Goal: Task Accomplishment & Management: Manage account settings

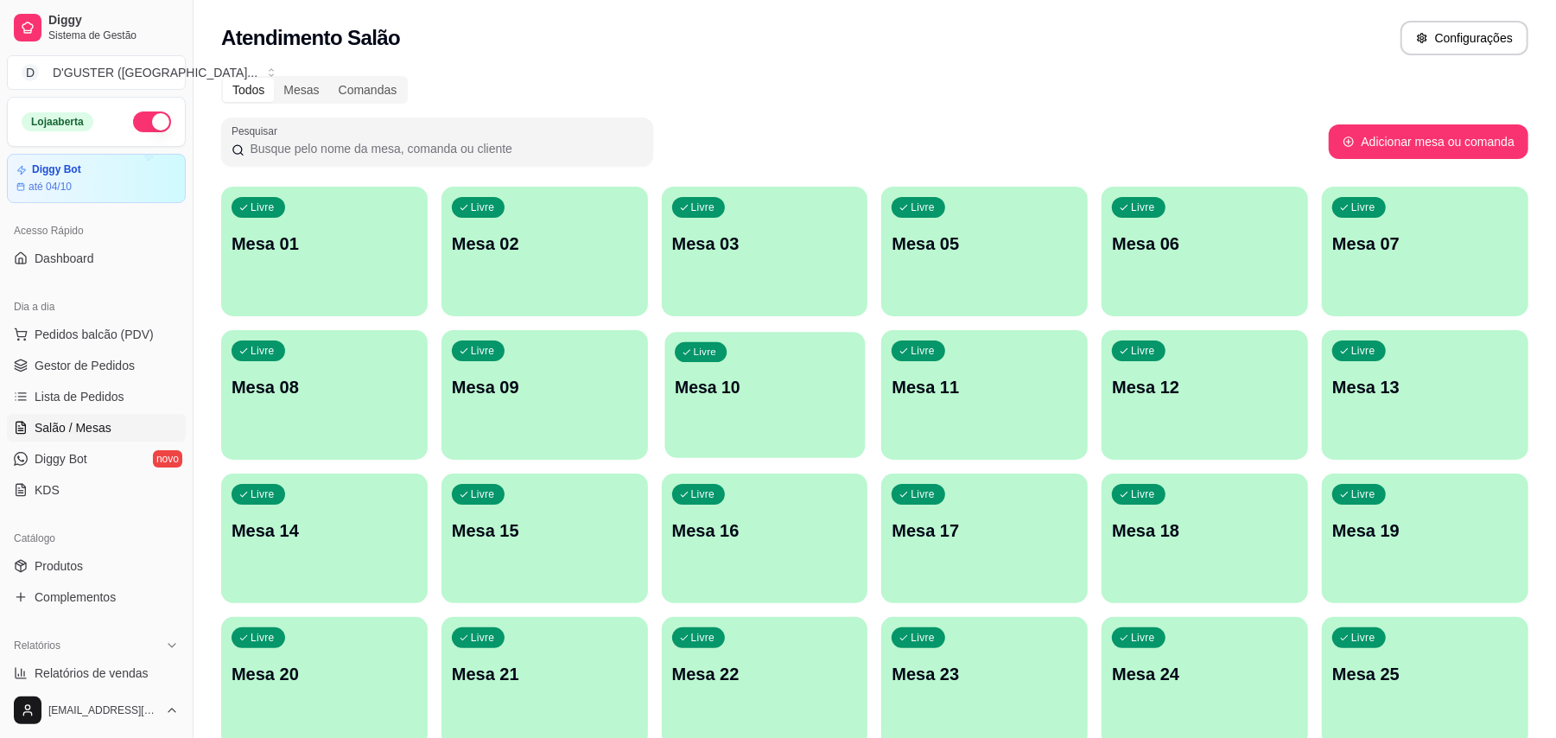
click at [761, 415] on div "Livre Mesa 10" at bounding box center [764, 384] width 200 height 105
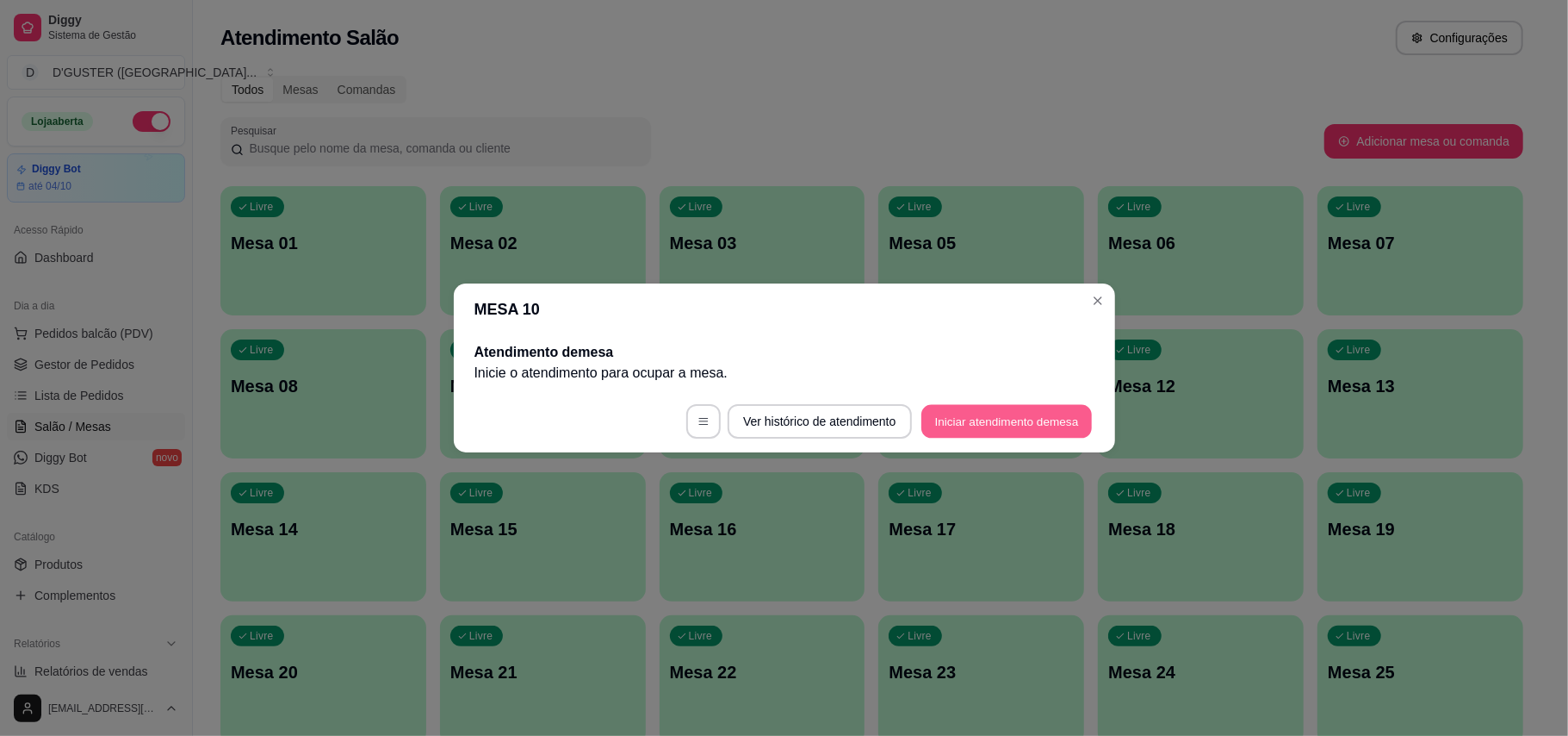
click at [1051, 417] on button "Iniciar atendimento de mesa" at bounding box center [1006, 422] width 170 height 34
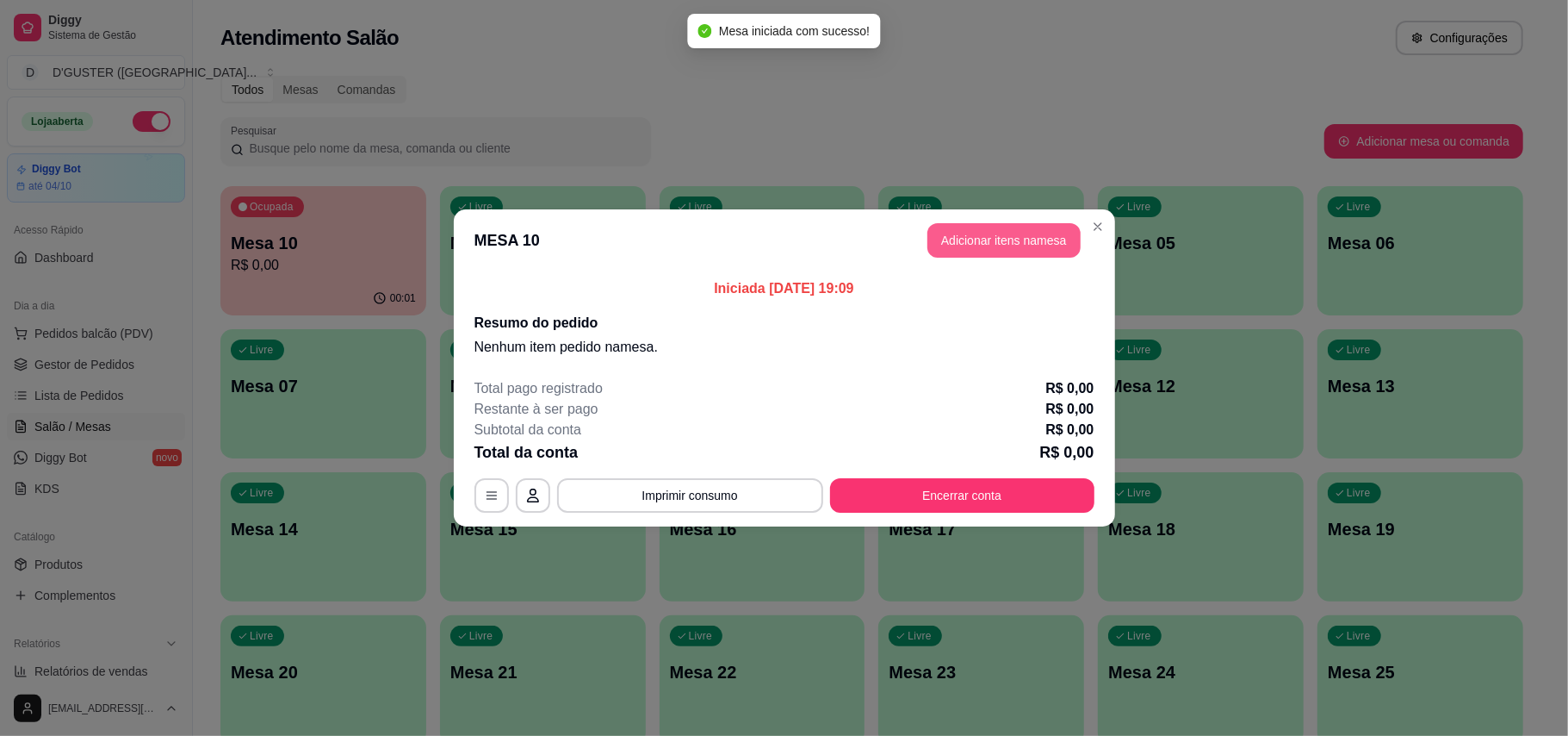
click at [1022, 244] on button "Adicionar itens na mesa" at bounding box center [1004, 240] width 154 height 35
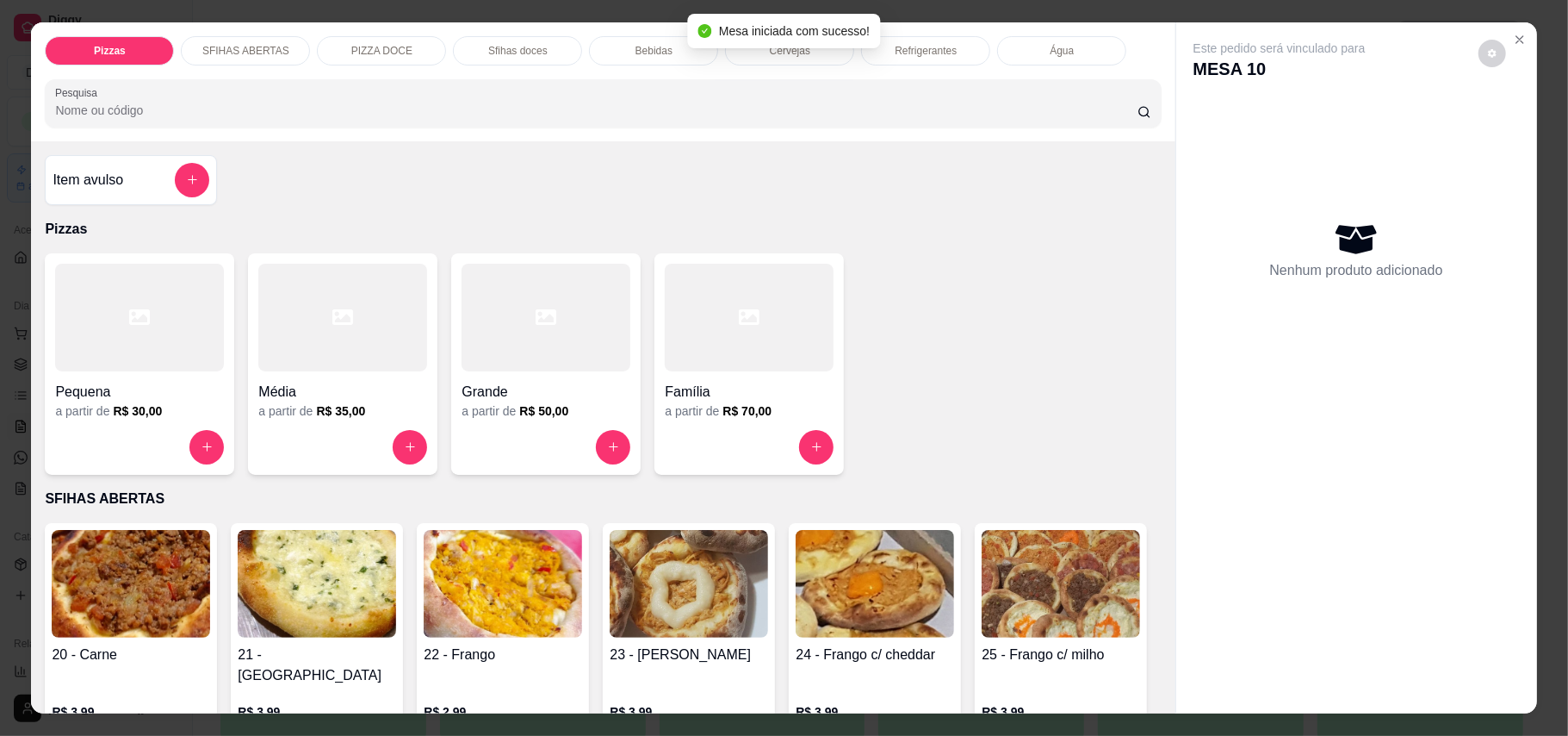
click at [156, 373] on div "Pequena" at bounding box center [139, 386] width 168 height 31
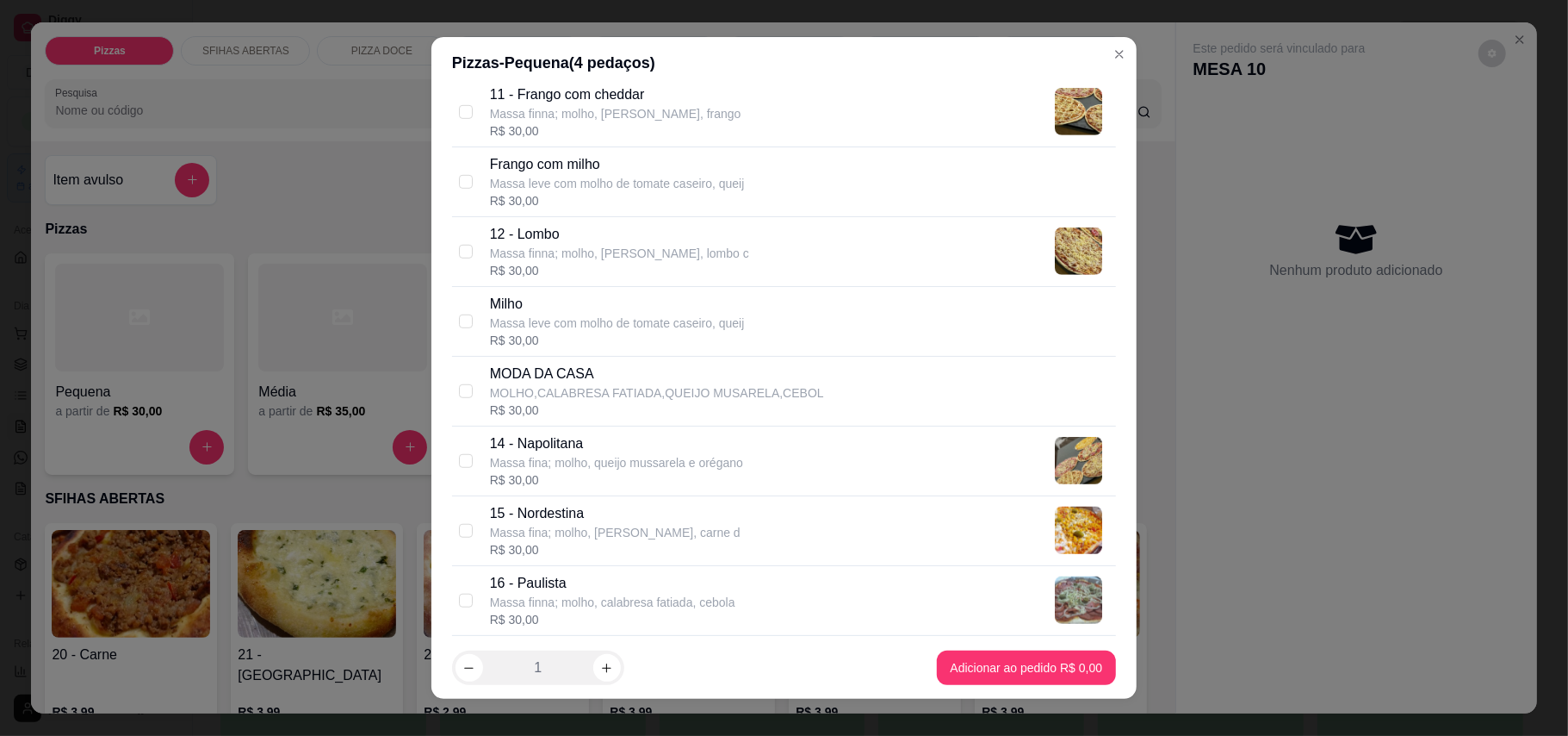
scroll to position [919, 0]
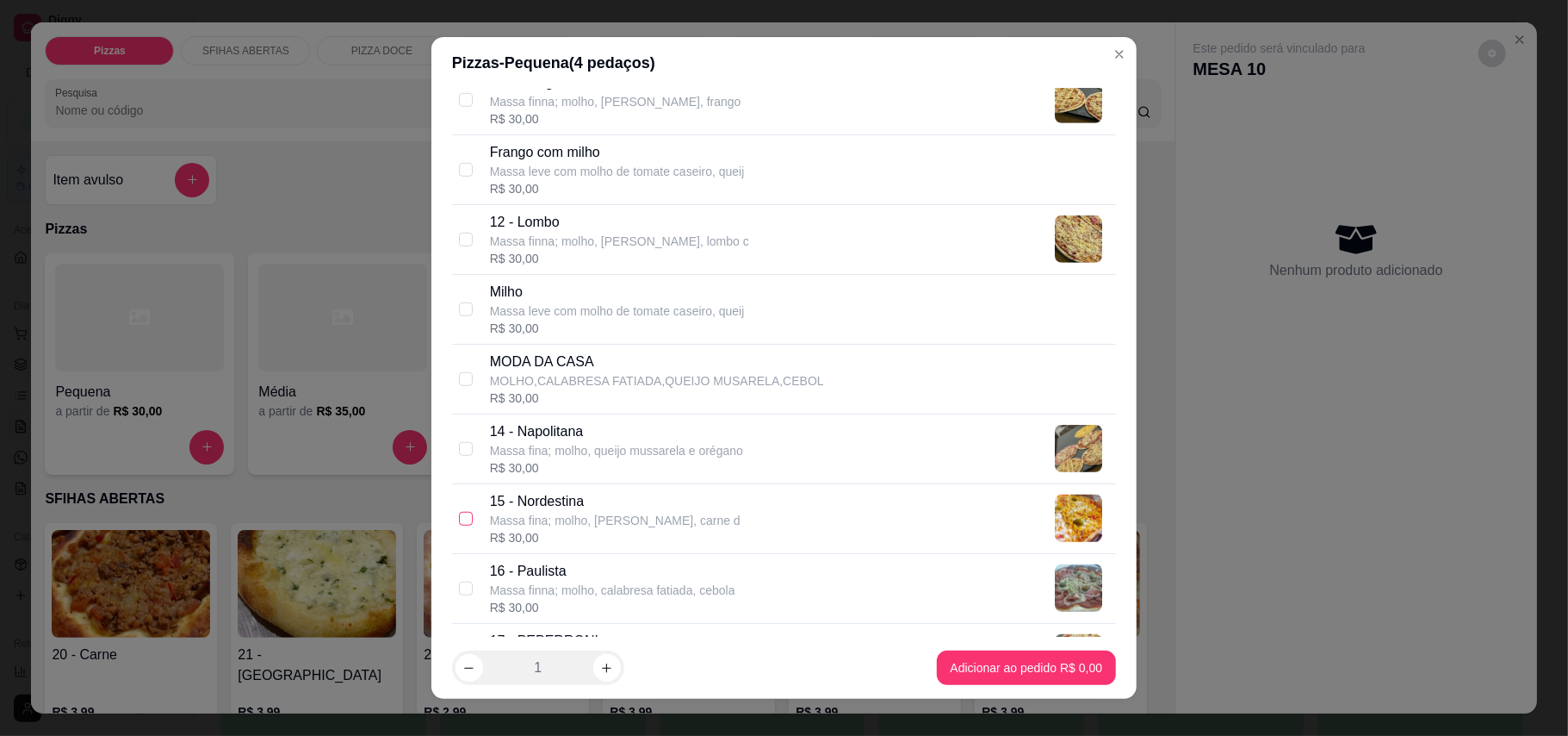
click at [459, 524] on input "checkbox" at bounding box center [466, 519] width 14 height 14
checkbox input "true"
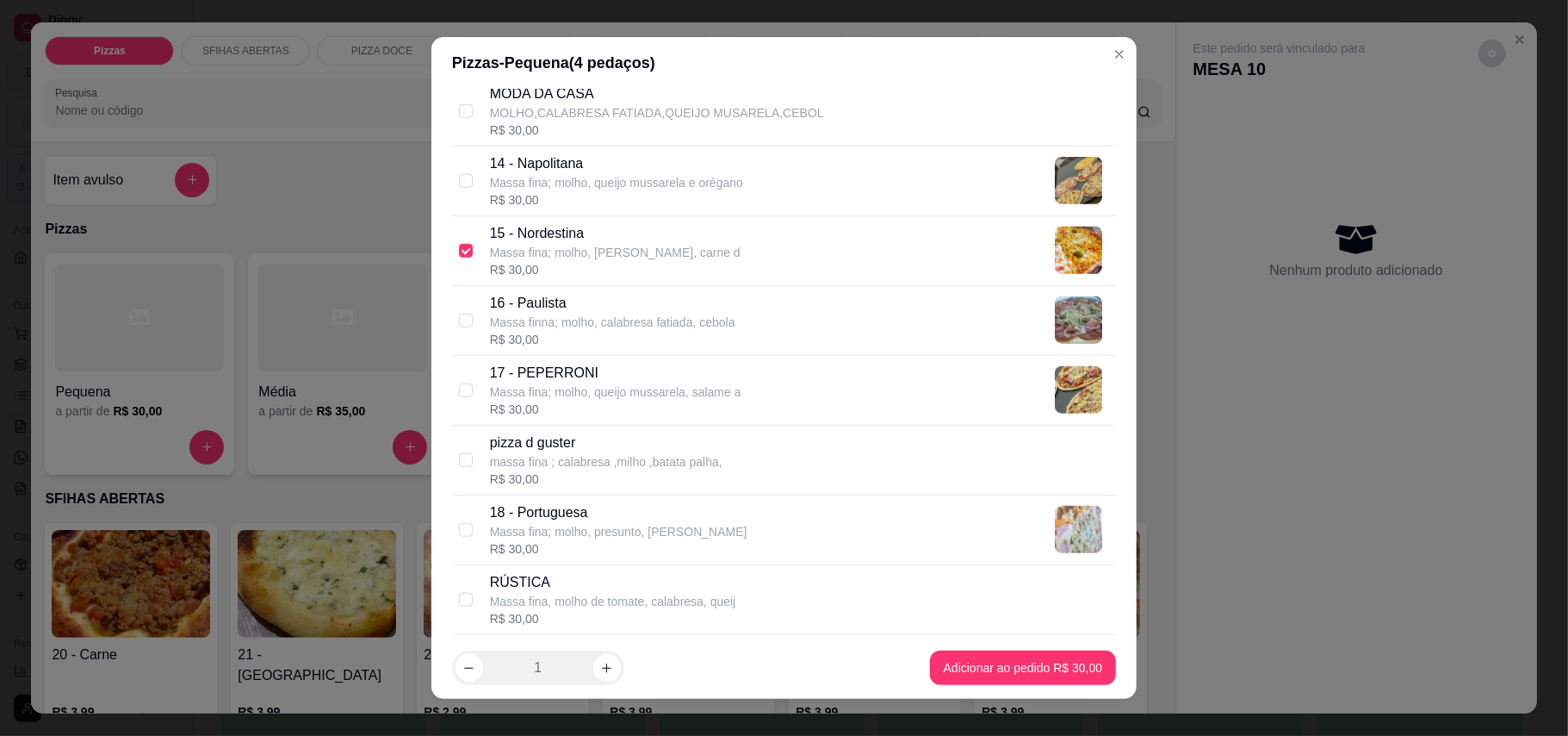
scroll to position [1263, 0]
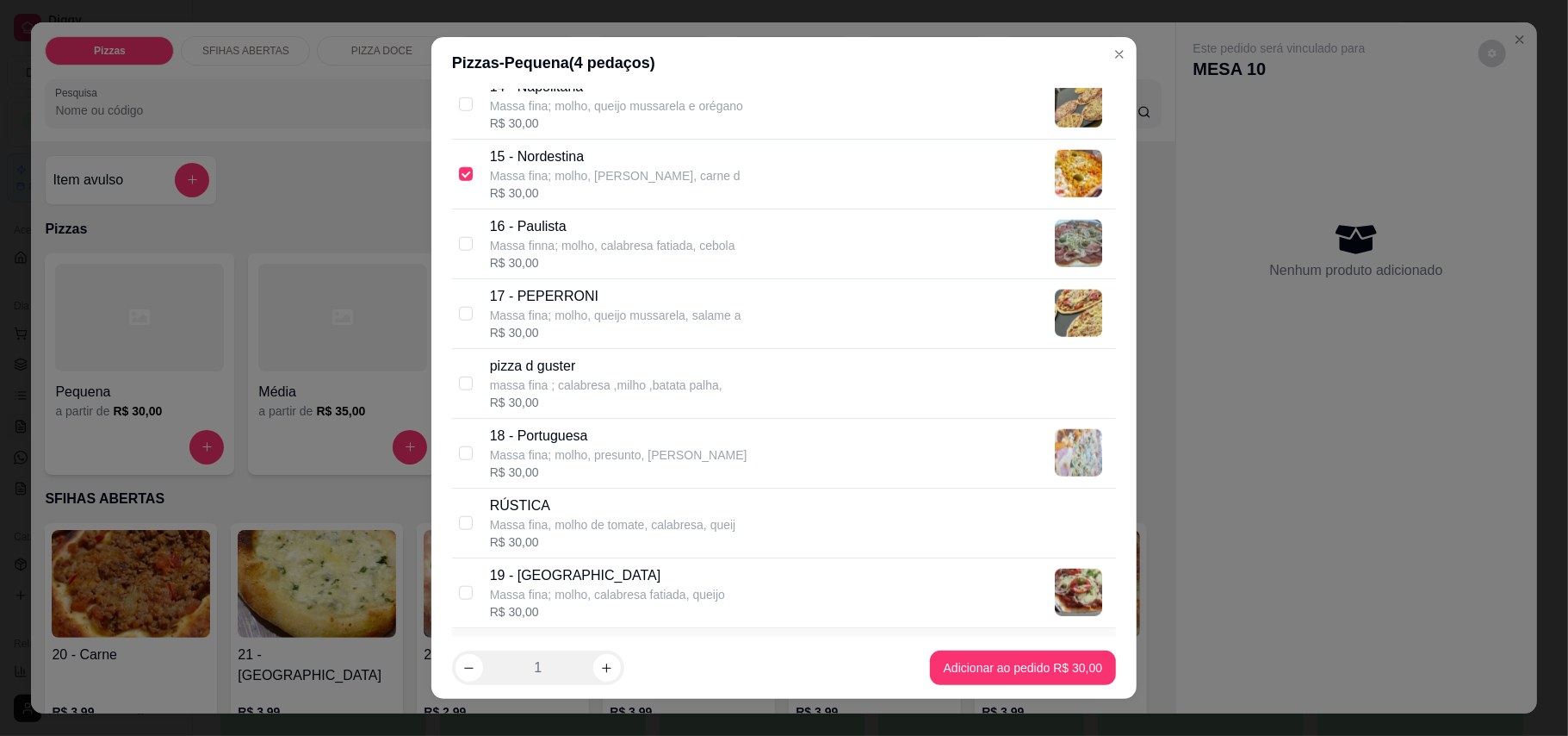
click at [453, 318] on div "17 - PEPERRONI Massa fina; molho, queijo mussarela, salame a R$ 30,00" at bounding box center [784, 314] width 664 height 70
checkbox input "true"
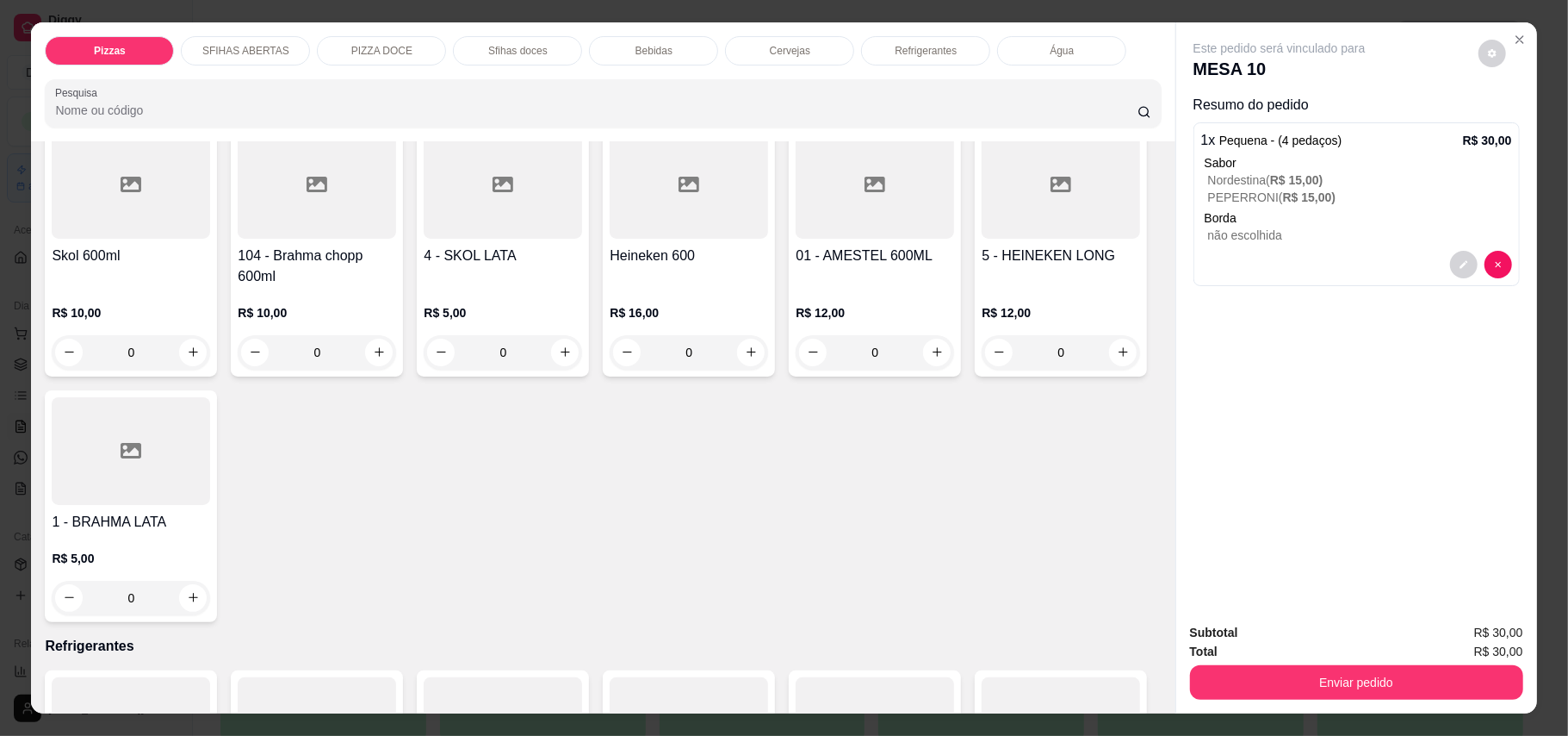
scroll to position [3331, 0]
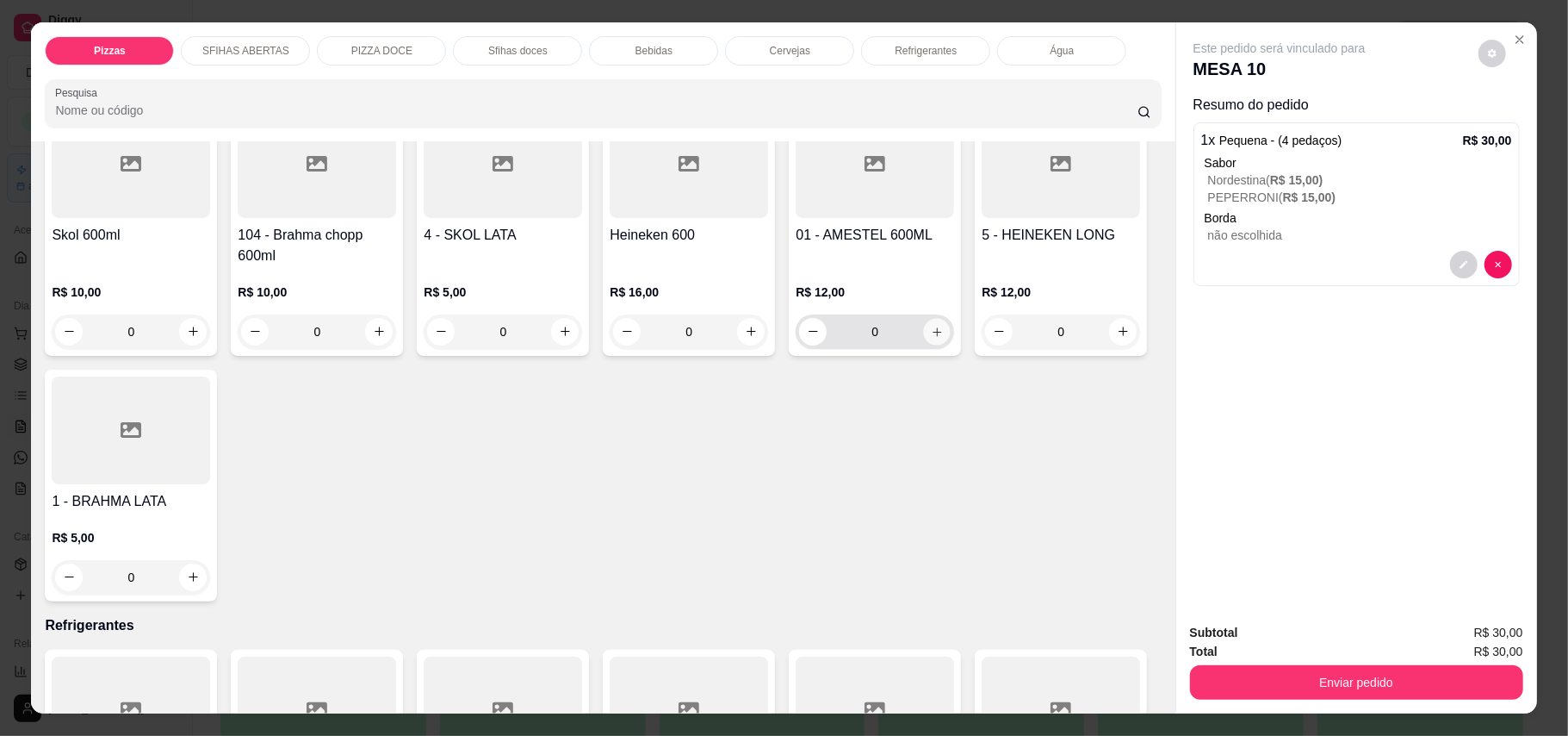
click at [932, 338] on icon "increase-product-quantity" at bounding box center [937, 331] width 13 height 13
type input "1"
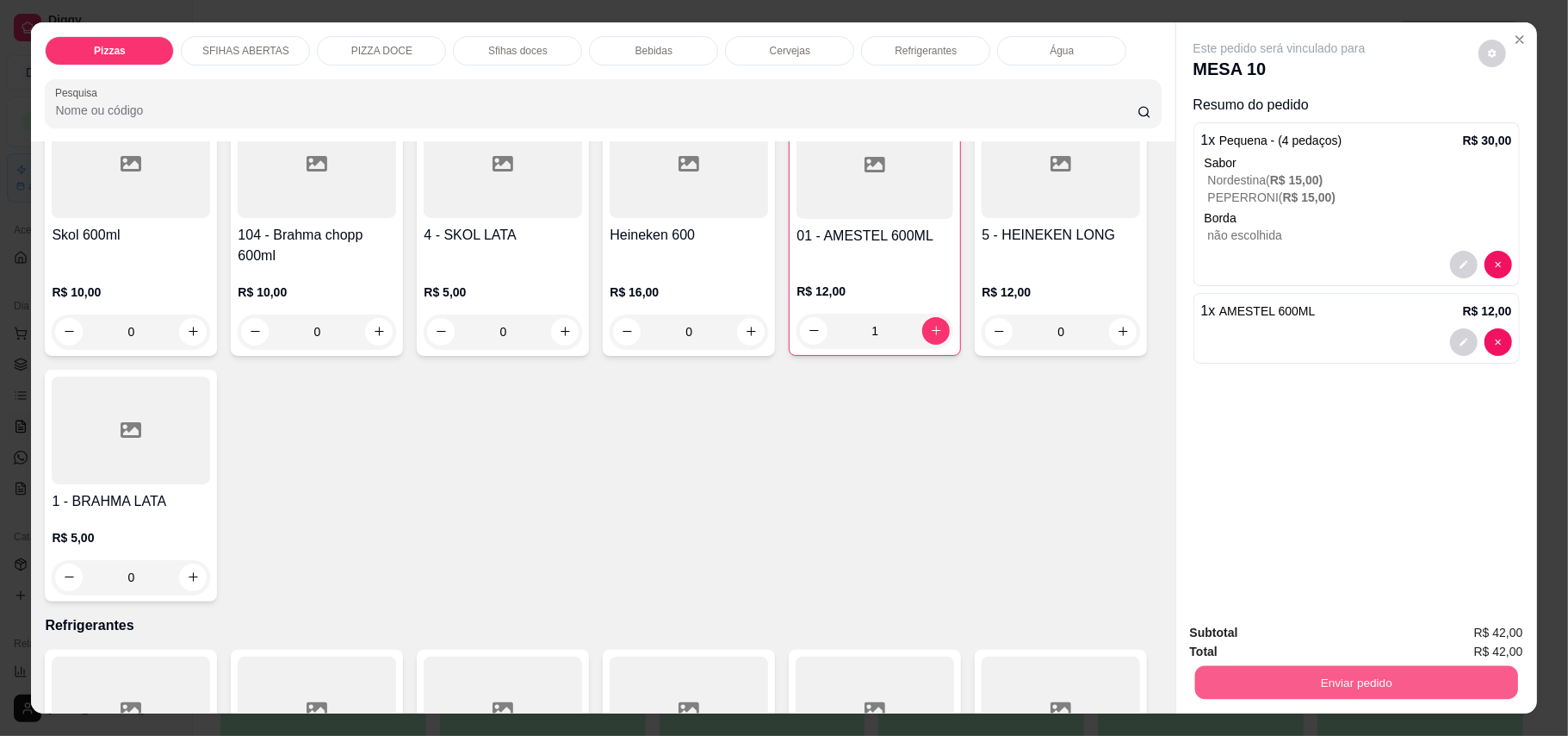
click at [1288, 670] on button "Enviar pedido" at bounding box center [1356, 683] width 323 height 34
click at [1496, 641] on button "Enviar pedido" at bounding box center [1476, 640] width 98 height 33
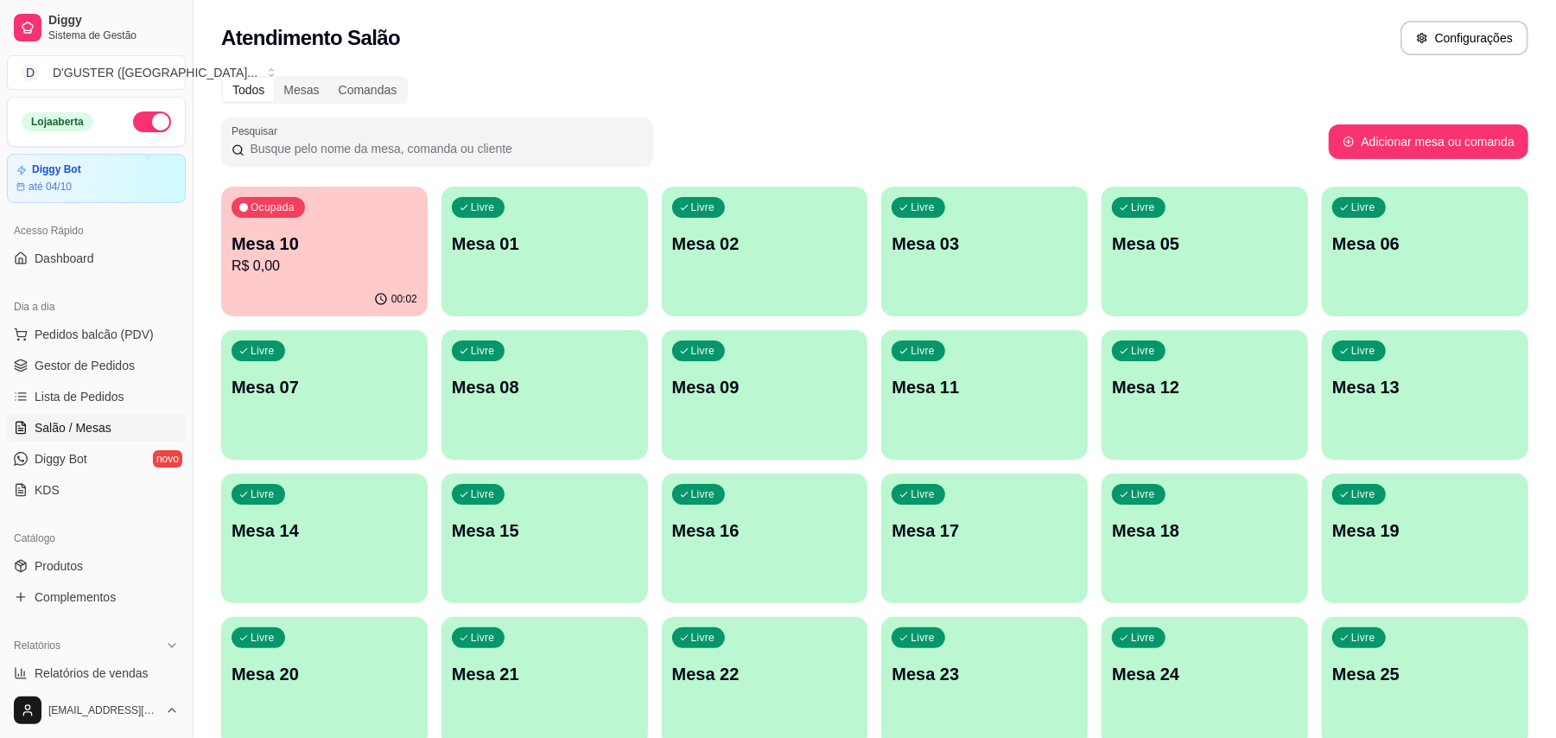
click at [985, 244] on p "Mesa 03" at bounding box center [985, 244] width 186 height 24
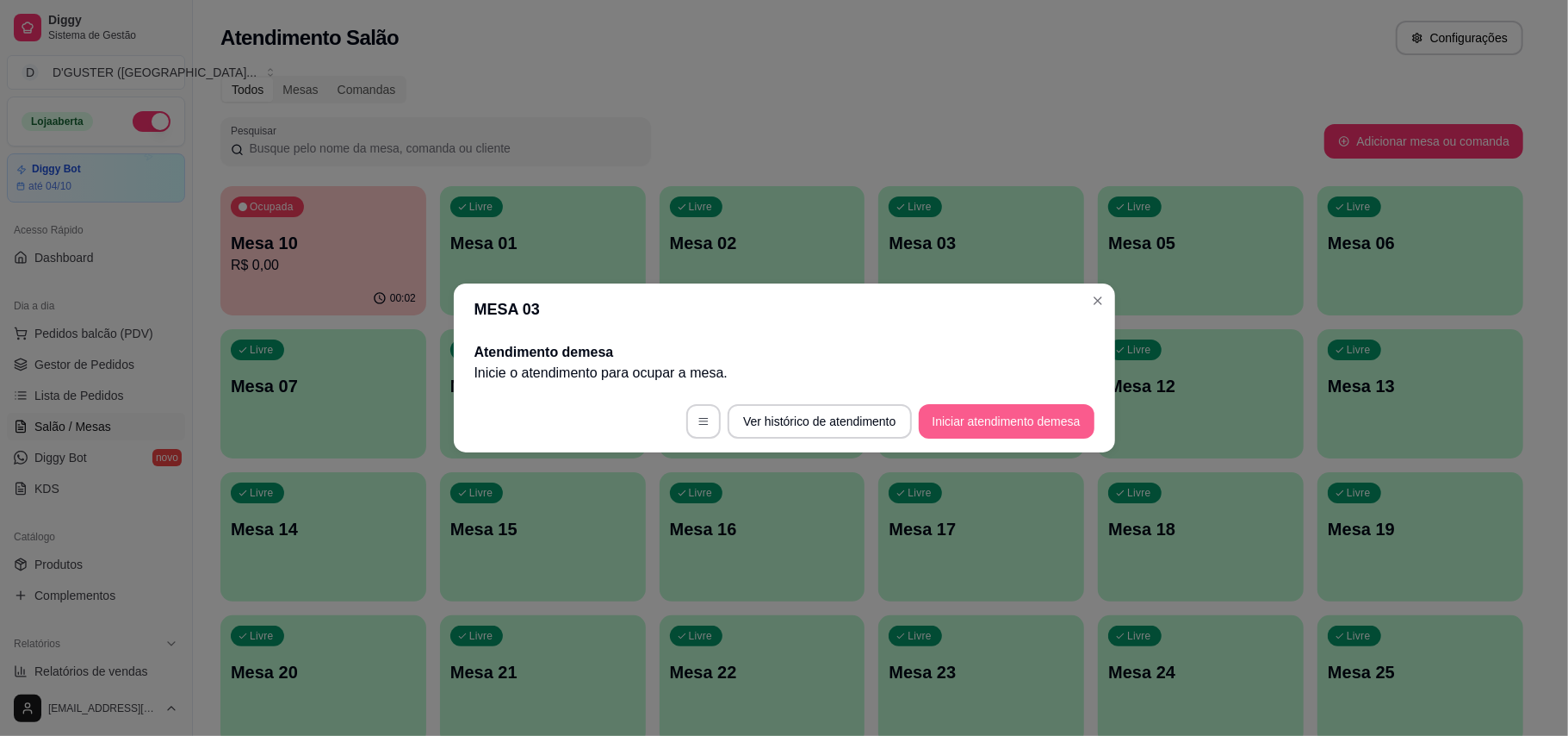
click at [1048, 428] on button "Iniciar atendimento de mesa" at bounding box center [1007, 421] width 175 height 35
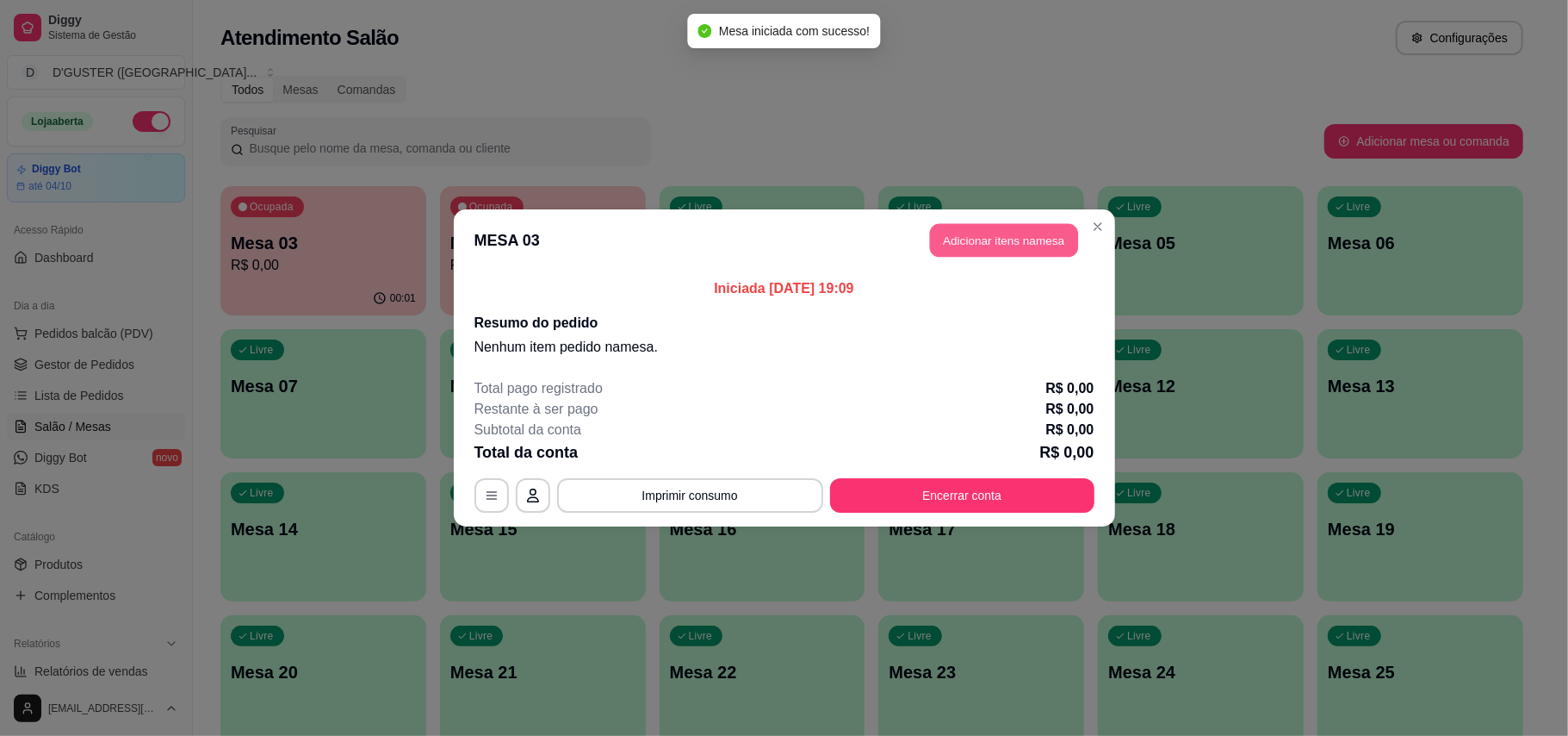
click at [952, 225] on button "Adicionar itens na mesa" at bounding box center [1004, 241] width 149 height 34
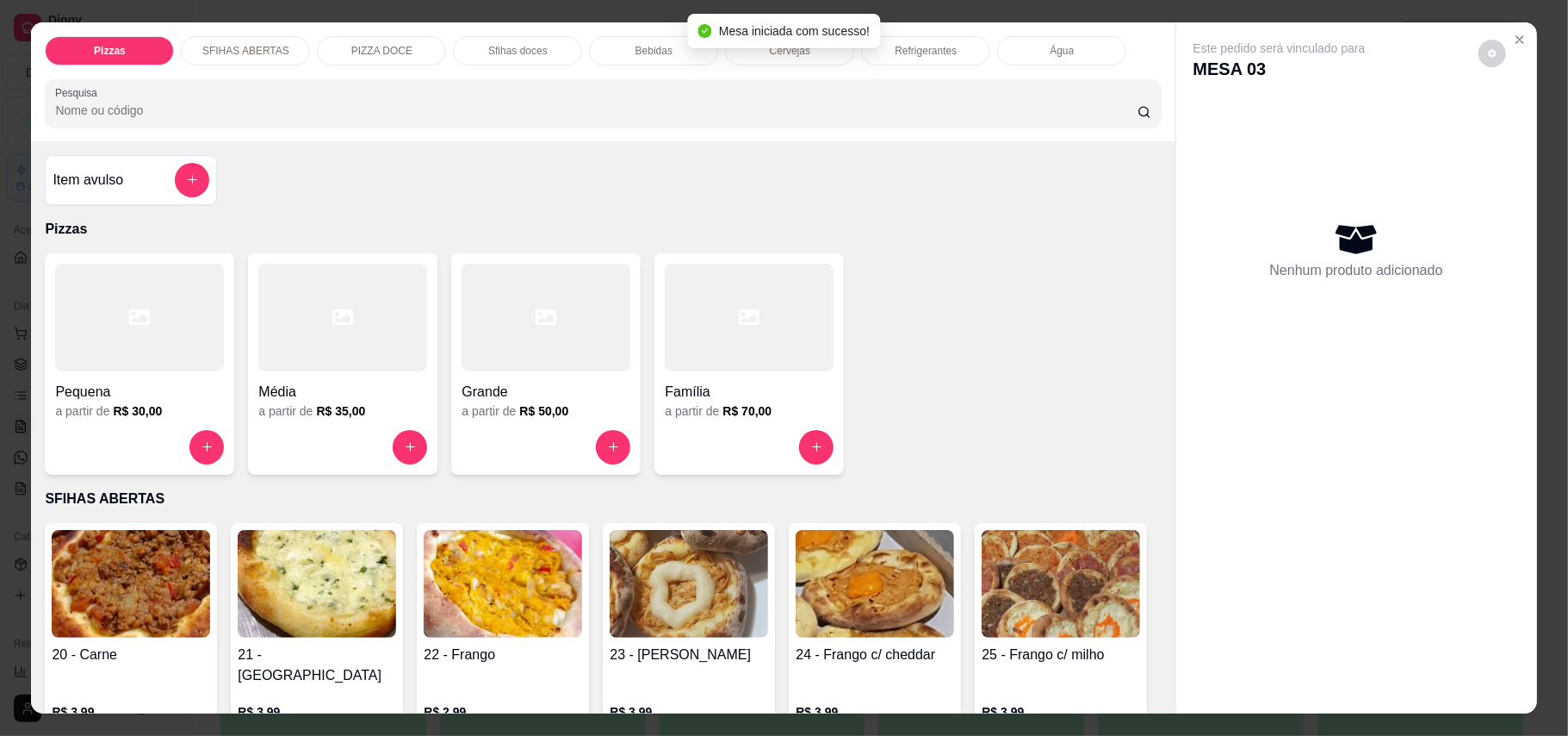
click at [735, 359] on div at bounding box center [749, 317] width 168 height 108
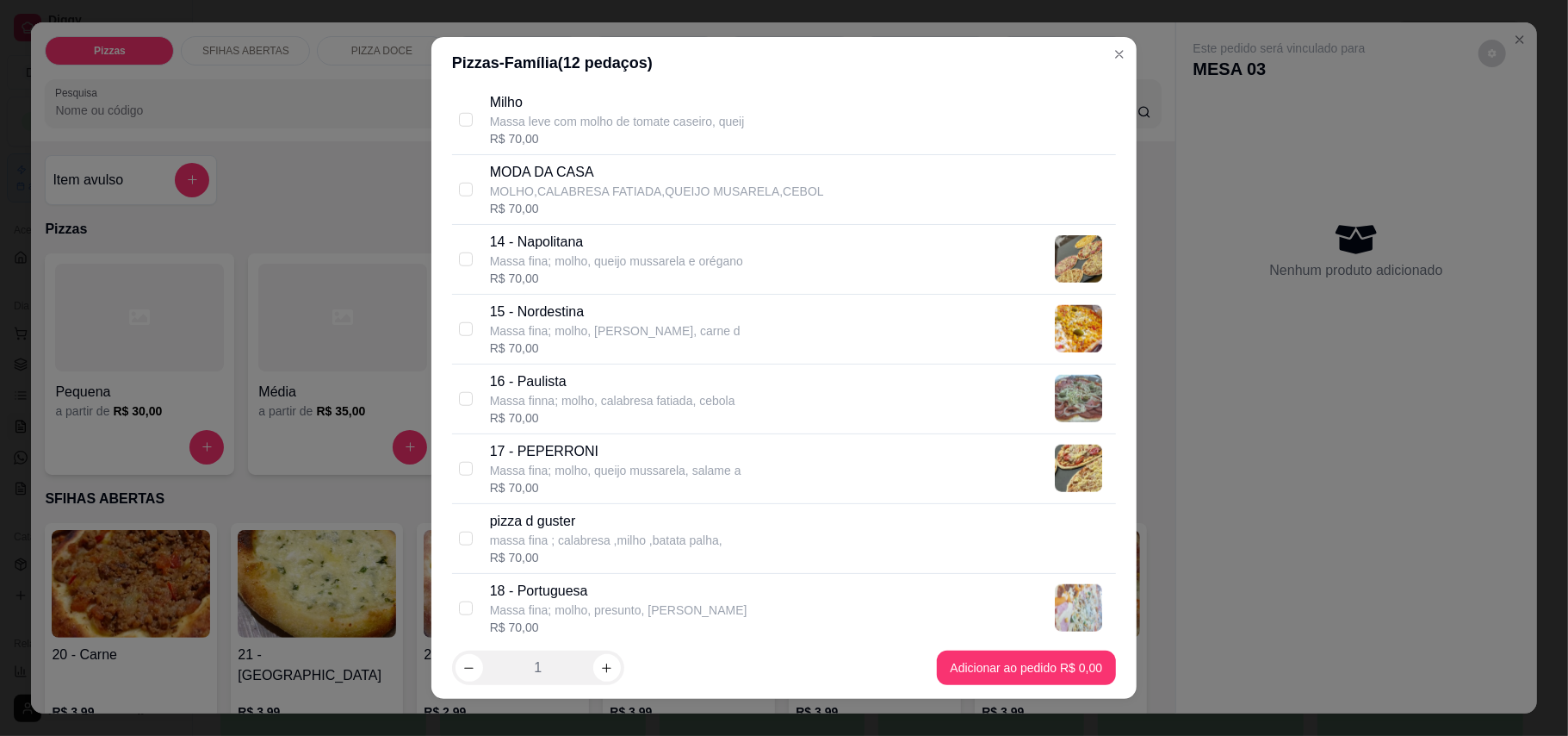
scroll to position [1149, 0]
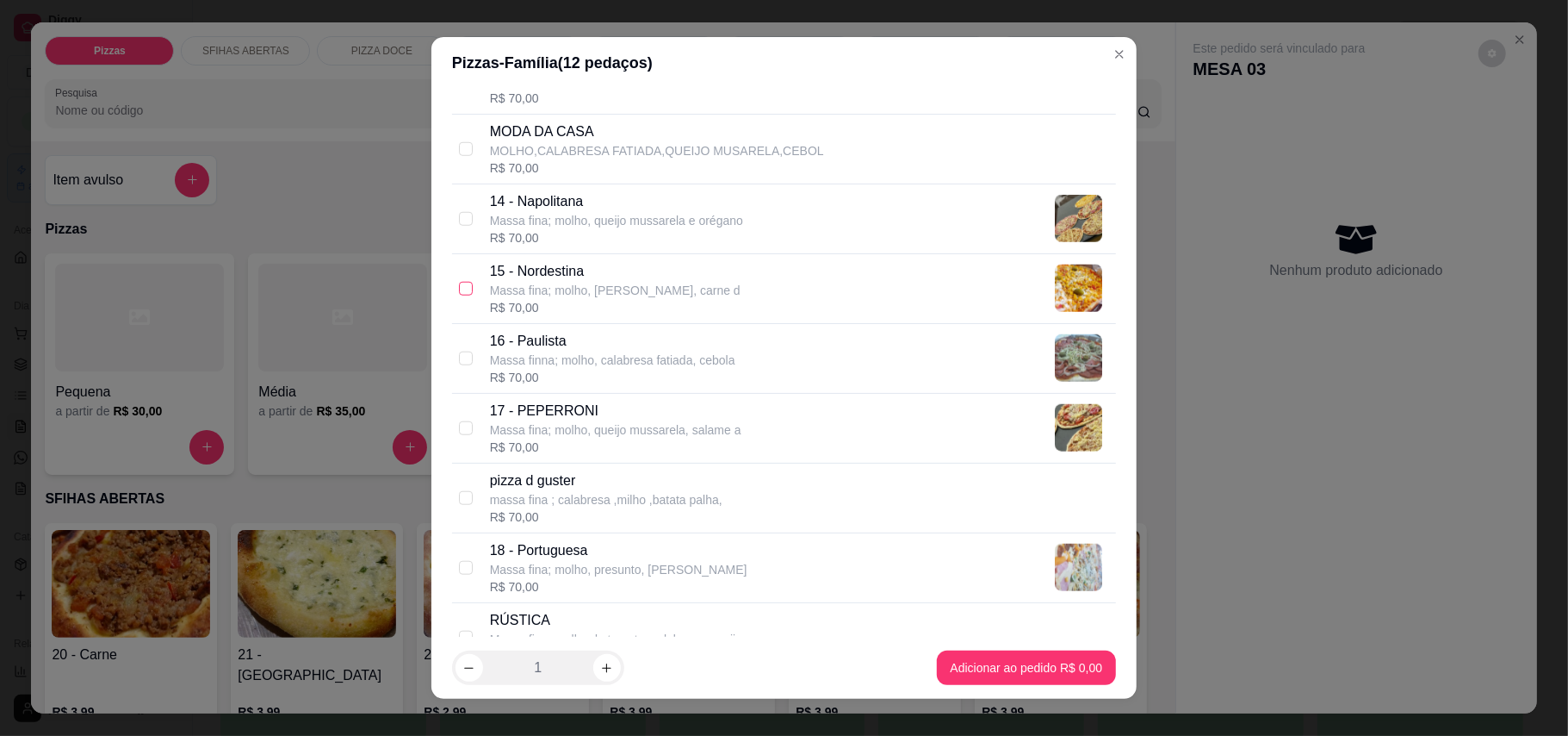
click at [459, 294] on input "checkbox" at bounding box center [466, 288] width 14 height 14
checkbox input "true"
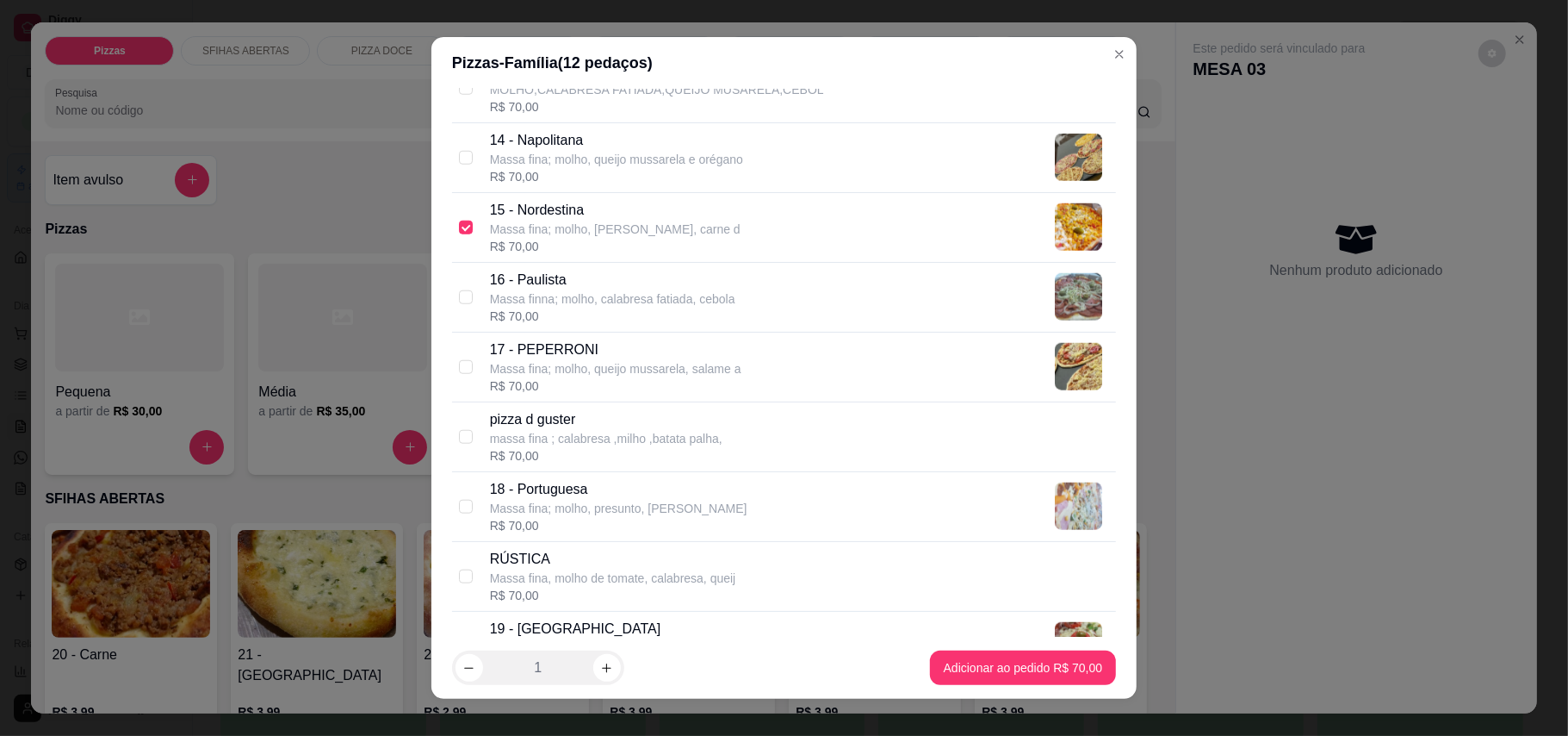
scroll to position [1263, 0]
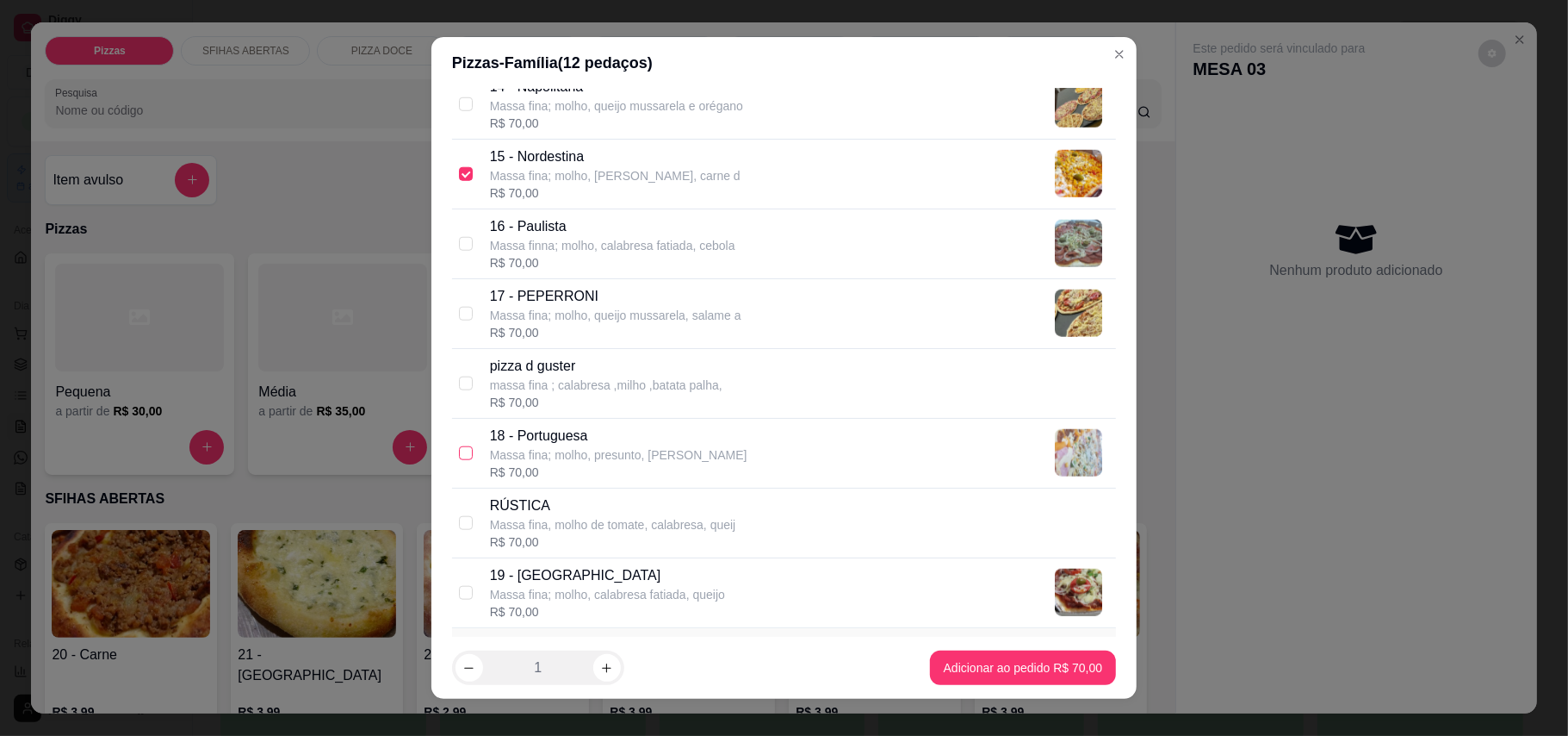
click at [460, 460] on input "checkbox" at bounding box center [466, 454] width 14 height 14
checkbox input "true"
click at [459, 599] on input "checkbox" at bounding box center [466, 592] width 14 height 14
checkbox input "true"
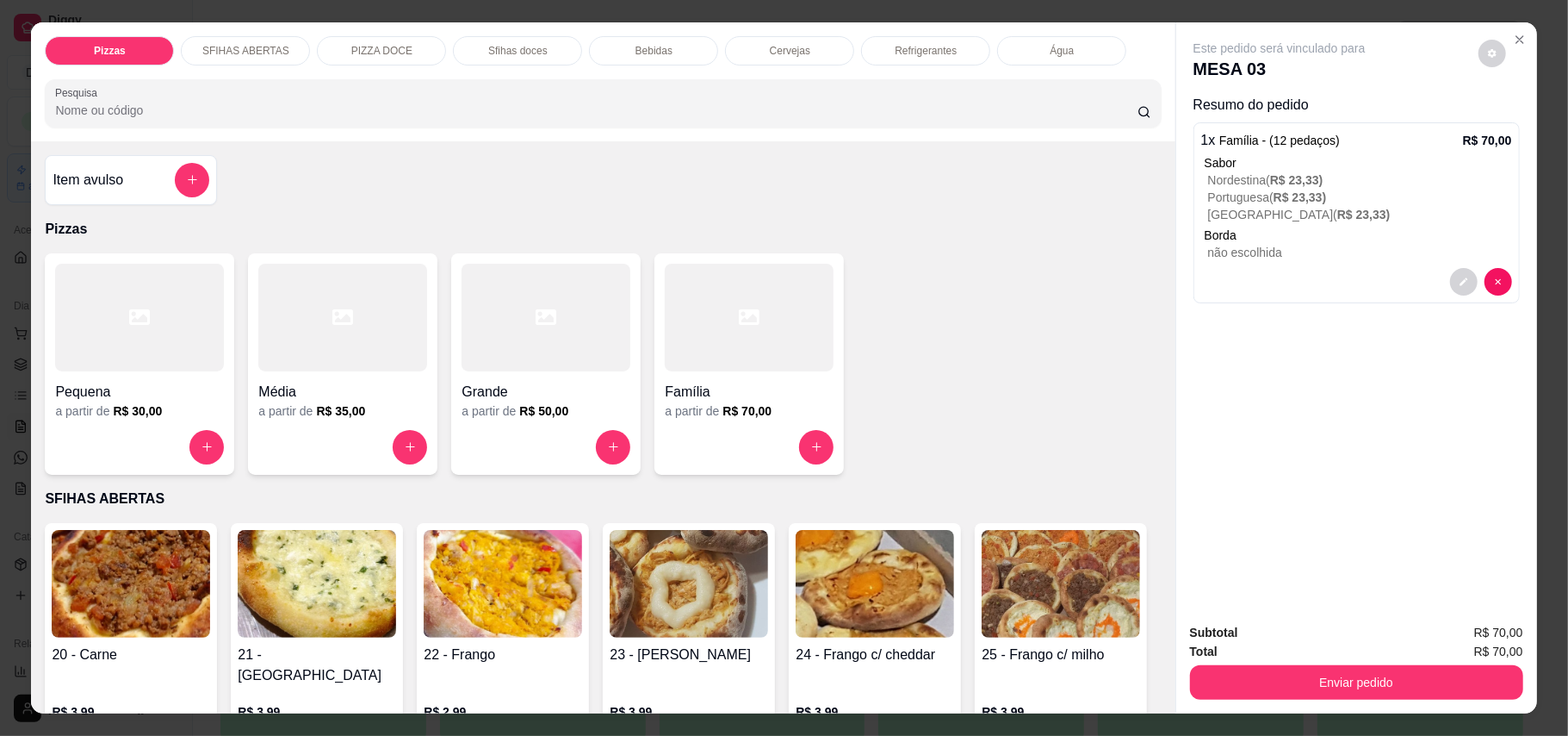
click at [683, 401] on h4 "Família" at bounding box center [749, 392] width 168 height 21
click at [544, 357] on div at bounding box center [545, 317] width 168 height 108
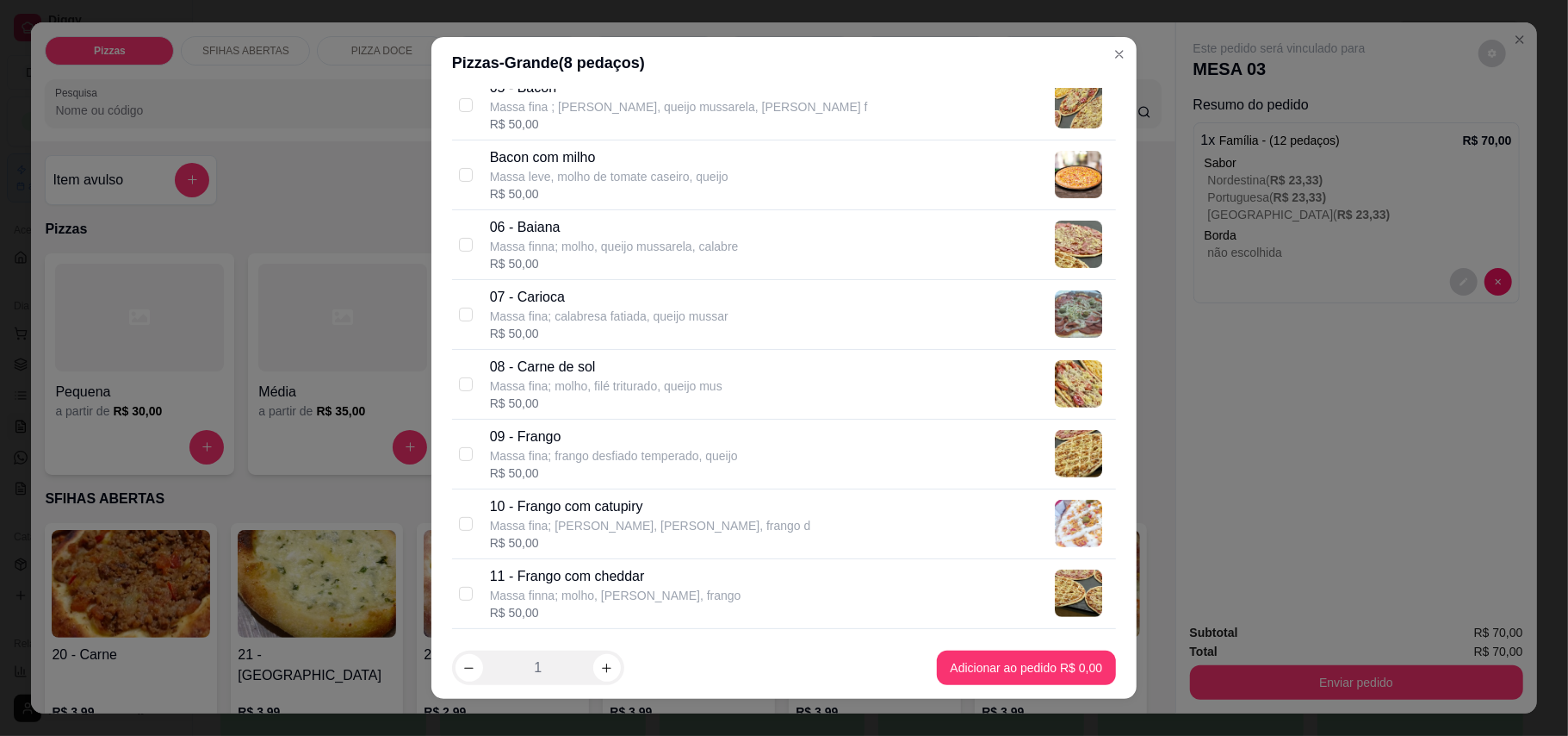
scroll to position [459, 0]
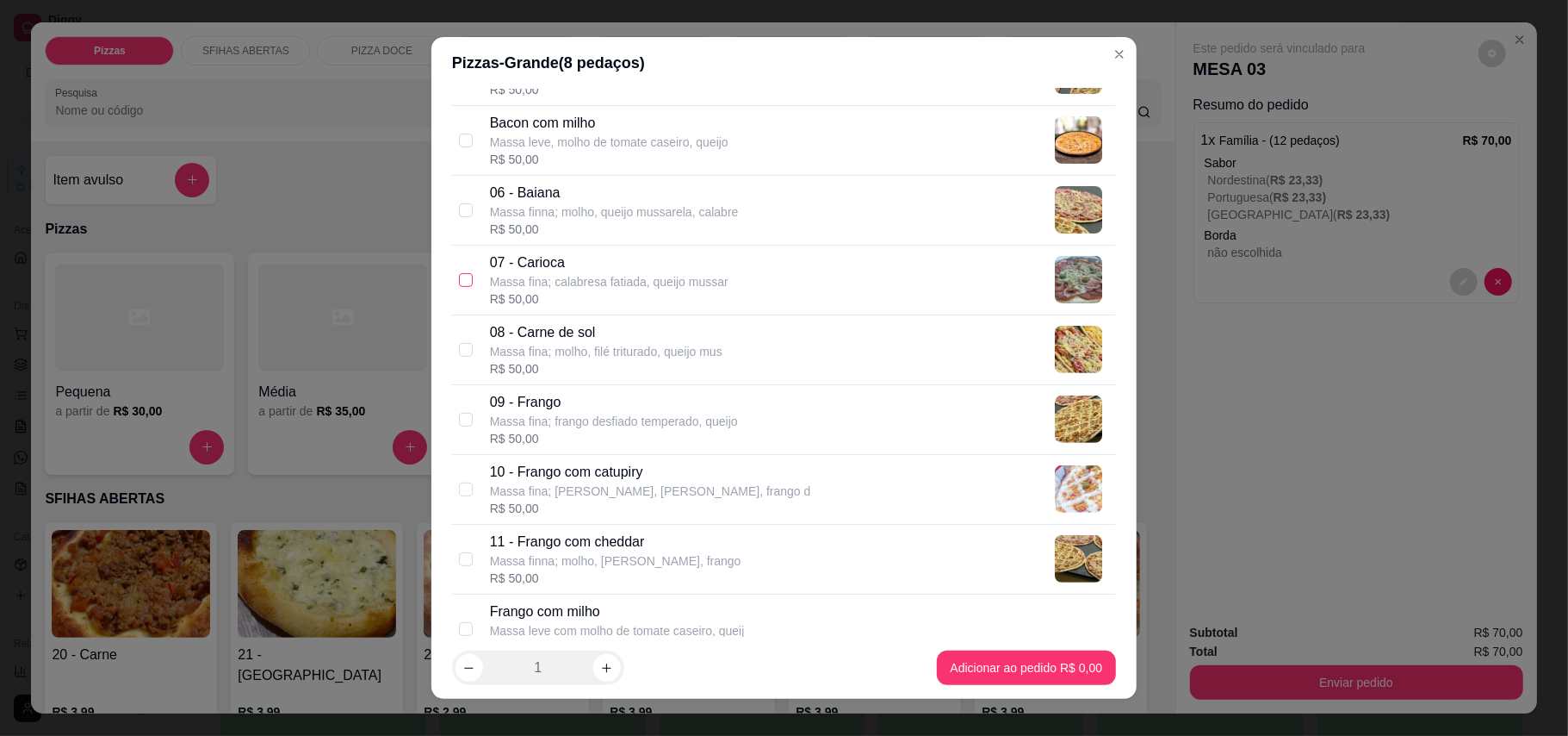
click at [463, 281] on input "checkbox" at bounding box center [466, 280] width 14 height 14
checkbox input "true"
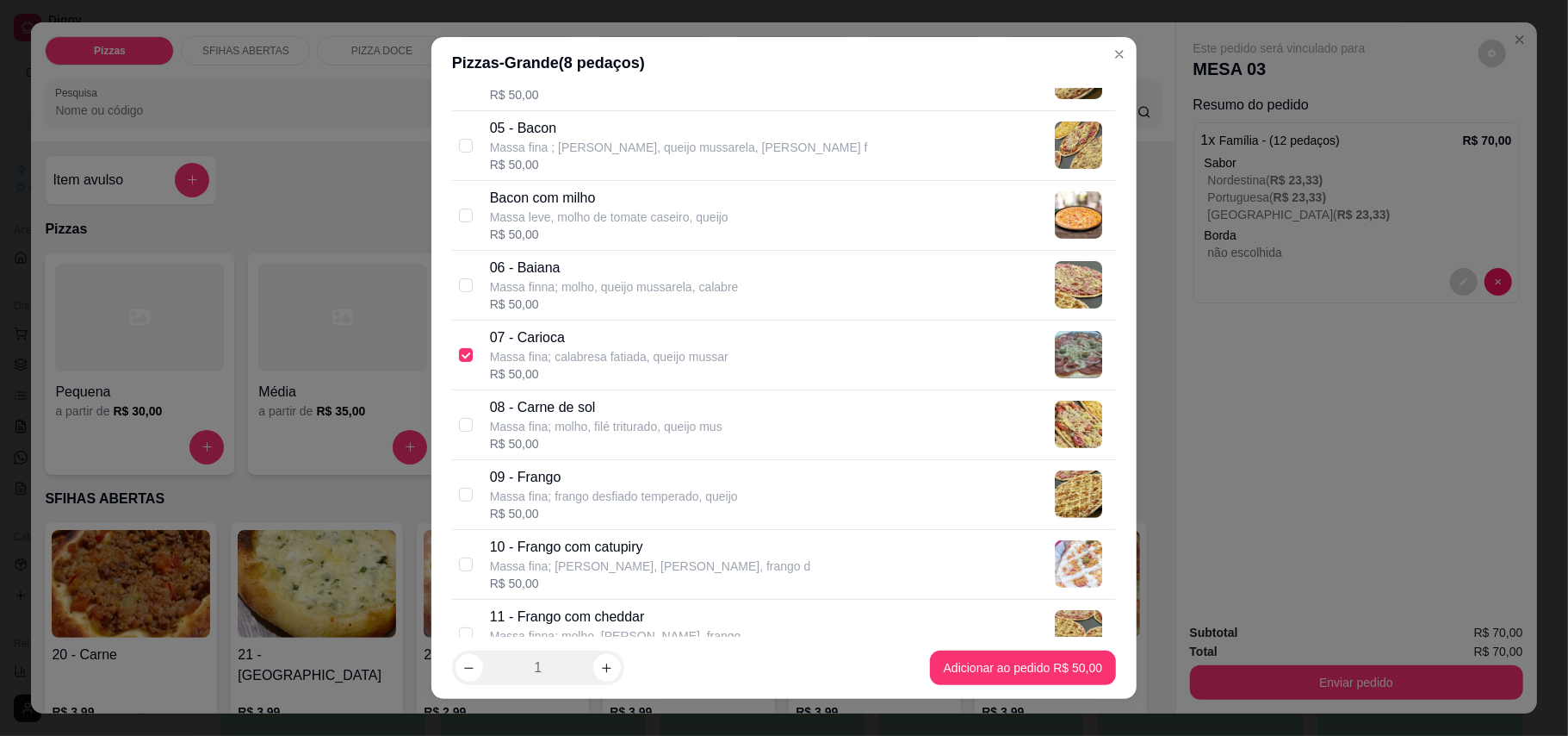
scroll to position [345, 0]
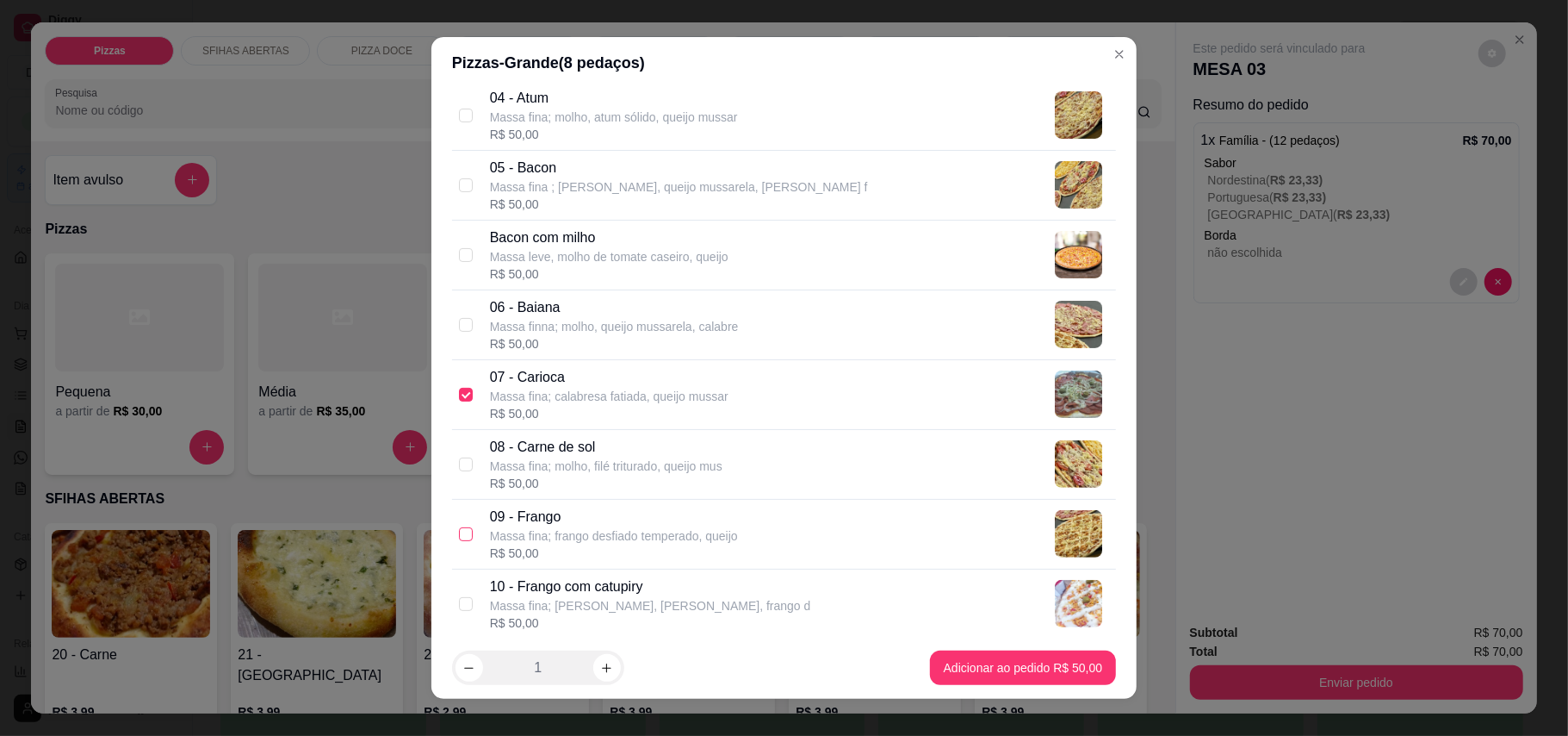
click at [459, 539] on input "checkbox" at bounding box center [466, 535] width 14 height 14
checkbox input "true"
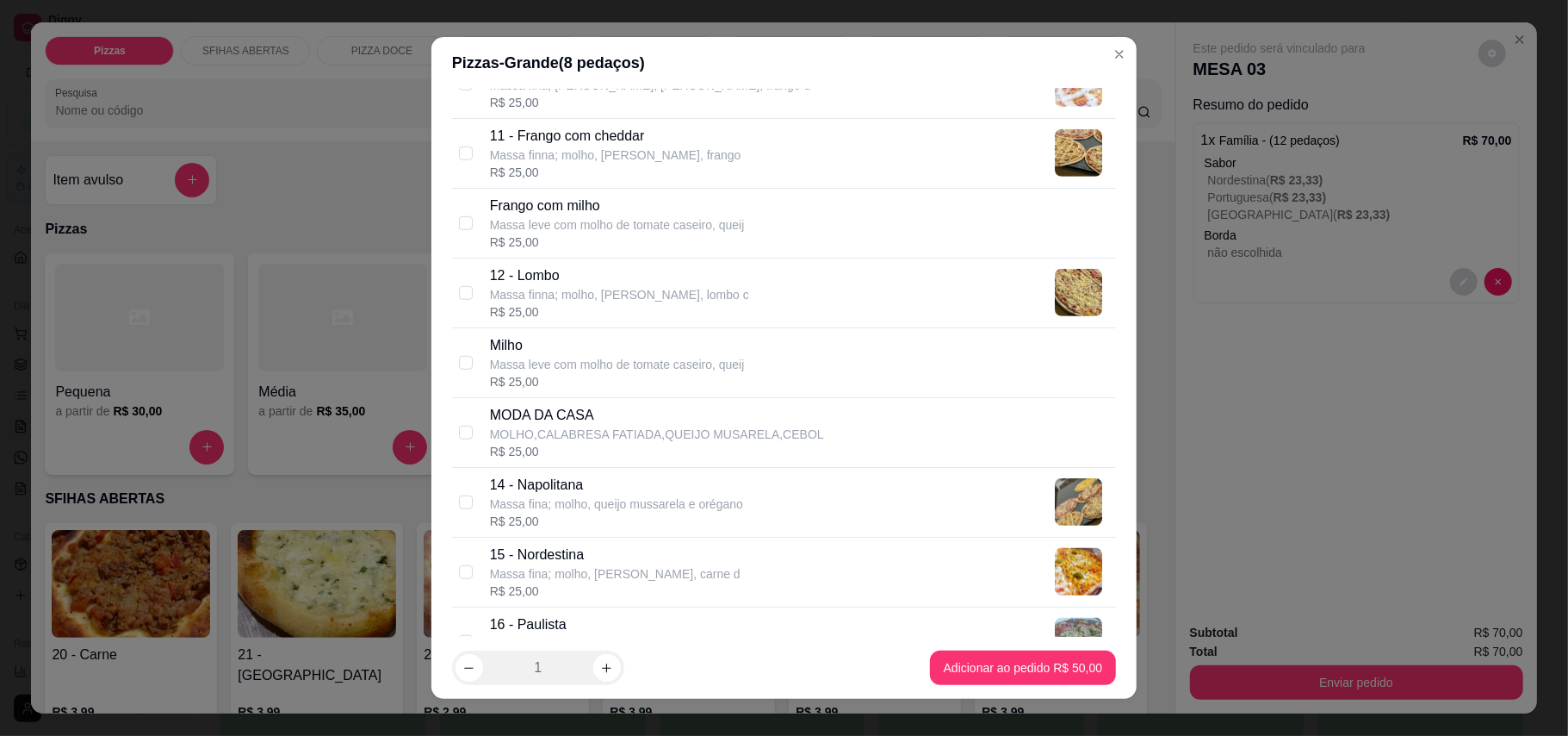
scroll to position [919, 0]
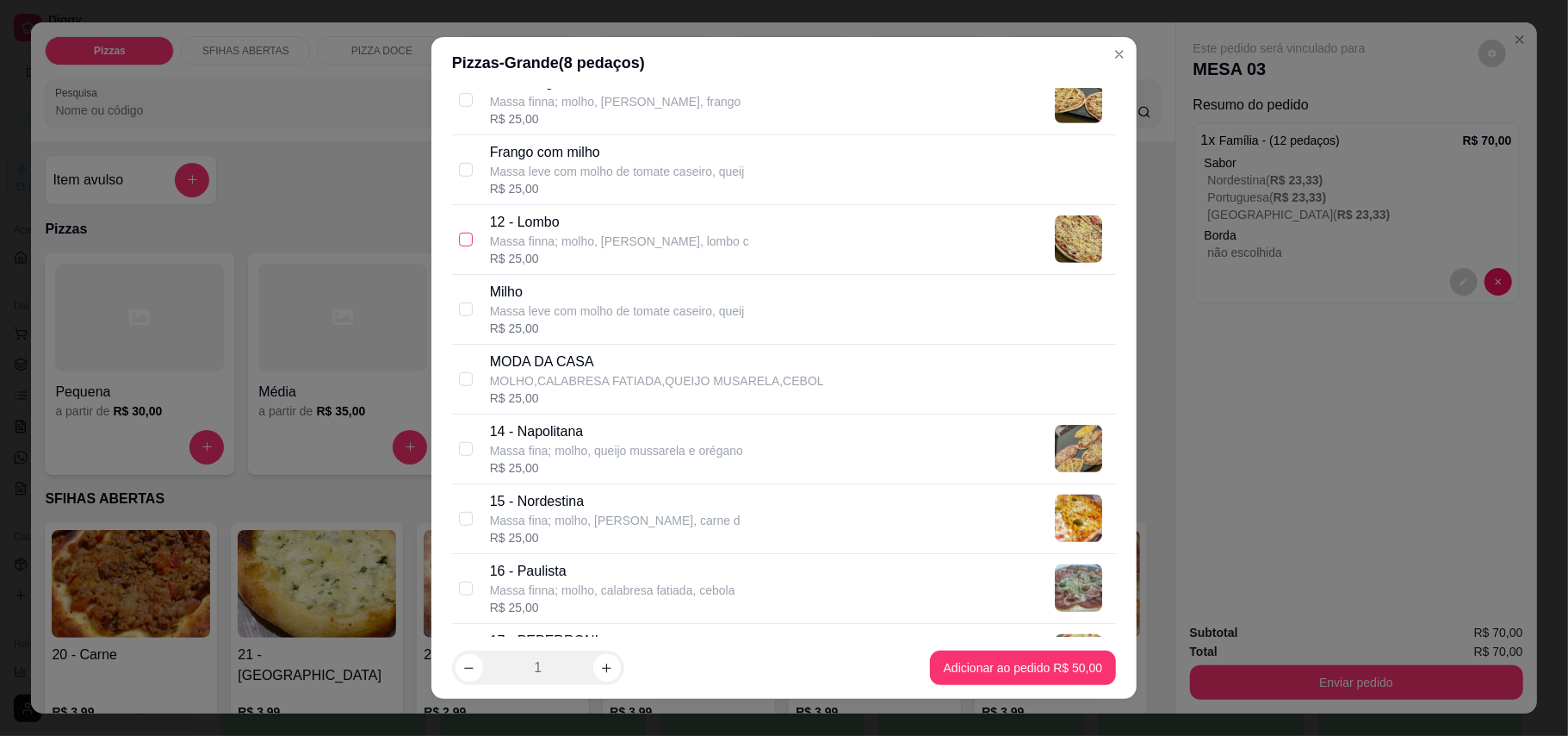
click at [459, 244] on input "checkbox" at bounding box center [466, 239] width 14 height 14
checkbox input "true"
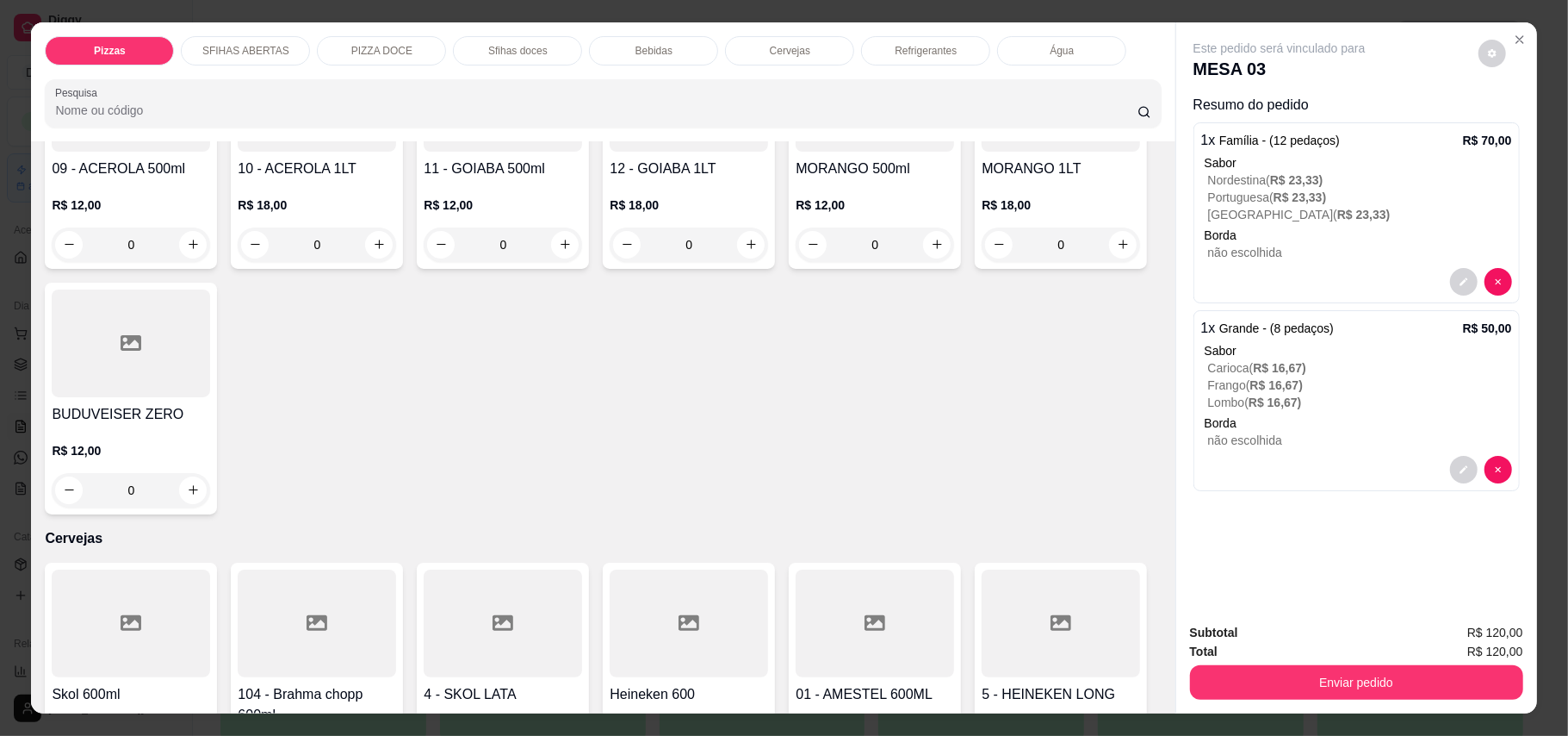
scroll to position [2642, 0]
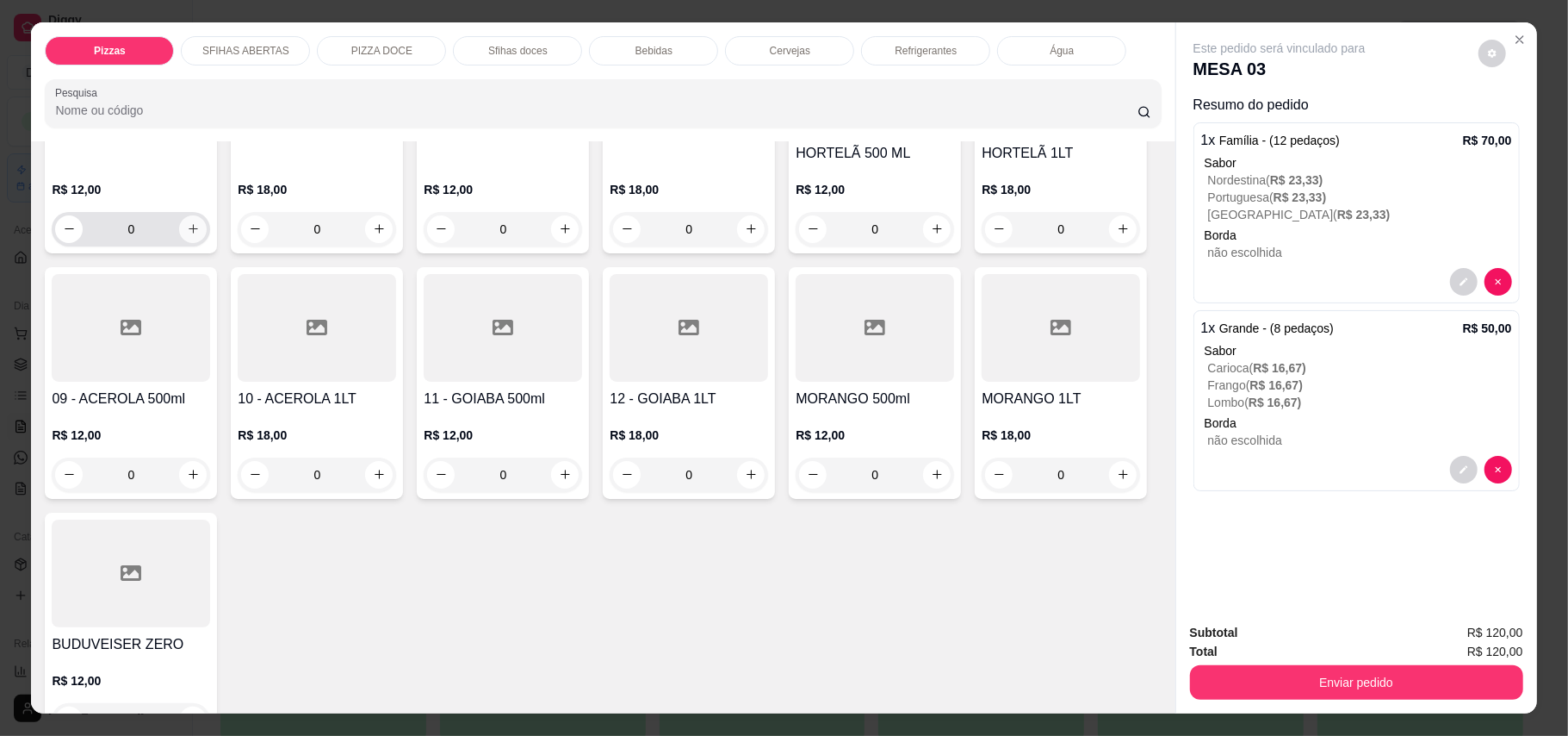
click at [186, 235] on icon "increase-product-quantity" at bounding box center [192, 228] width 13 height 13
type input "1"
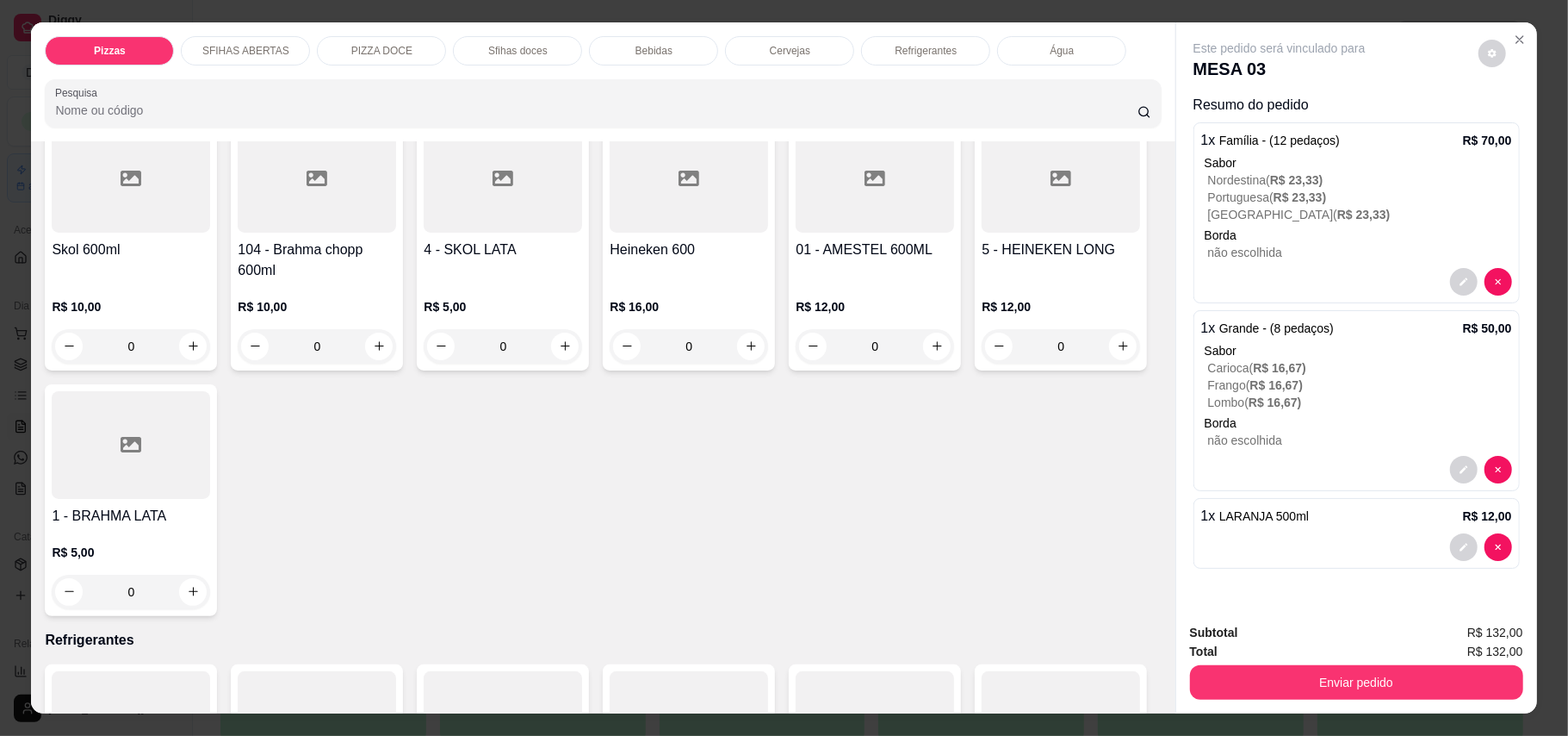
scroll to position [3561, 0]
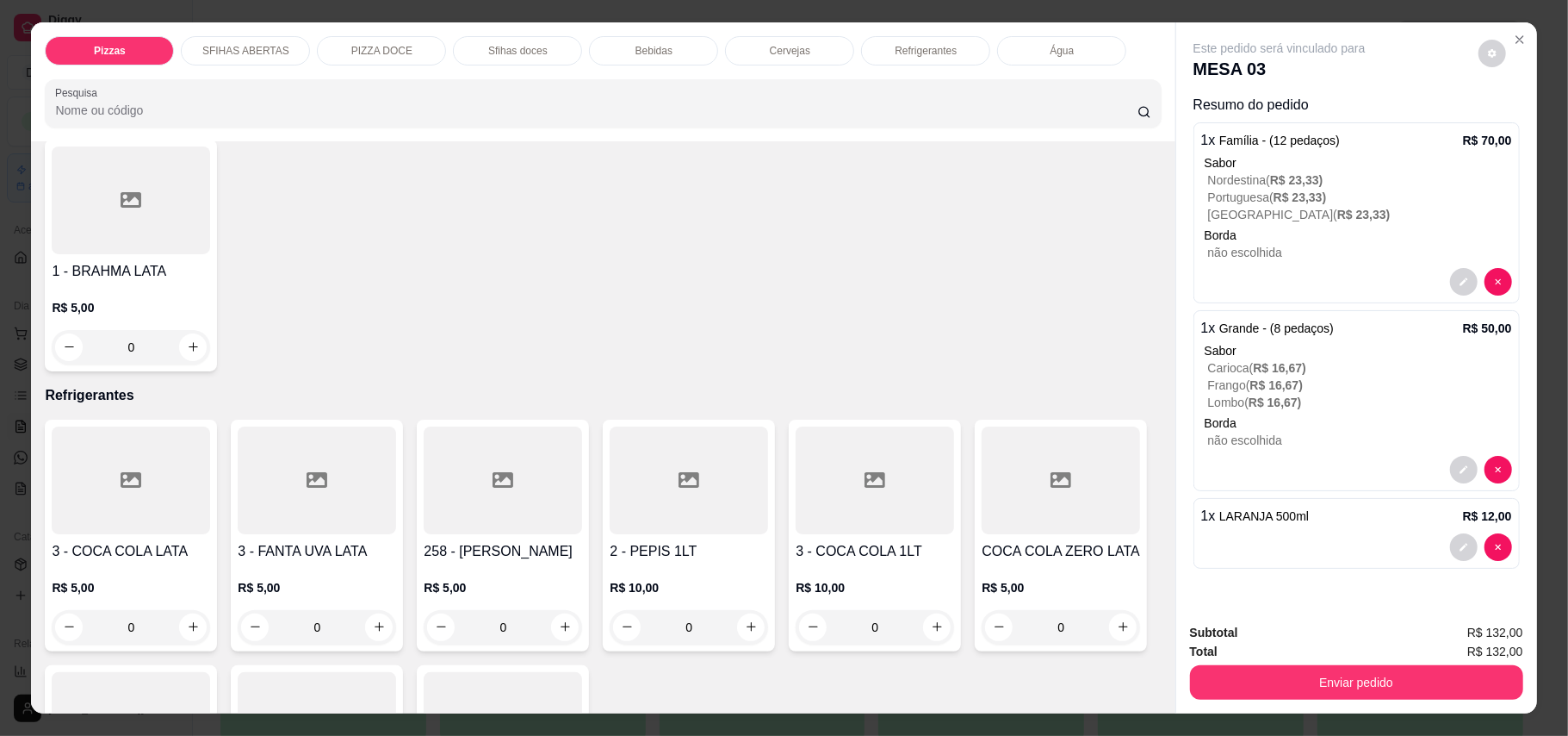
click at [381, 116] on button "increase-product-quantity" at bounding box center [379, 102] width 28 height 28
click at [381, 116] on button "increase-product-quantity" at bounding box center [378, 102] width 27 height 27
type input "2"
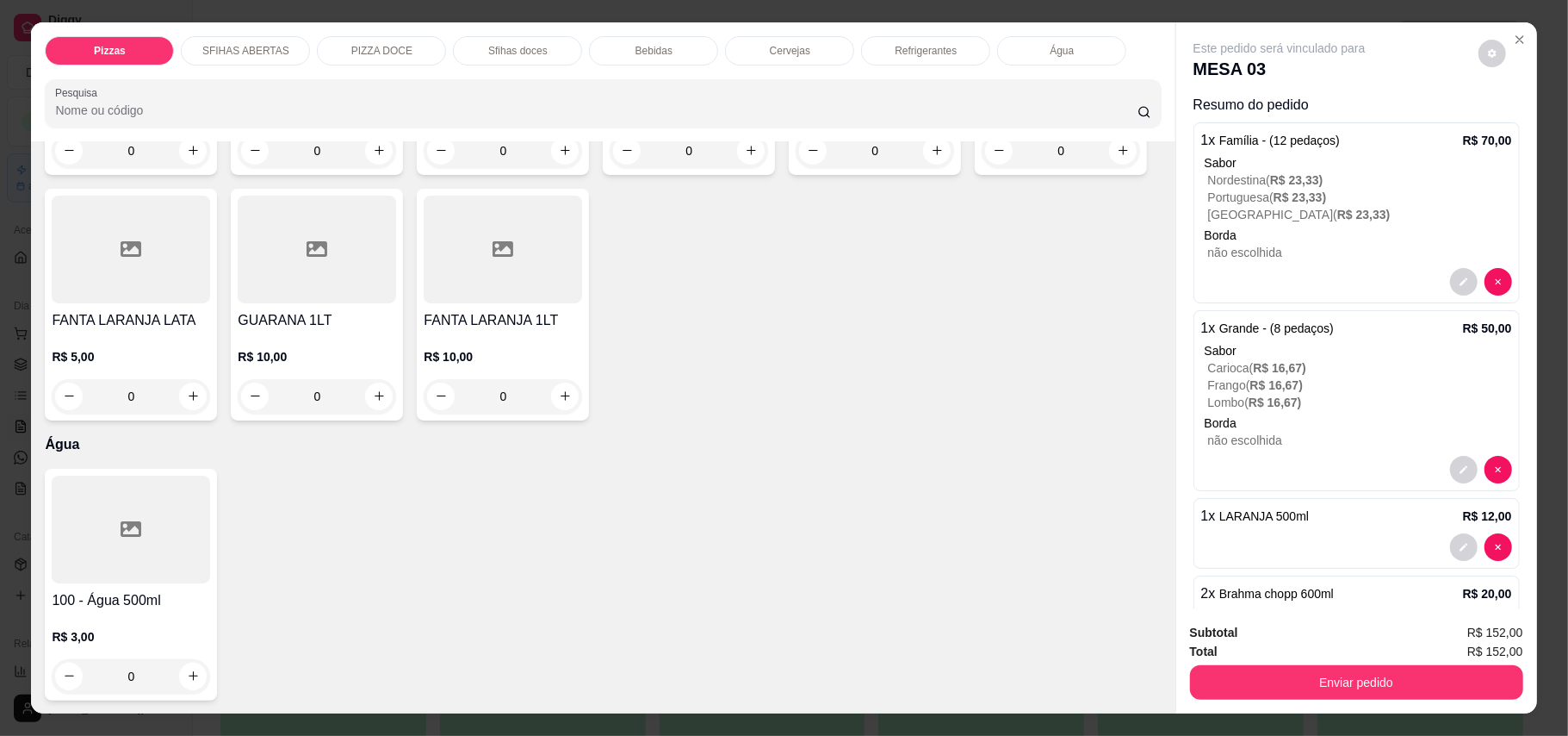
scroll to position [4136, 0]
click at [931, 157] on icon "increase-product-quantity" at bounding box center [937, 150] width 13 height 13
type input "1"
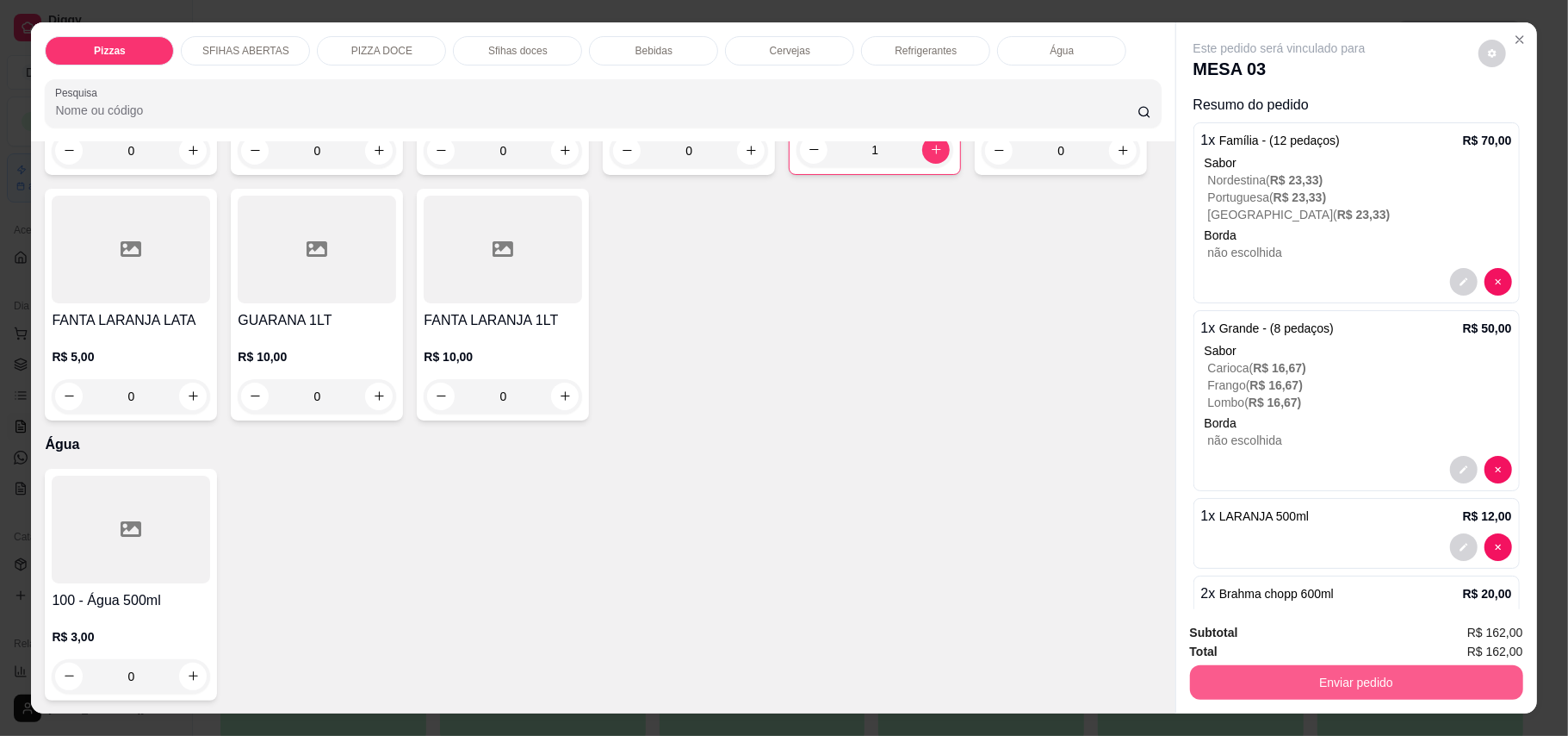
click at [1433, 696] on button "Enviar pedido" at bounding box center [1357, 682] width 333 height 35
click at [1461, 625] on button "Enviar pedido" at bounding box center [1476, 640] width 98 height 33
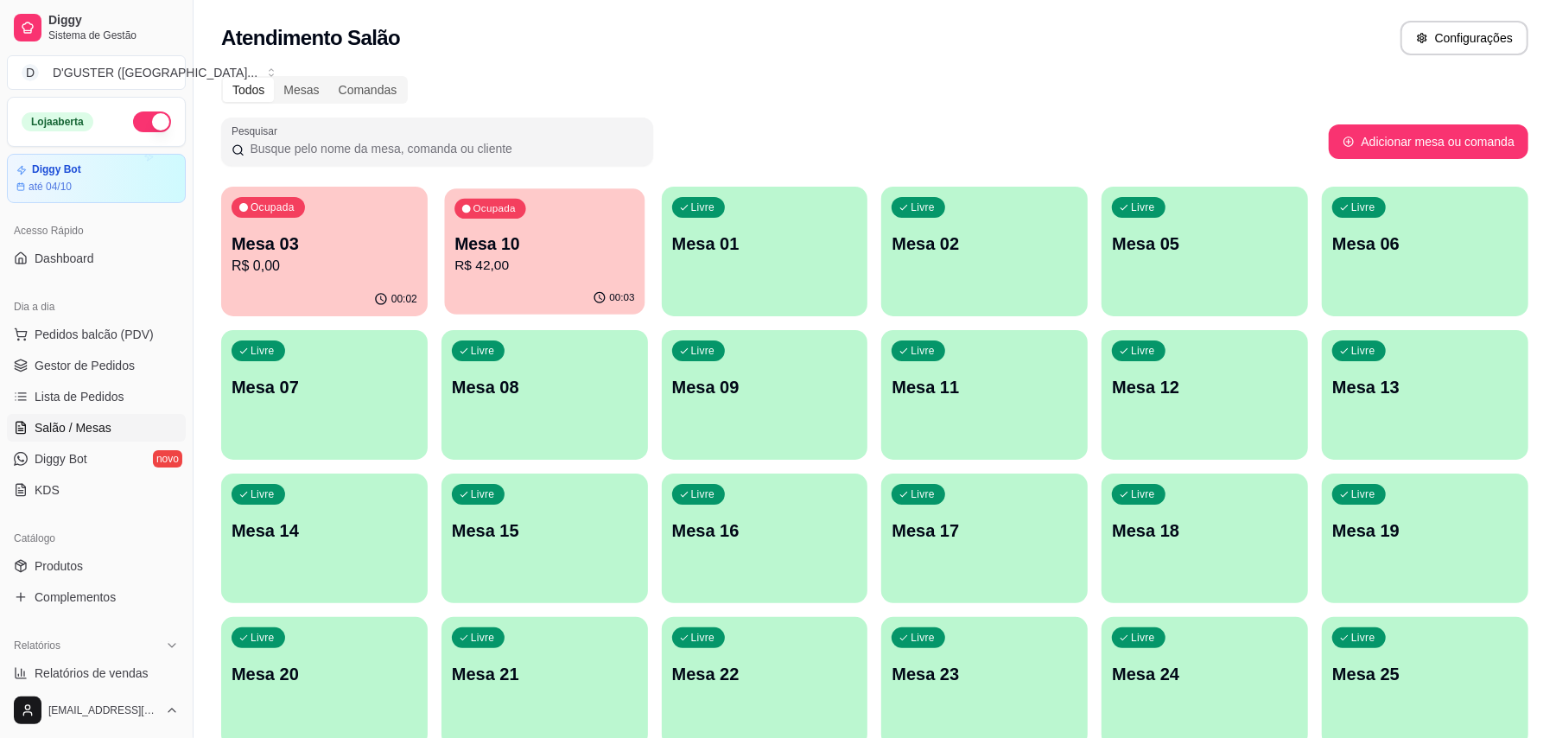
click at [523, 225] on div "Ocupada Mesa 10 R$ 42,00" at bounding box center [544, 234] width 200 height 93
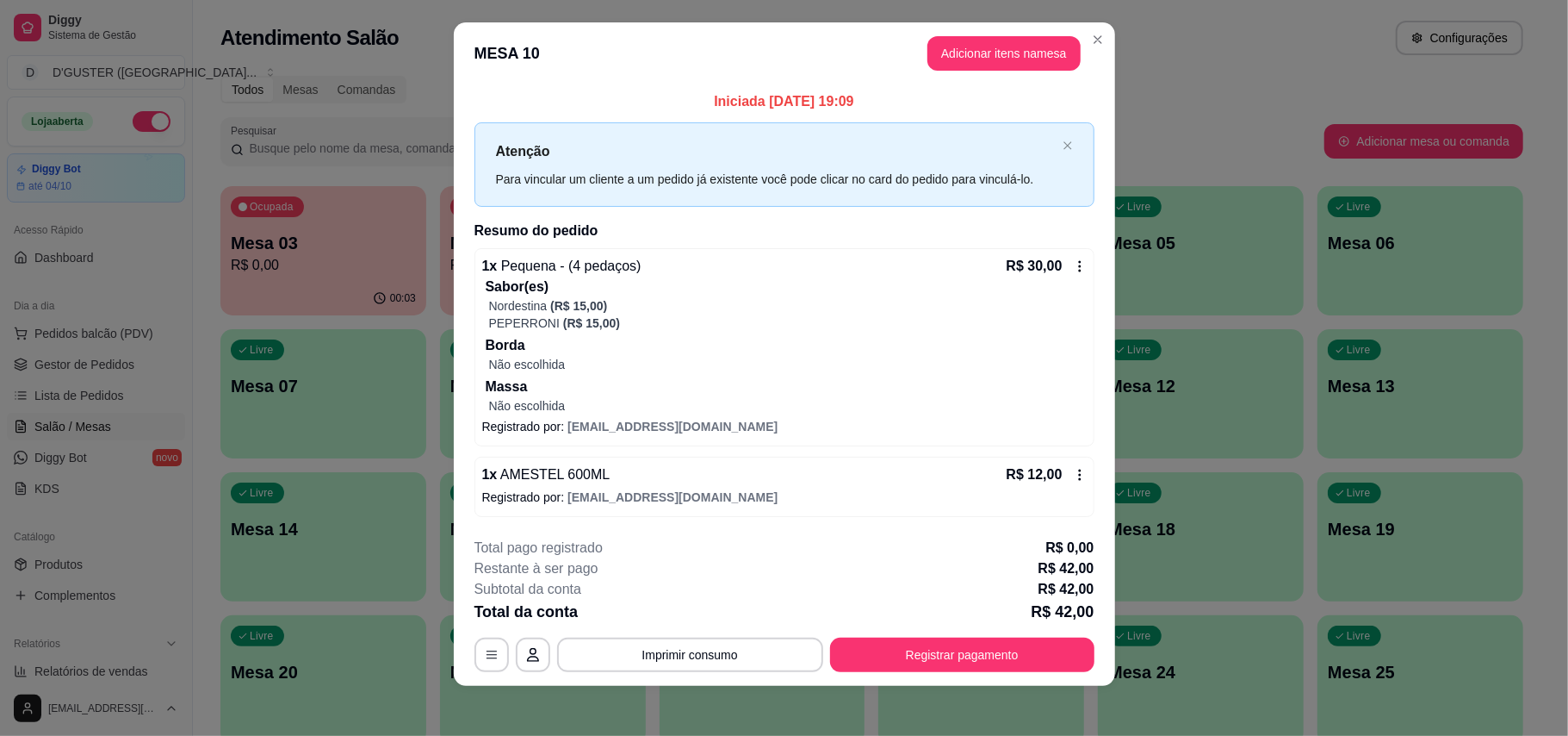
scroll to position [19, 0]
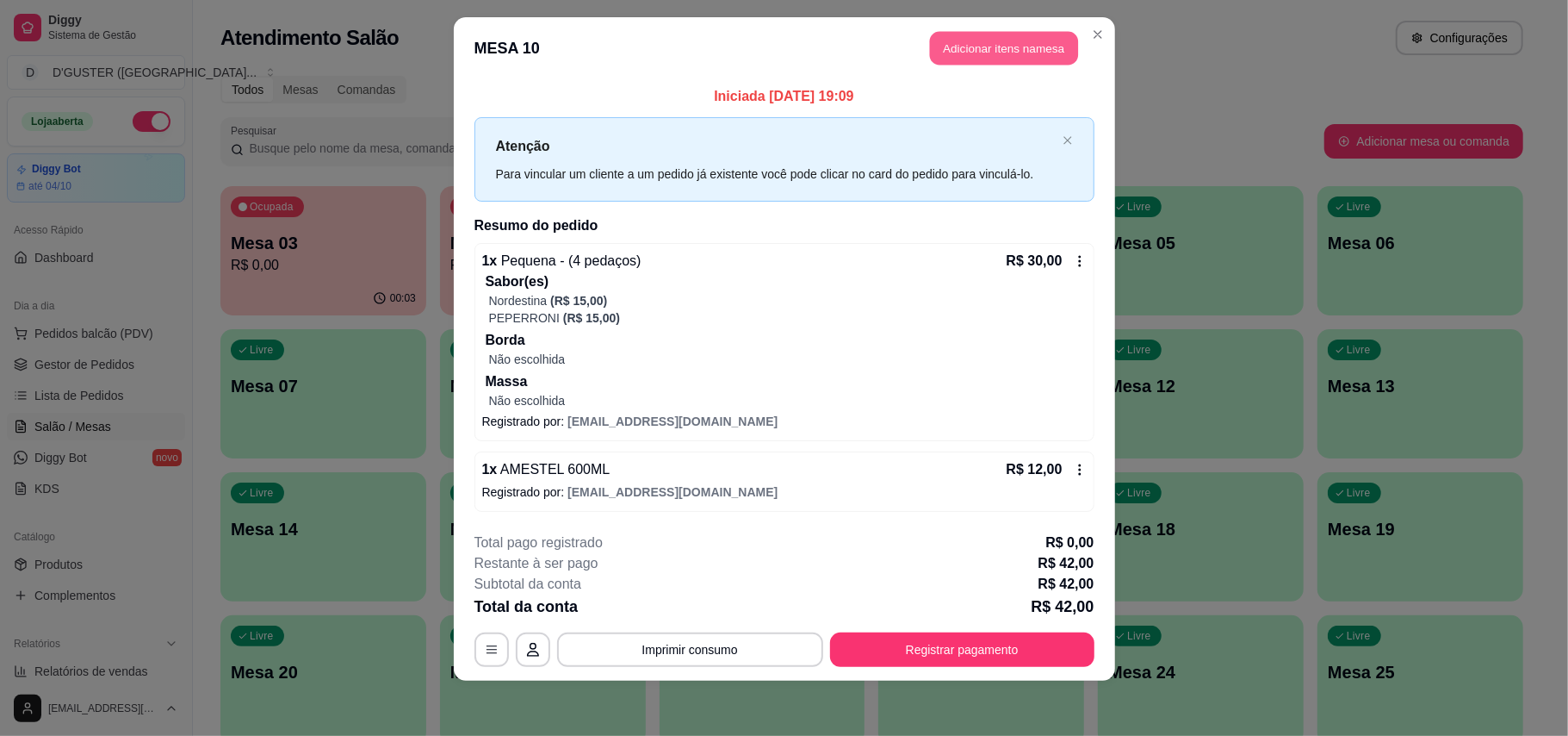
click at [1011, 47] on button "Adicionar itens na mesa" at bounding box center [1004, 49] width 149 height 34
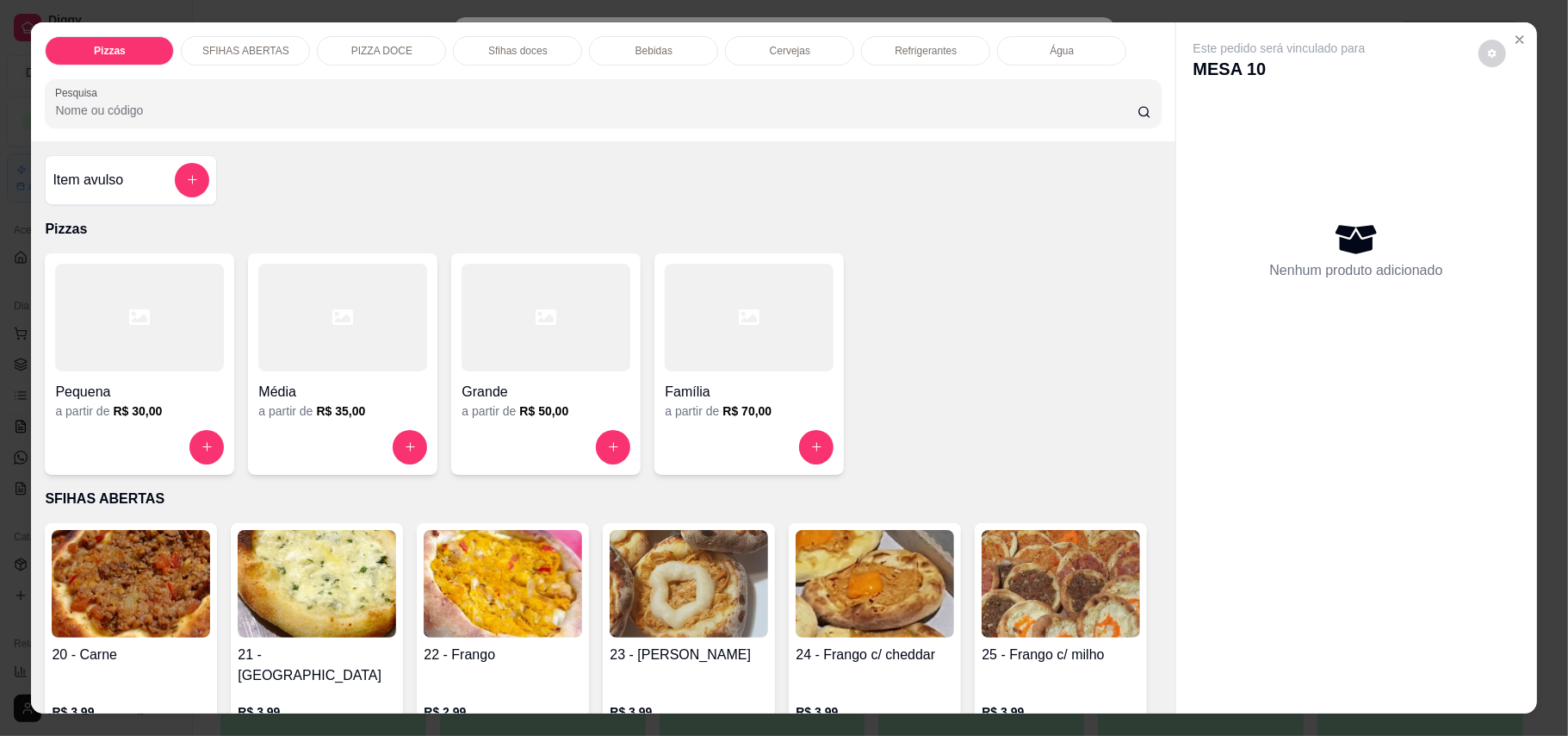
click at [773, 54] on p "Cervejas" at bounding box center [789, 51] width 41 height 14
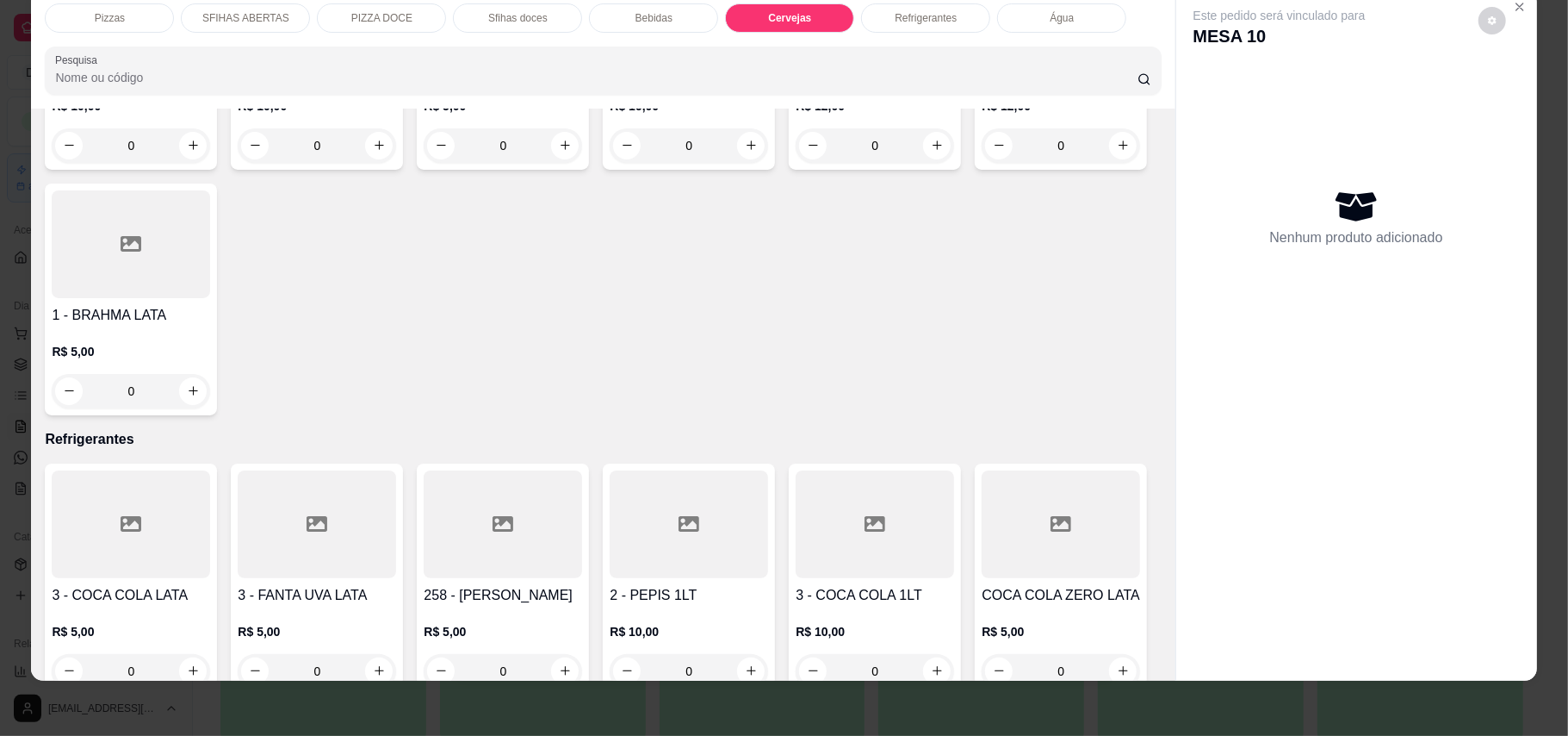
scroll to position [3599, 0]
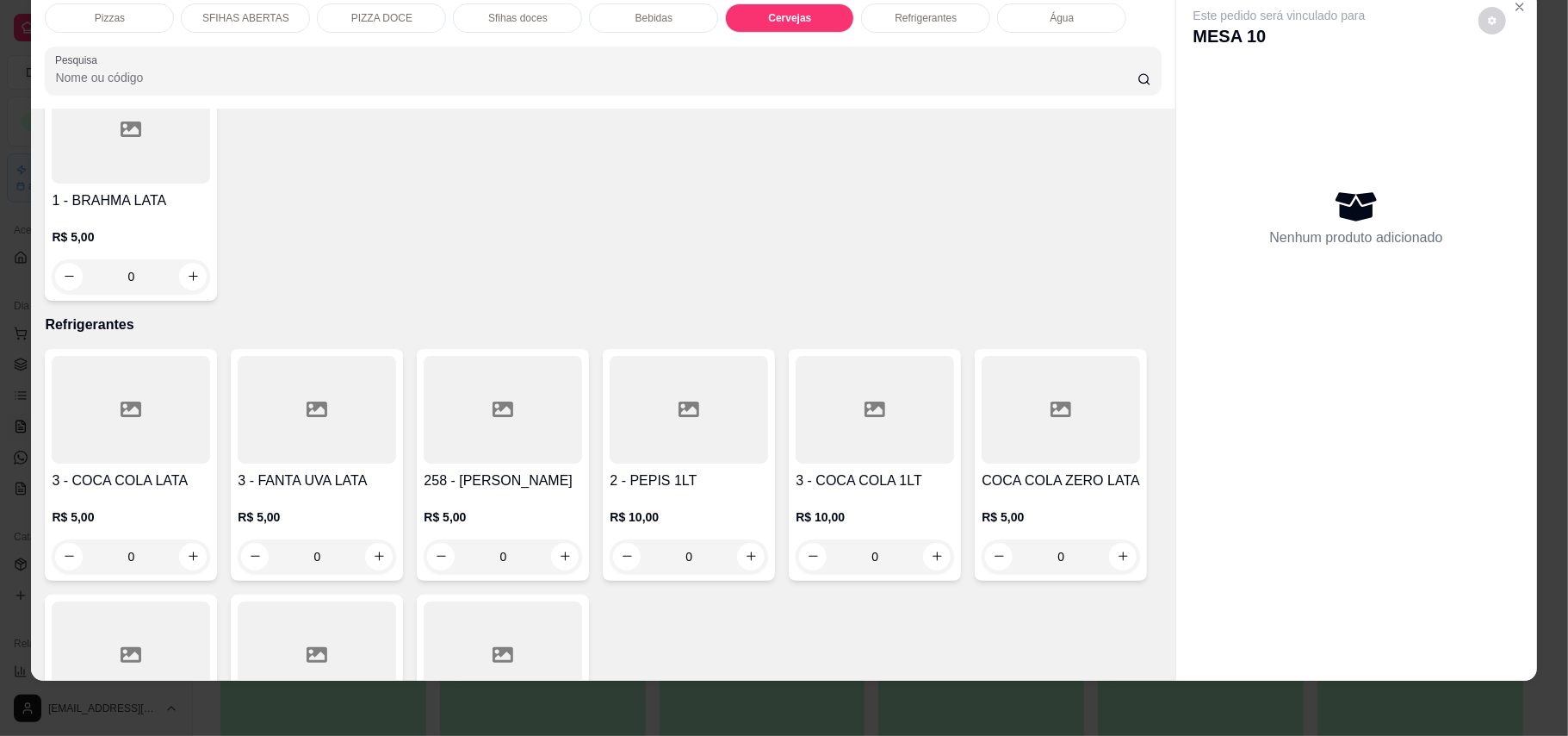
click at [745, 37] on icon "increase-product-quantity" at bounding box center [751, 30] width 13 height 13
type input "1"
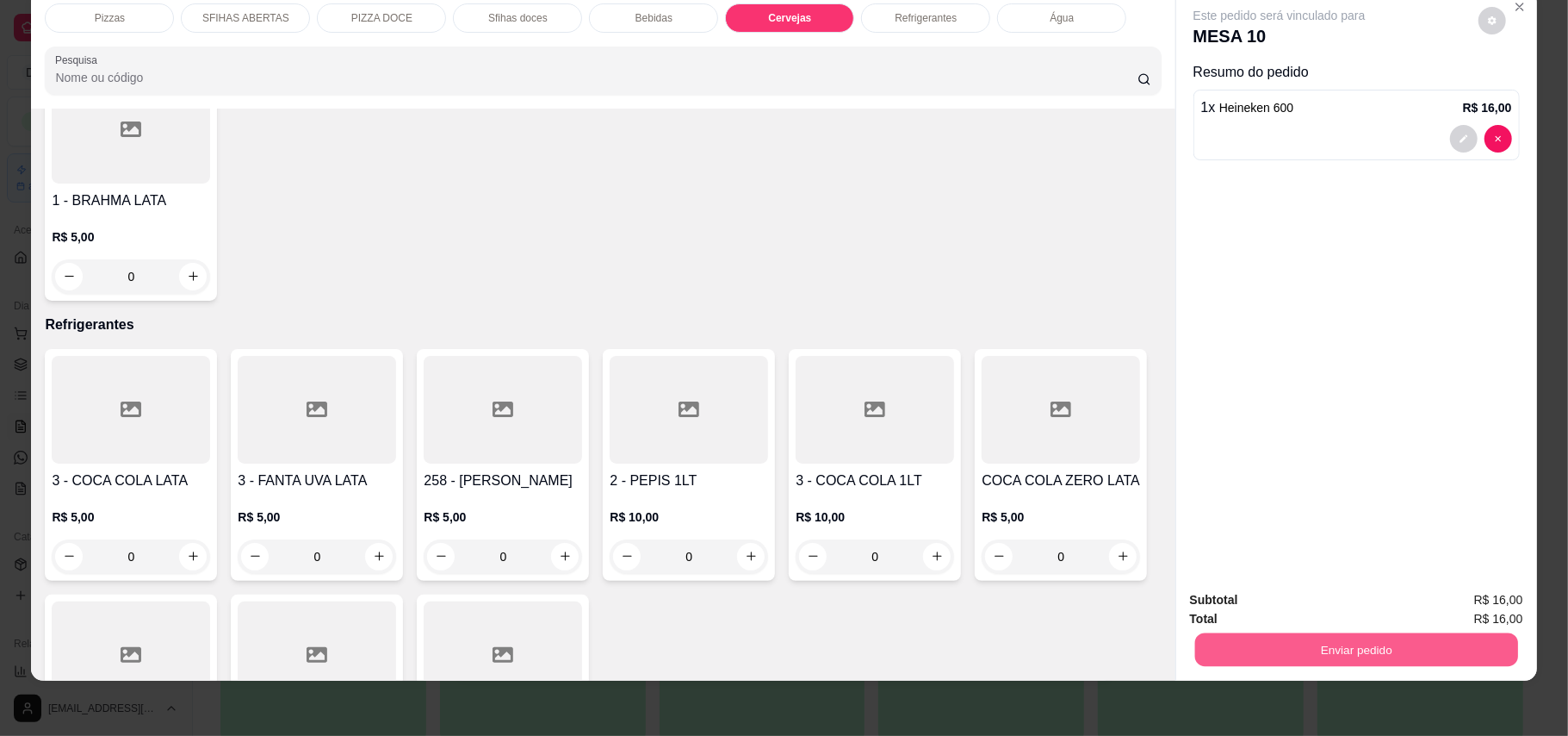
click at [1289, 658] on button "Enviar pedido" at bounding box center [1356, 650] width 323 height 34
click at [1471, 598] on button "Enviar pedido" at bounding box center [1476, 607] width 95 height 32
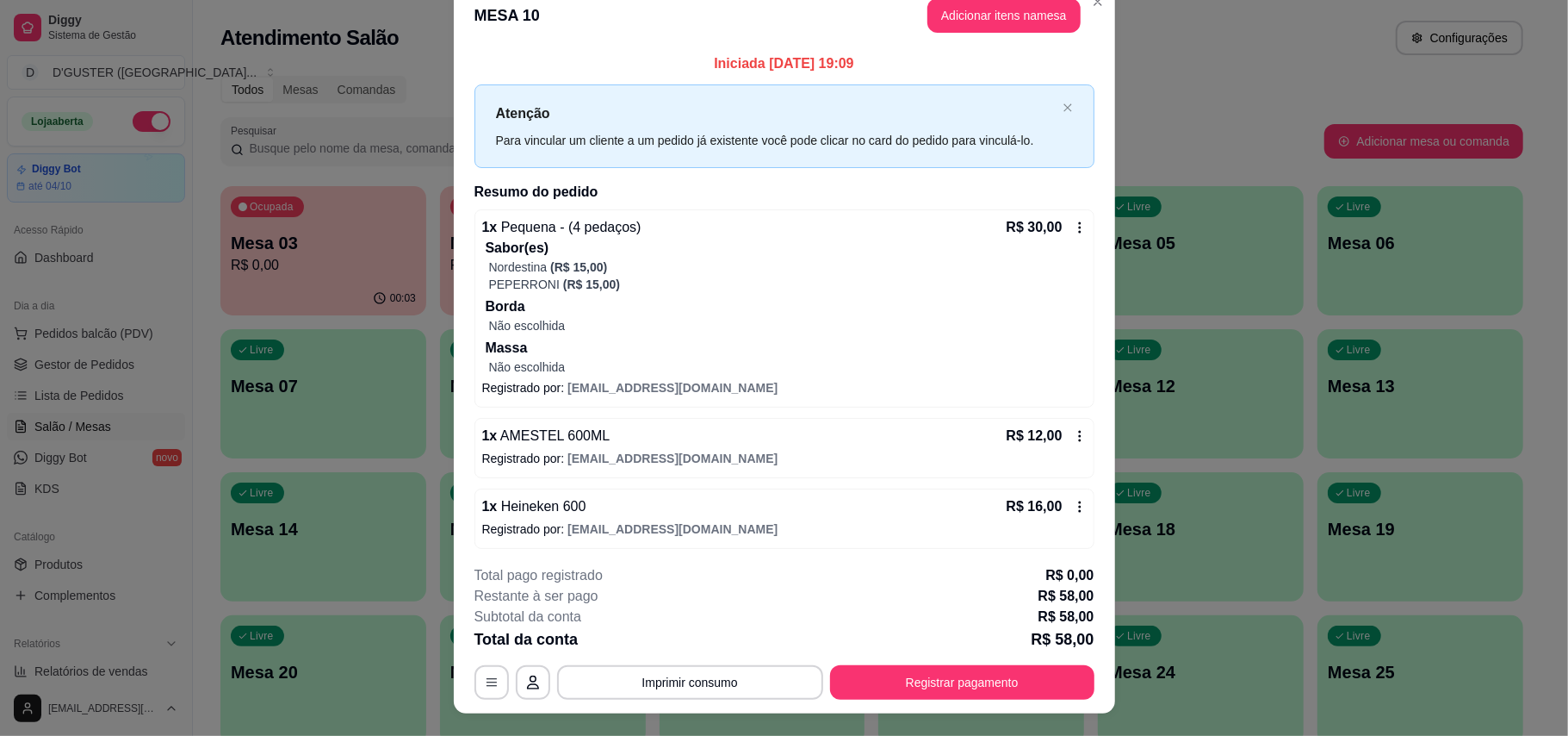
scroll to position [0, 0]
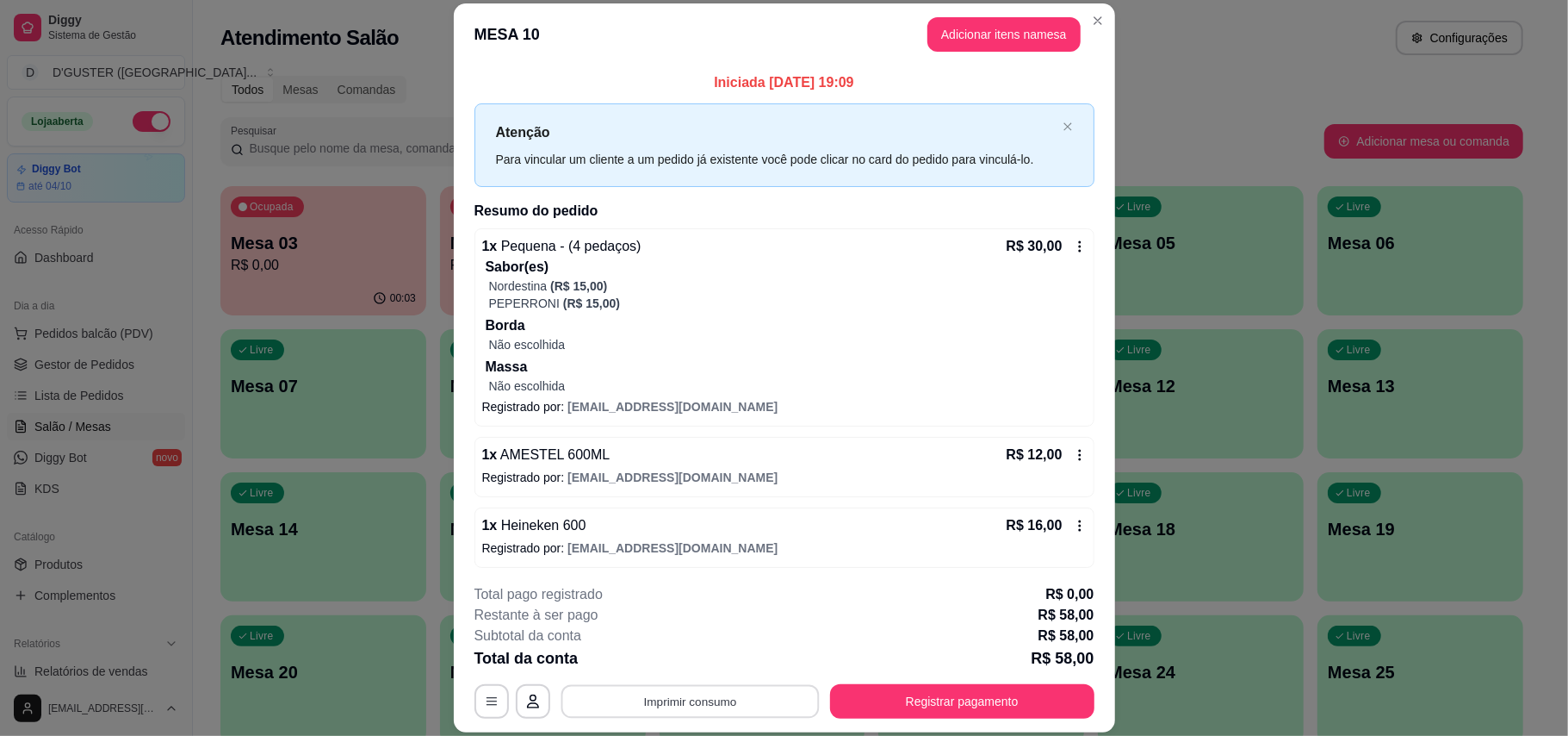
click at [666, 703] on button "Imprimir consumo" at bounding box center [689, 701] width 258 height 34
click at [699, 596] on button "IMPRESSORA" at bounding box center [686, 593] width 125 height 28
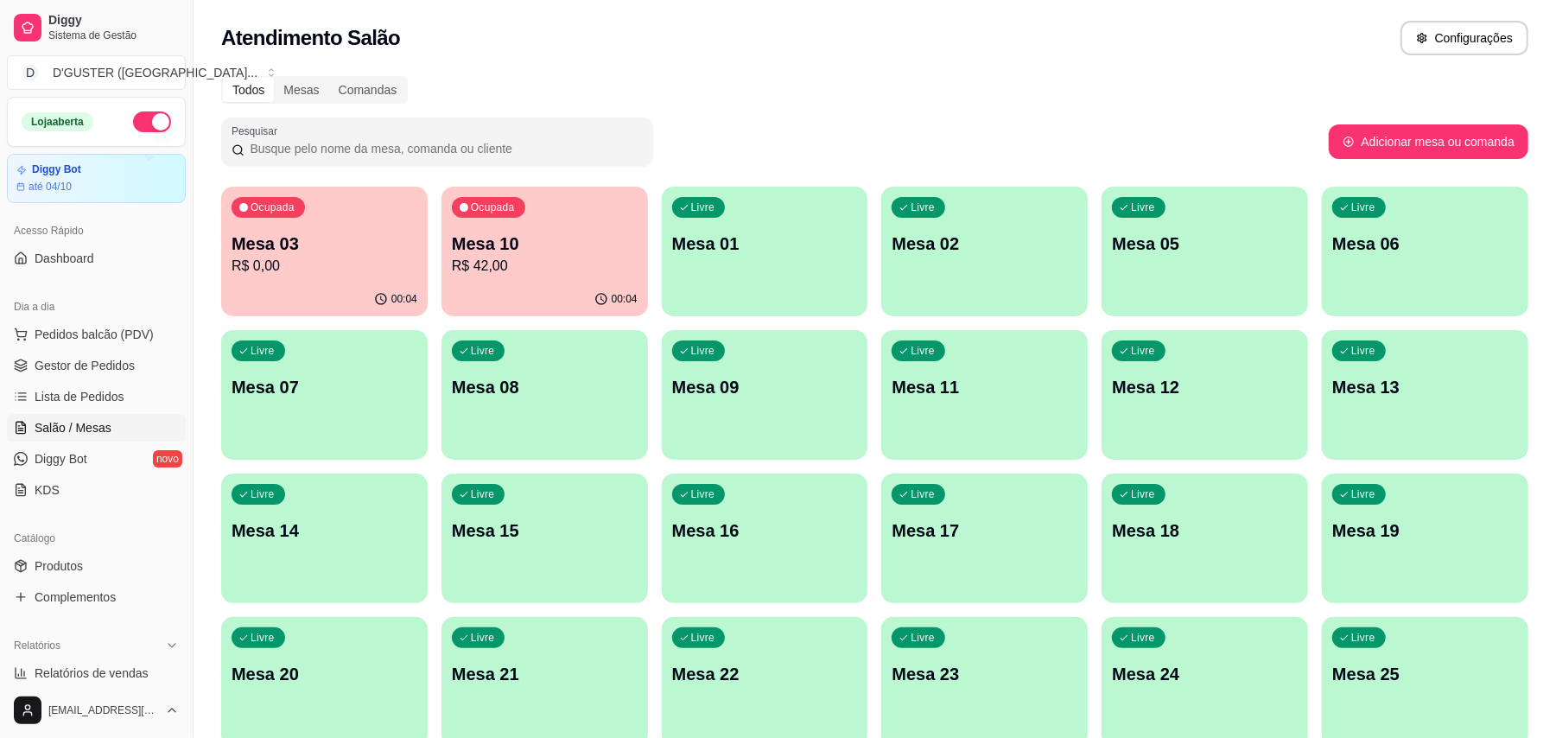
click at [97, 423] on span "Salão / Mesas" at bounding box center [73, 427] width 77 height 17
click at [776, 247] on p "Mesa 01" at bounding box center [765, 244] width 186 height 24
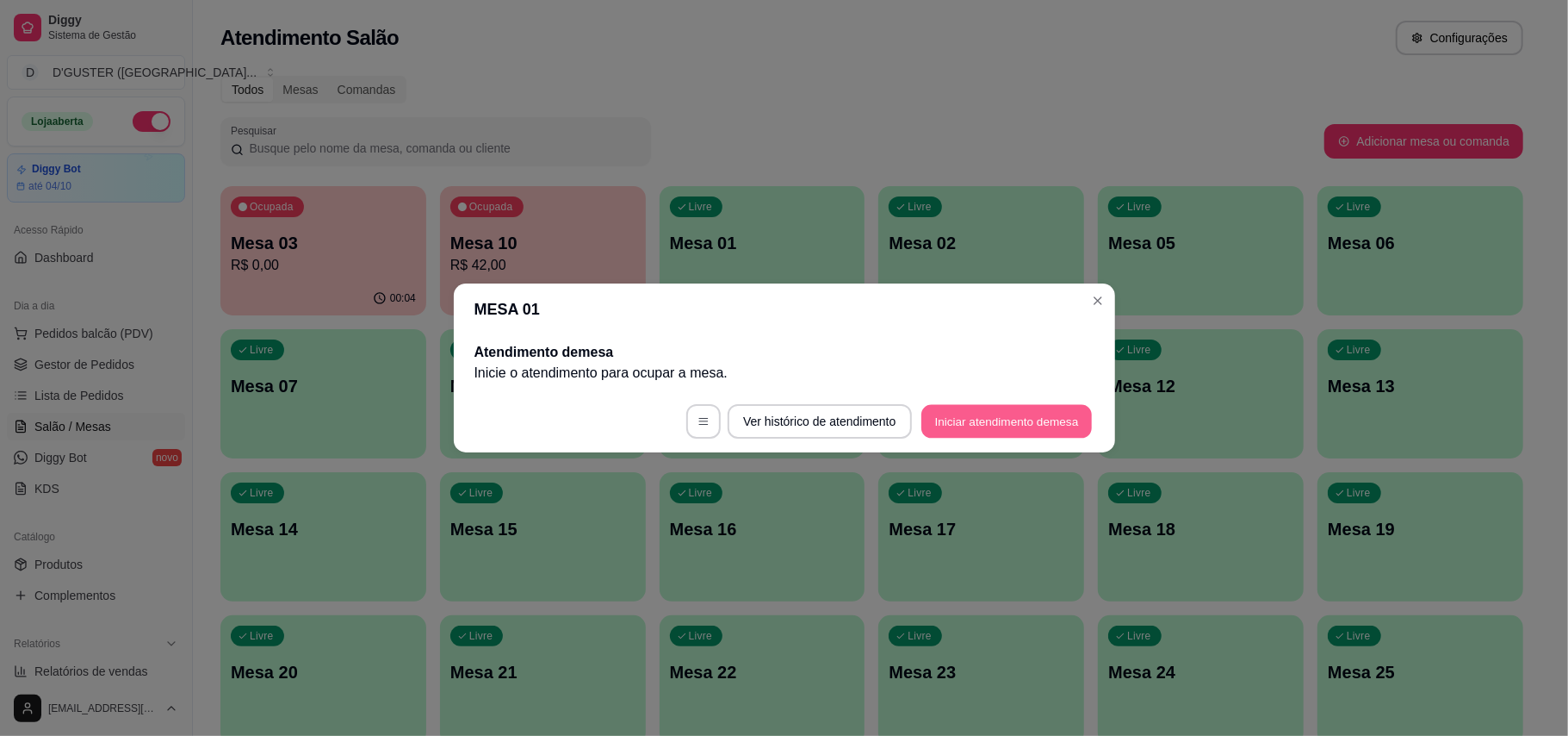
click at [1018, 426] on button "Iniciar atendimento de mesa" at bounding box center [1006, 422] width 170 height 34
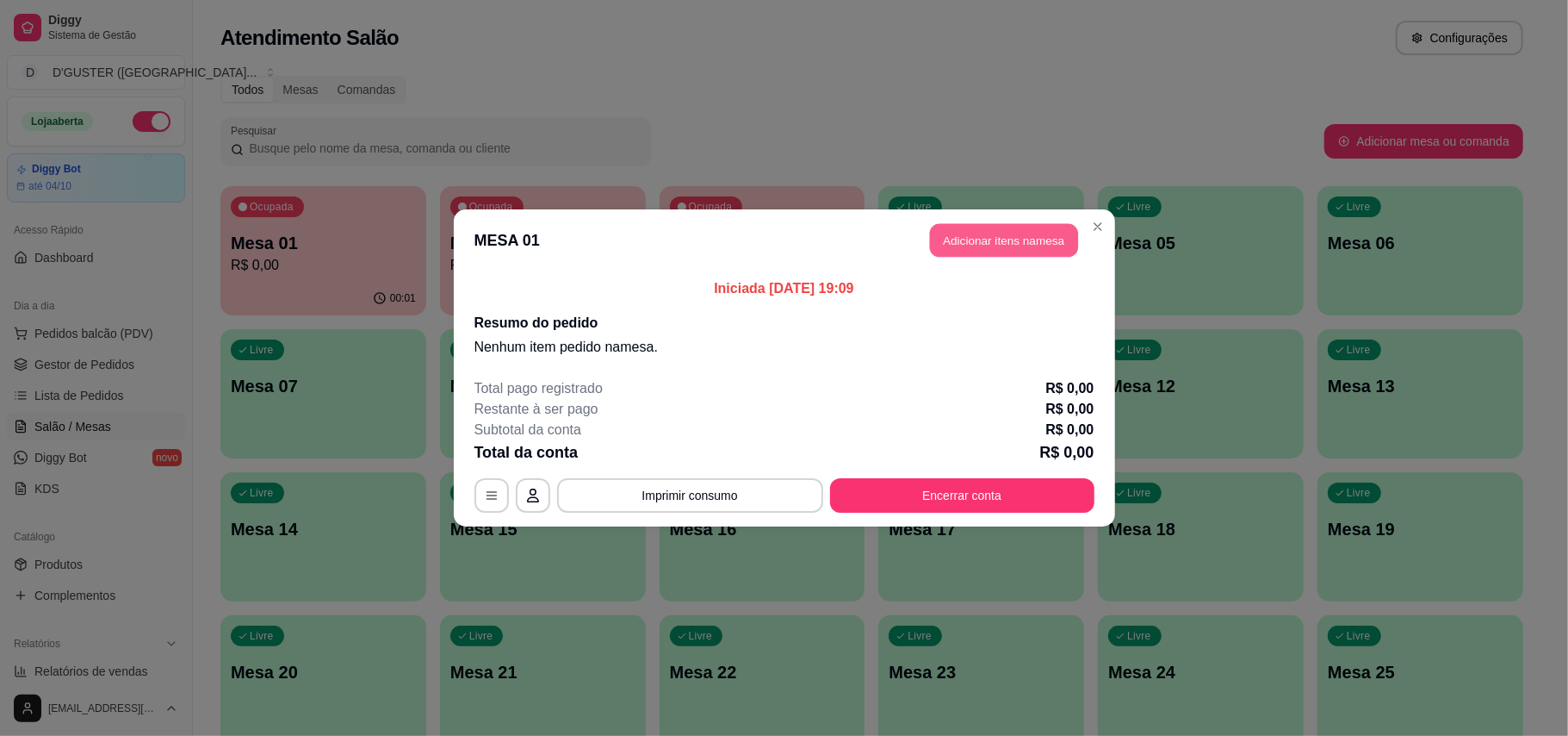
click at [1001, 250] on button "Adicionar itens na mesa" at bounding box center [1004, 241] width 149 height 34
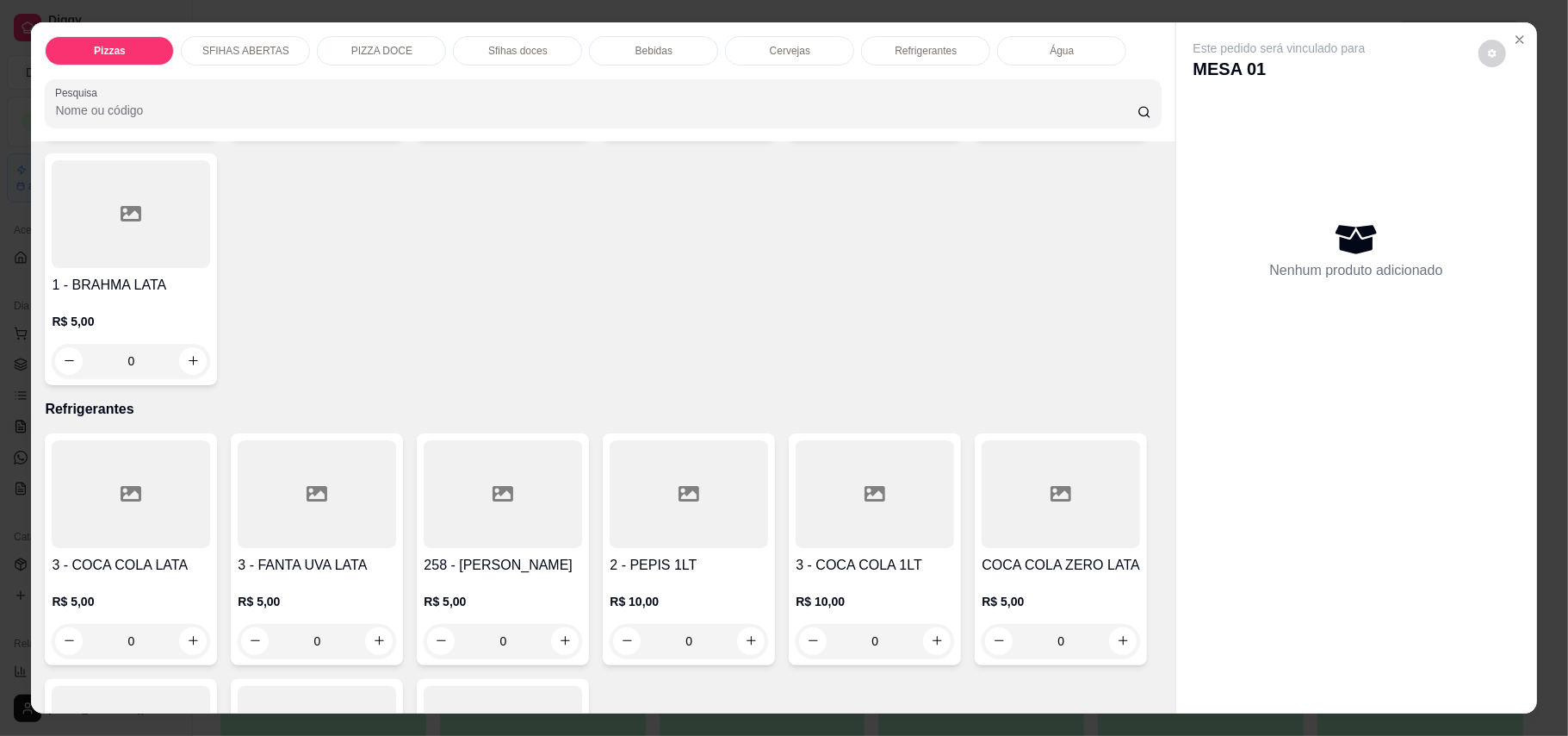
scroll to position [3561, 0]
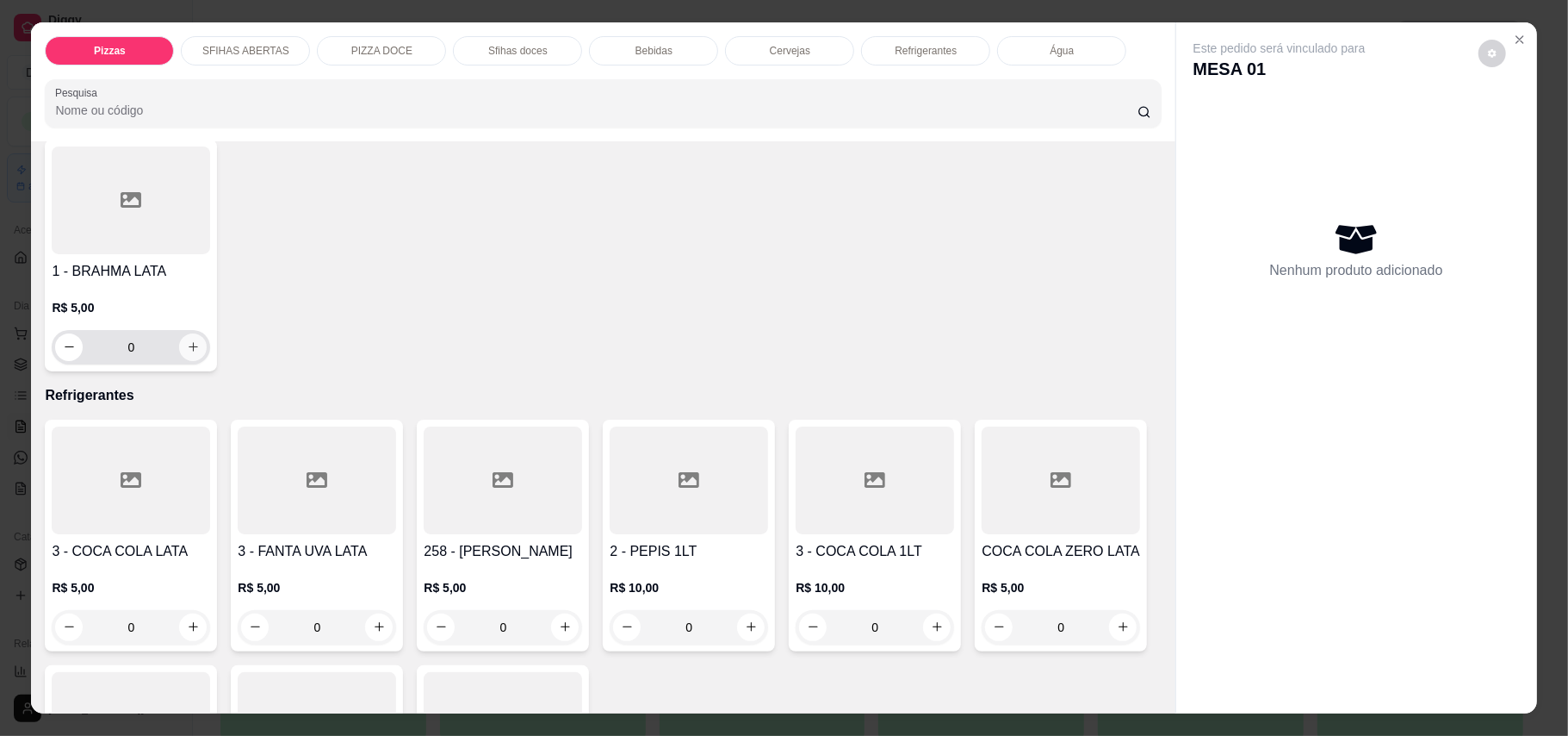
click at [199, 353] on icon "increase-product-quantity" at bounding box center [192, 346] width 13 height 13
type input "1"
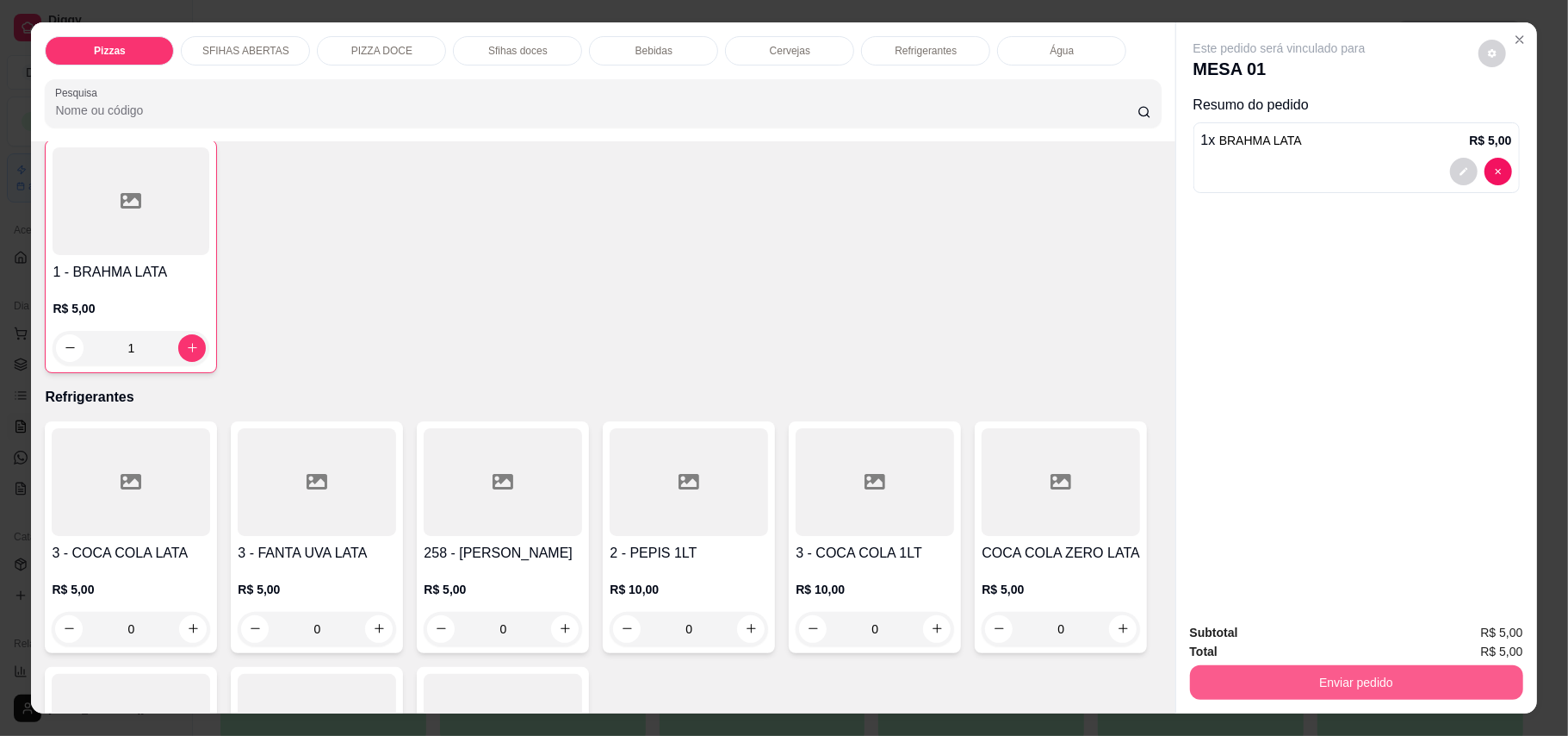
click at [1433, 676] on button "Enviar pedido" at bounding box center [1357, 682] width 333 height 35
click at [1472, 634] on button "Enviar pedido" at bounding box center [1476, 640] width 98 height 33
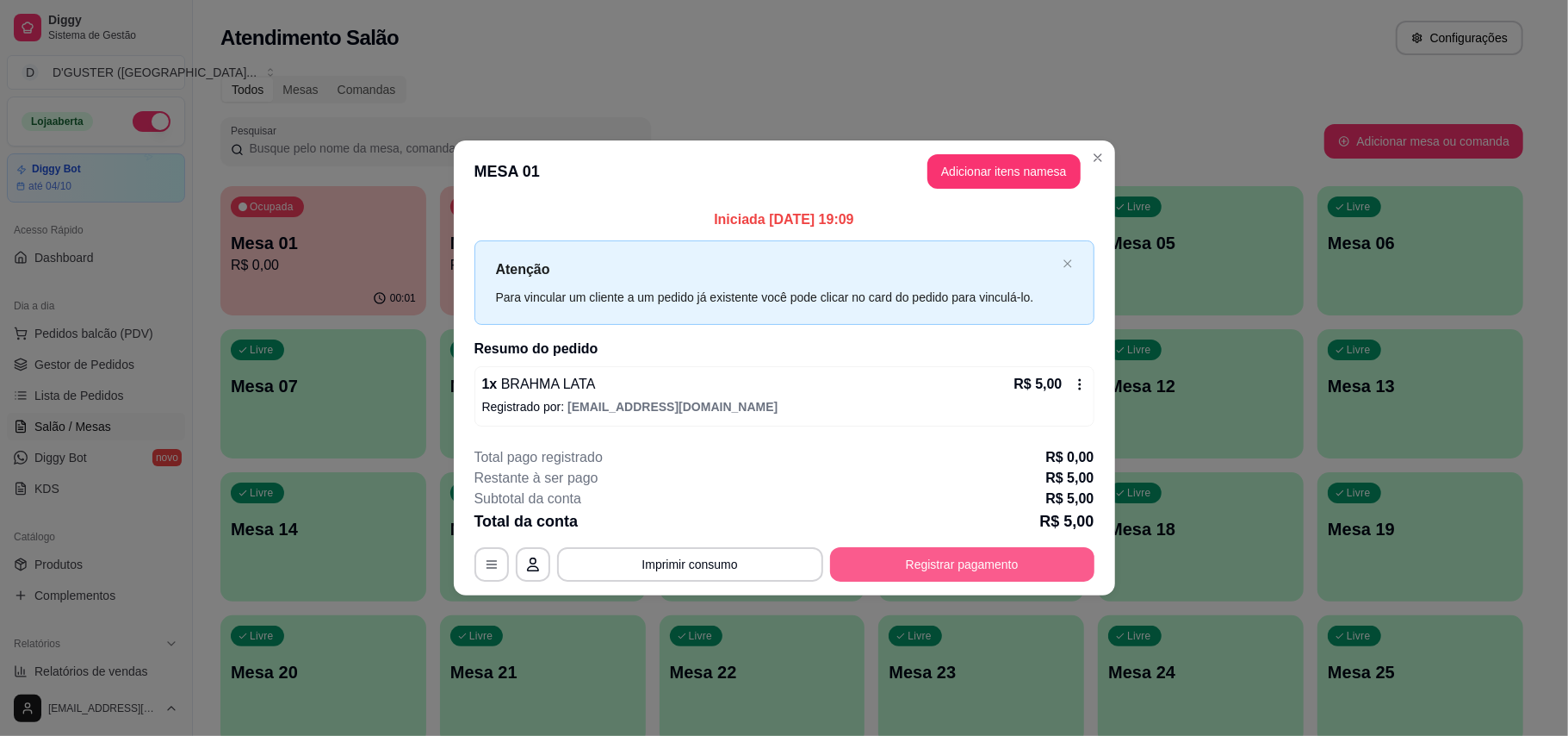
click at [931, 566] on button "Registrar pagamento" at bounding box center [962, 564] width 264 height 35
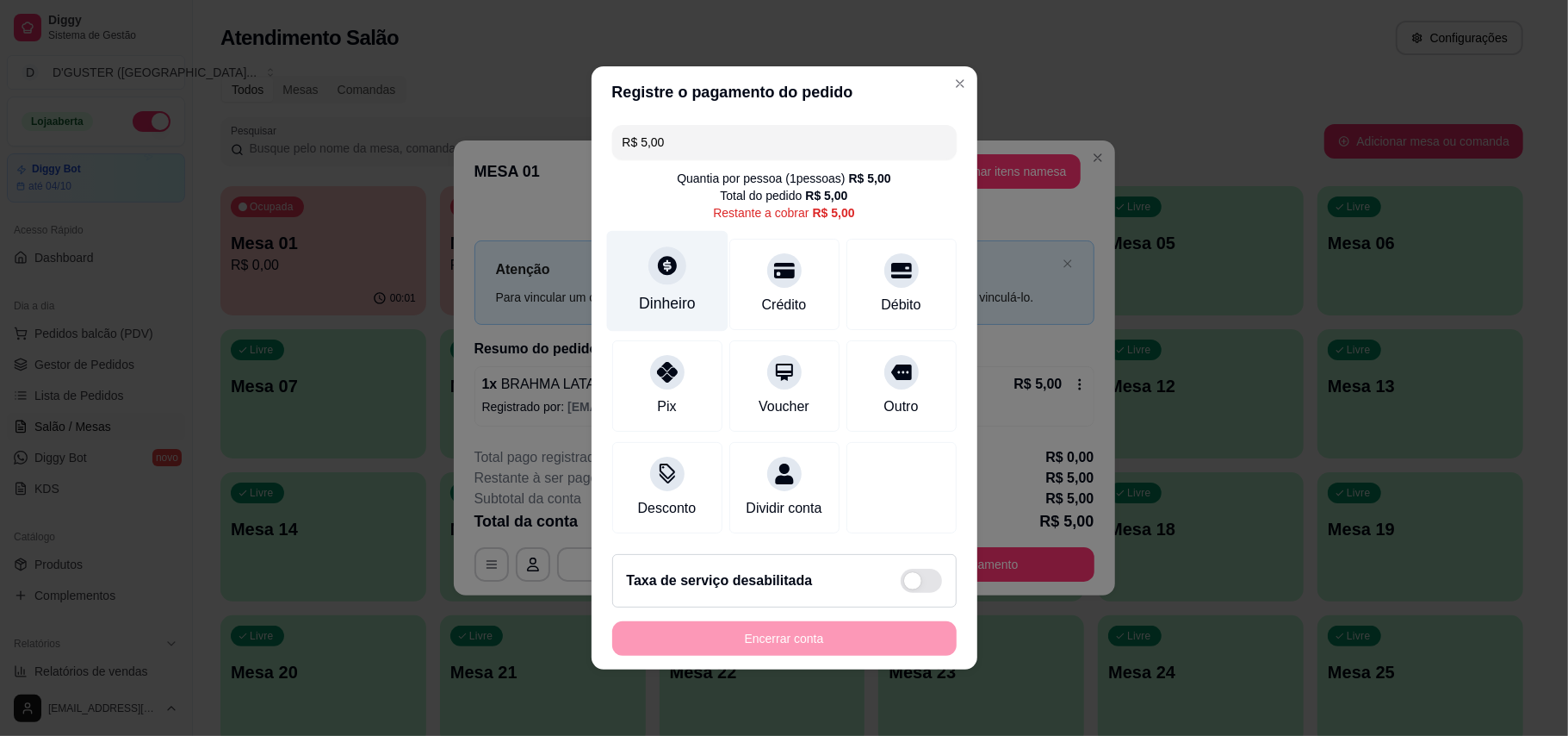
click at [639, 292] on div "Dinheiro" at bounding box center [667, 303] width 57 height 22
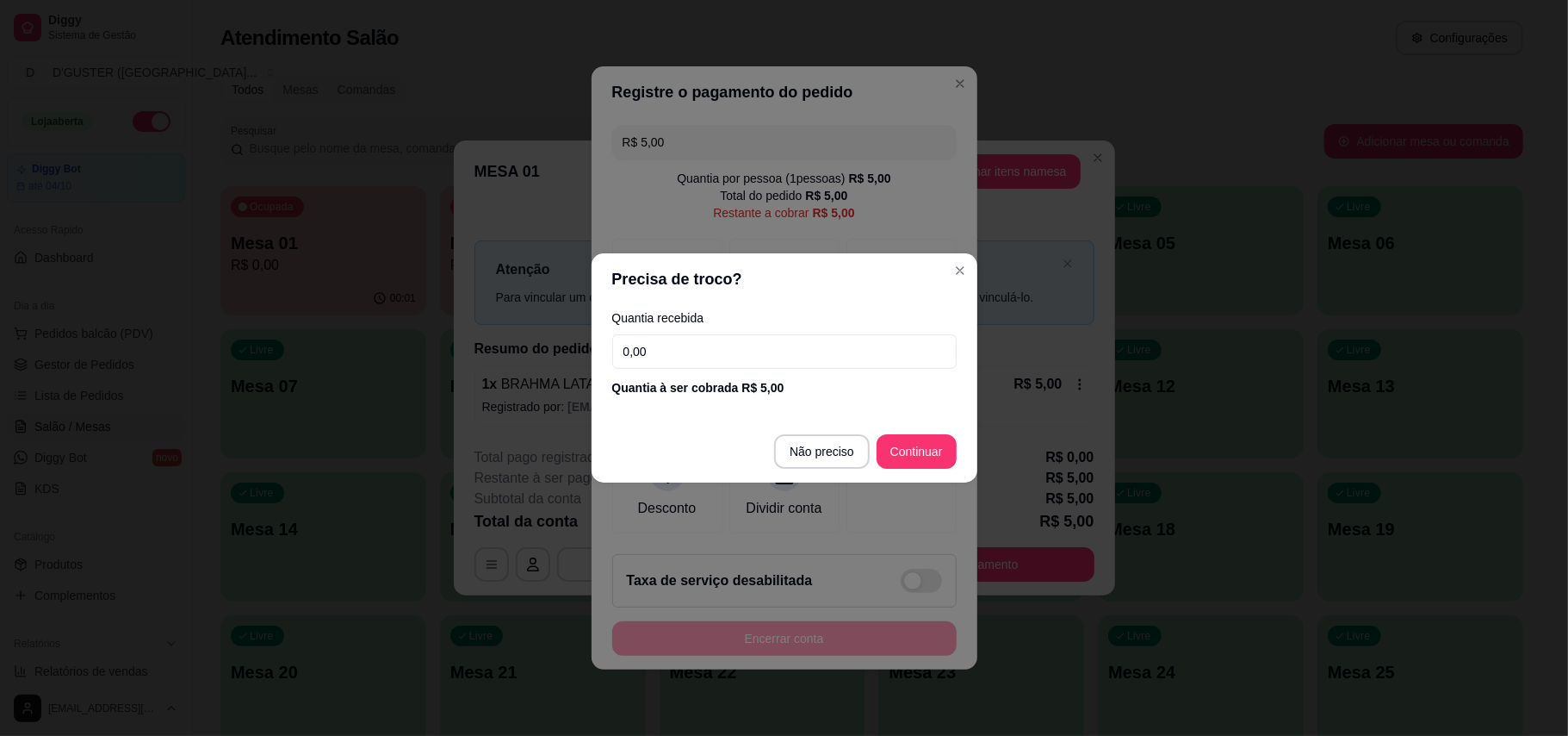
click at [788, 345] on input "0,00" at bounding box center [784, 351] width 345 height 35
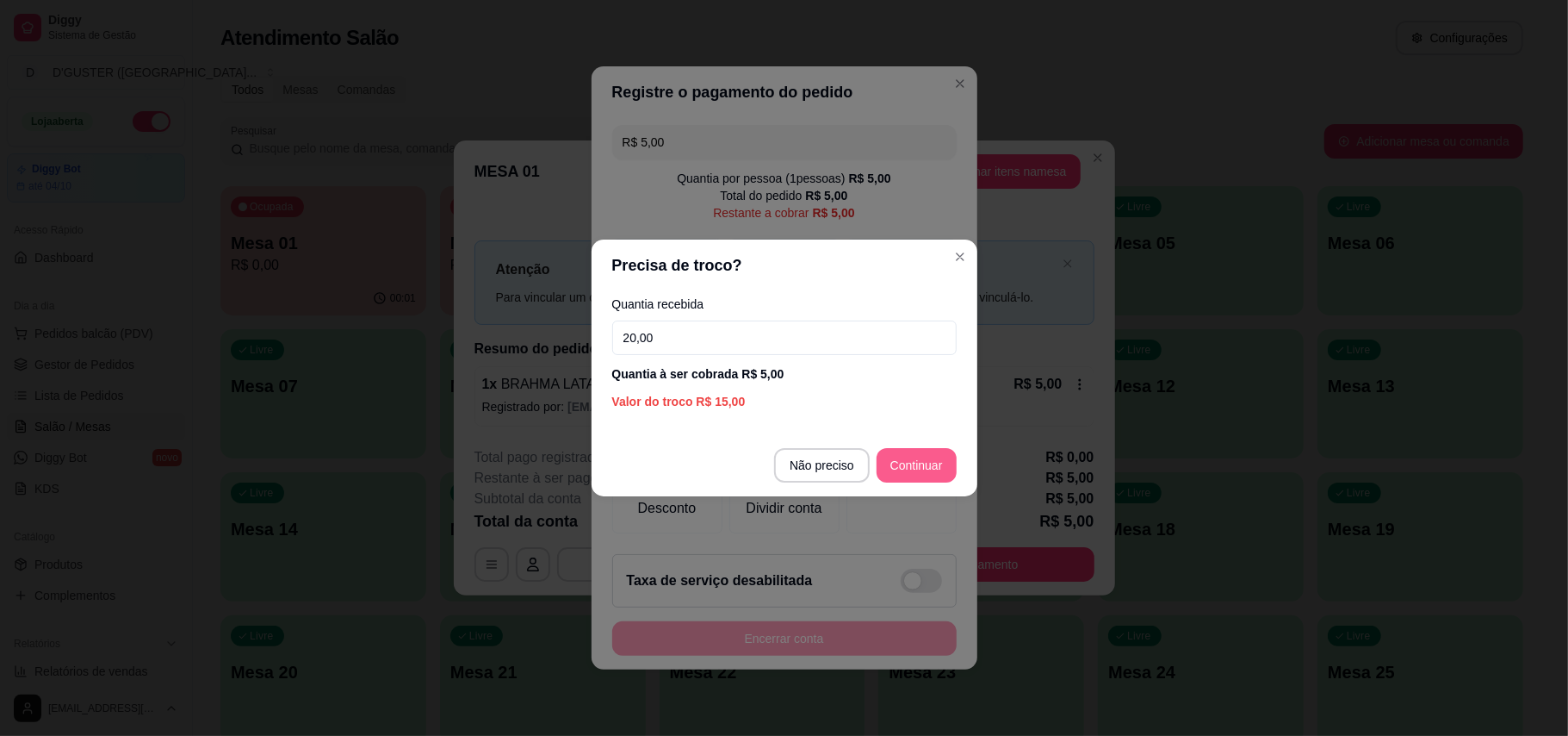
type input "20,00"
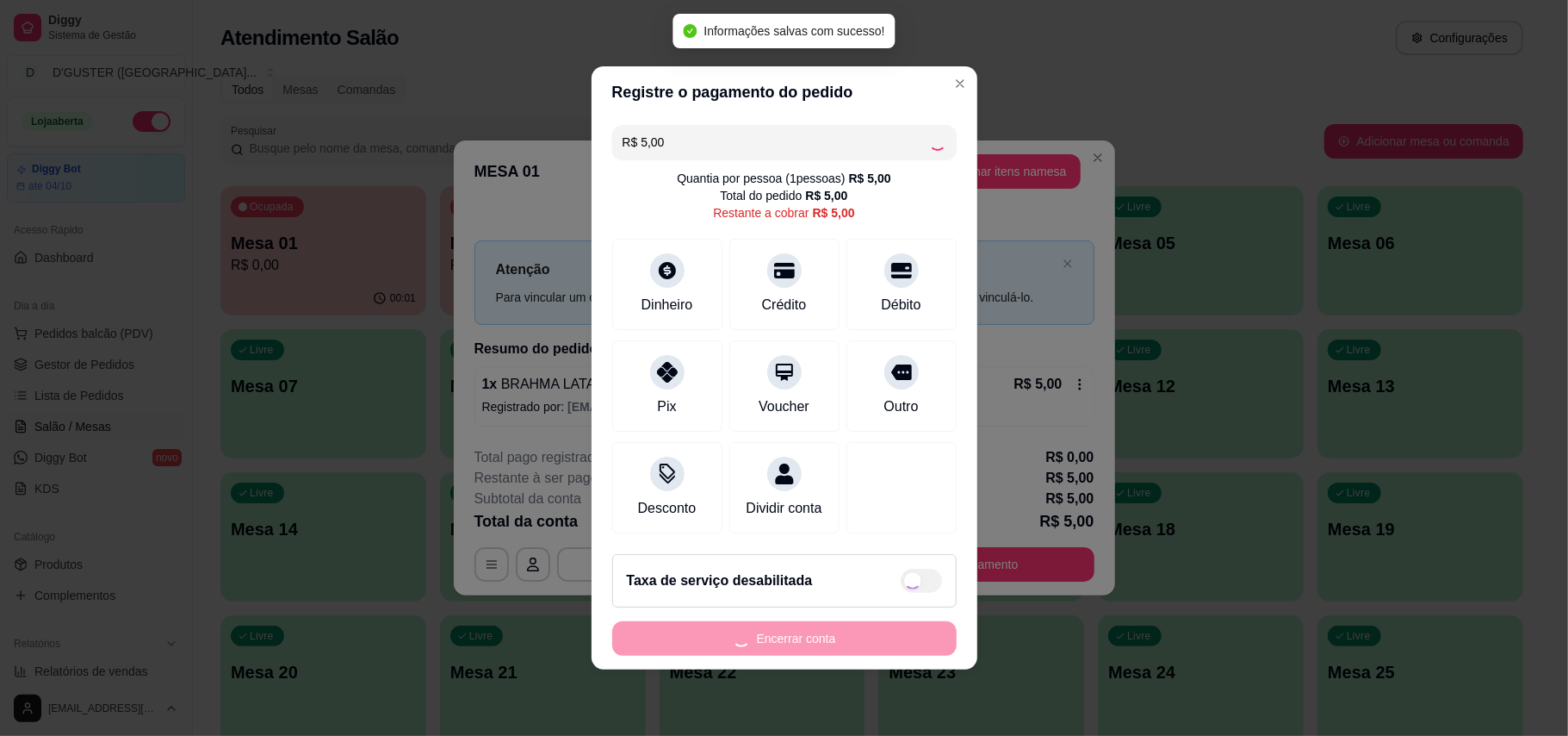
type input "R$ 0,00"
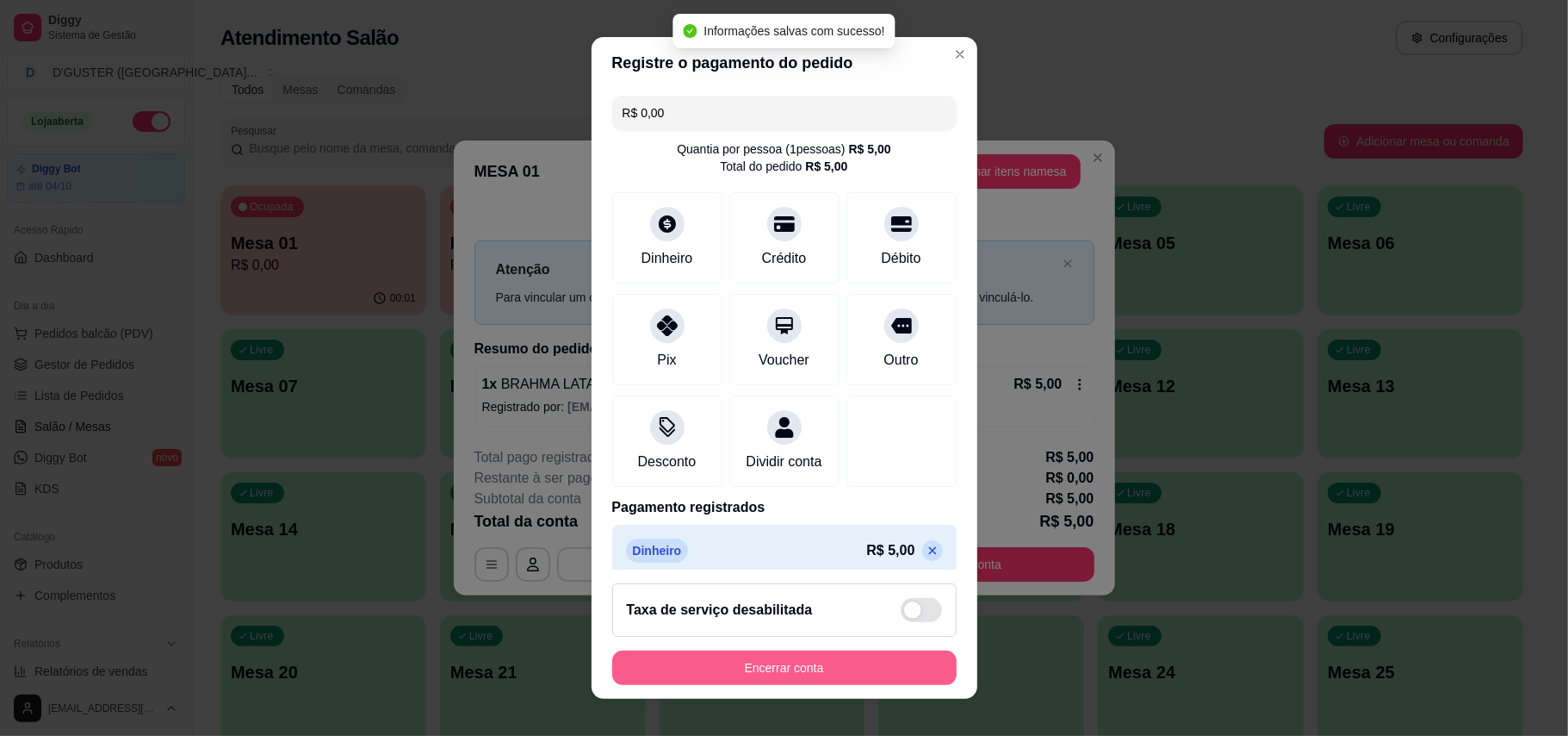
click at [865, 652] on button "Encerrar conta" at bounding box center [784, 667] width 345 height 35
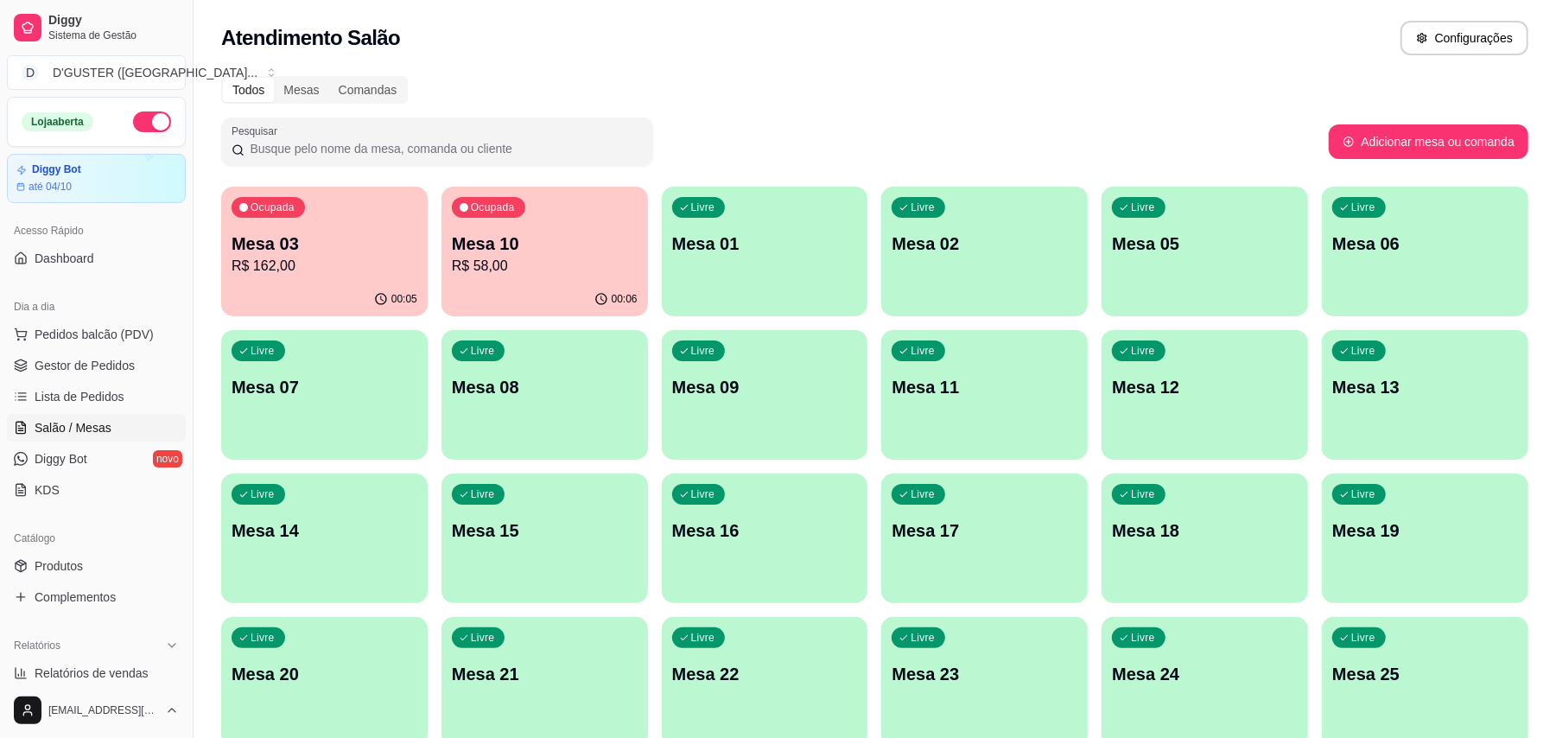
click at [564, 291] on div "00:06" at bounding box center [544, 299] width 206 height 34
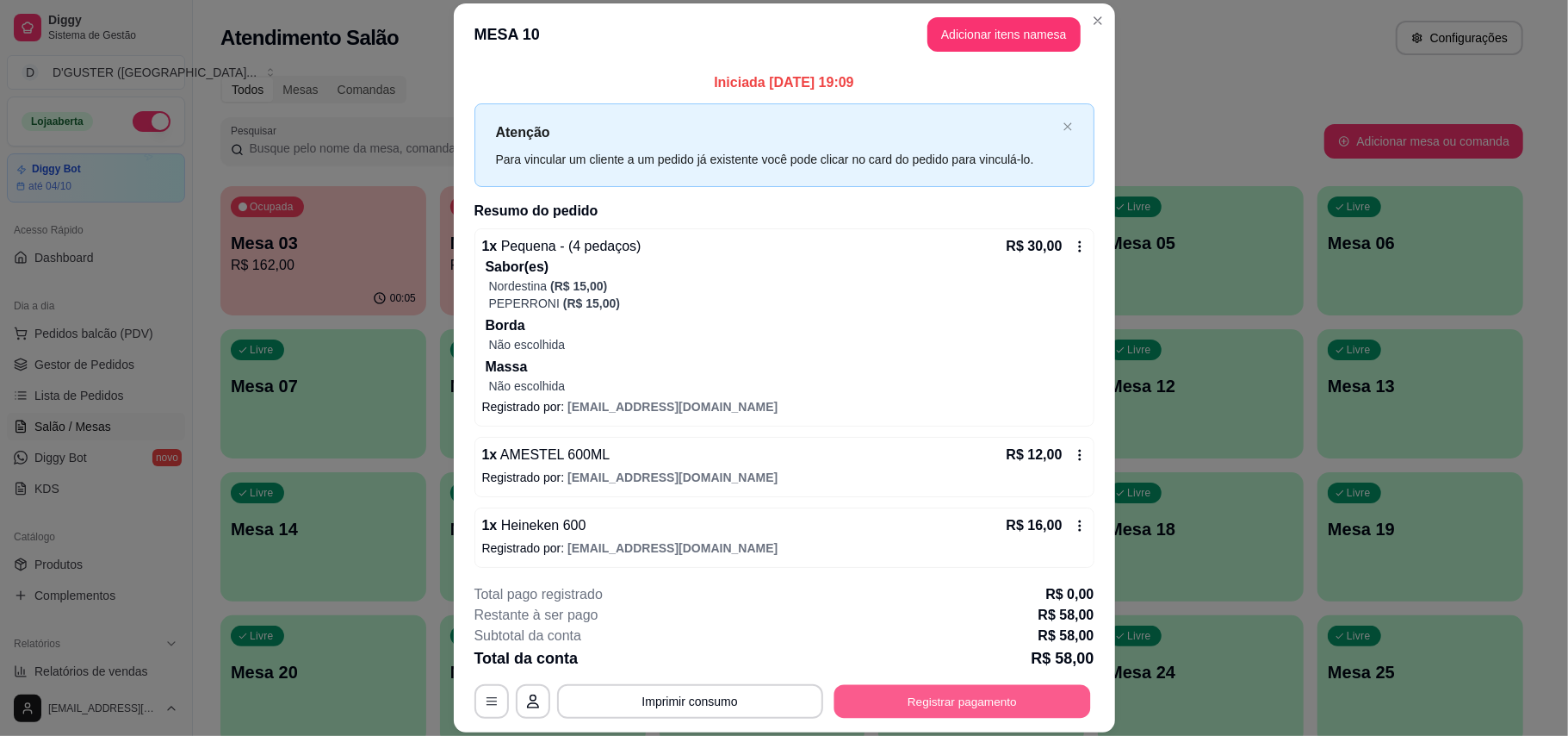
click at [924, 691] on button "Registrar pagamento" at bounding box center [961, 701] width 256 height 34
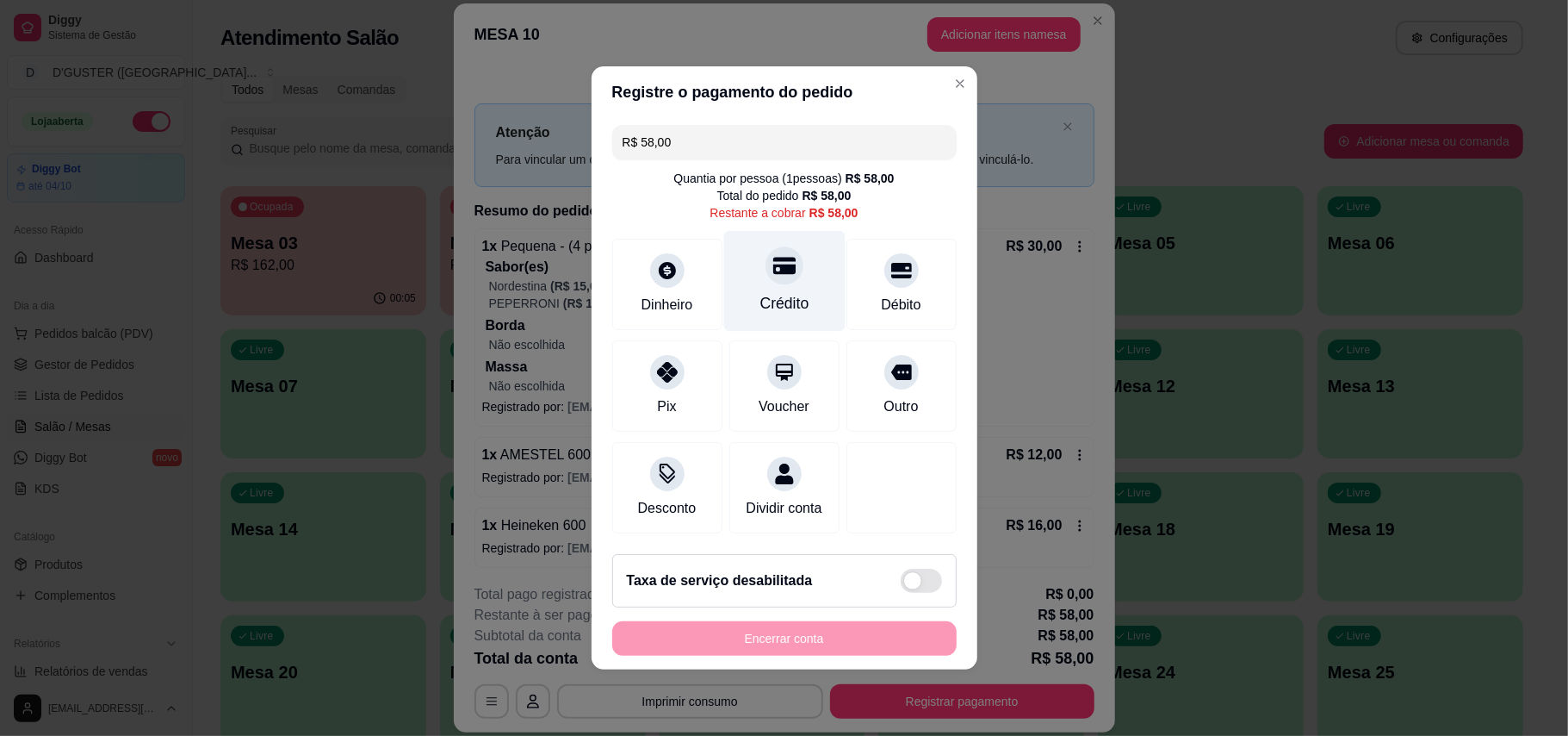
click at [766, 256] on div at bounding box center [784, 265] width 38 height 38
type input "R$ 0,00"
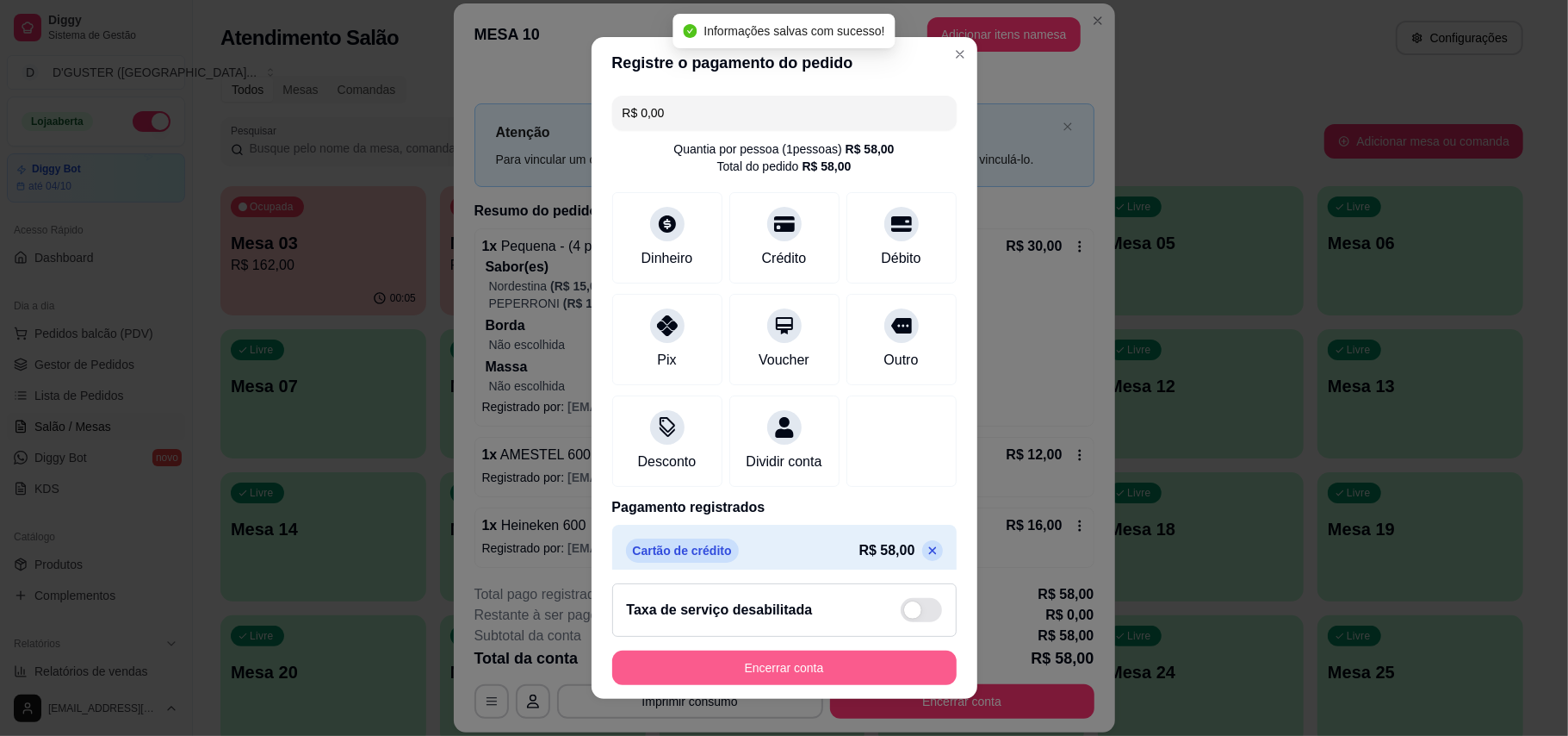
click at [848, 684] on button "Encerrar conta" at bounding box center [784, 667] width 345 height 35
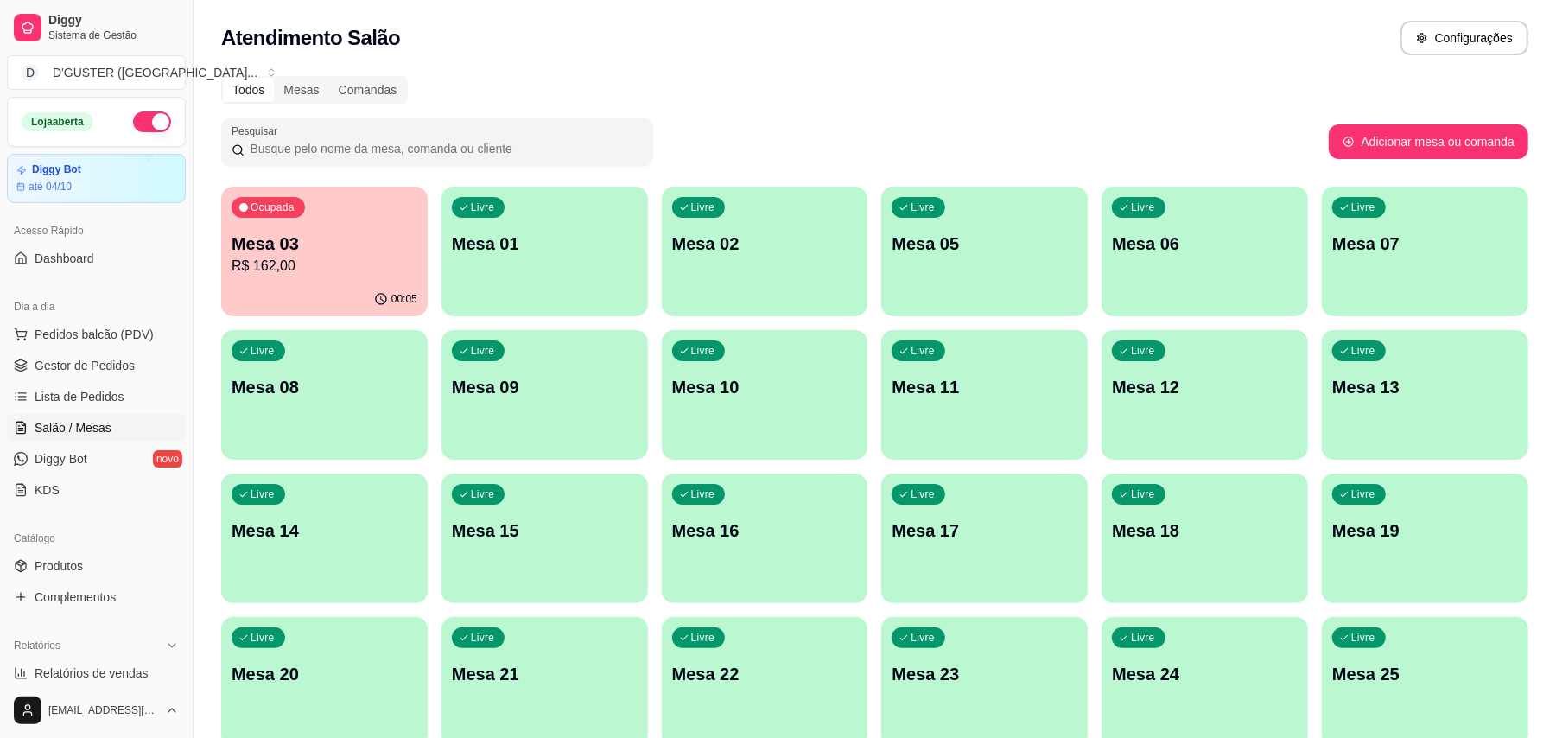
click at [319, 282] on div "Ocupada Mesa 03 R$ 162,00" at bounding box center [324, 235] width 206 height 96
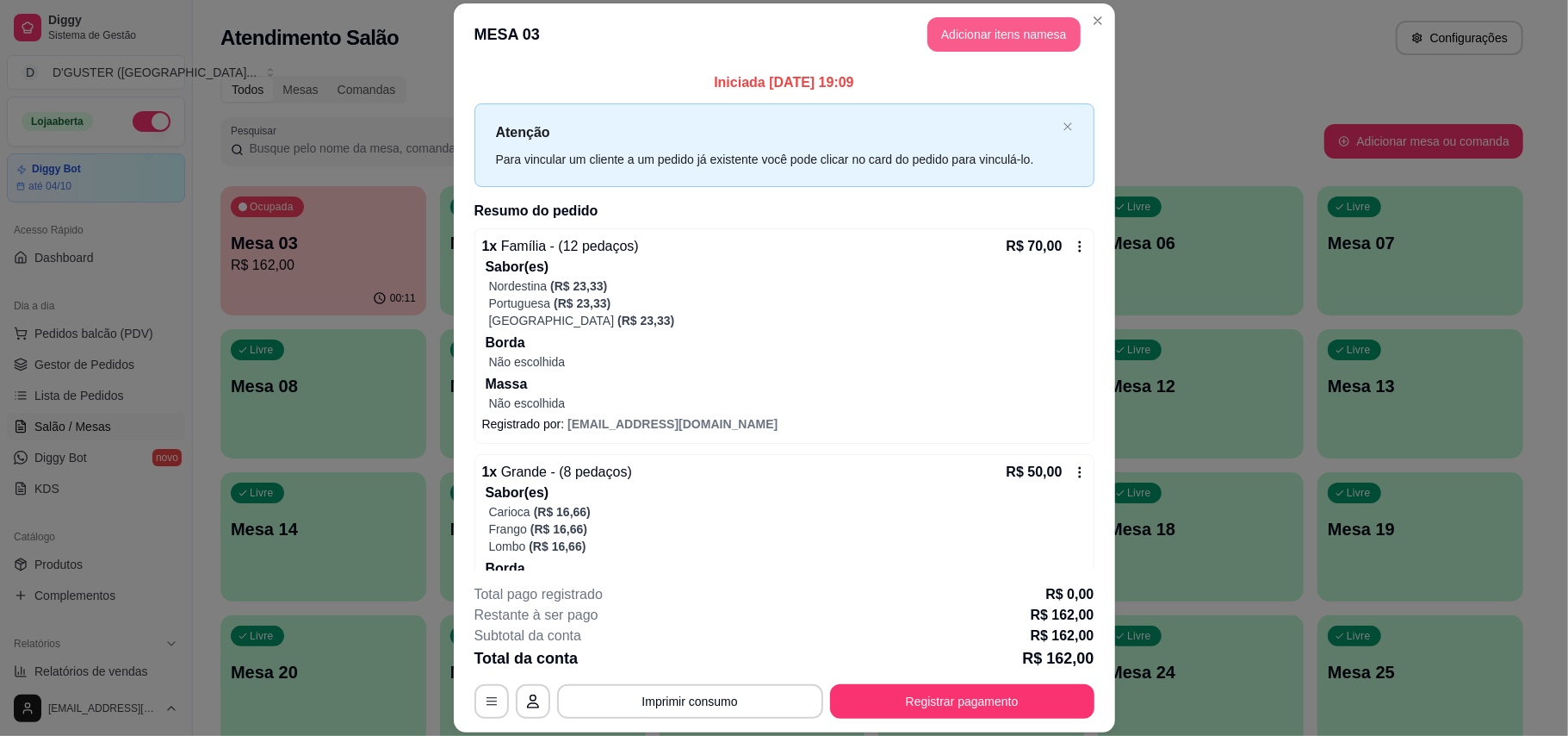
click at [983, 29] on button "Adicionar itens na mesa" at bounding box center [1004, 34] width 154 height 35
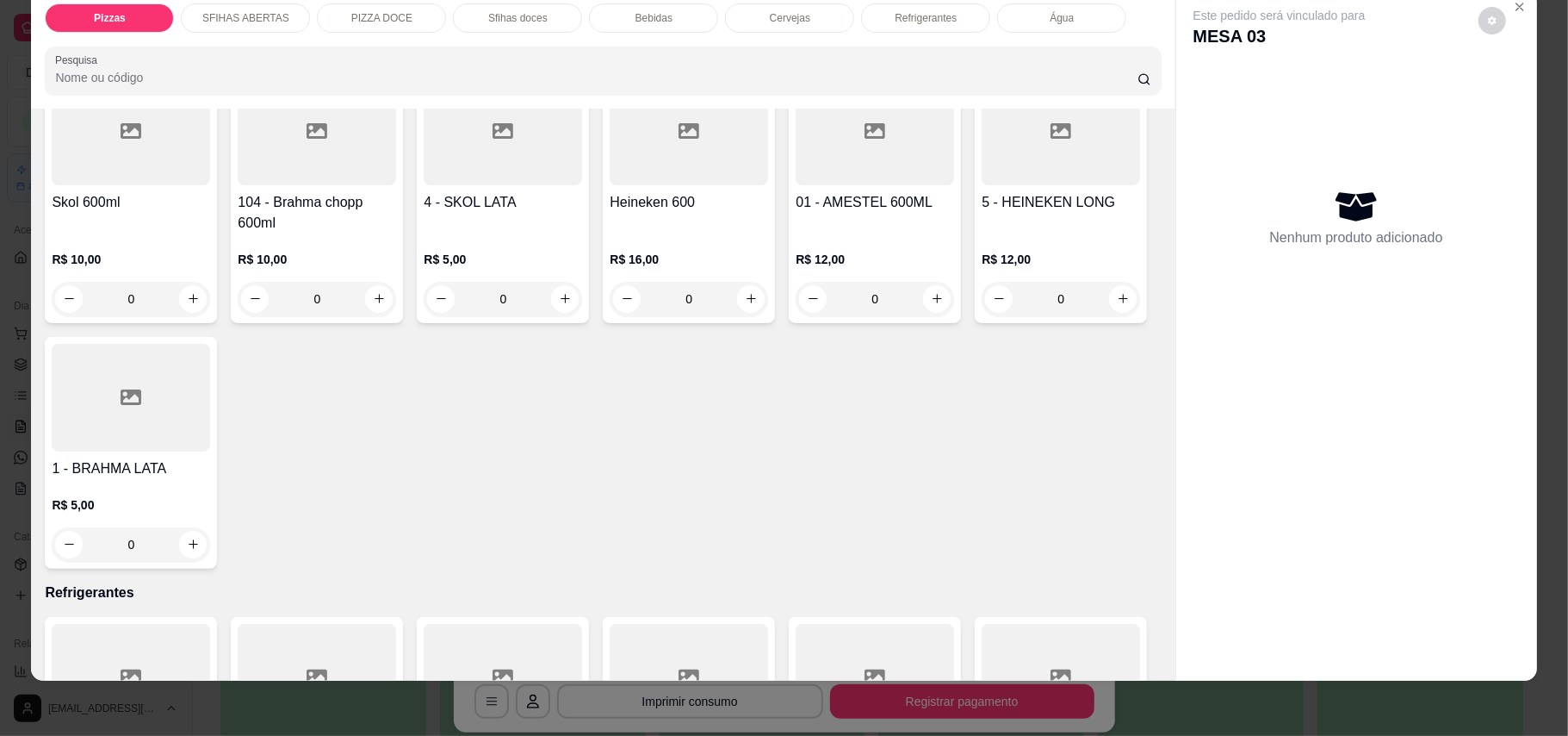
scroll to position [3447, 0]
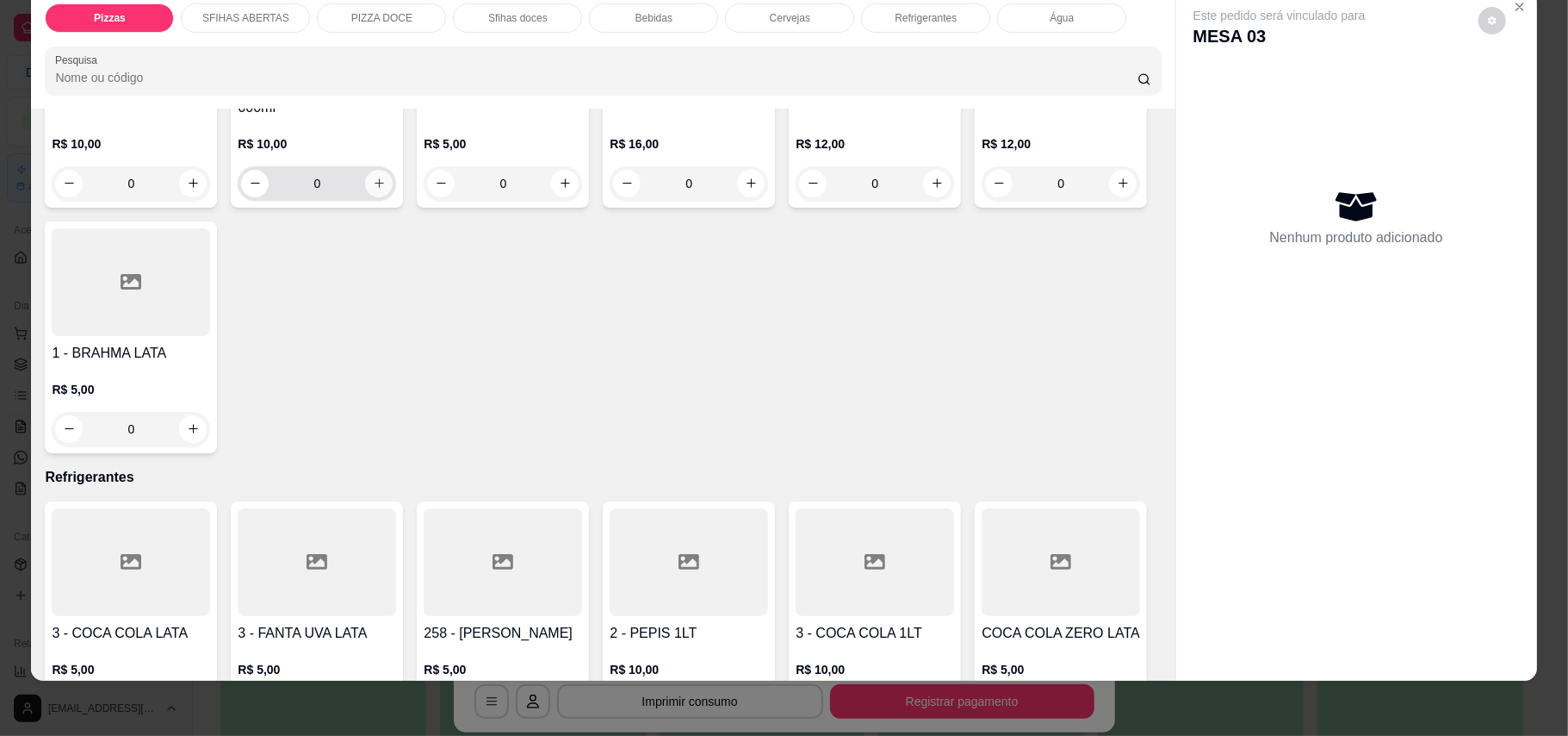
click at [370, 197] on button "increase-product-quantity" at bounding box center [379, 184] width 28 height 28
type input "1"
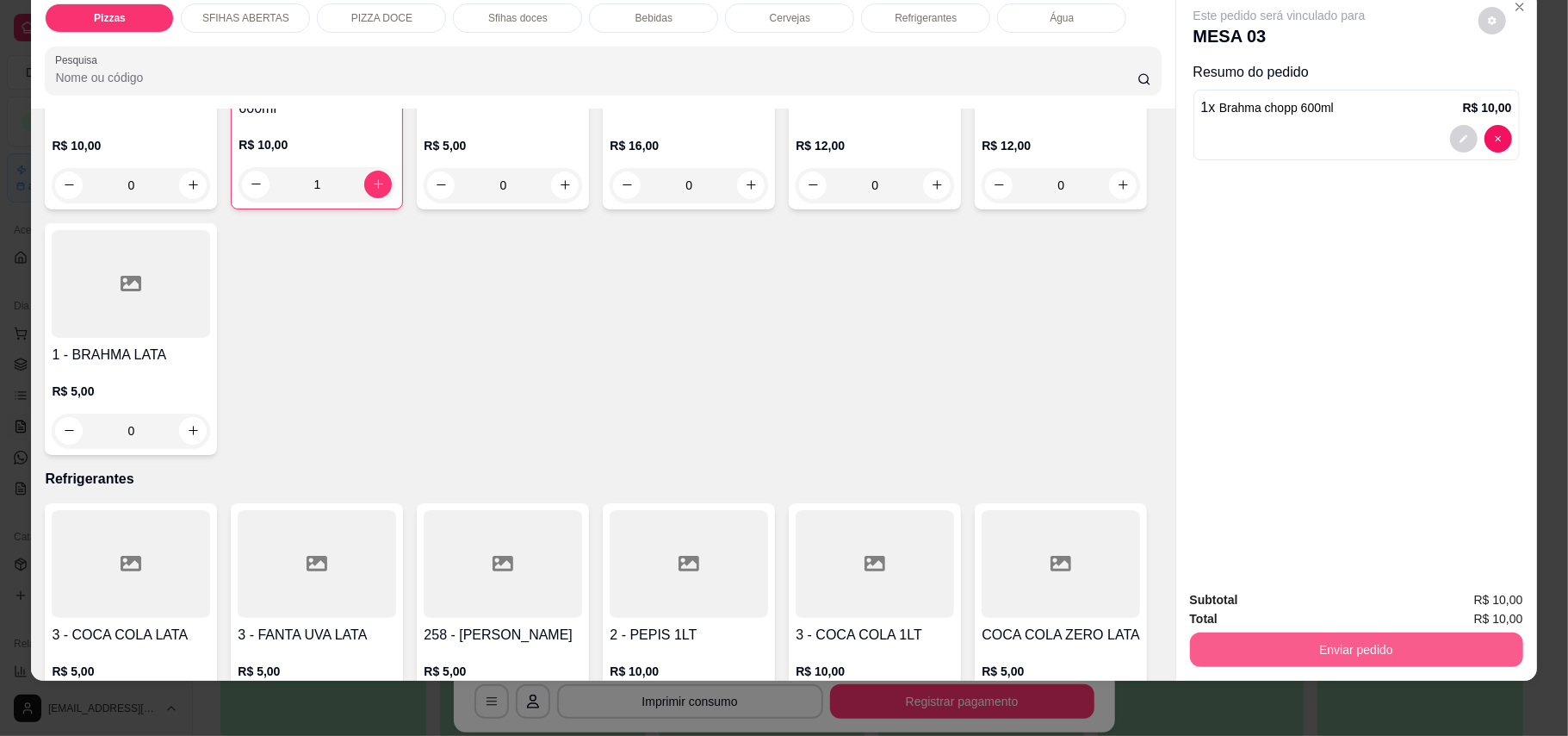
click at [1433, 659] on button "Enviar pedido" at bounding box center [1357, 649] width 333 height 35
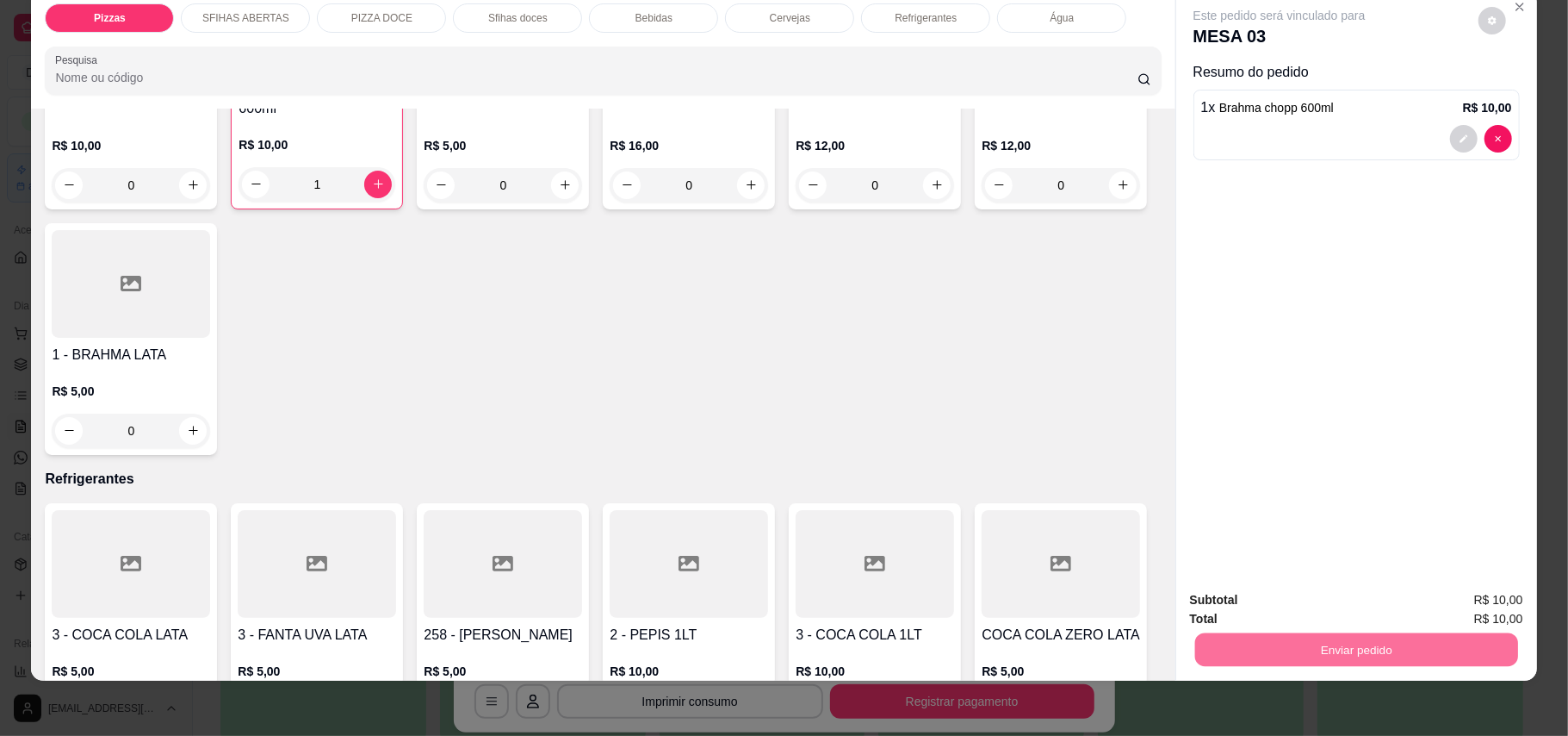
click at [1471, 601] on button "Enviar pedido" at bounding box center [1476, 607] width 98 height 33
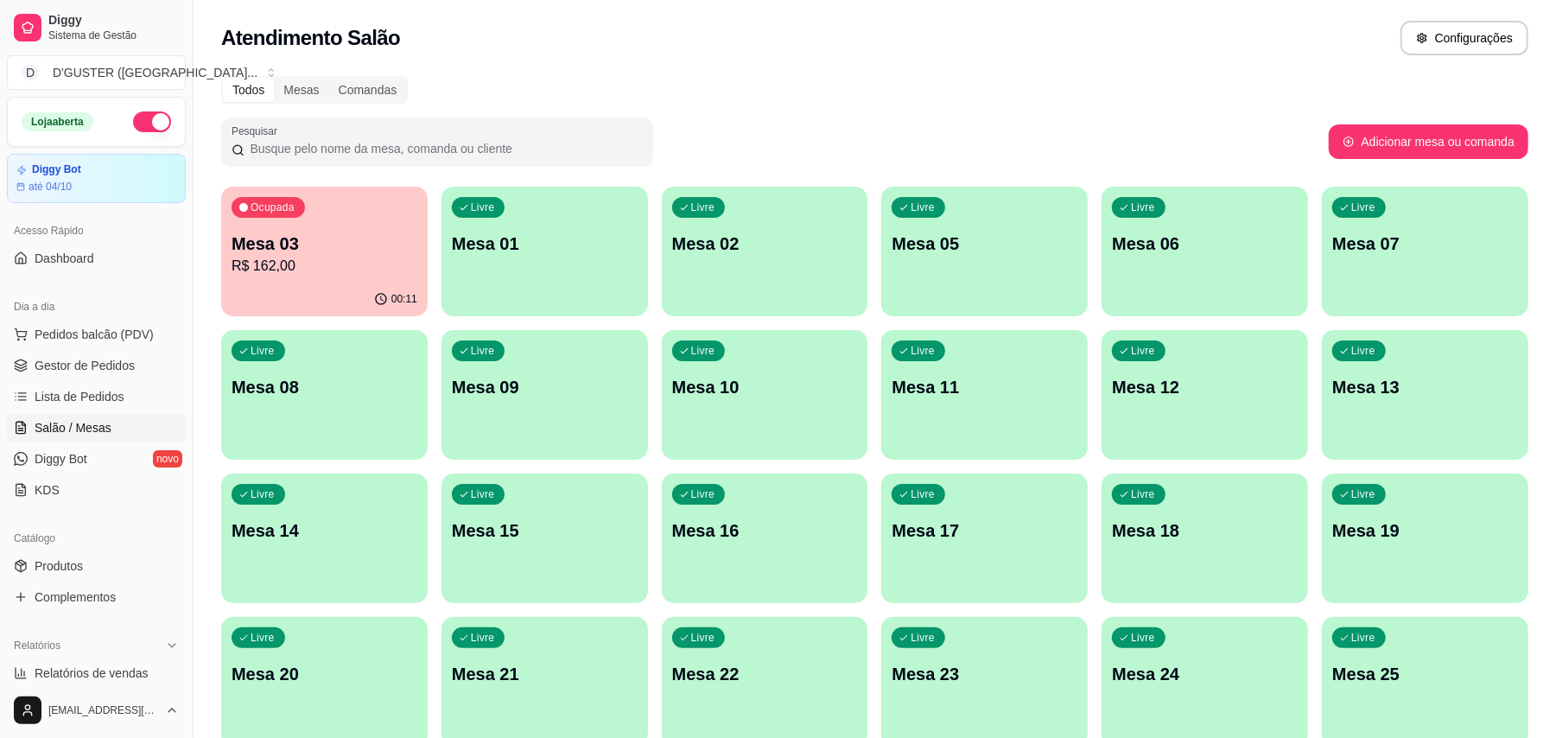
click at [510, 402] on div "Livre Mesa 09" at bounding box center [544, 384] width 206 height 109
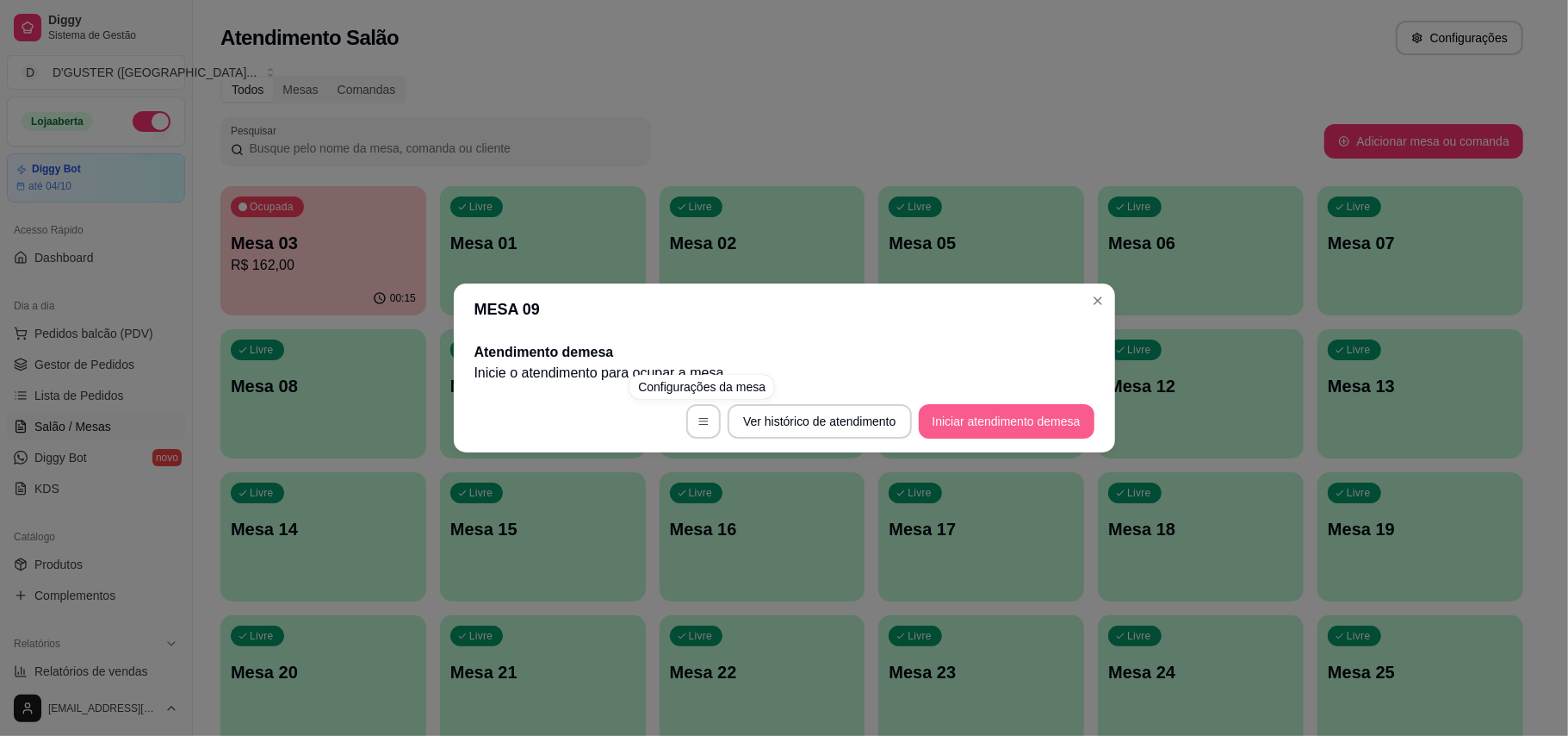
click at [982, 417] on button "Iniciar atendimento de mesa" at bounding box center [1007, 421] width 175 height 35
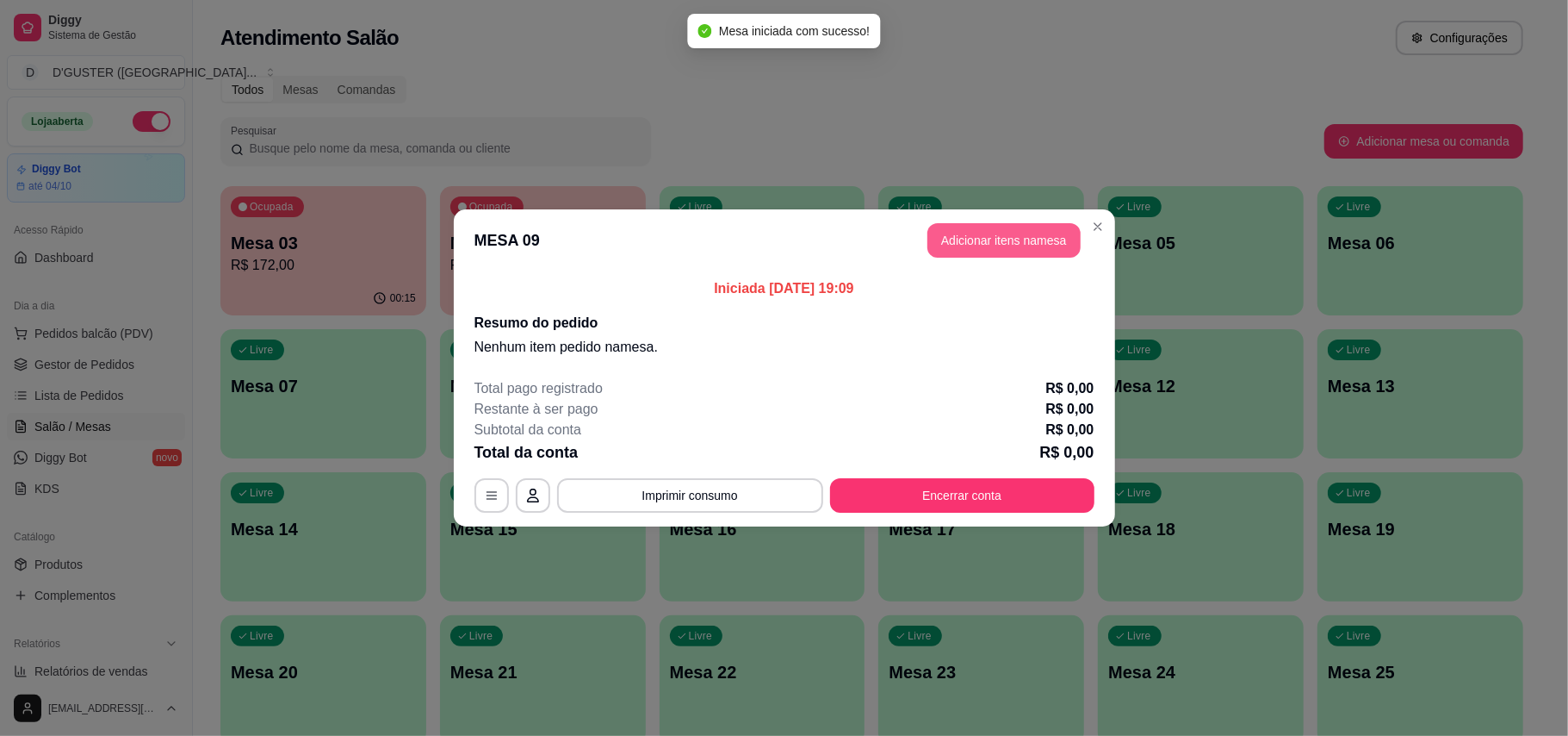
click at [1003, 235] on button "Adicionar itens na mesa" at bounding box center [1004, 240] width 154 height 35
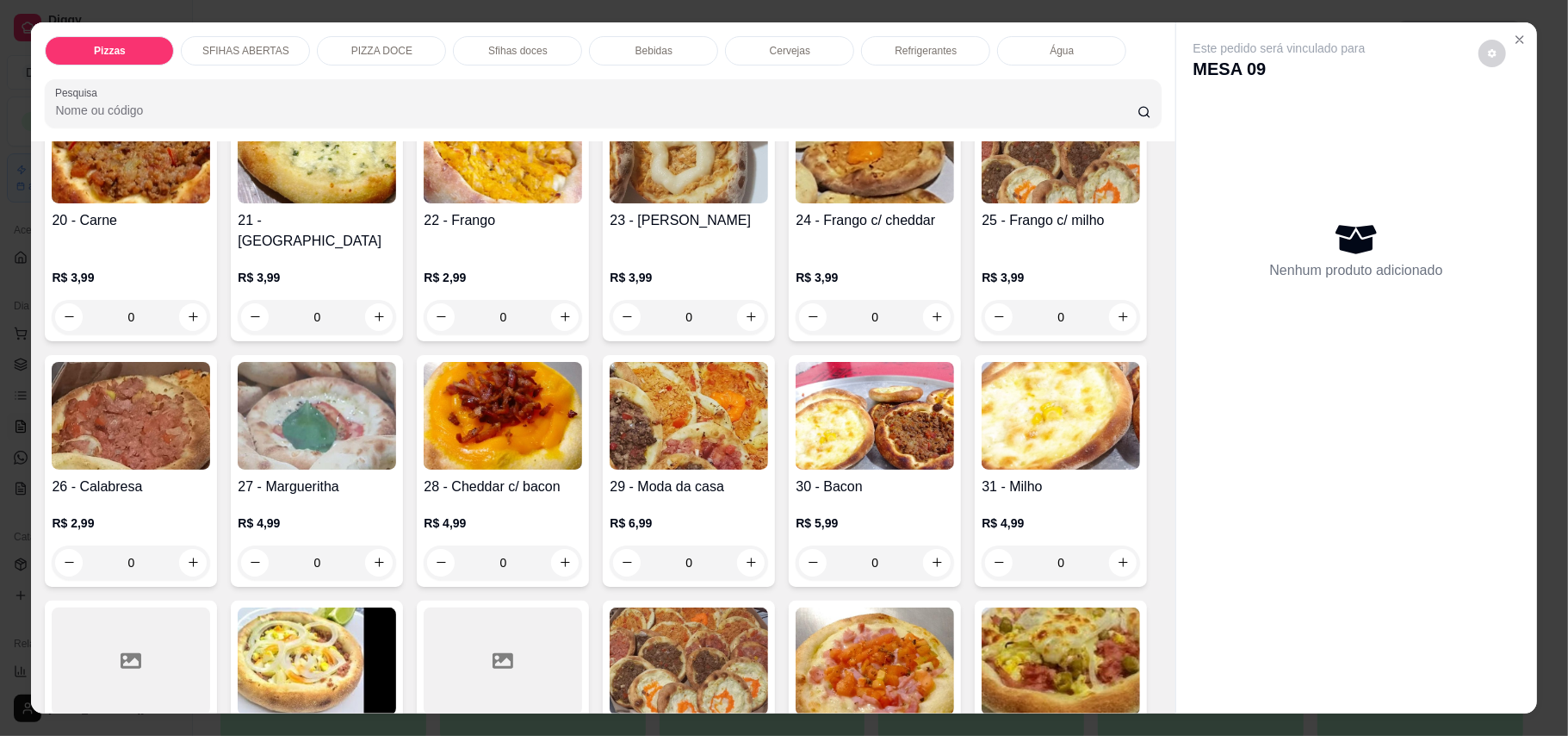
scroll to position [459, 0]
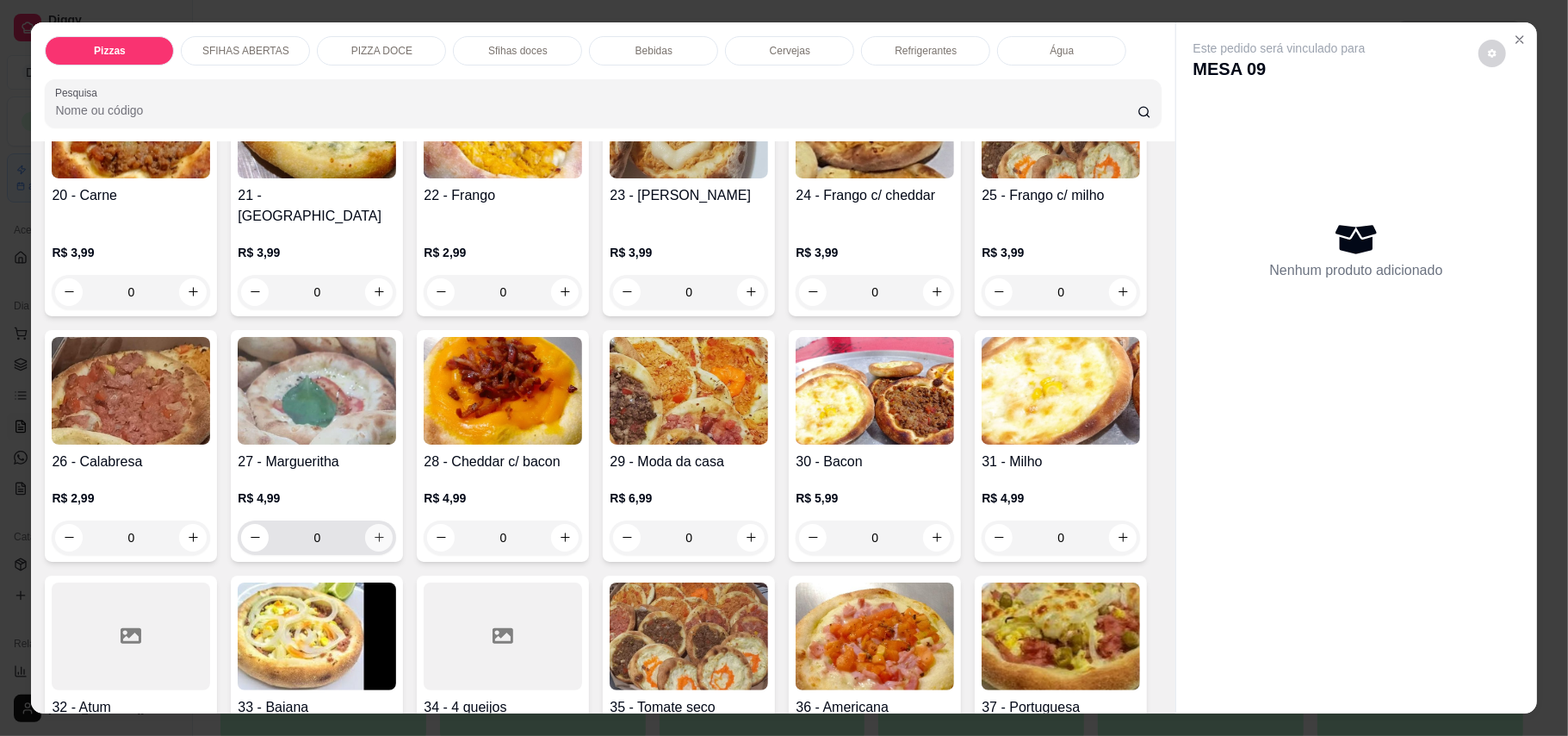
click at [386, 531] on icon "increase-product-quantity" at bounding box center [379, 537] width 13 height 13
type input "1"
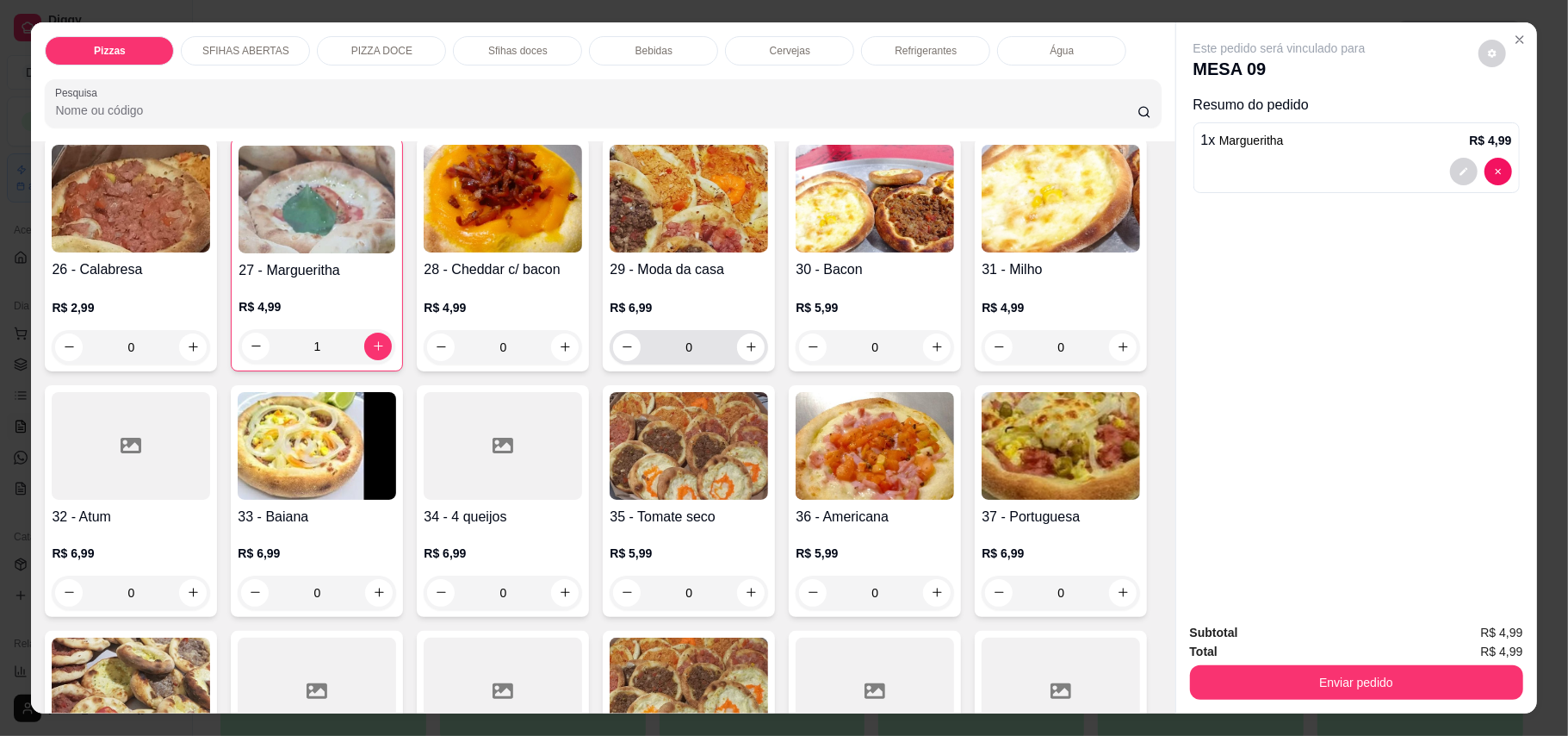
scroll to position [689, 0]
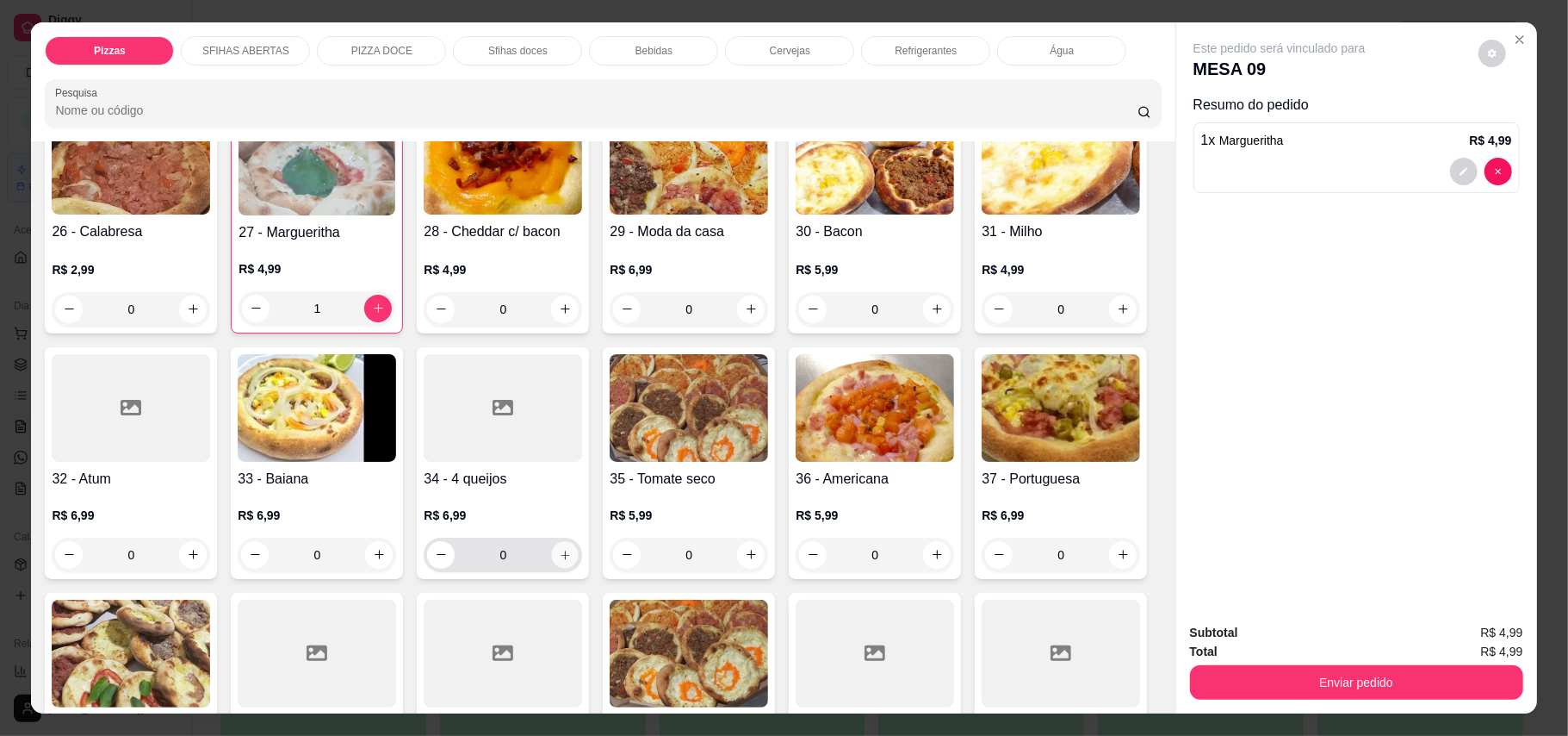
click at [572, 548] on icon "increase-product-quantity" at bounding box center [565, 553] width 13 height 13
type input "1"
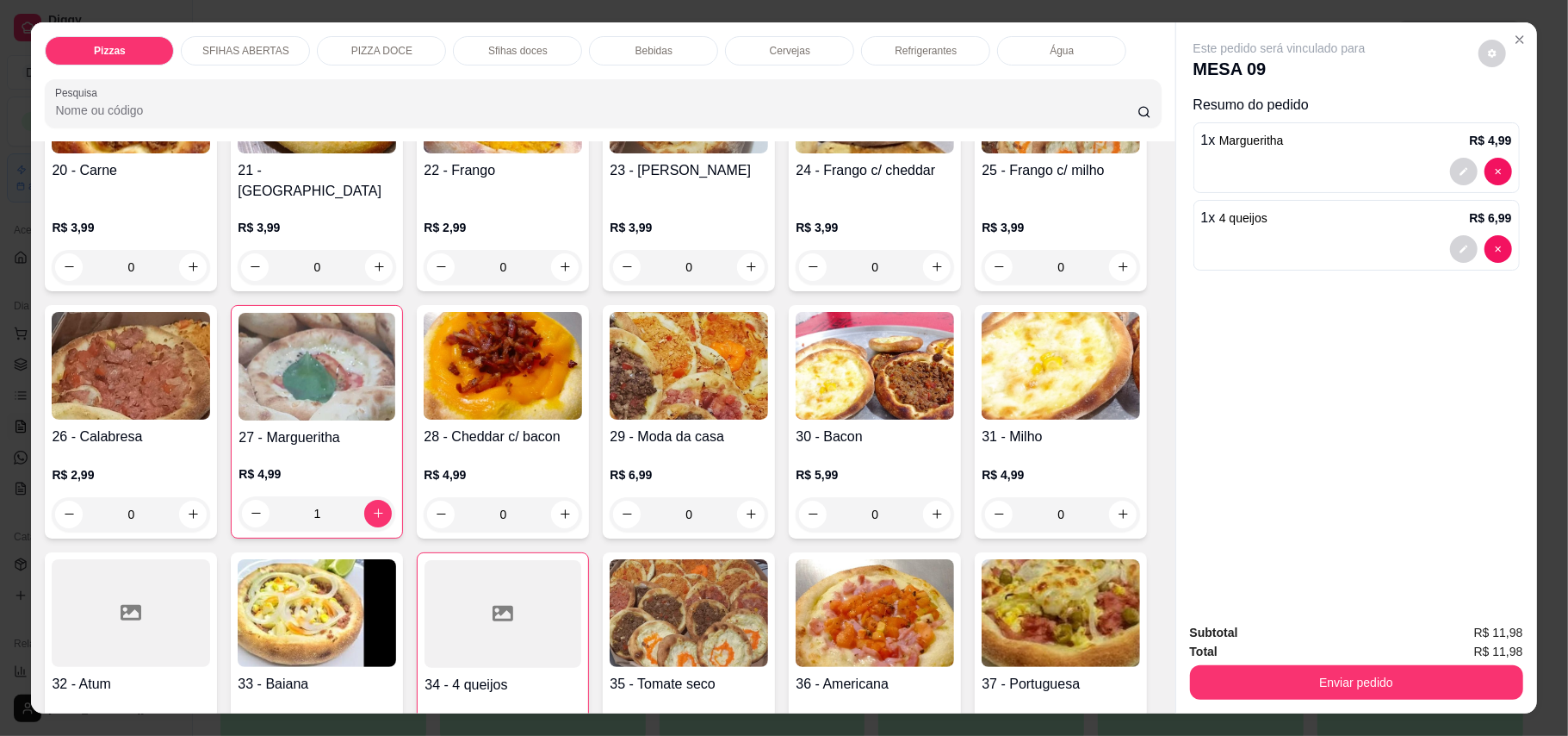
scroll to position [459, 0]
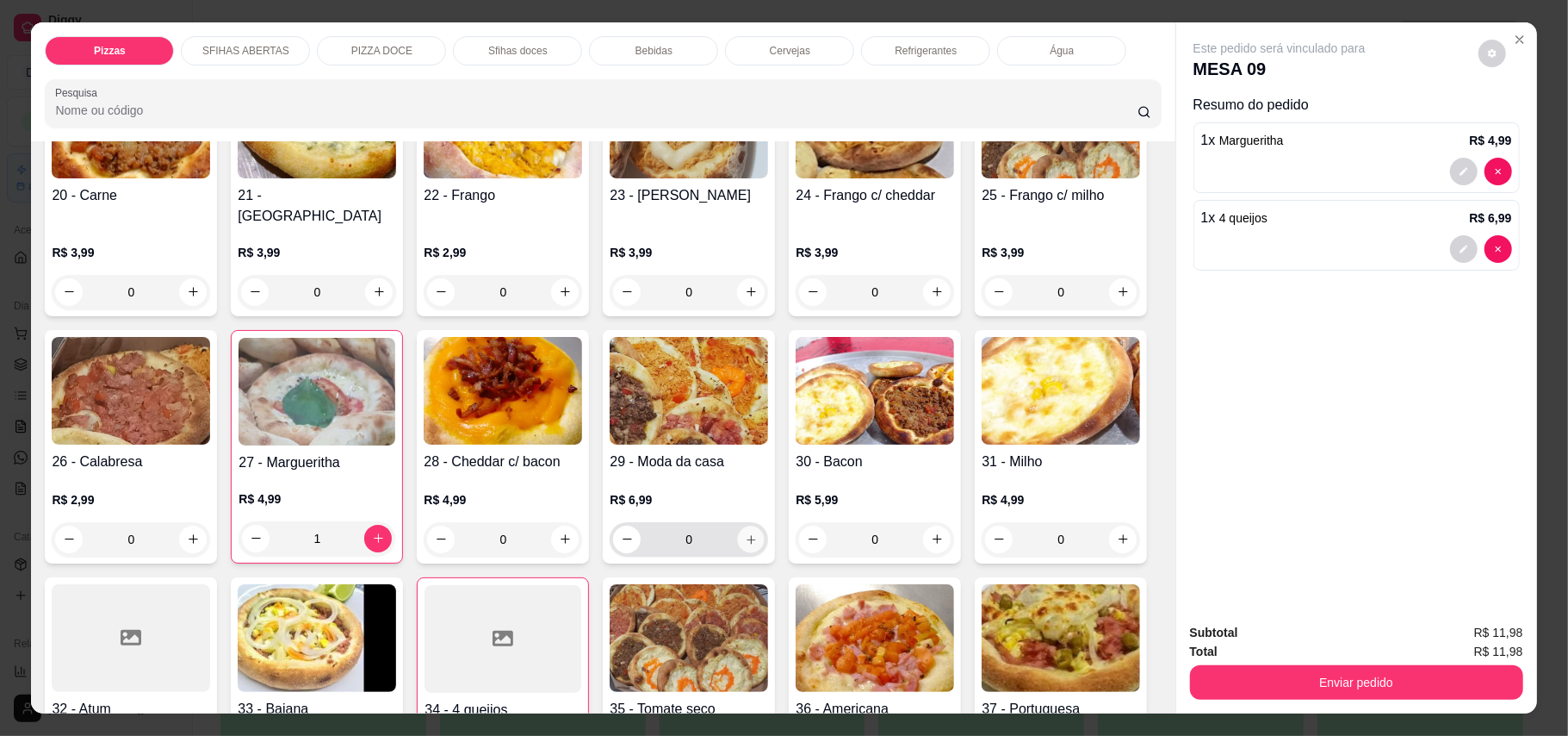
click at [758, 533] on icon "increase-product-quantity" at bounding box center [751, 539] width 13 height 13
type input "1"
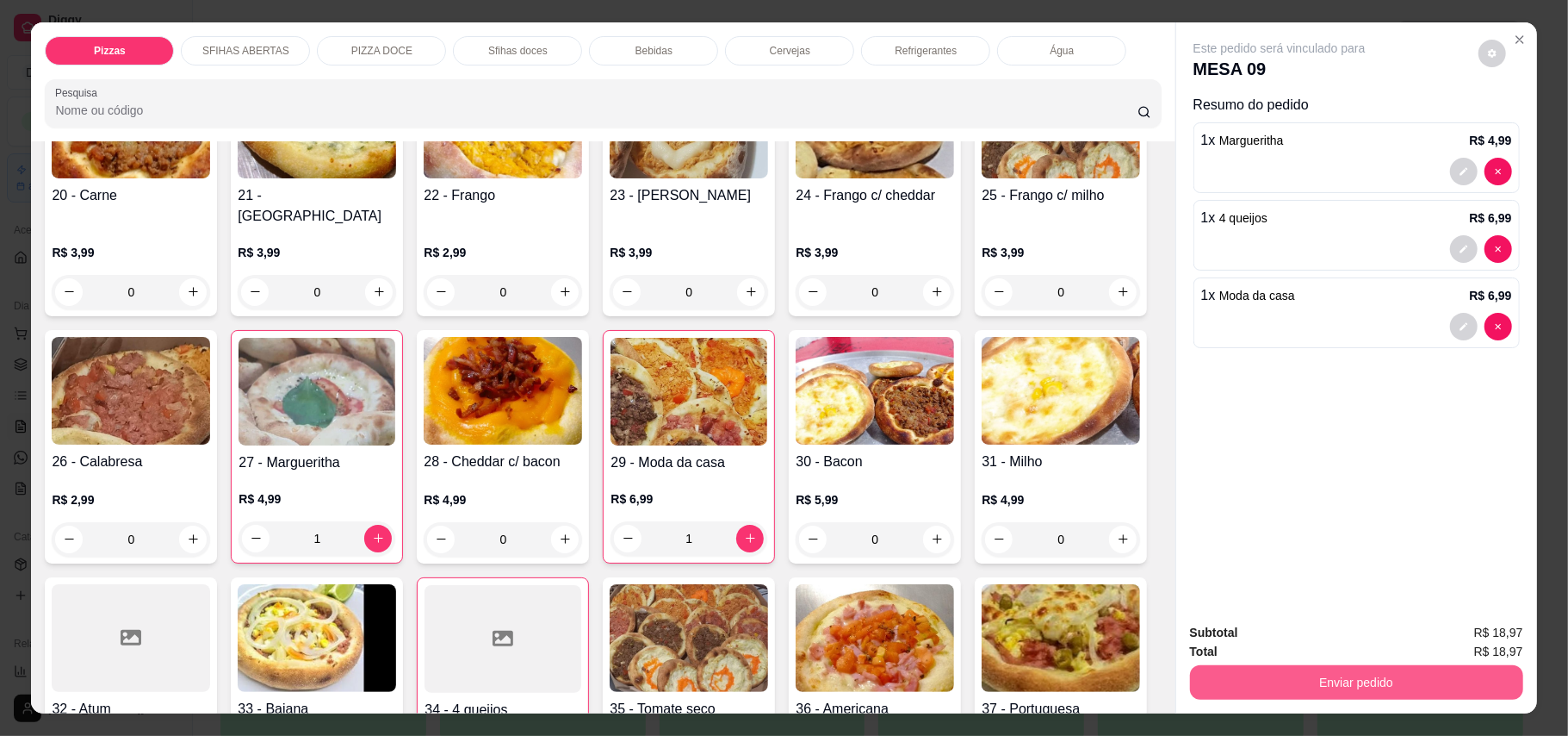
click at [1362, 684] on button "Enviar pedido" at bounding box center [1357, 682] width 333 height 35
click at [1454, 632] on button "Enviar pedido" at bounding box center [1476, 640] width 95 height 32
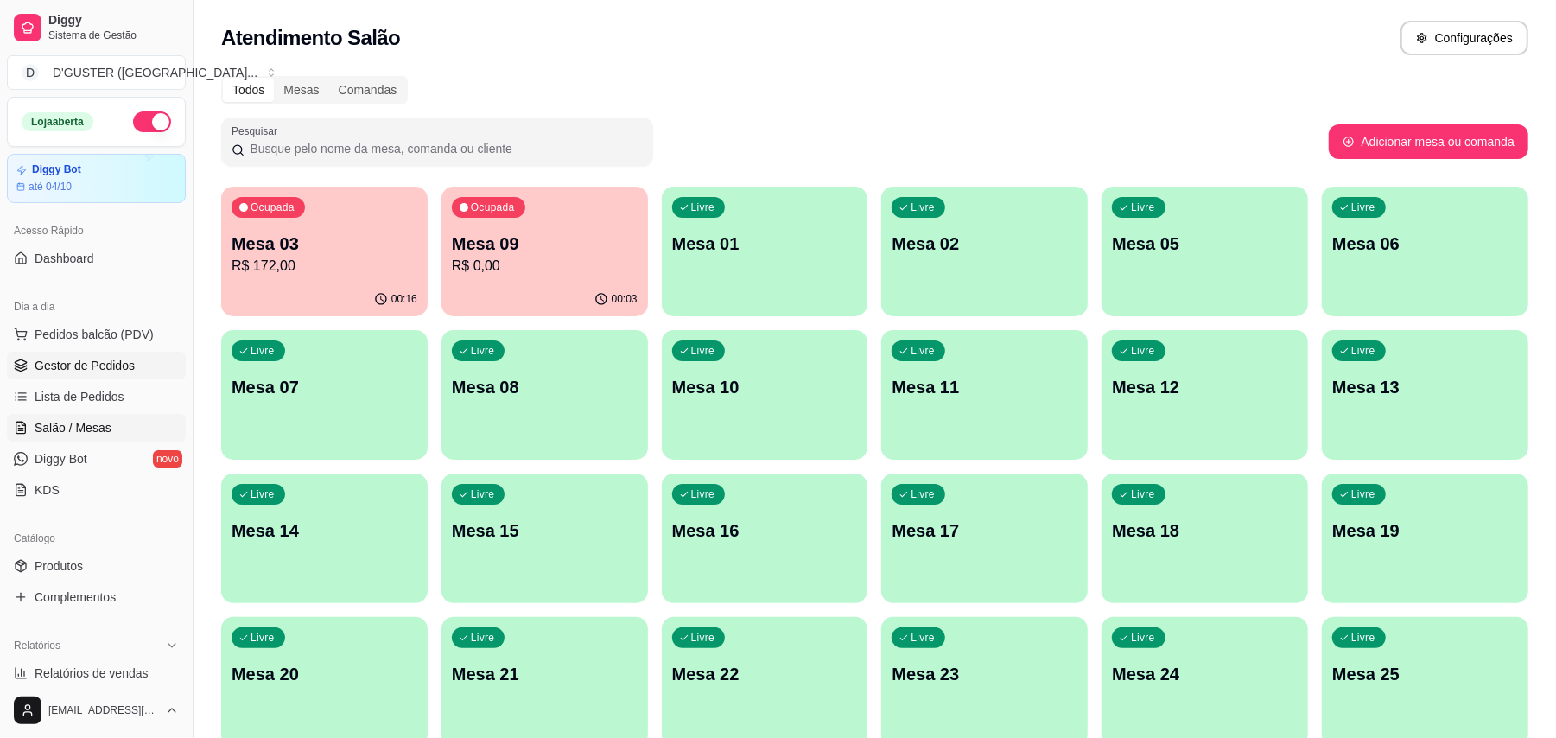
click at [101, 373] on span "Gestor de Pedidos" at bounding box center [85, 365] width 100 height 17
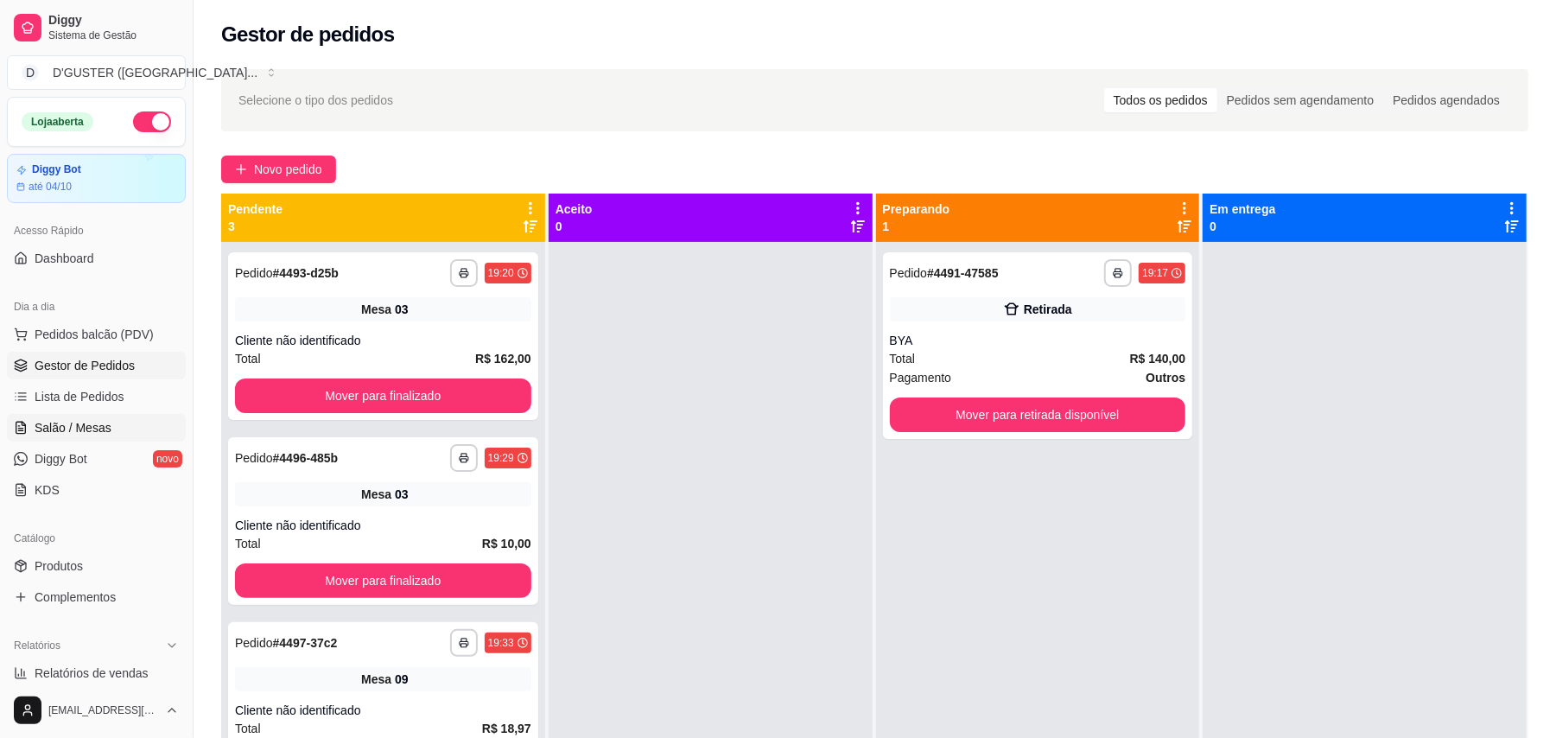
click at [100, 423] on span "Salão / Mesas" at bounding box center [73, 427] width 77 height 17
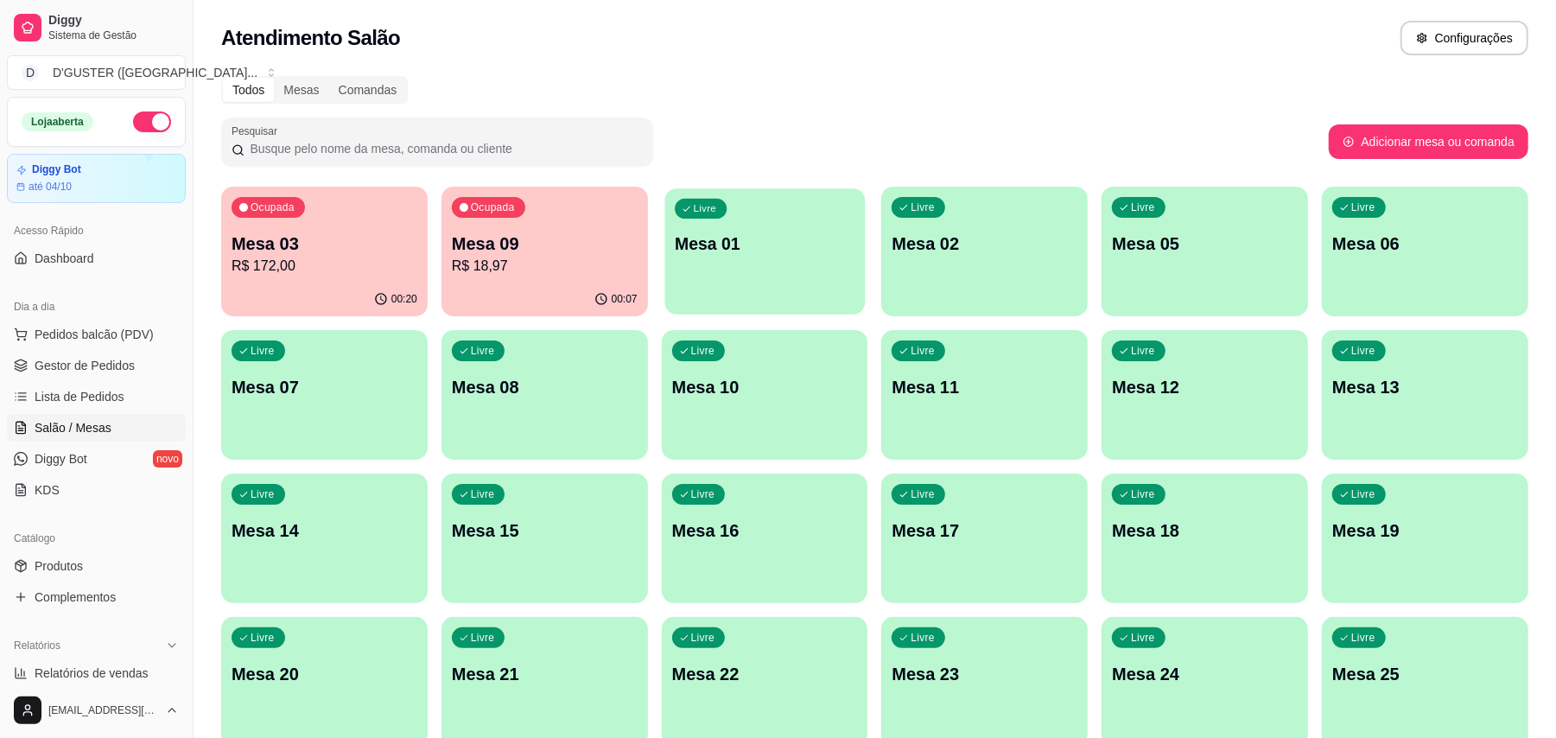
click at [769, 278] on div "Livre Mesa 01" at bounding box center [764, 240] width 200 height 105
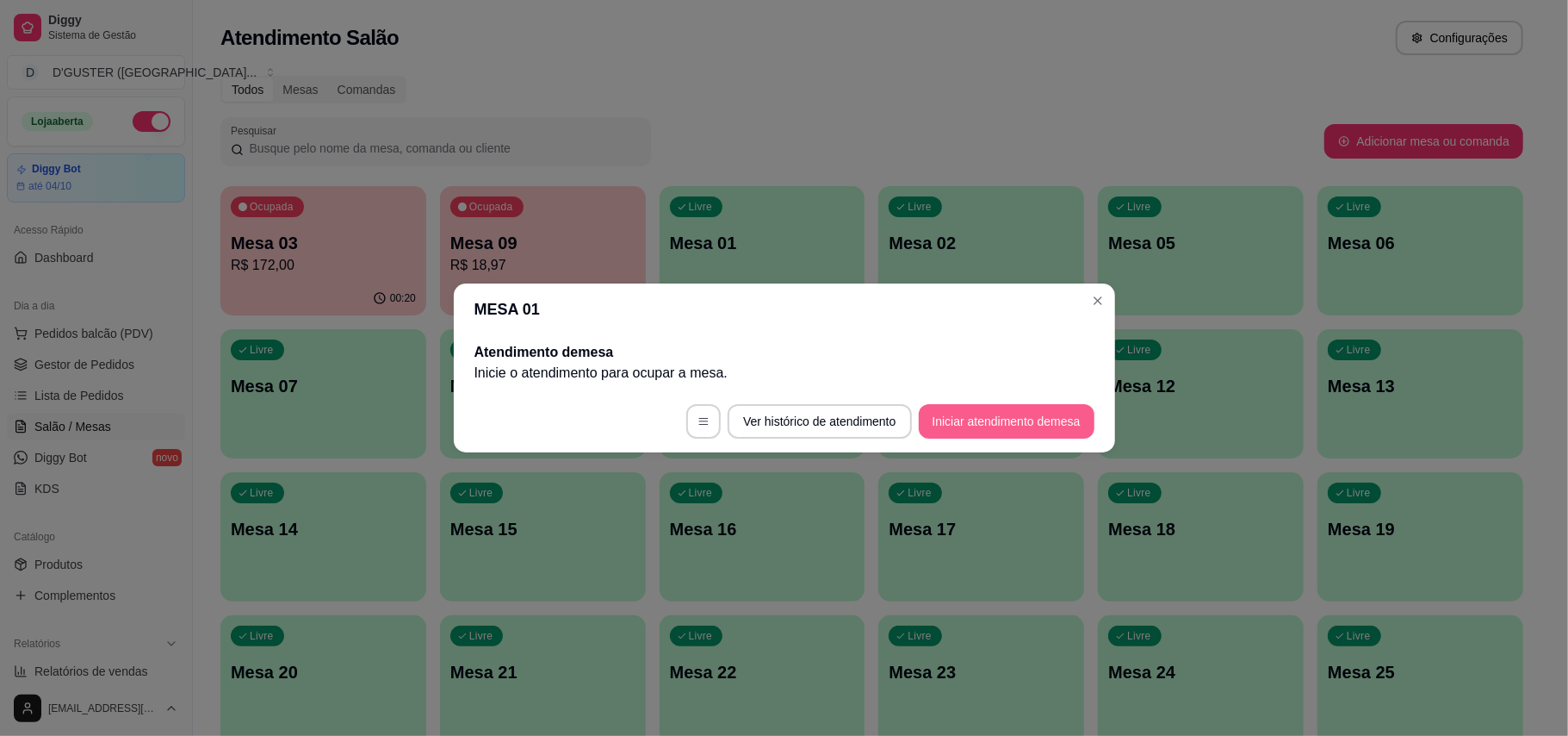
click at [1021, 428] on button "Iniciar atendimento de mesa" at bounding box center [1007, 421] width 175 height 35
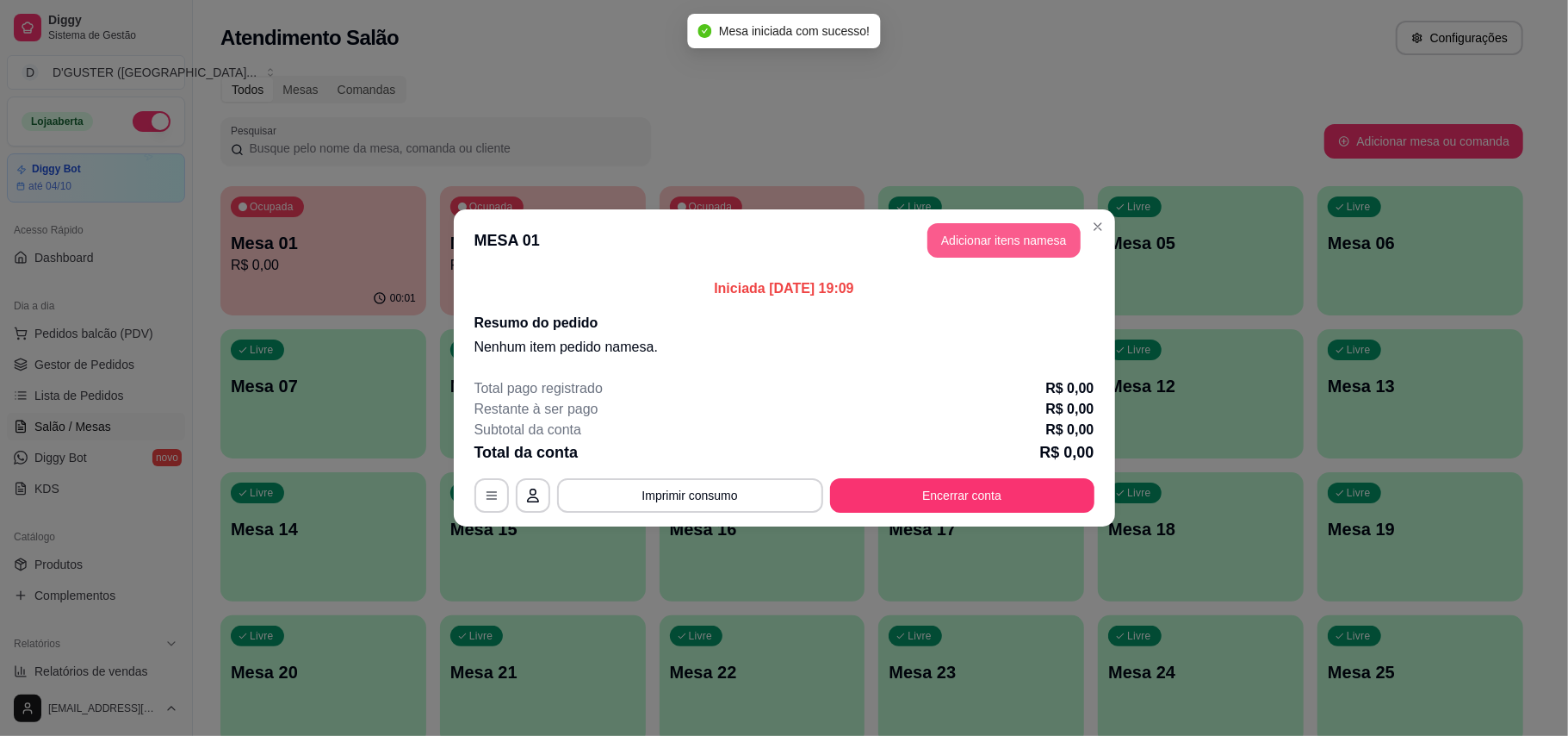
click at [984, 227] on button "Adicionar itens na mesa" at bounding box center [1004, 240] width 154 height 35
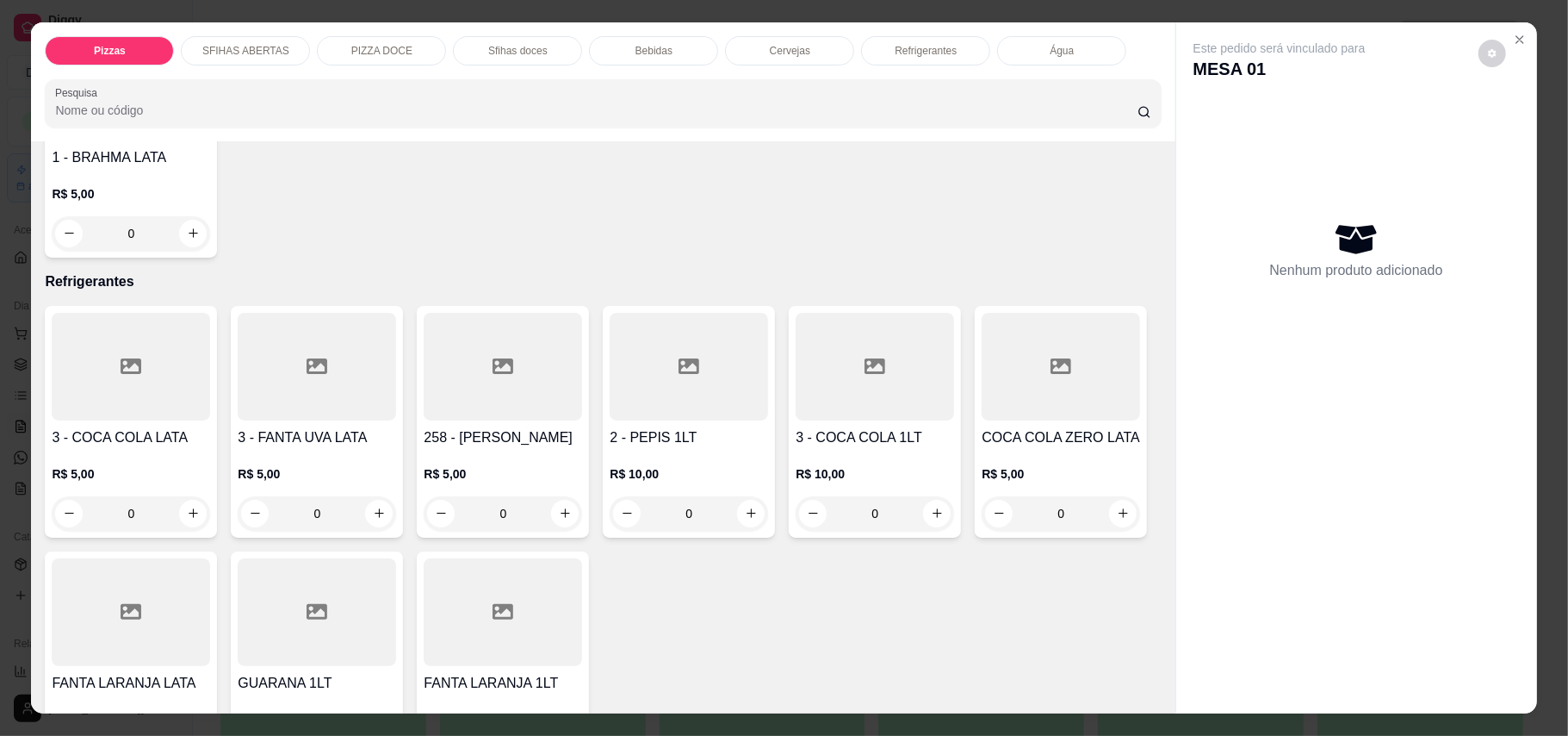
scroll to position [3675, 0]
click at [199, 238] on icon "increase-product-quantity" at bounding box center [192, 231] width 13 height 13
type input "2"
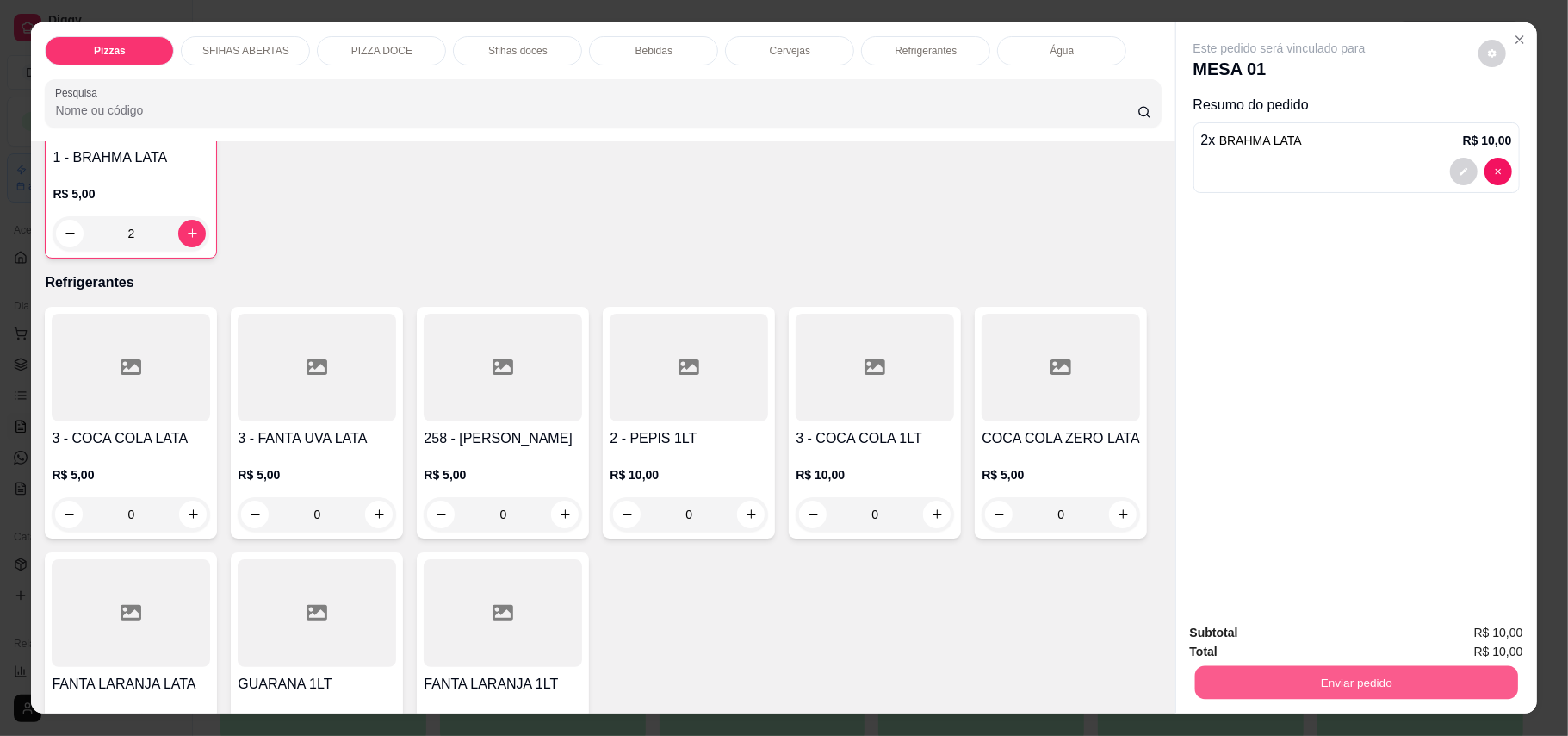
click at [1389, 682] on button "Enviar pedido" at bounding box center [1356, 683] width 323 height 34
click at [1475, 636] on button "Enviar pedido" at bounding box center [1476, 640] width 95 height 32
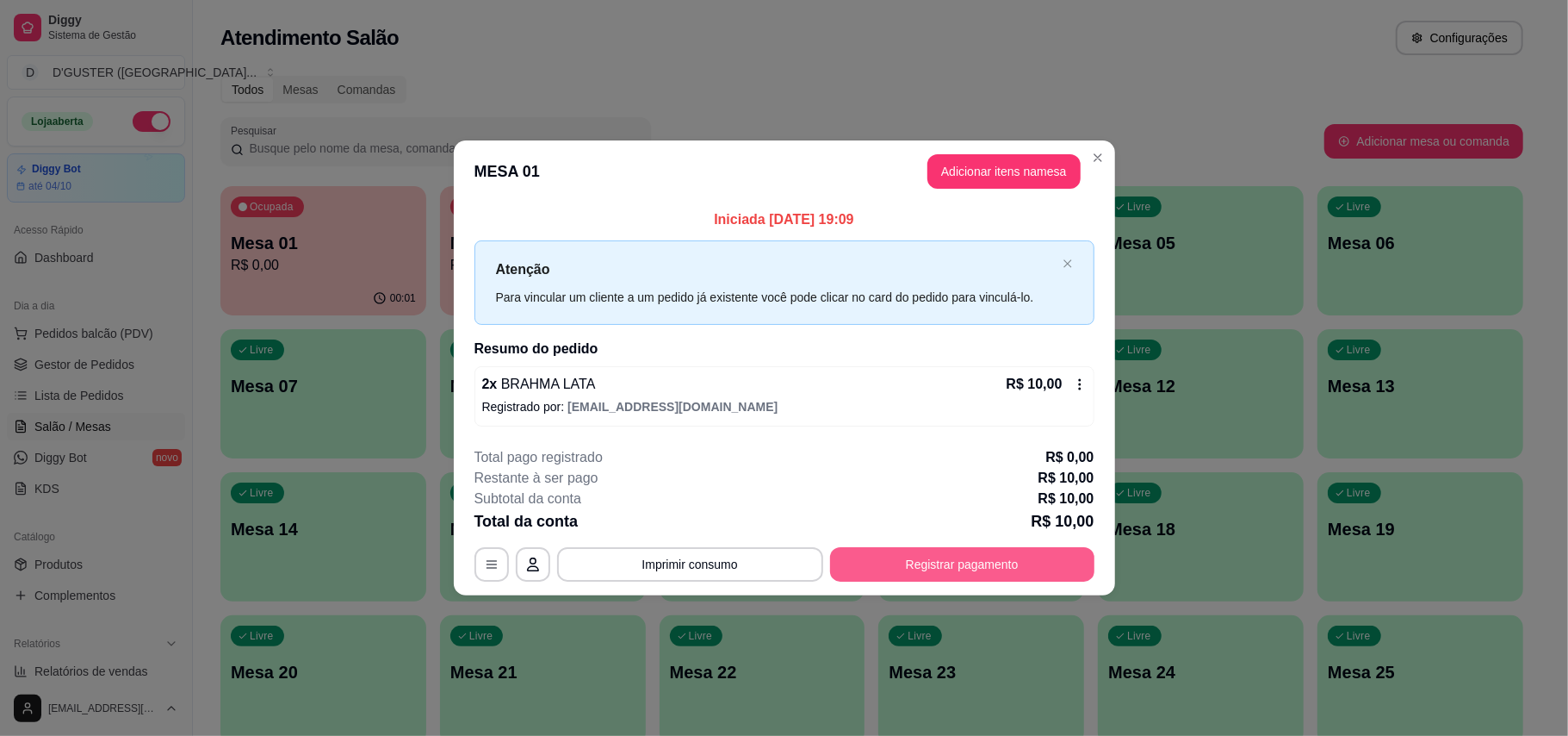
click at [911, 568] on button "Registrar pagamento" at bounding box center [962, 564] width 264 height 35
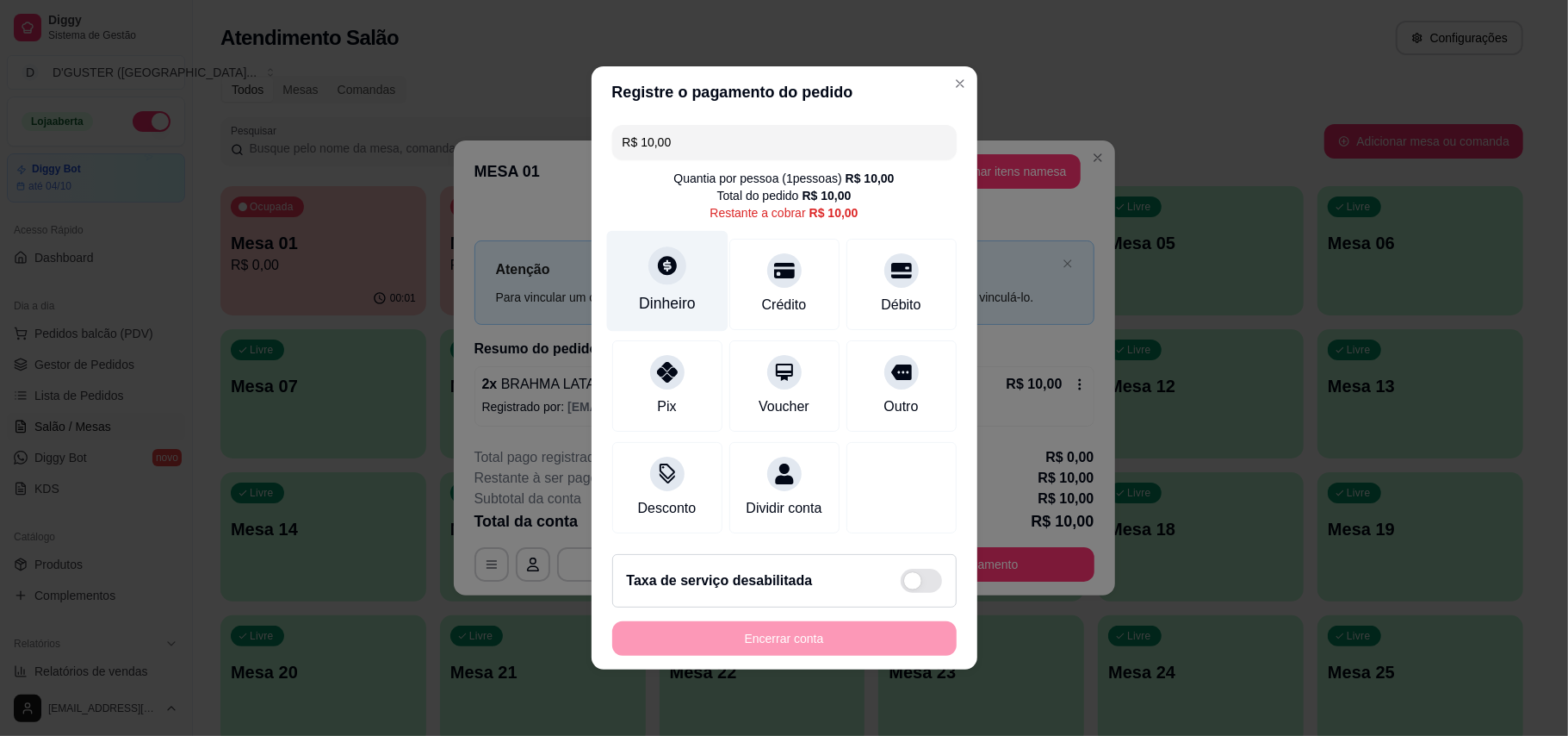
click at [670, 259] on icon at bounding box center [667, 265] width 19 height 19
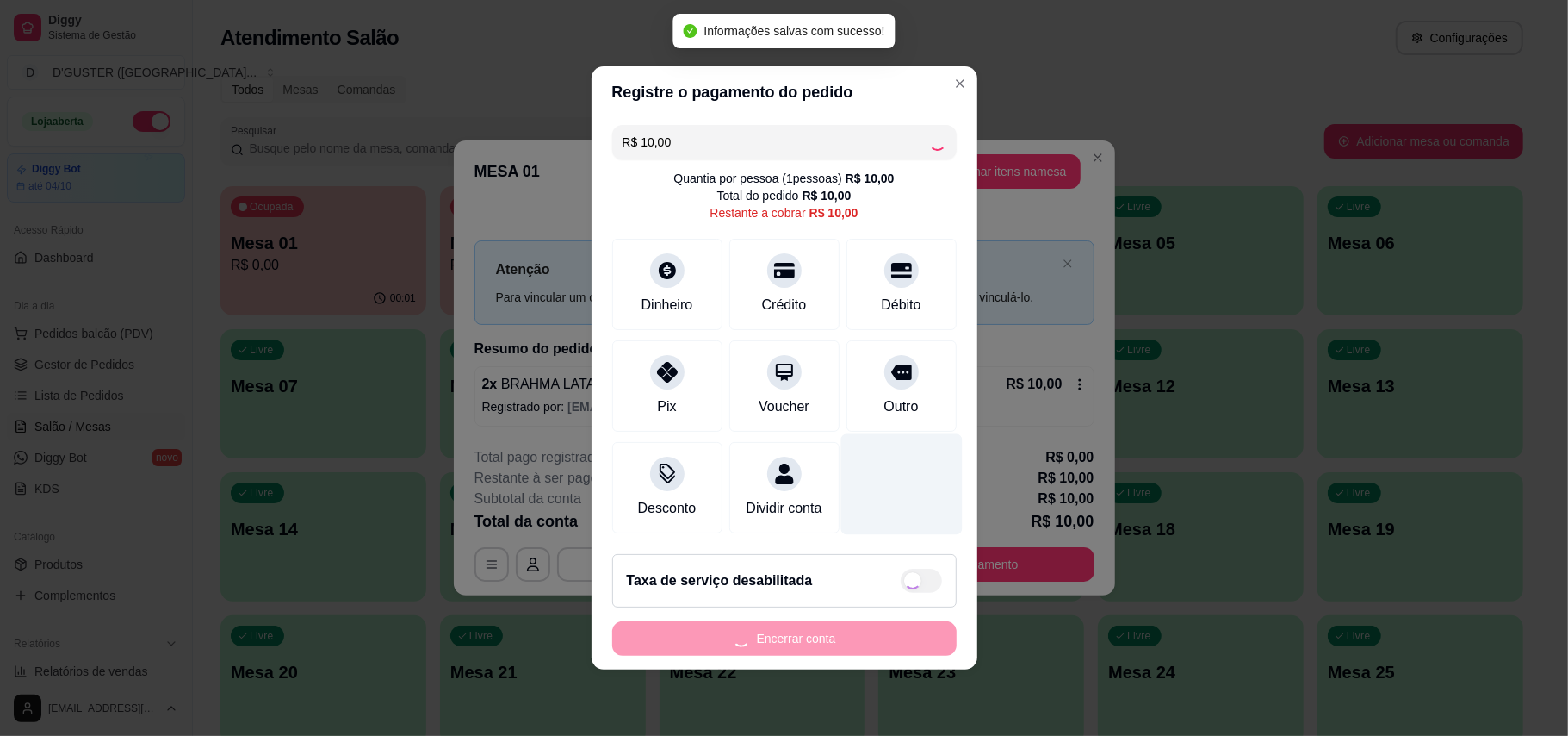
type input "R$ 0,00"
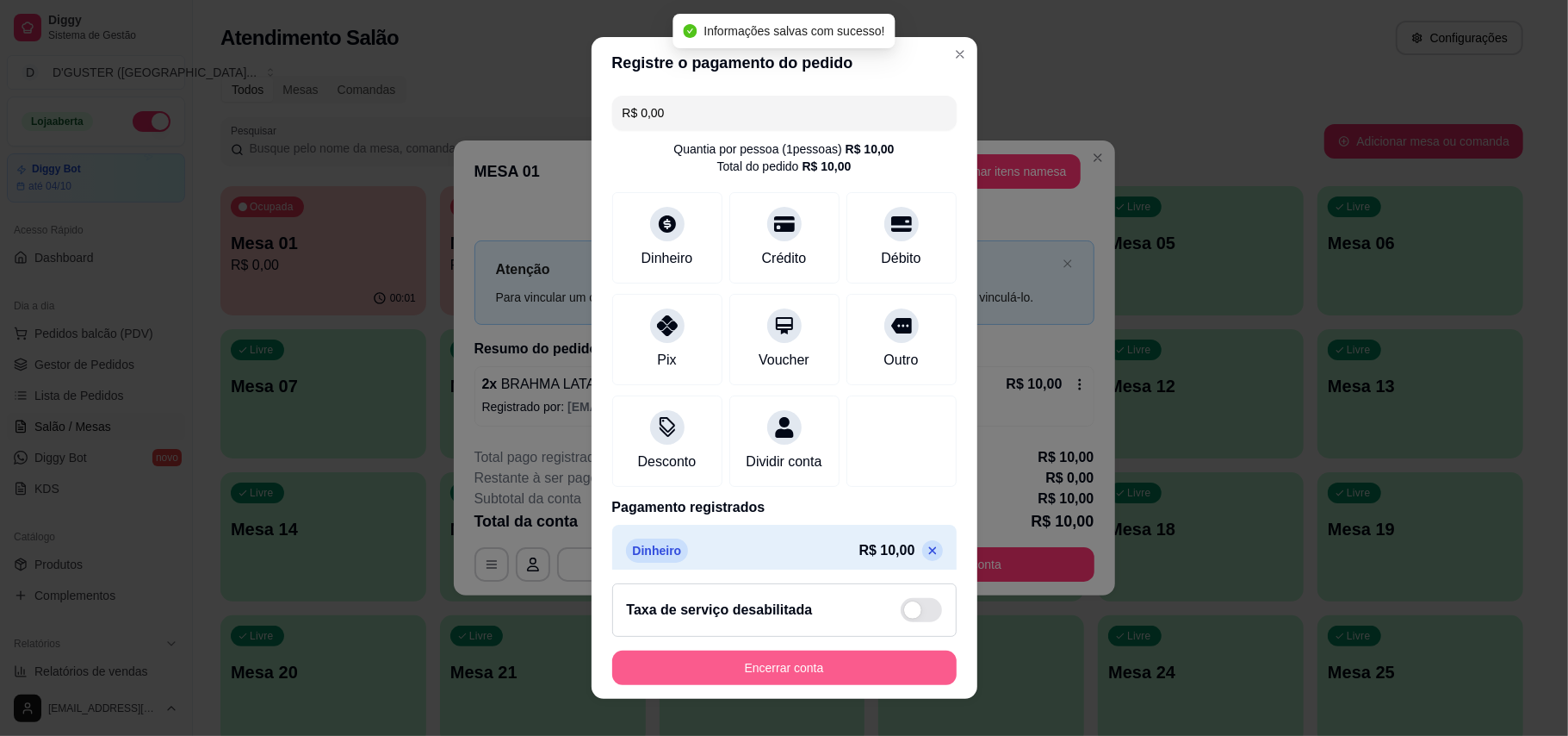
click at [876, 660] on button "Encerrar conta" at bounding box center [784, 667] width 345 height 35
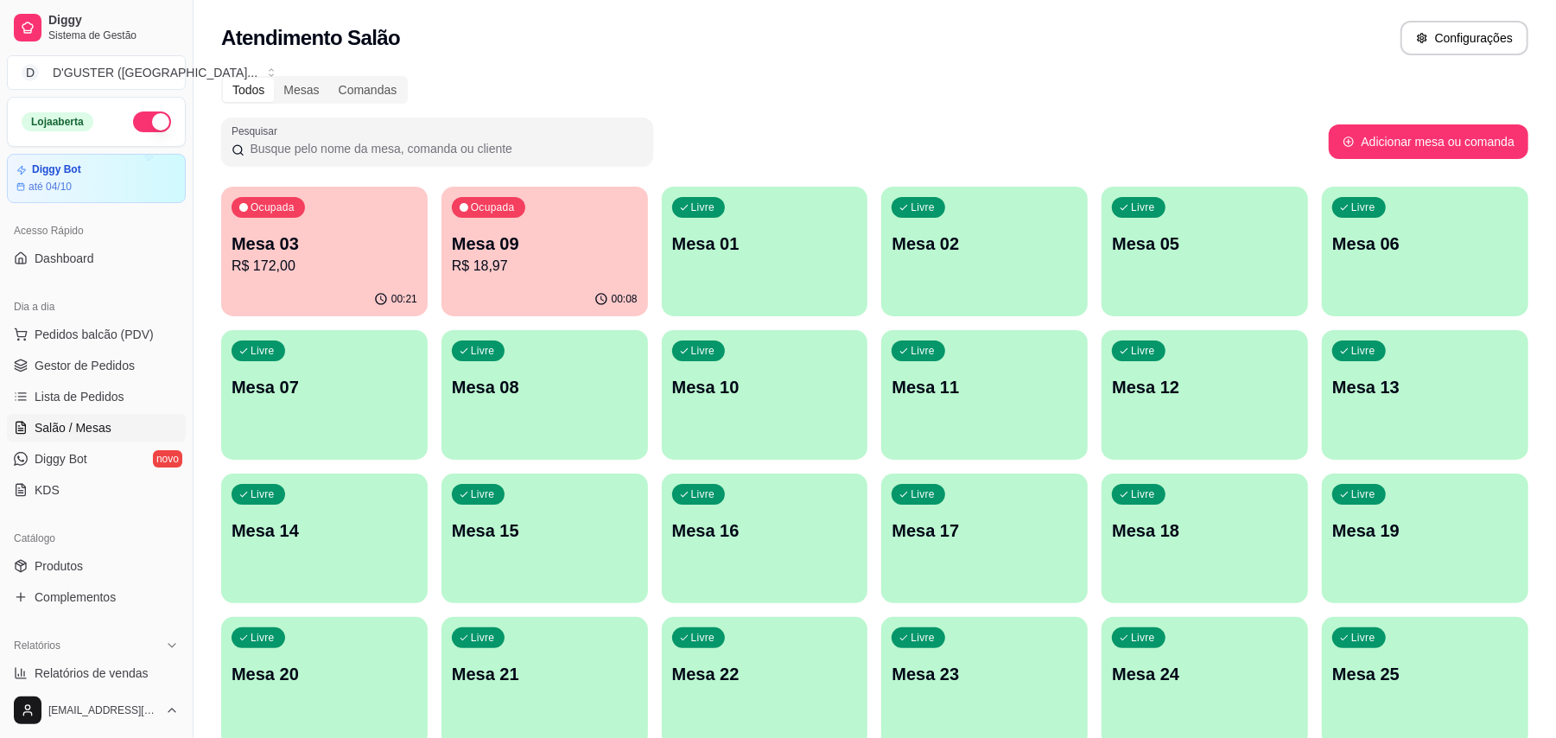
click at [336, 254] on div "Mesa 03 R$ 172,00" at bounding box center [325, 254] width 186 height 45
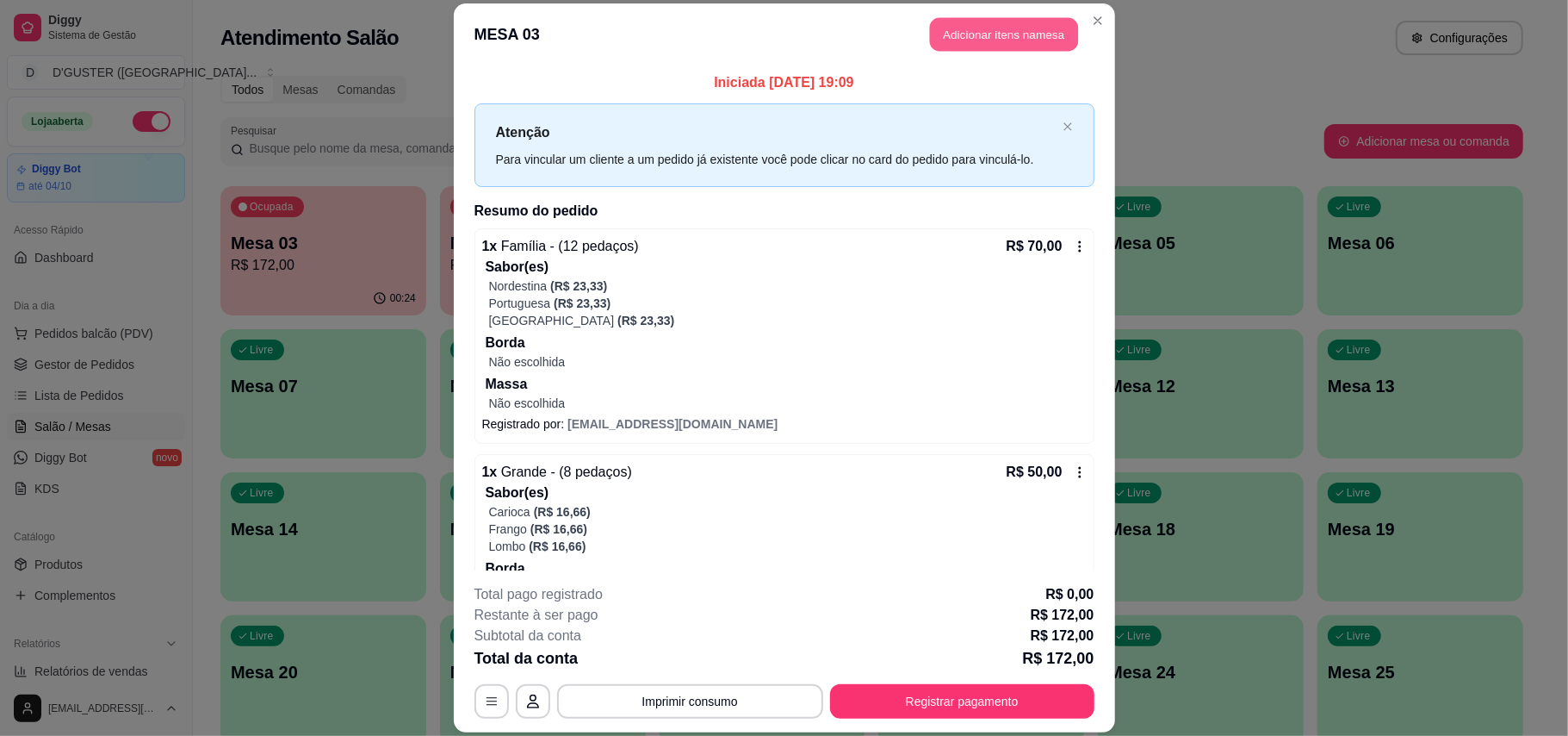
click at [997, 29] on button "Adicionar itens na mesa" at bounding box center [1004, 35] width 149 height 34
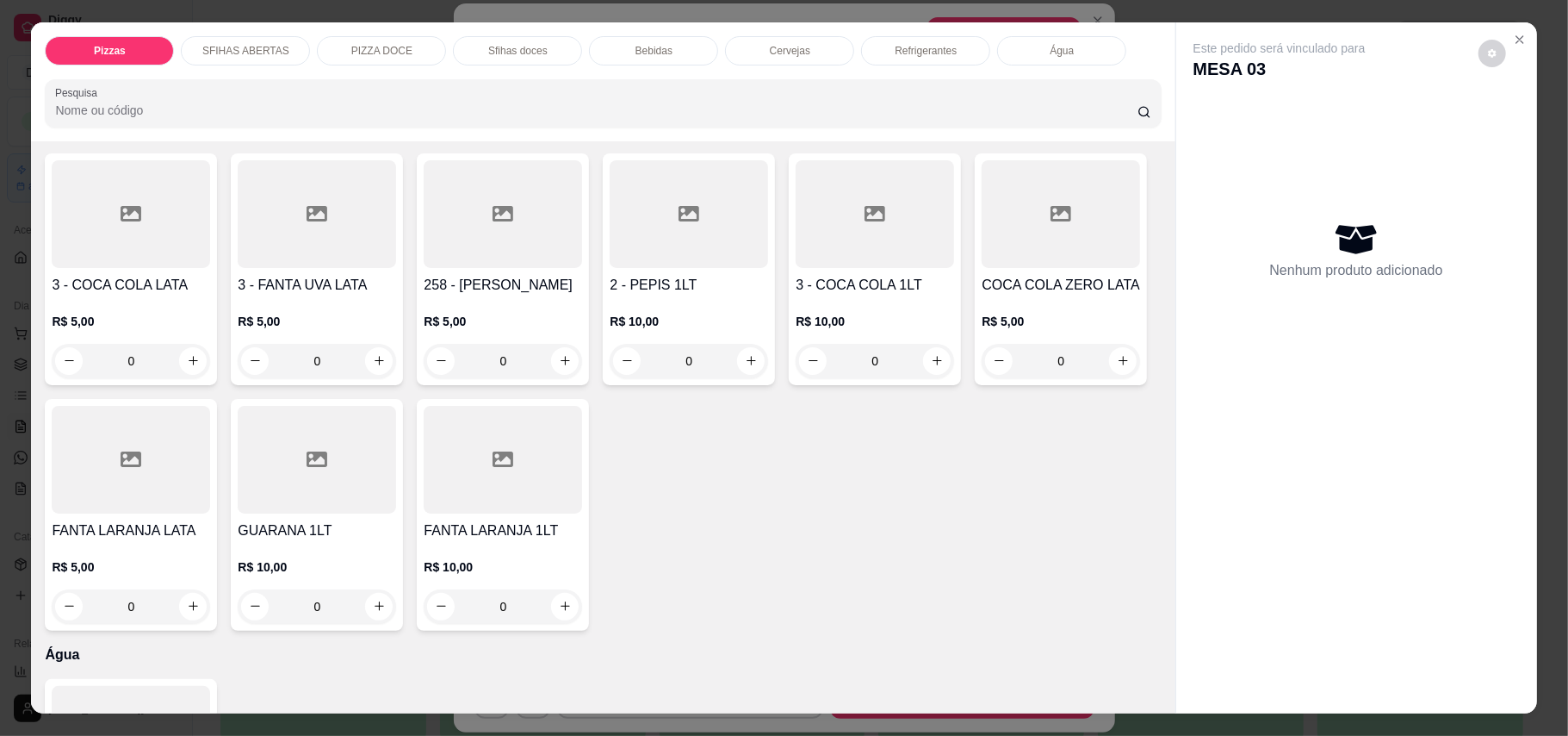
scroll to position [3561, 0]
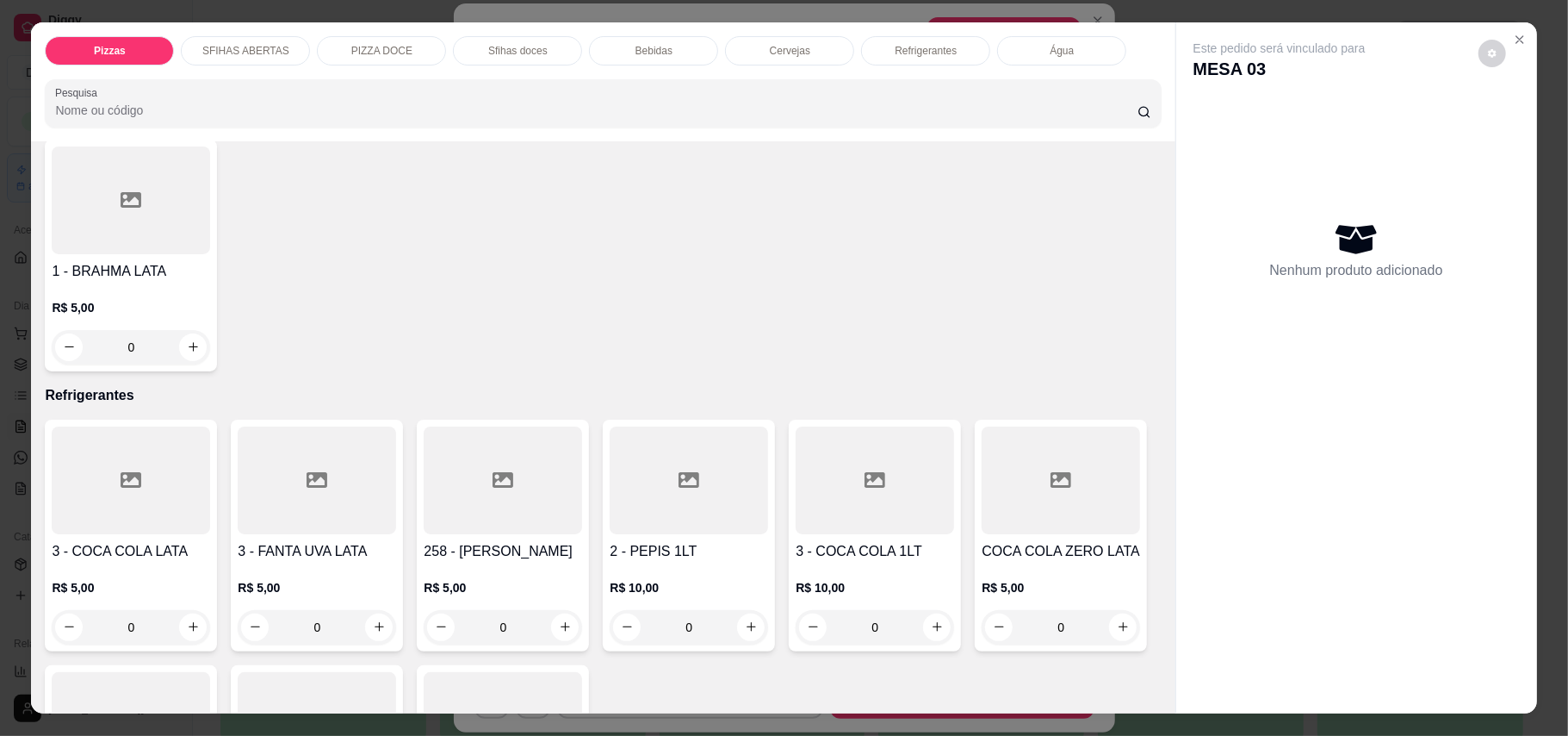
click at [375, 106] on icon "increase-product-quantity" at bounding box center [380, 102] width 10 height 10
type input "1"
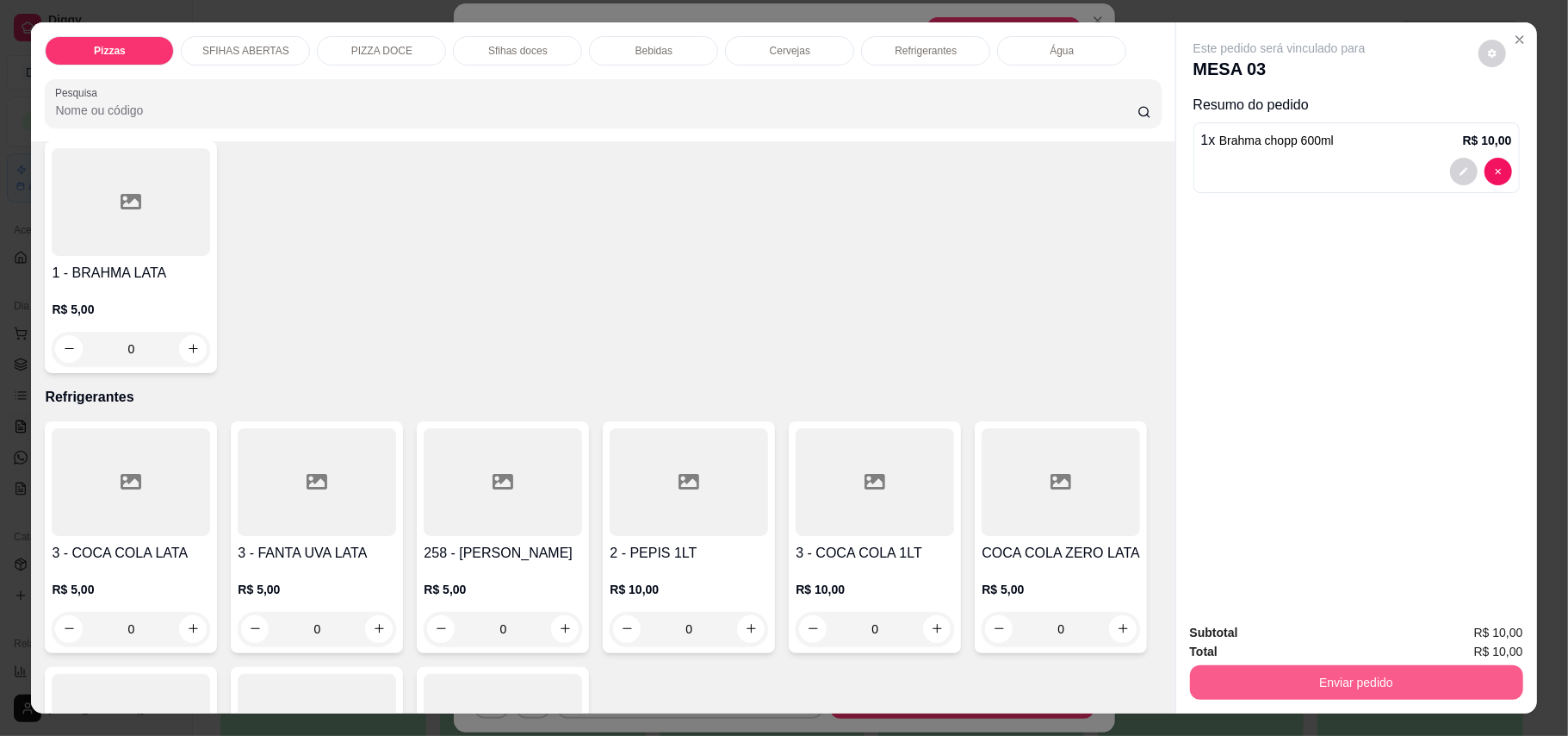
click at [1424, 699] on button "Enviar pedido" at bounding box center [1357, 682] width 333 height 35
click at [1503, 632] on button "Enviar pedido" at bounding box center [1476, 640] width 95 height 32
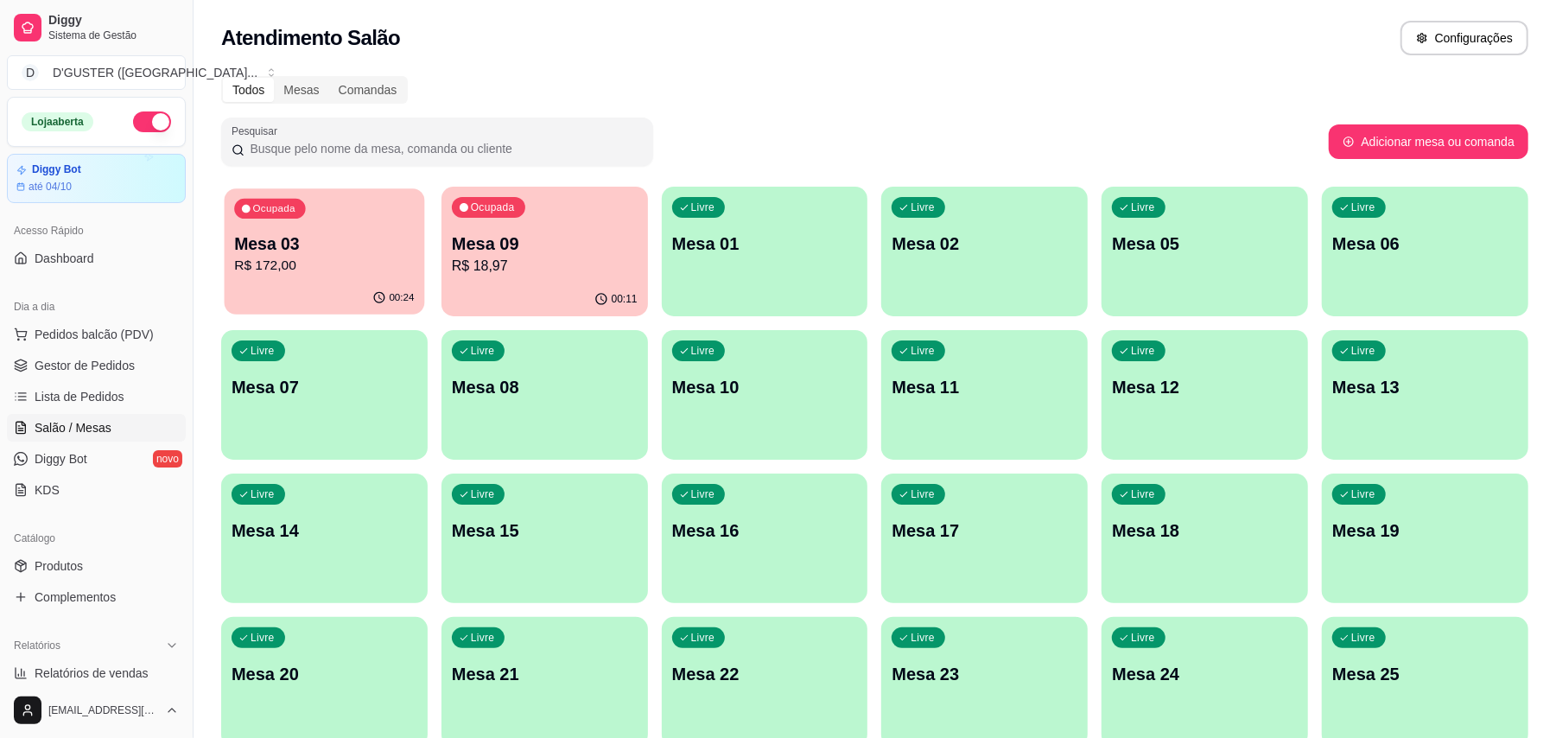
click at [363, 266] on p "R$ 172,00" at bounding box center [324, 266] width 180 height 20
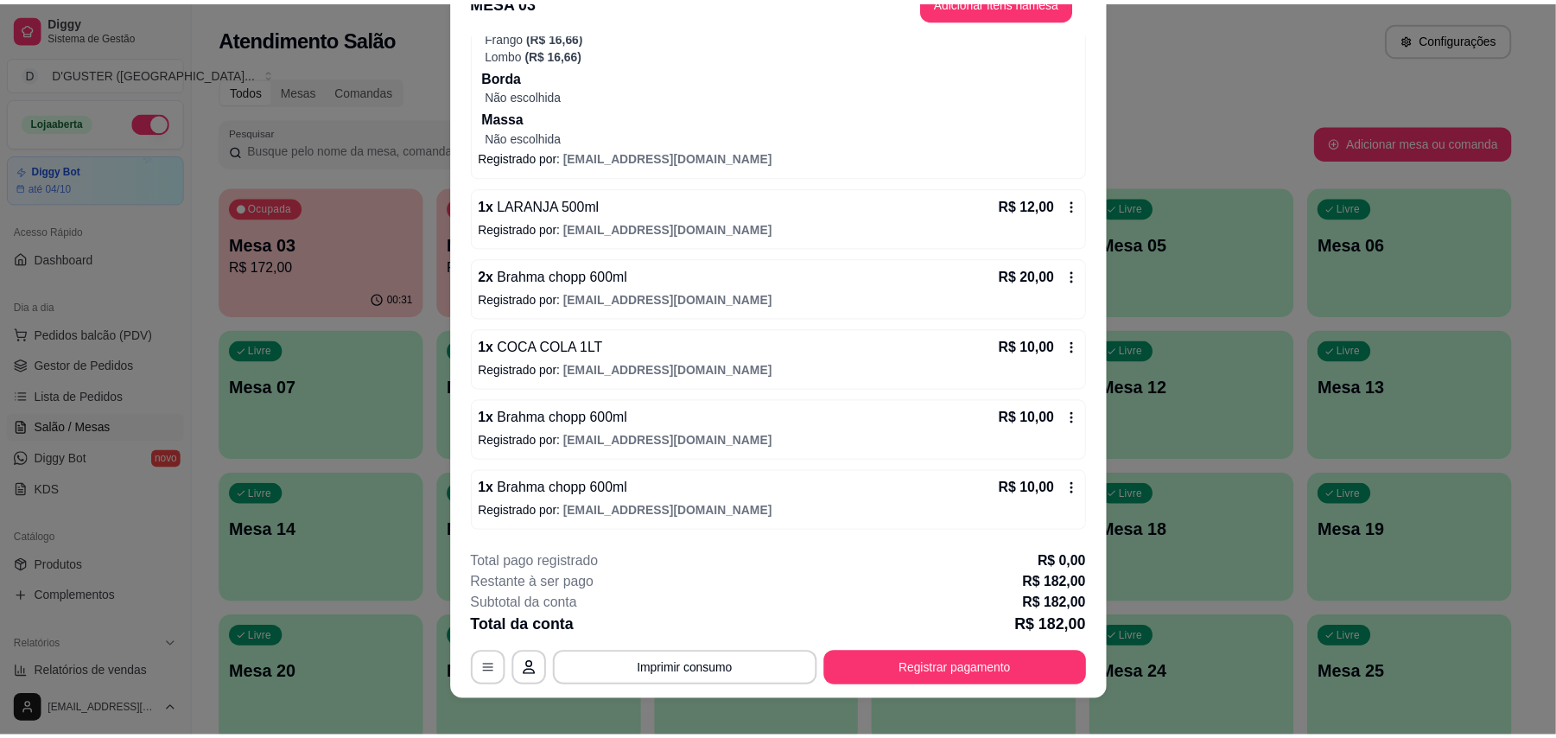
scroll to position [52, 0]
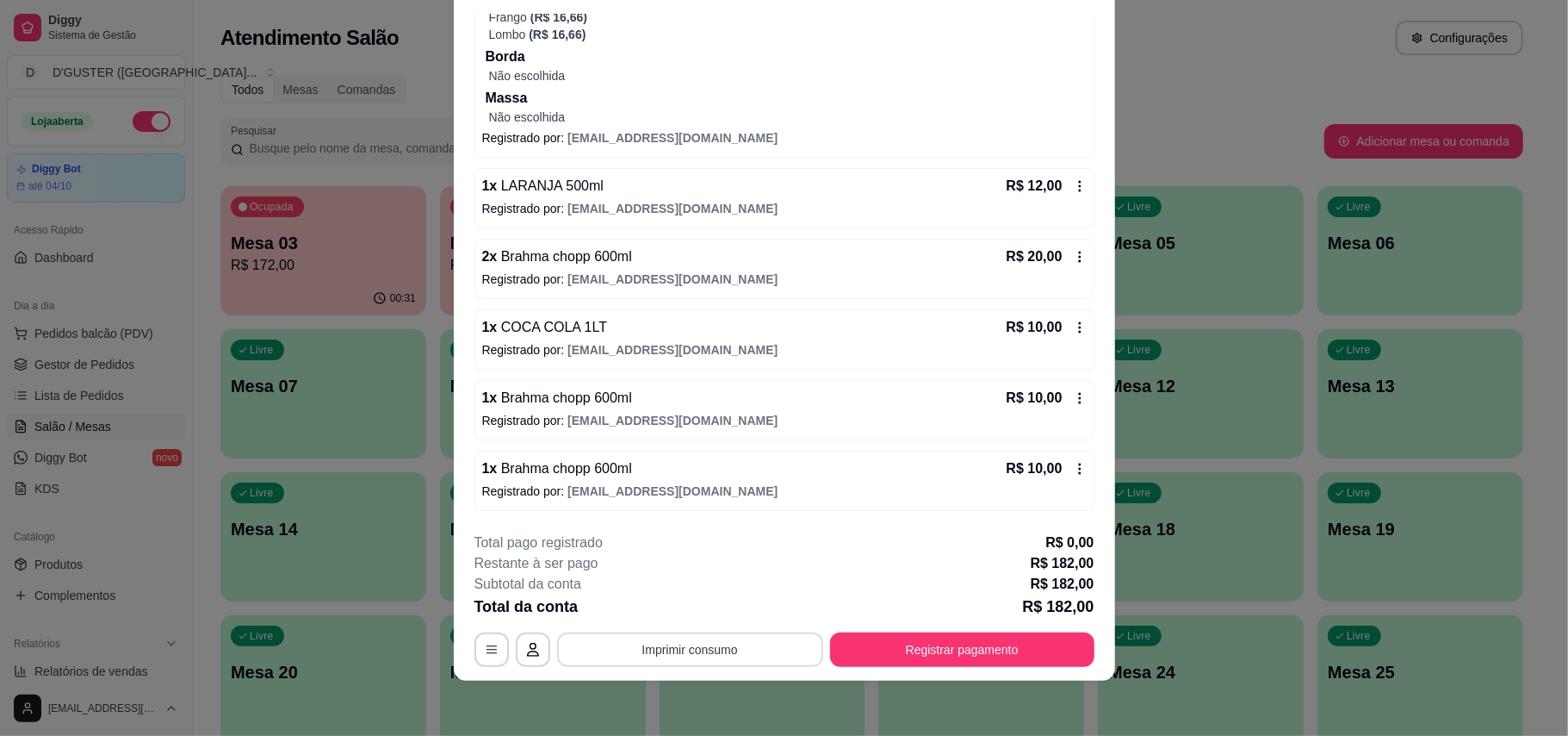
click at [675, 642] on button "Imprimir consumo" at bounding box center [690, 649] width 266 height 35
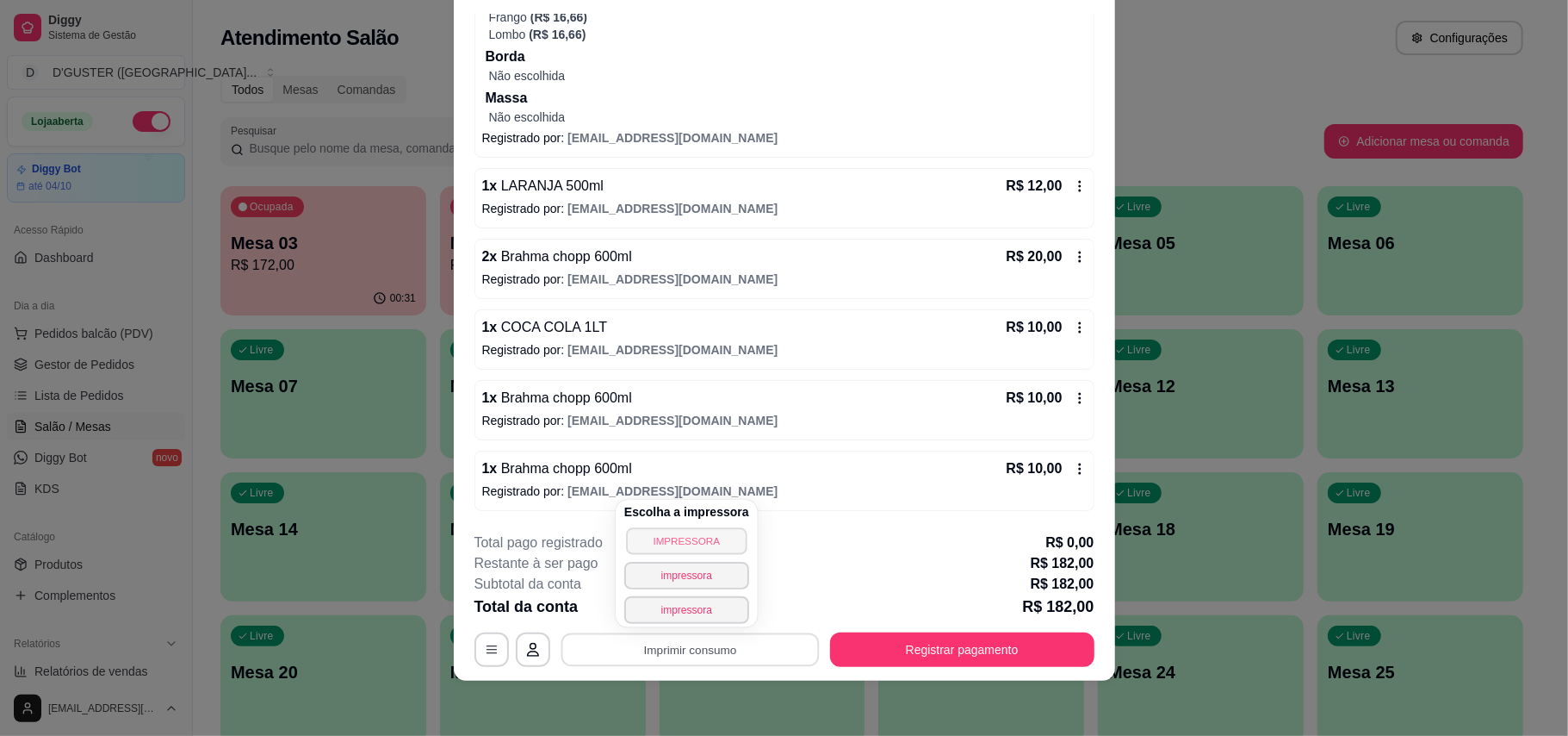
click at [684, 538] on button "IMPRESSORA" at bounding box center [686, 541] width 121 height 27
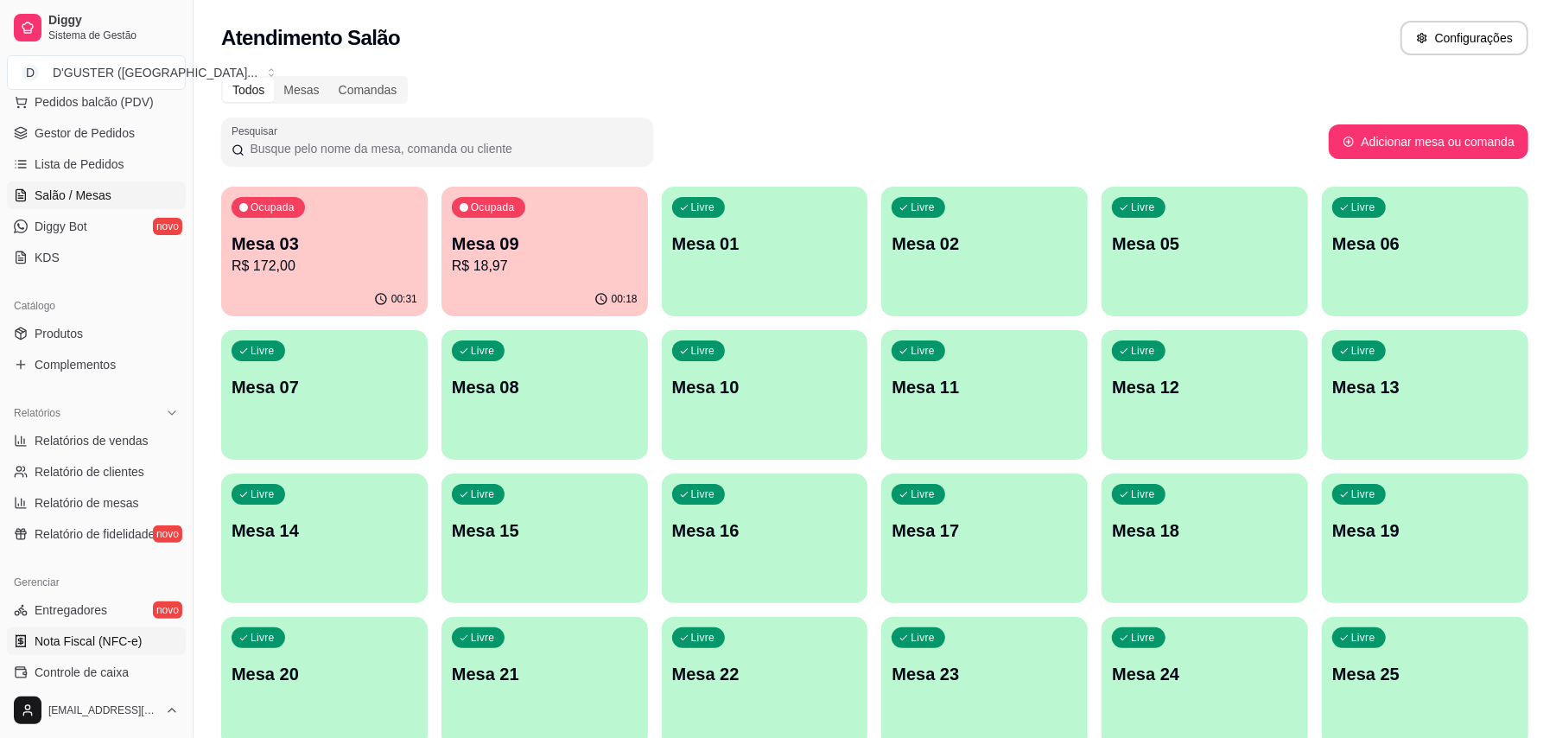
scroll to position [230, 0]
click at [104, 323] on link "Produtos" at bounding box center [96, 336] width 179 height 28
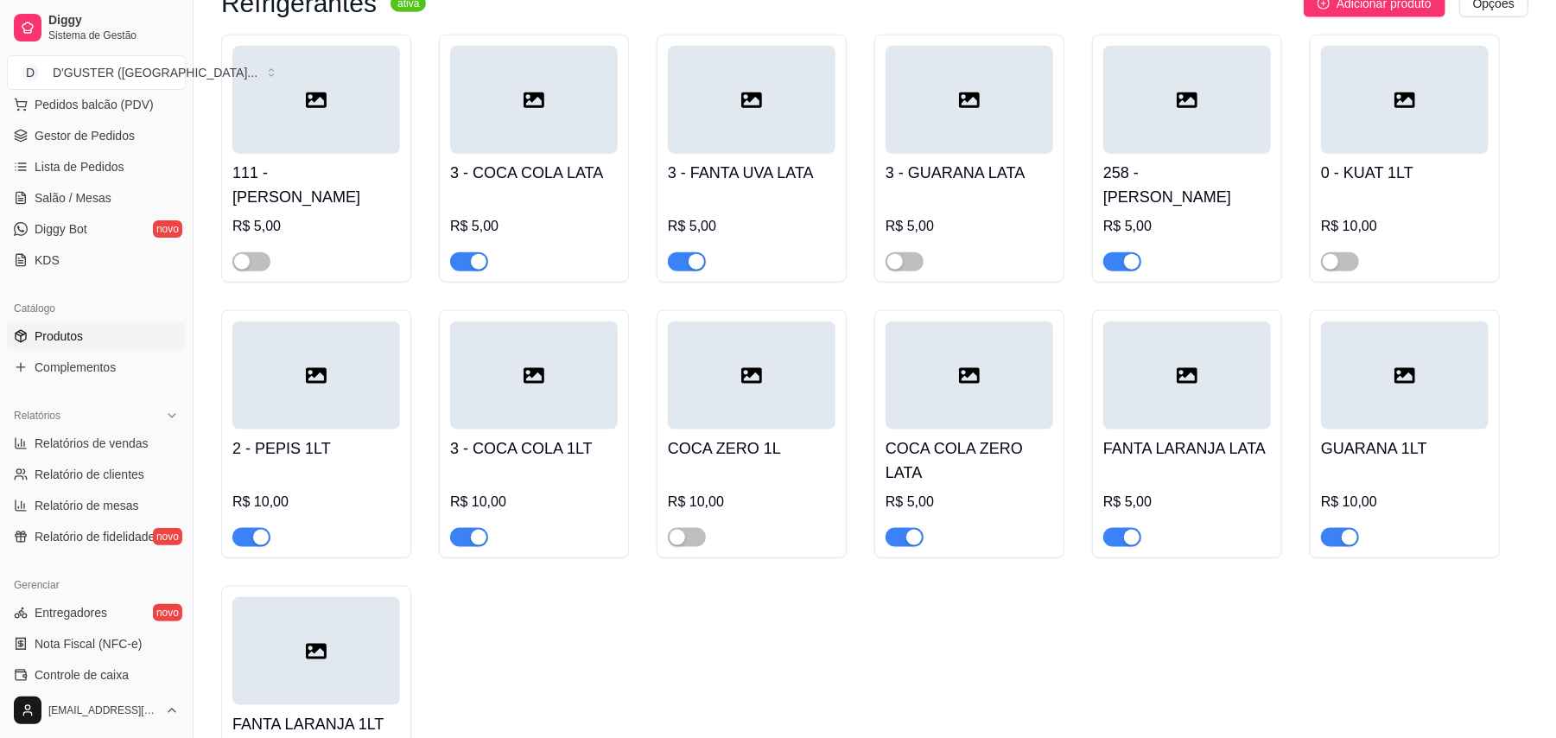
scroll to position [6104, 0]
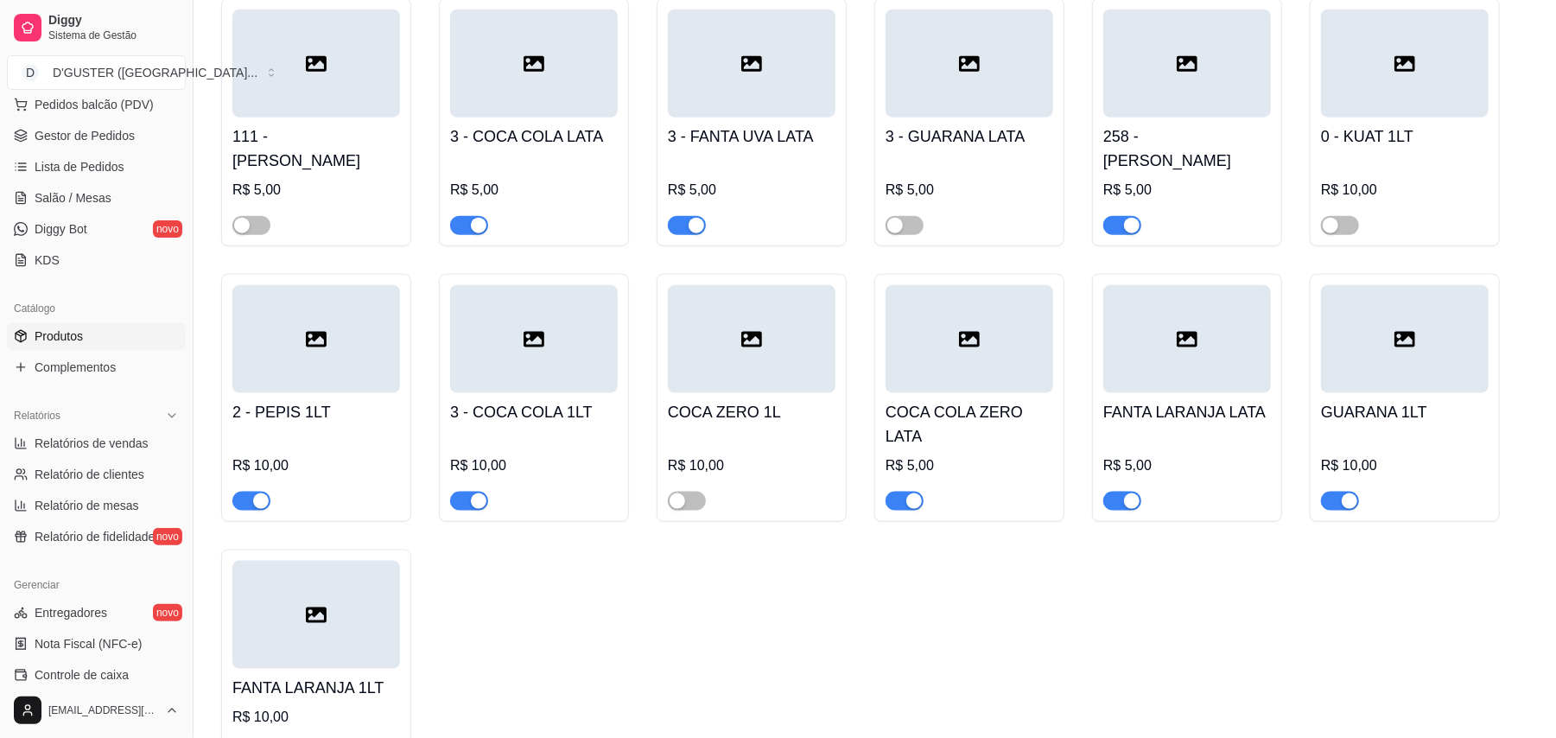
click at [900, 492] on span "button" at bounding box center [904, 501] width 38 height 19
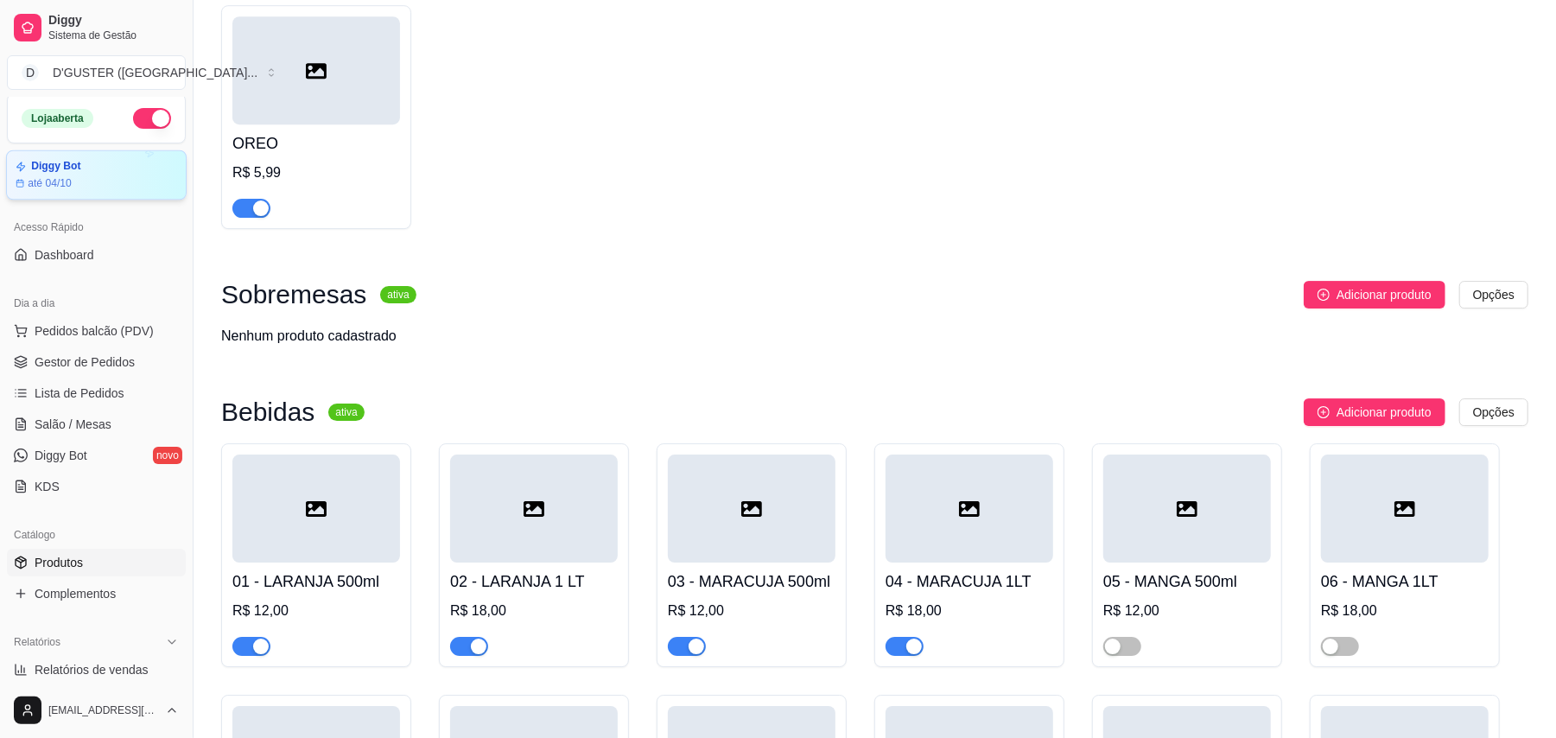
scroll to position [0, 0]
click at [143, 370] on link "Gestor de Pedidos" at bounding box center [96, 366] width 179 height 28
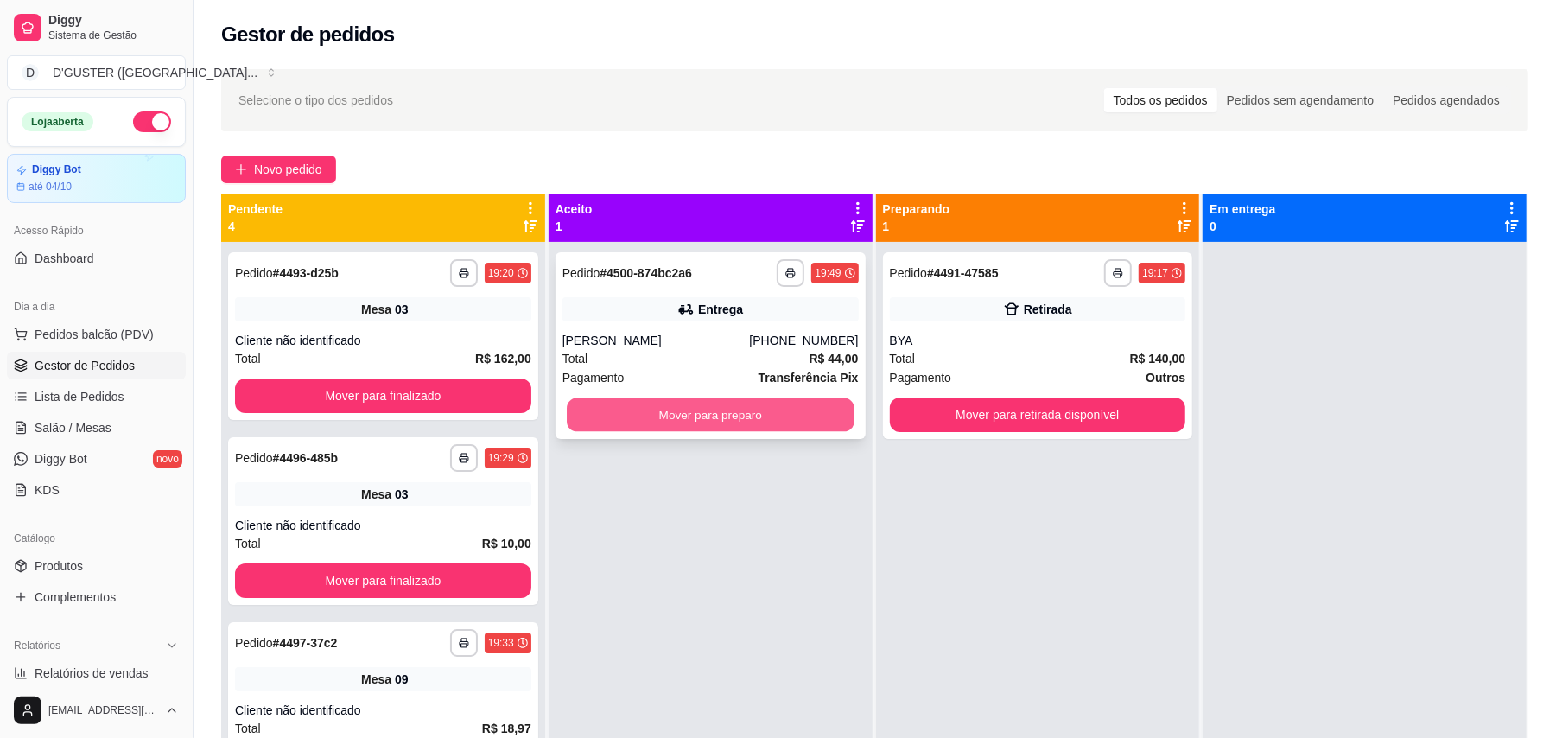
click at [707, 419] on button "Mover para preparo" at bounding box center [710, 415] width 287 height 34
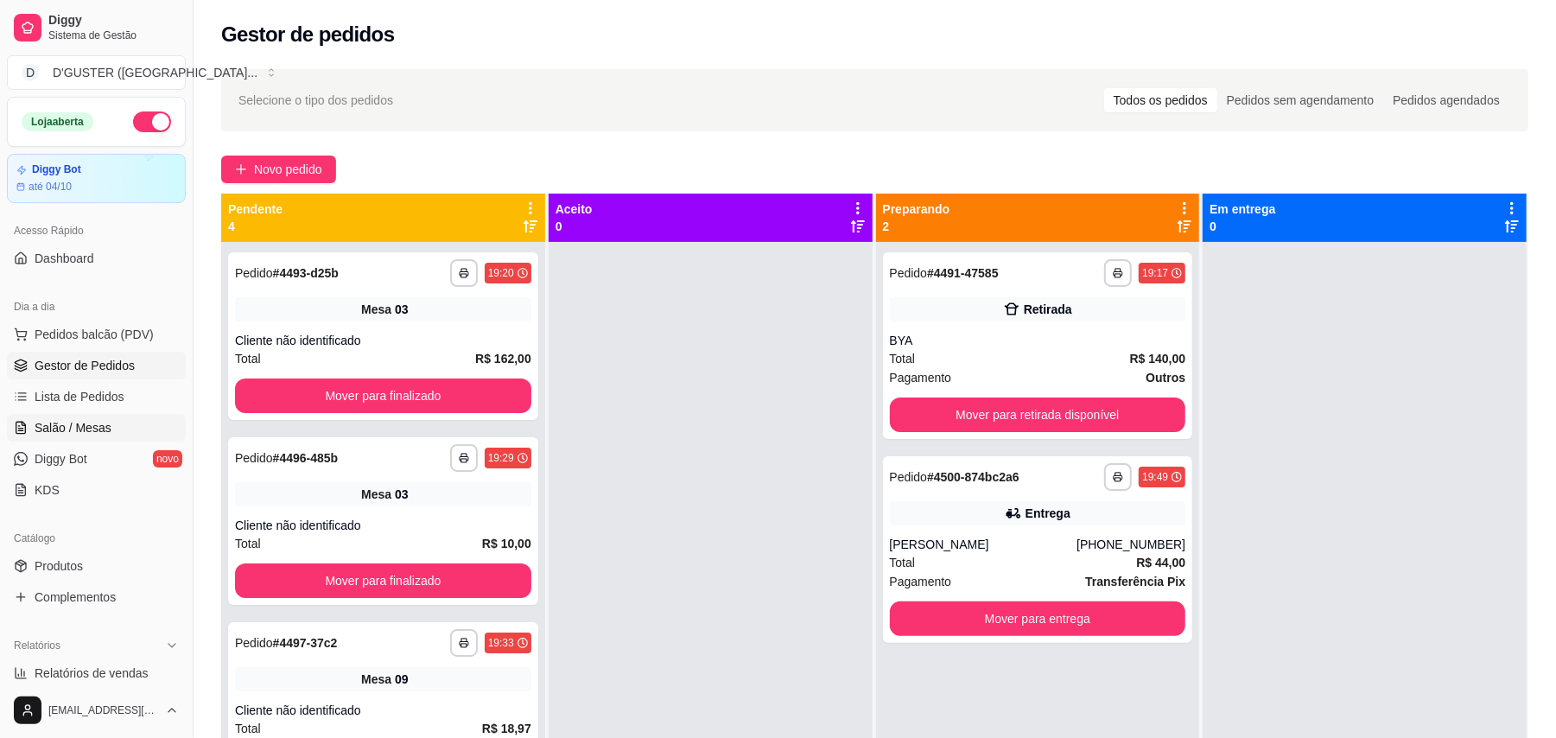
click at [102, 422] on span "Salão / Mesas" at bounding box center [73, 427] width 77 height 17
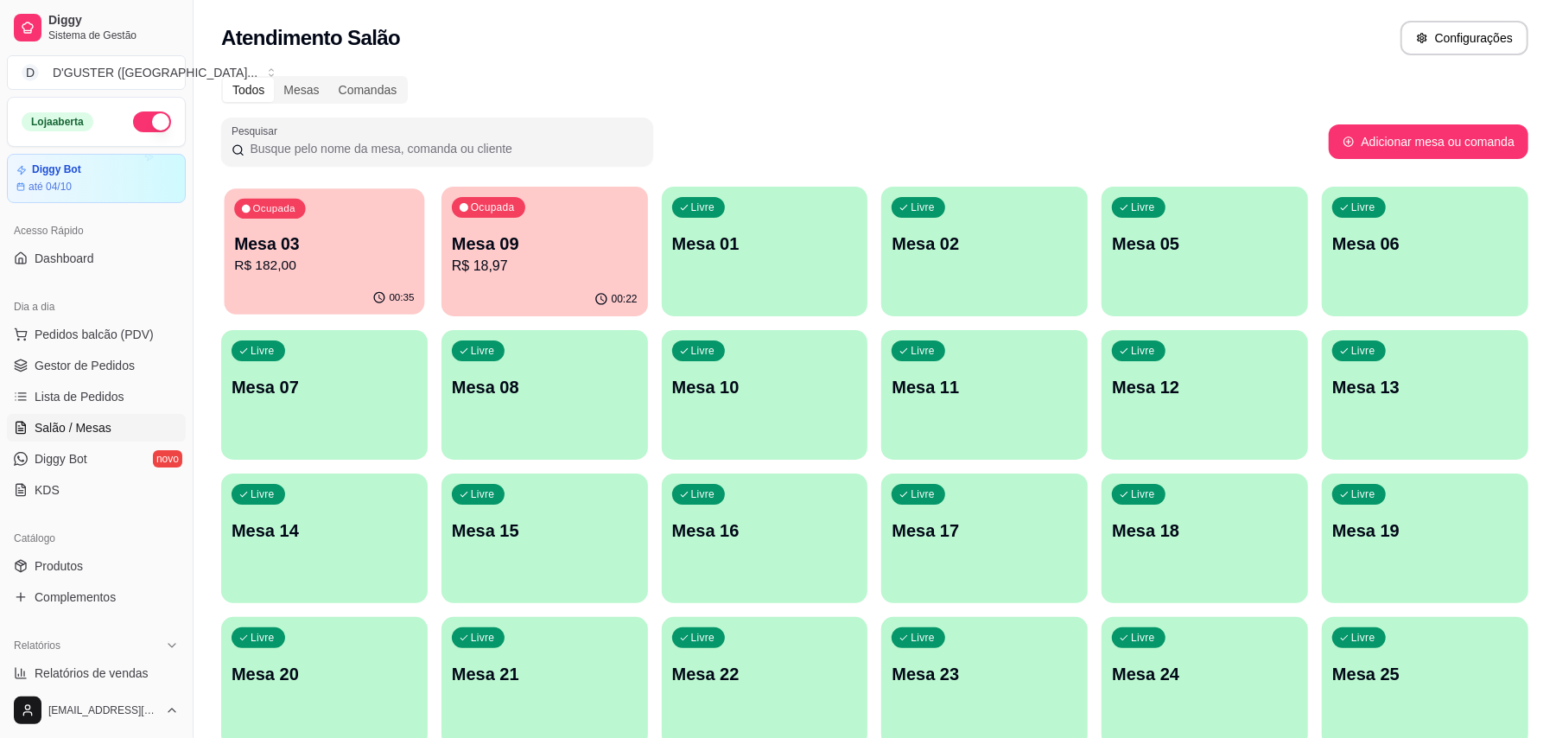
click at [387, 242] on p "Mesa 03" at bounding box center [324, 243] width 180 height 23
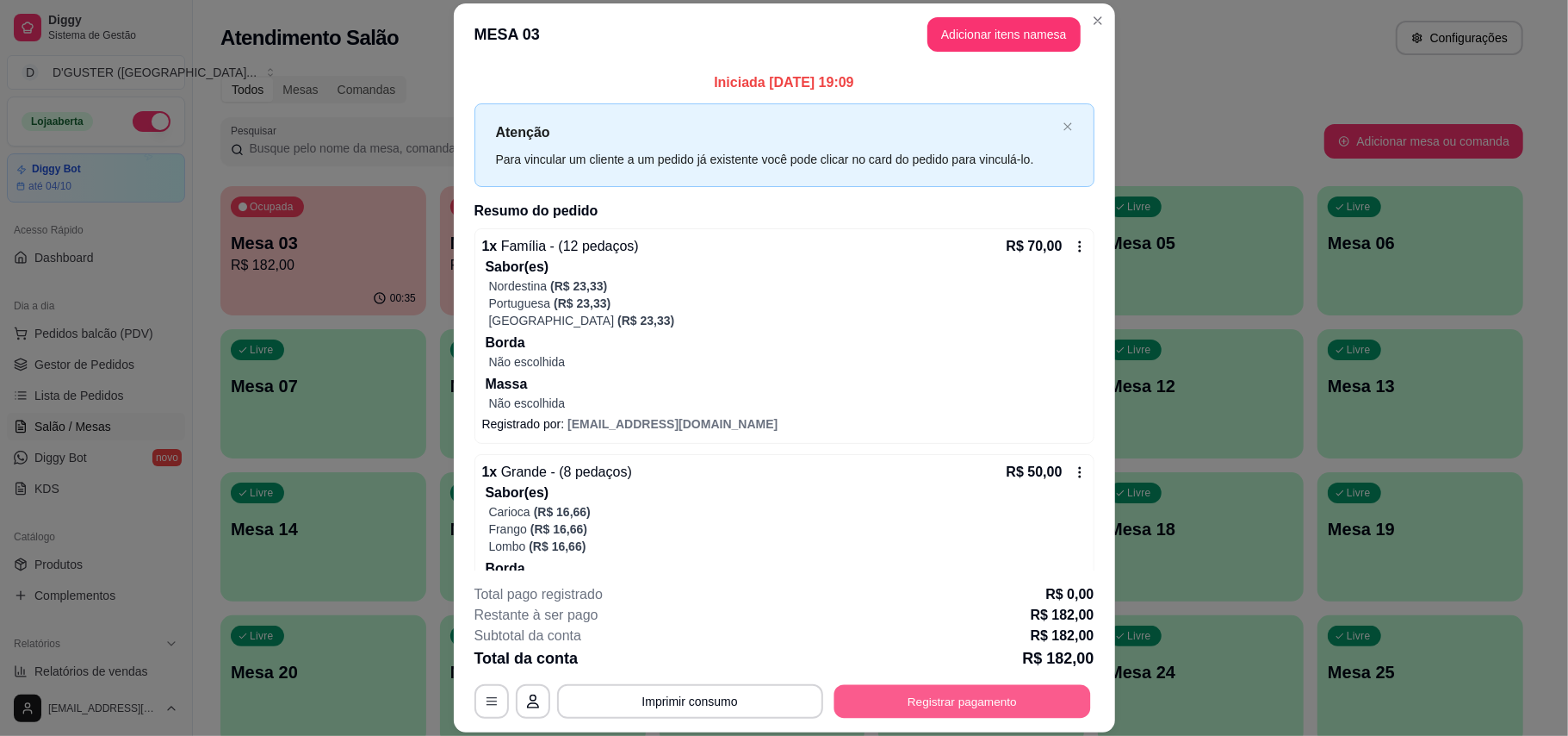
click at [999, 717] on button "Registrar pagamento" at bounding box center [961, 701] width 256 height 34
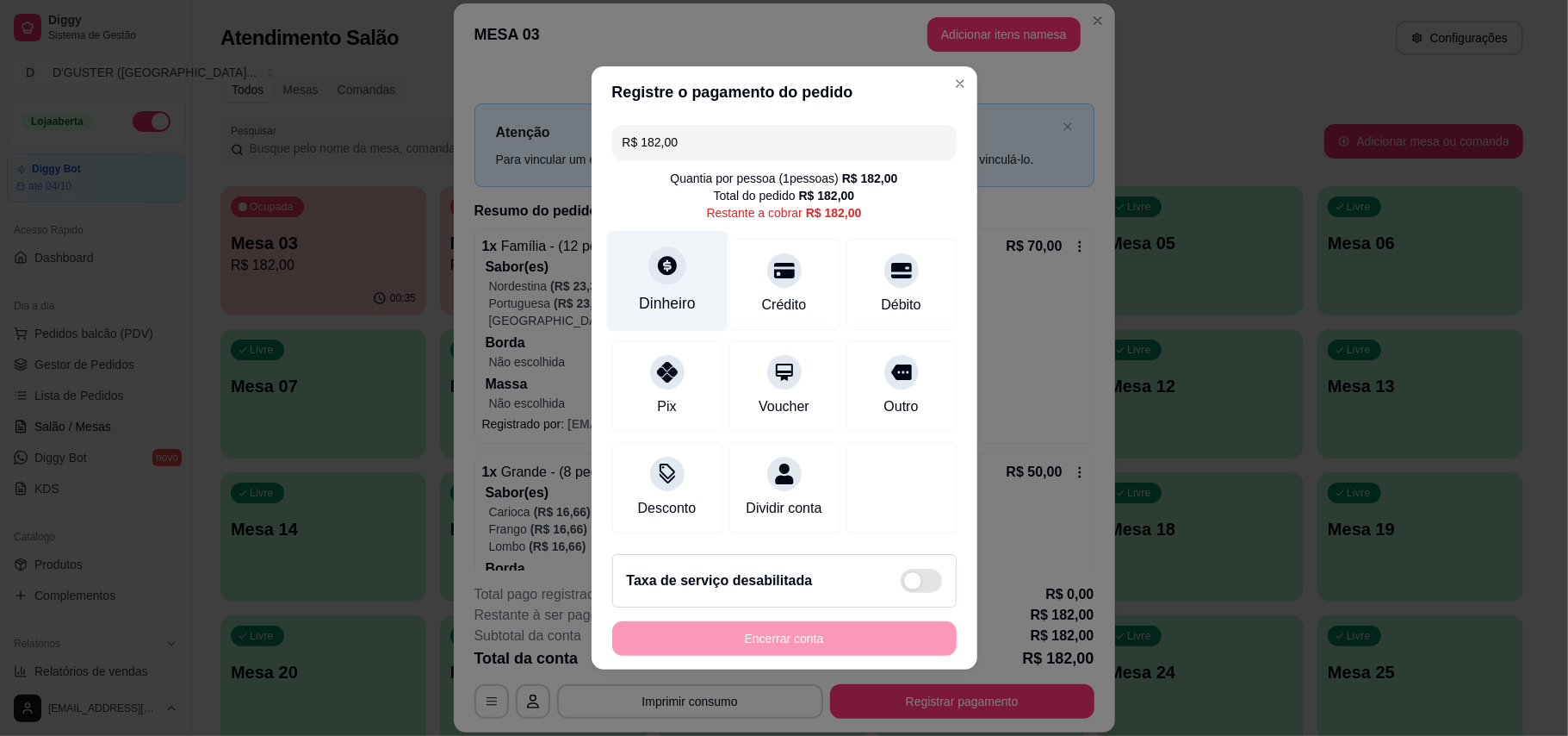
click at [661, 254] on icon at bounding box center [666, 265] width 22 height 22
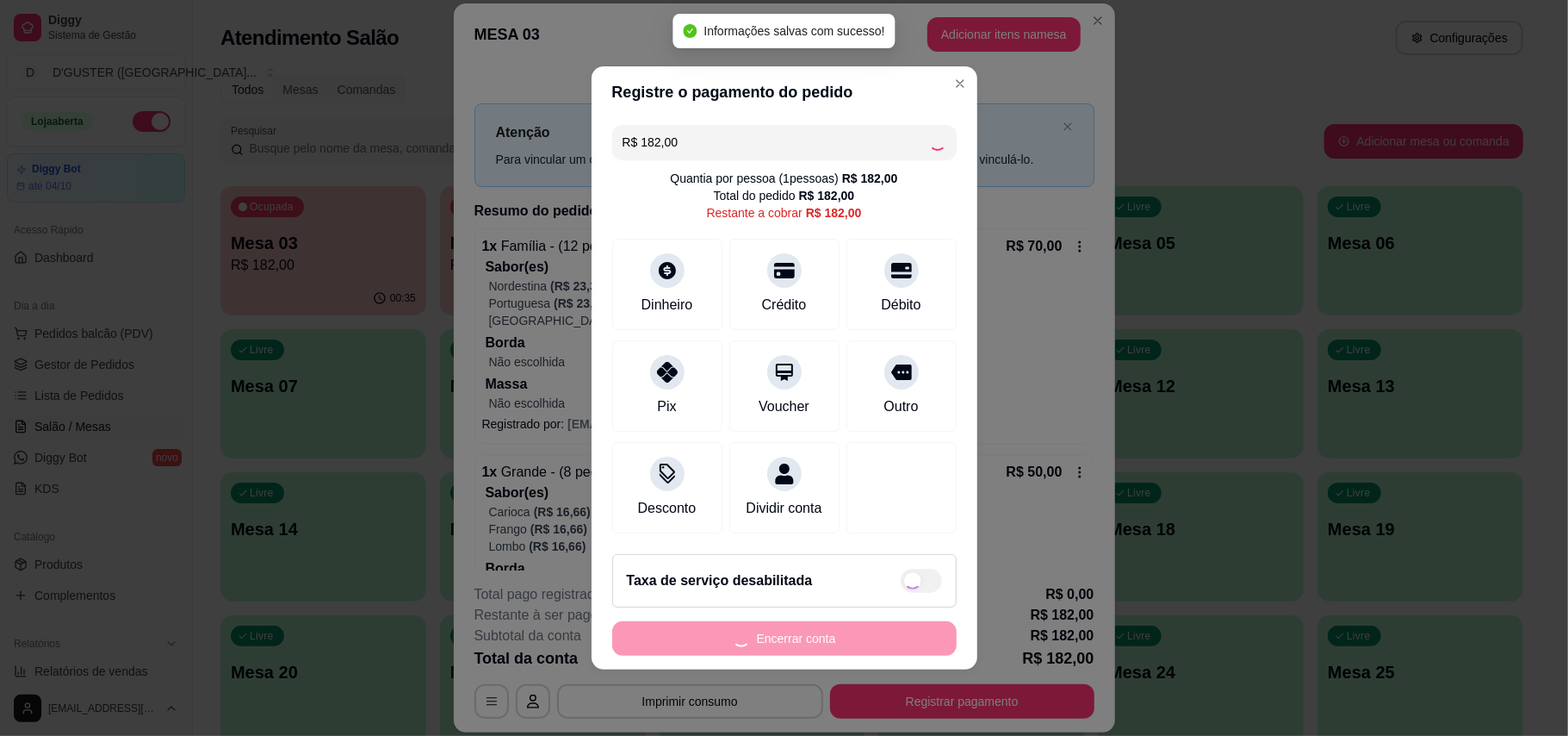
type input "R$ 0,00"
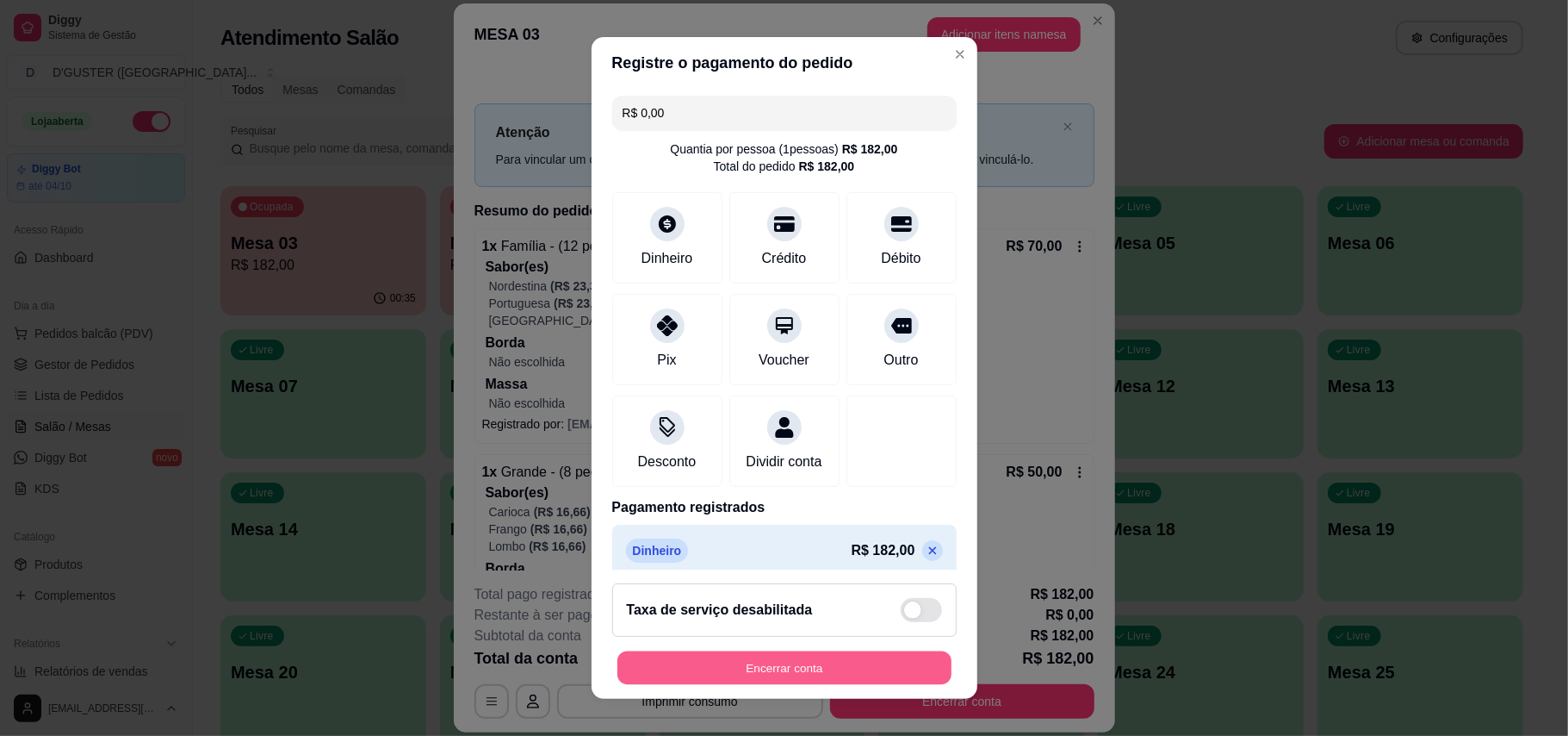
click at [810, 669] on button "Encerrar conta" at bounding box center [784, 668] width 334 height 34
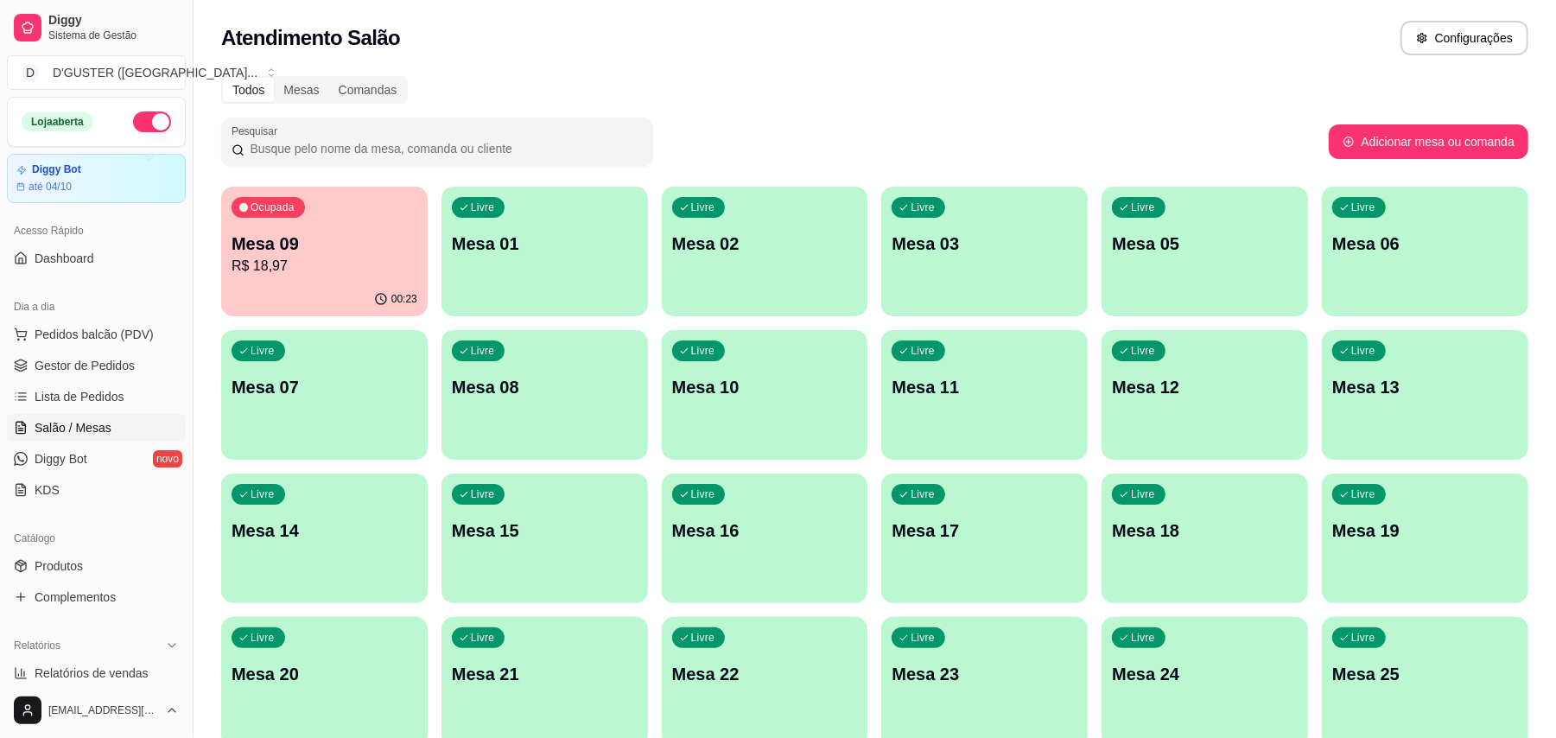
click at [325, 247] on p "Mesa 09" at bounding box center [325, 244] width 186 height 24
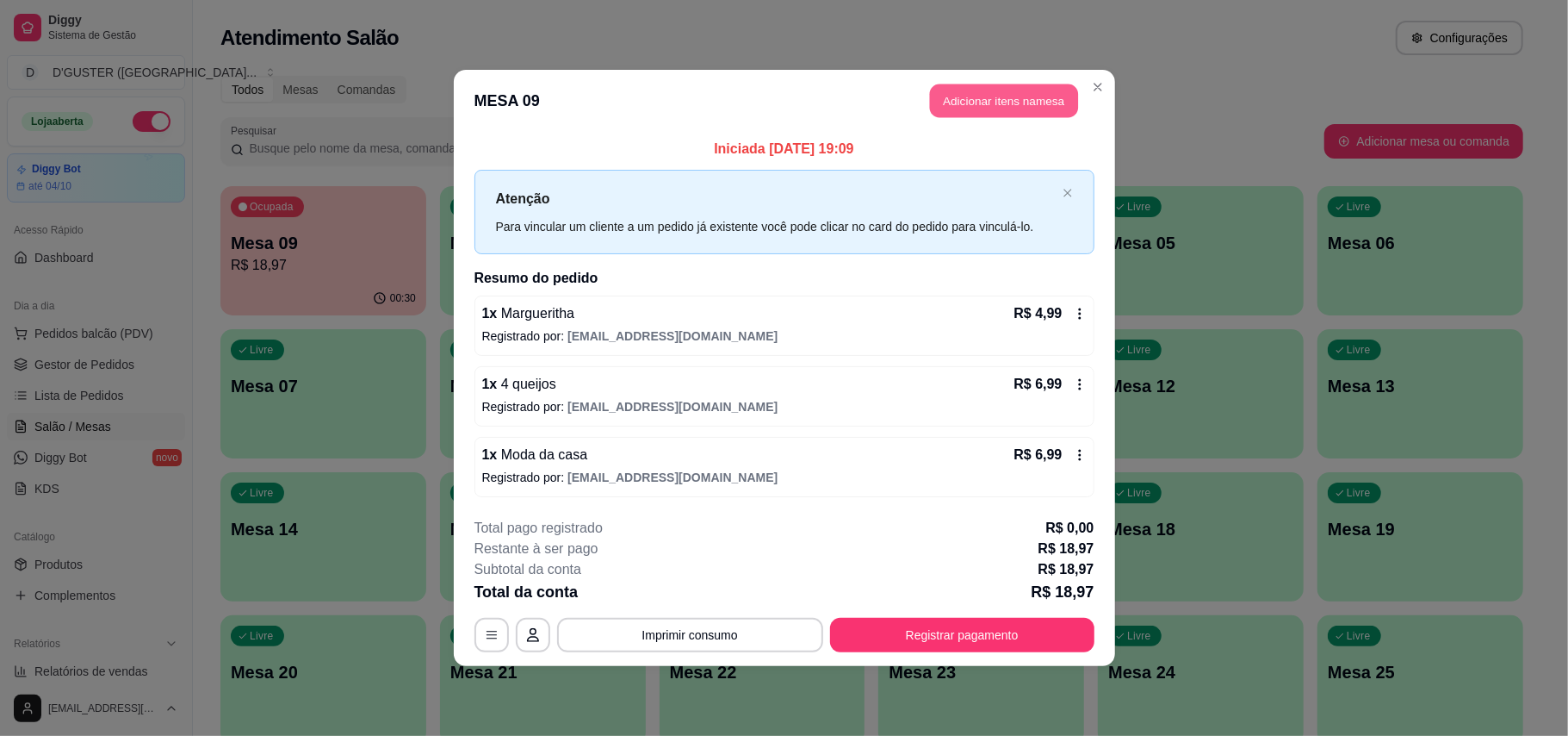
click at [994, 108] on button "Adicionar itens na mesa" at bounding box center [1004, 102] width 149 height 34
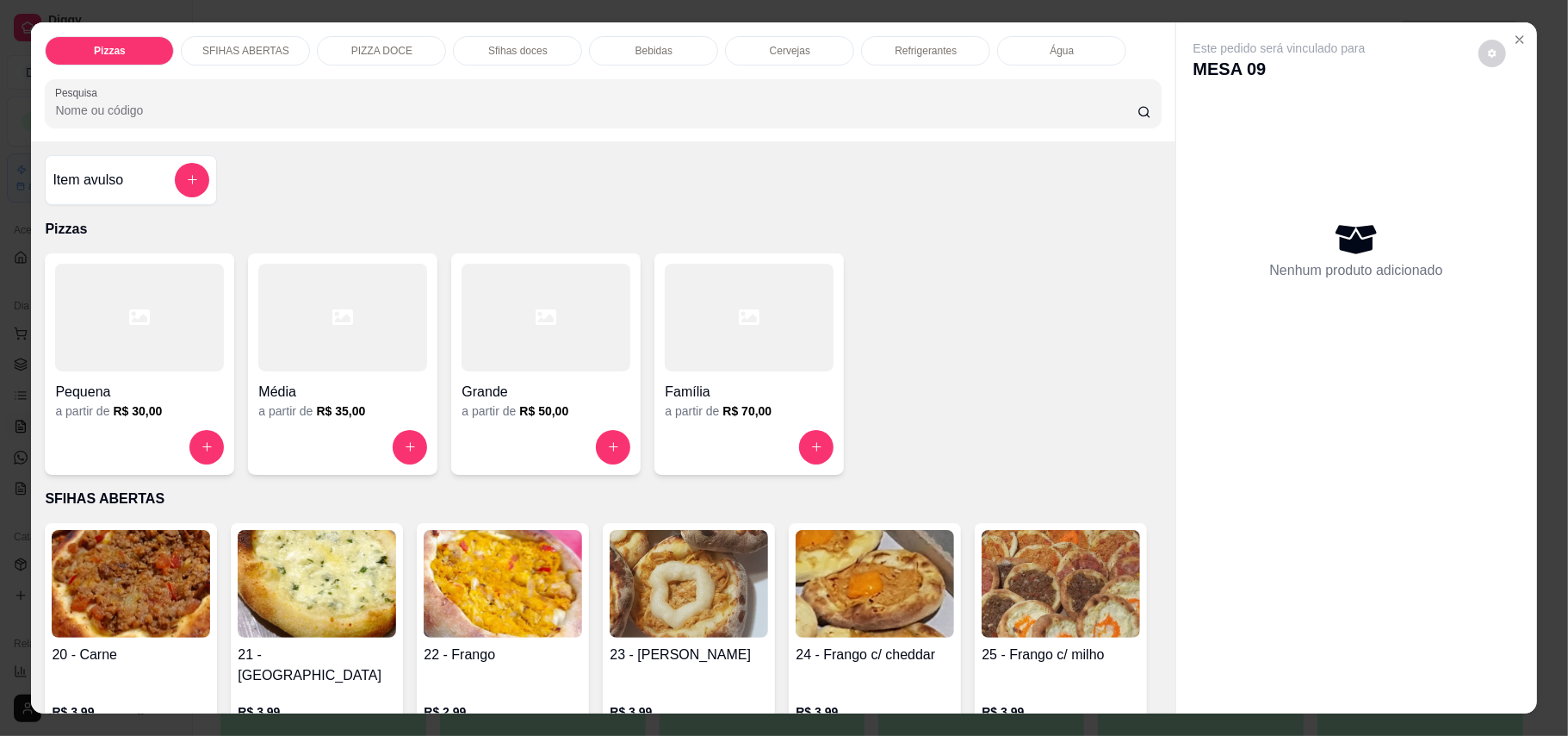
scroll to position [345, 0]
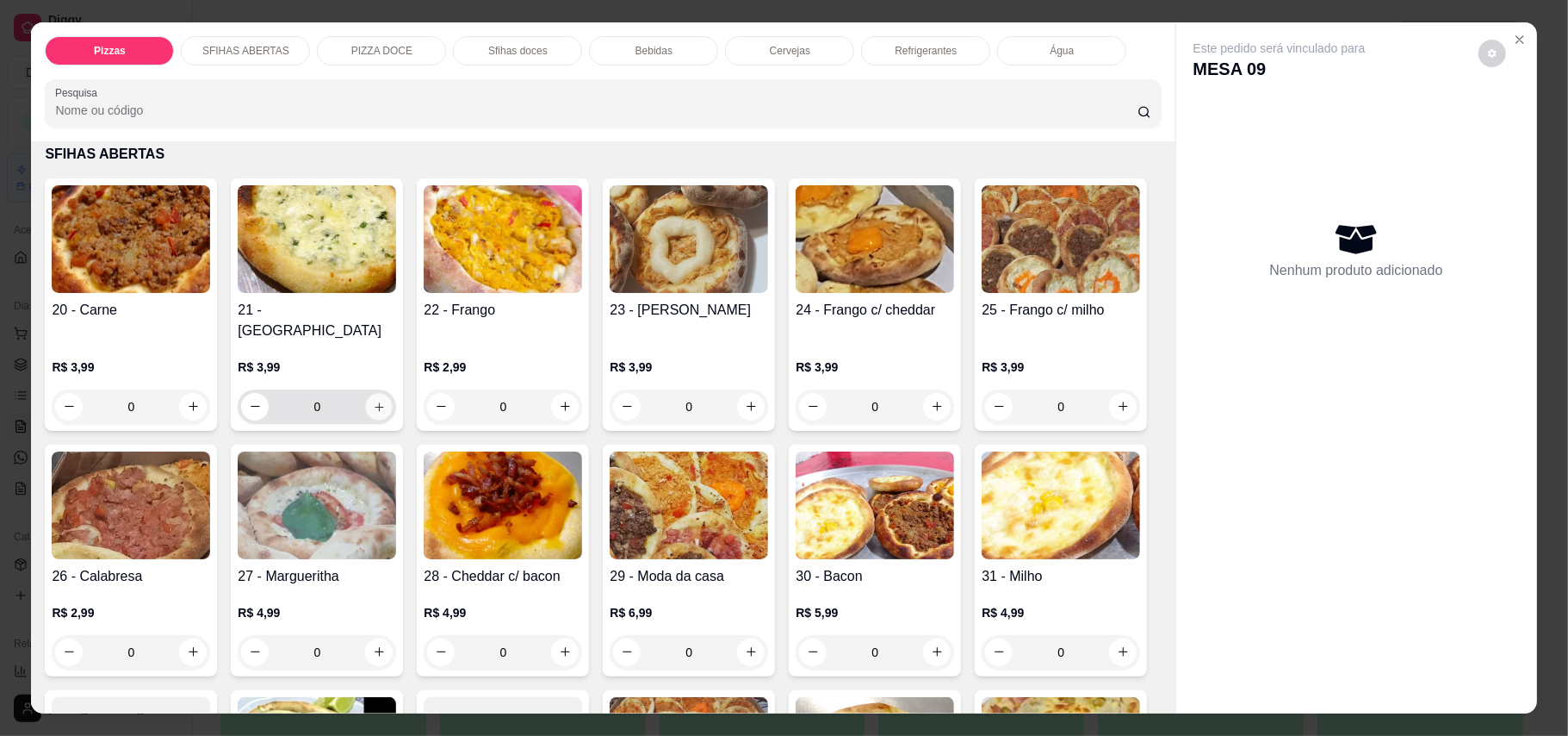
click at [376, 400] on icon "increase-product-quantity" at bounding box center [379, 406] width 13 height 13
type input "1"
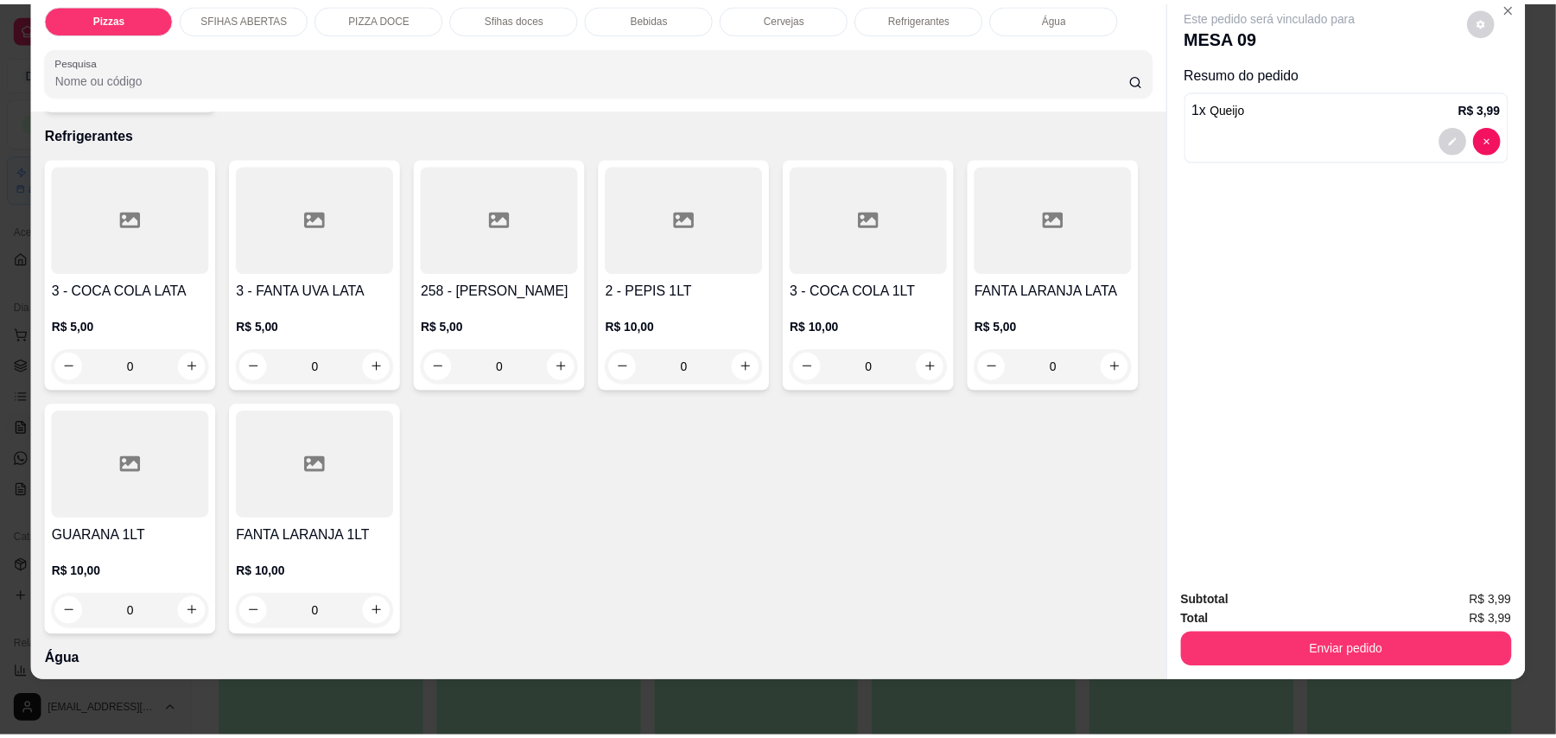
scroll to position [4047, 0]
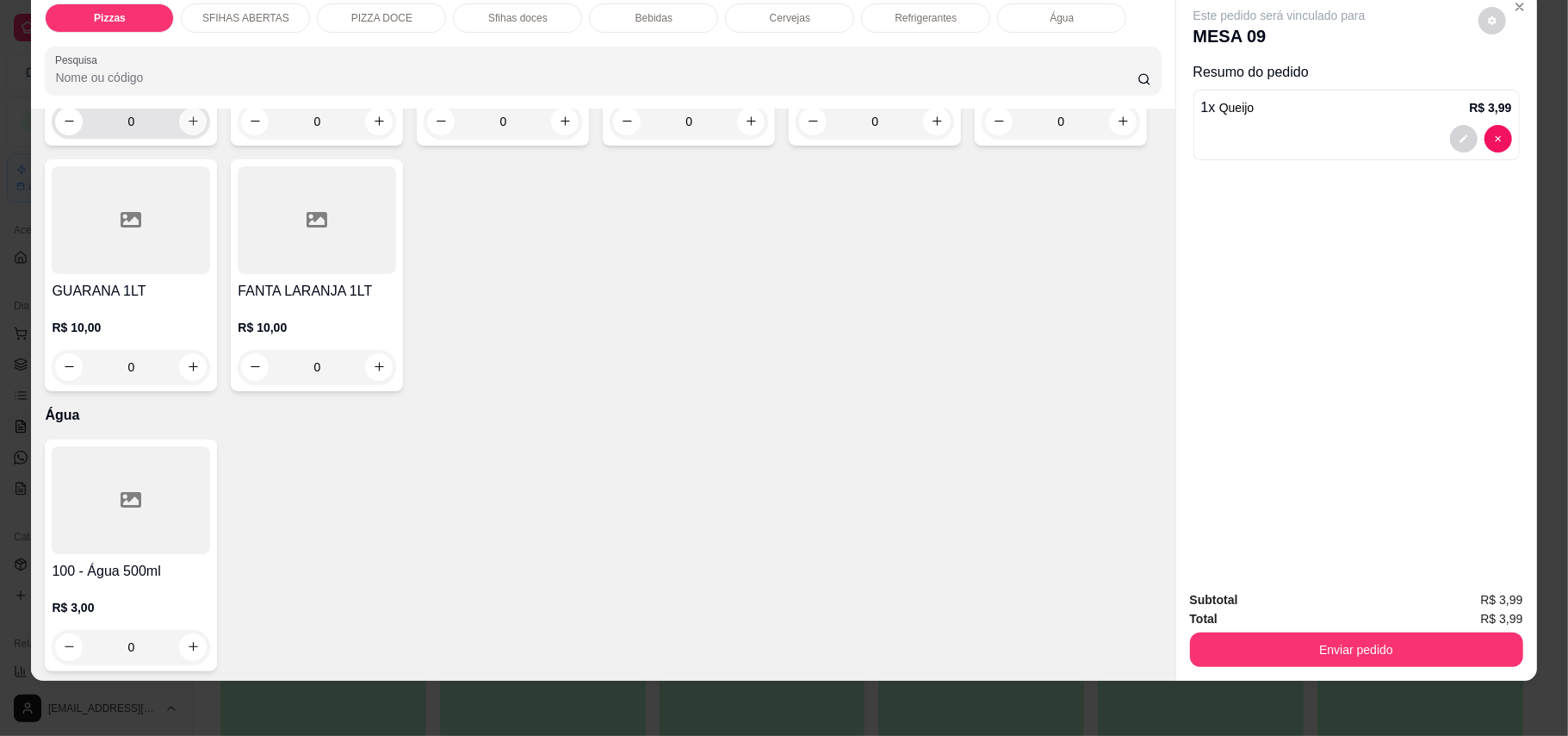
click at [186, 128] on icon "increase-product-quantity" at bounding box center [192, 121] width 13 height 13
type input "1"
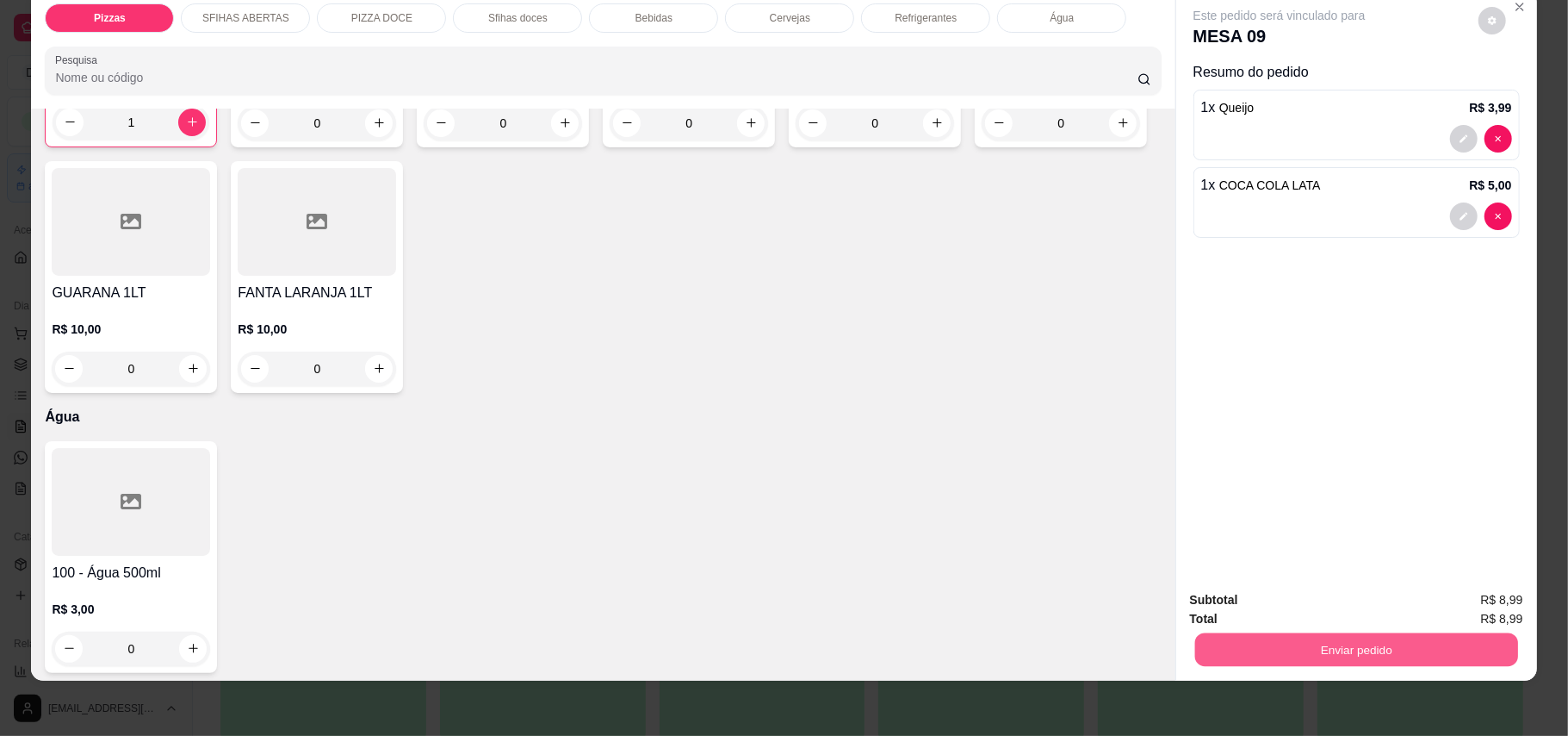
click at [1447, 648] on button "Enviar pedido" at bounding box center [1356, 650] width 323 height 34
click at [1469, 591] on button "Enviar pedido" at bounding box center [1476, 607] width 95 height 32
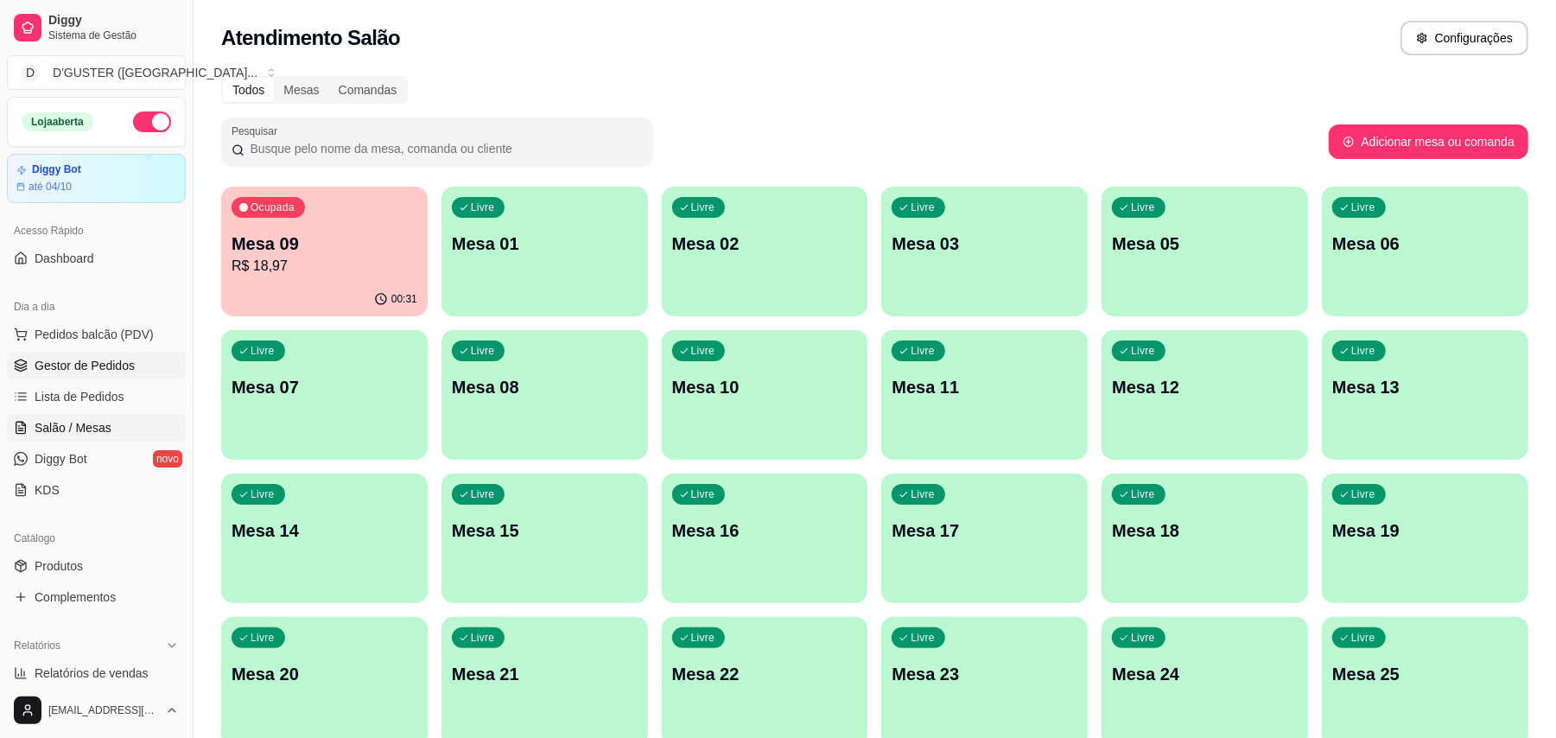
click at [73, 363] on span "Gestor de Pedidos" at bounding box center [85, 365] width 100 height 17
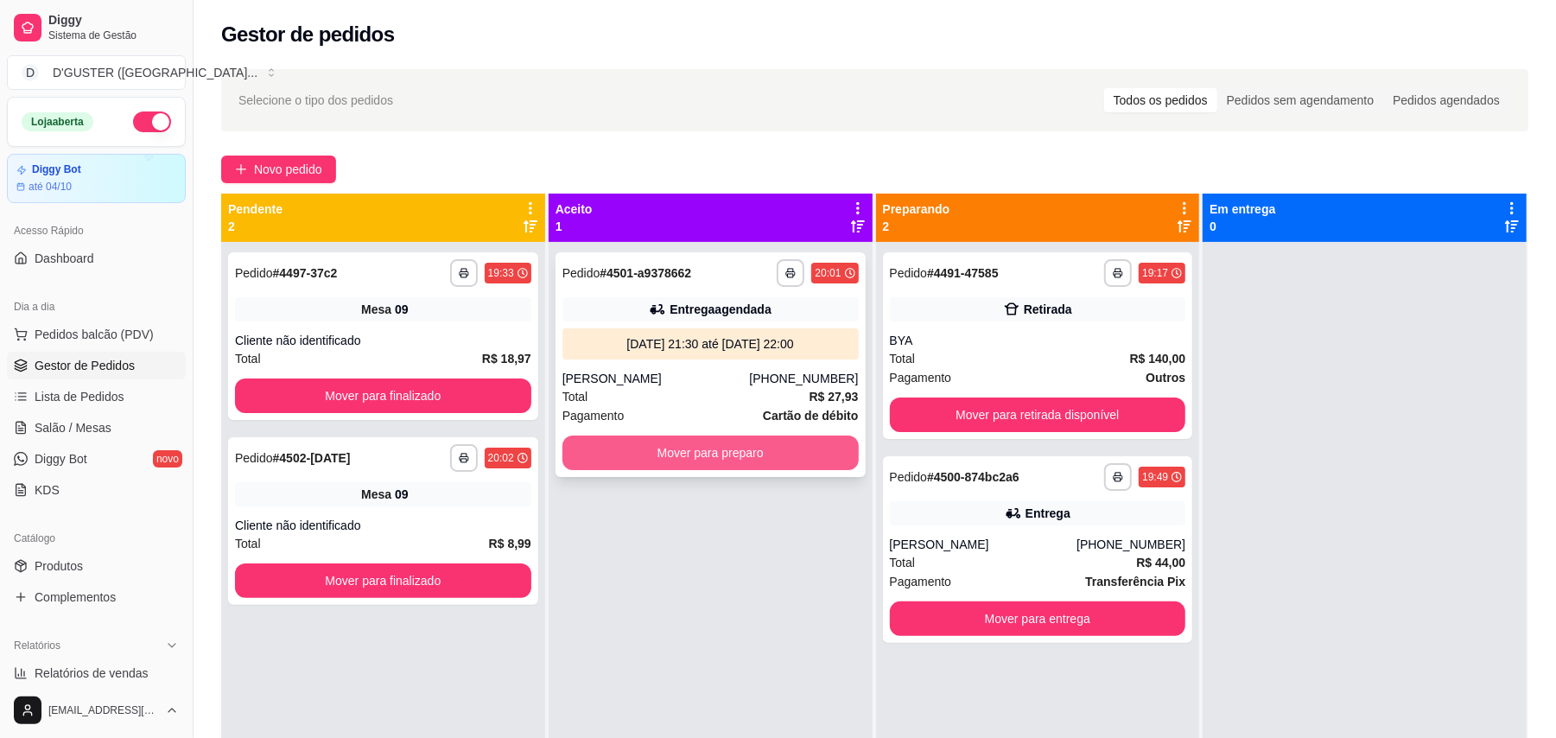
click at [774, 435] on button "Mover para preparo" at bounding box center [710, 452] width 296 height 35
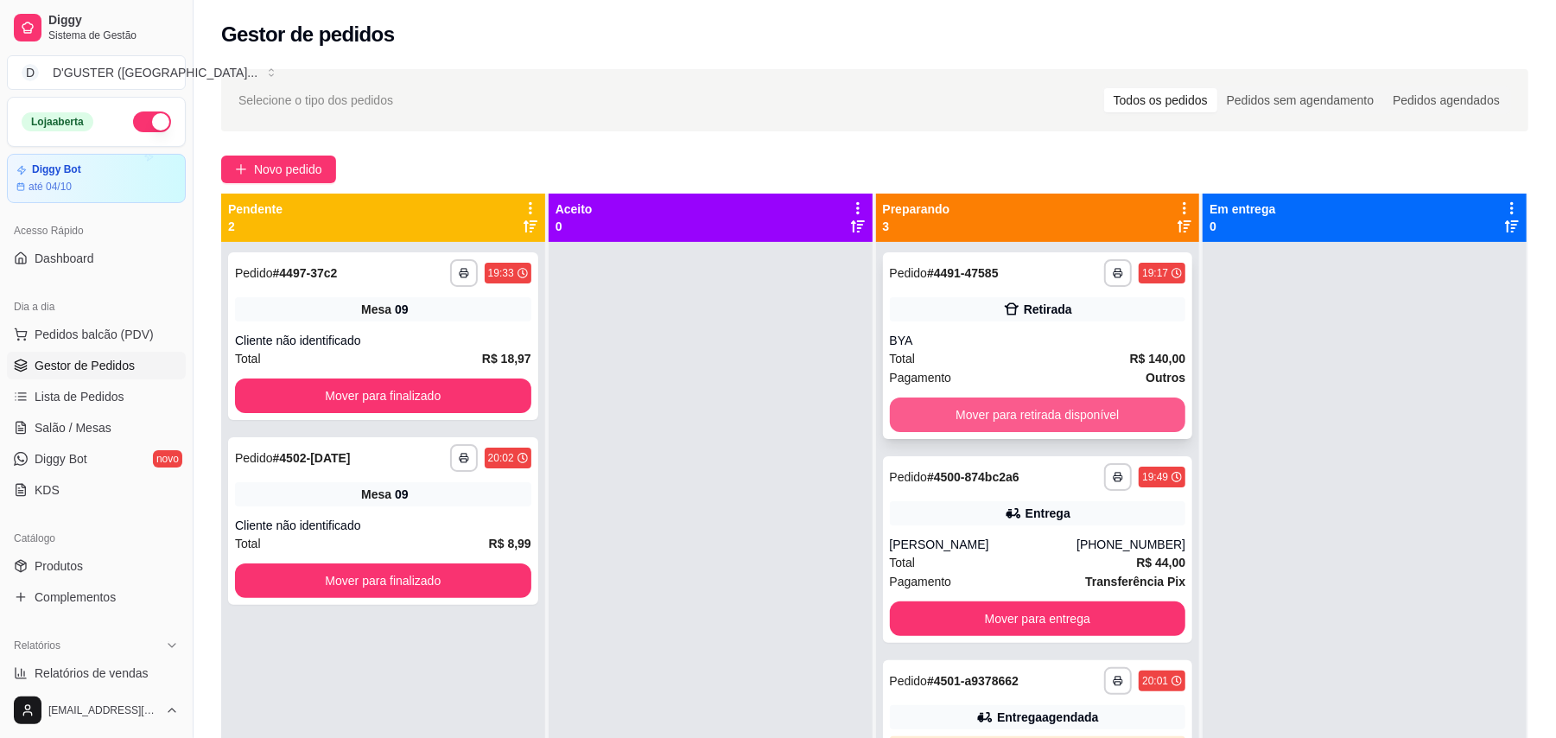
click at [1068, 412] on button "Mover para retirada disponível" at bounding box center [1038, 414] width 296 height 35
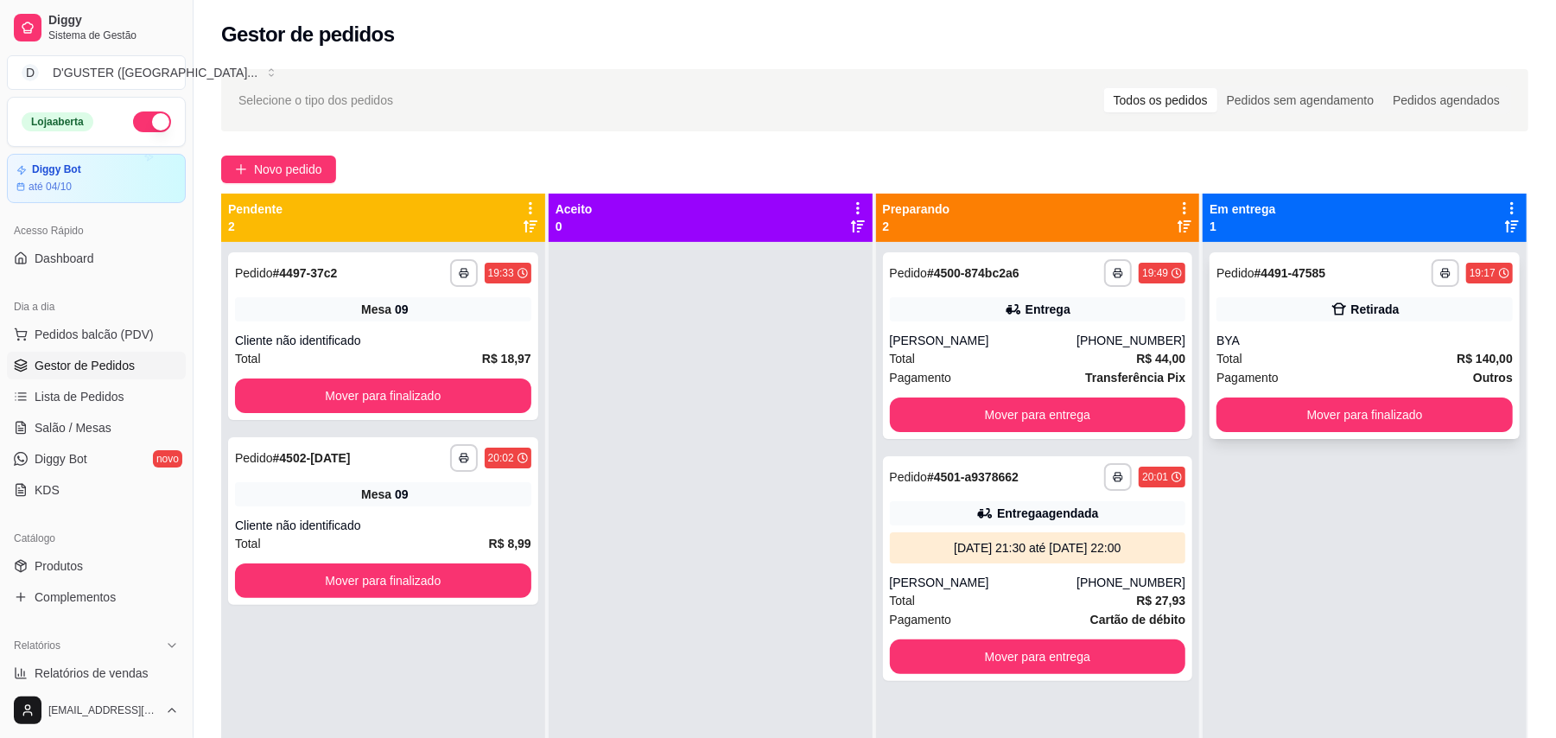
click at [1268, 327] on div "**********" at bounding box center [1364, 345] width 310 height 187
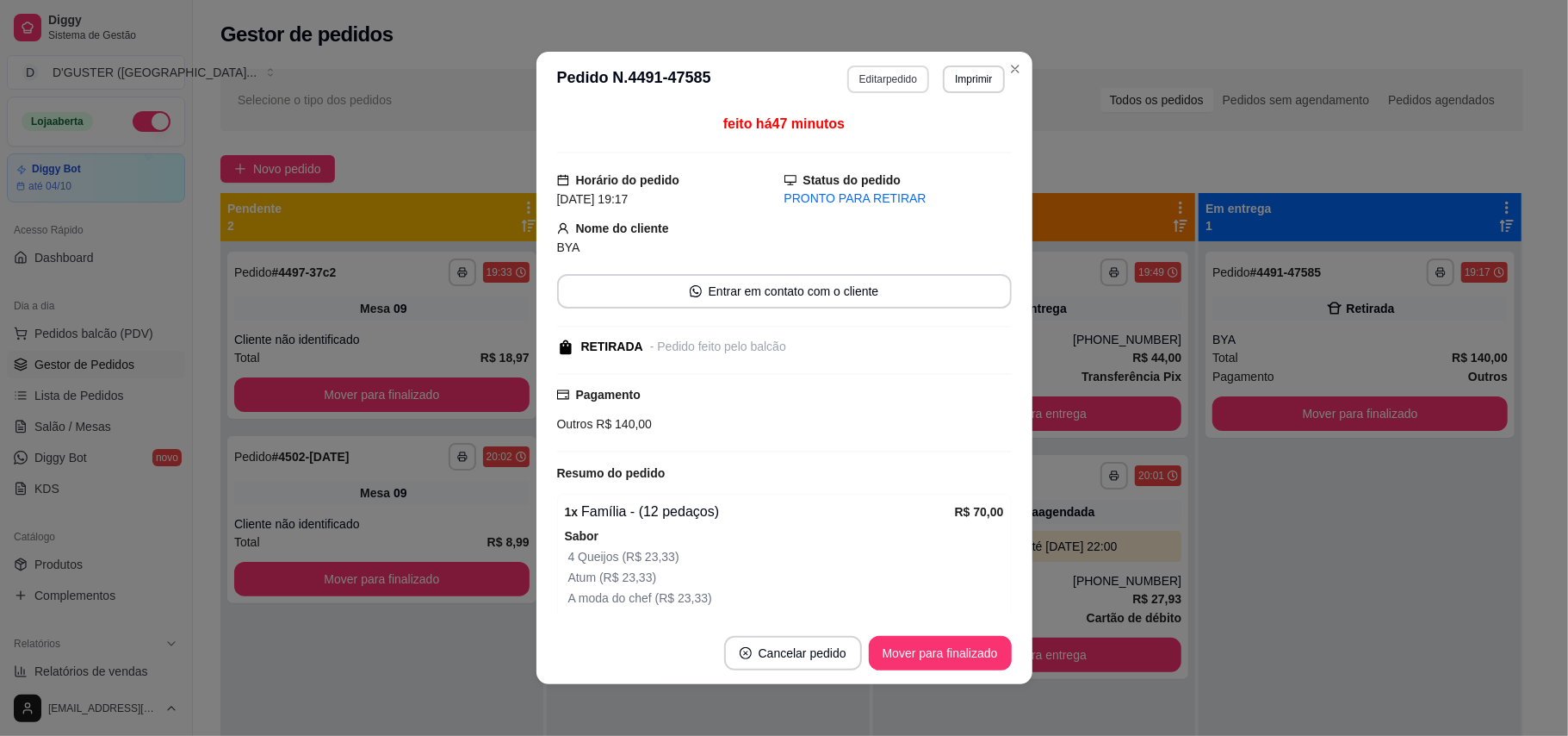
click at [869, 73] on button "Editar pedido" at bounding box center [888, 80] width 82 height 28
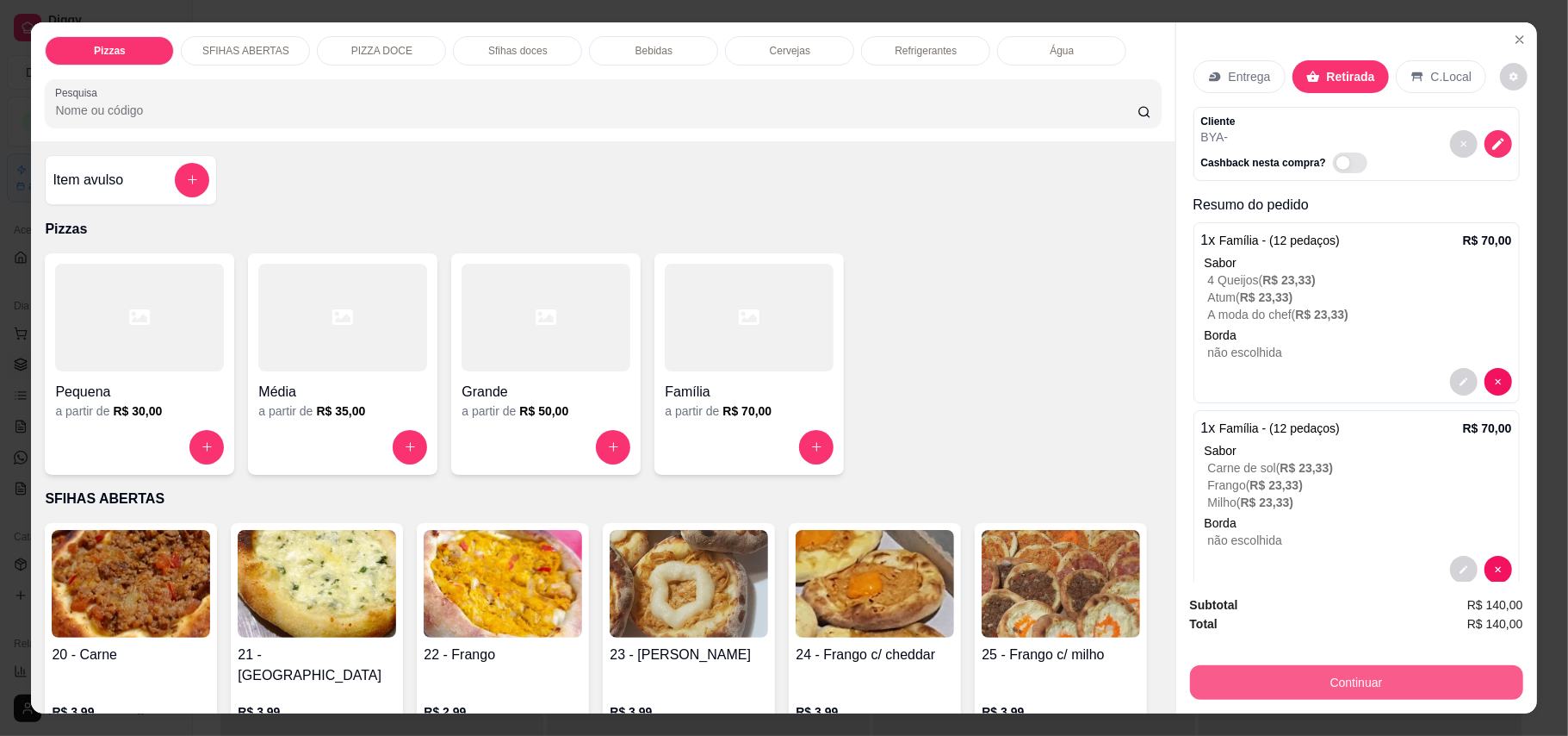
click at [1416, 693] on button "Continuar" at bounding box center [1357, 682] width 333 height 35
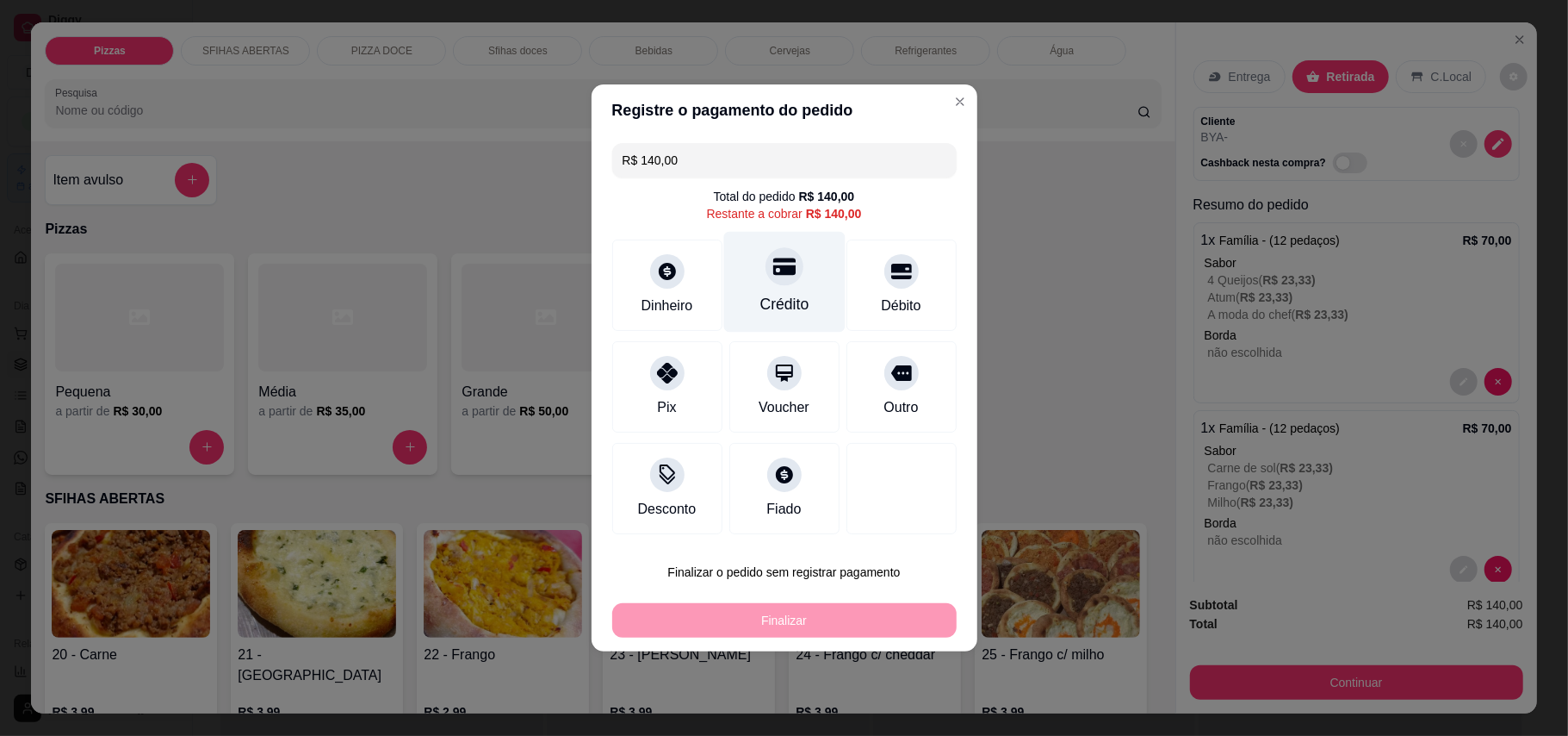
click at [763, 314] on div "Crédito" at bounding box center [784, 304] width 49 height 22
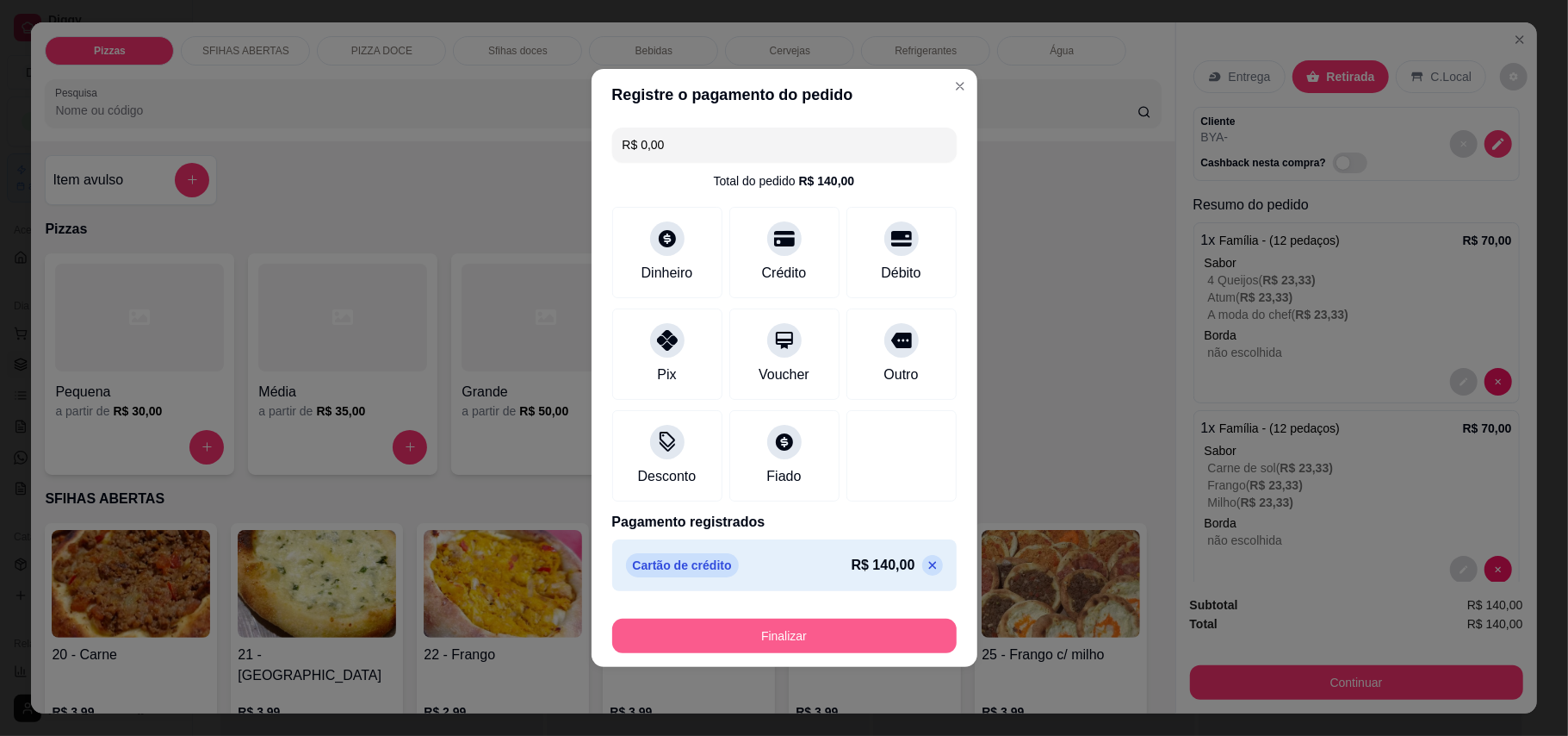
click at [887, 635] on button "Finalizar" at bounding box center [784, 635] width 345 height 35
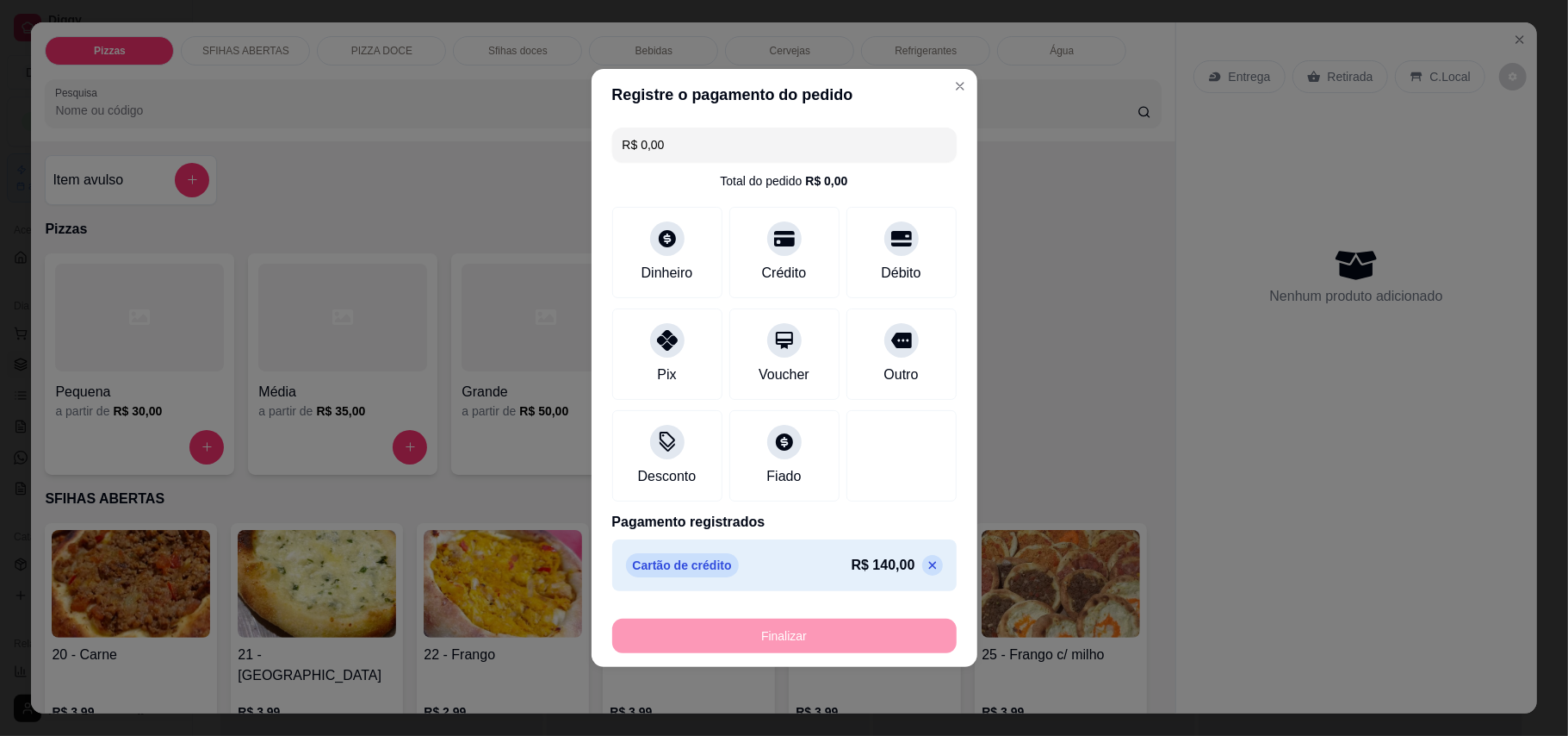
type input "-R$ 140,00"
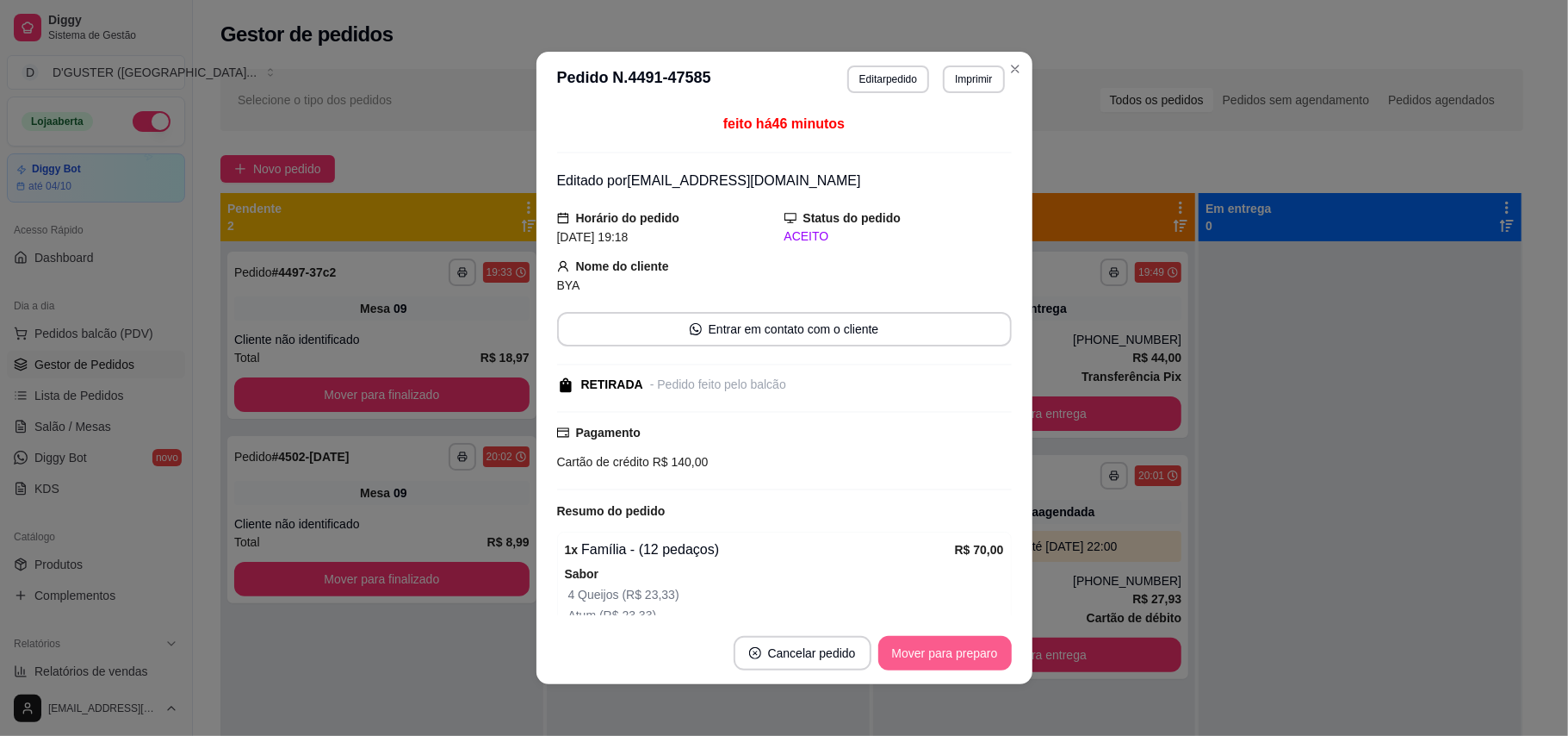
click at [935, 652] on button "Mover para preparo" at bounding box center [945, 653] width 134 height 35
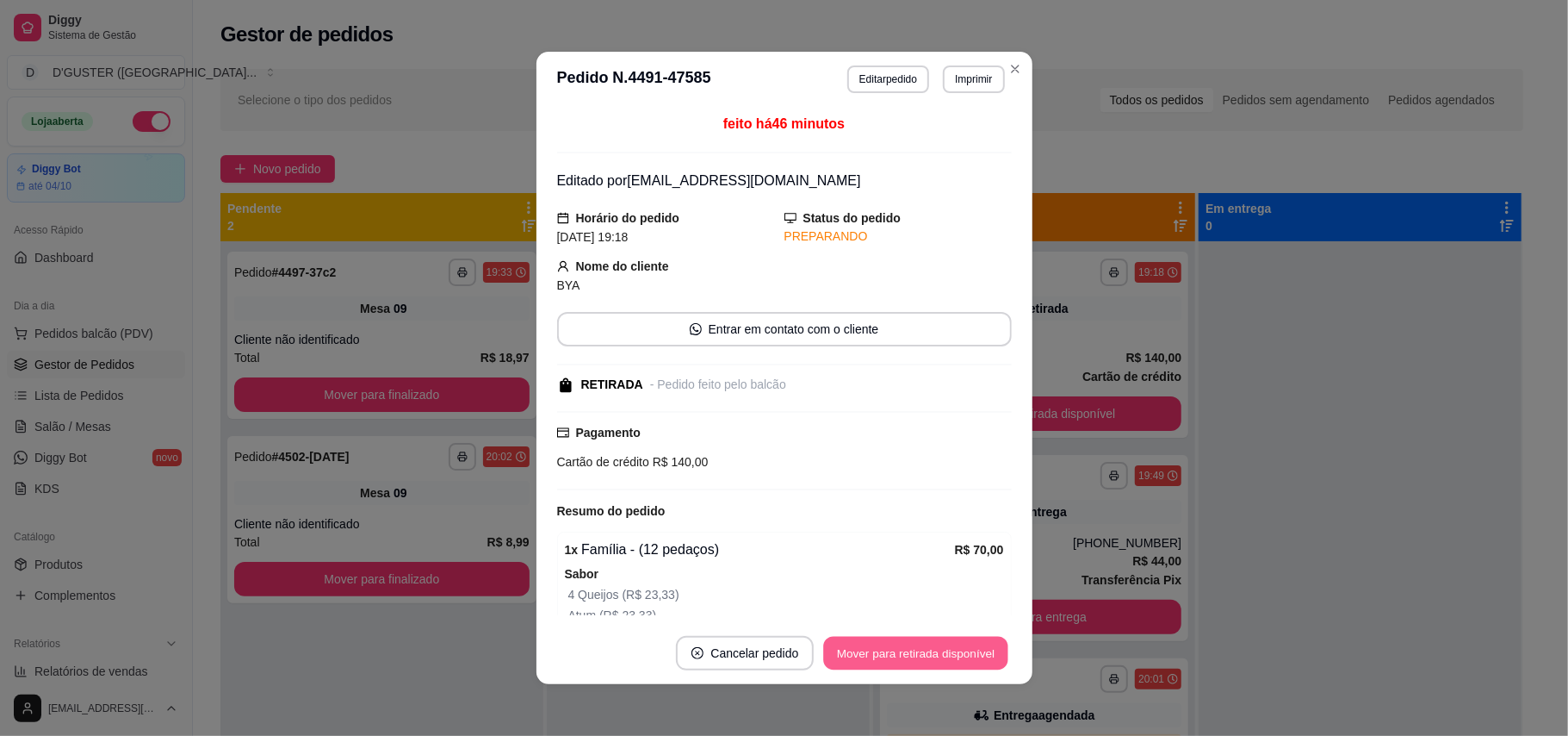
click at [969, 663] on button "Mover para retirada disponível" at bounding box center [916, 653] width 184 height 34
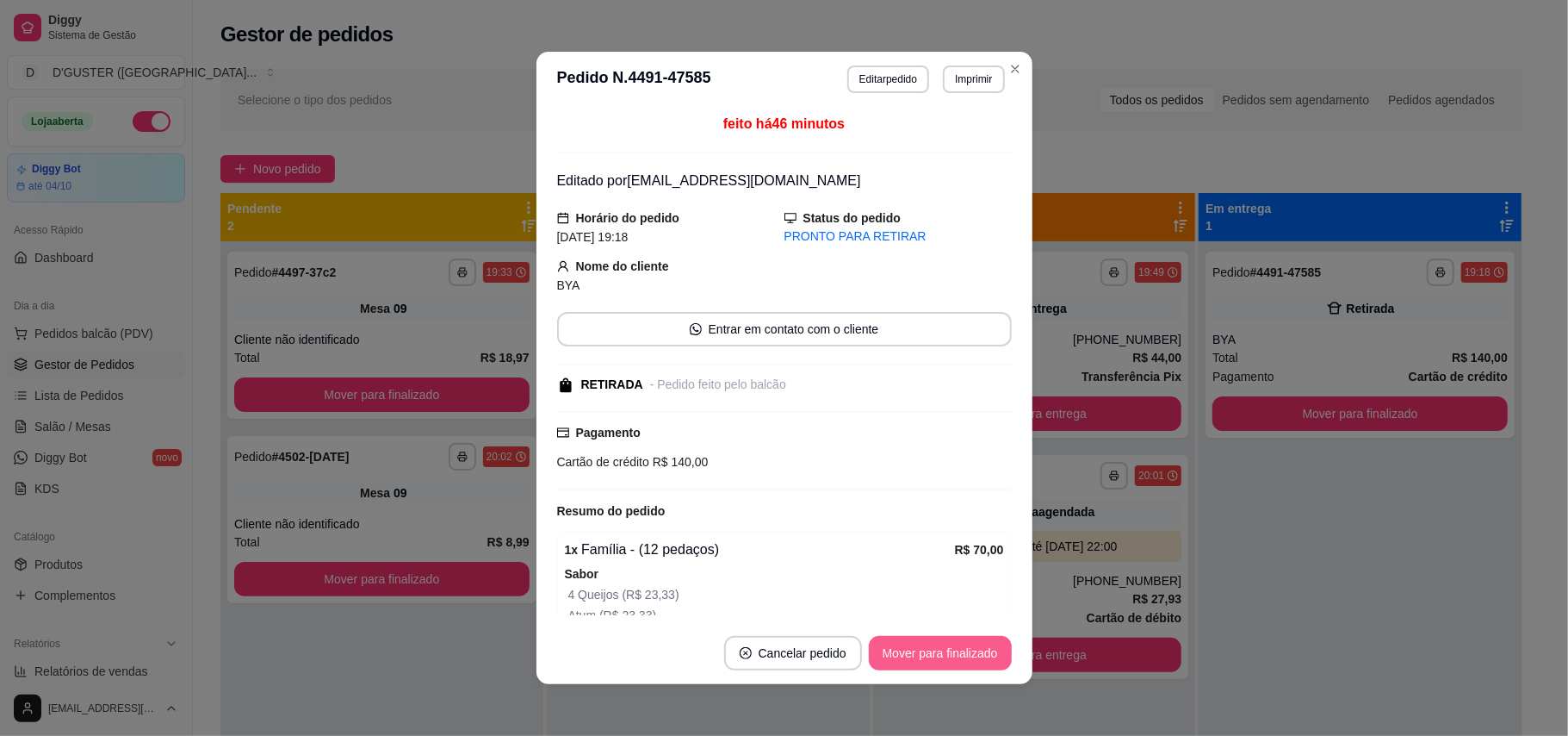
click at [969, 661] on button "Mover para finalizado" at bounding box center [940, 653] width 143 height 35
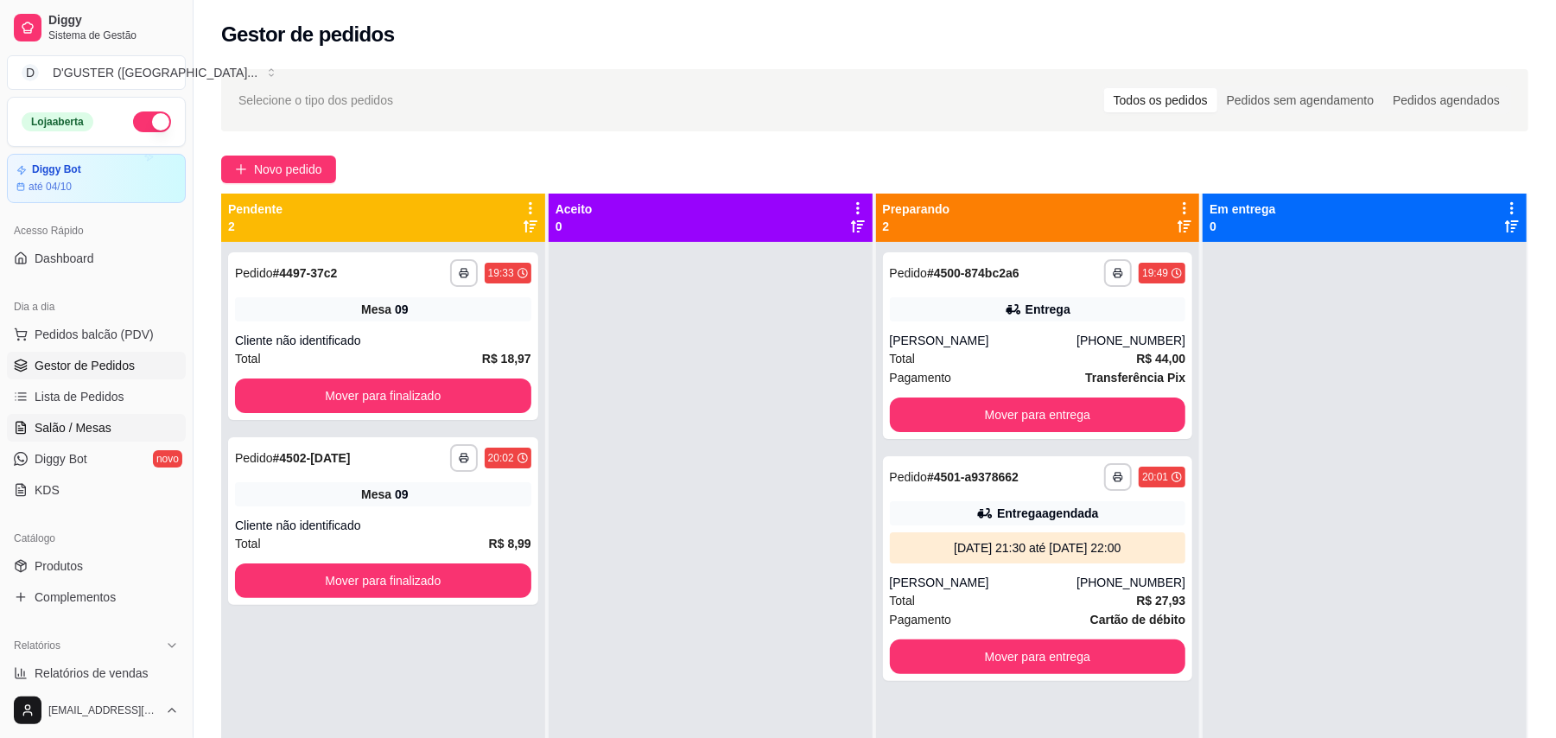
click at [81, 419] on span "Salão / Mesas" at bounding box center [73, 427] width 77 height 17
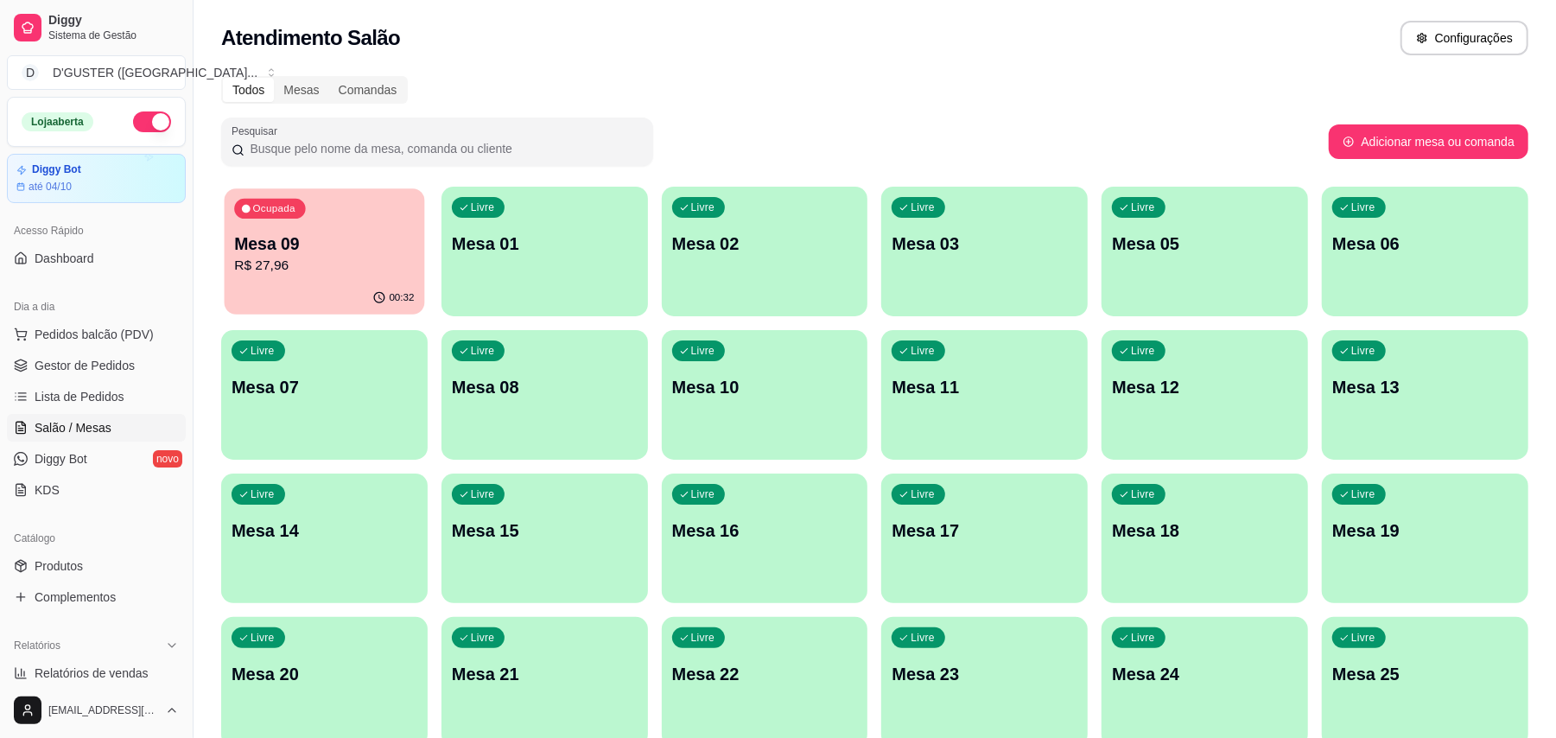
click at [309, 243] on p "Mesa 09" at bounding box center [324, 243] width 180 height 23
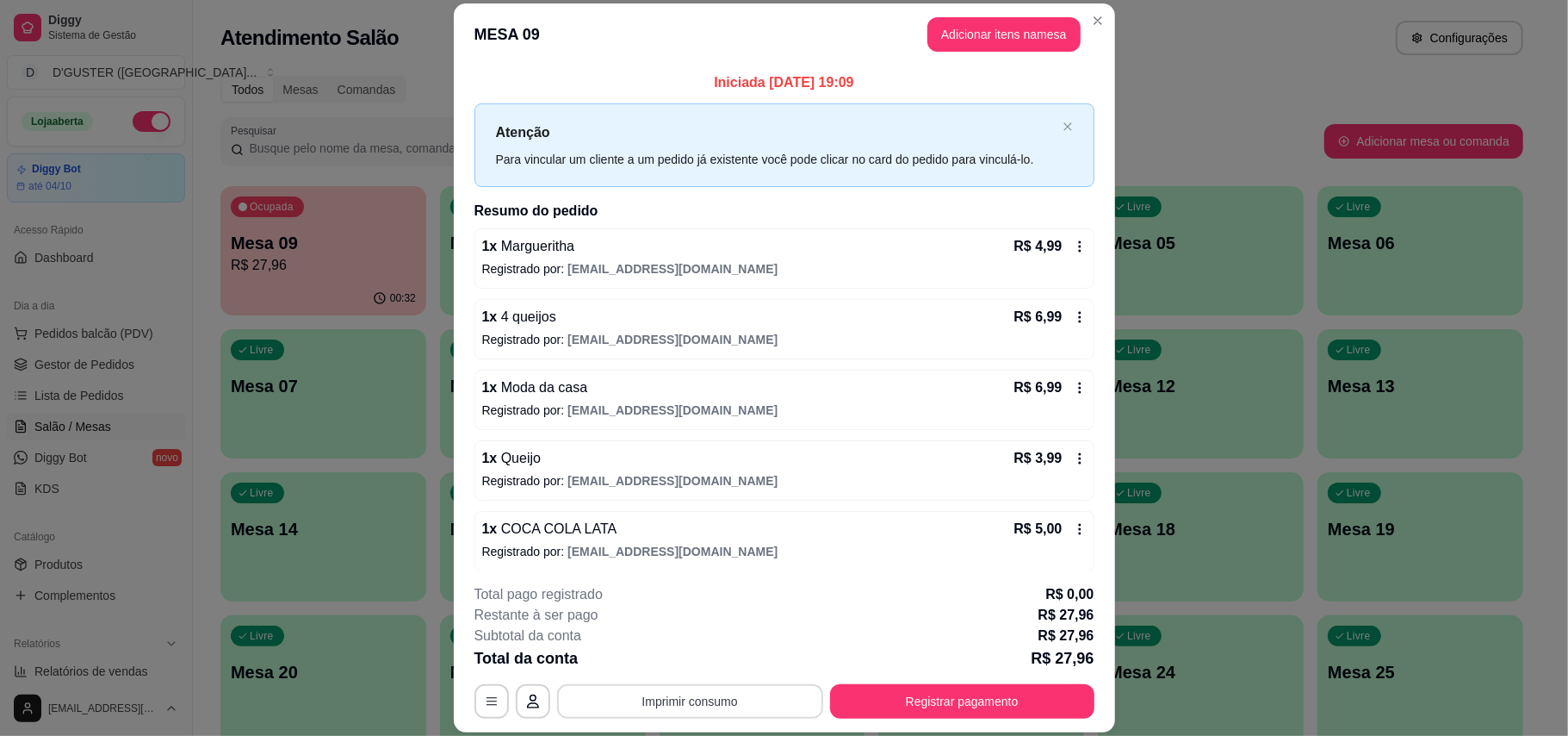
click at [746, 711] on button "Imprimir consumo" at bounding box center [690, 701] width 266 height 35
click at [718, 591] on button "IMPRESSORA" at bounding box center [686, 592] width 121 height 27
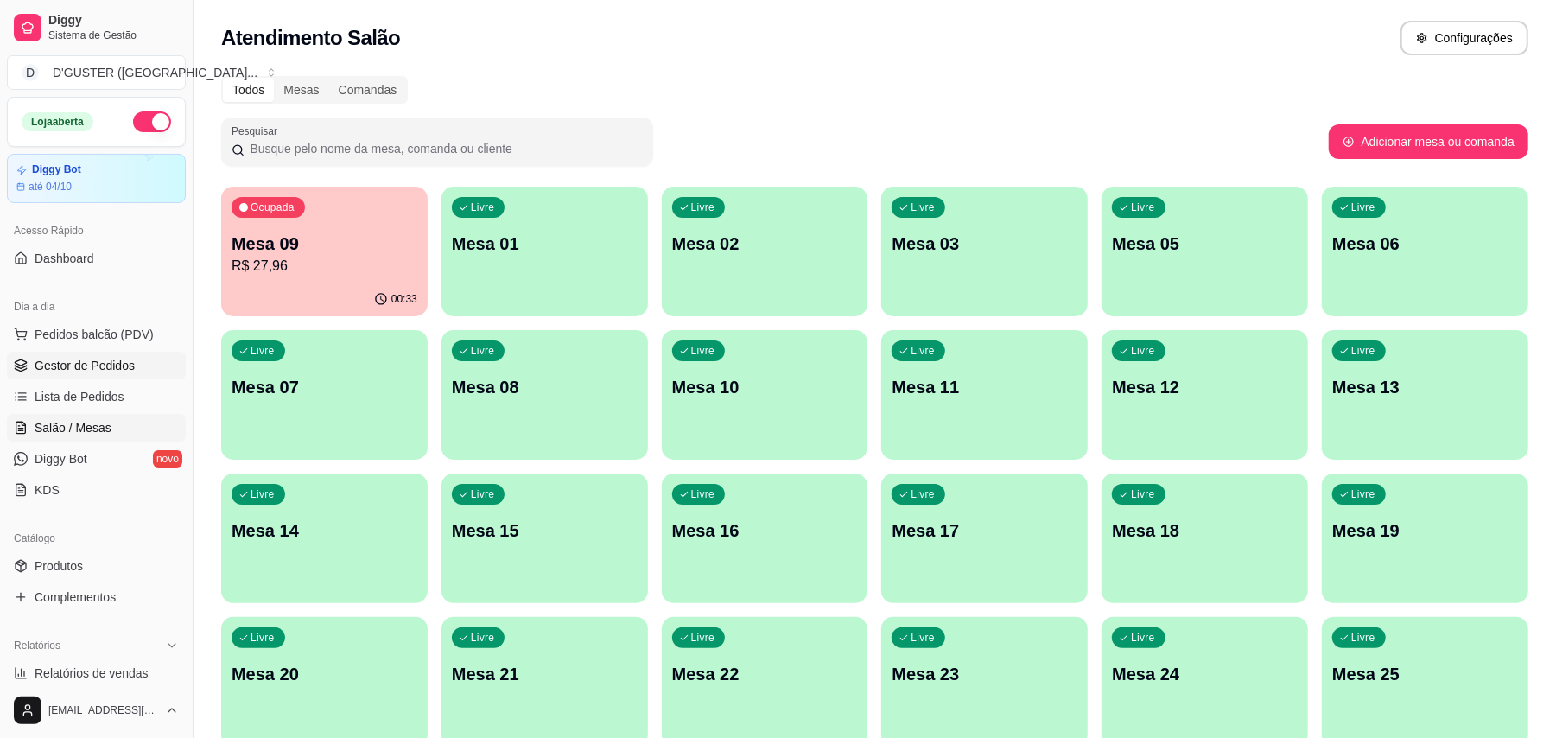
click at [102, 364] on span "Gestor de Pedidos" at bounding box center [85, 365] width 100 height 17
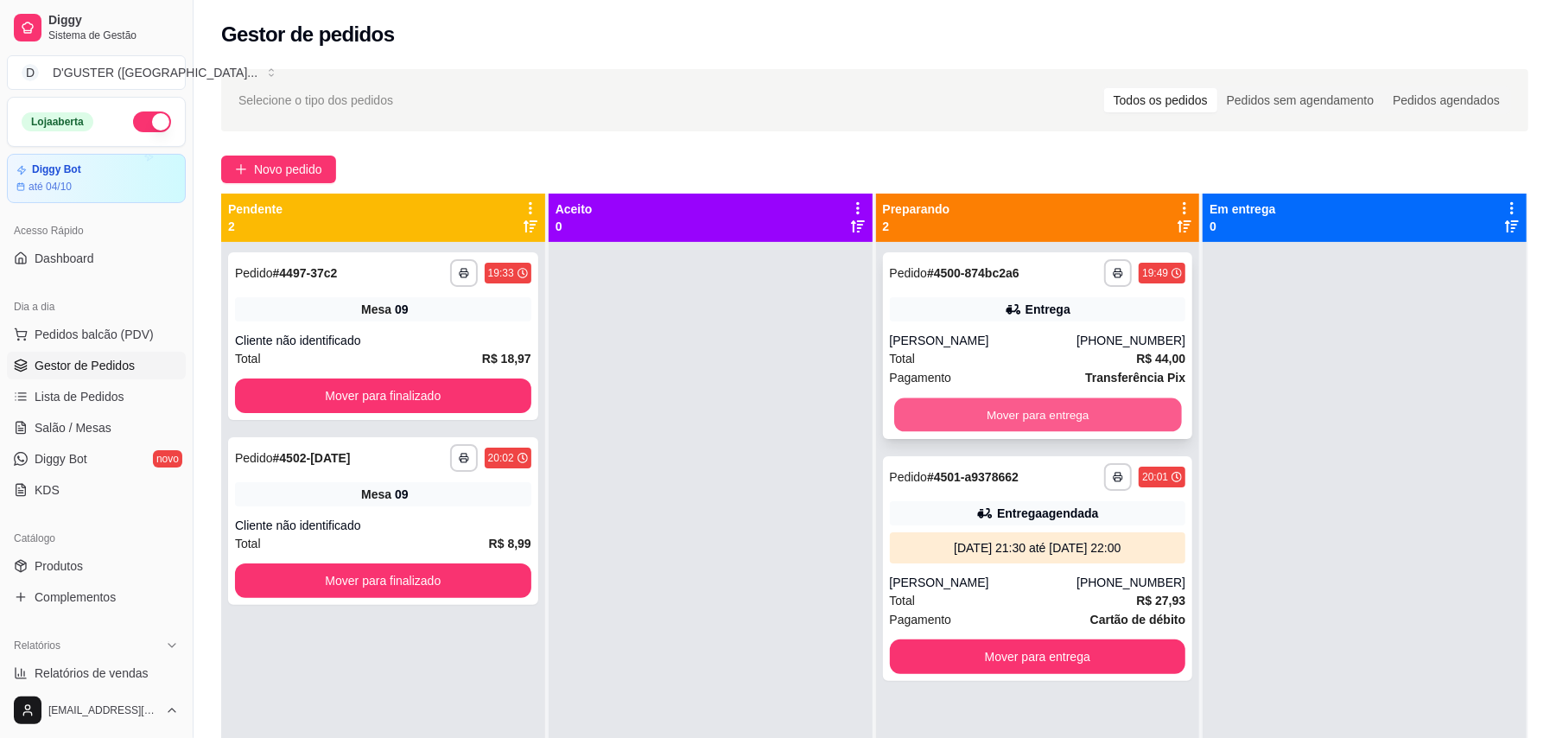
click at [1054, 418] on button "Mover para entrega" at bounding box center [1037, 415] width 287 height 34
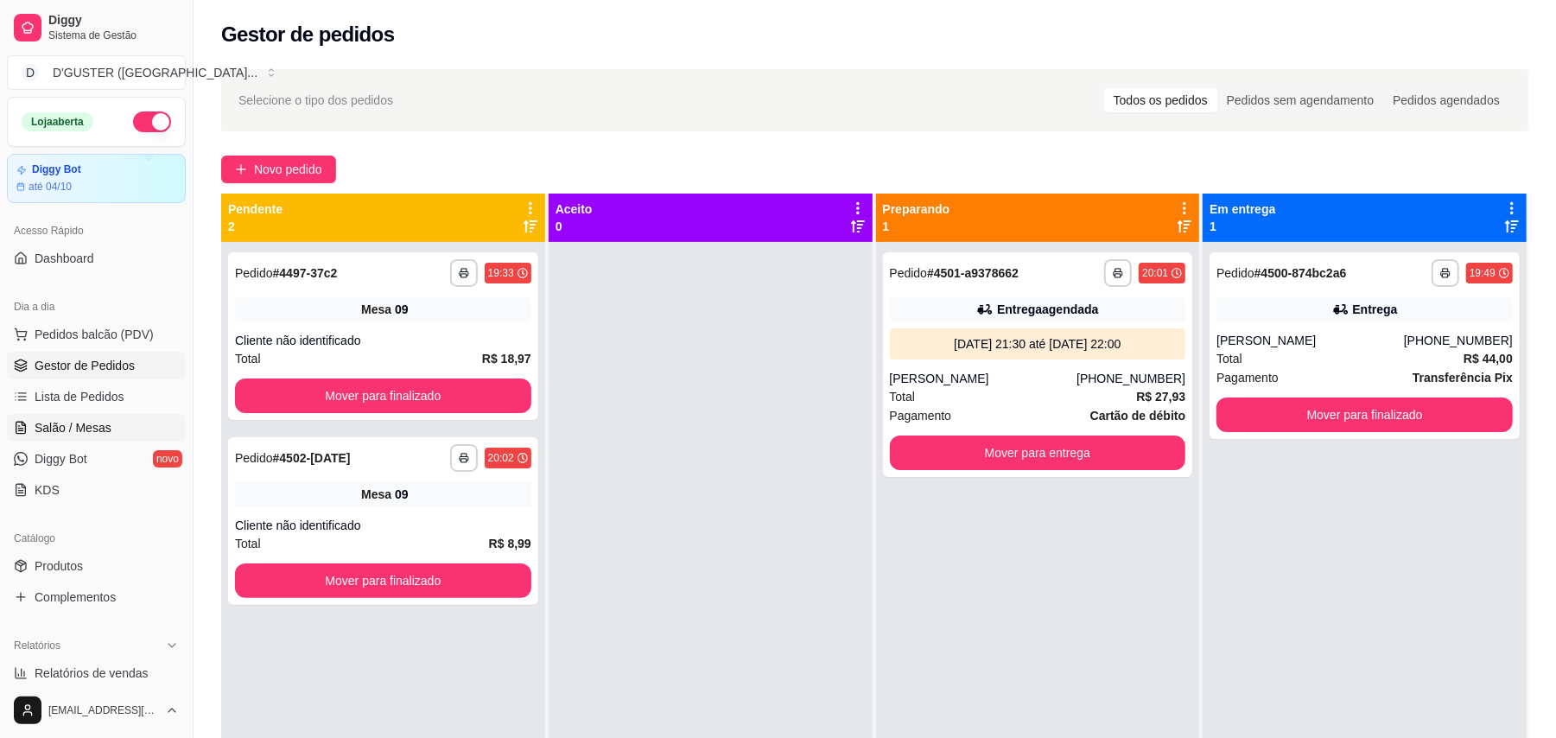
click at [80, 436] on span "Salão / Mesas" at bounding box center [73, 427] width 77 height 17
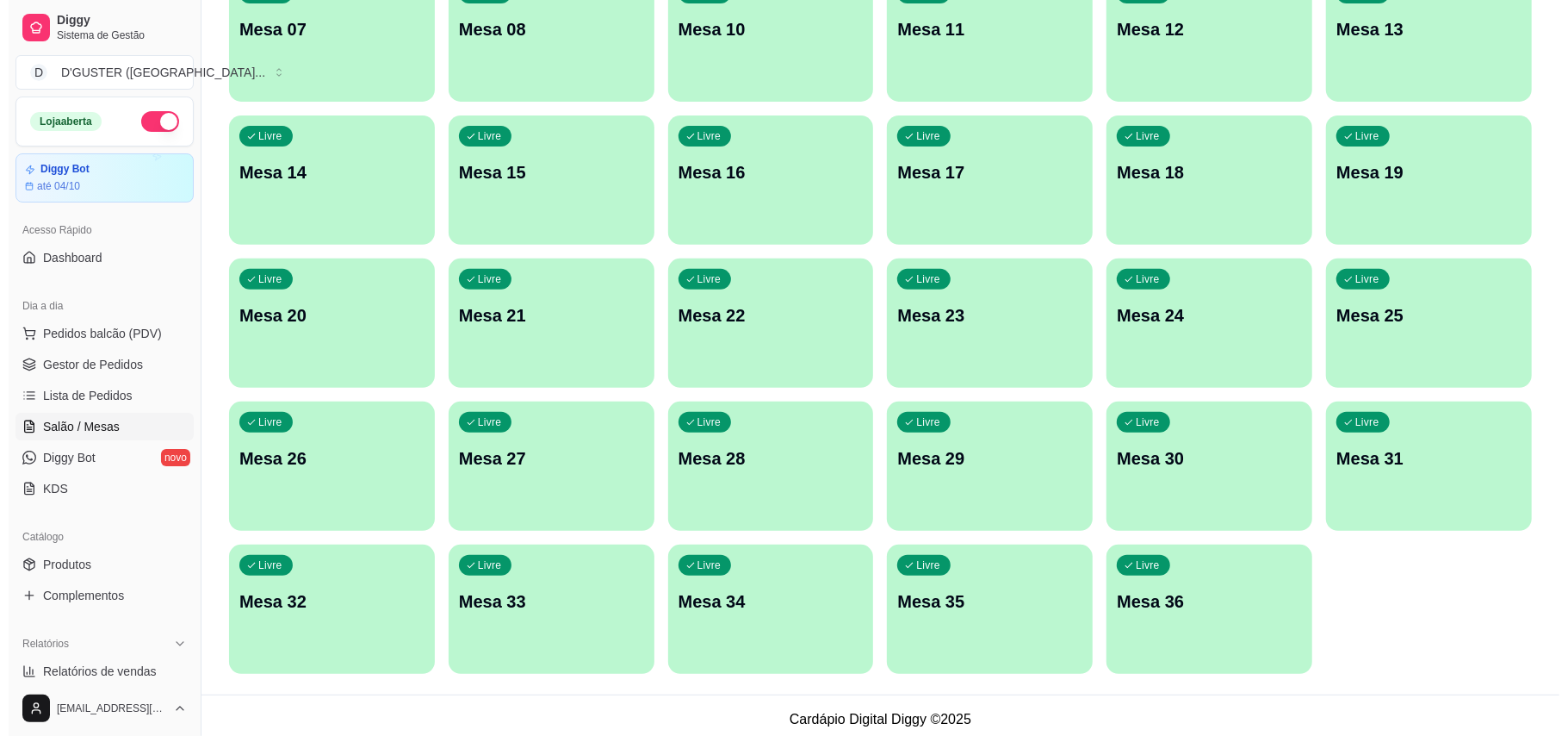
scroll to position [364, 0]
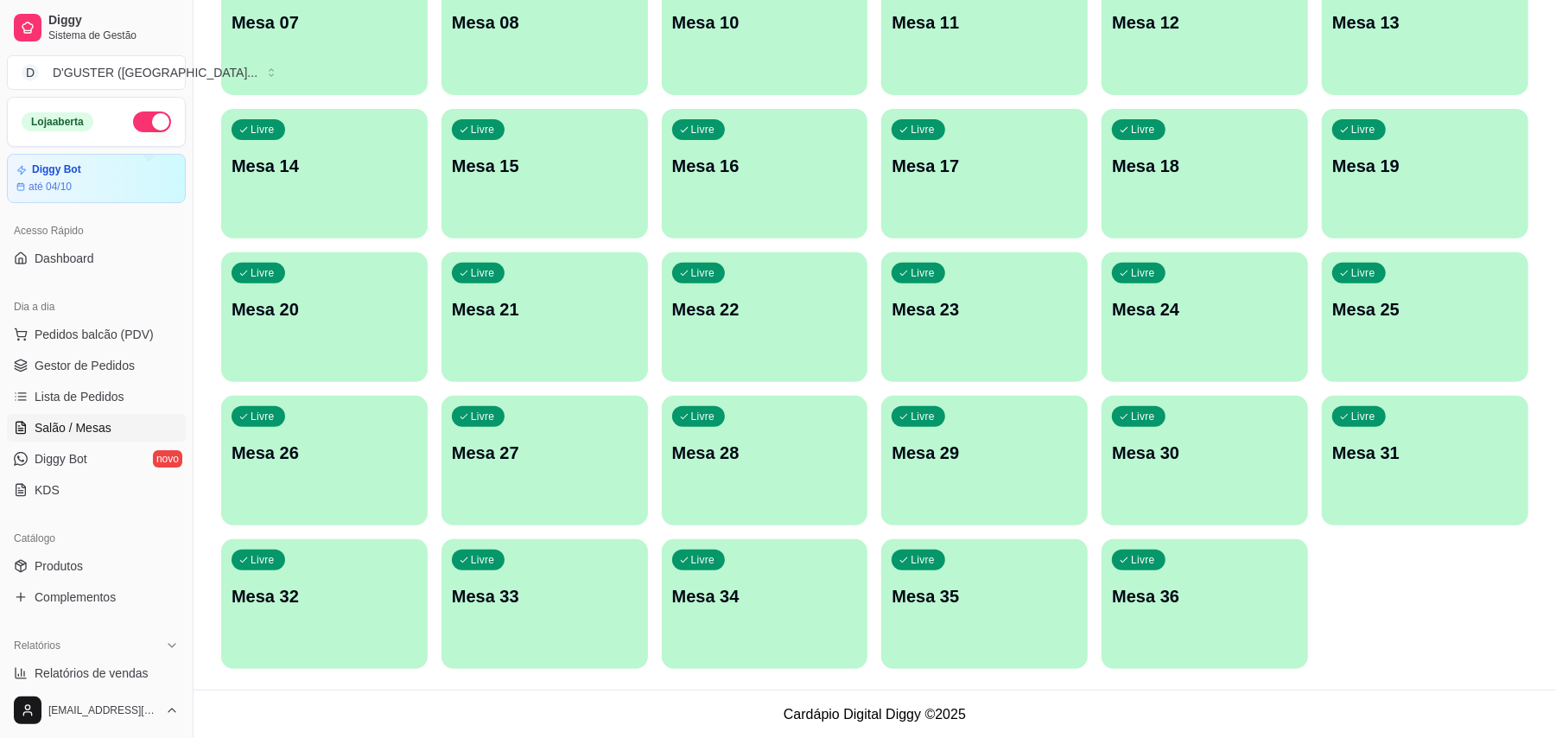
click at [1260, 631] on div "Livre Mesa 36" at bounding box center [1204, 593] width 206 height 109
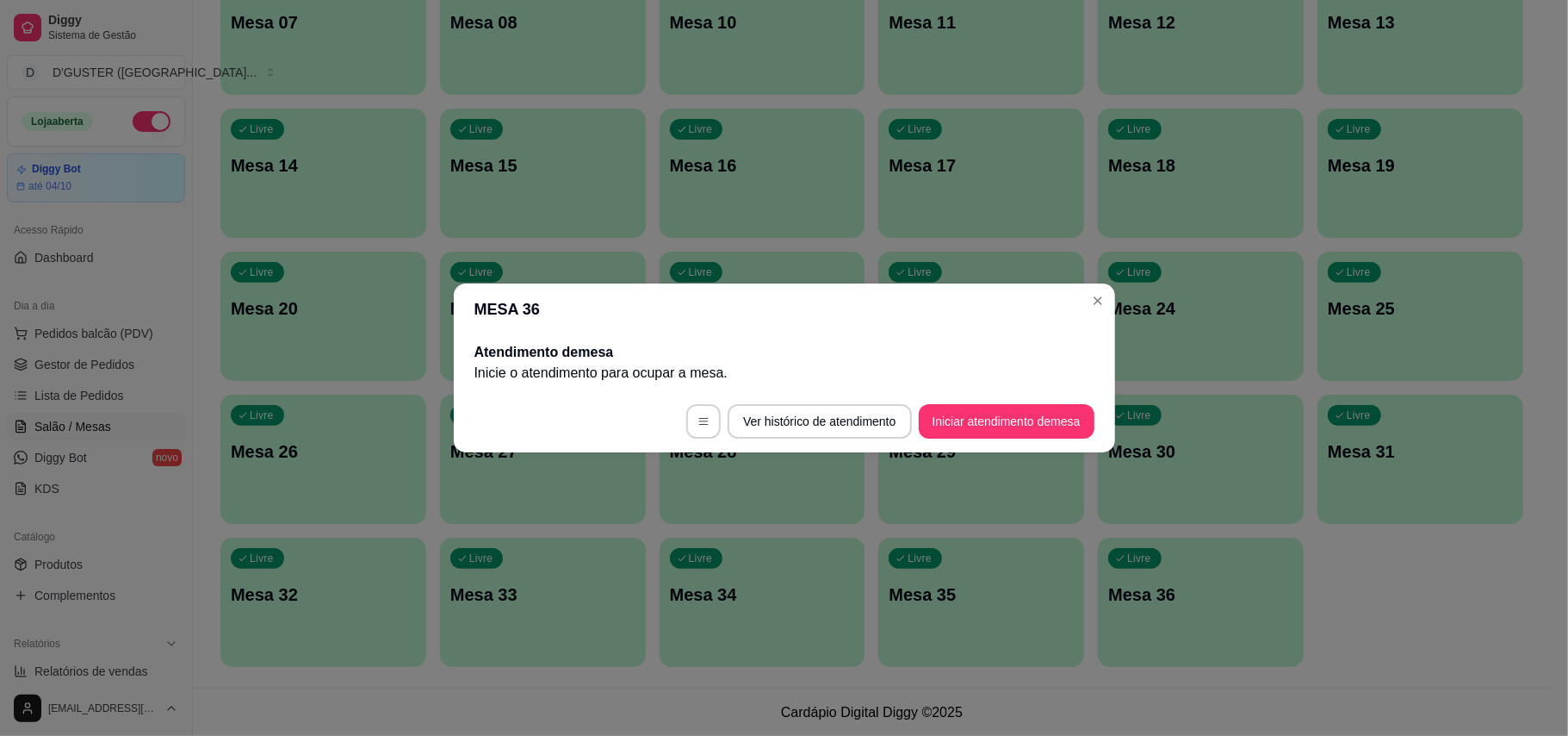
click at [1048, 441] on footer "Ver histórico de atendimento Iniciar atendimento de mesa" at bounding box center [784, 421] width 661 height 62
click at [1023, 421] on button "Iniciar atendimento de mesa" at bounding box center [1006, 422] width 170 height 34
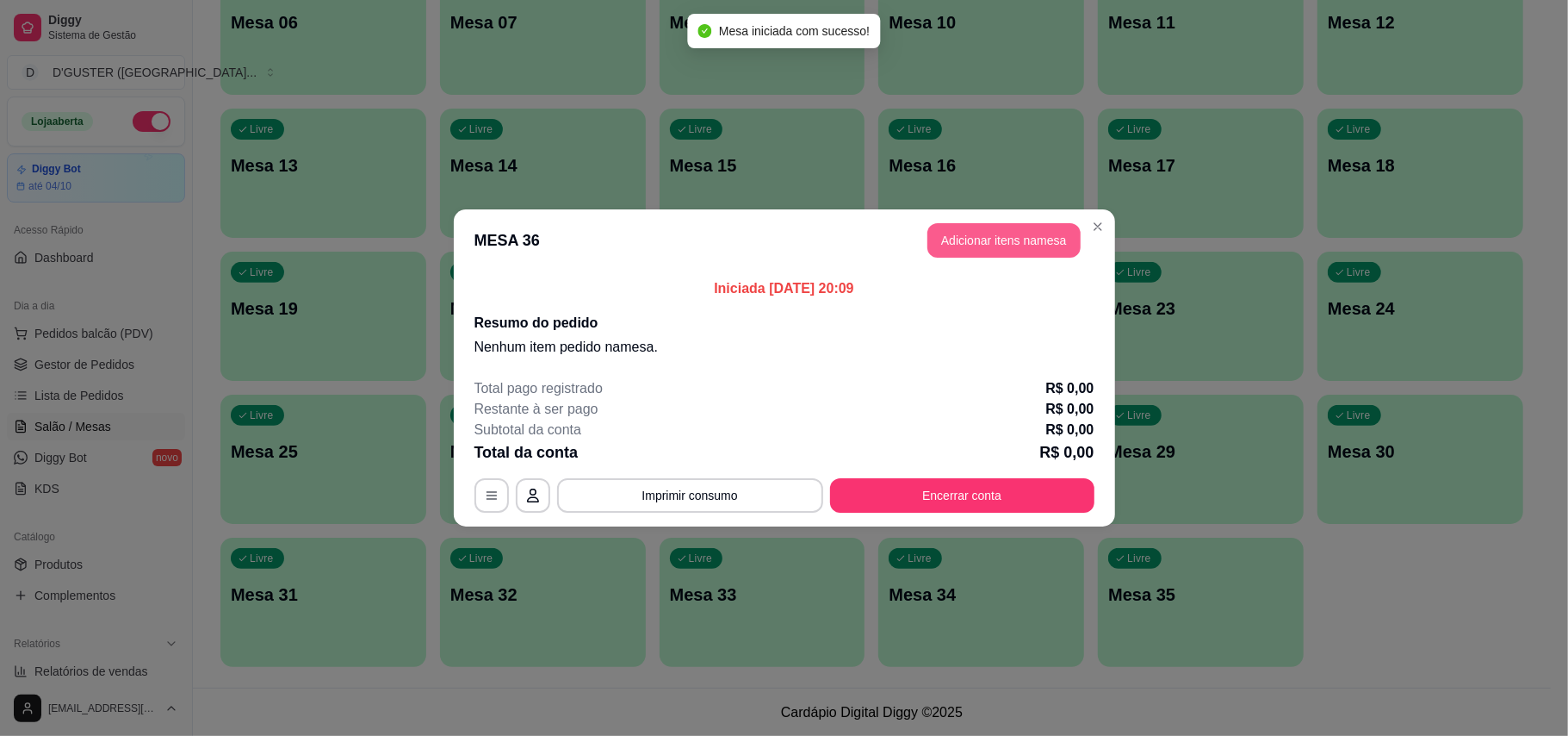
click at [1052, 236] on button "Adicionar itens na mesa" at bounding box center [1004, 240] width 154 height 35
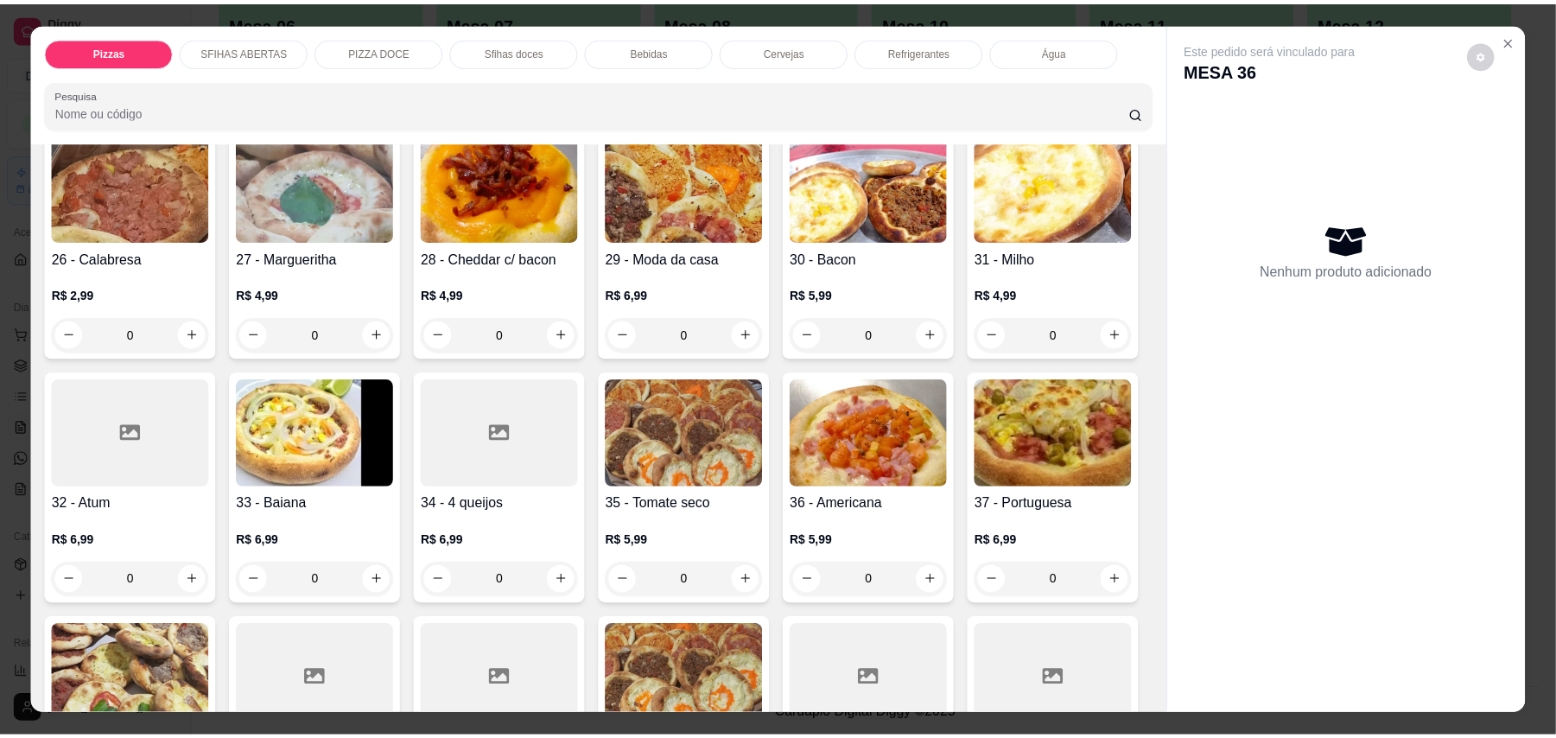
scroll to position [460, 0]
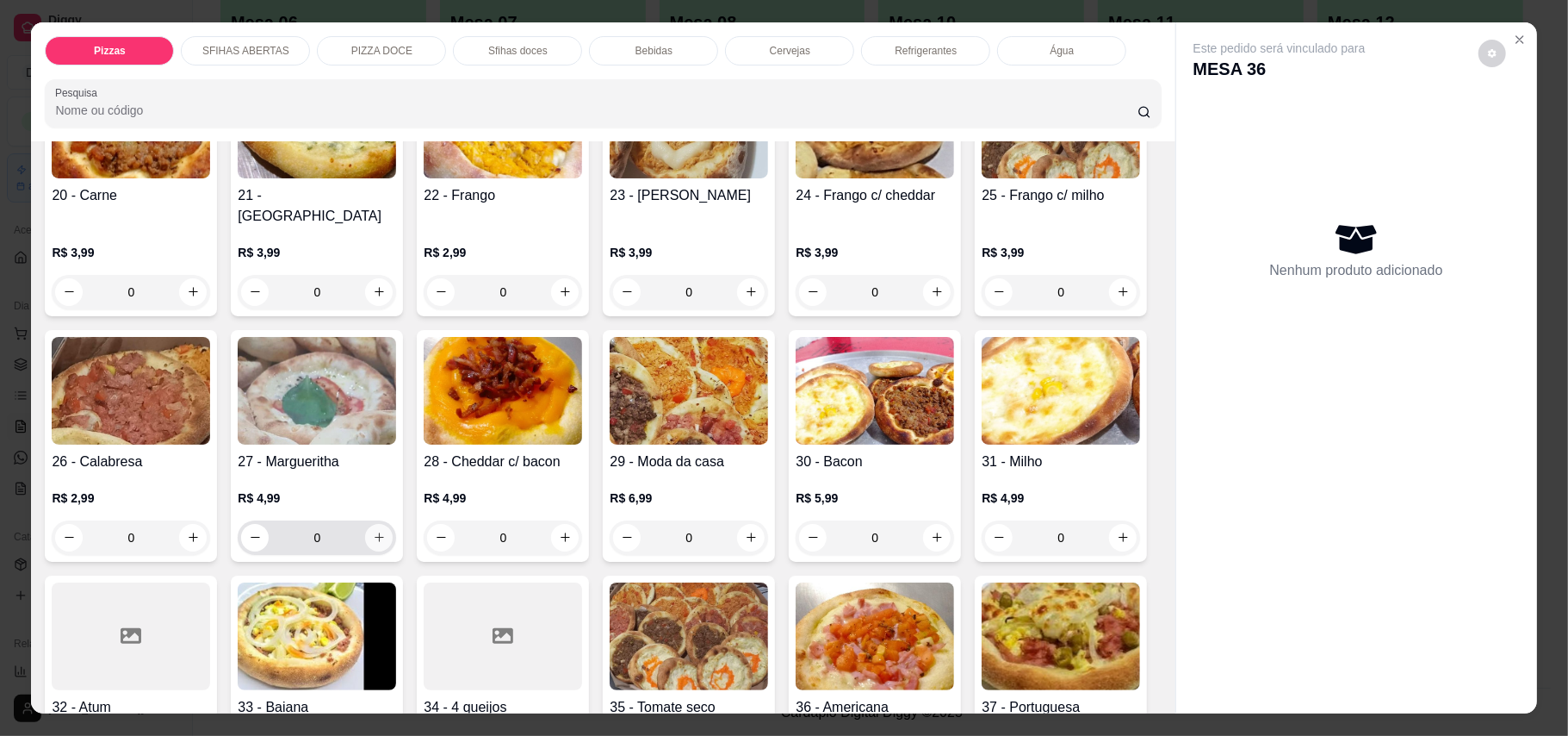
click at [386, 531] on icon "increase-product-quantity" at bounding box center [379, 537] width 13 height 13
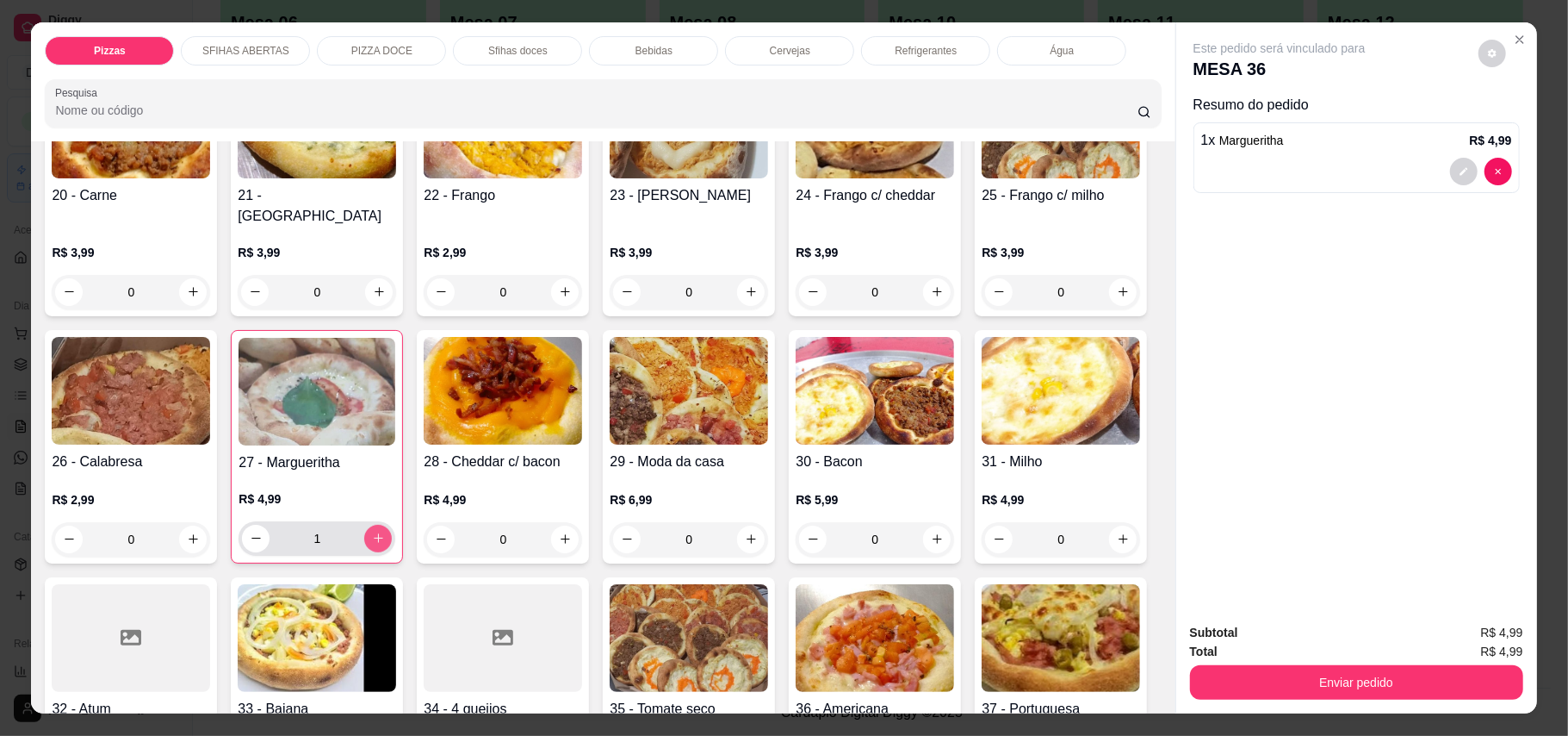
click at [385, 532] on icon "increase-product-quantity" at bounding box center [378, 538] width 13 height 13
type input "2"
click at [765, 526] on button "increase-product-quantity" at bounding box center [751, 539] width 27 height 27
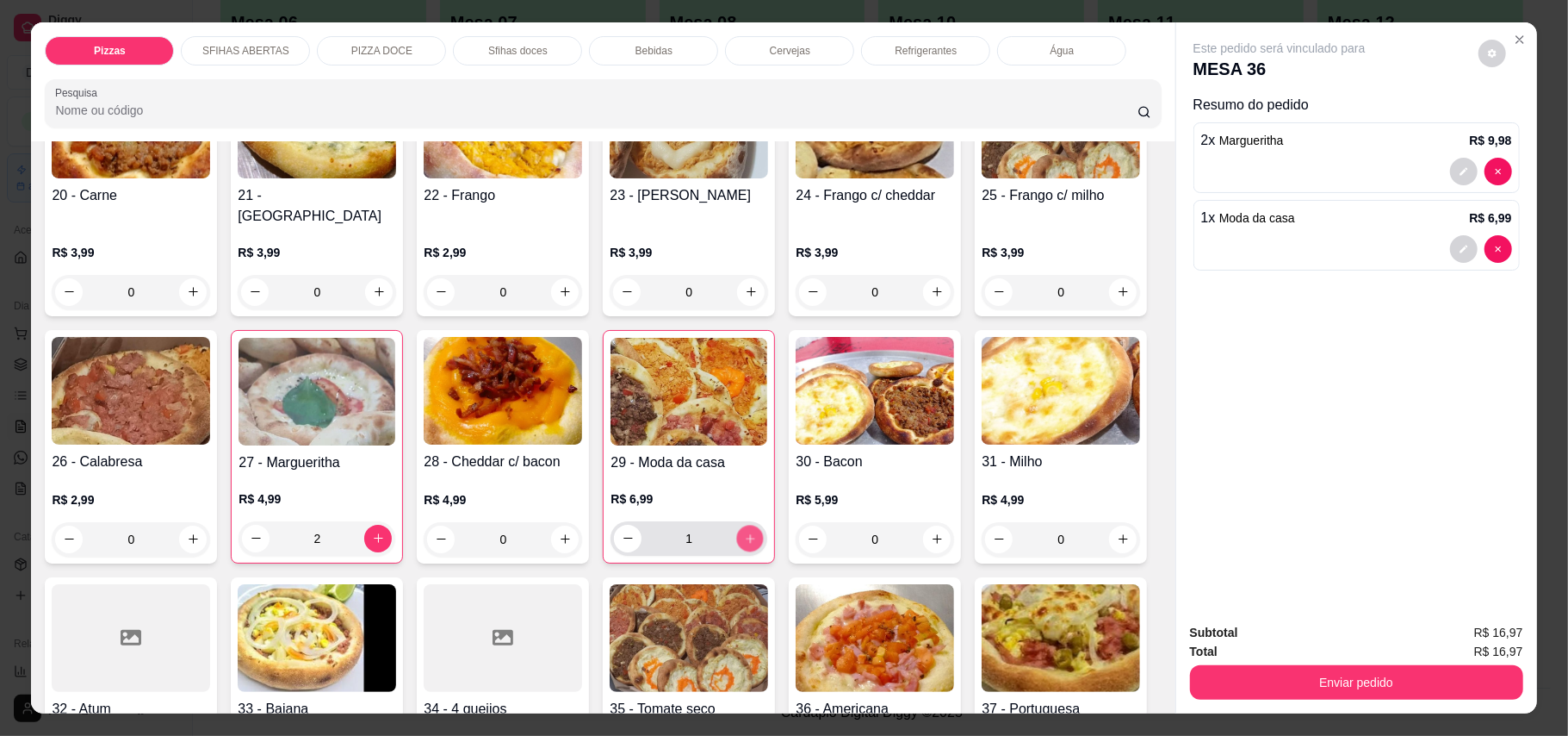
click at [764, 525] on button "increase-product-quantity" at bounding box center [750, 538] width 27 height 27
type input "2"
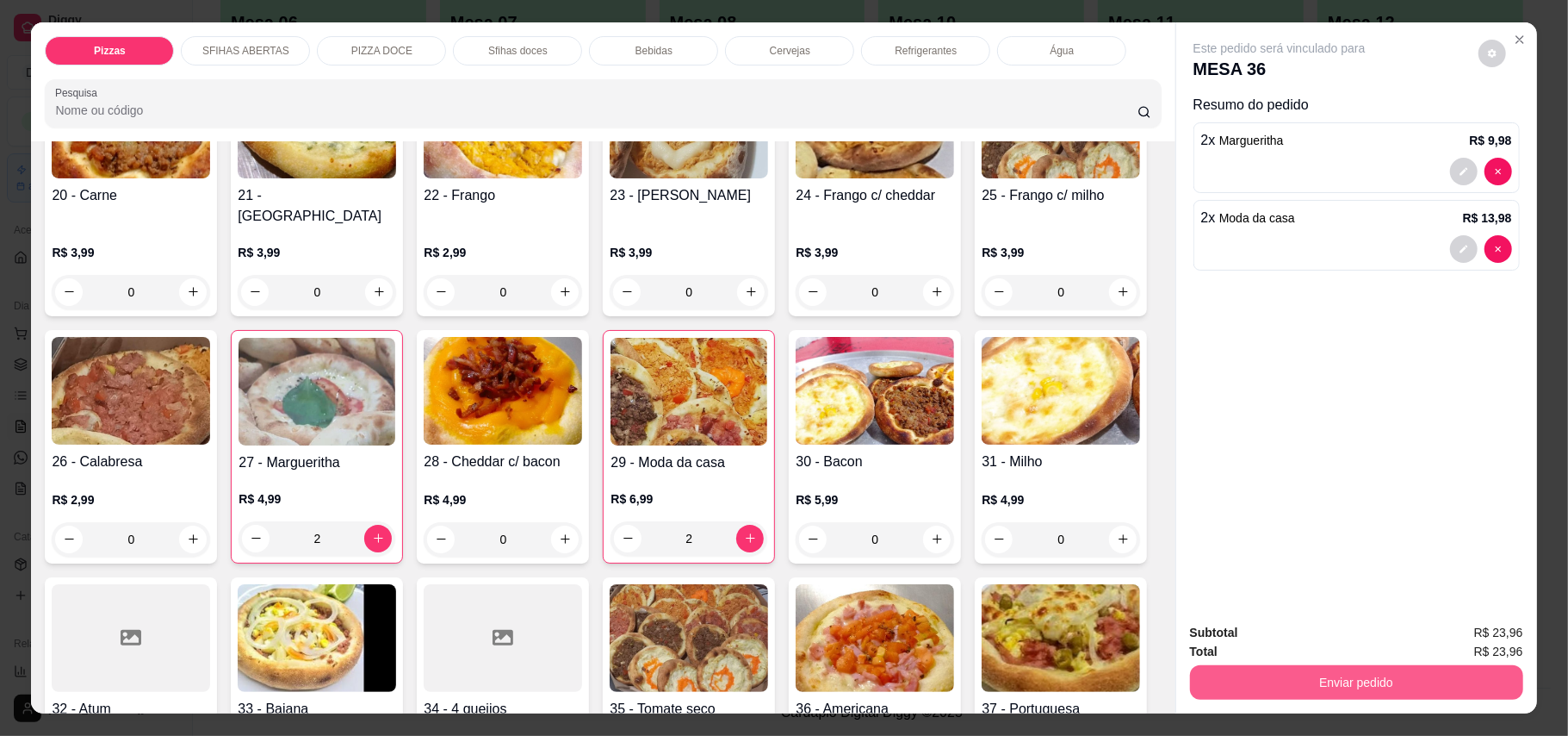
click at [1397, 691] on button "Enviar pedido" at bounding box center [1357, 682] width 333 height 35
click at [1465, 637] on button "Enviar pedido" at bounding box center [1476, 641] width 98 height 33
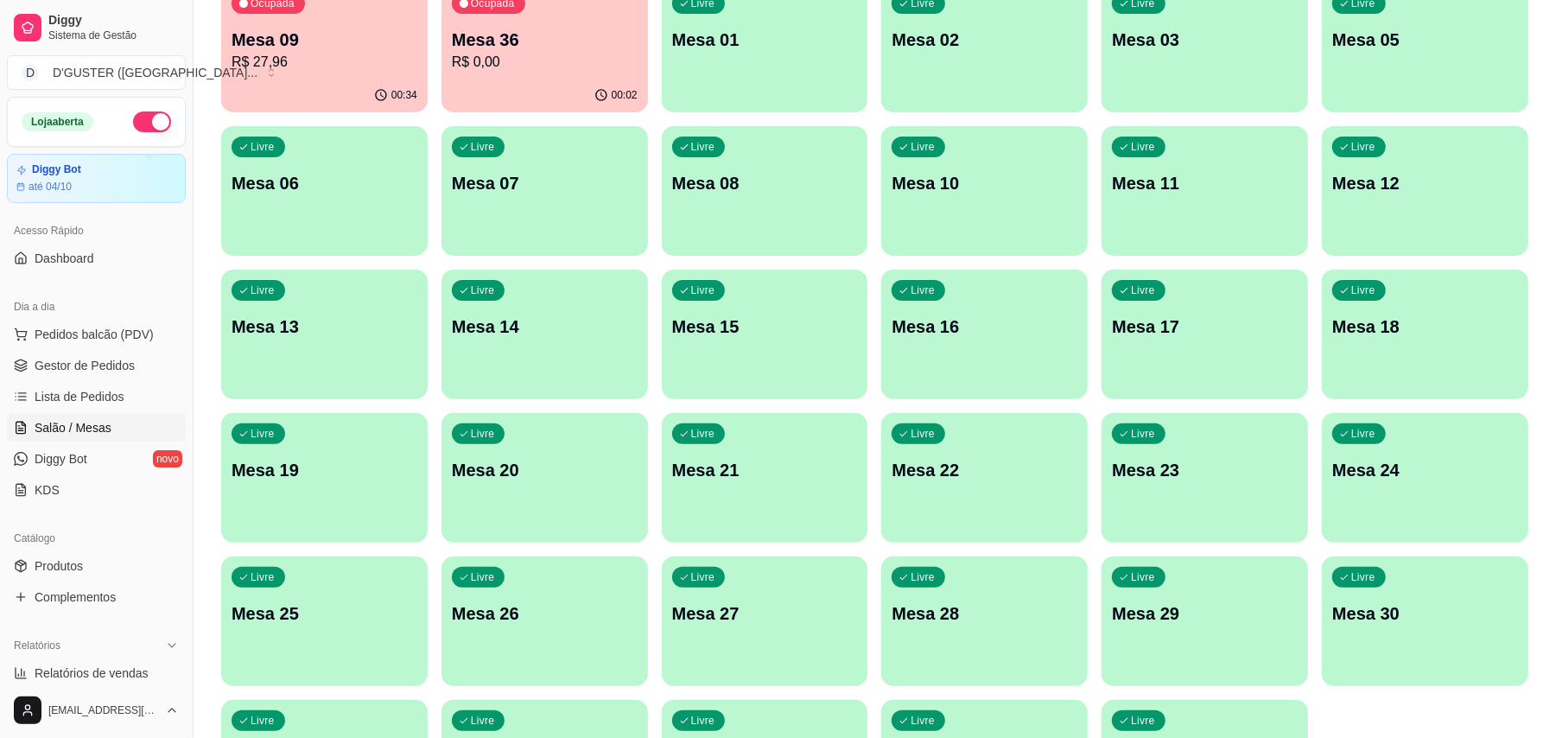
scroll to position [0, 0]
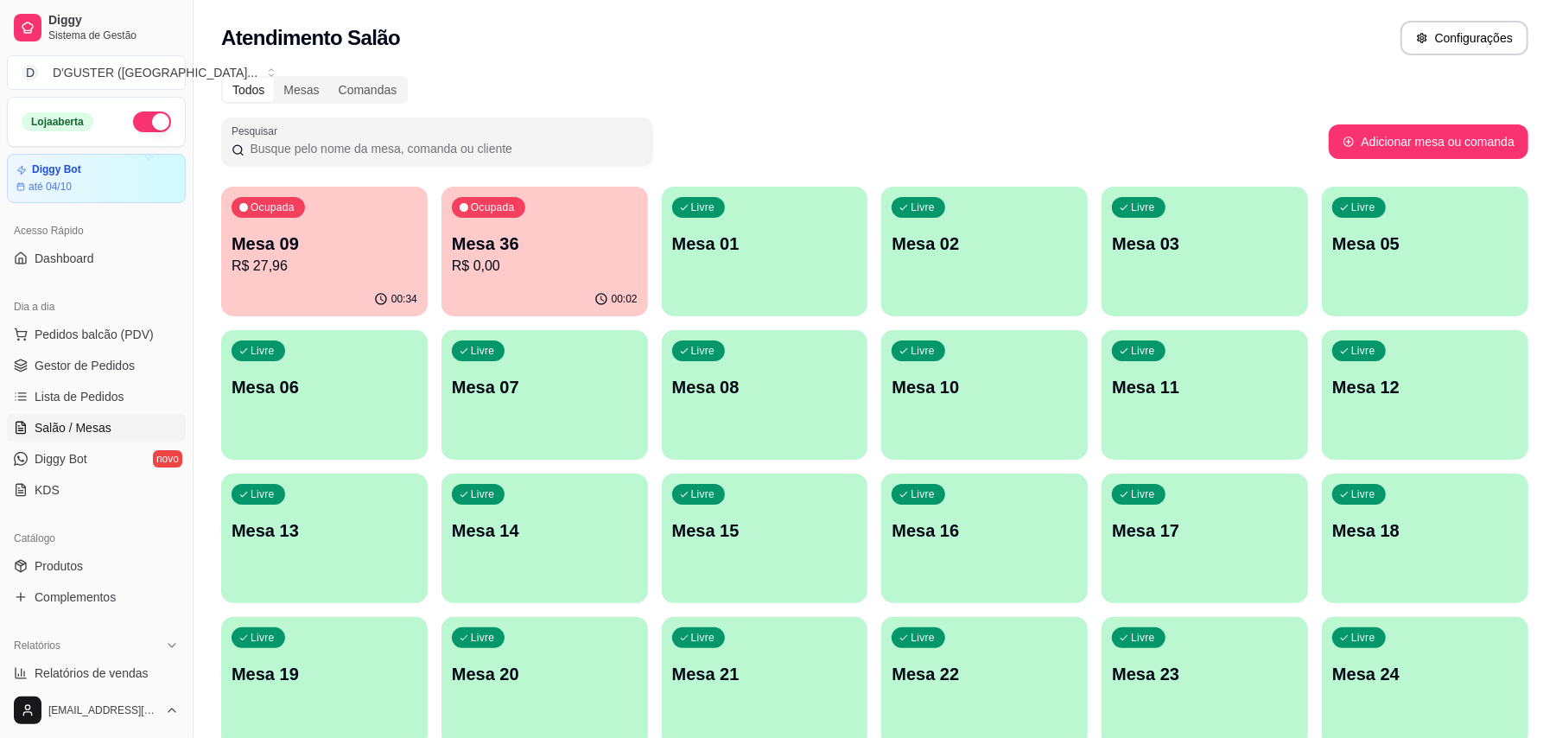
click at [333, 260] on p "R$ 27,96" at bounding box center [325, 266] width 186 height 21
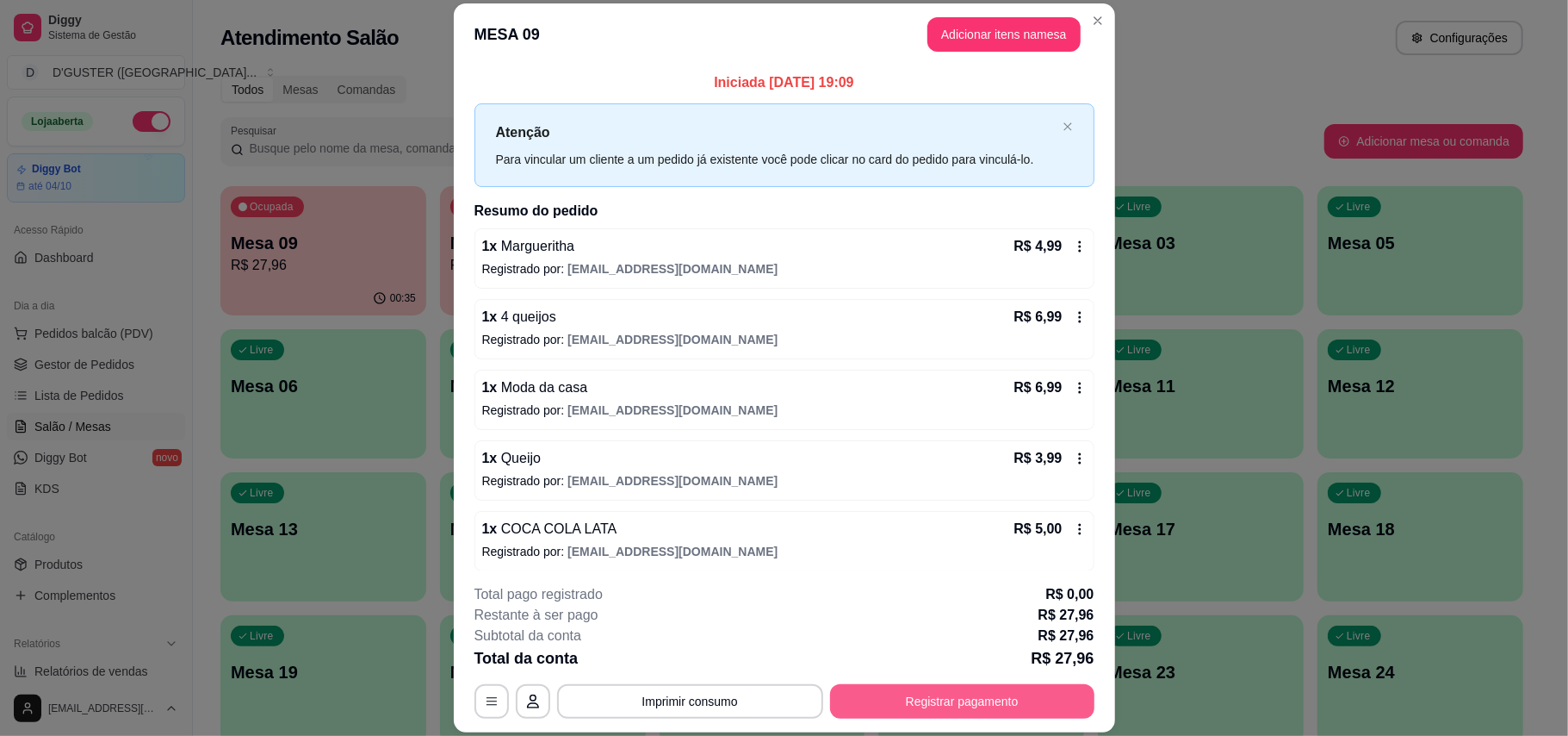
click at [1006, 715] on button "Registrar pagamento" at bounding box center [962, 701] width 264 height 35
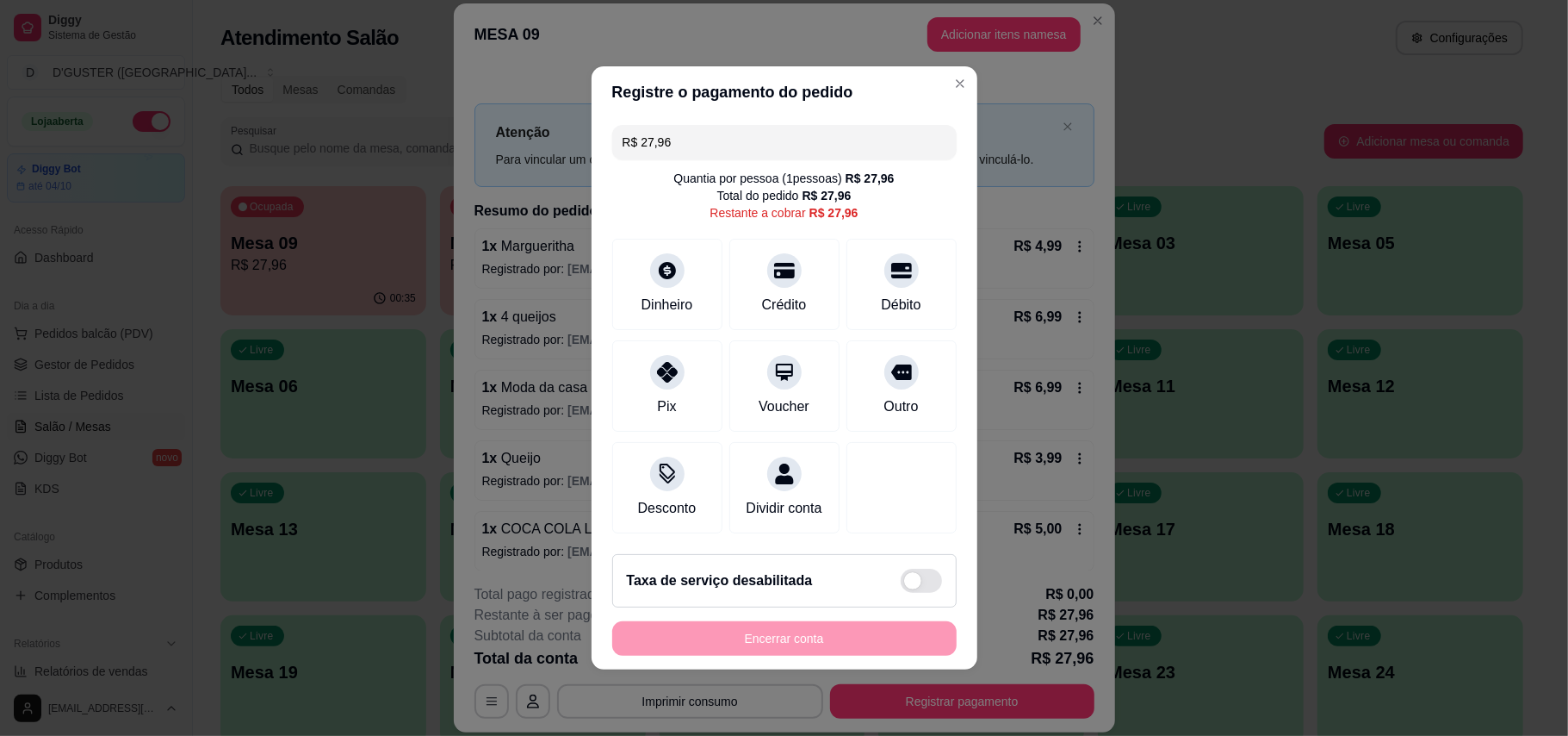
click at [767, 136] on input "R$ 27,96" at bounding box center [784, 142] width 324 height 35
click at [872, 270] on div "Débito" at bounding box center [901, 281] width 122 height 101
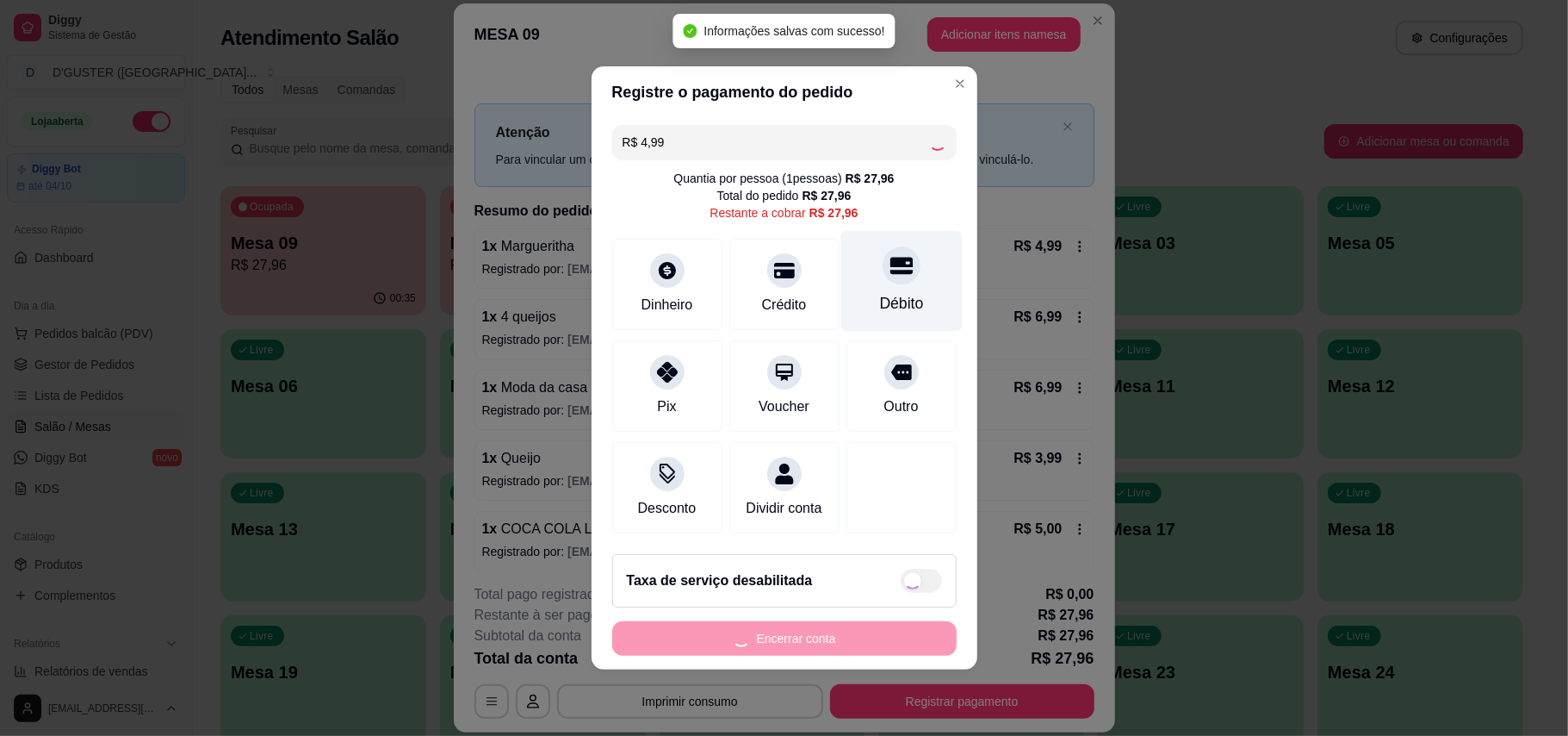
type input "R$ 22,97"
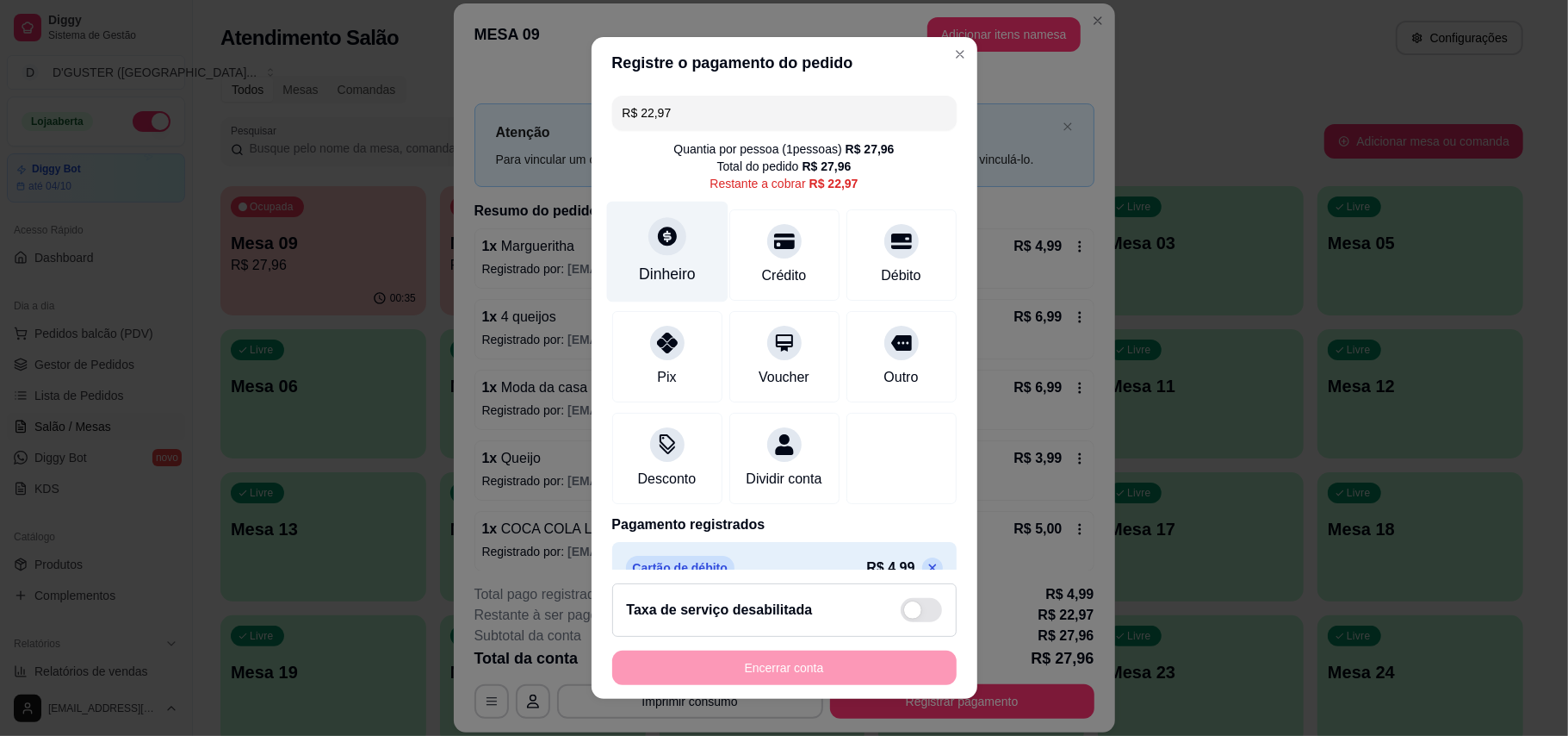
click at [642, 265] on div "Dinheiro" at bounding box center [667, 273] width 57 height 22
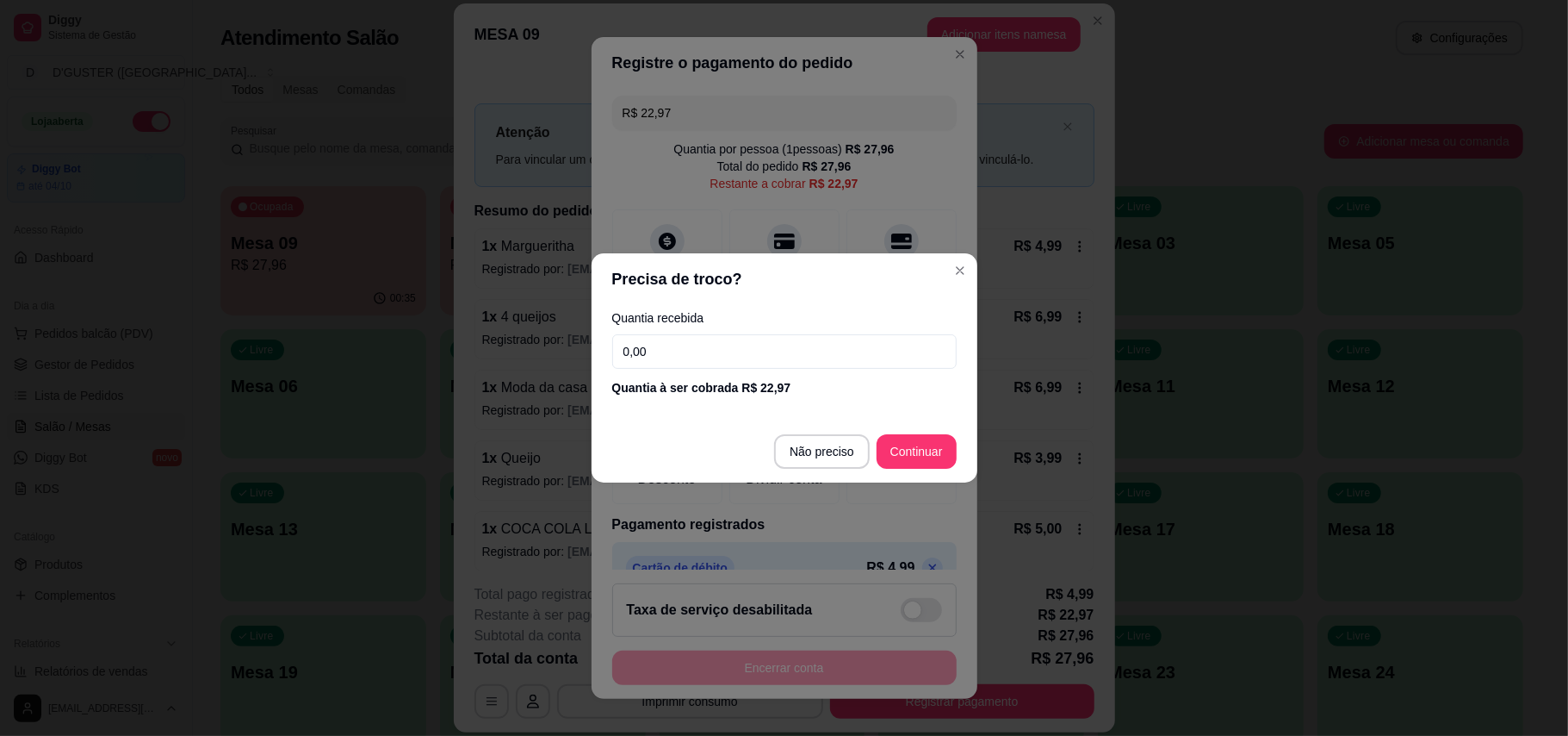
click at [706, 362] on input "0,00" at bounding box center [784, 351] width 345 height 35
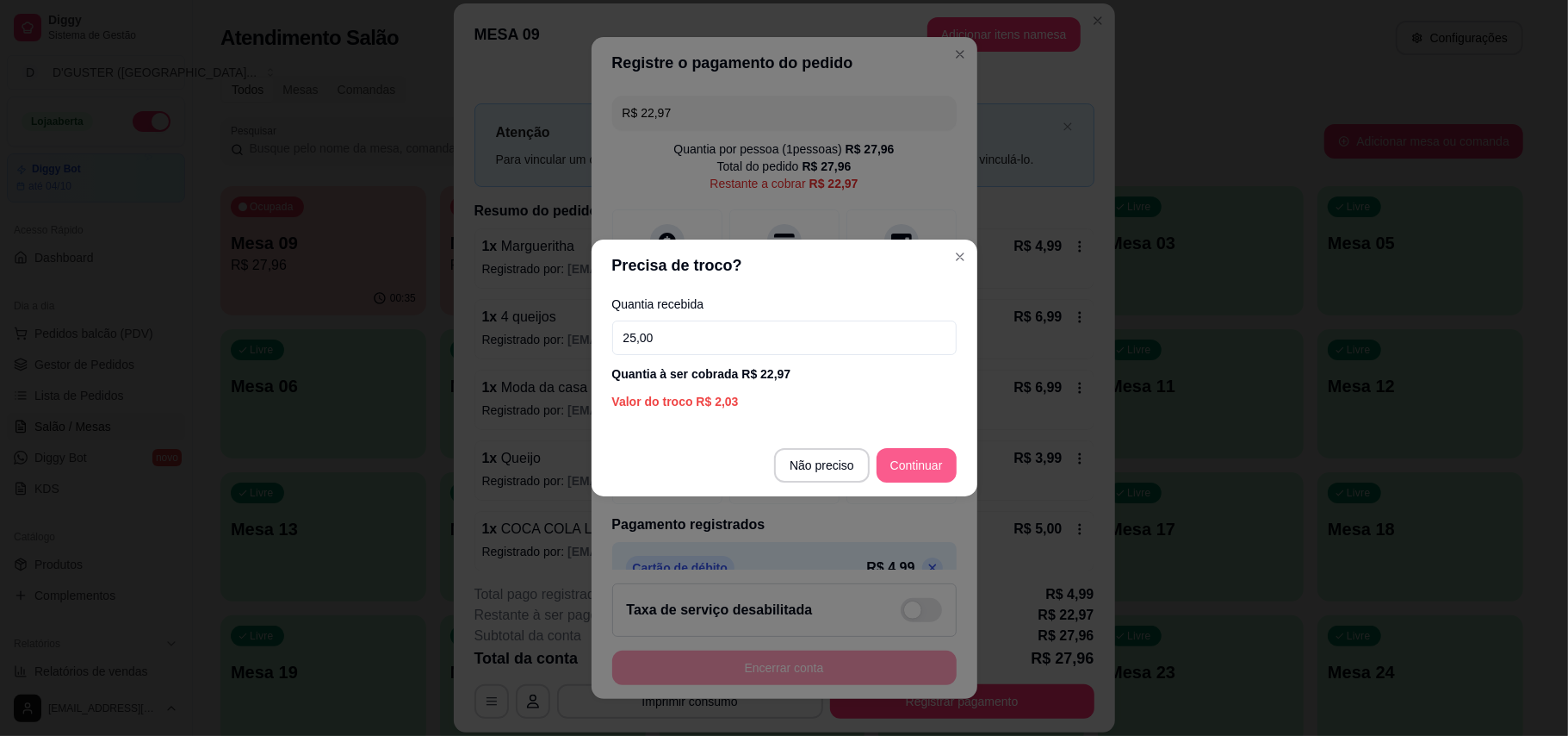
type input "25,00"
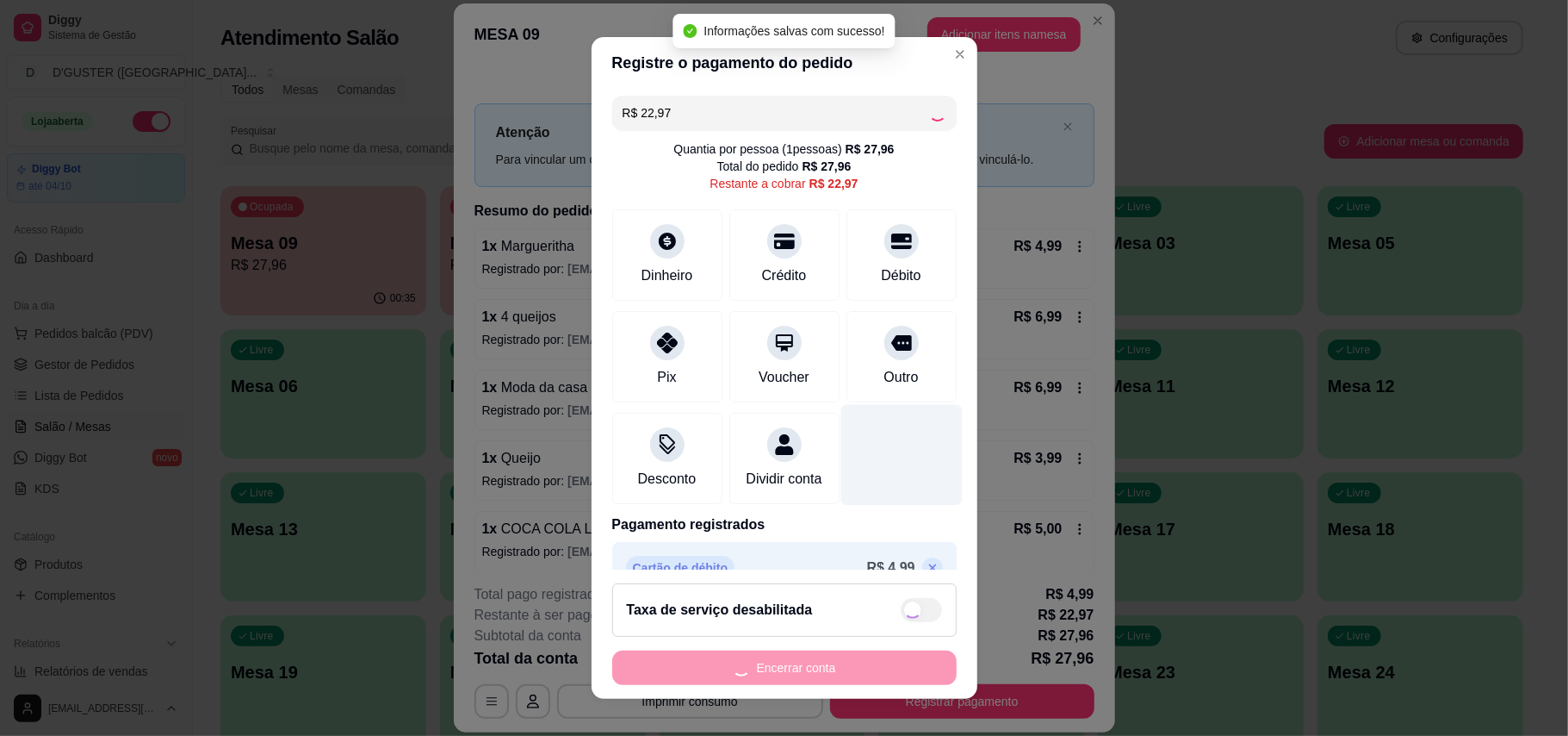
type input "R$ 0,00"
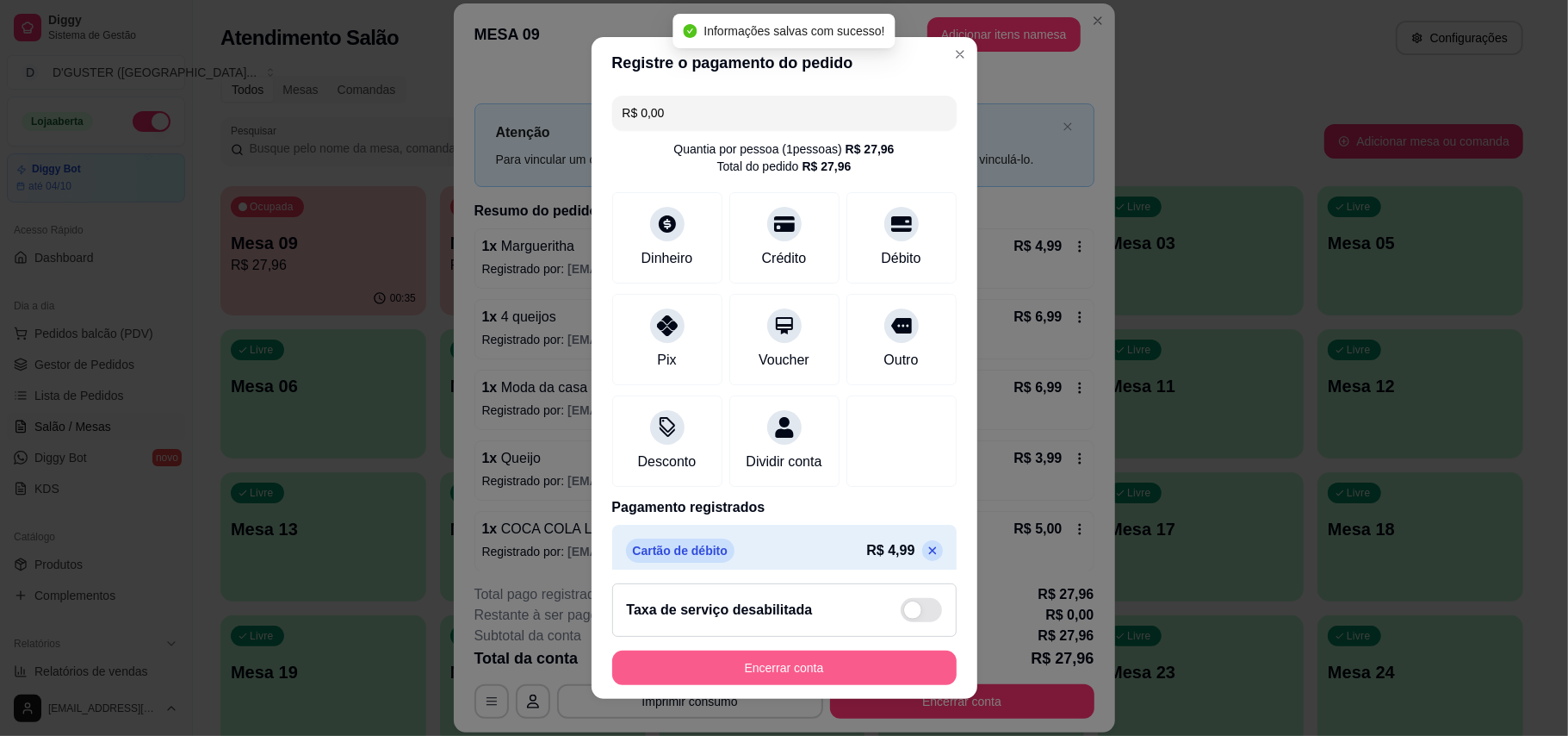
click at [869, 673] on button "Encerrar conta" at bounding box center [784, 667] width 345 height 35
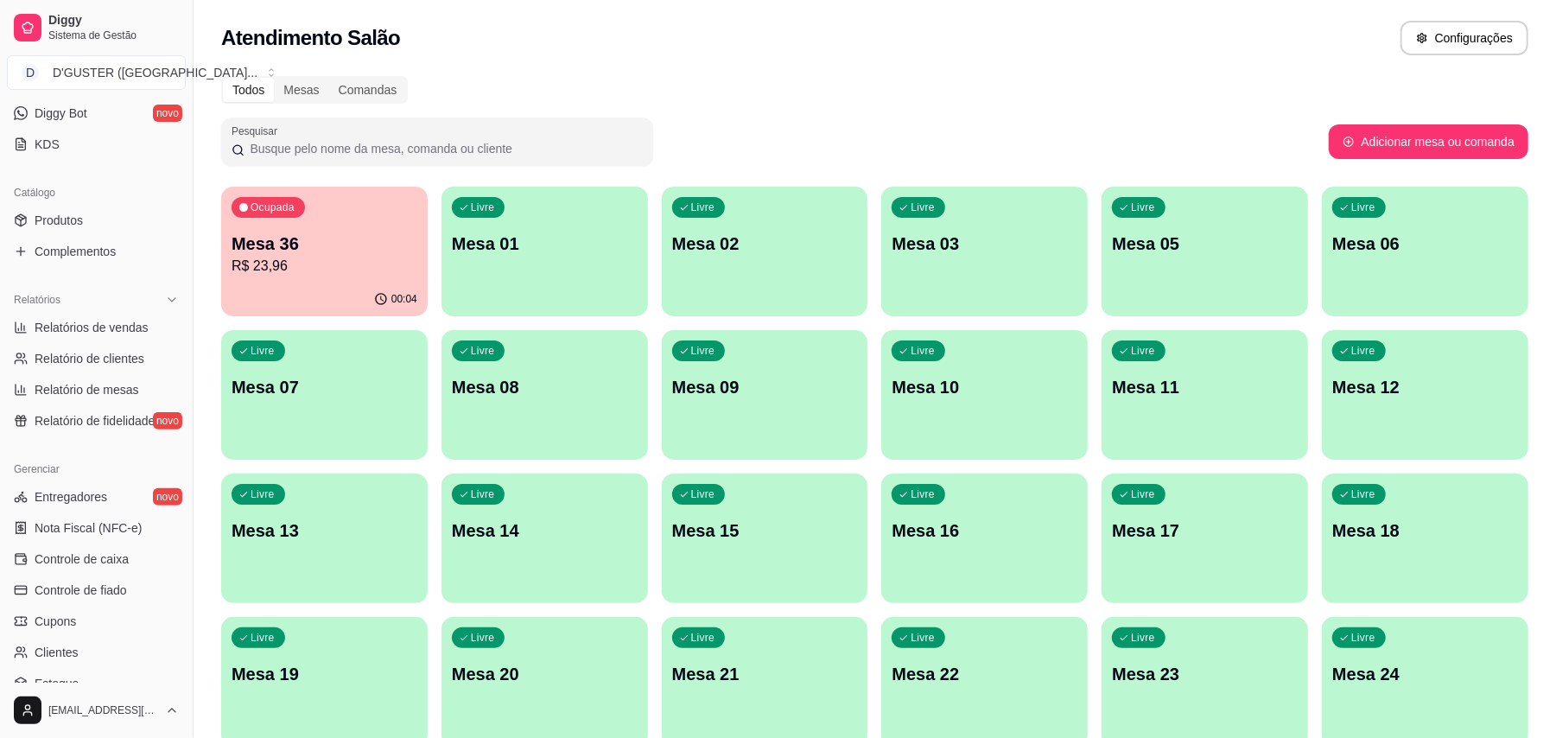
scroll to position [460, 0]
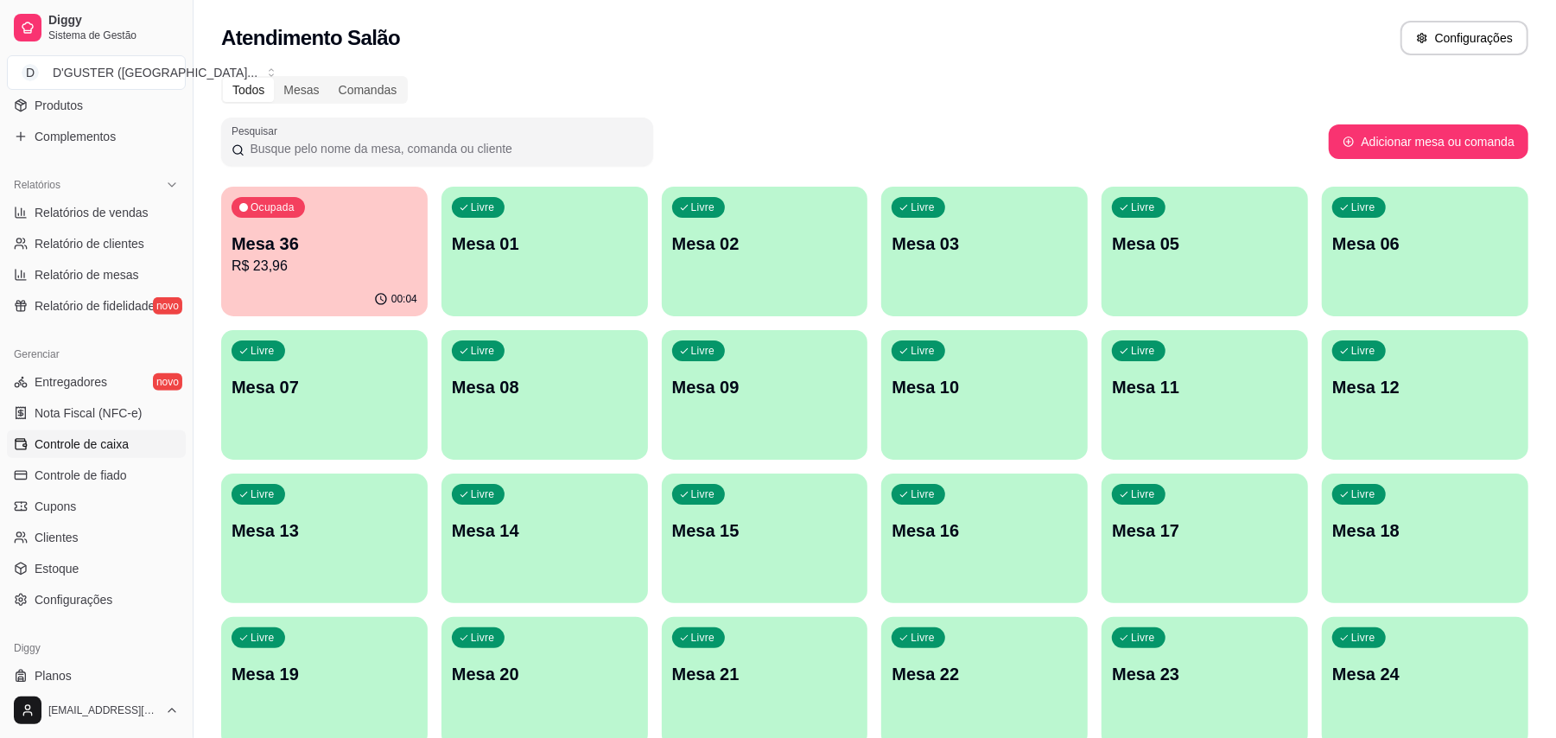
click at [131, 444] on link "Controle de caixa" at bounding box center [96, 444] width 179 height 28
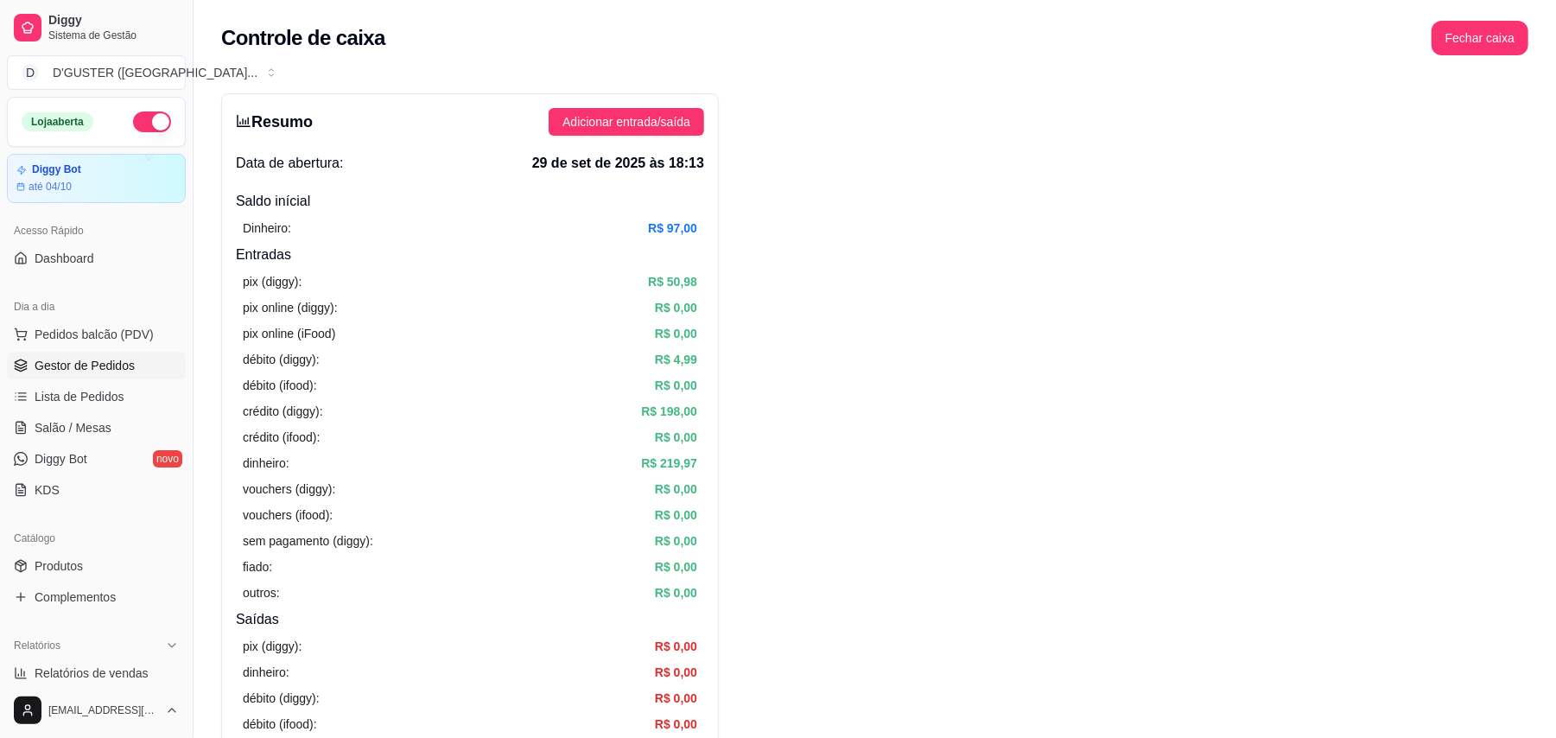
click at [88, 361] on span "Gestor de Pedidos" at bounding box center [85, 365] width 100 height 17
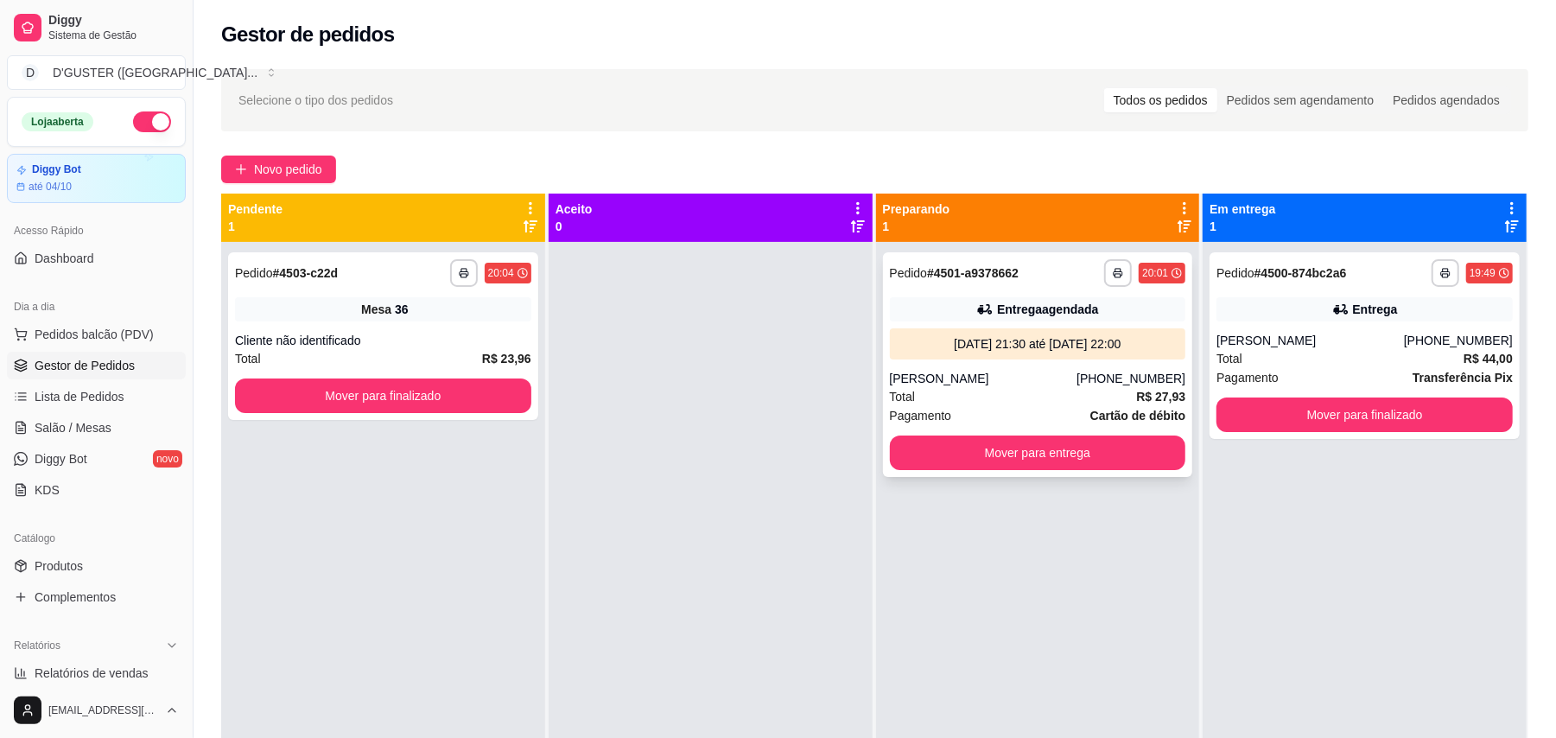
click at [924, 298] on div "Entrega agendada" at bounding box center [1038, 309] width 296 height 24
click at [1247, 315] on div "Entrega" at bounding box center [1364, 309] width 296 height 24
click at [1018, 464] on button "Mover para entrega" at bounding box center [1038, 452] width 296 height 35
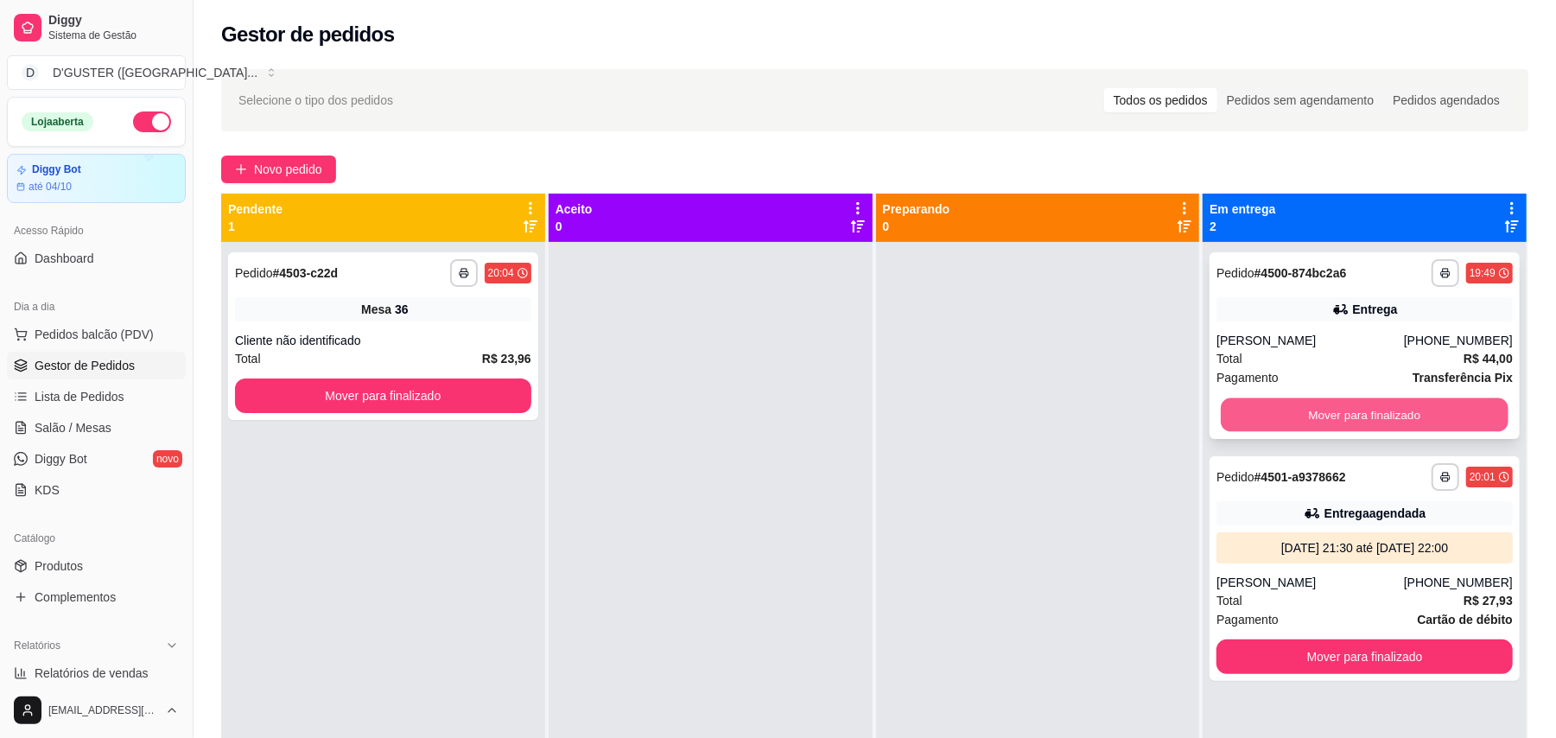
click at [1404, 398] on button "Mover para finalizado" at bounding box center [1364, 415] width 287 height 34
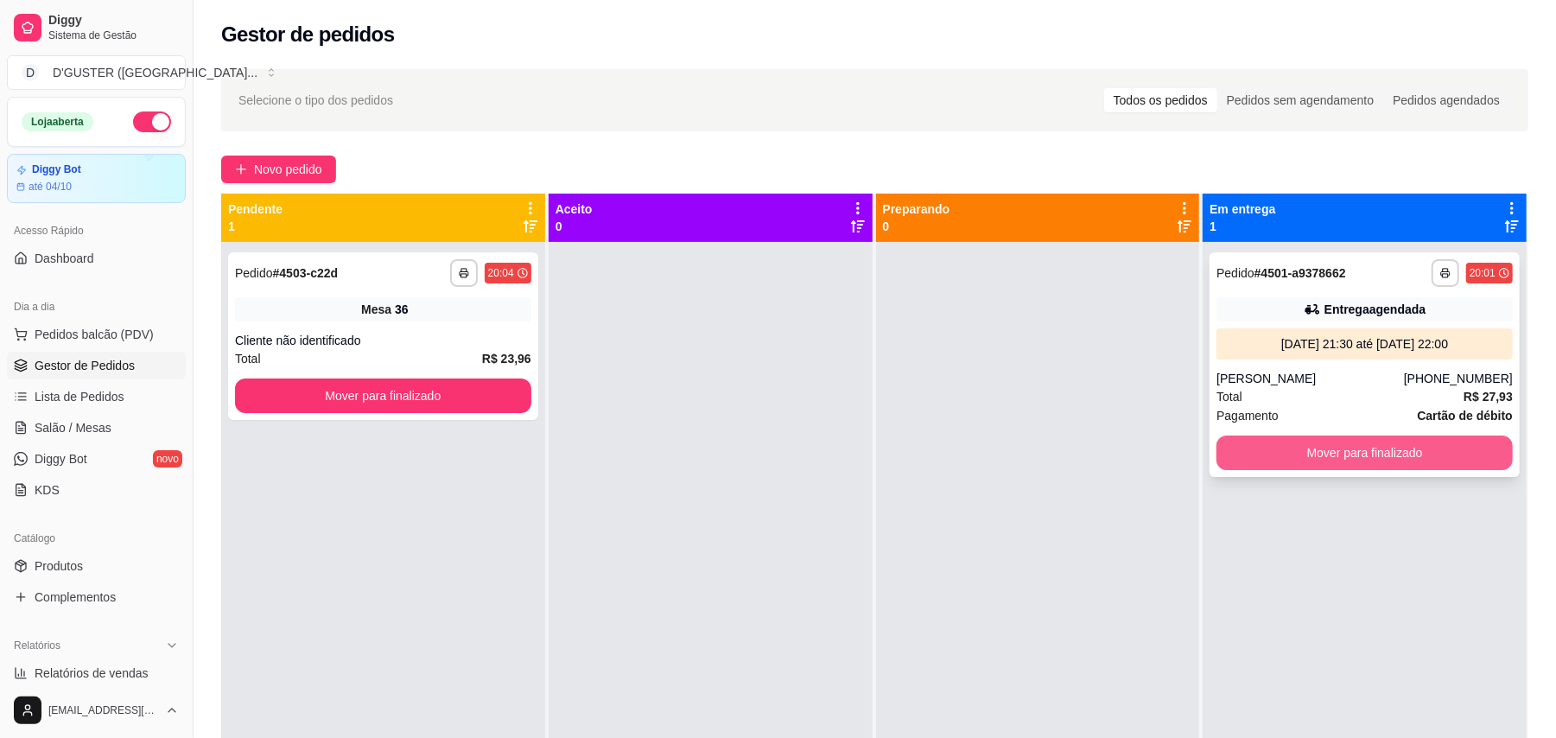
click at [1404, 435] on button "Mover para finalizado" at bounding box center [1364, 452] width 296 height 35
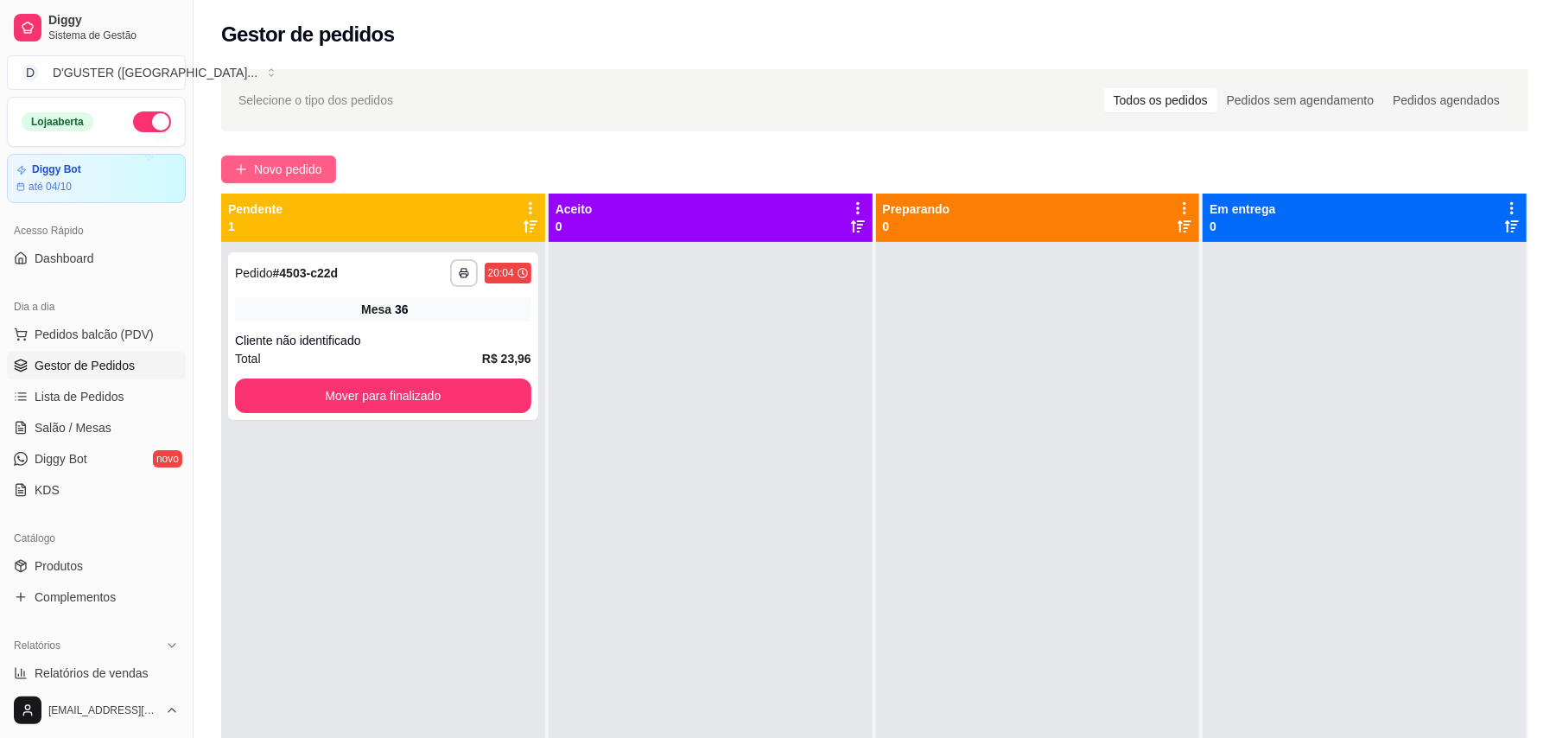
click at [318, 166] on span "Novo pedido" at bounding box center [288, 169] width 68 height 19
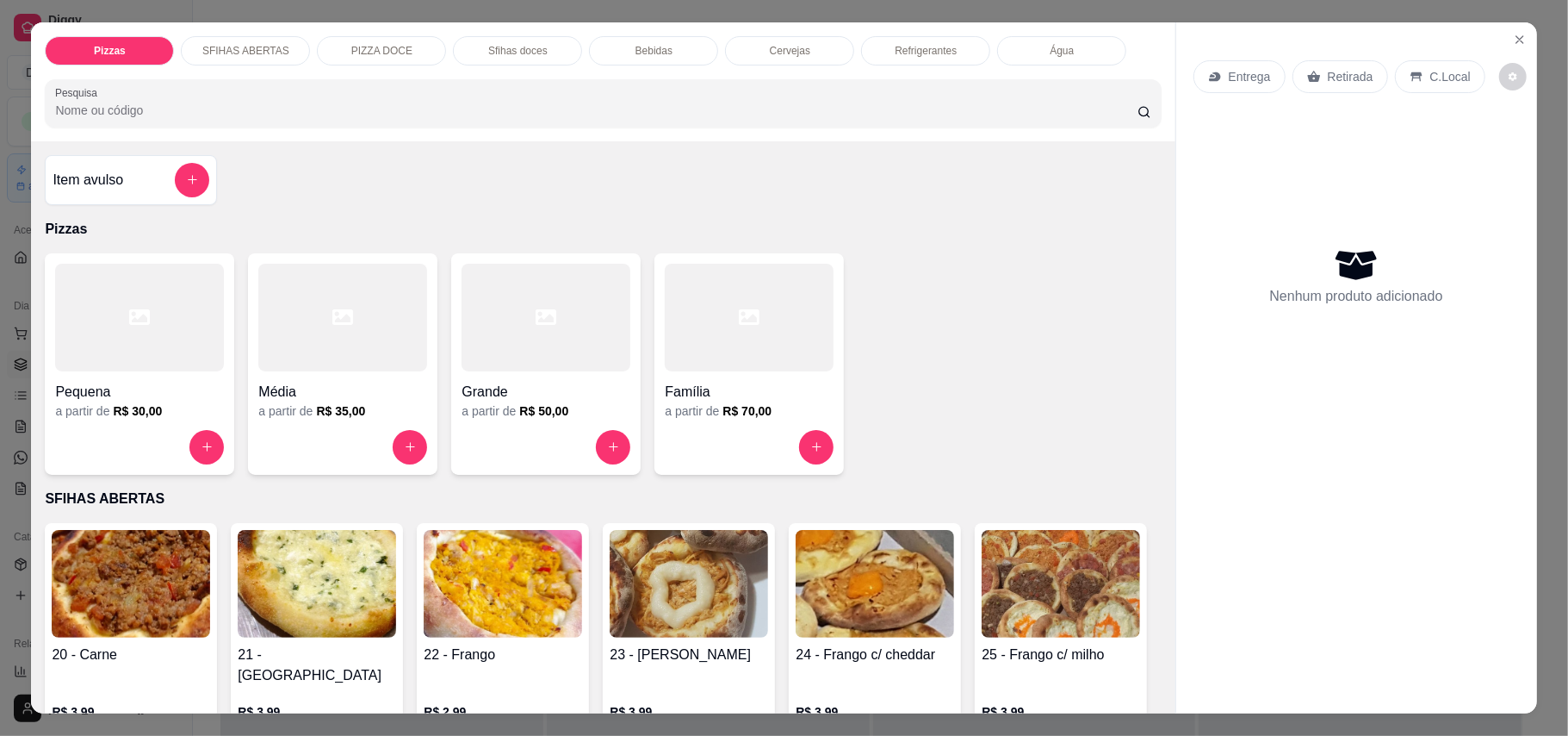
click at [1335, 79] on p "Retirada" at bounding box center [1351, 76] width 46 height 17
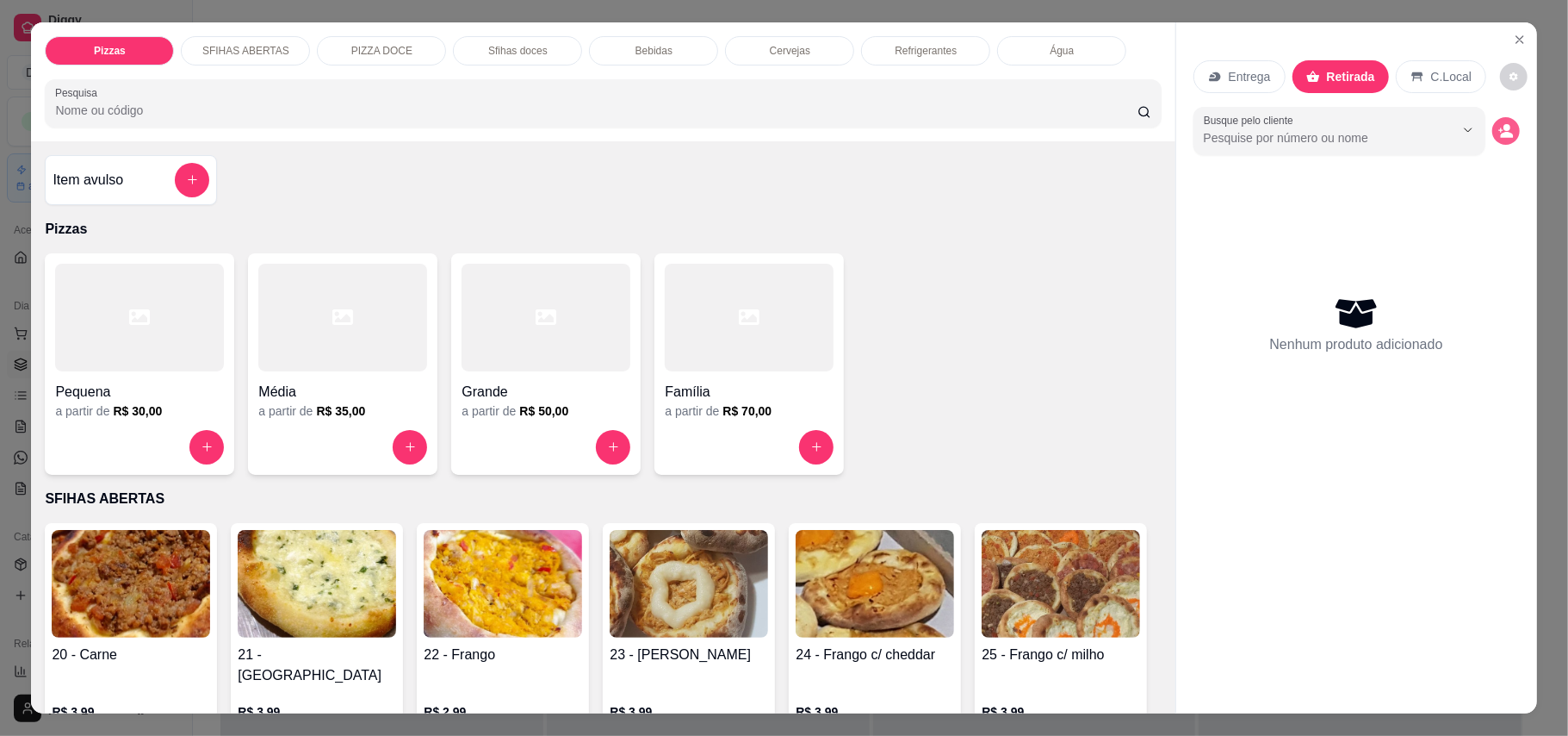
click at [1500, 124] on icon "decrease-product-quantity" at bounding box center [1506, 132] width 16 height 16
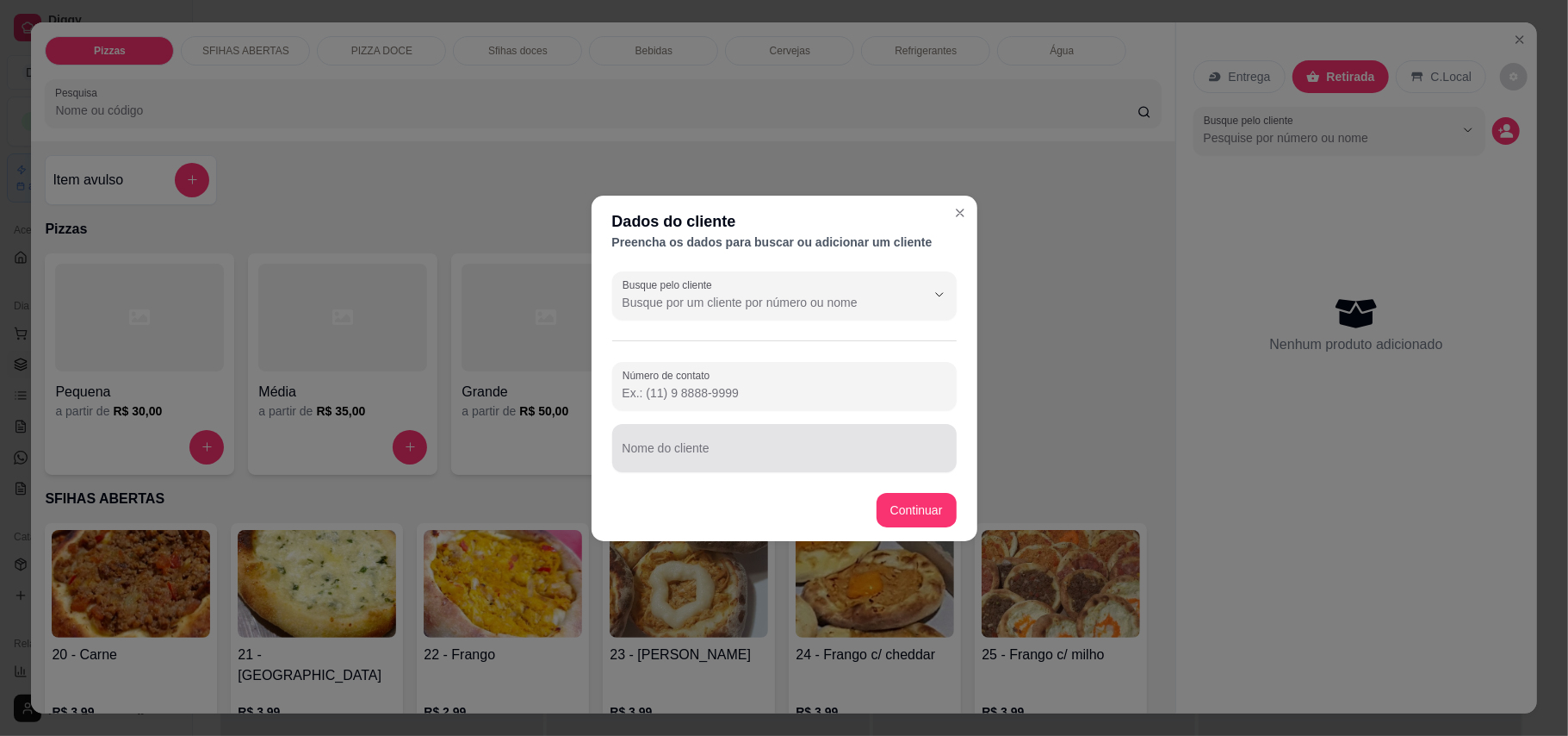
drag, startPoint x: 797, startPoint y: 425, endPoint x: 797, endPoint y: 436, distance: 11.0
click at [797, 436] on div "Nome do cliente" at bounding box center [784, 448] width 345 height 48
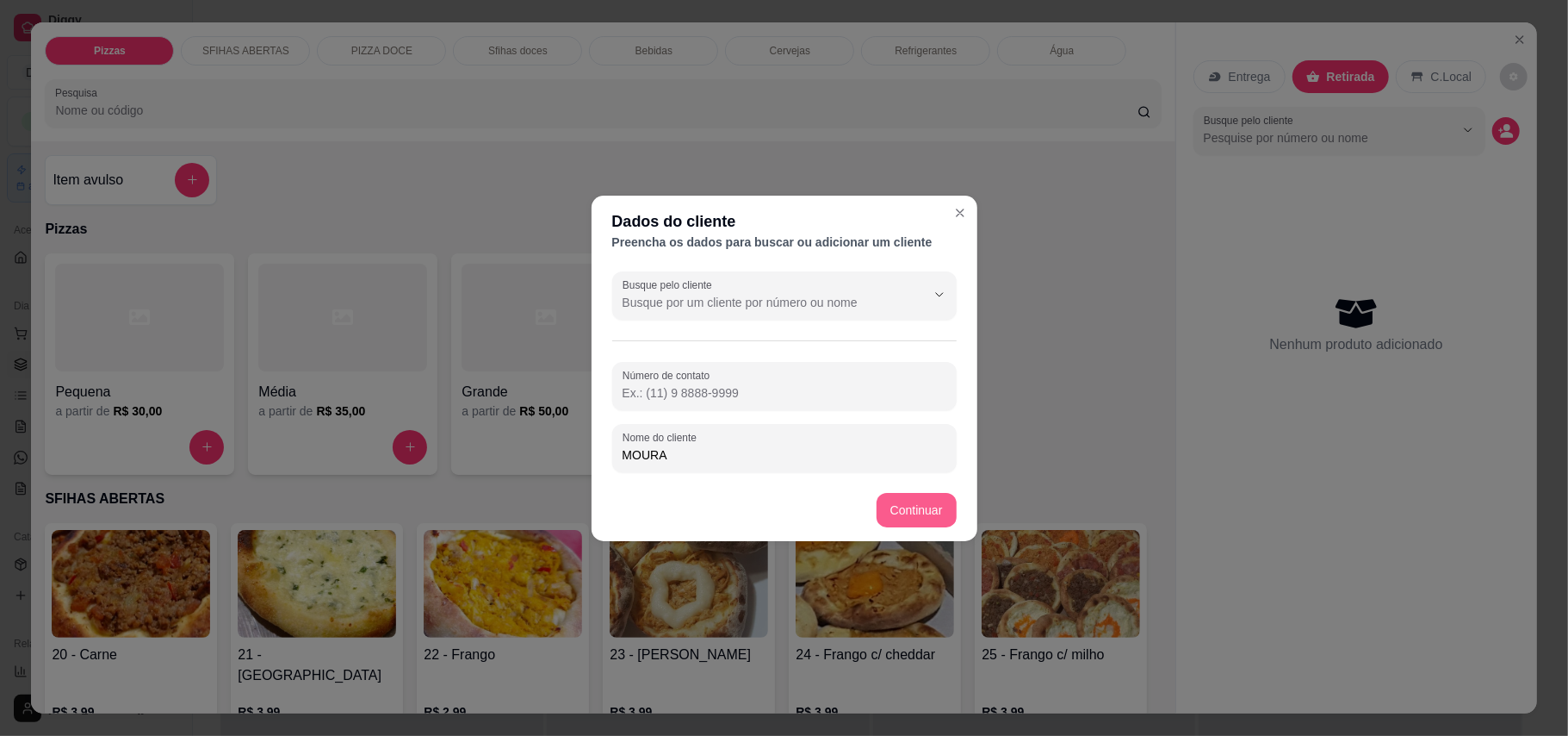
type input "MOURA"
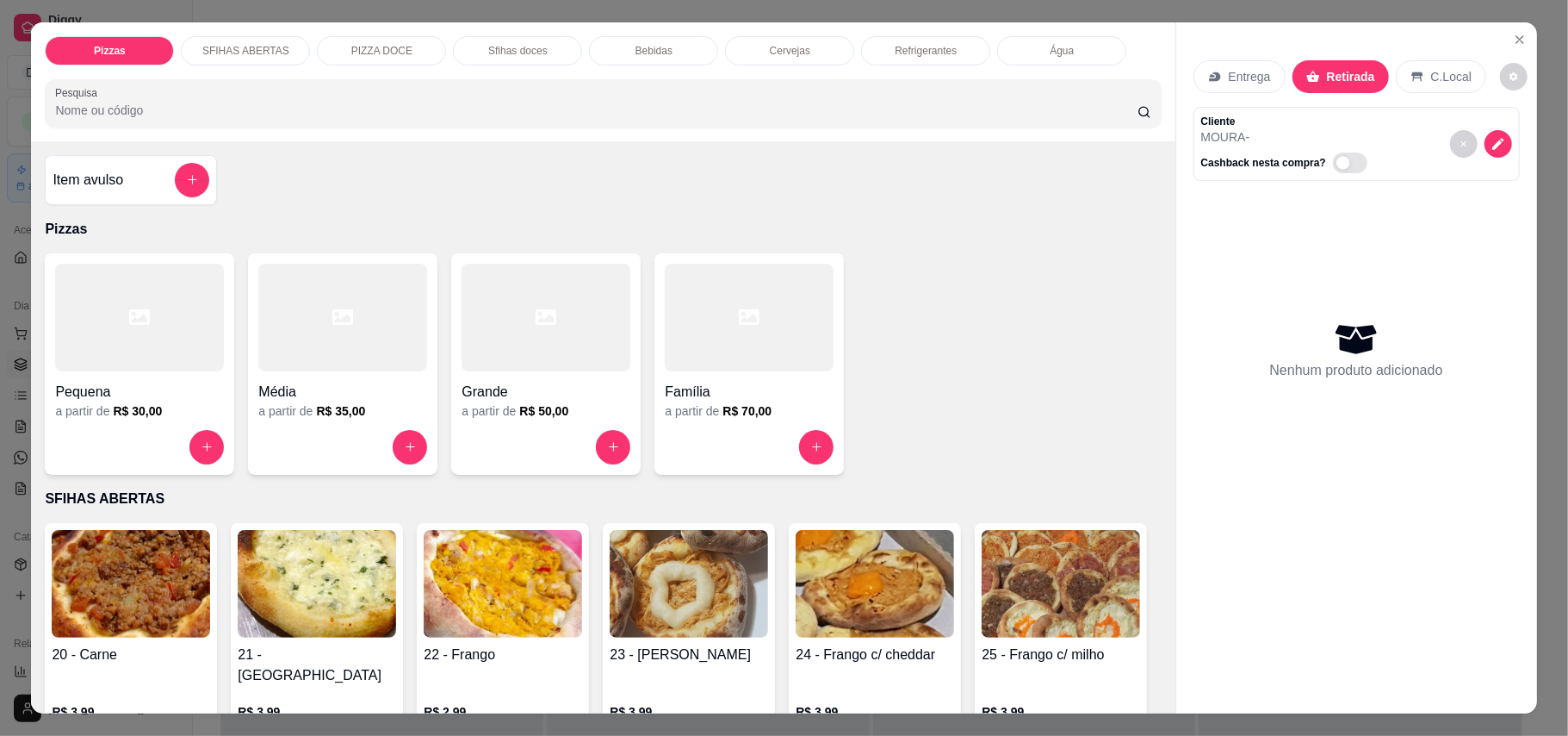
click at [149, 175] on div "Item avulso" at bounding box center [131, 180] width 157 height 35
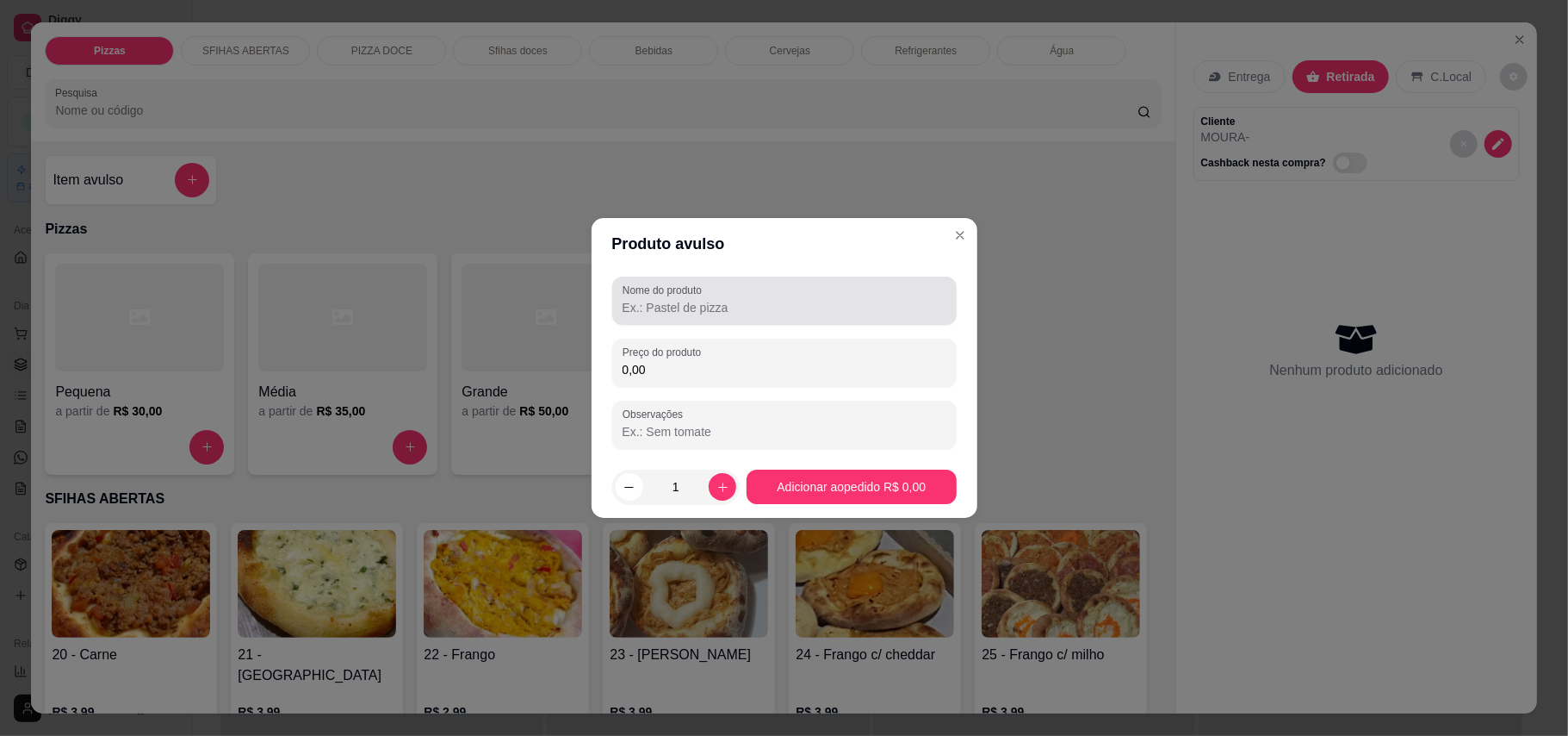
click at [627, 307] on input "Nome do produto" at bounding box center [784, 307] width 324 height 17
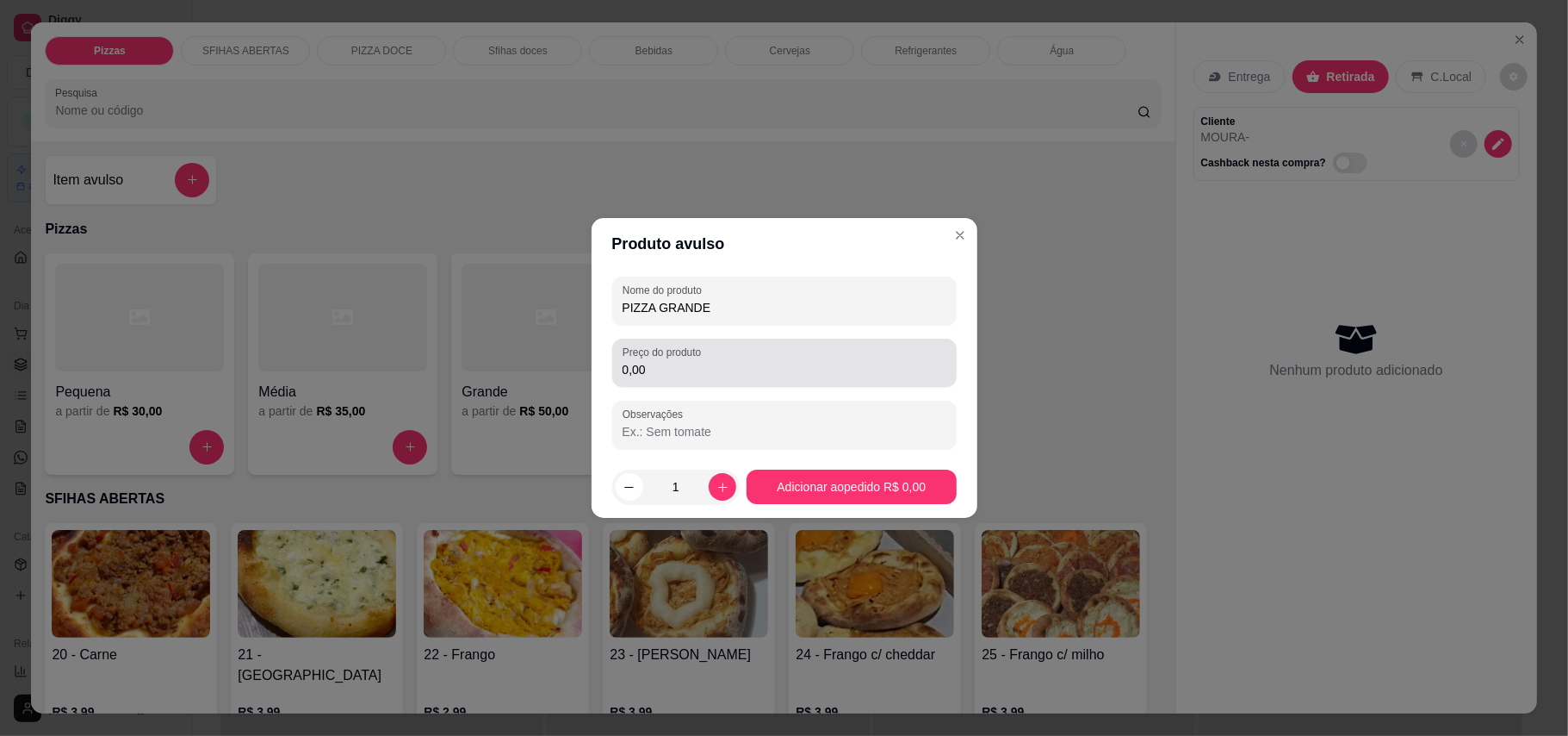
type input "PIZZA GRANDE"
click at [759, 383] on div "Preço do produto 0,00" at bounding box center [784, 363] width 345 height 48
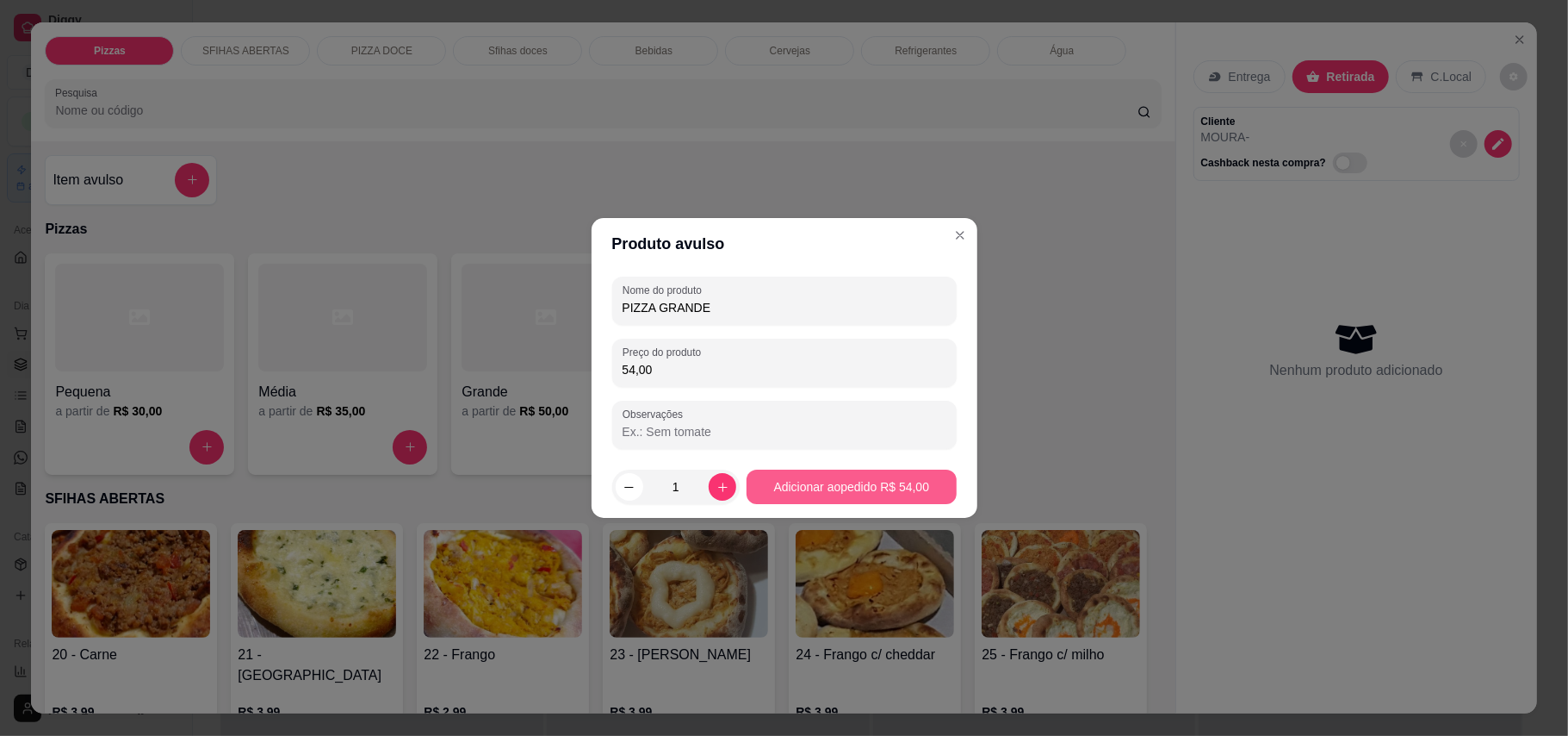
type input "54,00"
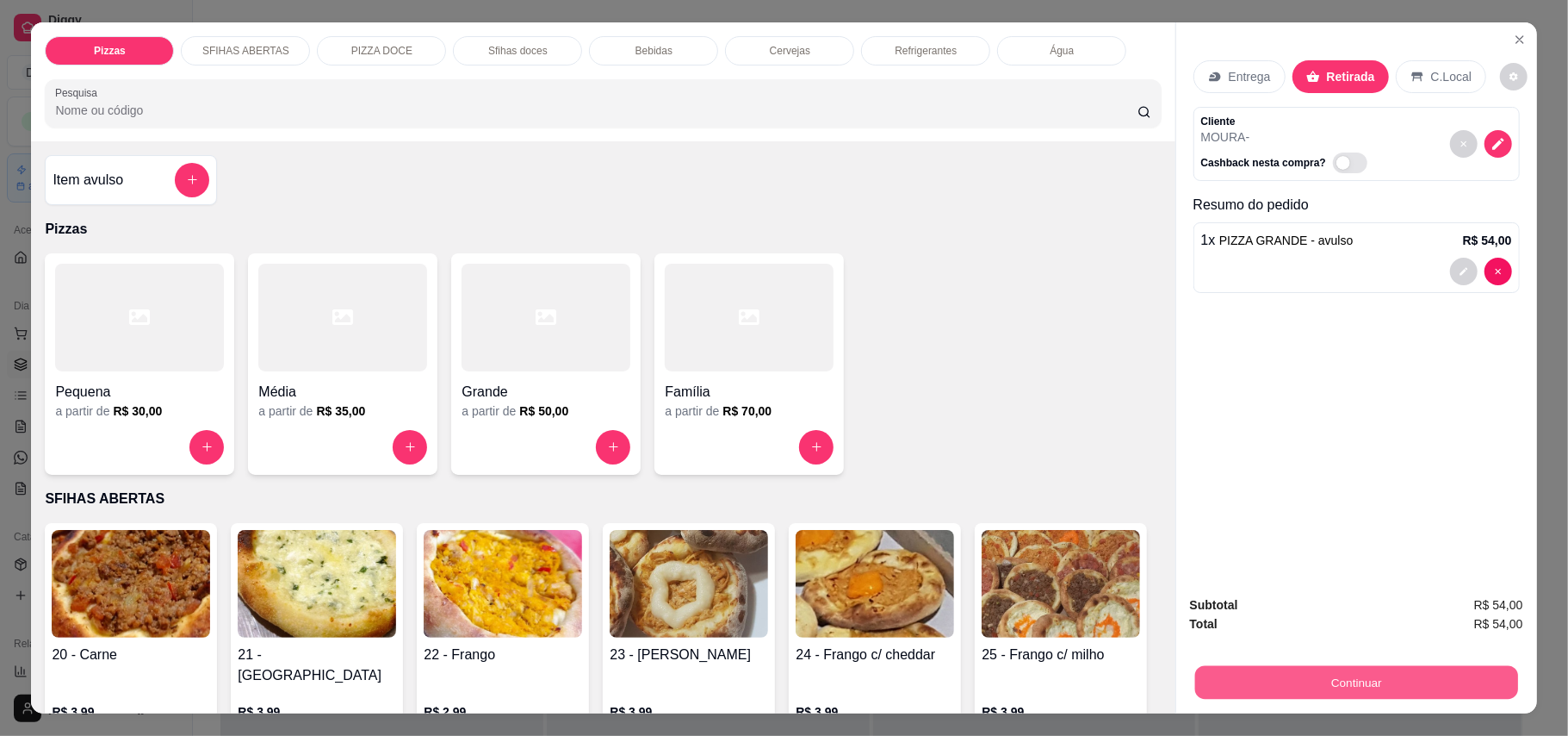
click at [1382, 684] on button "Continuar" at bounding box center [1356, 683] width 323 height 34
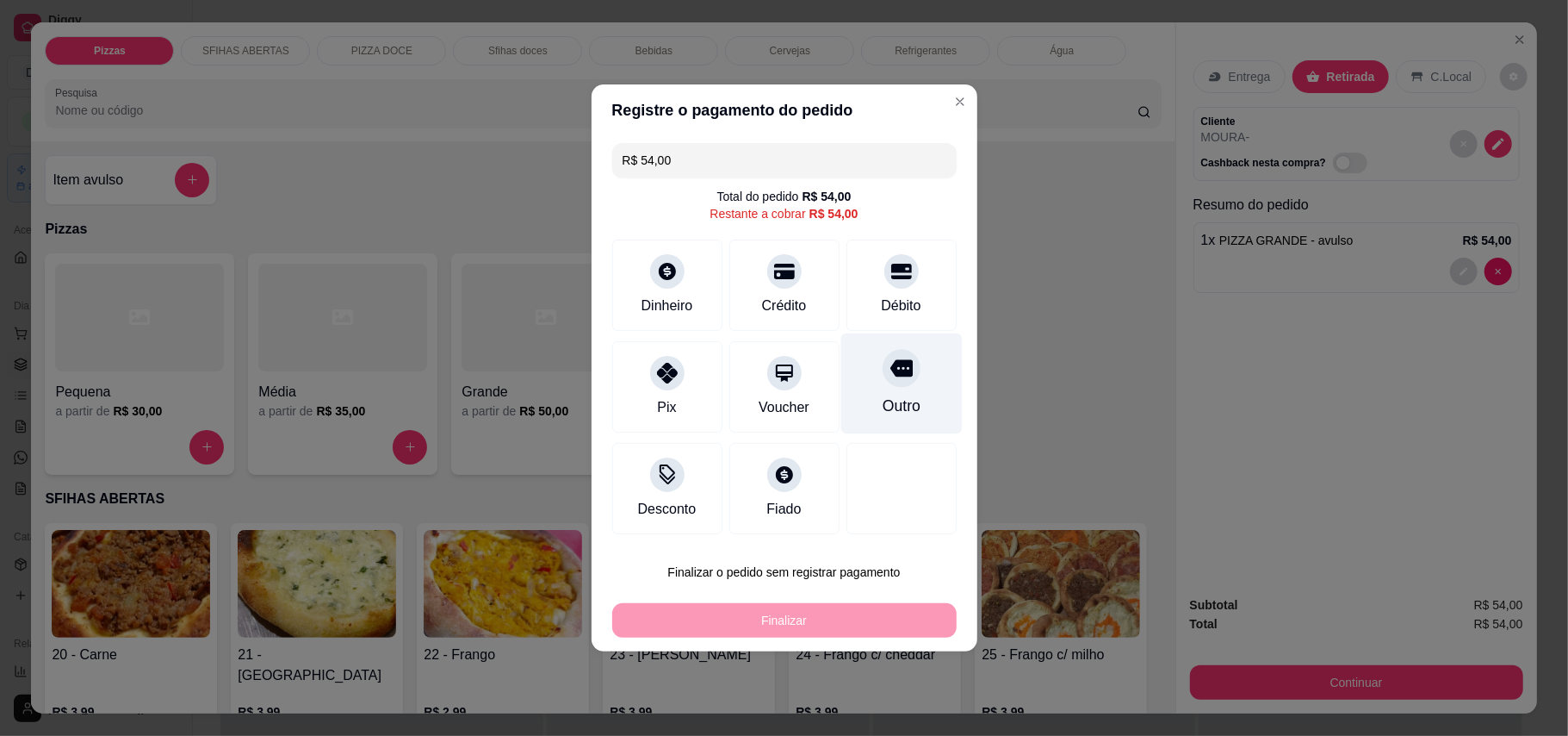
click at [889, 360] on icon at bounding box center [900, 368] width 22 height 17
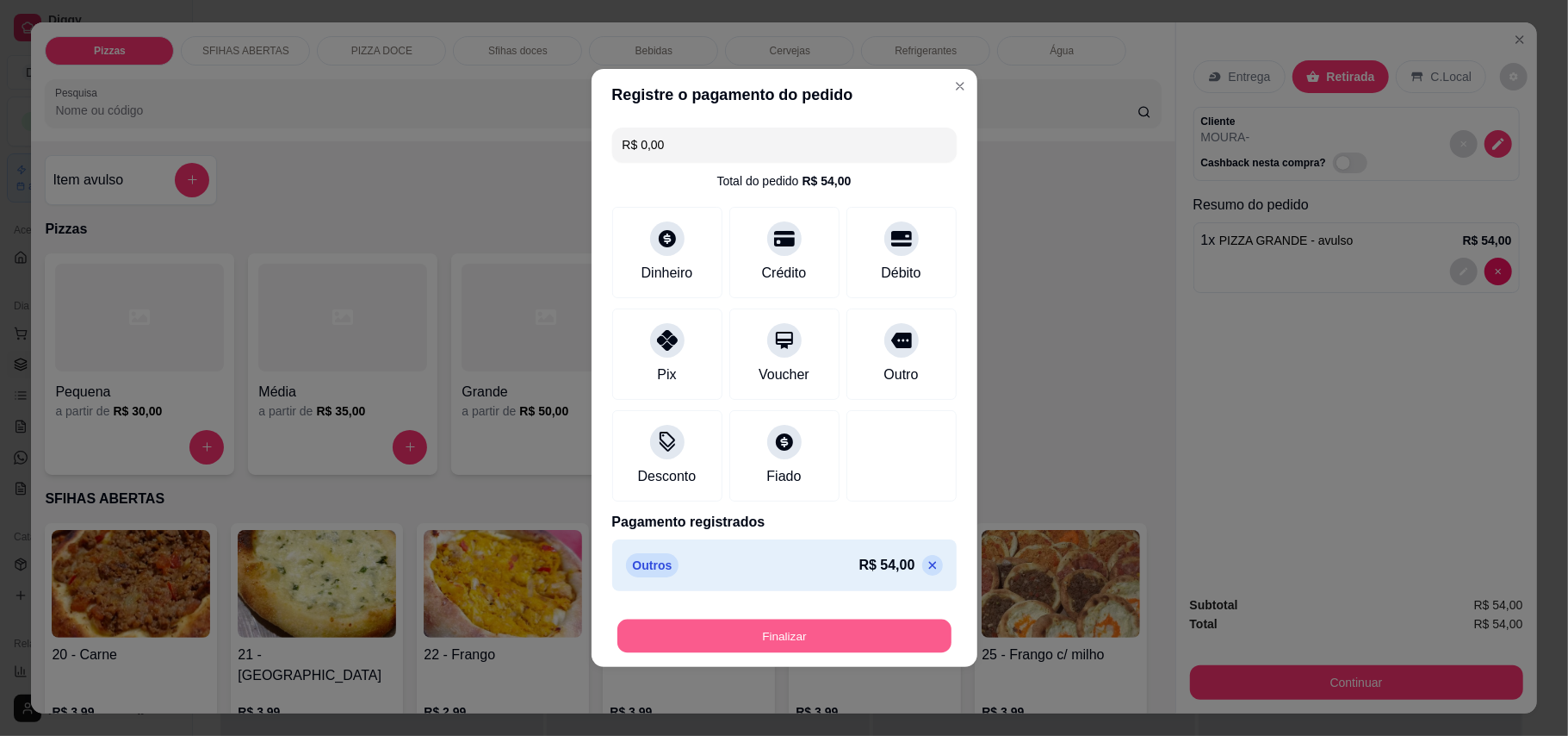
click at [823, 641] on button "Finalizar" at bounding box center [784, 636] width 334 height 34
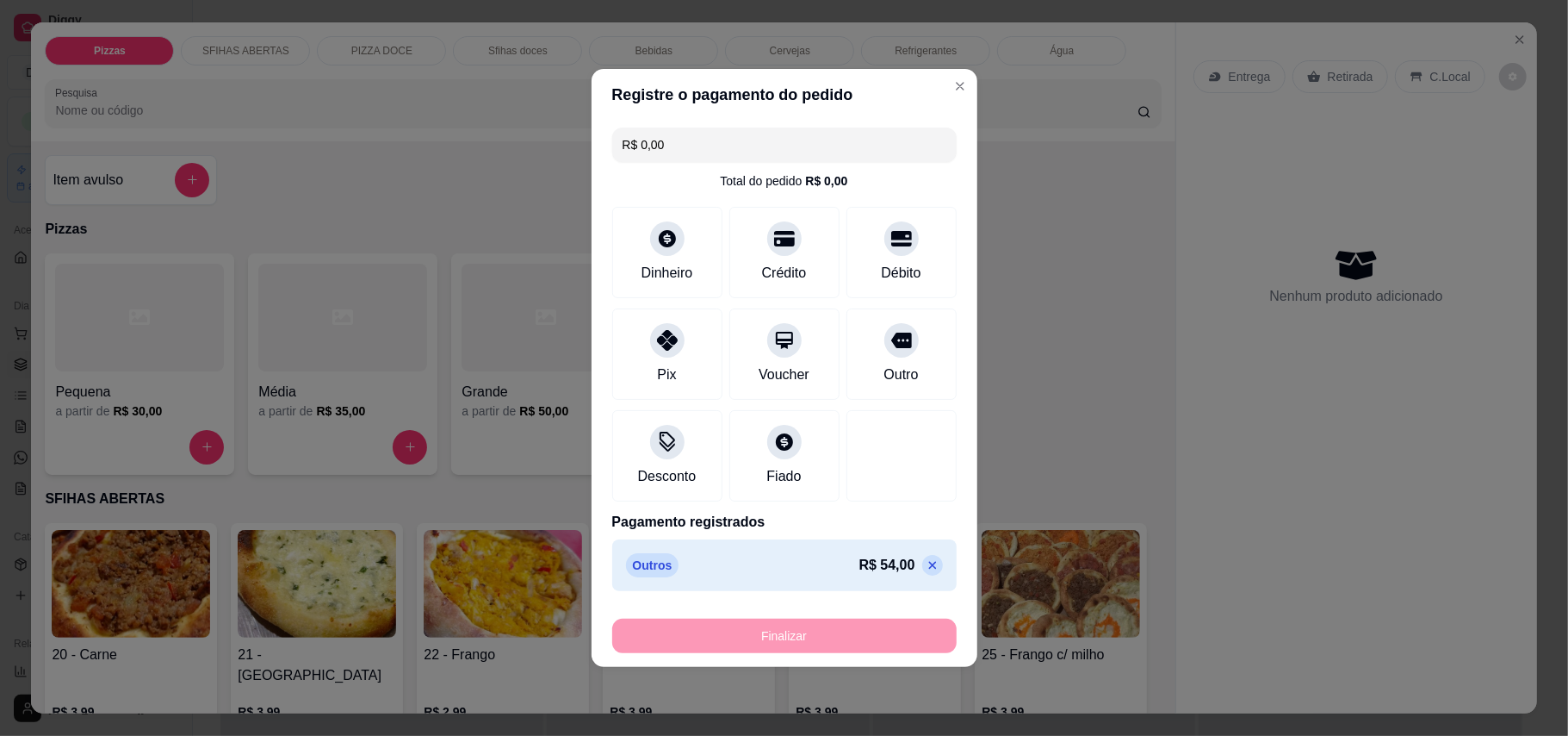
type input "-R$ 54,00"
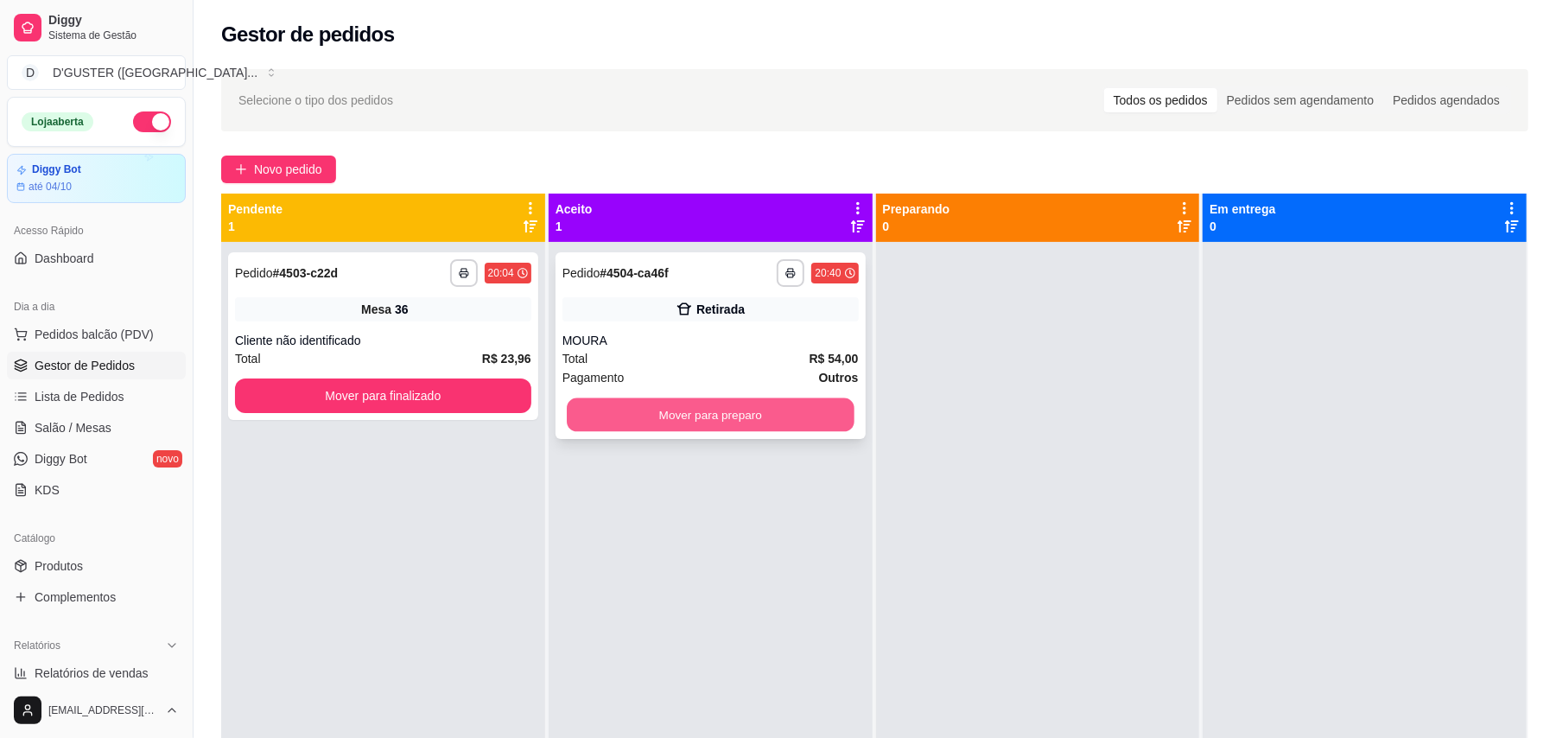
click at [733, 418] on button "Mover para preparo" at bounding box center [710, 415] width 287 height 34
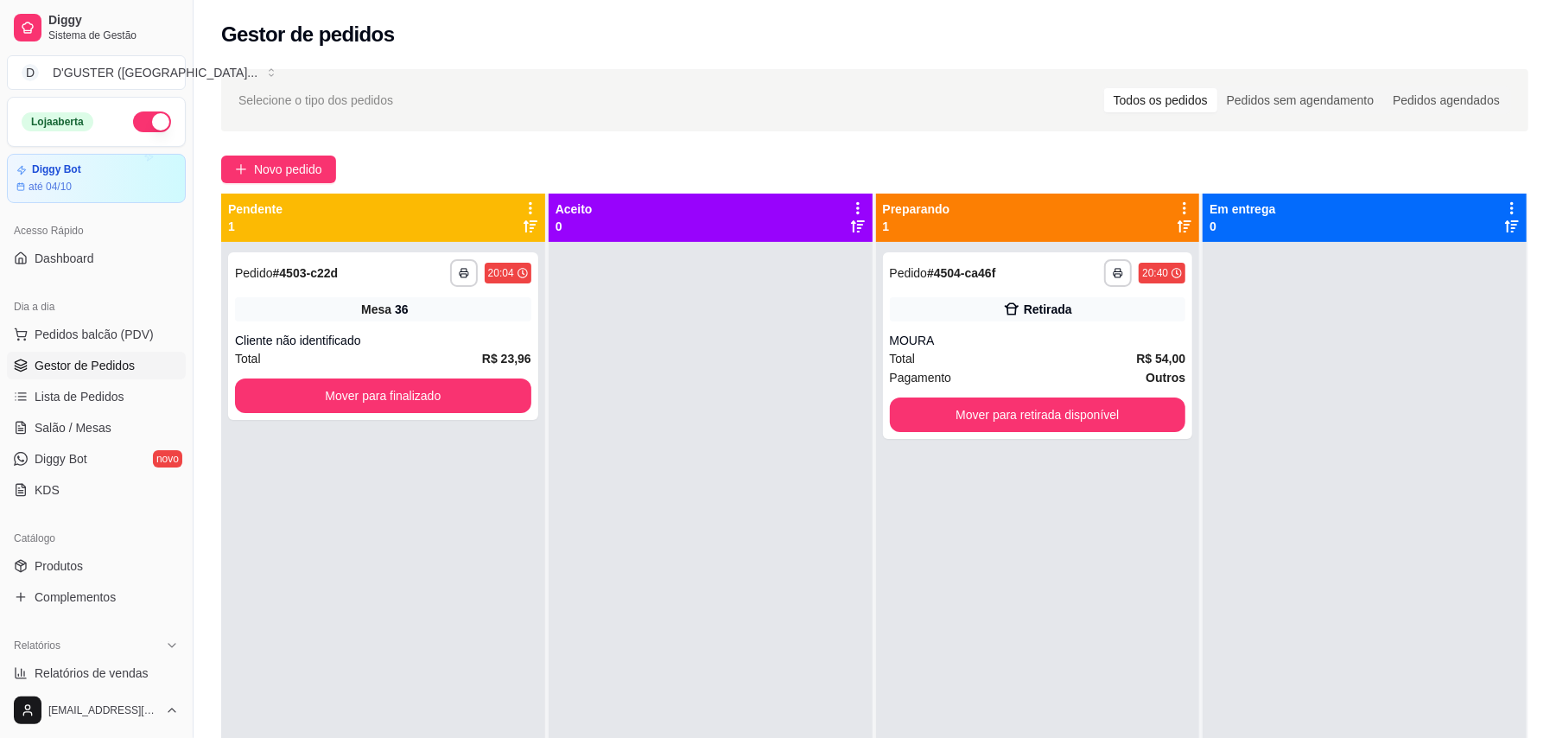
click at [87, 551] on div "Catálogo" at bounding box center [96, 538] width 179 height 28
click at [87, 560] on link "Produtos" at bounding box center [96, 566] width 179 height 28
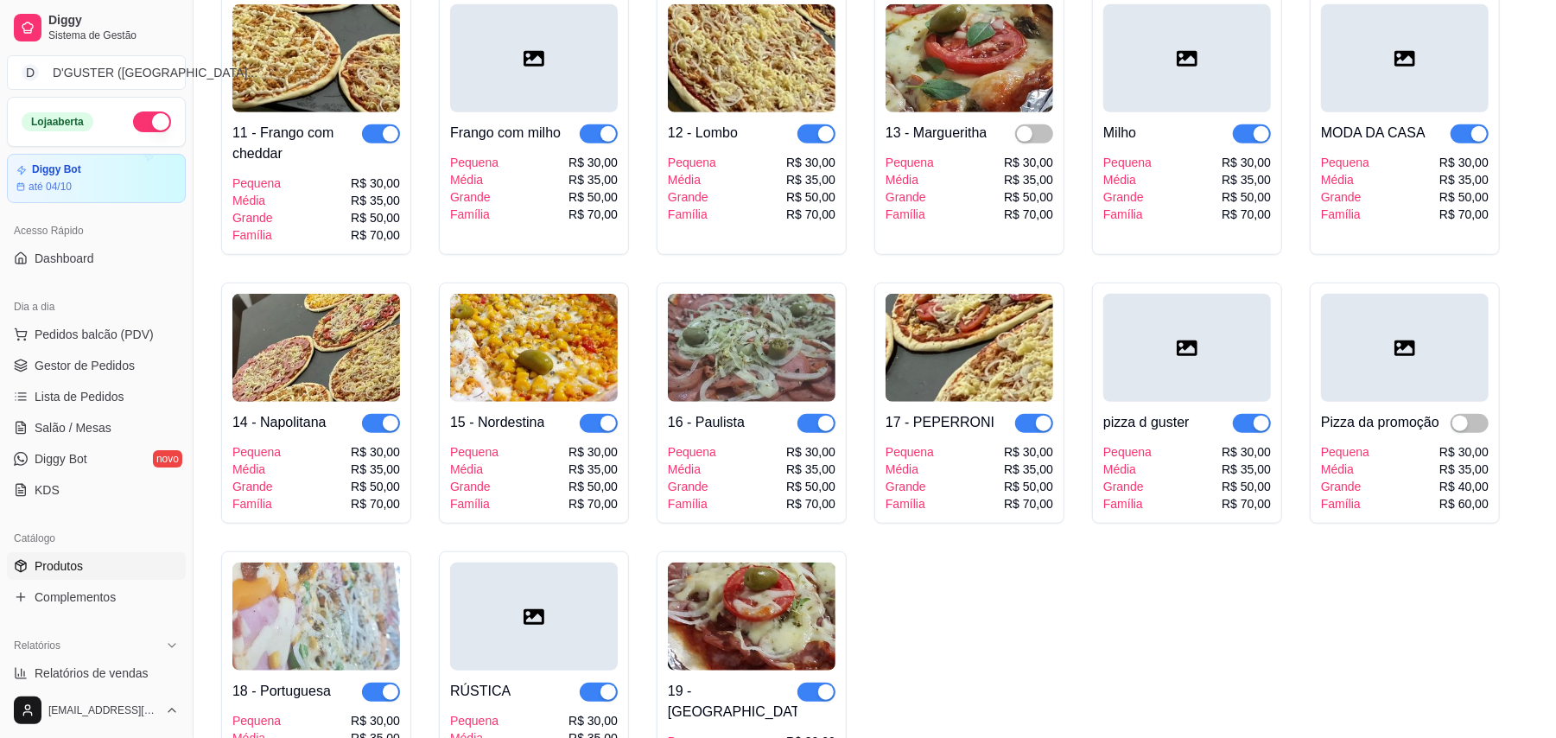
scroll to position [921, 0]
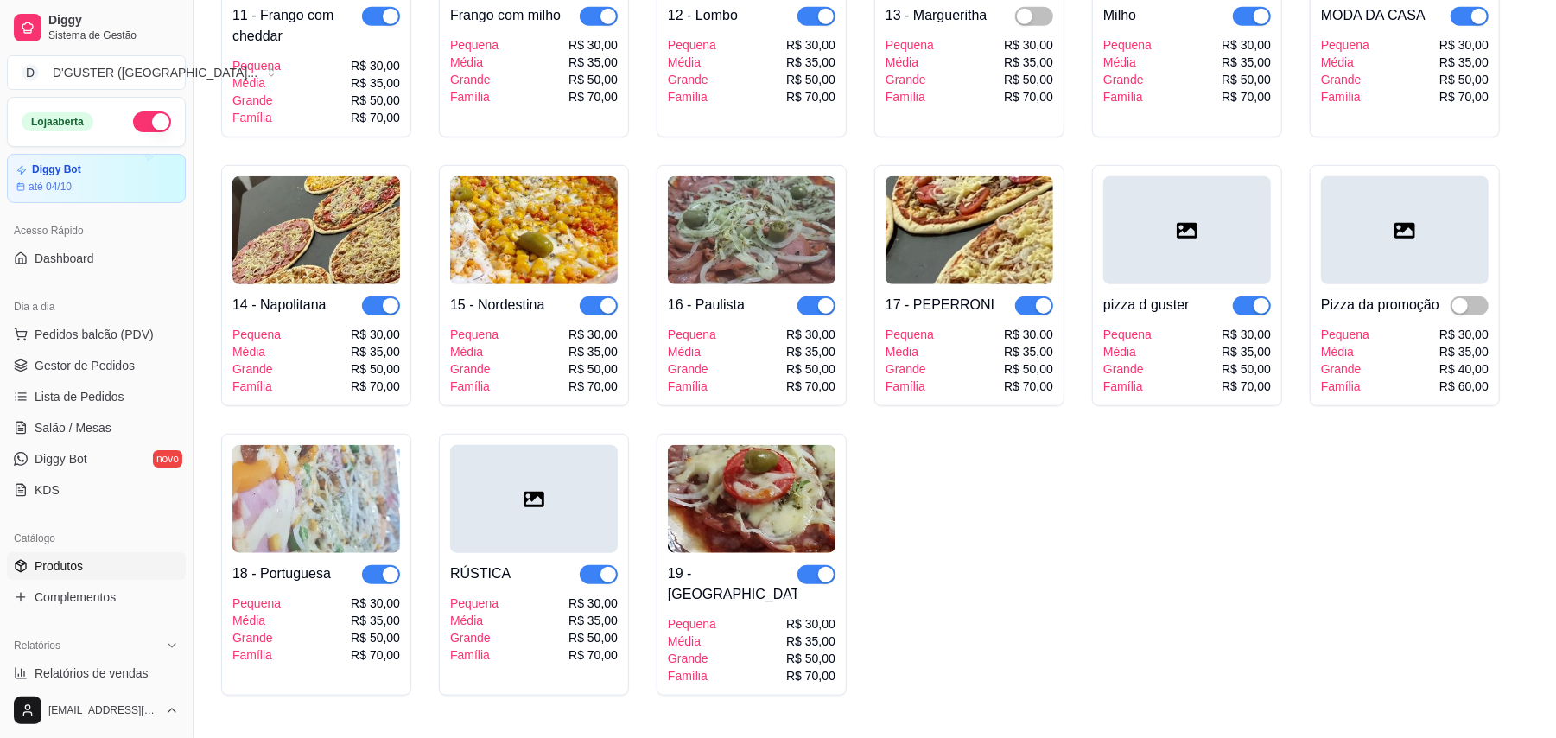
click at [371, 574] on span "button" at bounding box center [381, 574] width 38 height 19
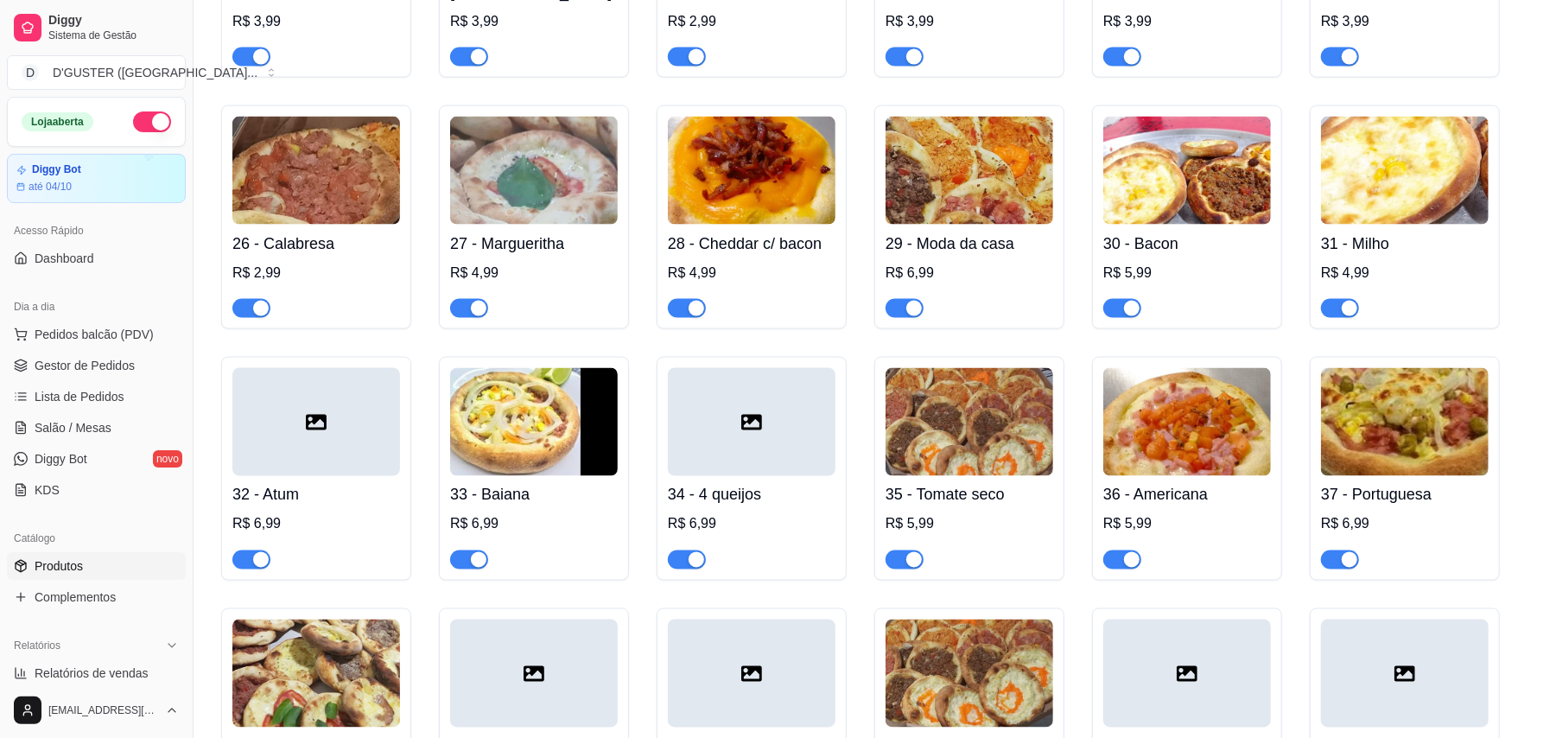
scroll to position [1843, 0]
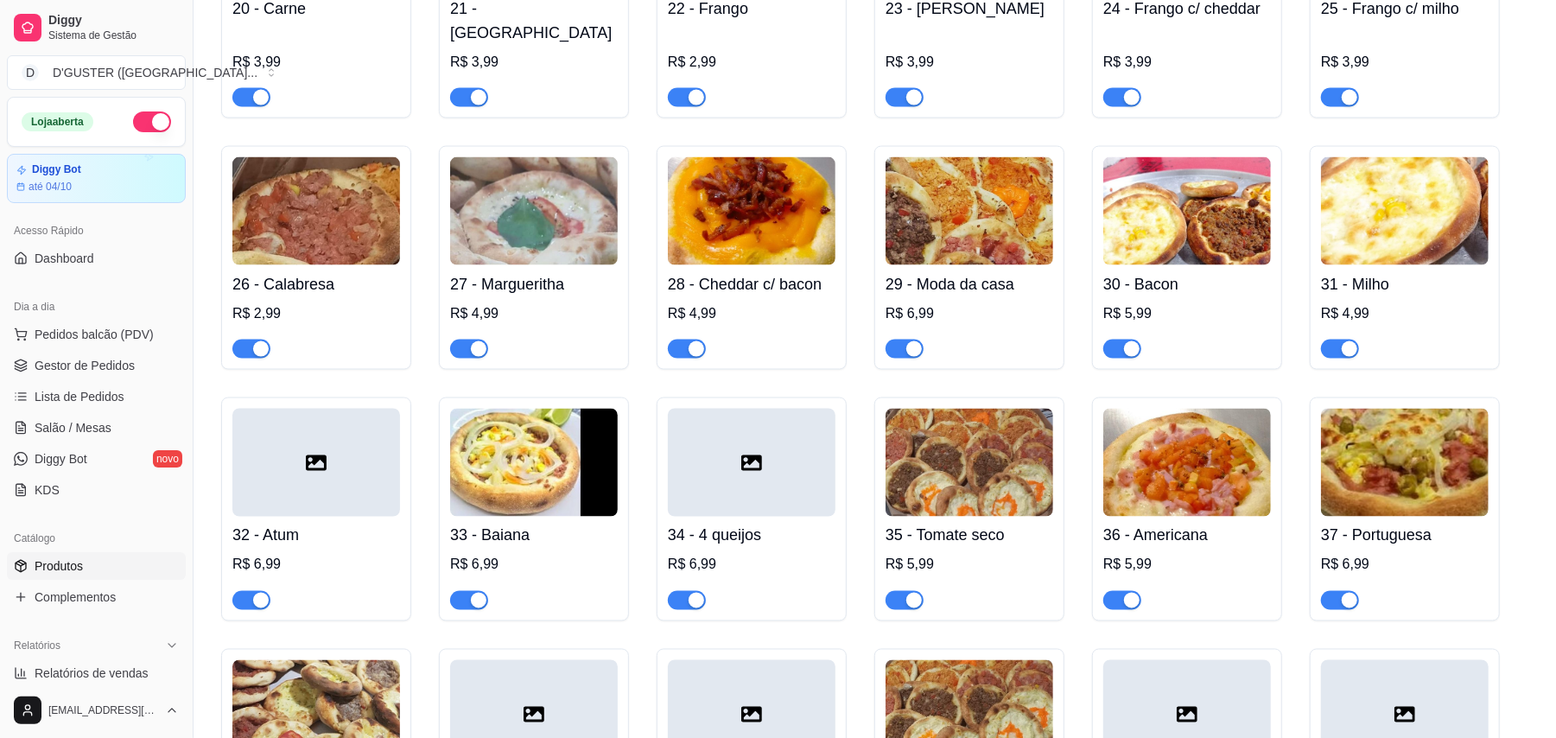
click at [1334, 591] on span "button" at bounding box center [1340, 600] width 38 height 19
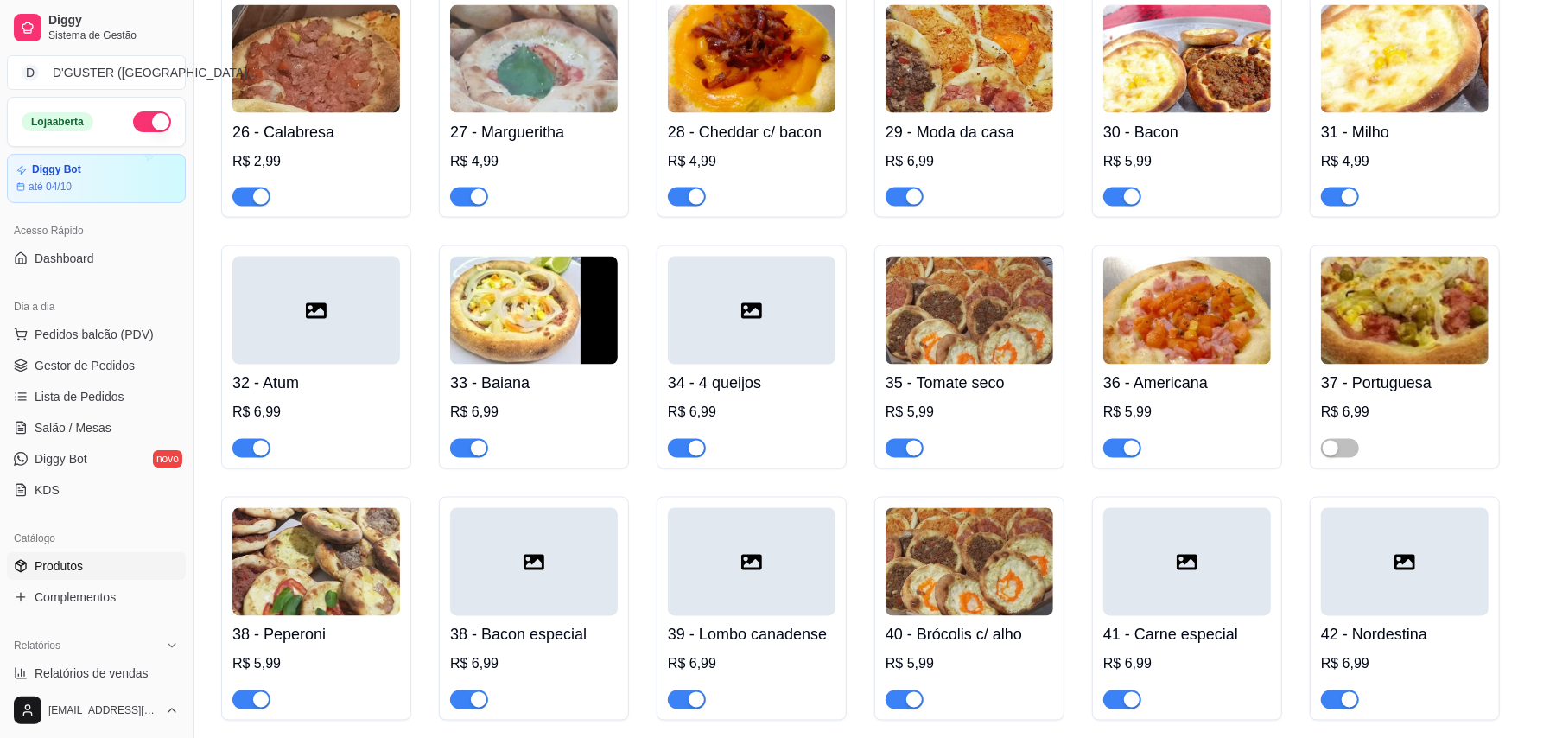
scroll to position [1958, 0]
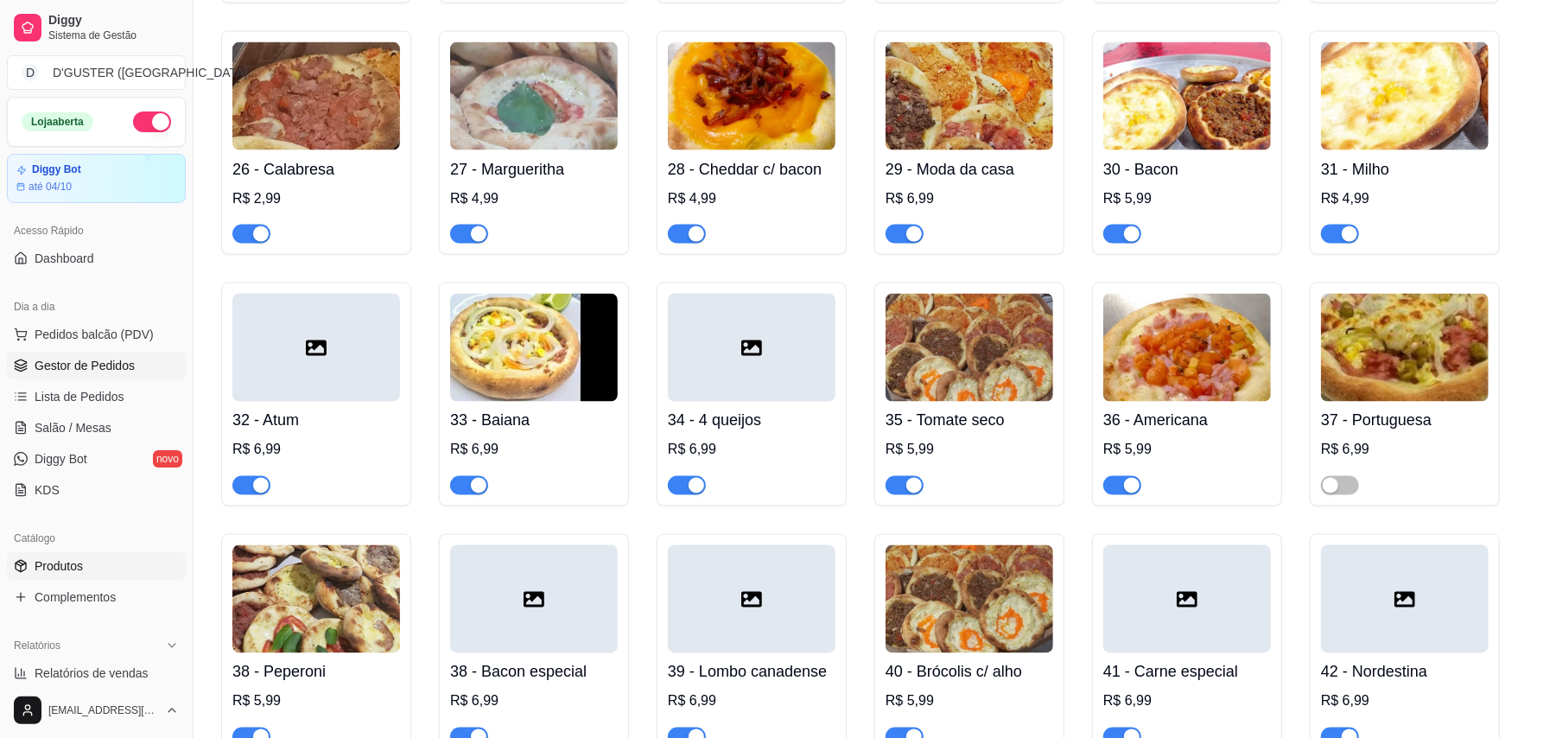
click at [105, 359] on span "Gestor de Pedidos" at bounding box center [85, 365] width 100 height 17
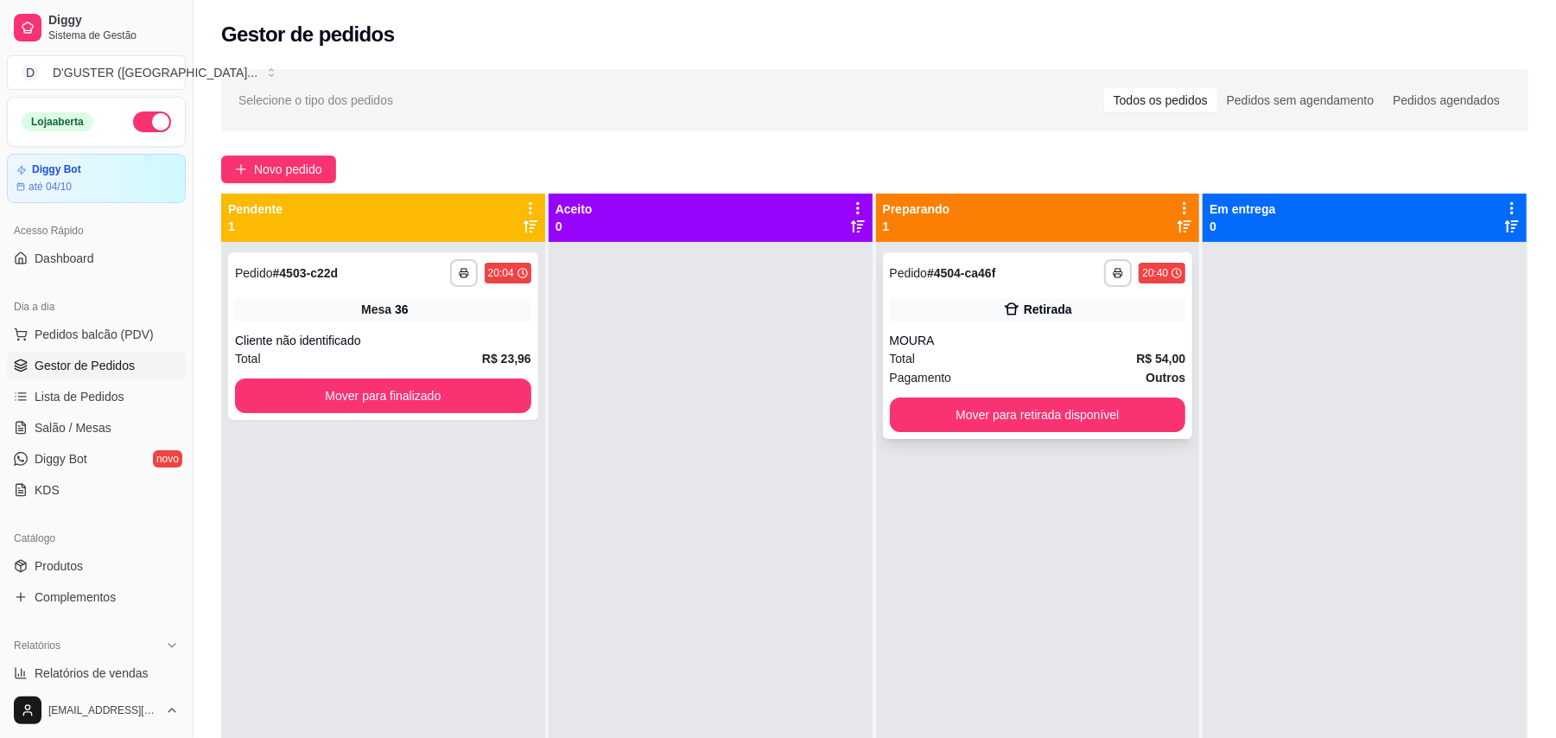
click at [1033, 308] on div "Retirada" at bounding box center [1048, 309] width 48 height 17
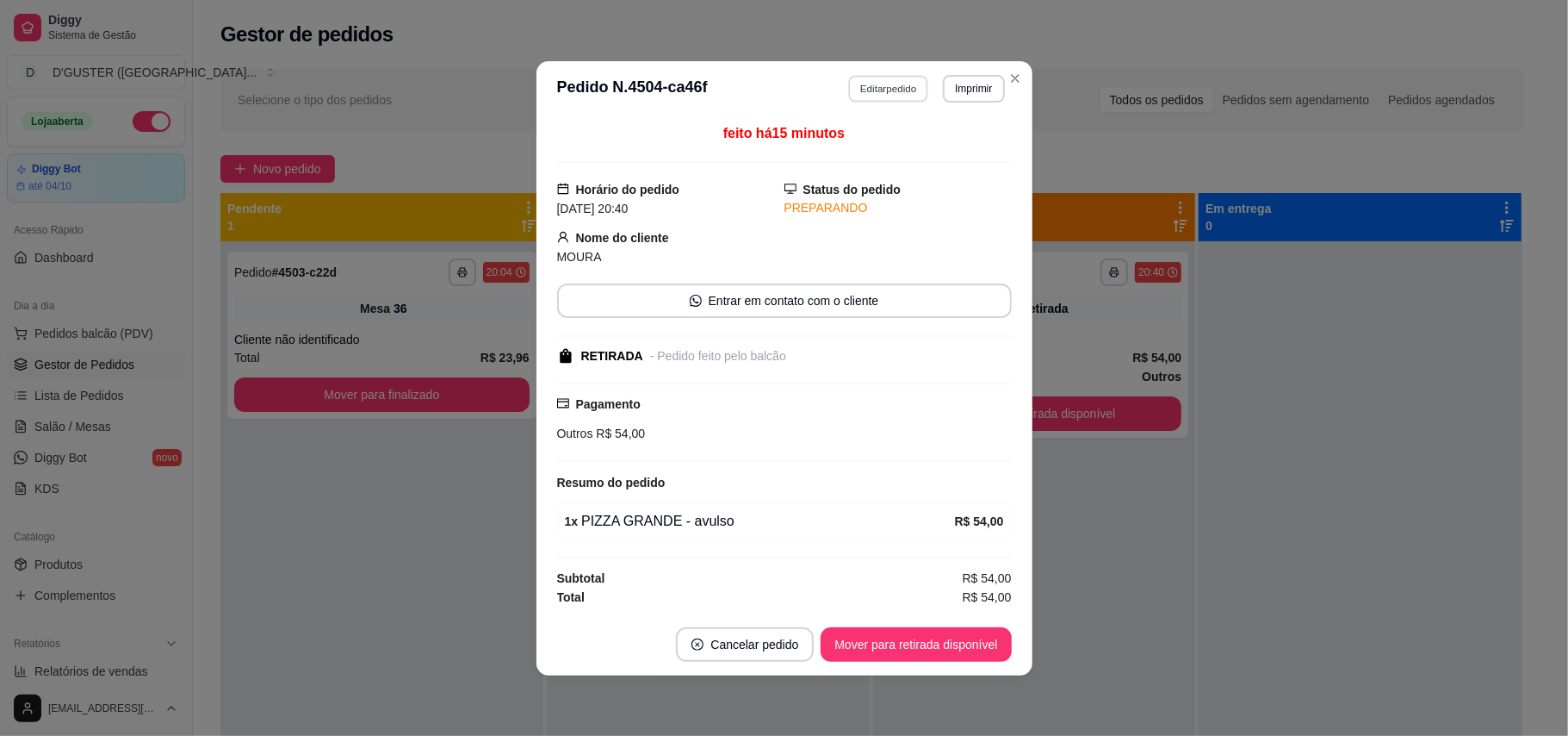
click at [882, 85] on button "Editar pedido" at bounding box center [888, 88] width 80 height 27
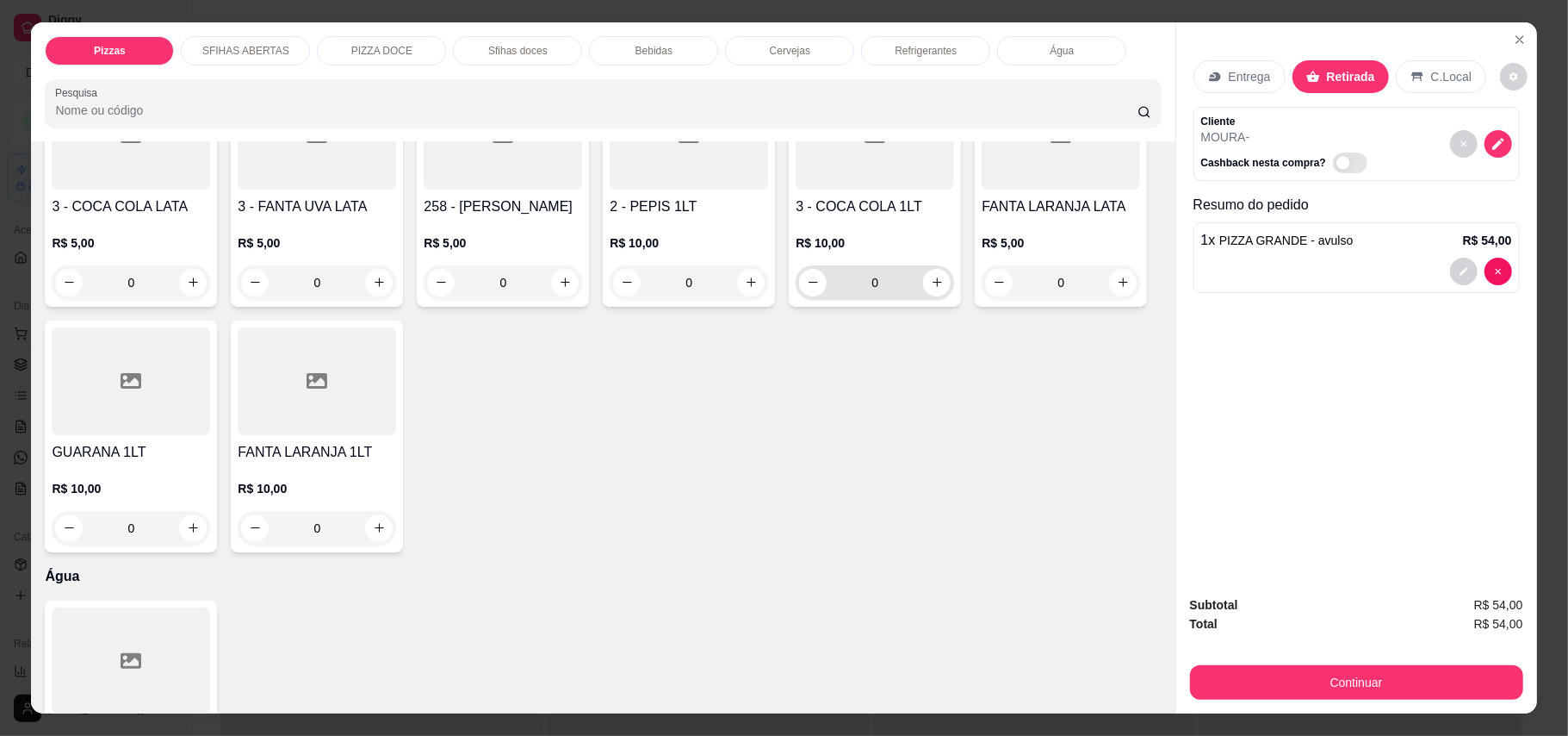
scroll to position [4020, 0]
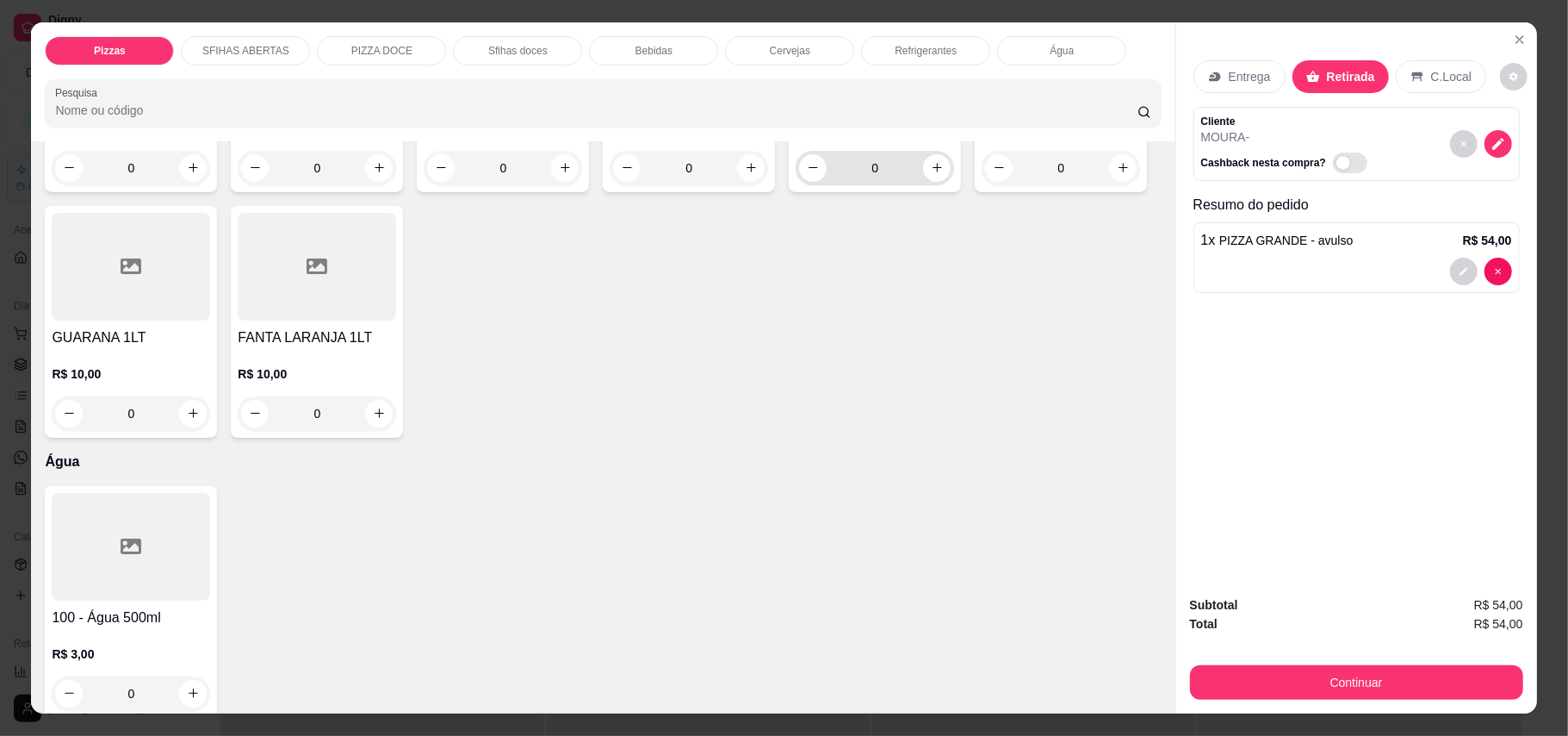
click at [917, 185] on div "0" at bounding box center [875, 168] width 152 height 35
click at [933, 175] on icon "increase-product-quantity" at bounding box center [937, 168] width 13 height 13
click at [933, 175] on icon "increase-product-quantity" at bounding box center [936, 168] width 13 height 13
type input "2"
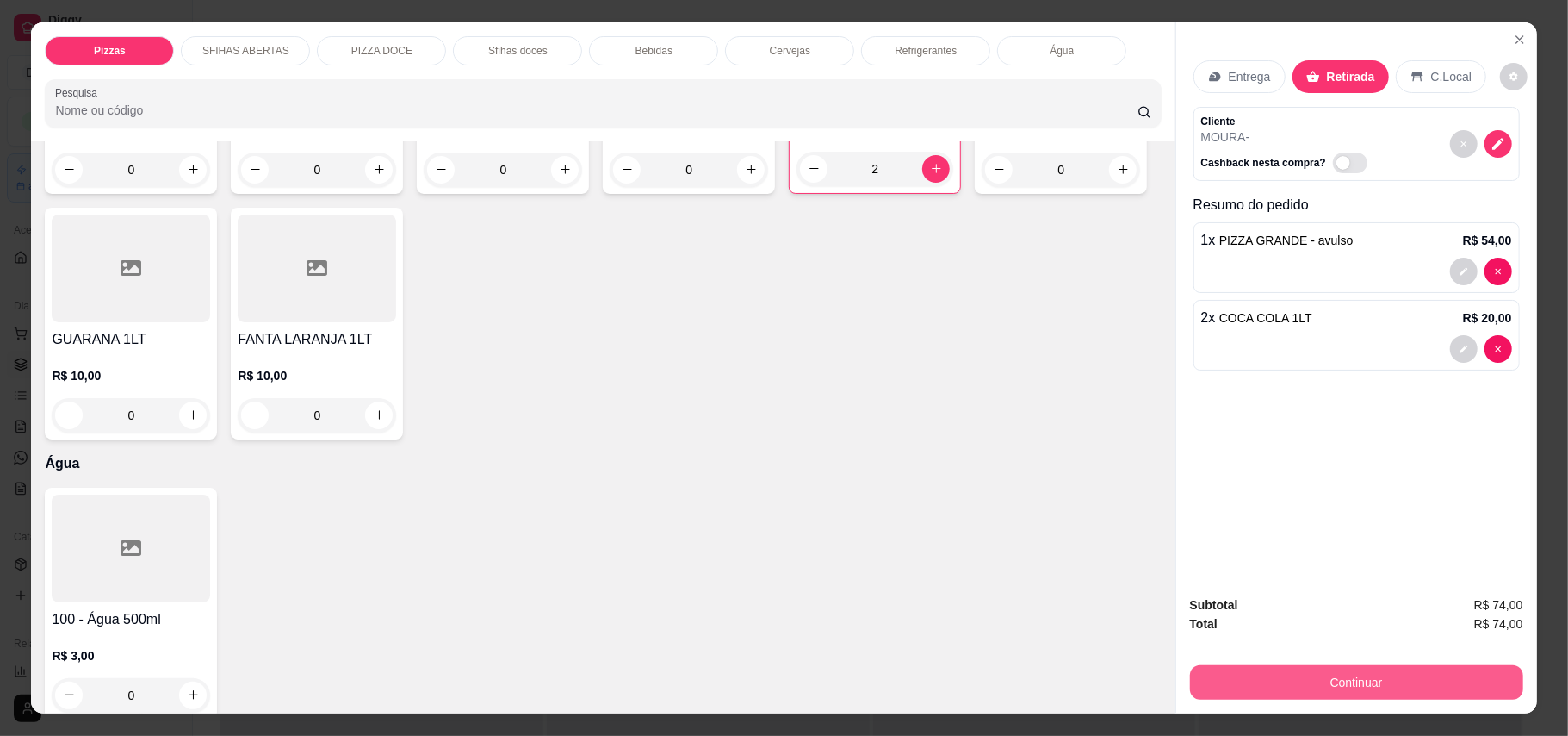
click at [1303, 693] on button "Continuar" at bounding box center [1357, 682] width 333 height 35
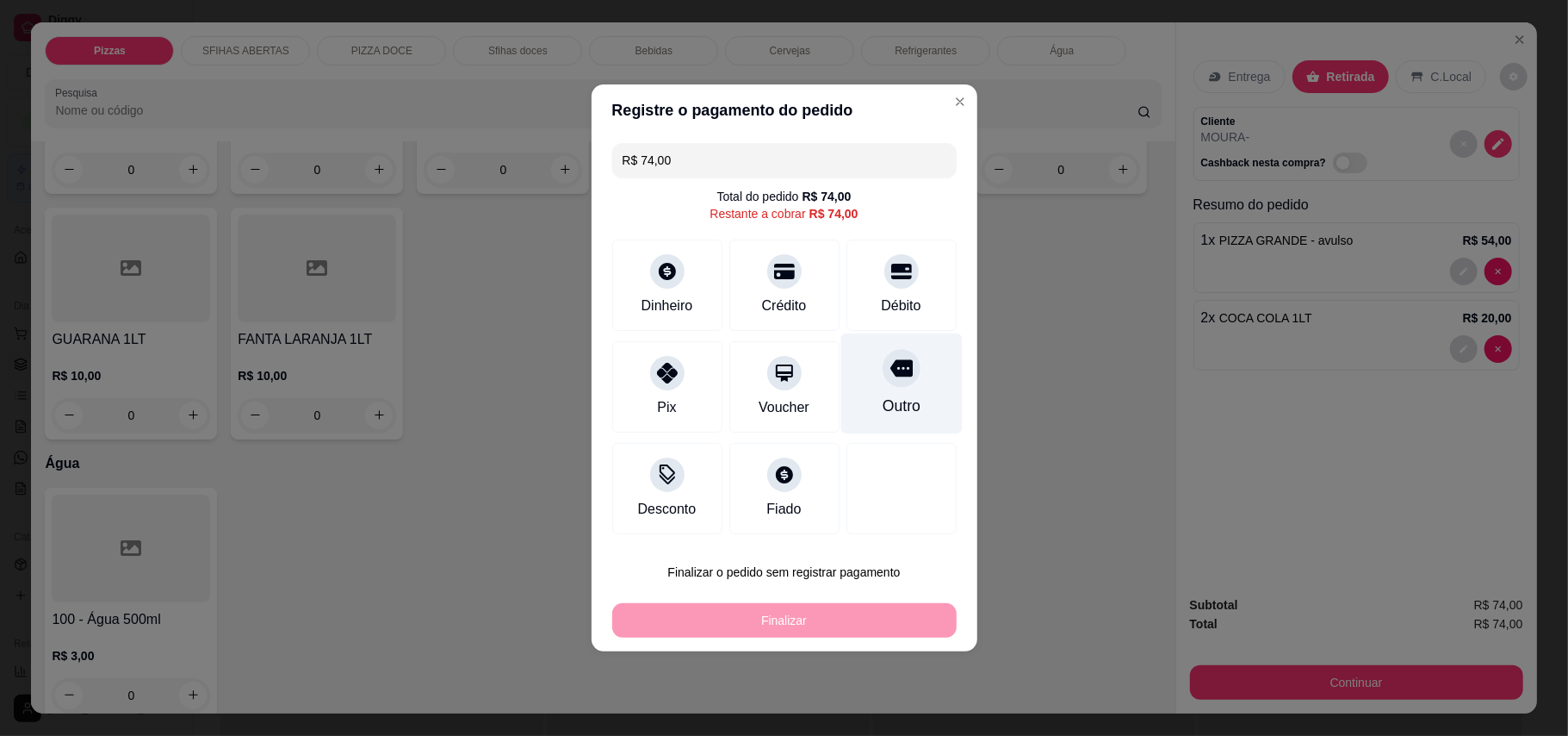
click at [896, 404] on div "Outro" at bounding box center [901, 406] width 38 height 22
type input "R$ 0,00"
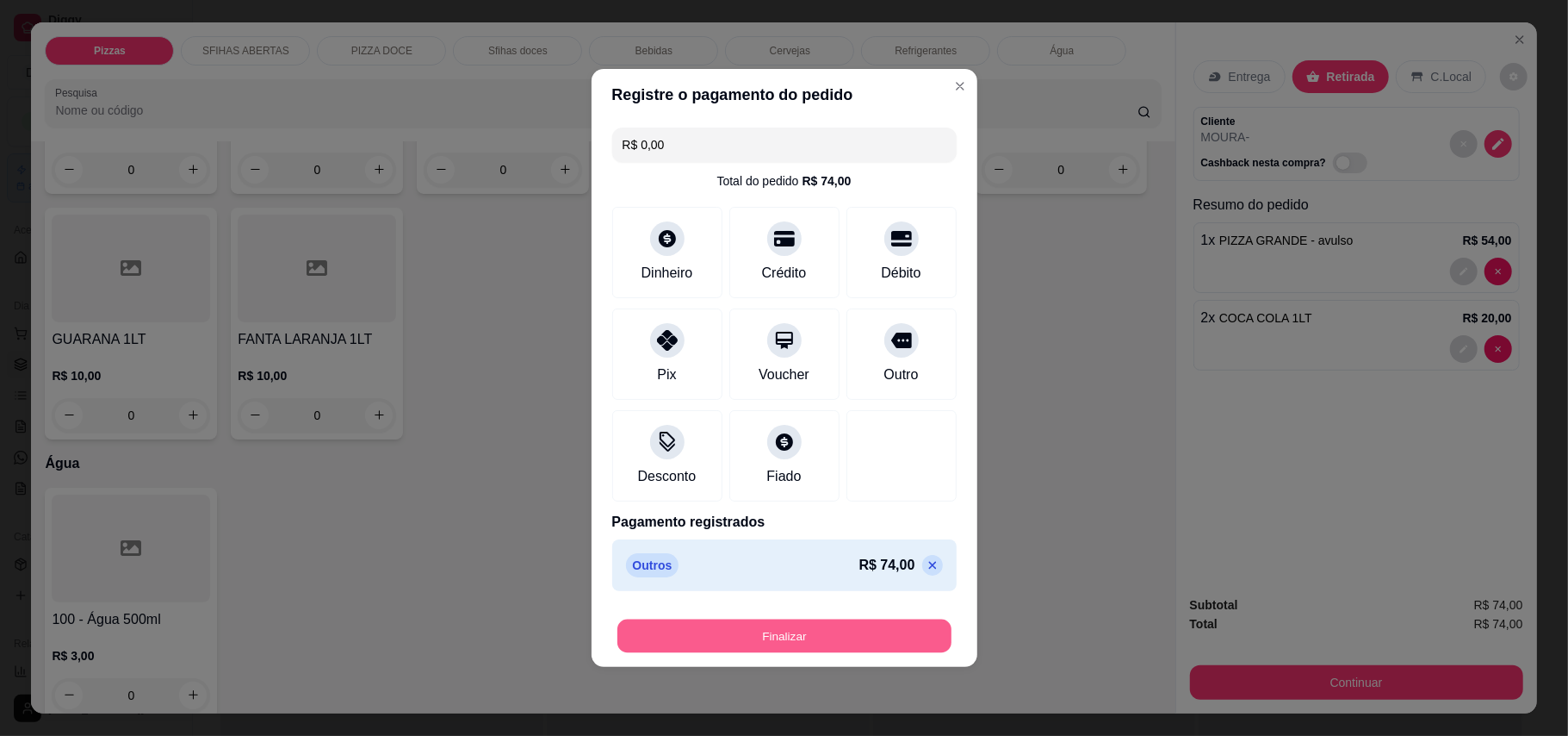
click at [806, 649] on button "Finalizar" at bounding box center [784, 636] width 334 height 34
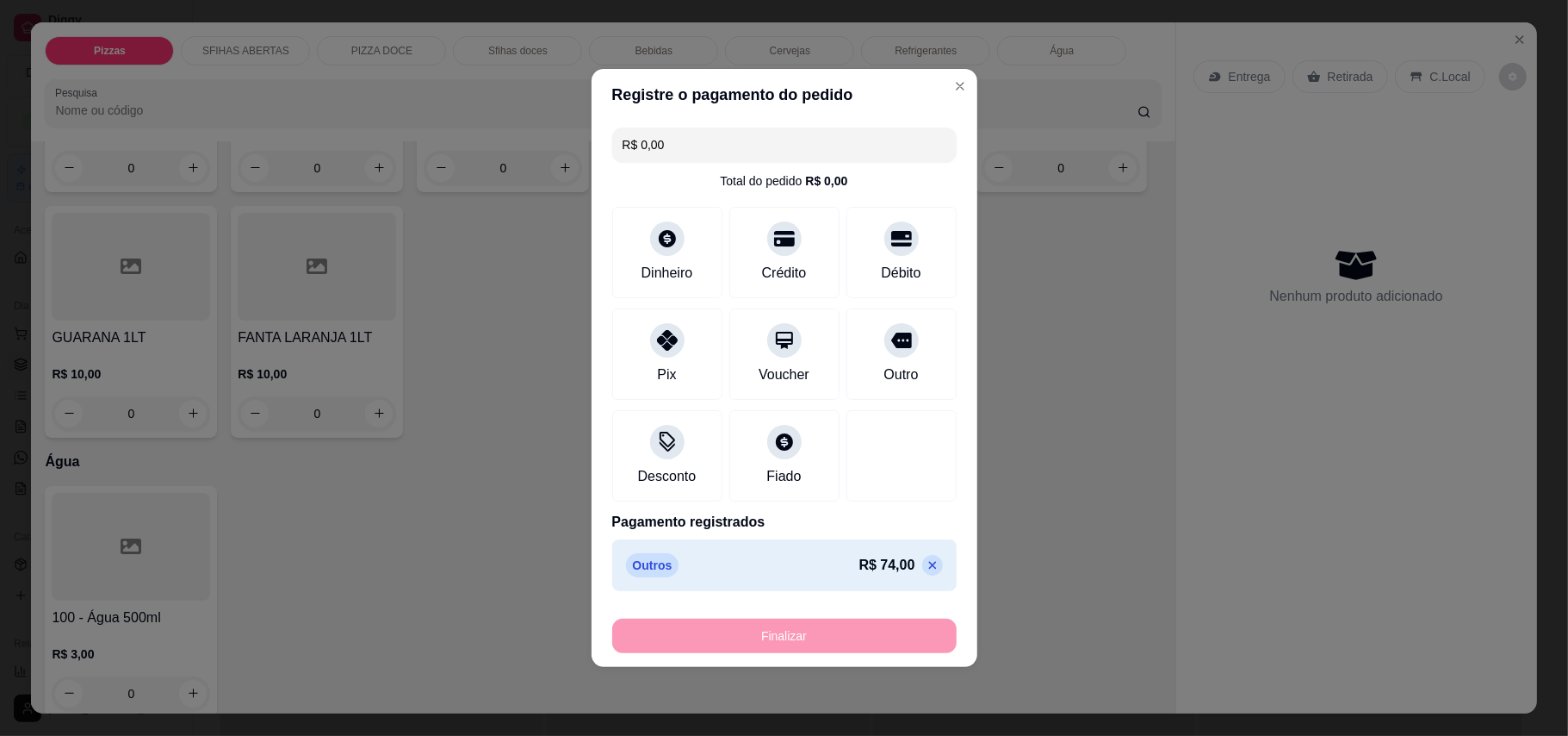
type input "0"
type input "-R$ 74,00"
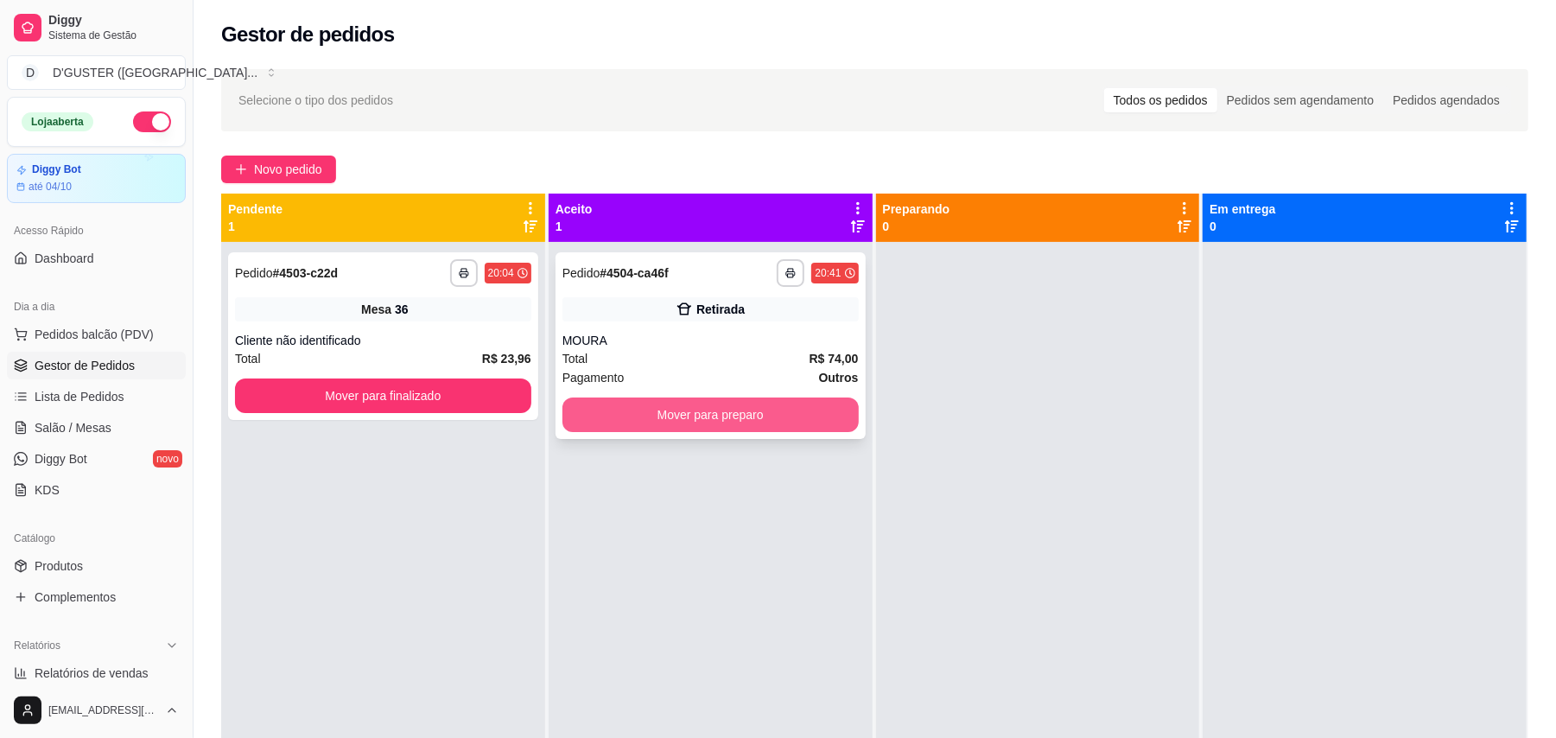
click at [746, 411] on button "Mover para preparo" at bounding box center [710, 414] width 296 height 35
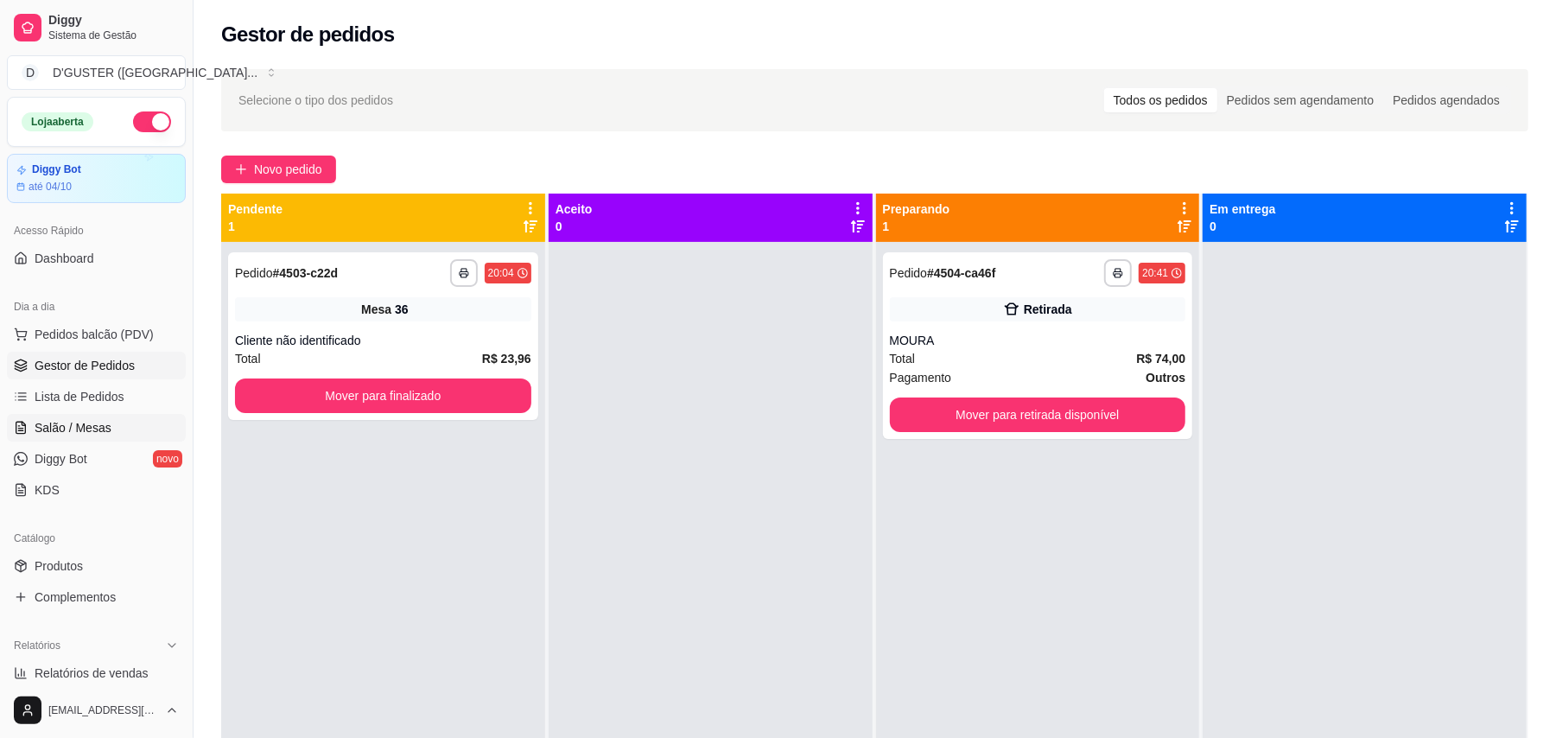
click at [76, 422] on span "Salão / Mesas" at bounding box center [73, 427] width 77 height 17
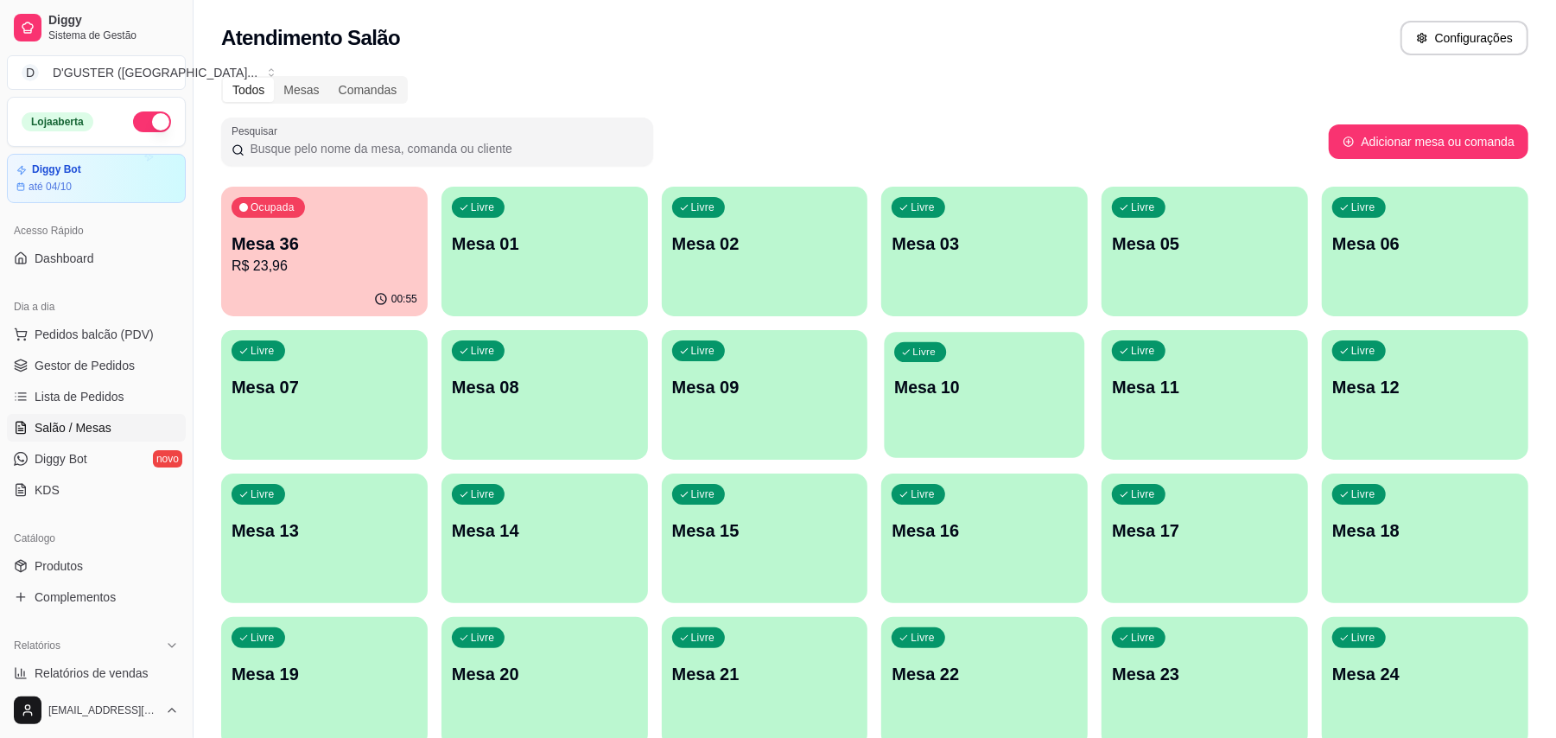
click at [974, 396] on p "Mesa 10" at bounding box center [985, 387] width 180 height 23
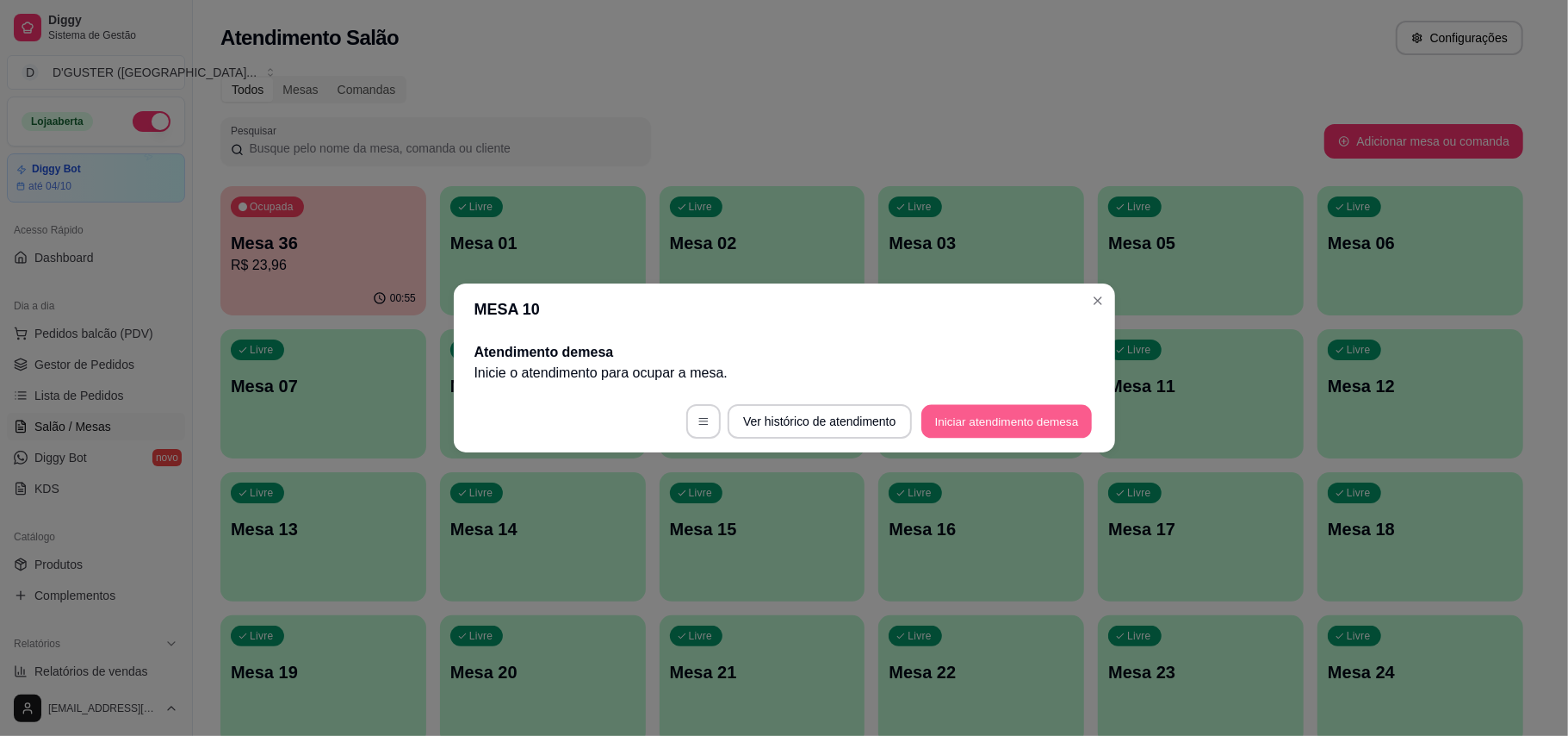
click at [1015, 426] on button "Iniciar atendimento de mesa" at bounding box center [1006, 422] width 170 height 34
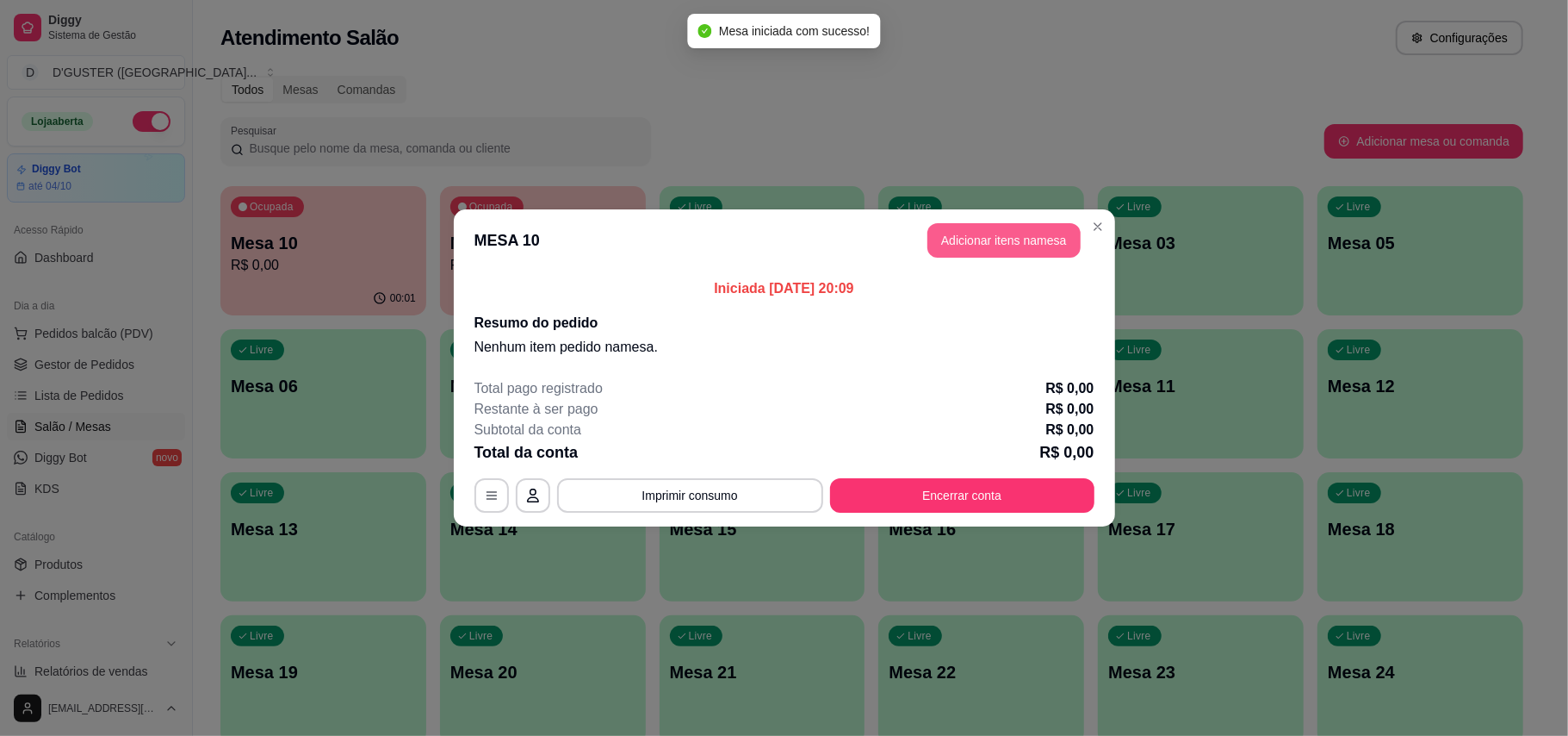
click at [1015, 243] on button "Adicionar itens na mesa" at bounding box center [1004, 240] width 154 height 35
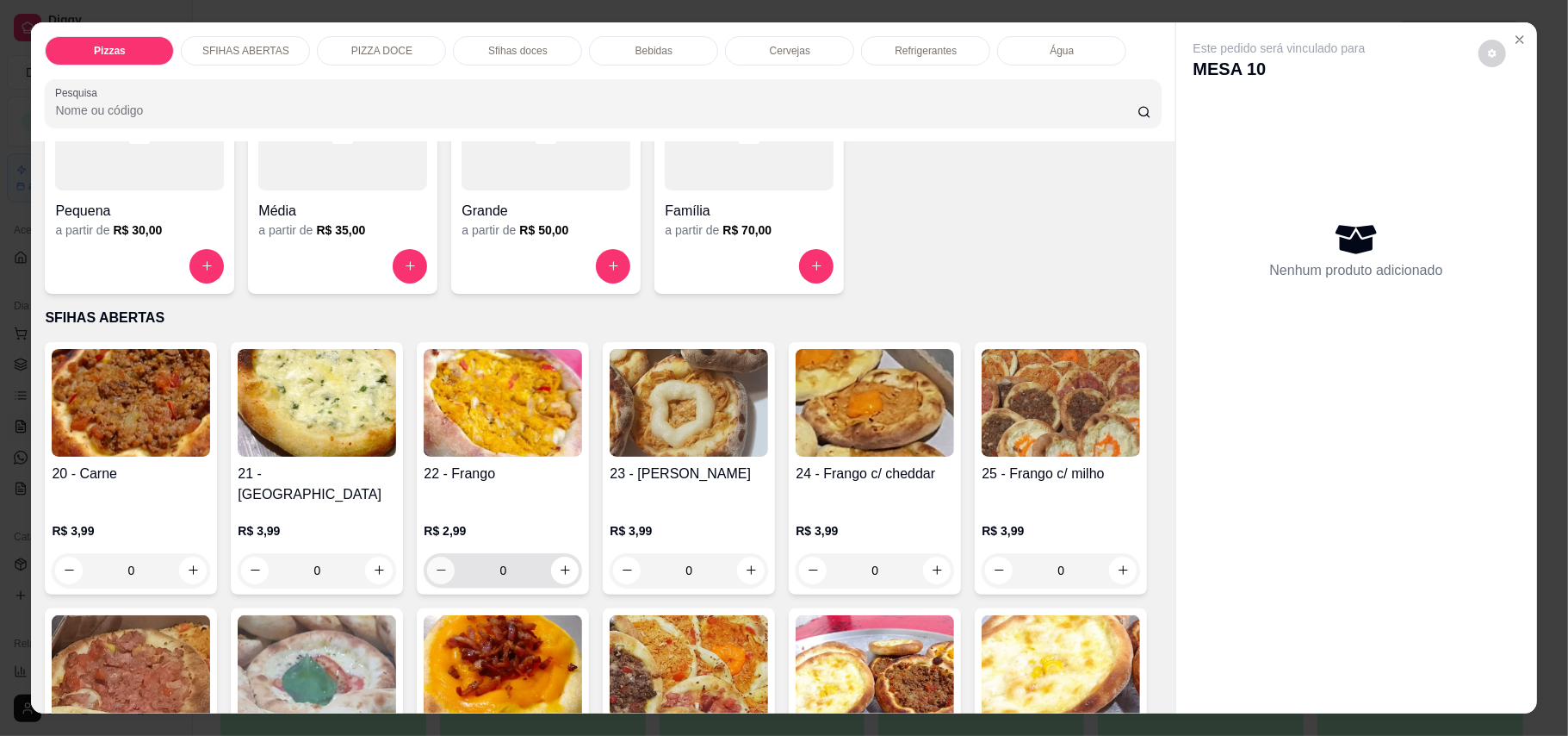
scroll to position [229, 0]
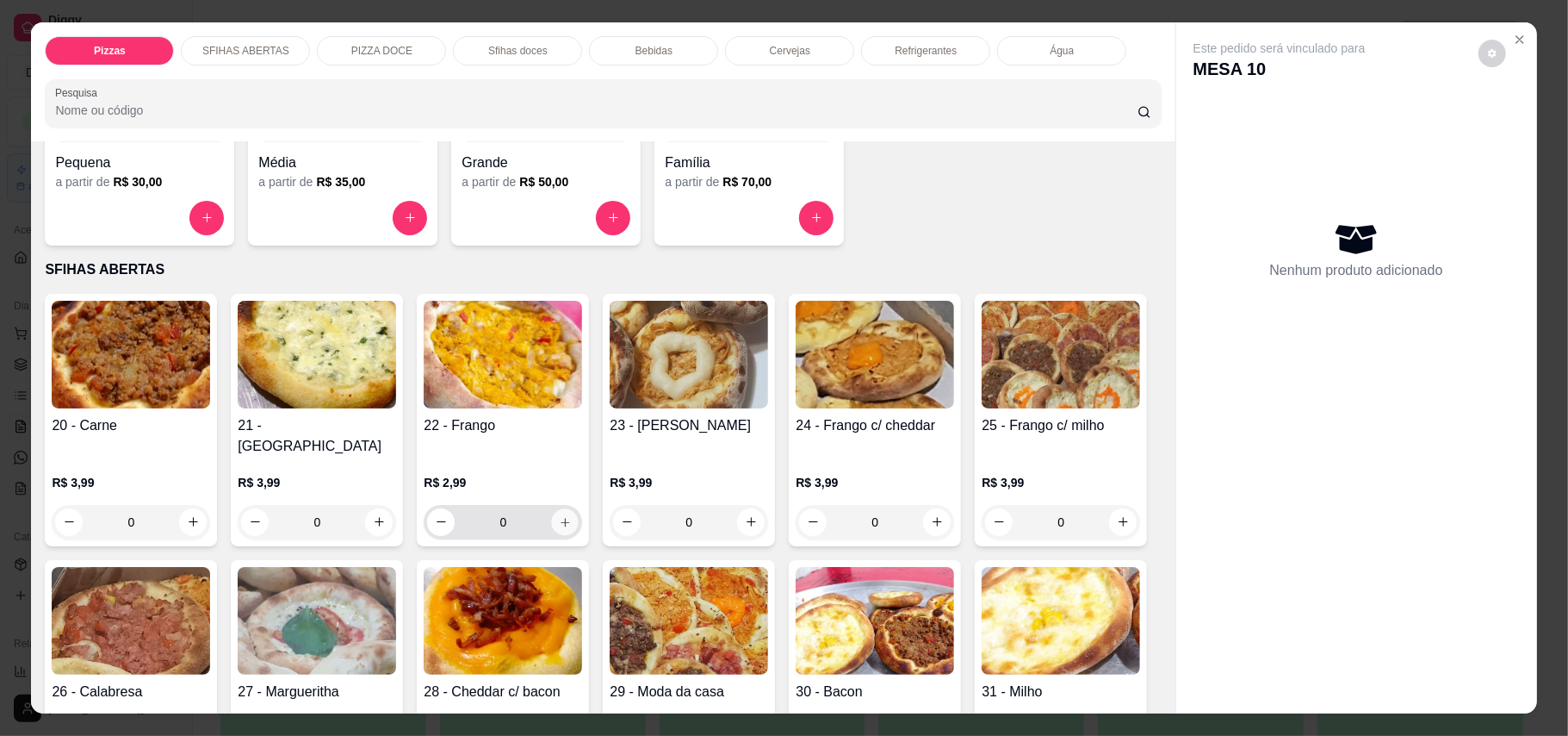
click at [555, 510] on button "increase-product-quantity" at bounding box center [565, 522] width 27 height 27
type input "1"
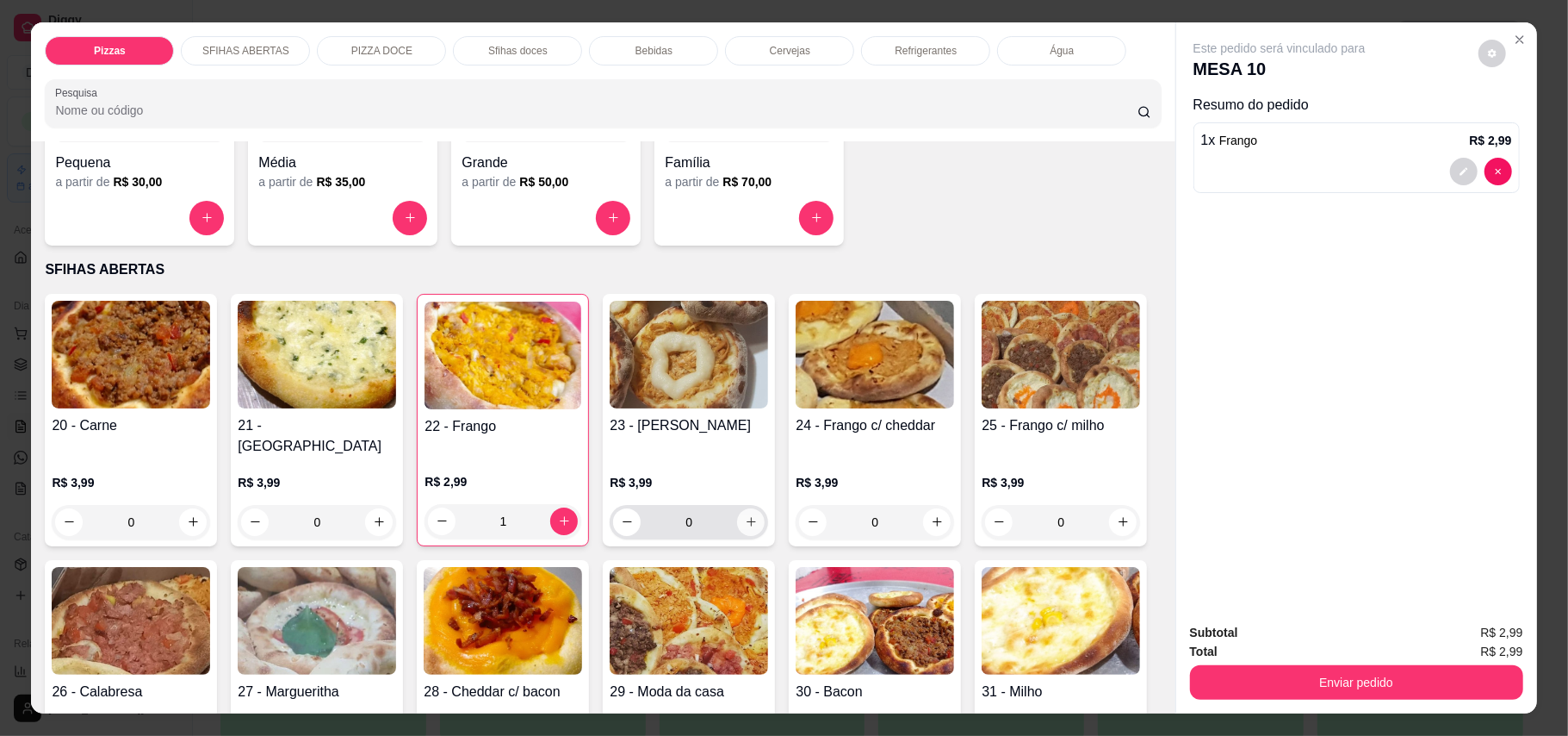
click at [745, 516] on icon "increase-product-quantity" at bounding box center [751, 522] width 13 height 13
type input "1"
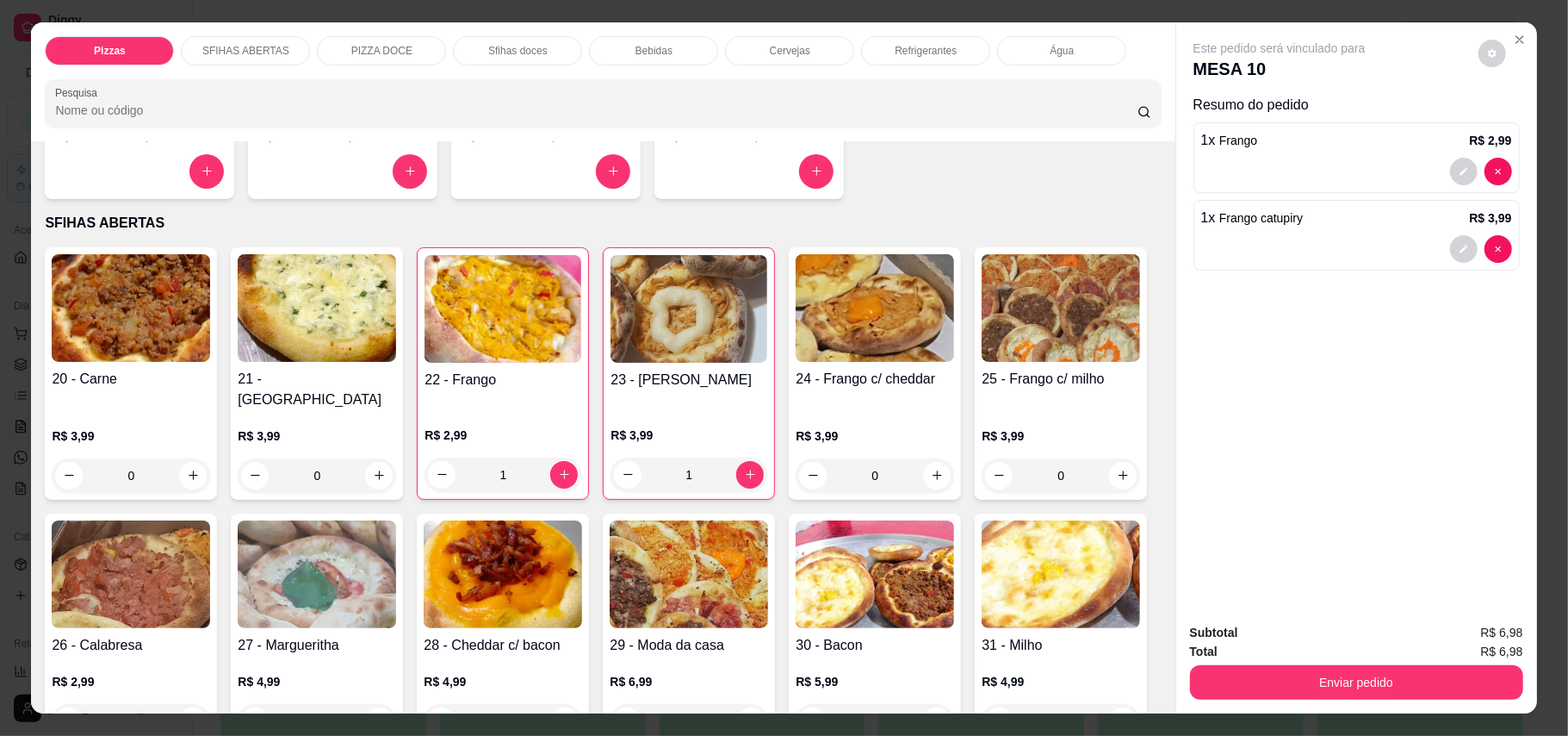
scroll to position [459, 0]
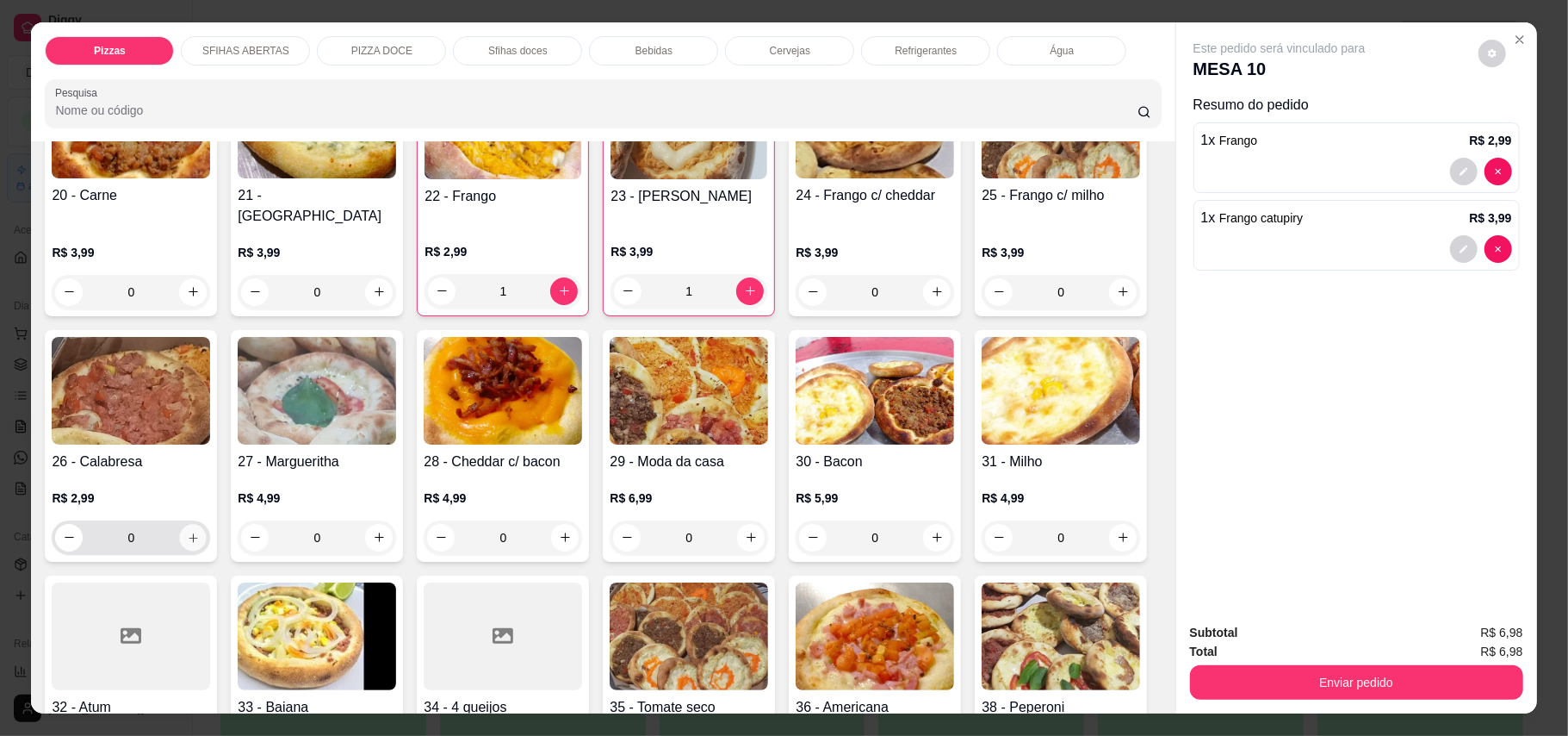
click at [199, 531] on icon "increase-product-quantity" at bounding box center [192, 537] width 13 height 13
type input "1"
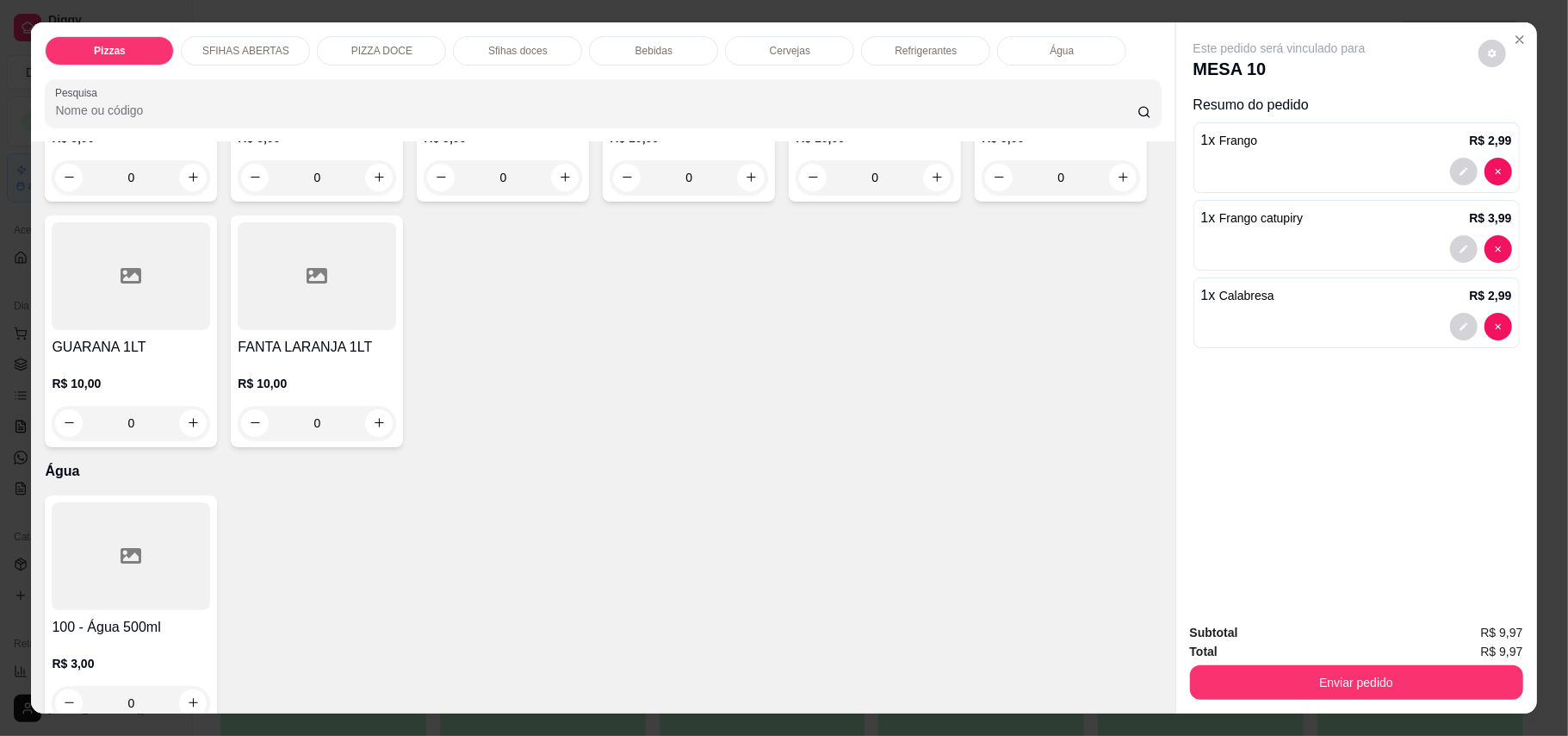
scroll to position [4020, 0]
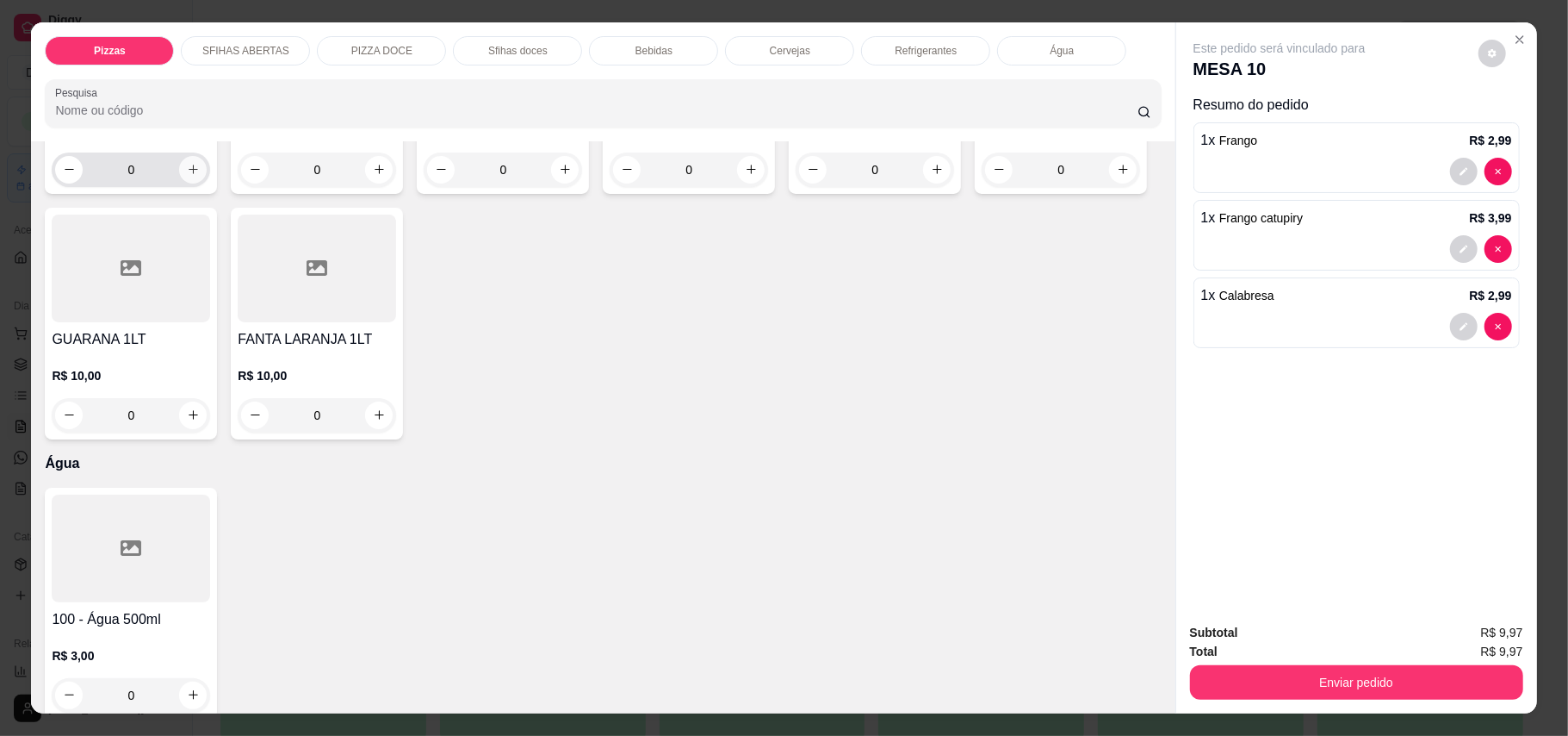
click at [186, 176] on icon "increase-product-quantity" at bounding box center [192, 169] width 13 height 13
type input "1"
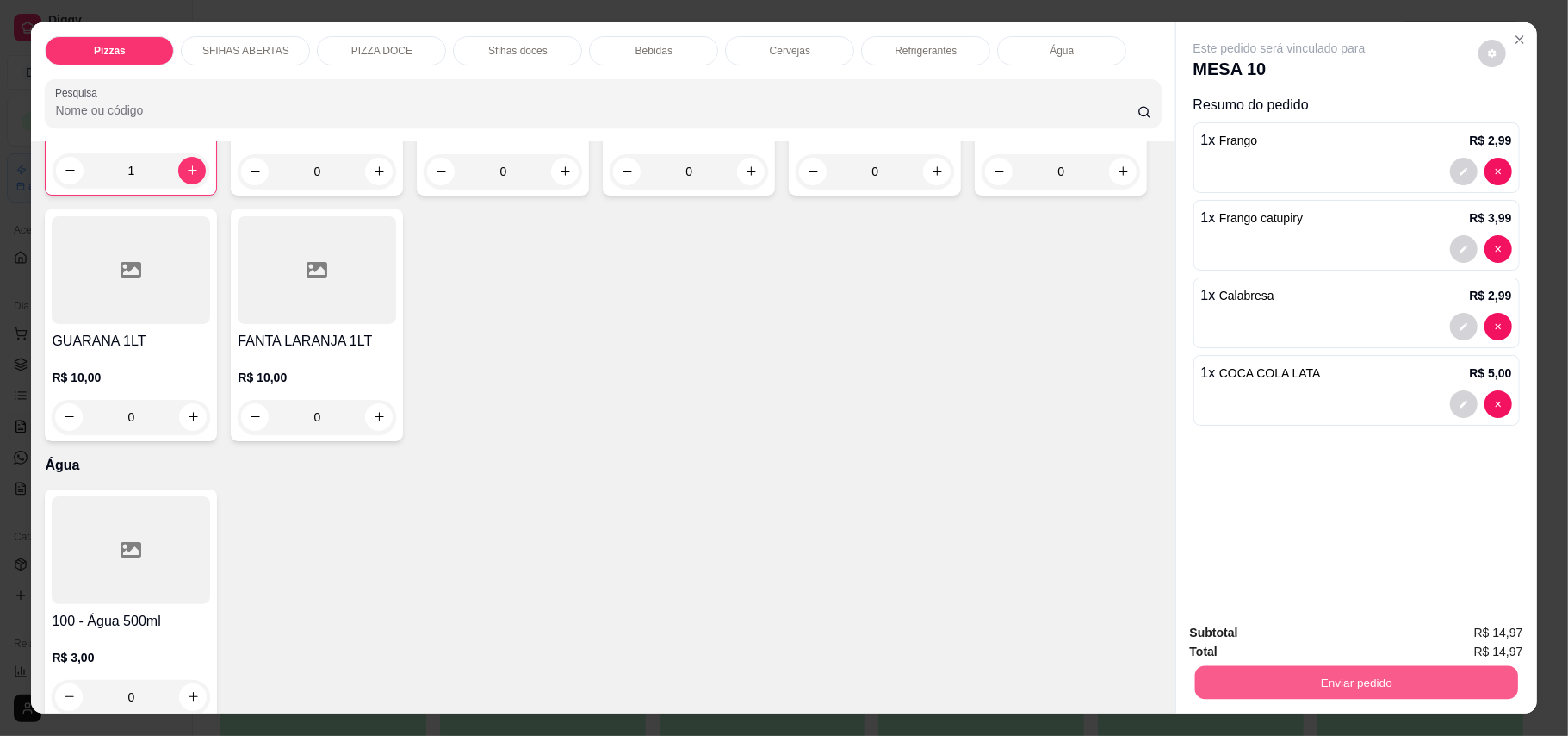
click at [1413, 682] on button "Enviar pedido" at bounding box center [1356, 683] width 323 height 34
click at [1436, 642] on button "Enviar pedido" at bounding box center [1476, 640] width 98 height 33
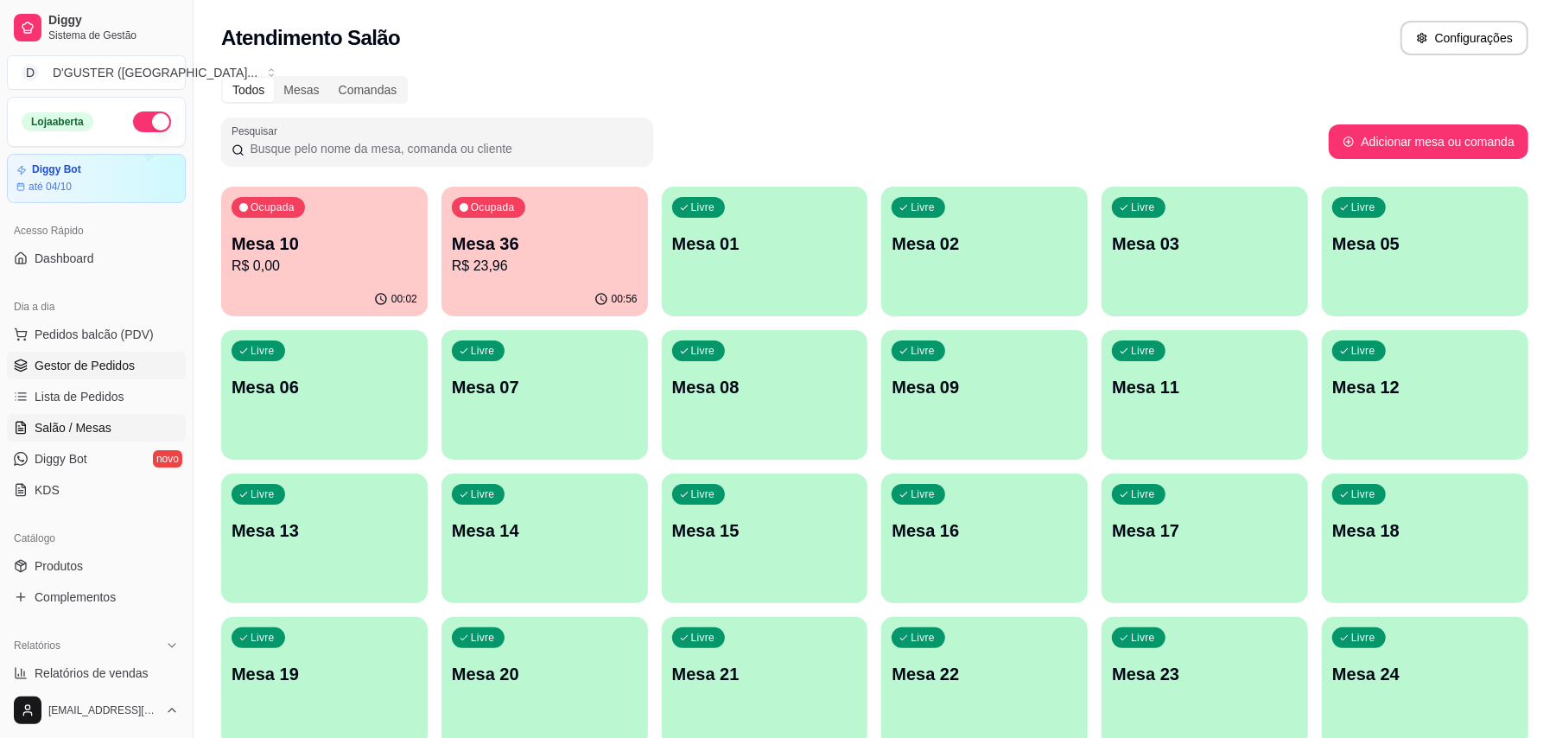
click at [98, 368] on span "Gestor de Pedidos" at bounding box center [85, 365] width 100 height 17
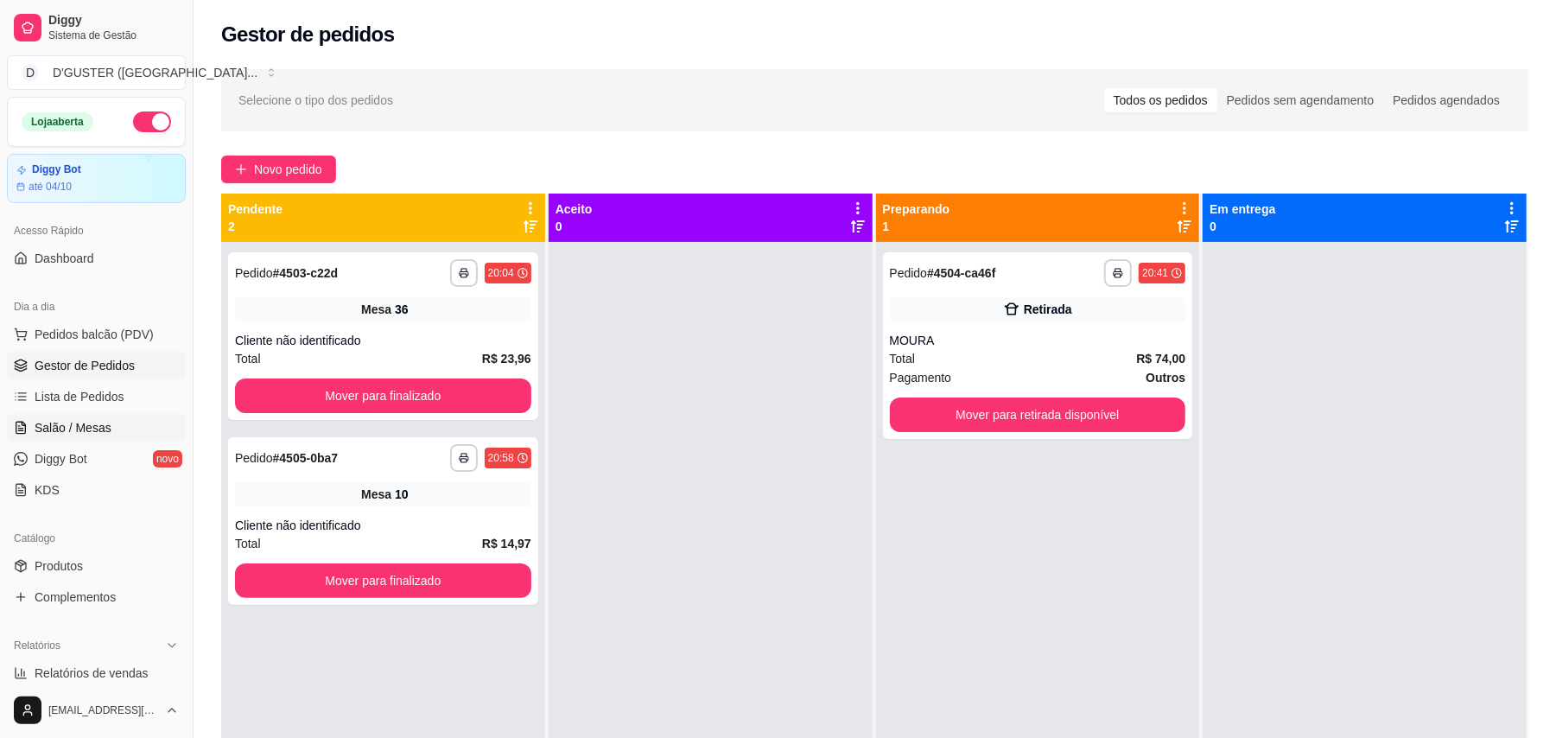
click at [126, 433] on link "Salão / Mesas" at bounding box center [96, 428] width 179 height 28
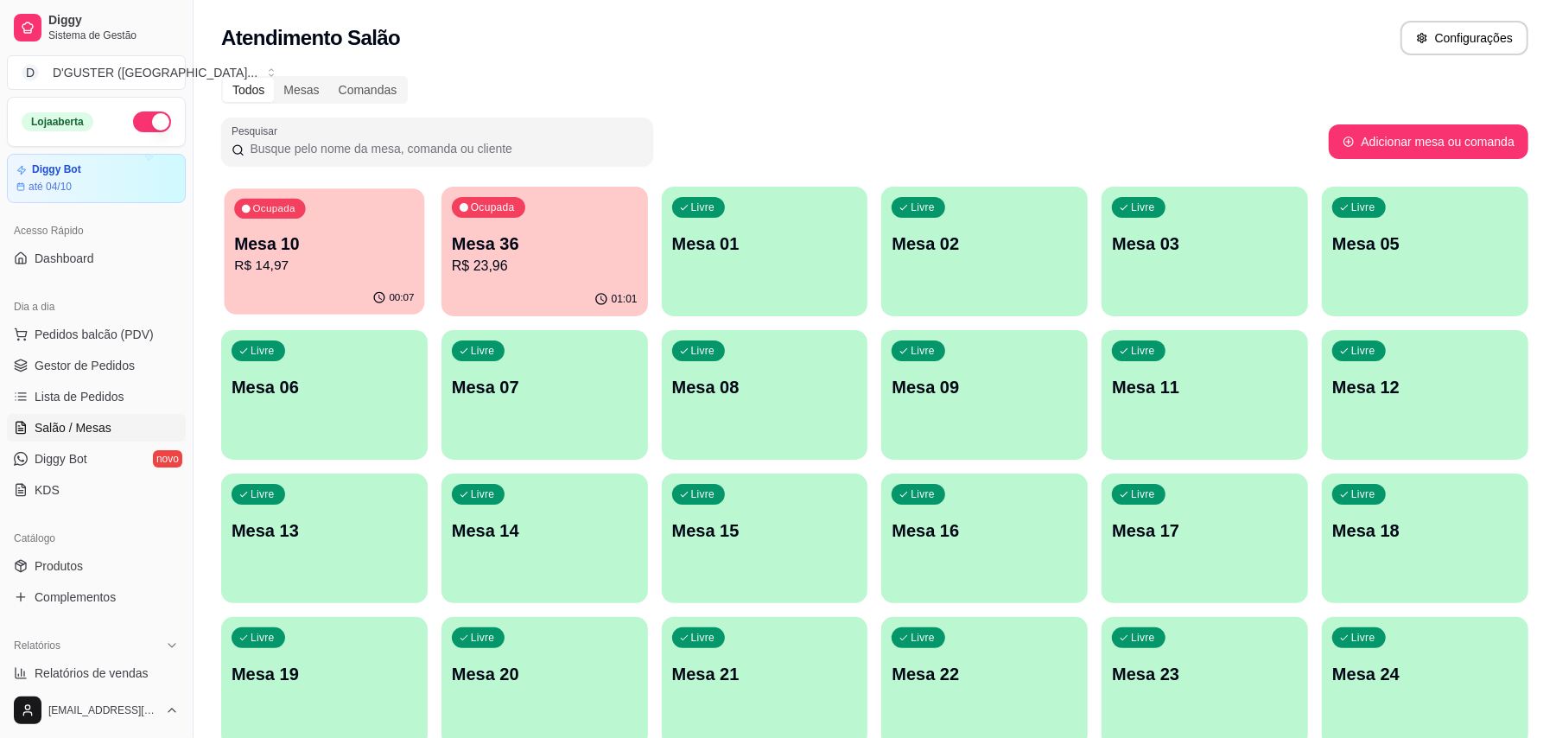
click at [228, 242] on div "Ocupada Mesa 10 R$ 14,97" at bounding box center [325, 234] width 200 height 93
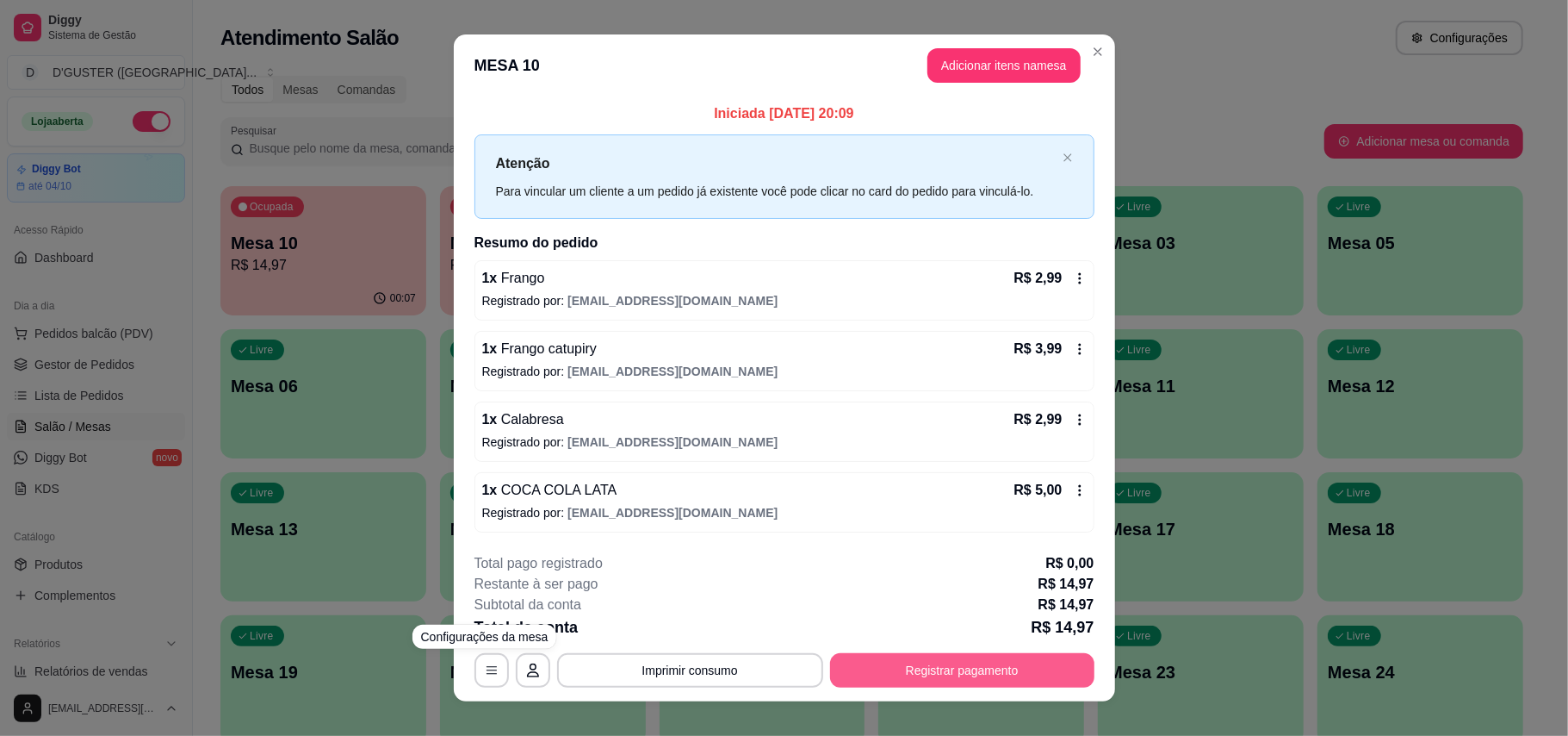
click at [992, 667] on button "Registrar pagamento" at bounding box center [962, 670] width 264 height 35
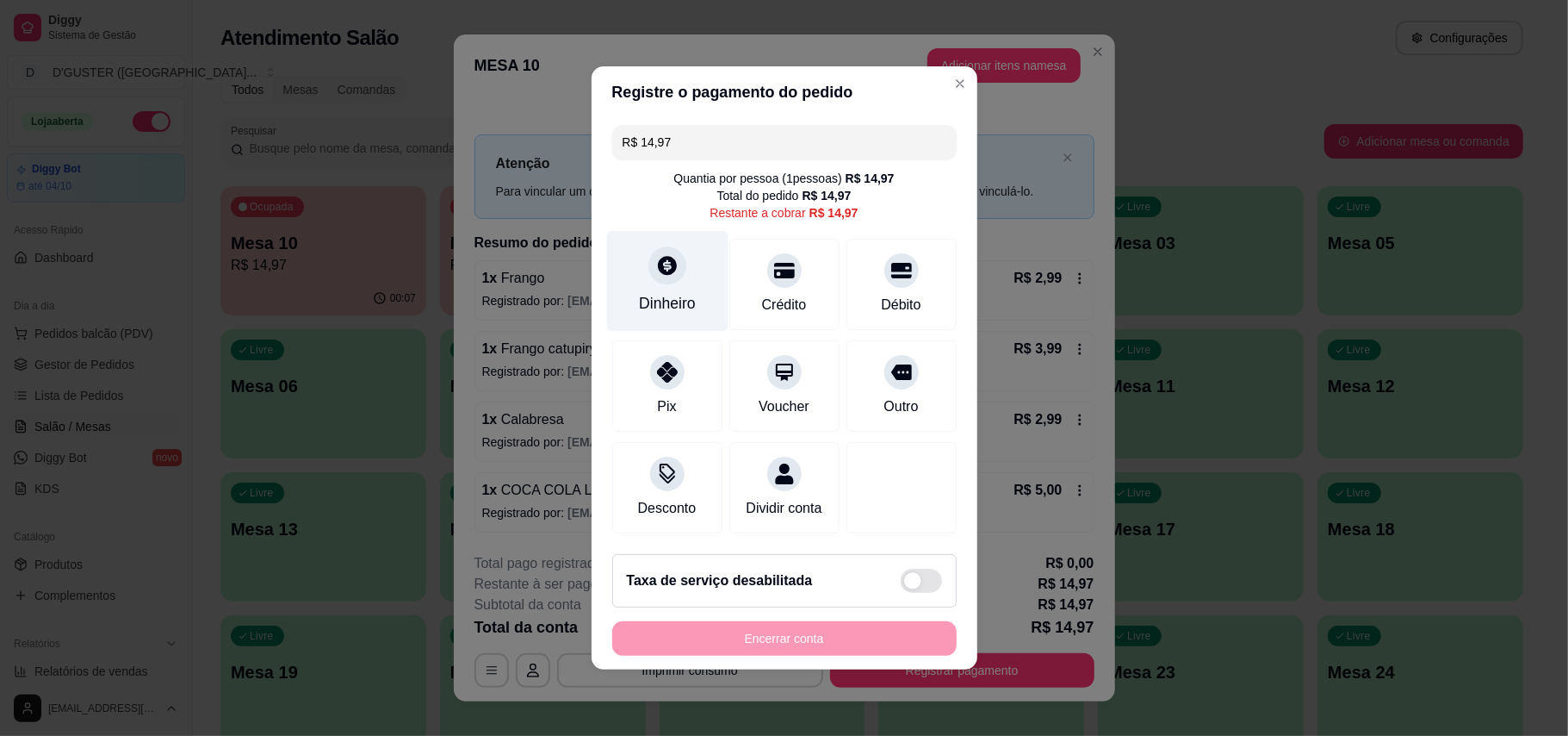
click at [632, 260] on div "Dinheiro" at bounding box center [667, 281] width 122 height 101
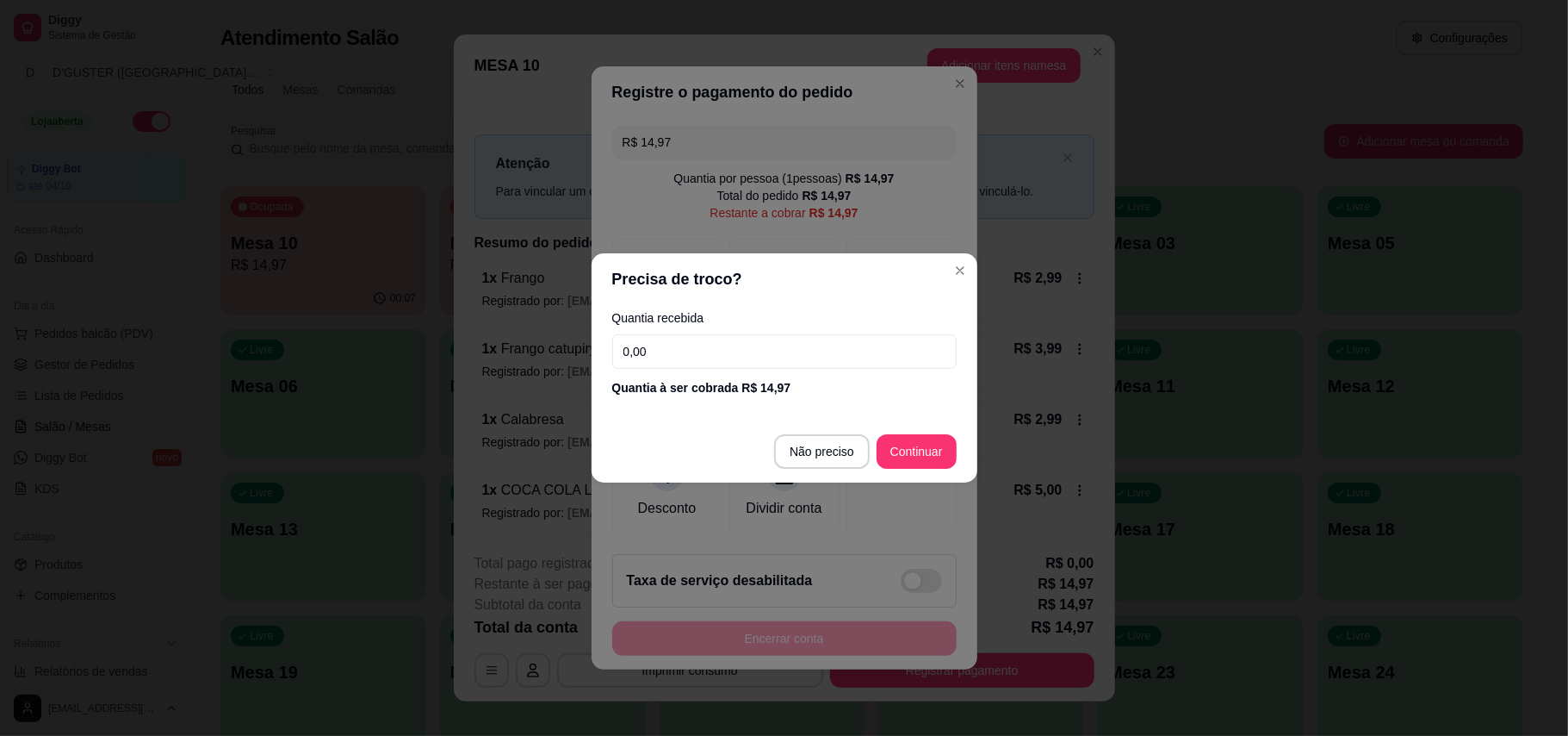
click at [713, 350] on input "0,00" at bounding box center [784, 351] width 345 height 35
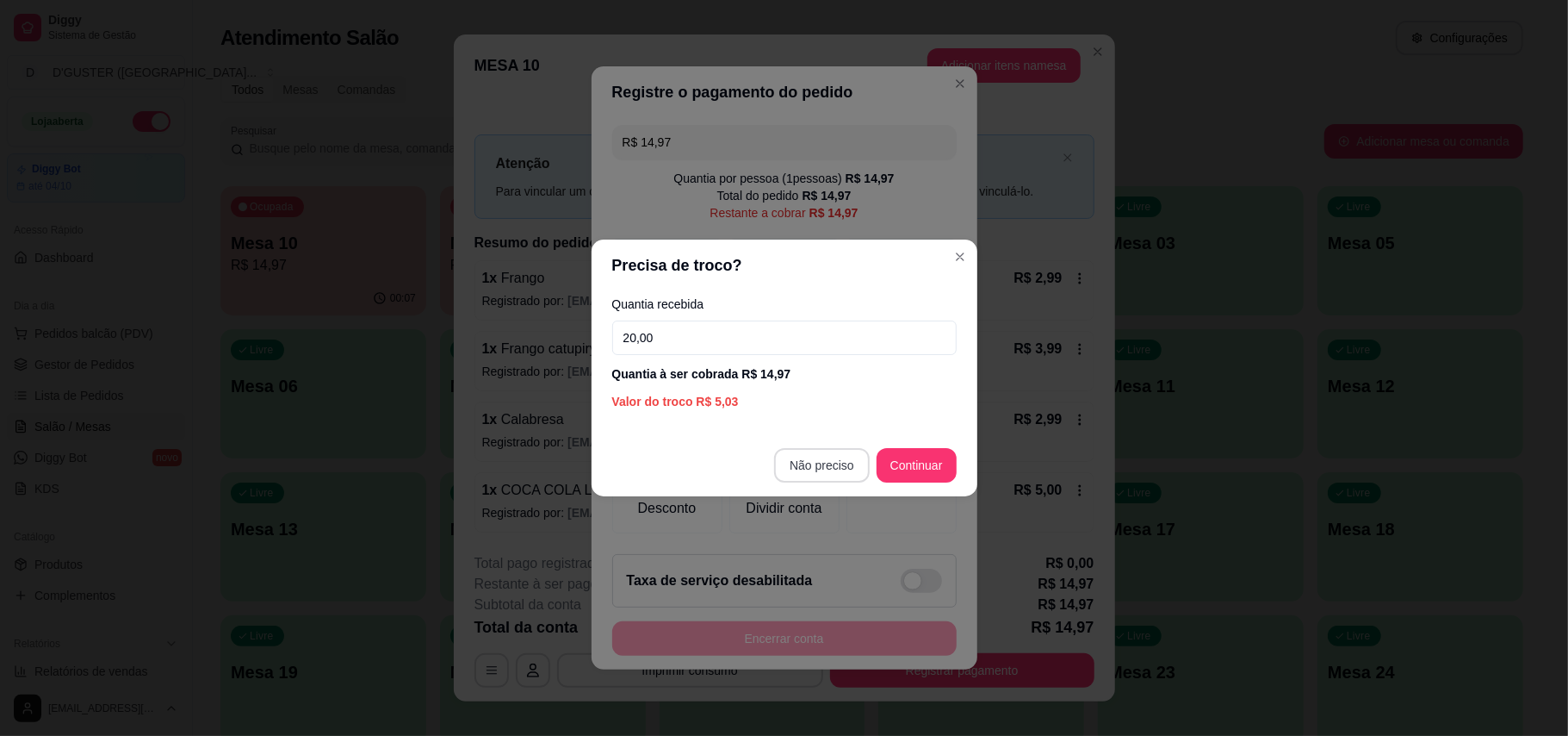
type input "20,00"
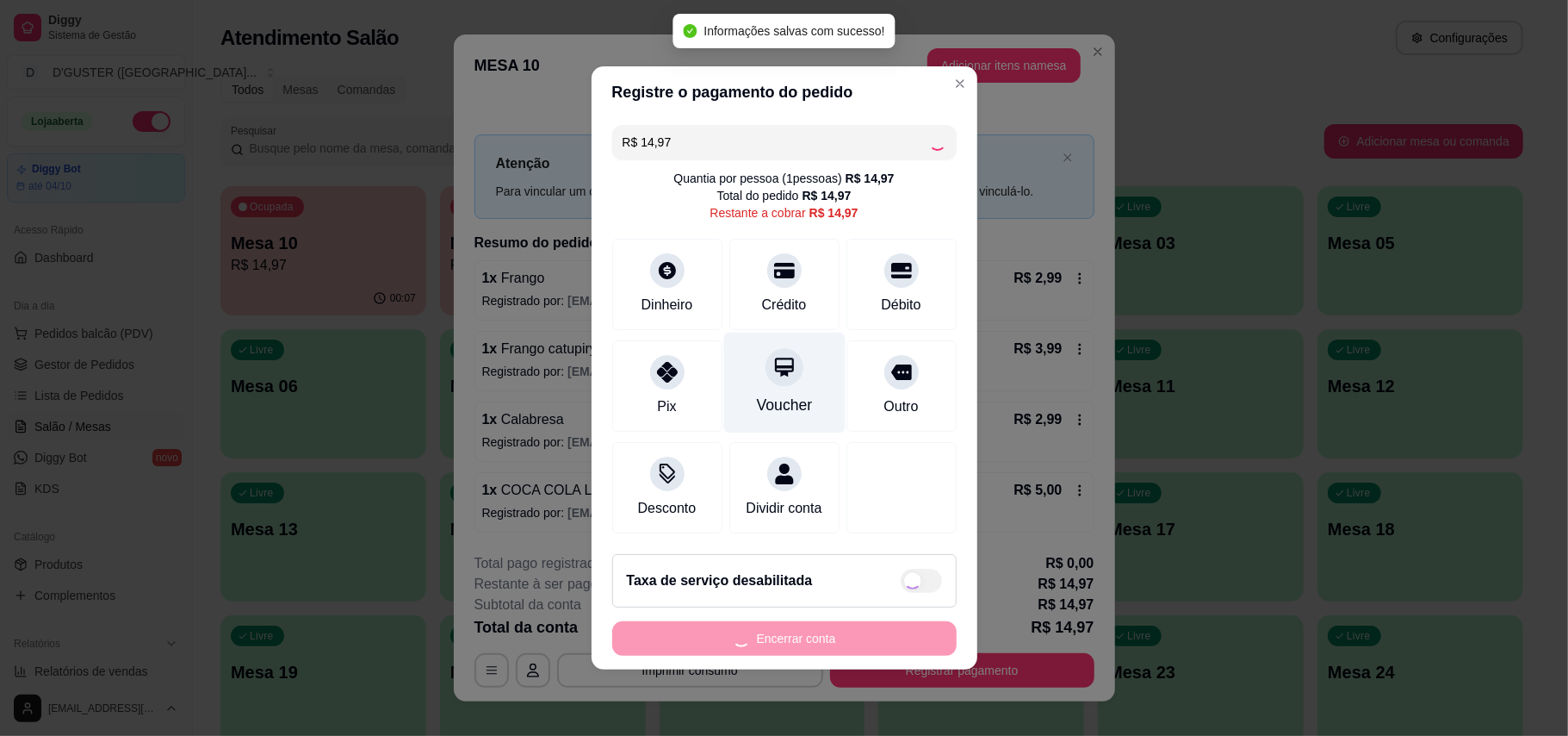
type input "R$ 0,00"
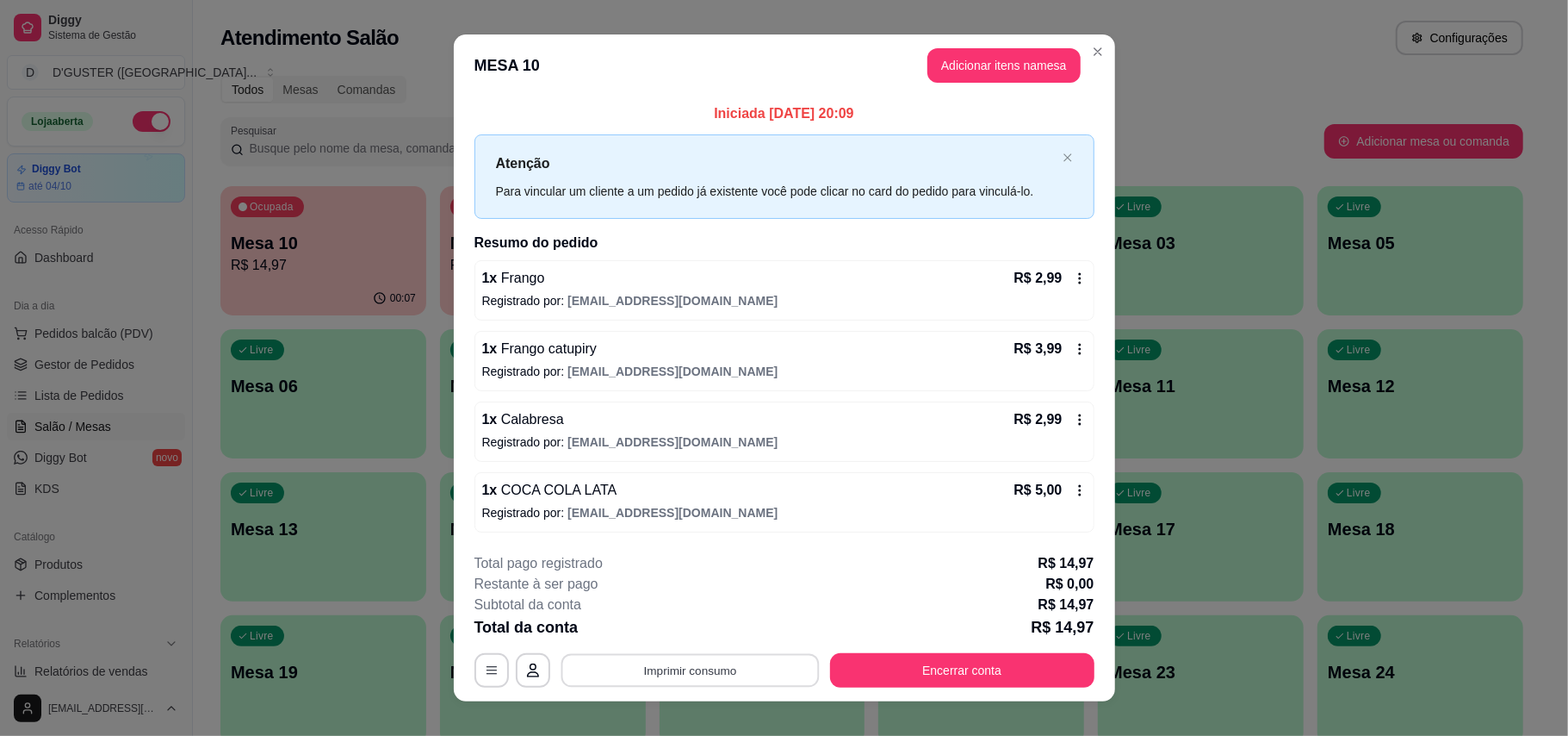
click at [711, 661] on button "Imprimir consumo" at bounding box center [689, 670] width 258 height 34
click at [693, 572] on button "IMPRESSORA" at bounding box center [686, 563] width 125 height 28
click at [939, 662] on button "Encerrar conta" at bounding box center [961, 670] width 256 height 34
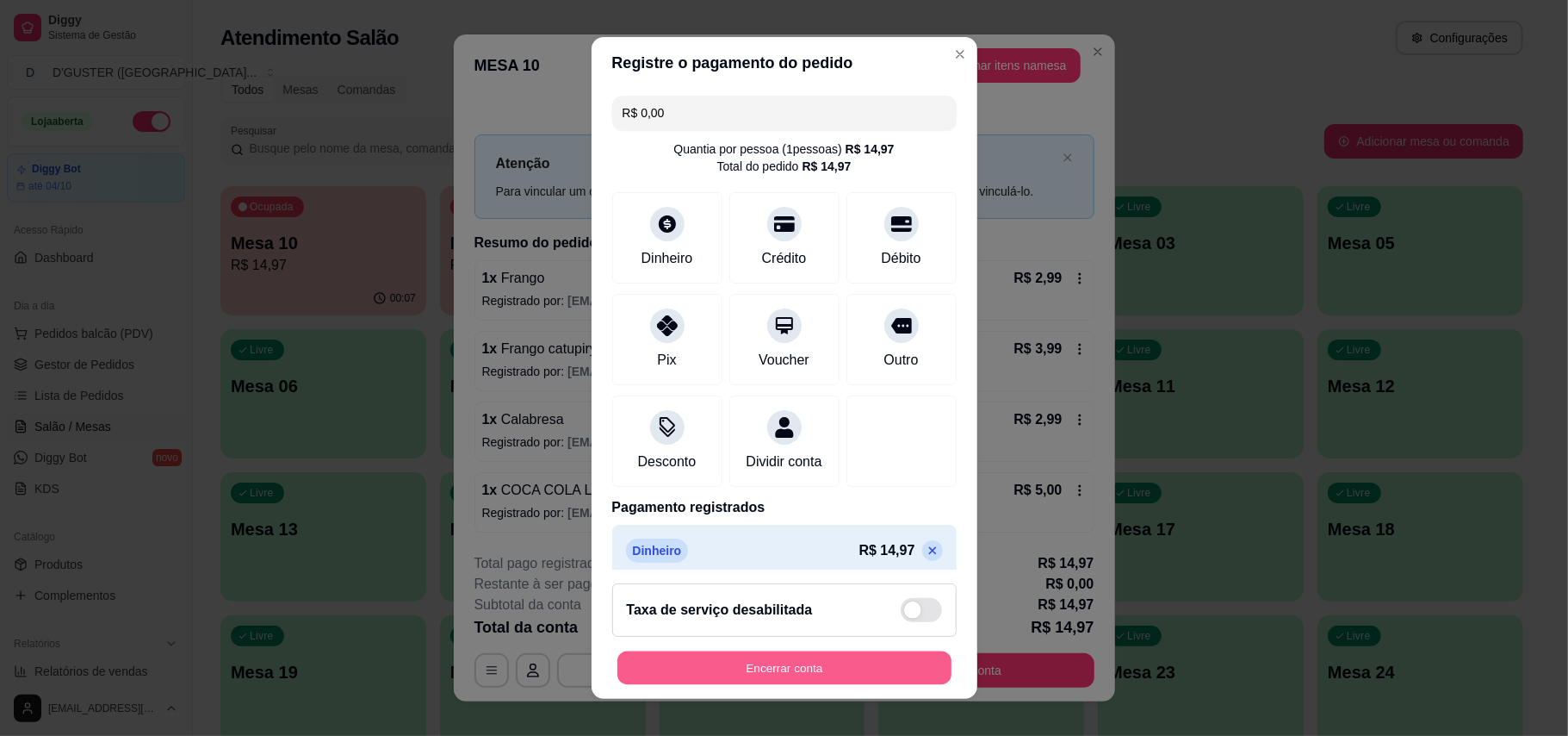
click at [824, 667] on button "Encerrar conta" at bounding box center [784, 668] width 334 height 34
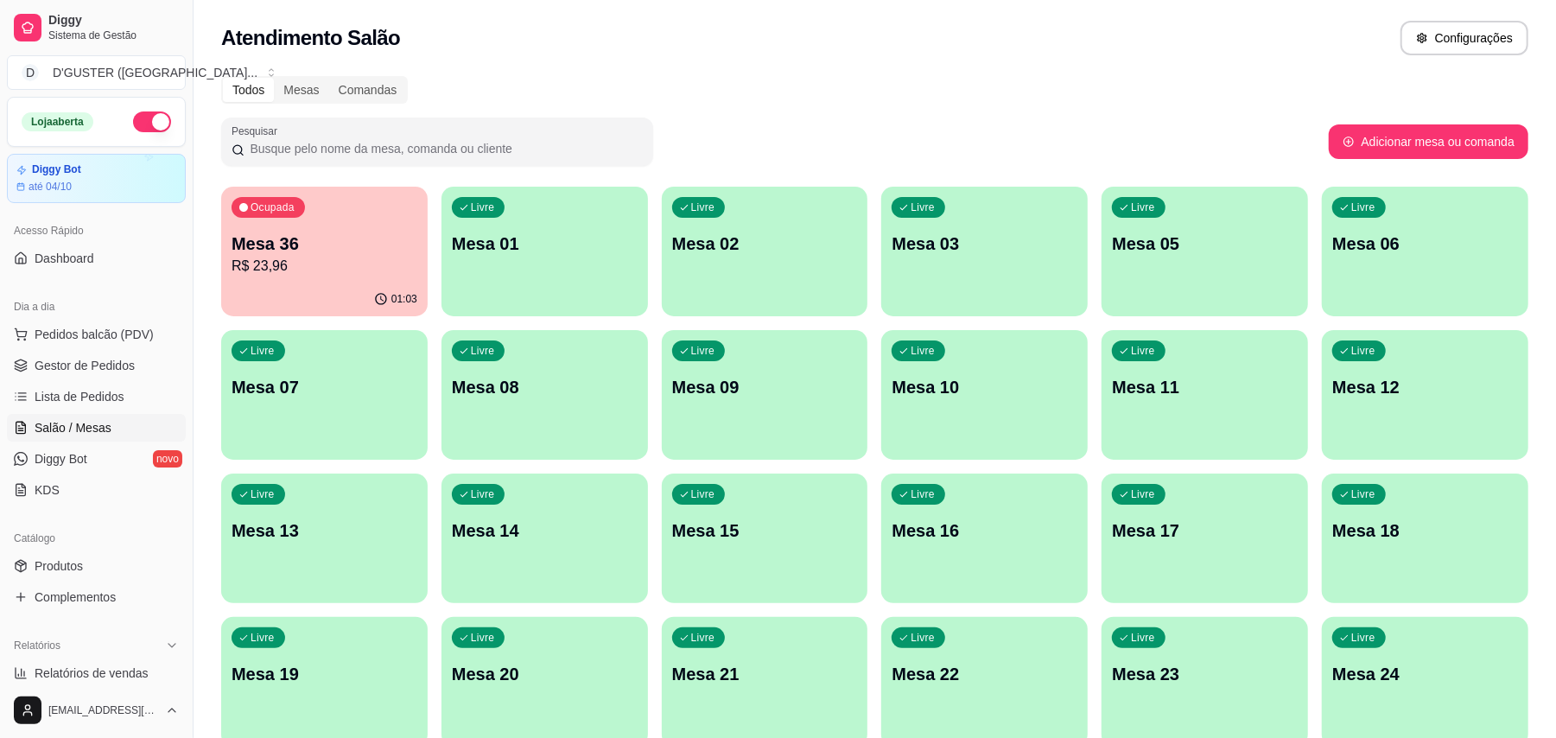
click at [105, 371] on span "Gestor de Pedidos" at bounding box center [85, 365] width 100 height 17
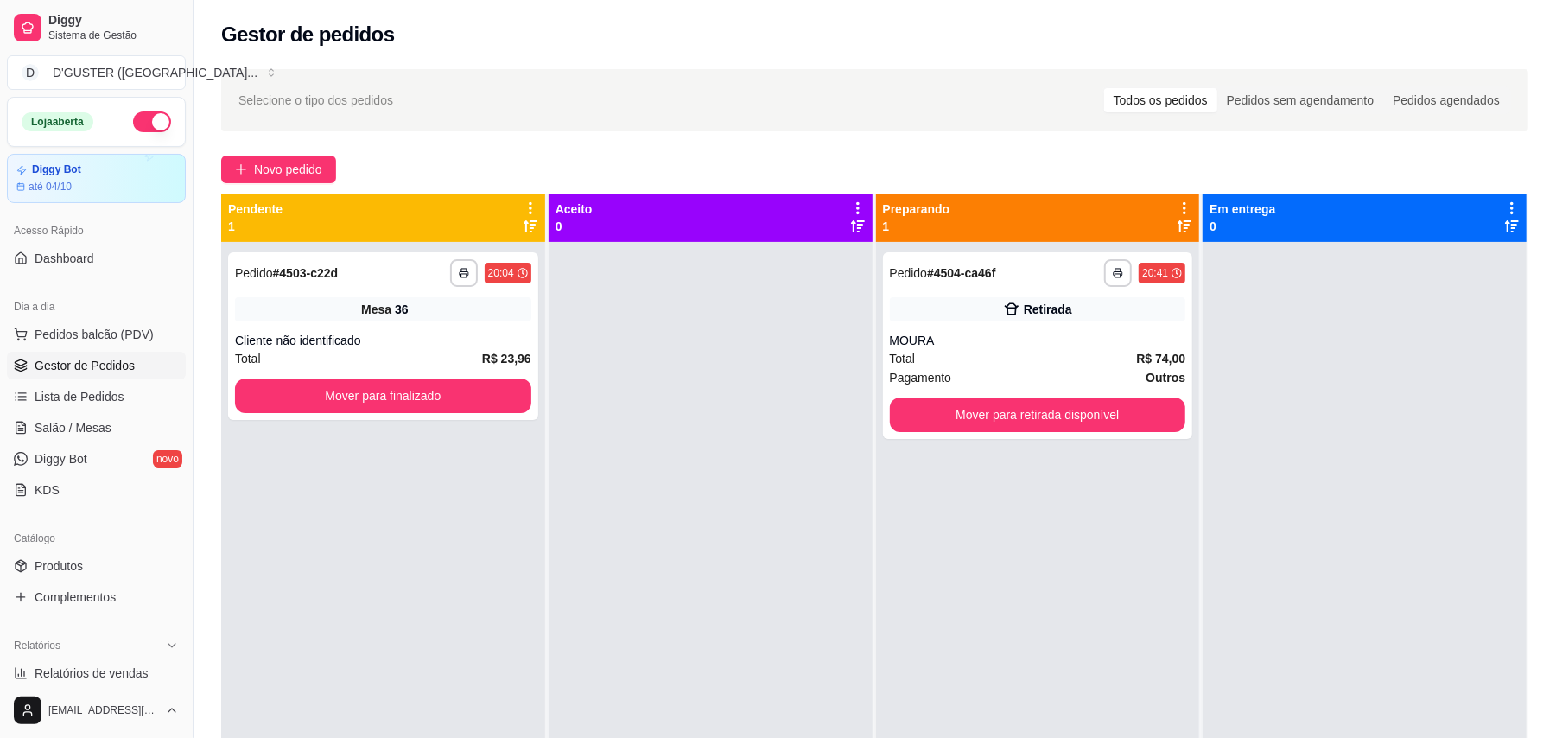
click at [308, 153] on div "**********" at bounding box center [875, 505] width 1362 height 893
click at [282, 174] on span "Novo pedido" at bounding box center [288, 169] width 68 height 19
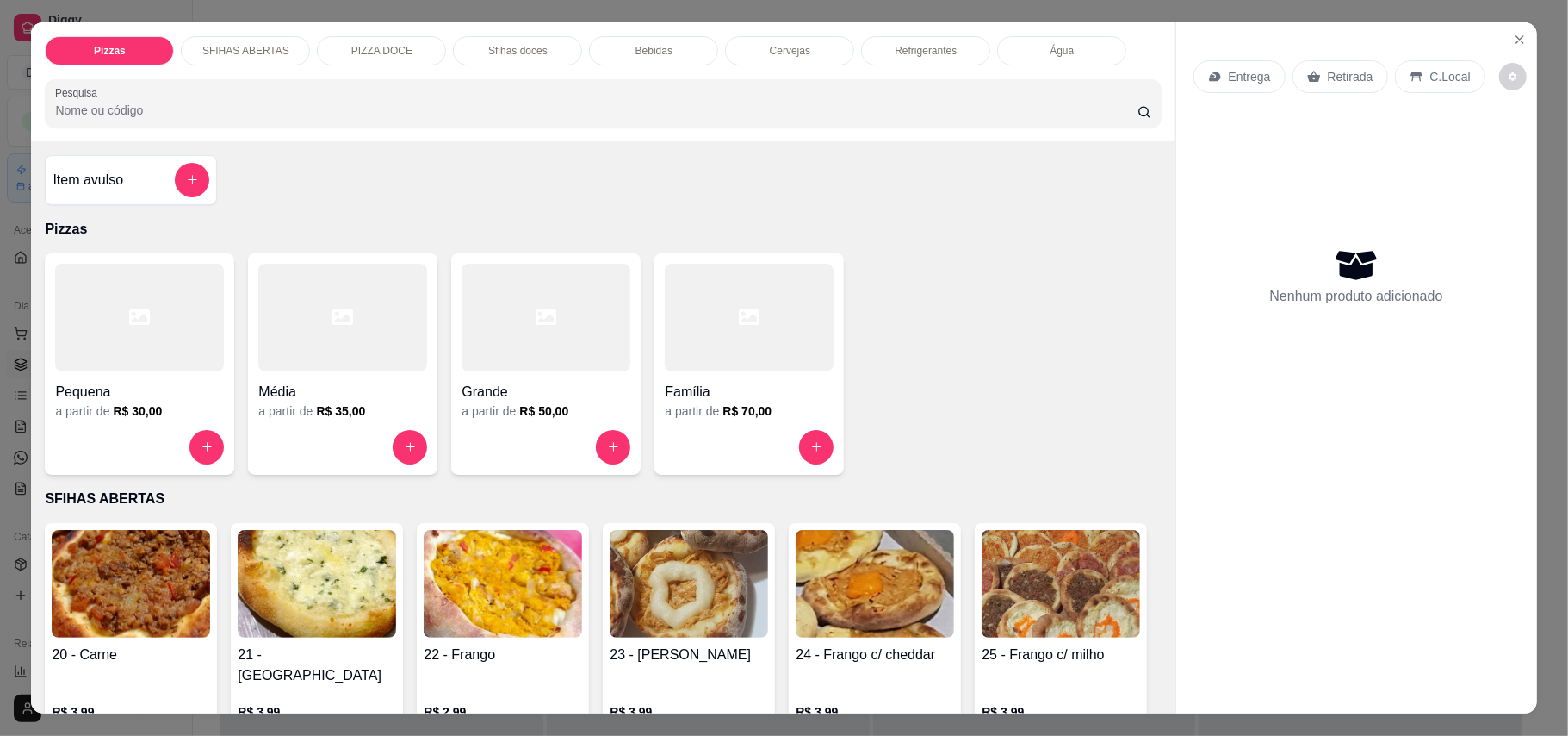
click at [1249, 70] on p "Entrega" at bounding box center [1250, 76] width 42 height 17
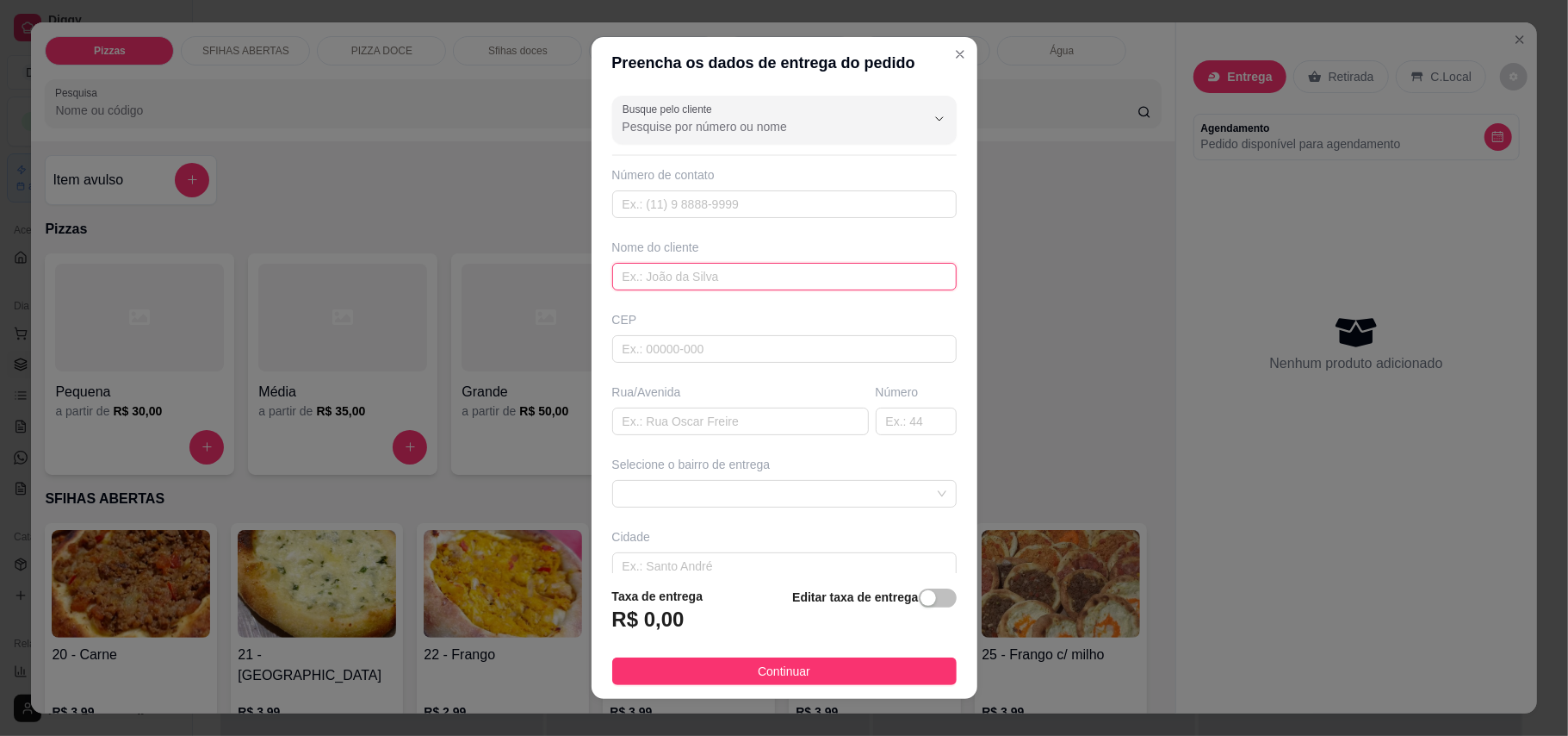
click at [687, 263] on input "text" at bounding box center [784, 276] width 345 height 28
type input "[PERSON_NAME]"
click at [758, 415] on input "text" at bounding box center [740, 422] width 256 height 28
type input "EM FRENTE AO GINASIO"
click at [833, 511] on div "Busque pelo cliente Número de contato Nome do cliente [PERSON_NAME] CEP Rua/Ave…" at bounding box center [784, 331] width 386 height 485
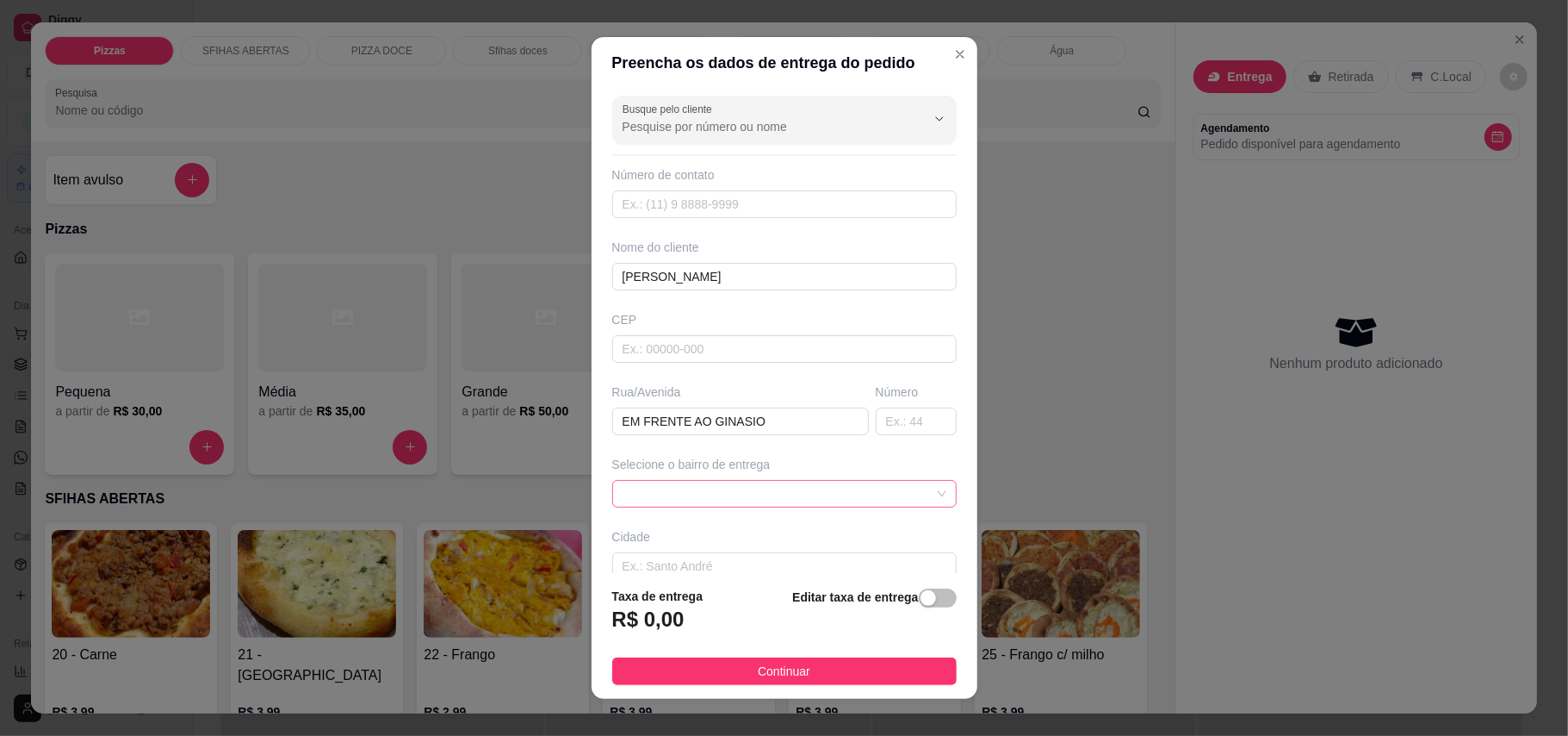
click at [823, 500] on span at bounding box center [784, 494] width 324 height 26
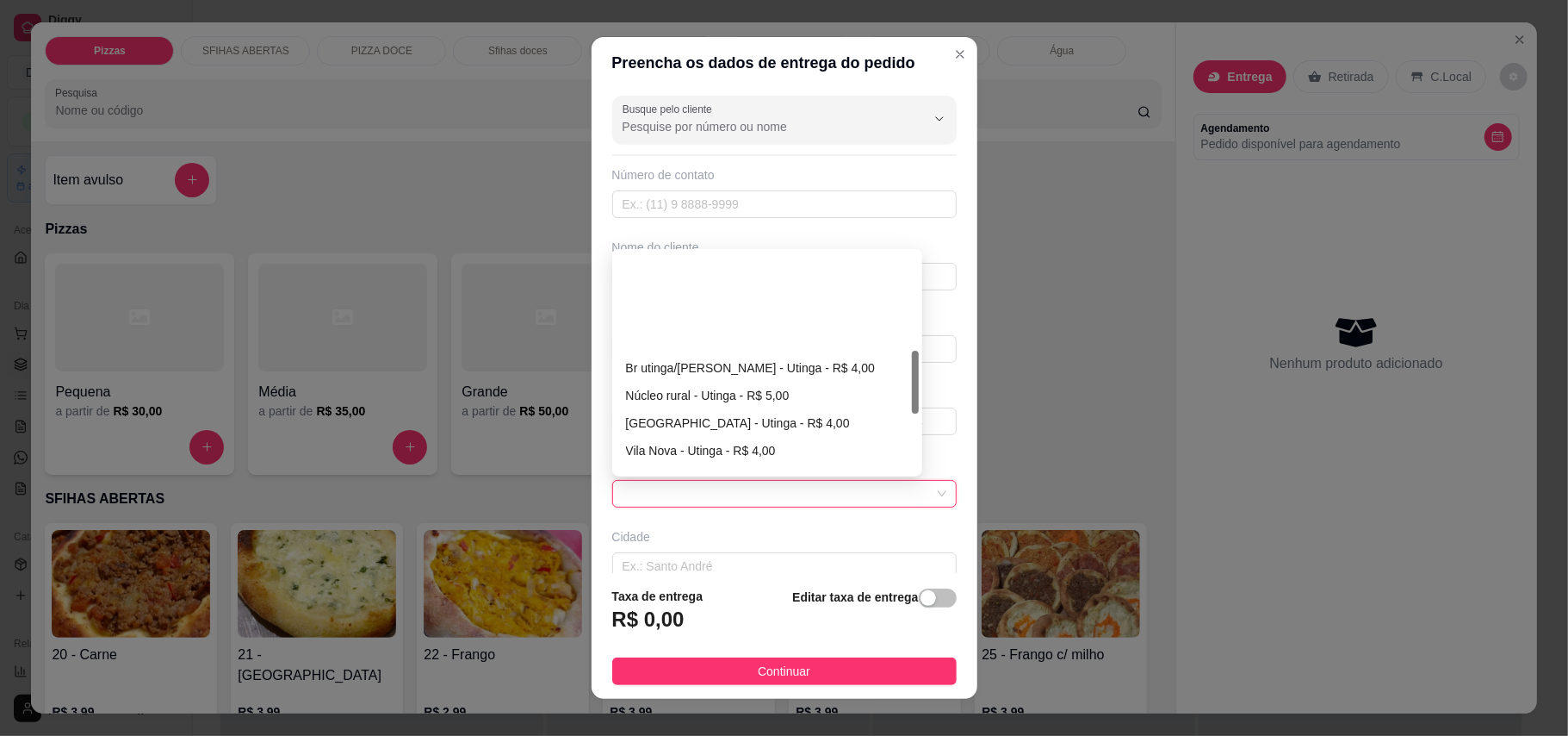
scroll to position [345, 0]
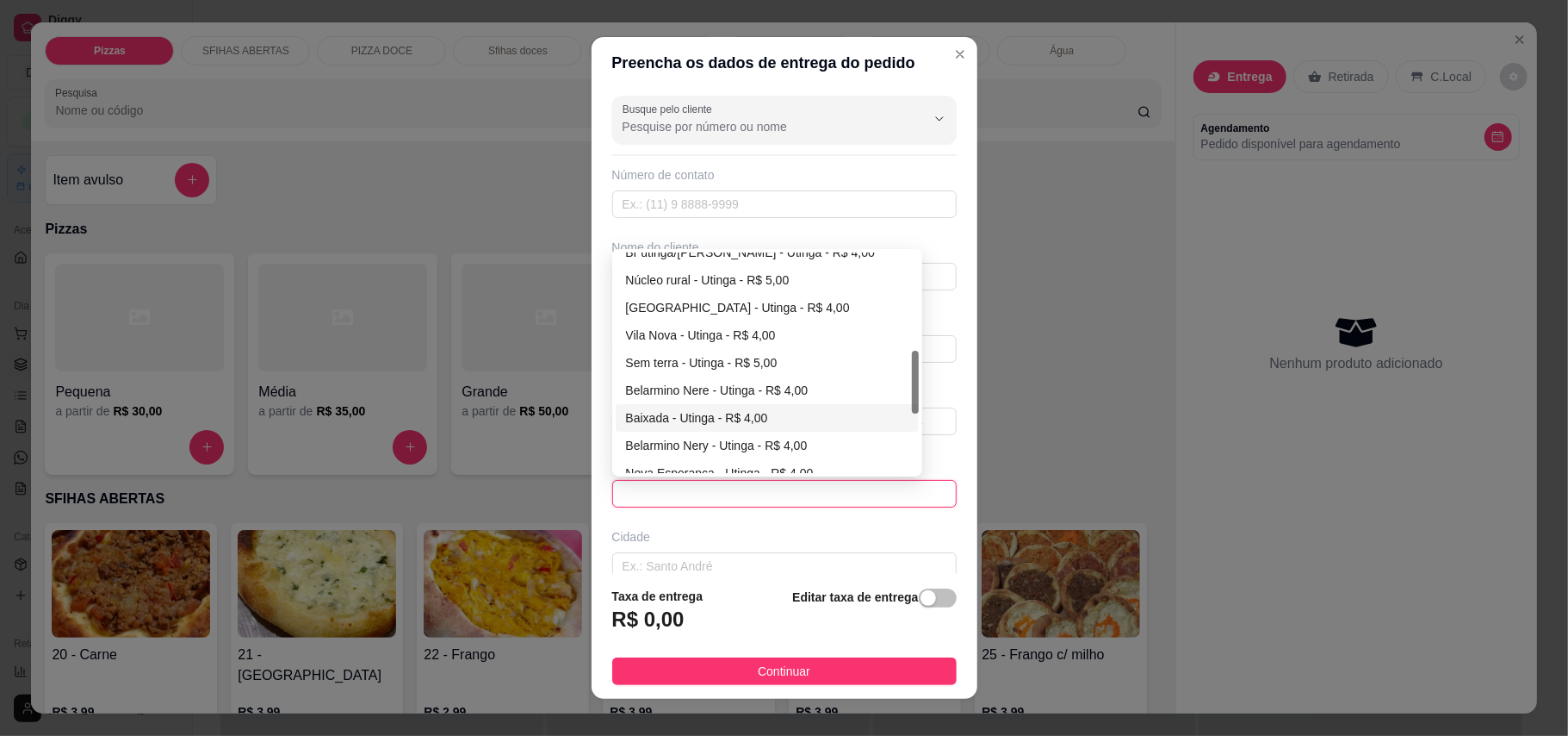
click at [686, 424] on div "Baixada - Utinga - R$ 4,00" at bounding box center [767, 417] width 282 height 19
type input "Utinga"
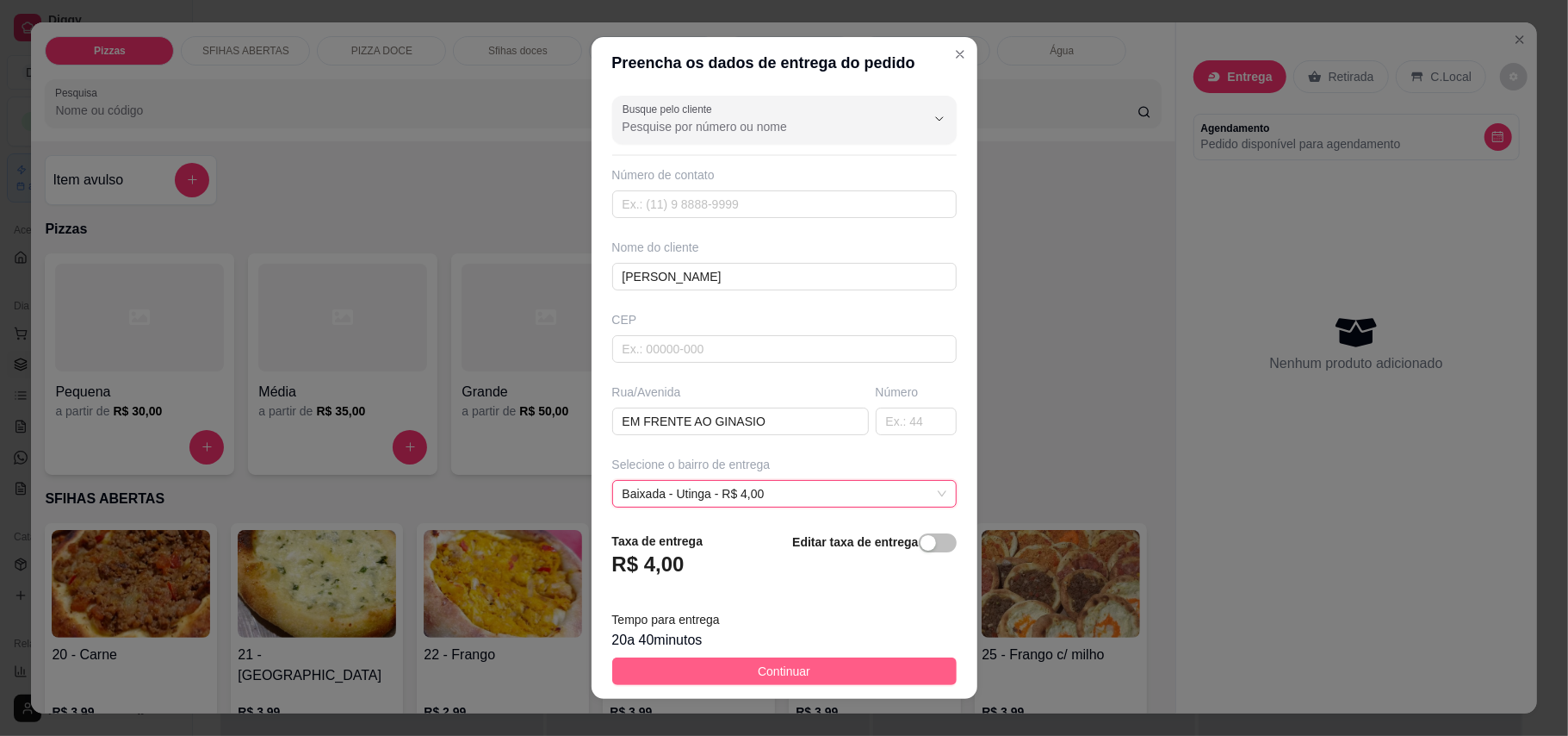
click at [776, 669] on span "Continuar" at bounding box center [784, 670] width 53 height 19
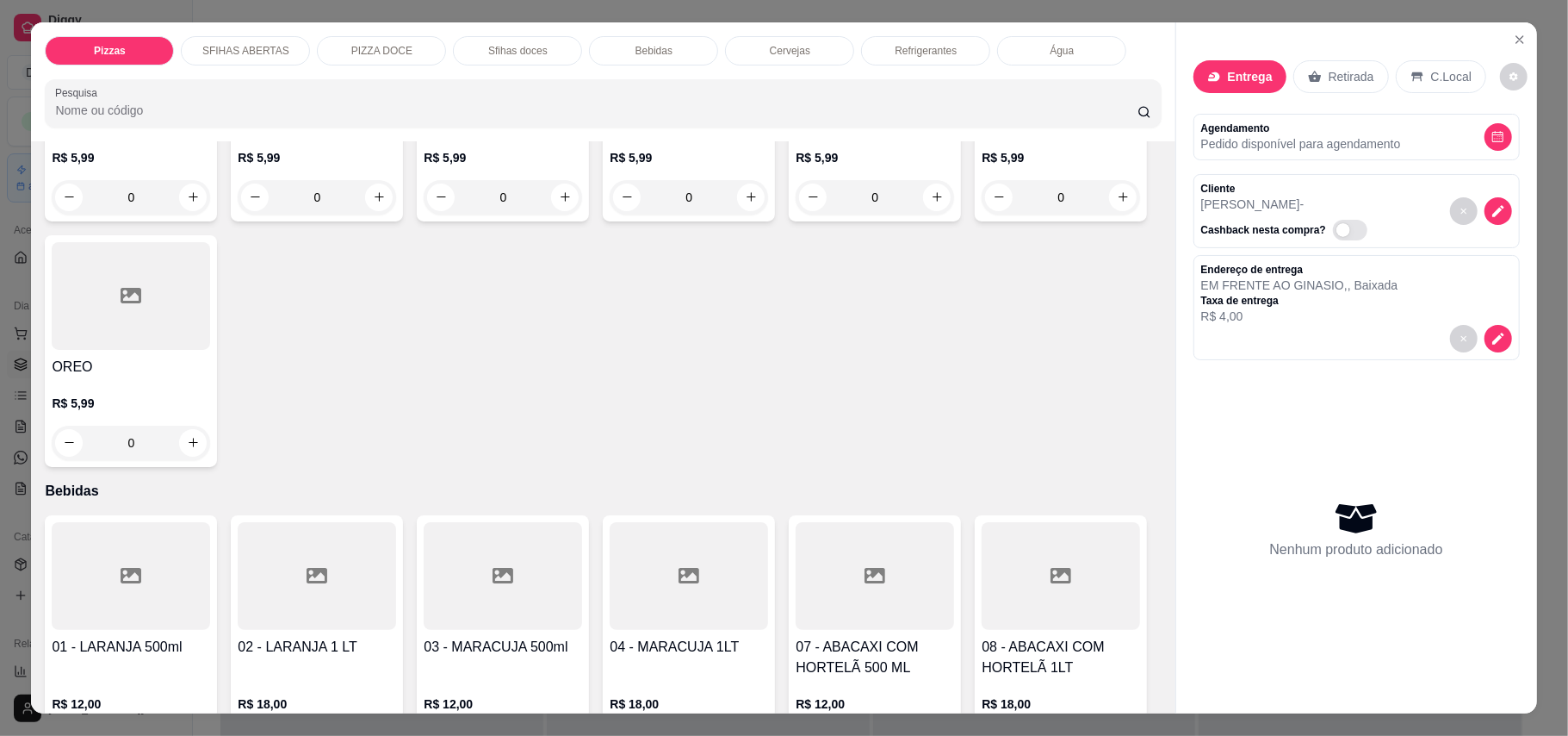
scroll to position [2067, 0]
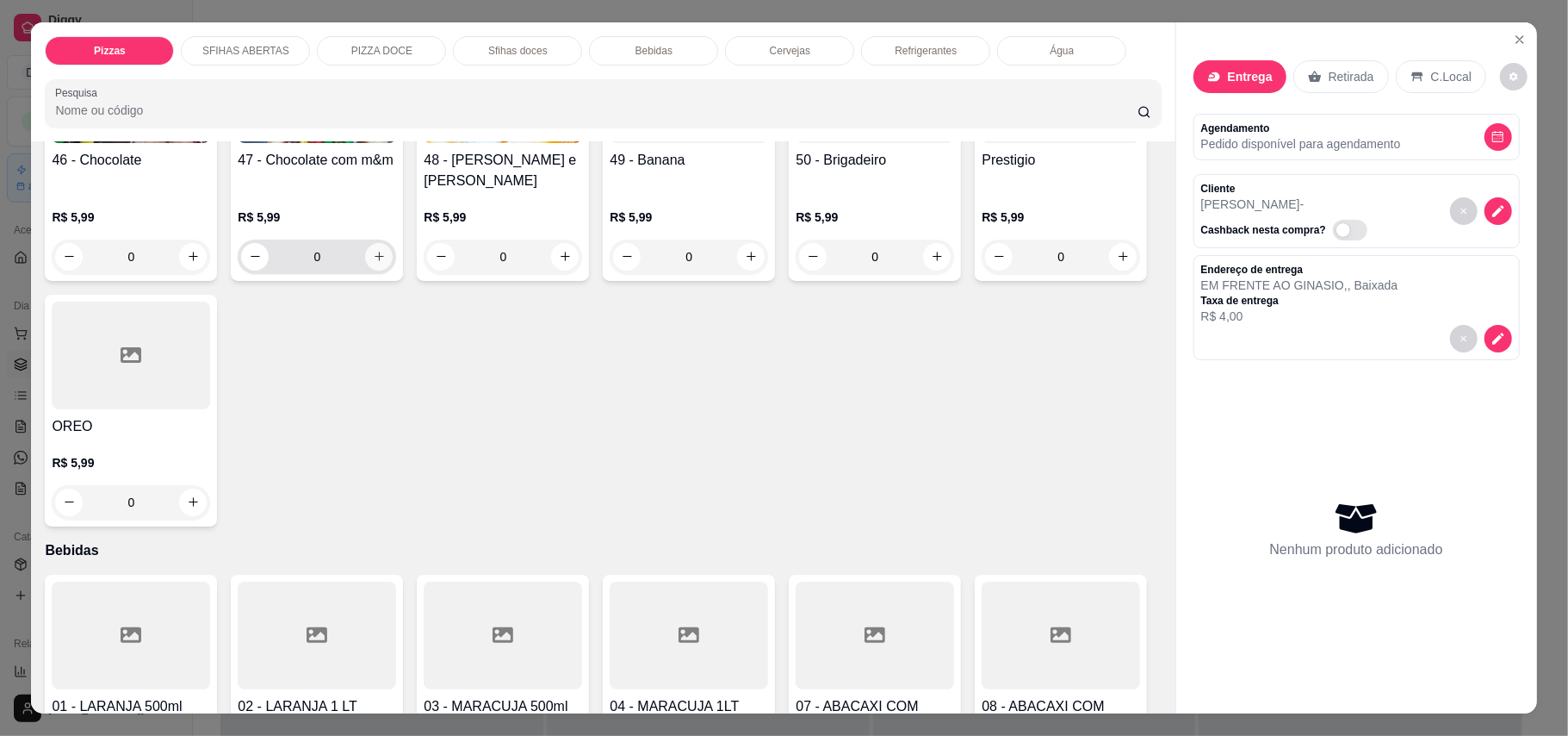
click at [375, 261] on icon "increase-product-quantity" at bounding box center [380, 256] width 10 height 10
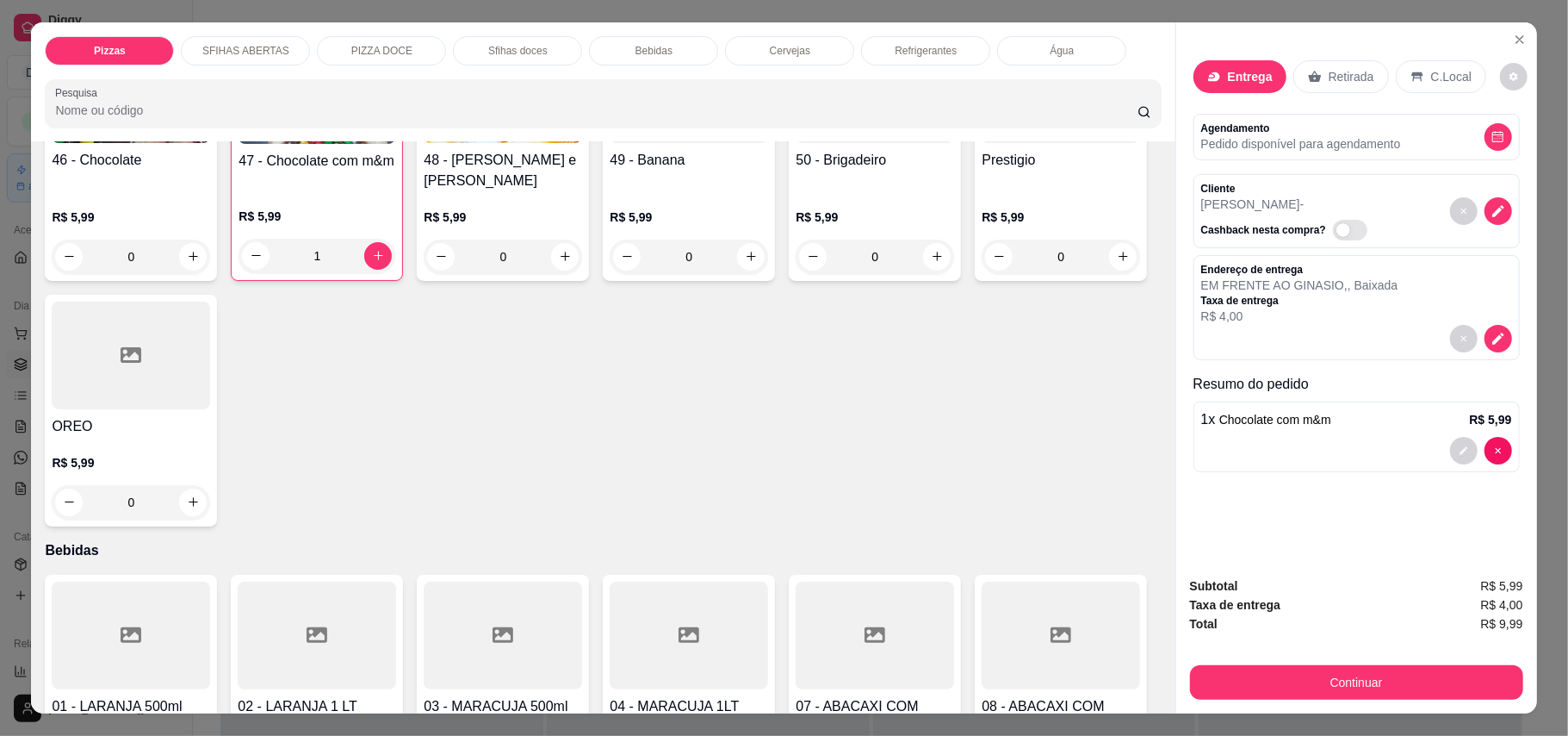
click at [372, 273] on div "R$ 5,99 1" at bounding box center [316, 240] width 157 height 66
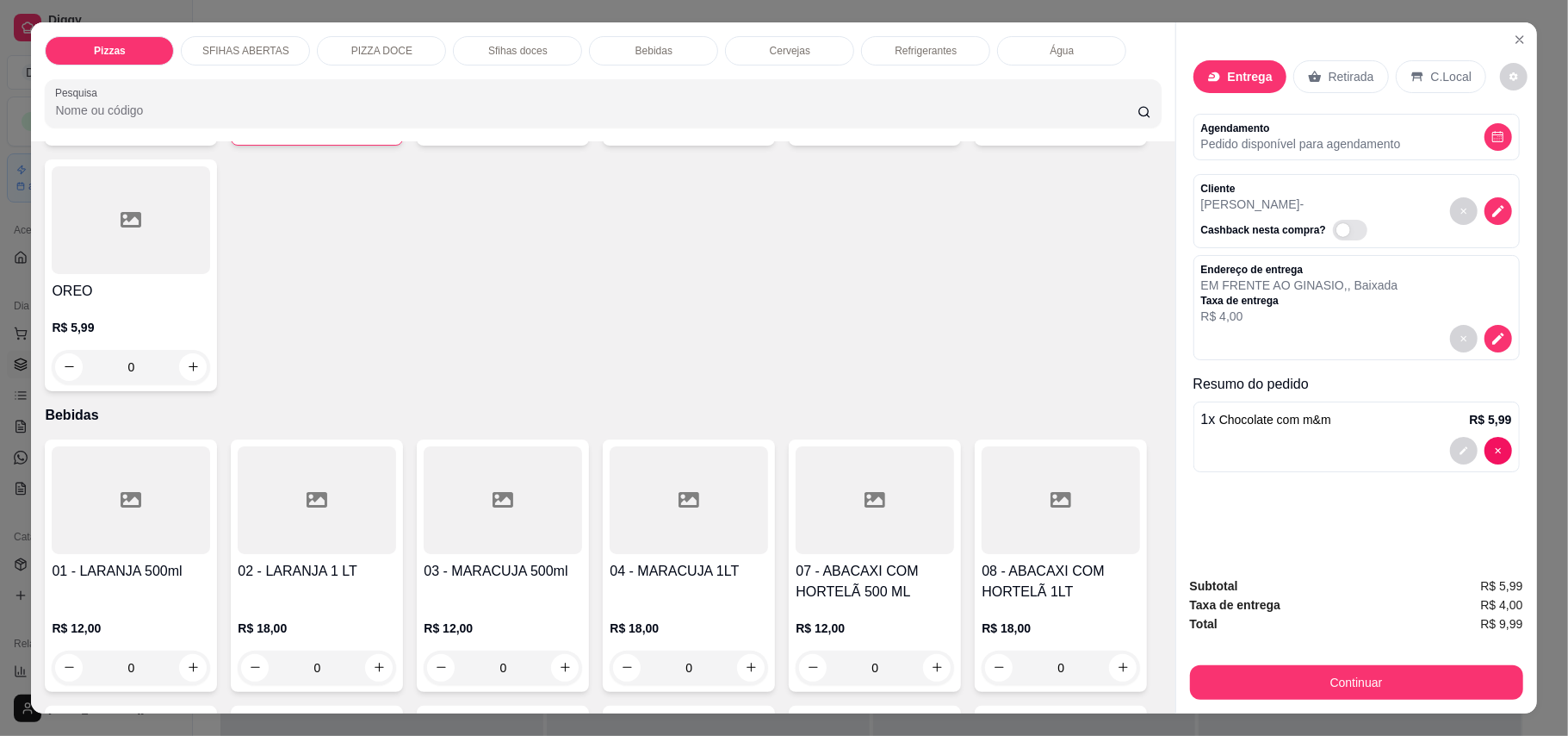
scroll to position [2182, 0]
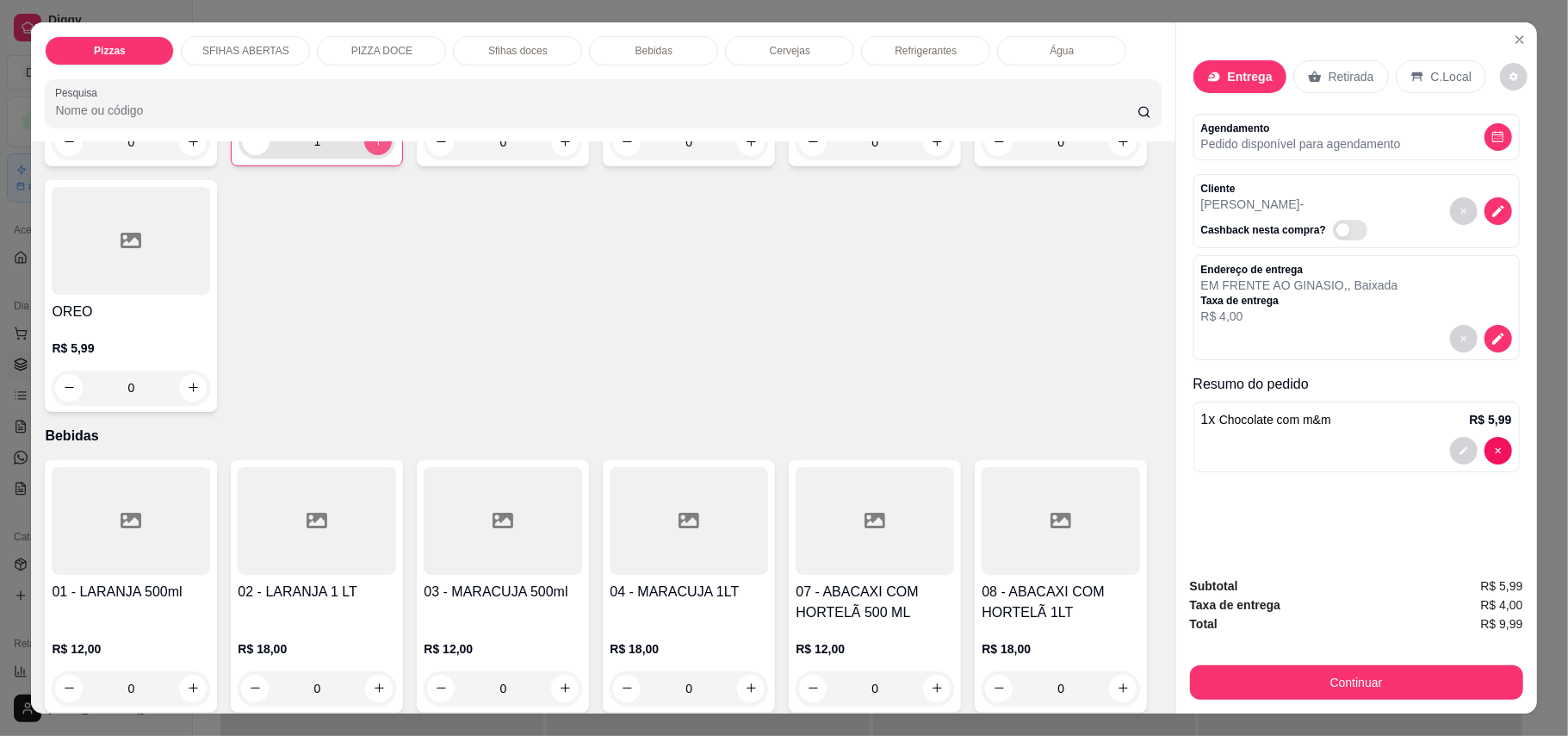
click at [372, 148] on icon "increase-product-quantity" at bounding box center [378, 141] width 13 height 13
type input "2"
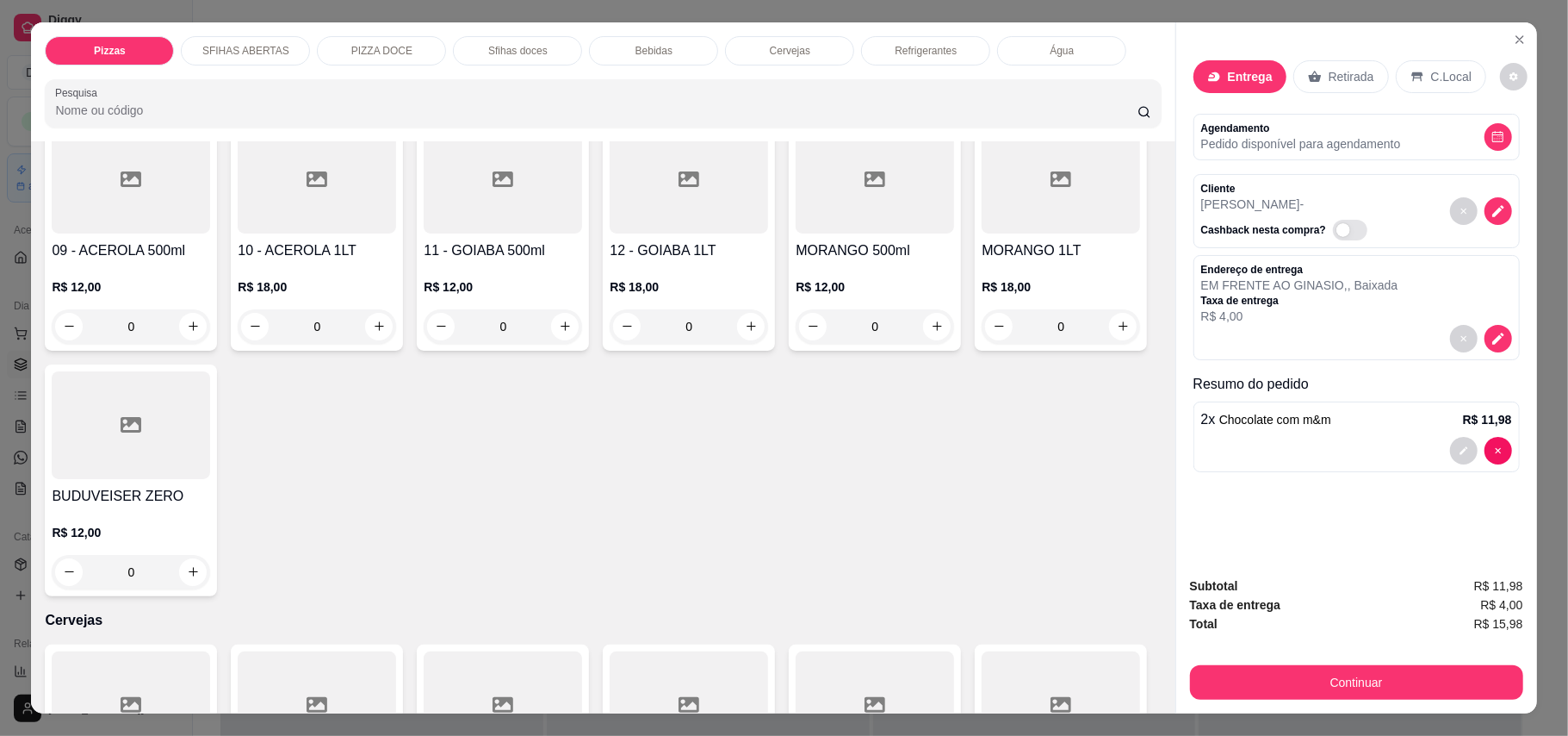
scroll to position [2642, 0]
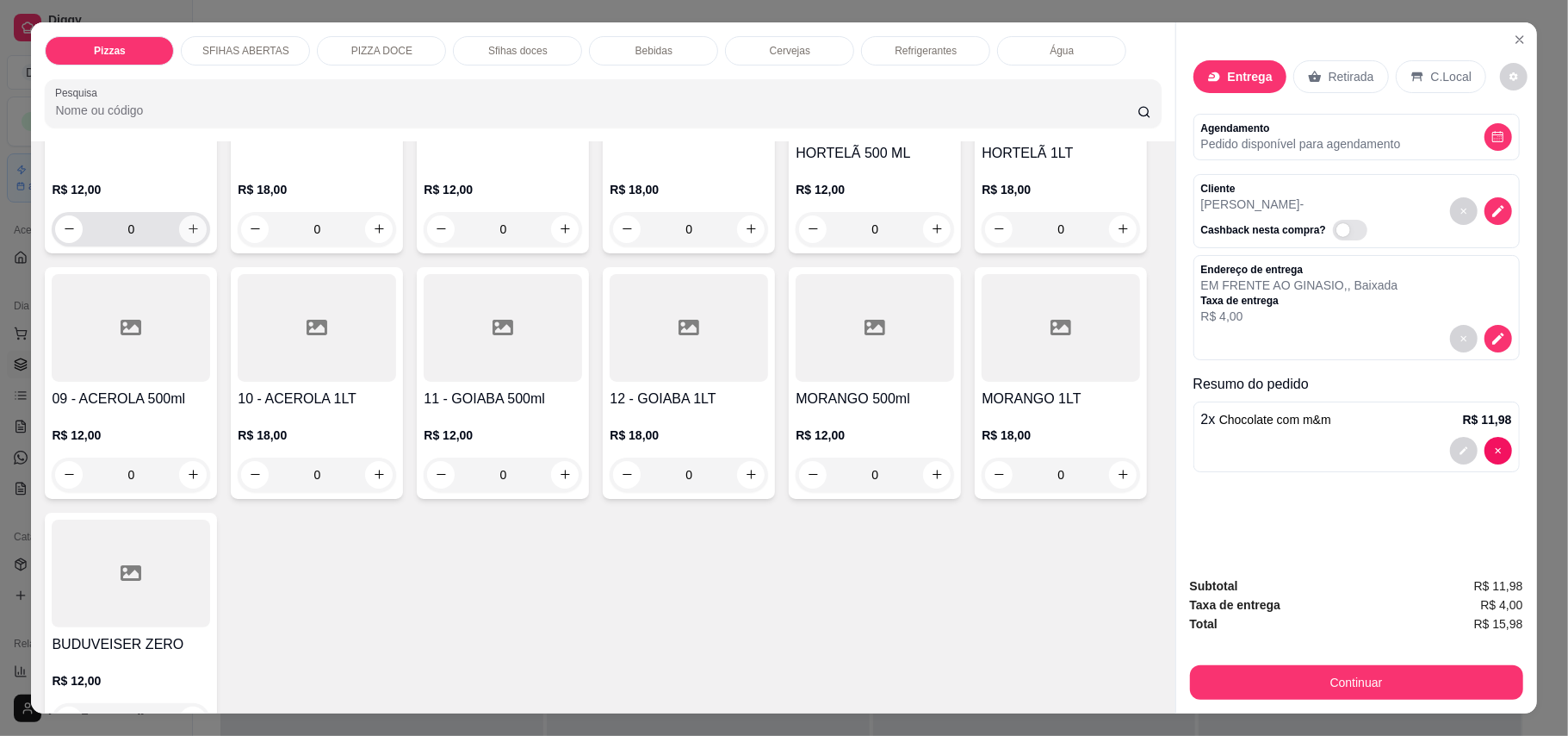
click at [179, 243] on button "increase-product-quantity" at bounding box center [193, 229] width 28 height 28
type input "1"
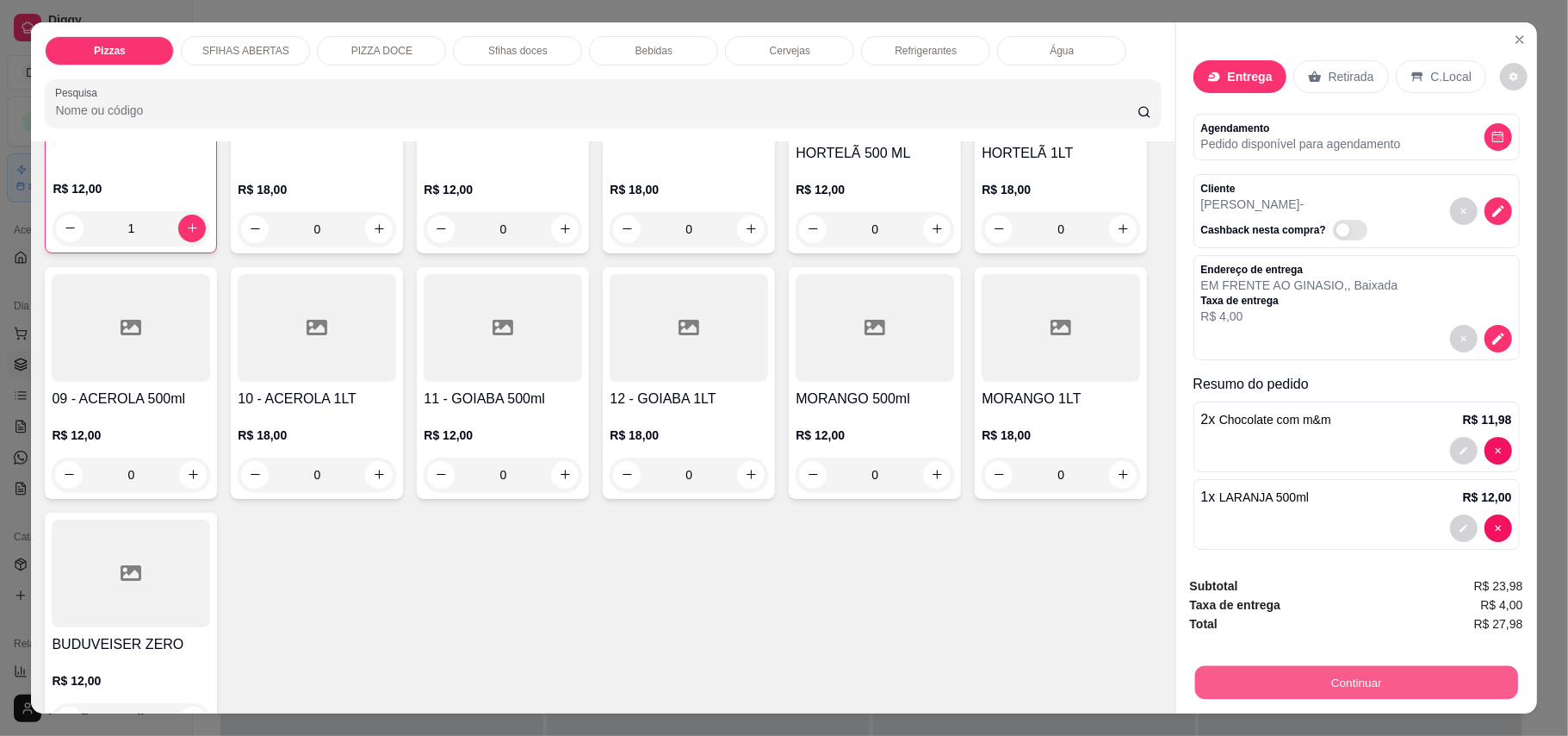
click at [1379, 689] on button "Continuar" at bounding box center [1356, 683] width 323 height 34
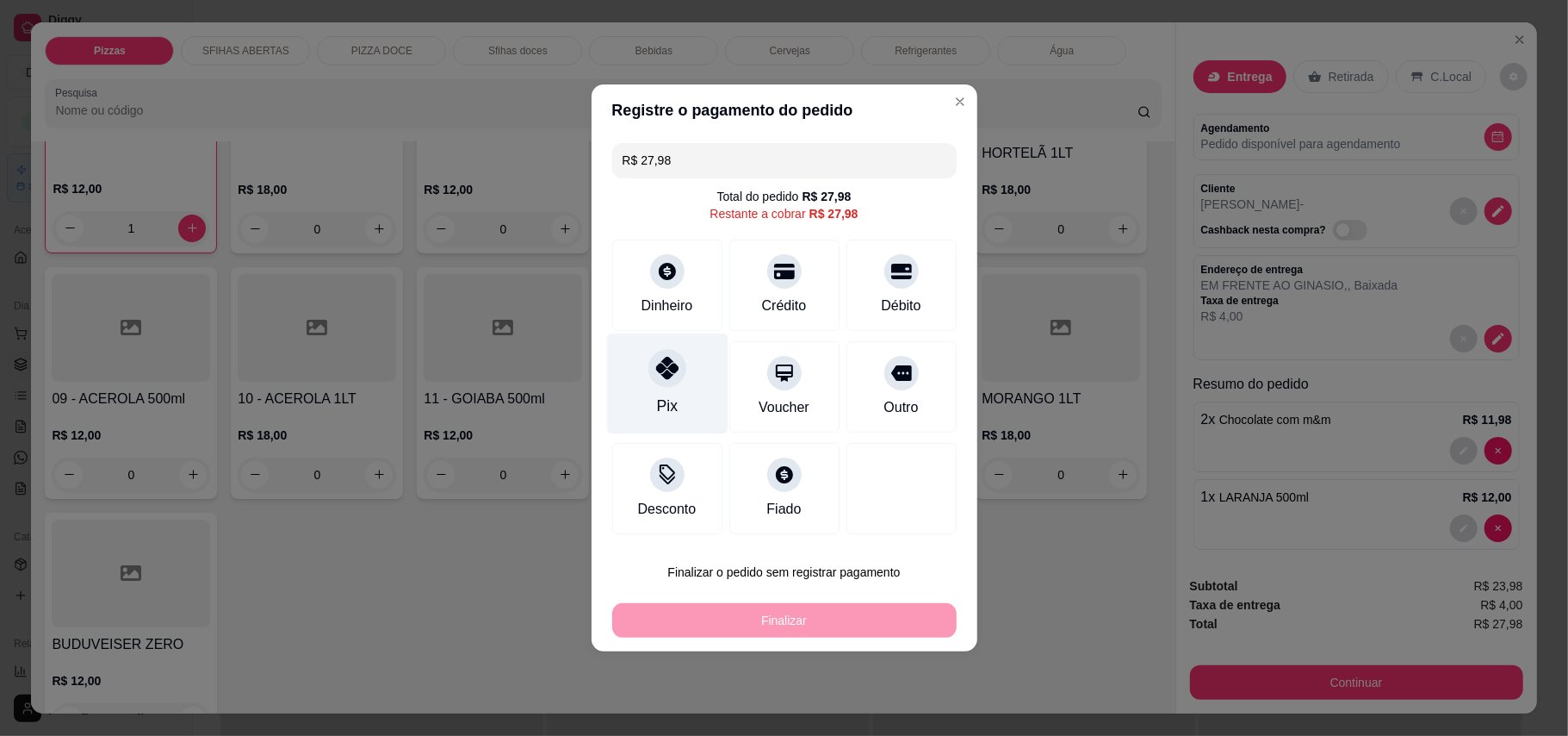
click at [642, 400] on div "Pix" at bounding box center [667, 383] width 122 height 101
type input "R$ 0,00"
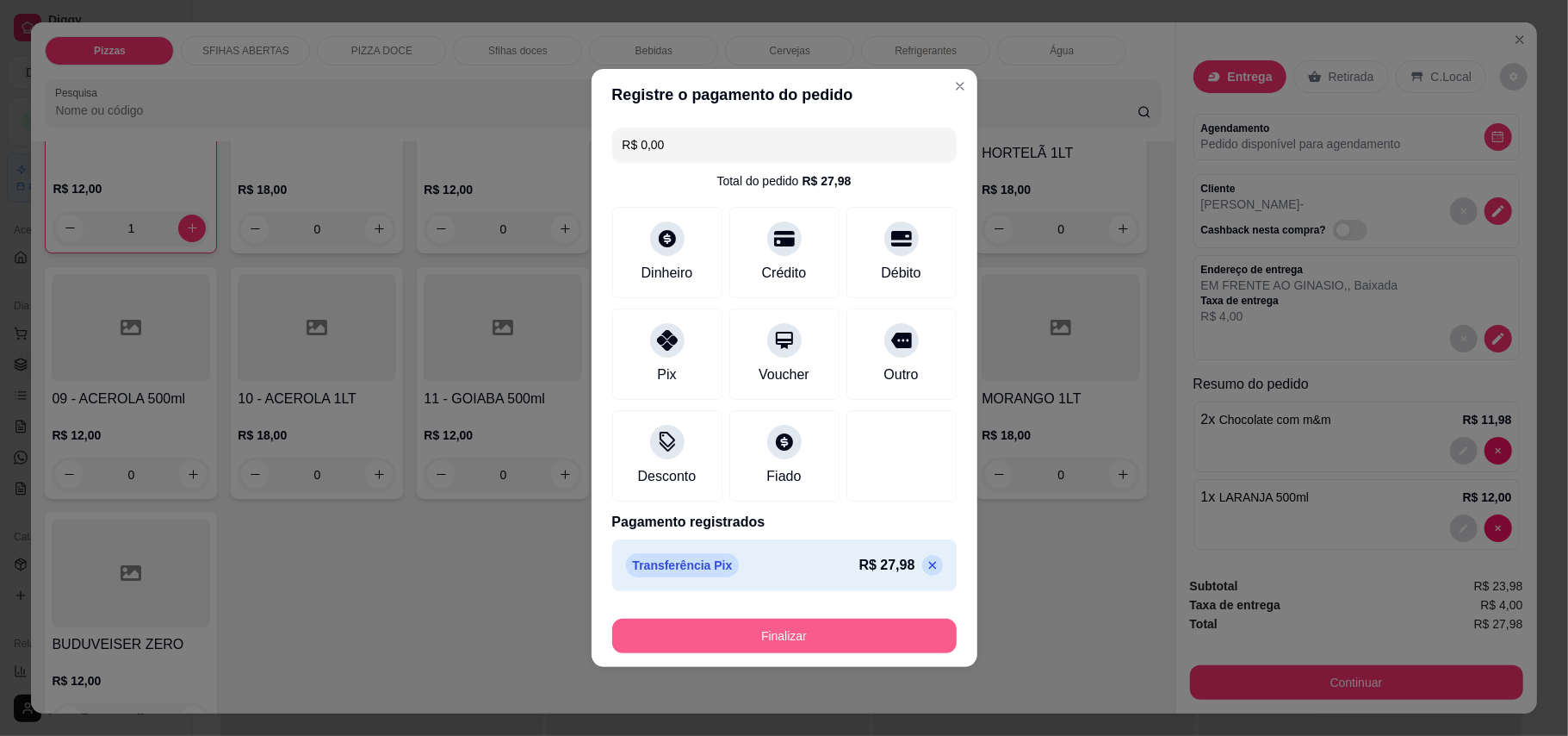
click at [784, 639] on button "Finalizar" at bounding box center [784, 635] width 345 height 35
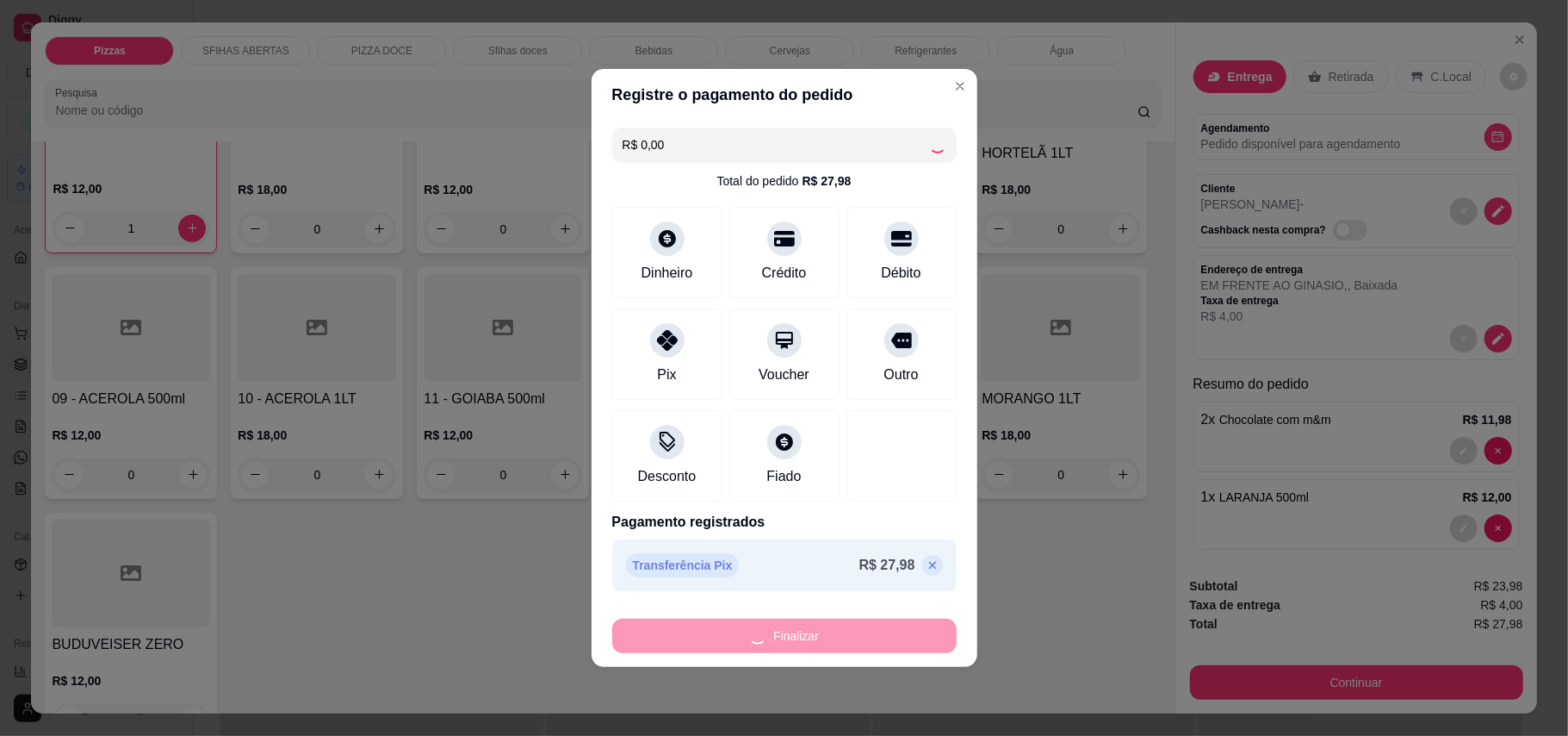
type input "0"
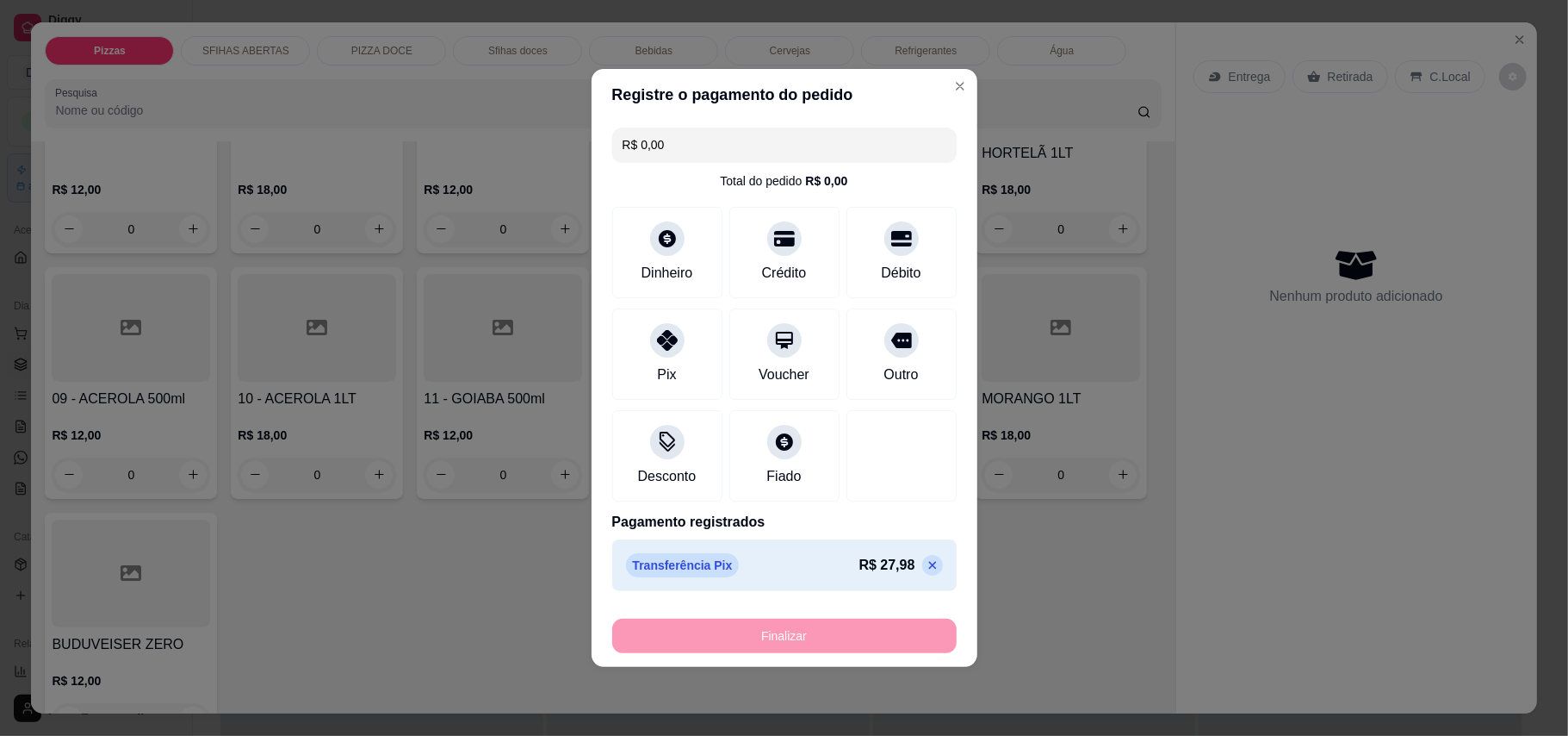
type input "-R$ 27,98"
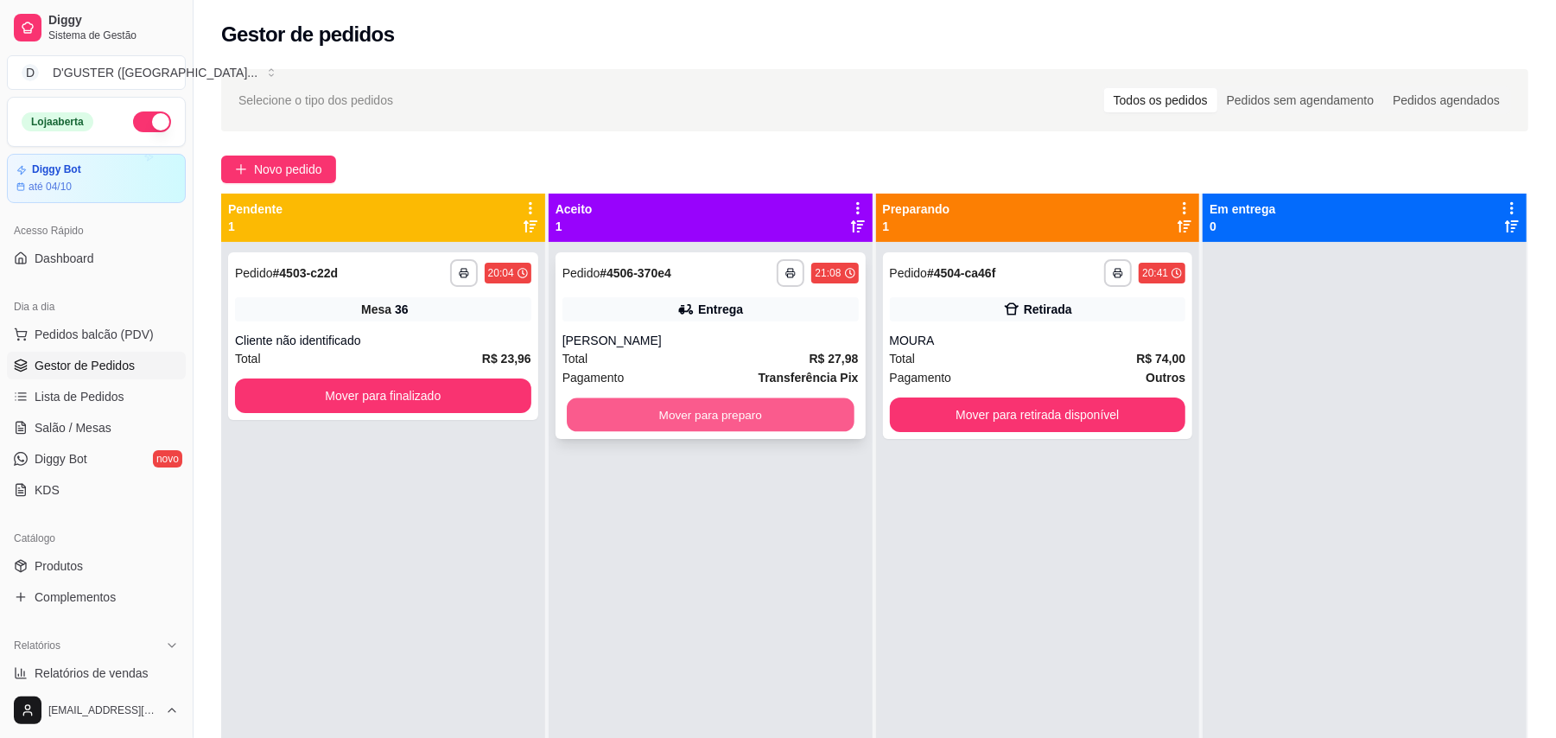
click at [644, 405] on button "Mover para preparo" at bounding box center [710, 415] width 287 height 34
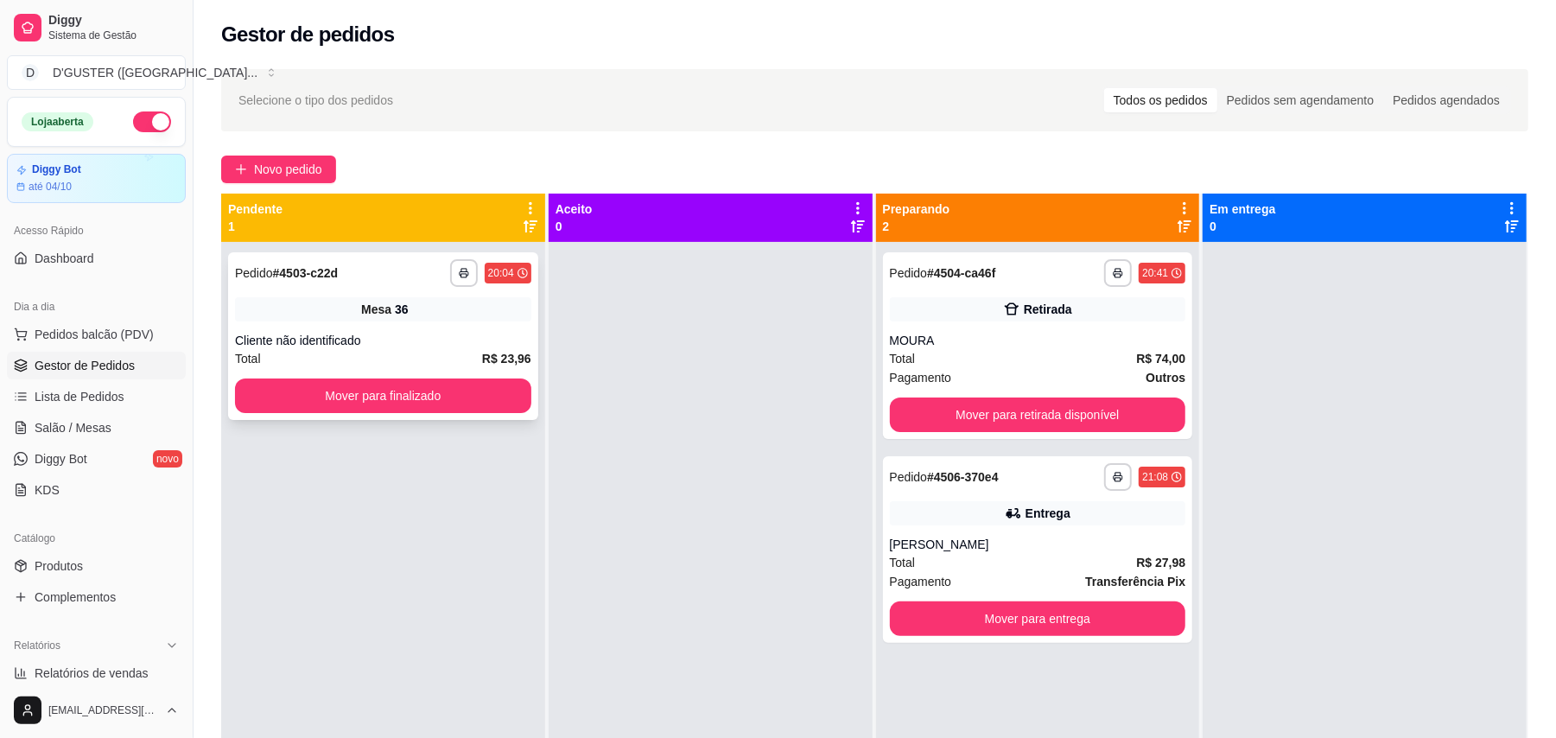
click at [327, 274] on strong "# 4503-c22d" at bounding box center [306, 273] width 66 height 14
click at [101, 422] on span "Salão / Mesas" at bounding box center [73, 427] width 77 height 17
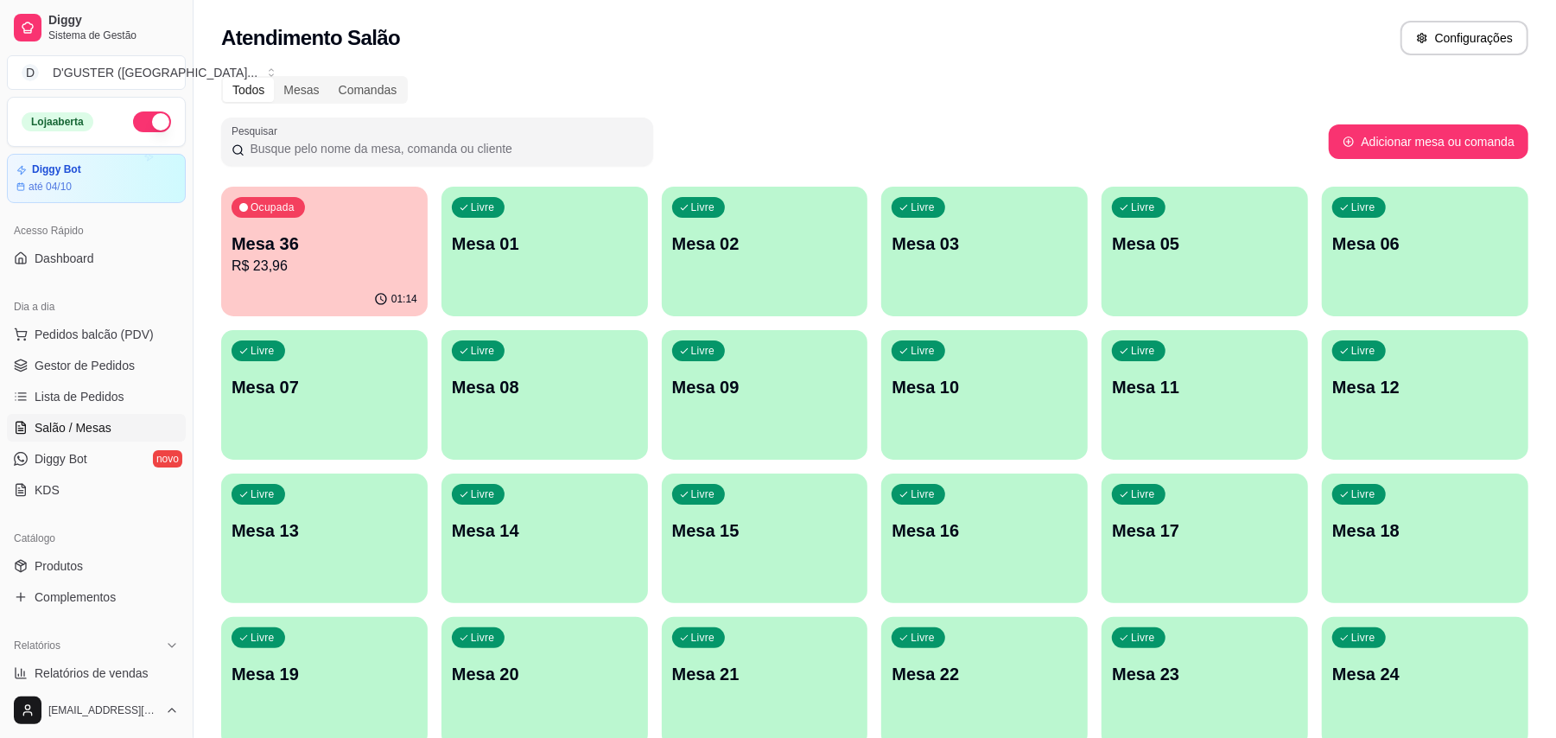
click at [351, 223] on div "Ocupada Mesa 36 R$ 23,96" at bounding box center [324, 235] width 206 height 96
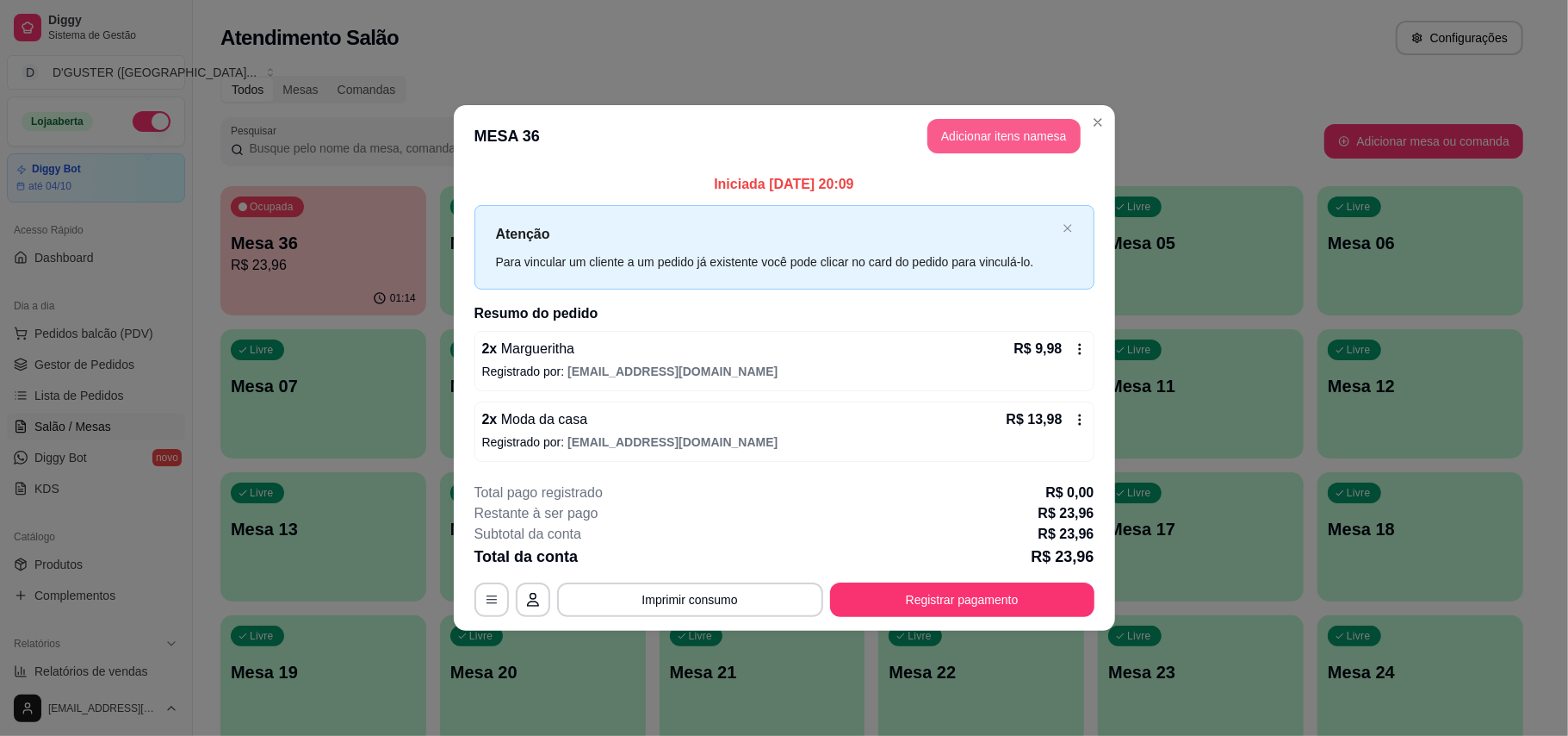
click at [1035, 142] on button "Adicionar itens na mesa" at bounding box center [1004, 136] width 154 height 35
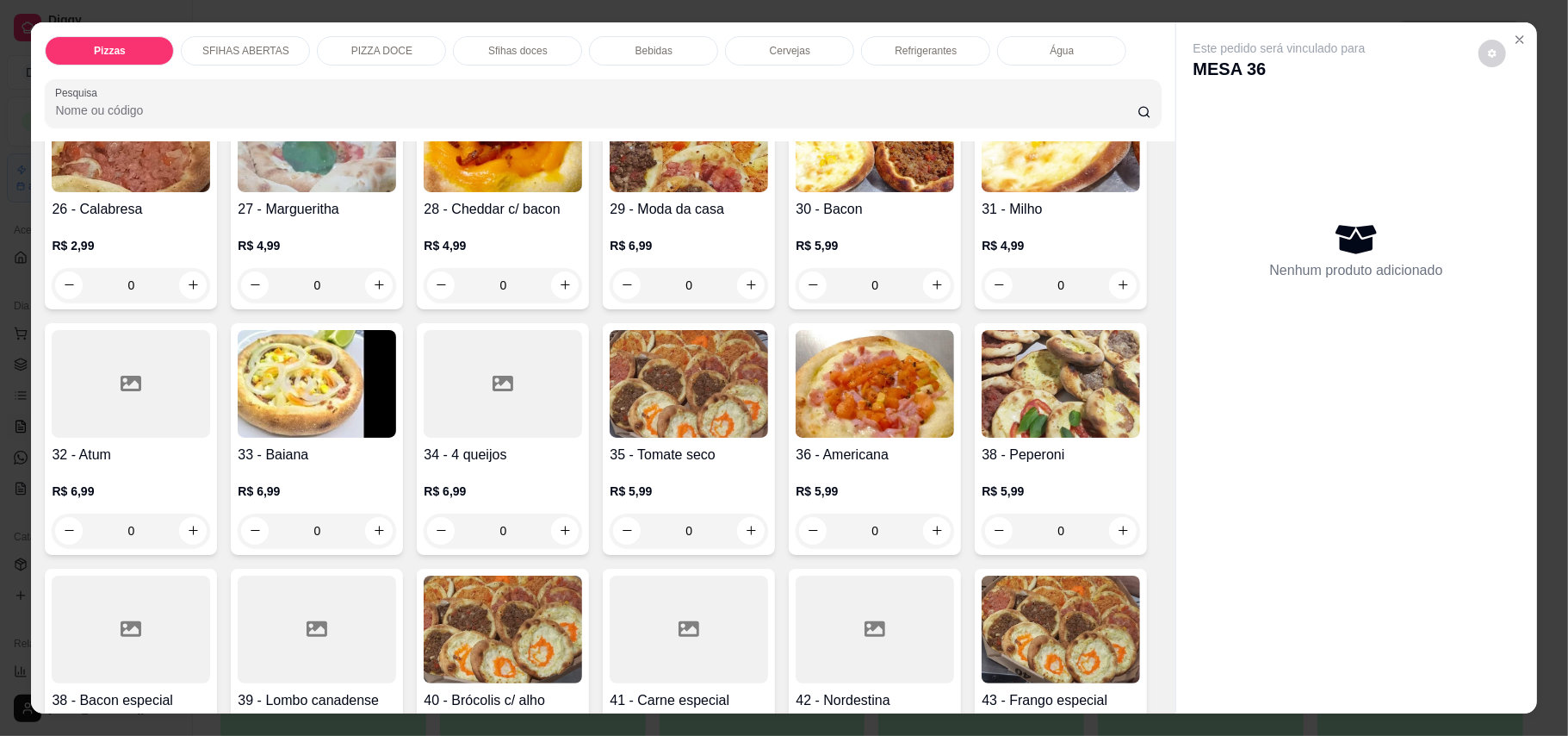
scroll to position [689, 0]
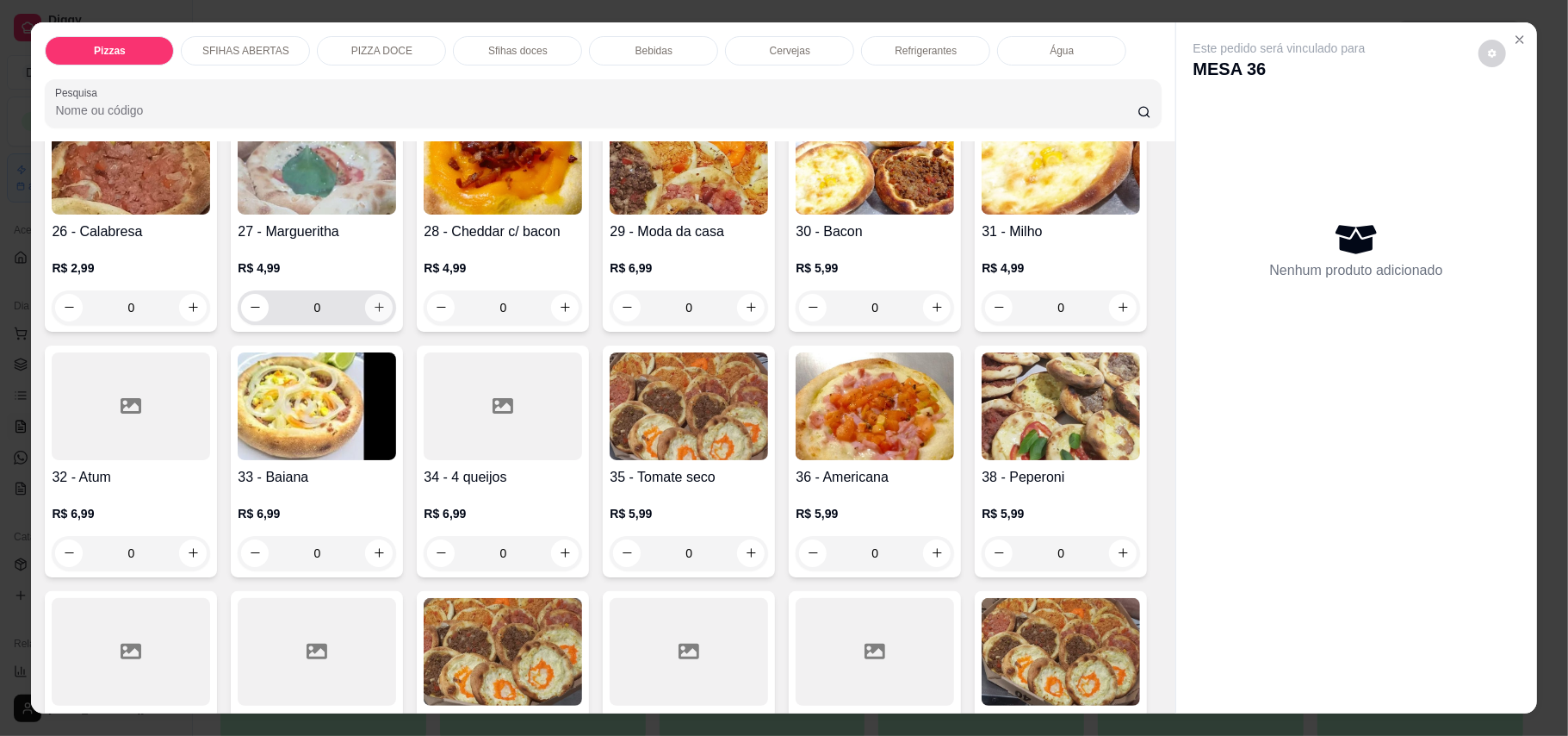
click at [386, 301] on icon "increase-product-quantity" at bounding box center [379, 307] width 13 height 13
type input "1"
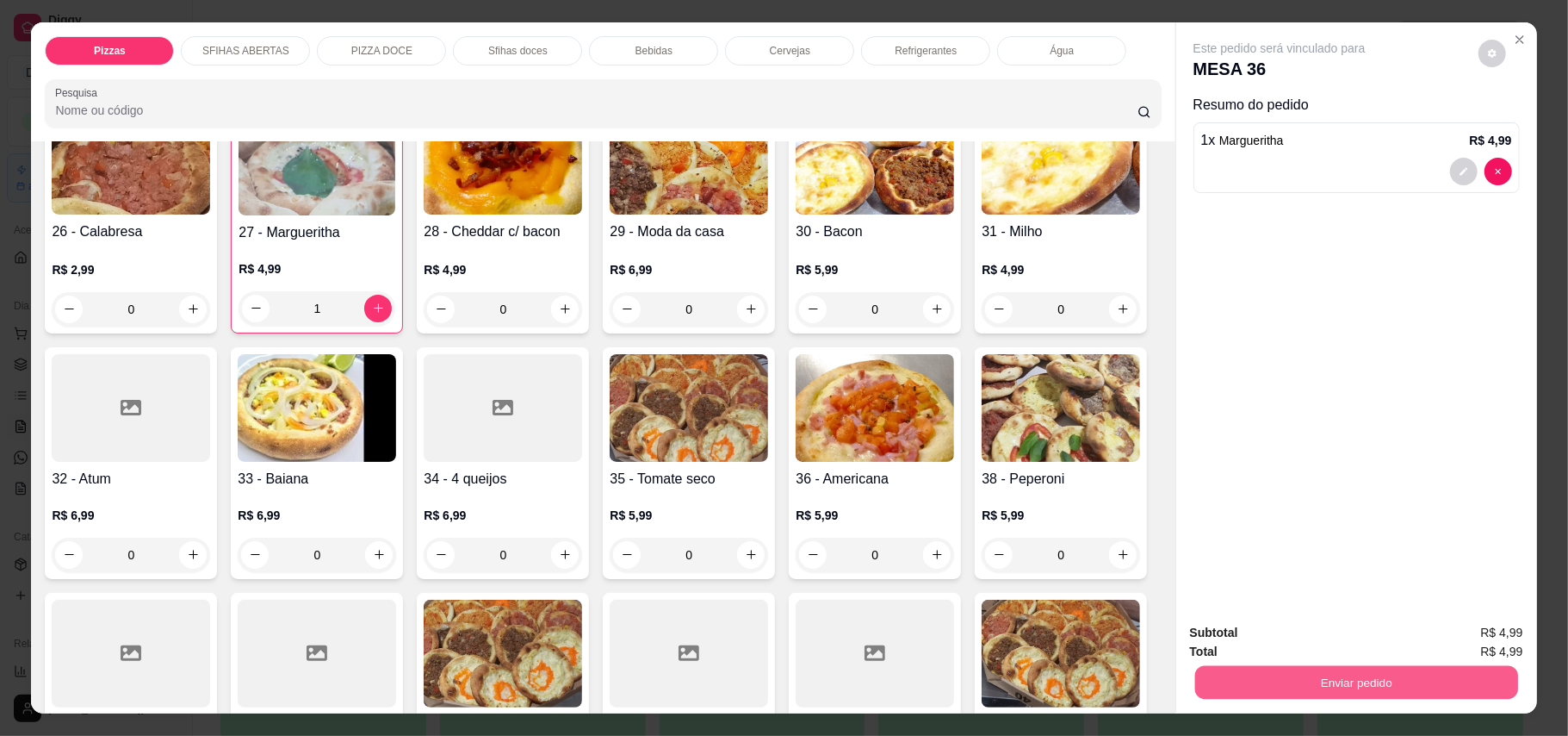
click at [1402, 673] on button "Enviar pedido" at bounding box center [1356, 683] width 323 height 34
click at [1491, 638] on button "Enviar pedido" at bounding box center [1476, 640] width 98 height 33
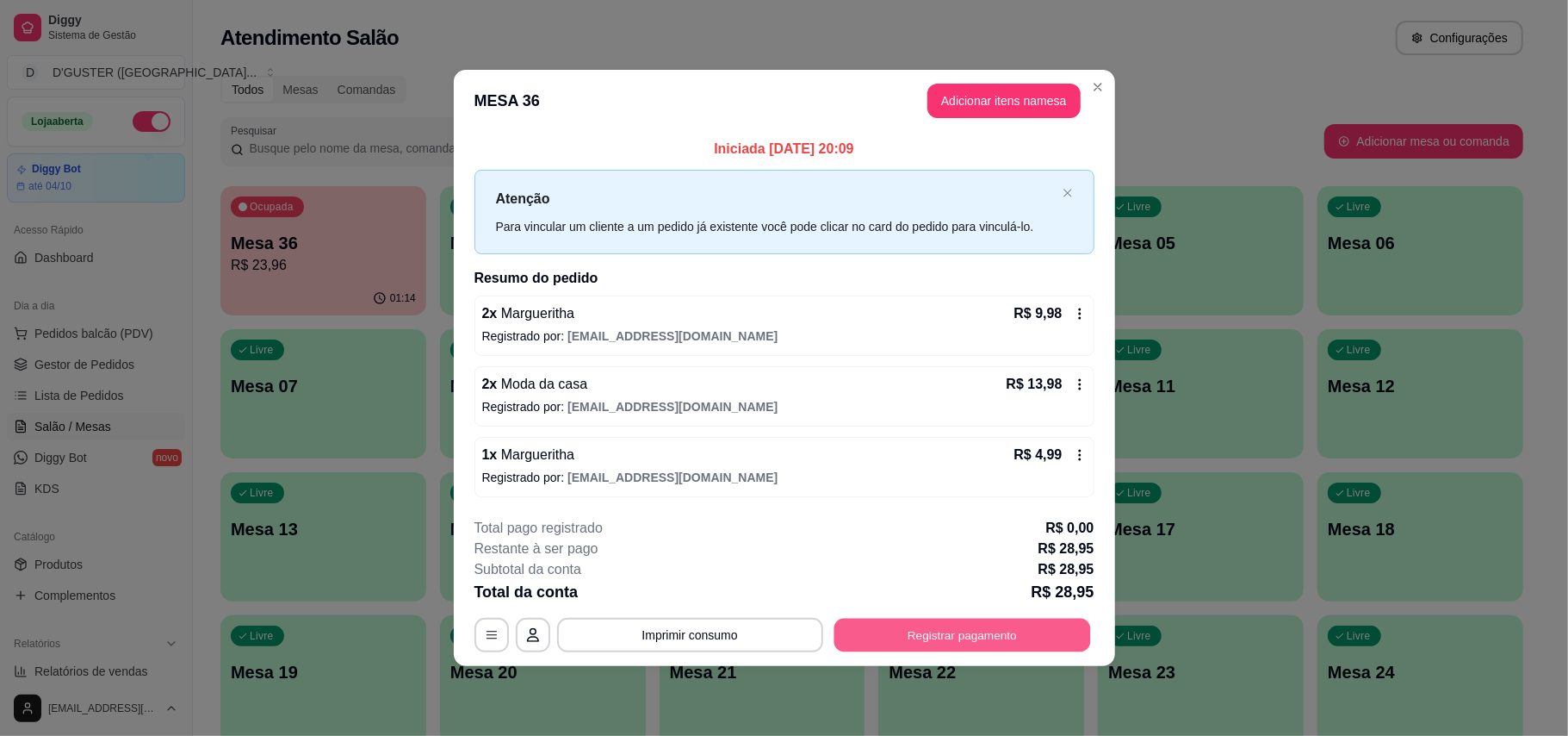
click at [1017, 634] on button "Registrar pagamento" at bounding box center [961, 634] width 256 height 34
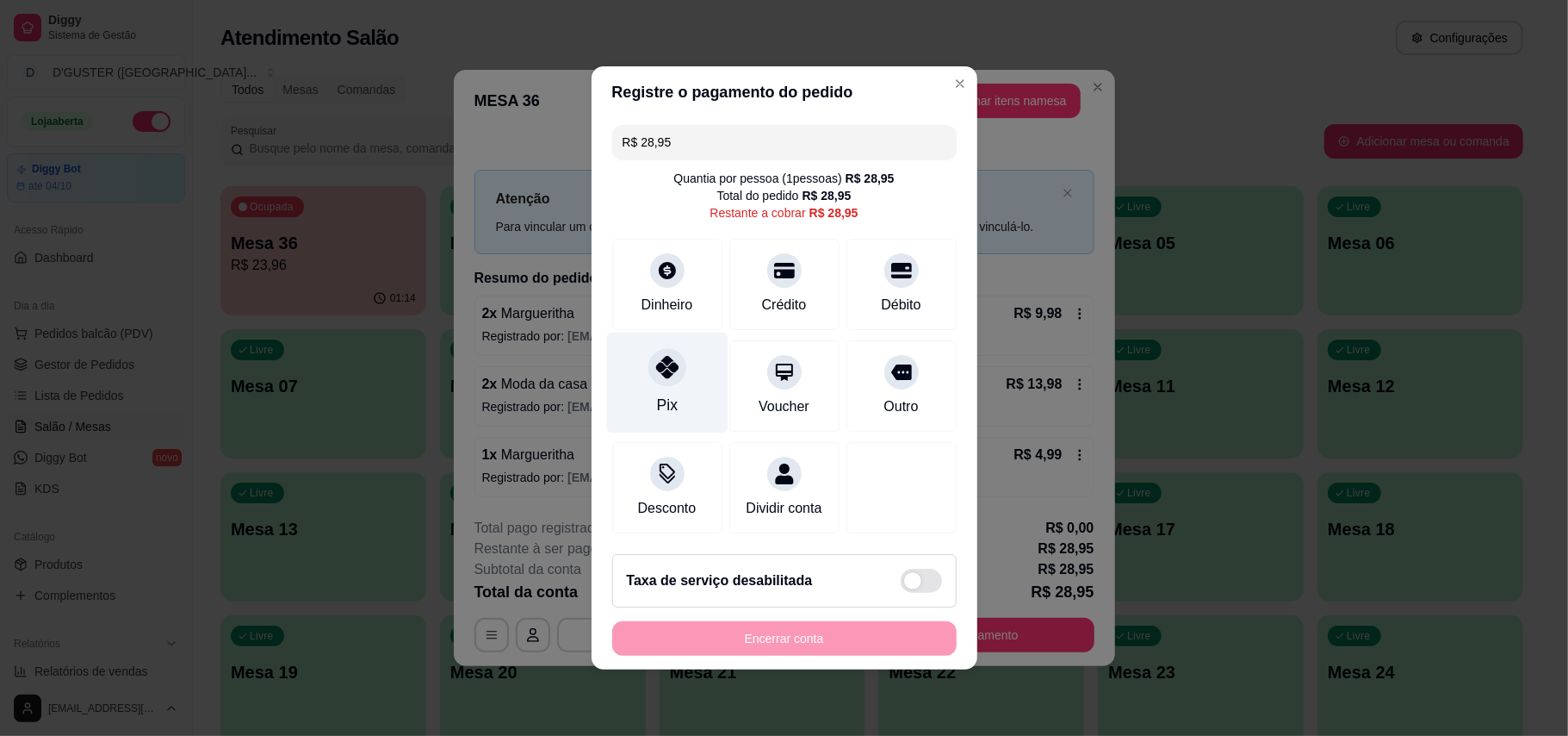
click at [663, 373] on div at bounding box center [668, 367] width 38 height 38
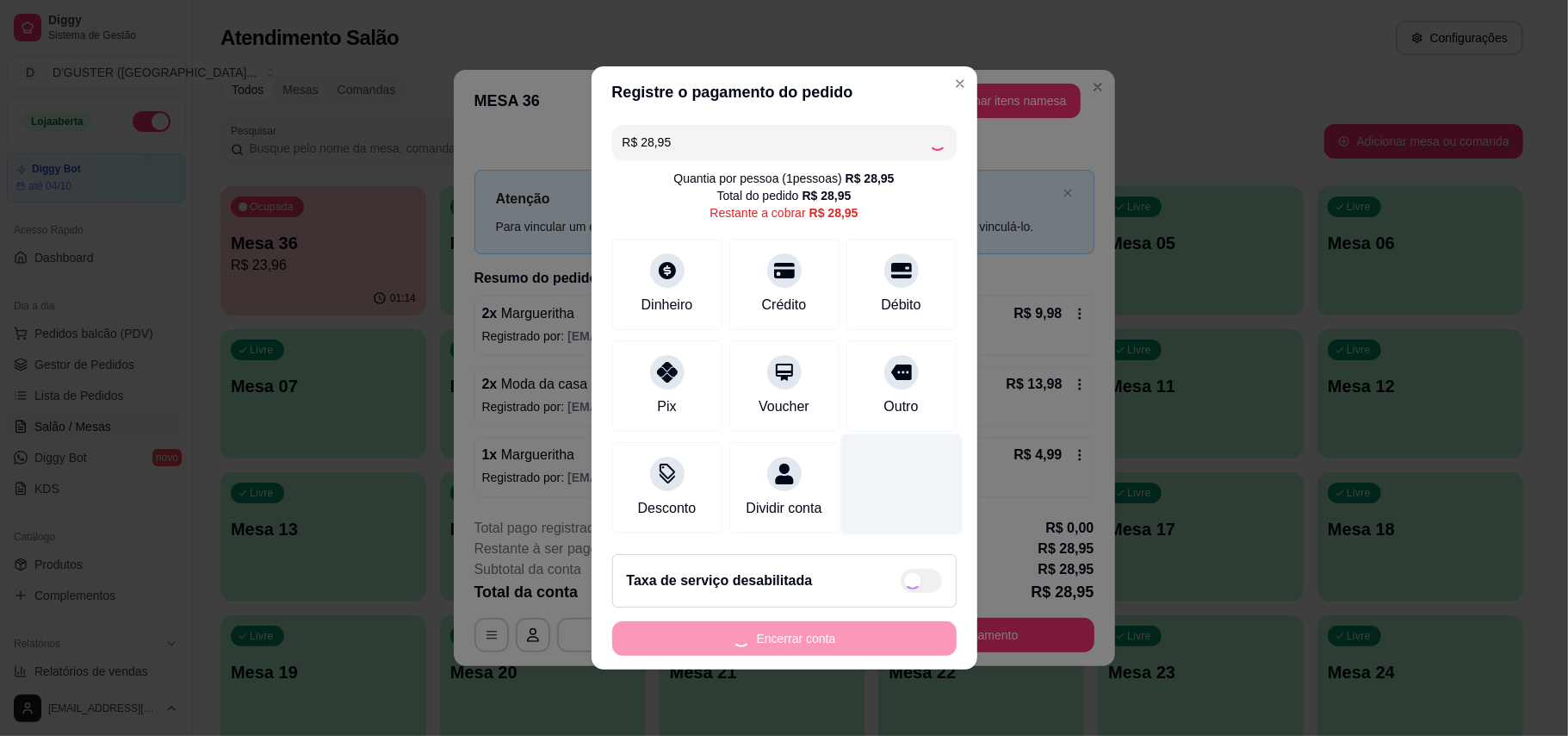
type input "R$ 0,00"
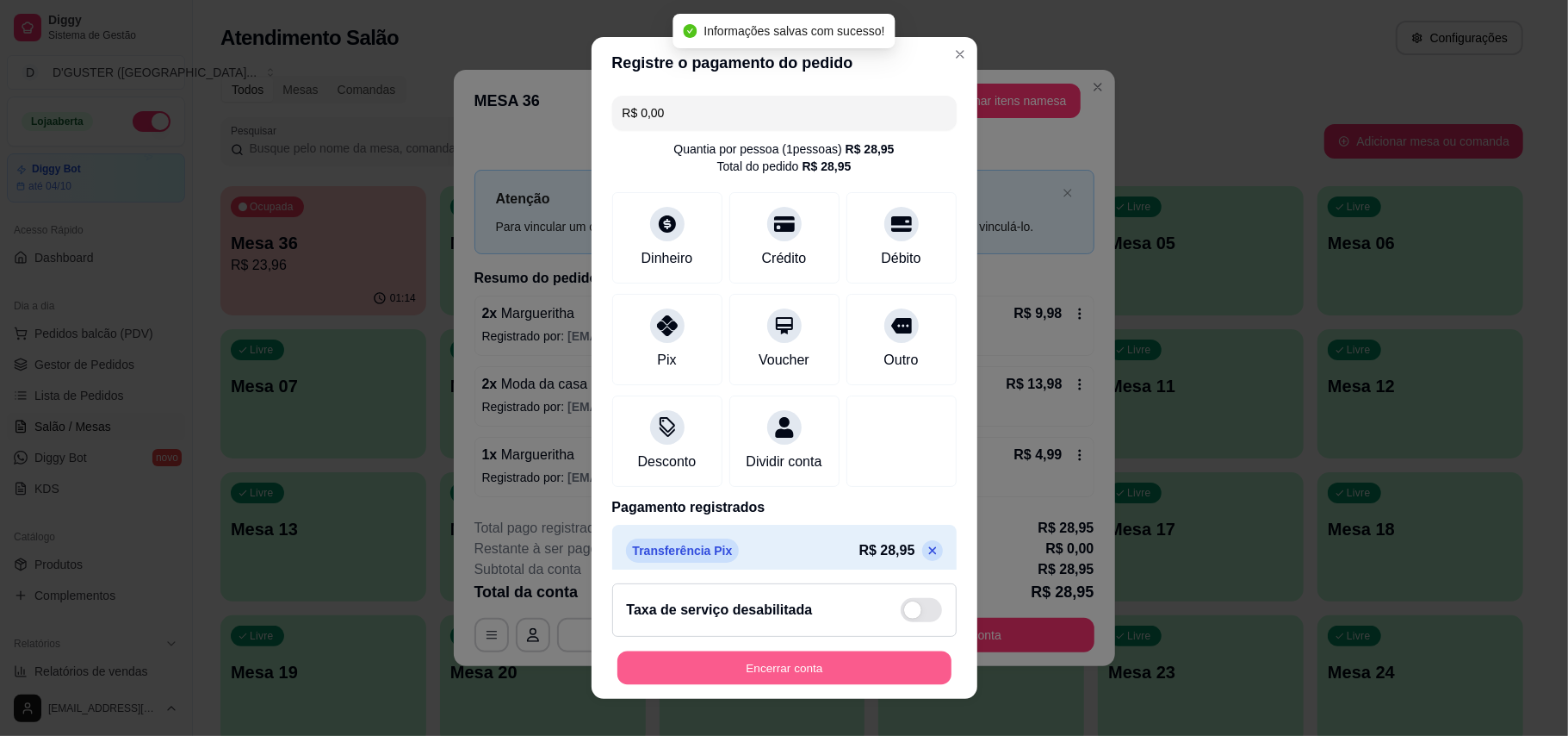
click at [863, 665] on button "Encerrar conta" at bounding box center [784, 668] width 334 height 34
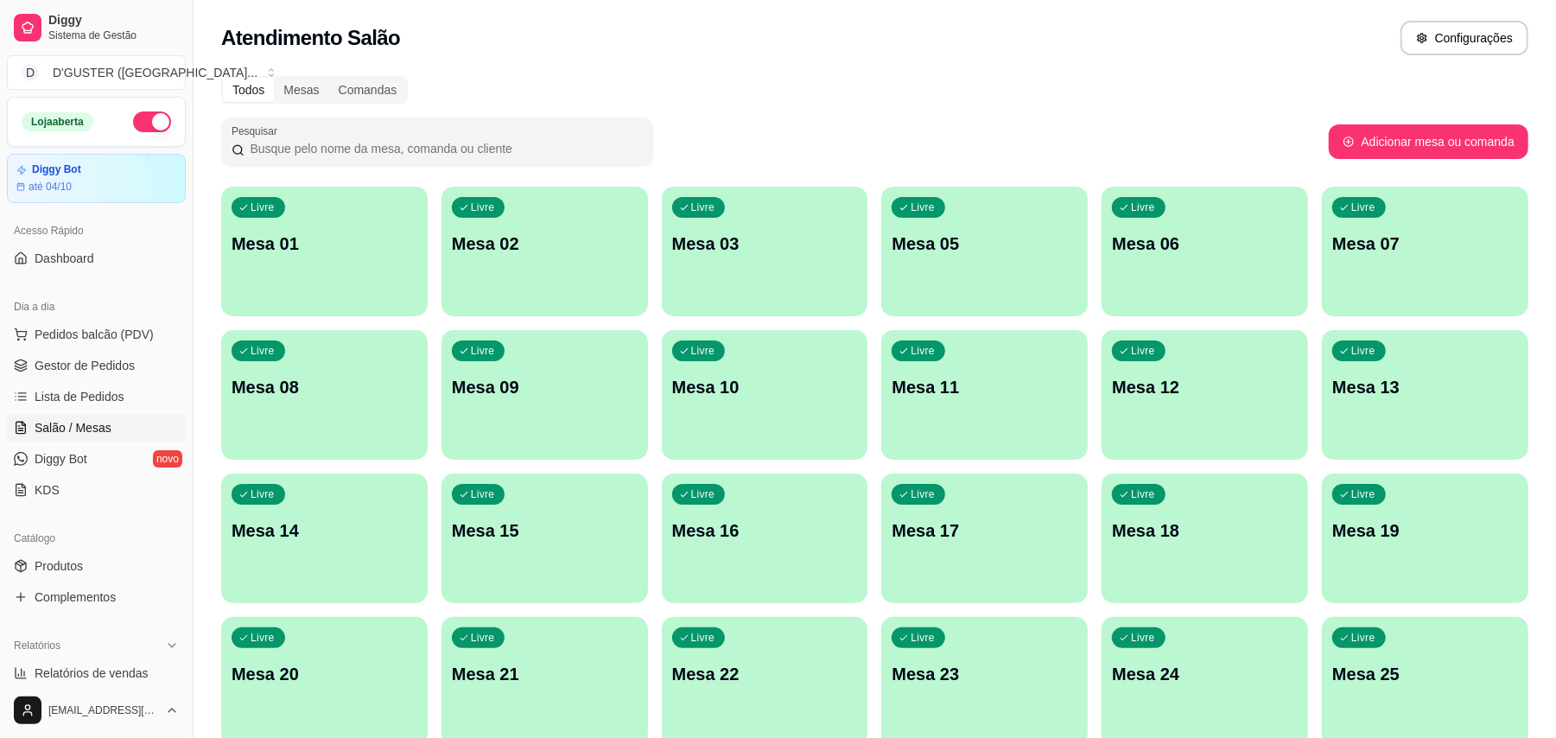
click at [373, 215] on div "Livre Mesa 01" at bounding box center [324, 241] width 206 height 109
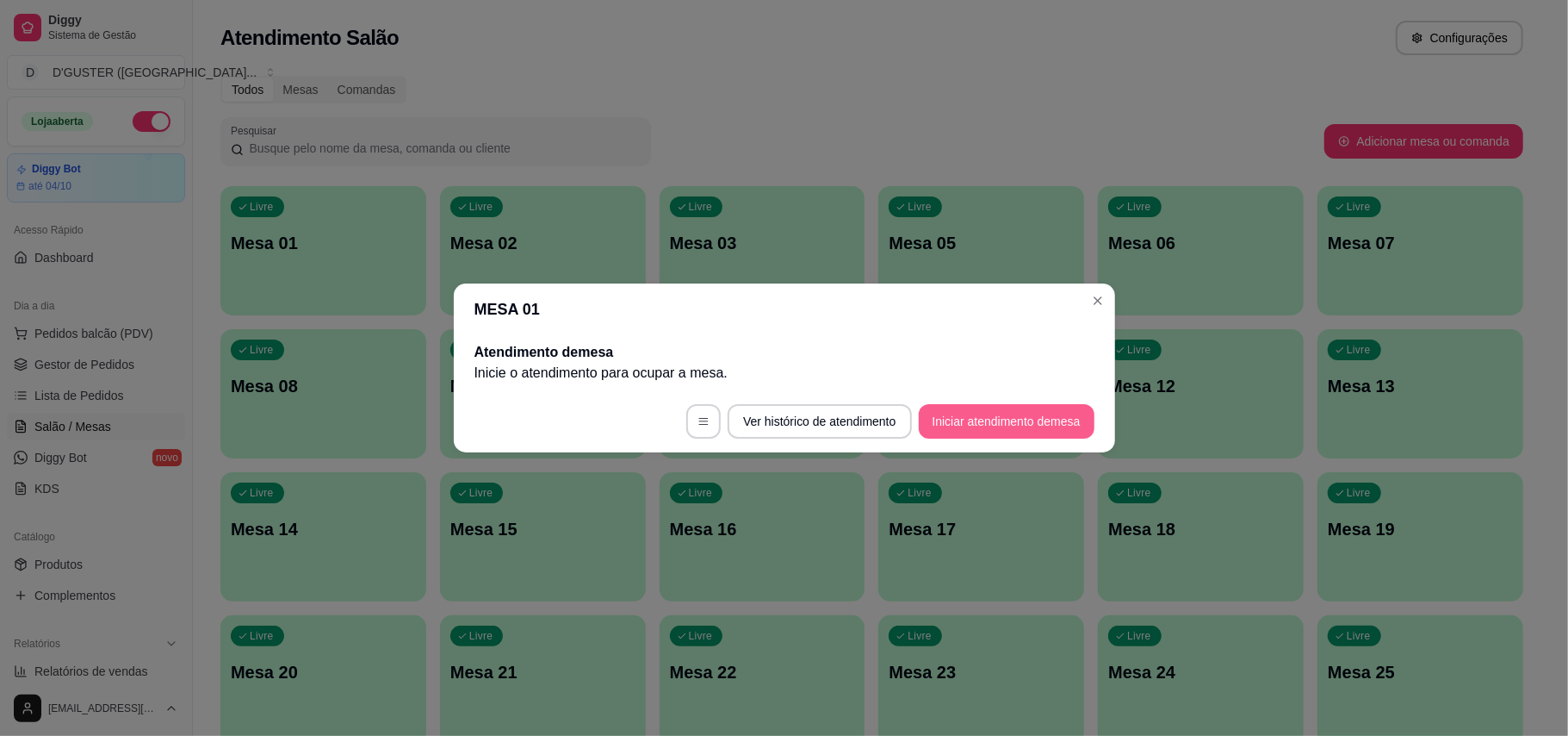
click at [1000, 412] on button "Iniciar atendimento de mesa" at bounding box center [1007, 421] width 175 height 35
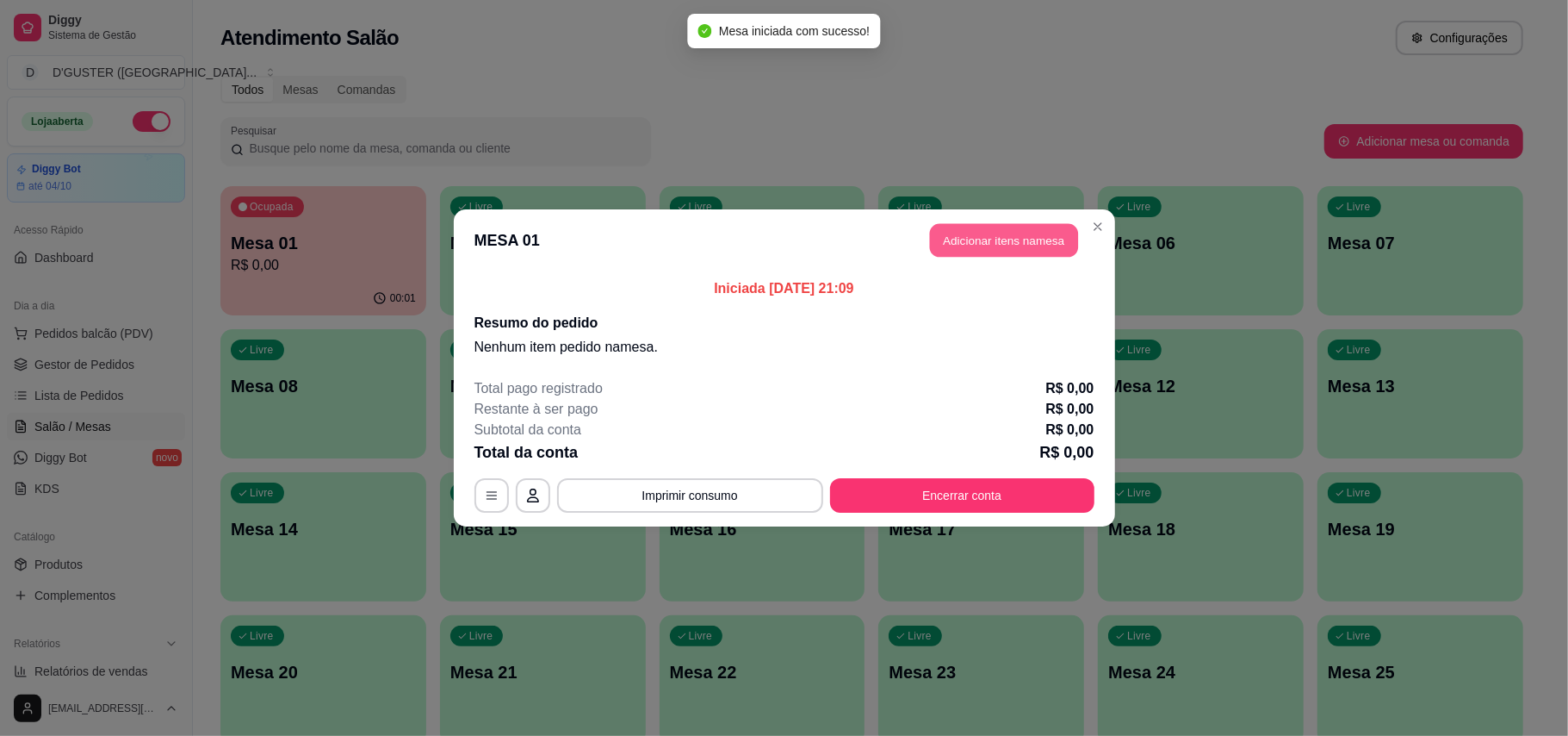
click at [952, 224] on button "Adicionar itens na mesa" at bounding box center [1004, 241] width 149 height 34
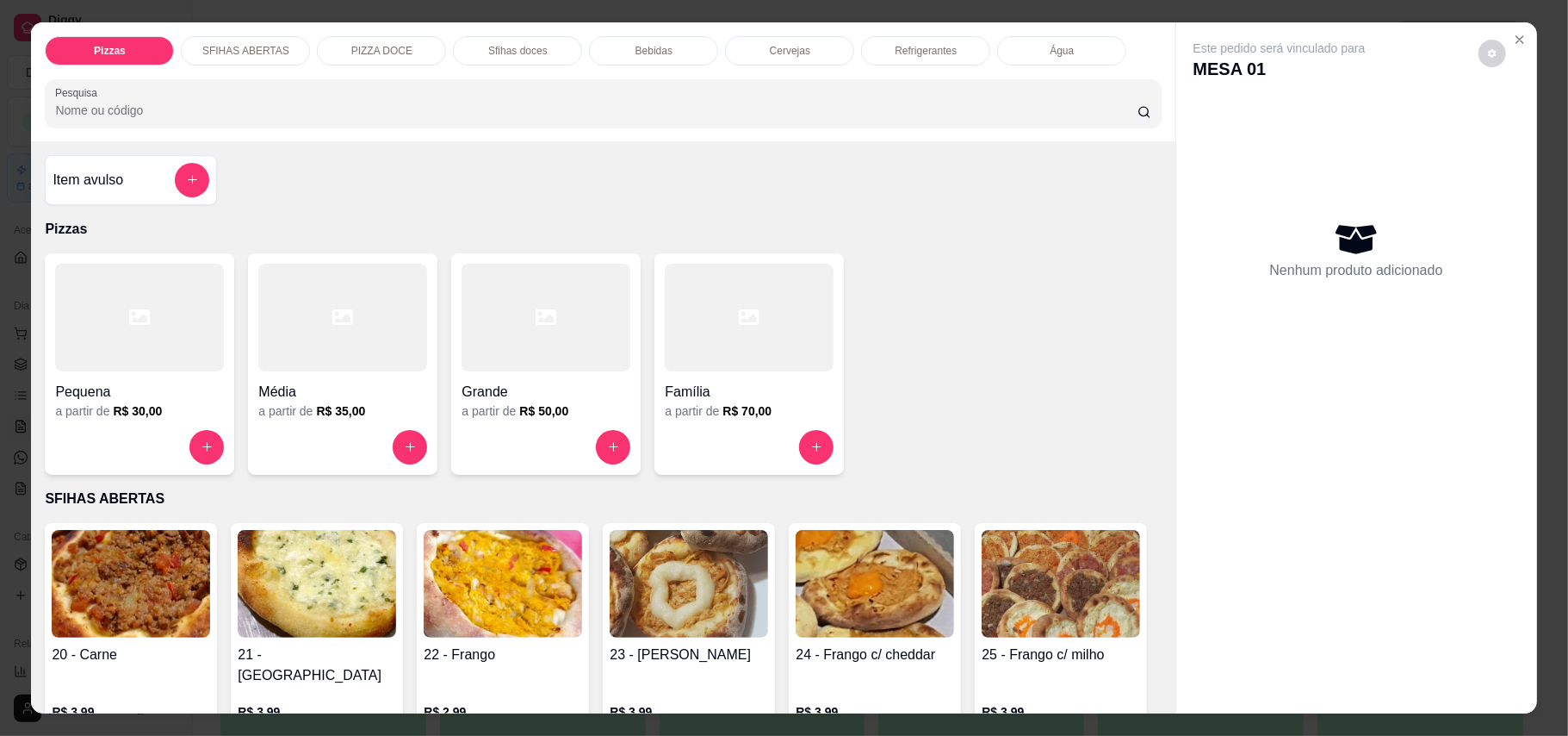
click at [133, 177] on div "Item avulso" at bounding box center [131, 180] width 157 height 35
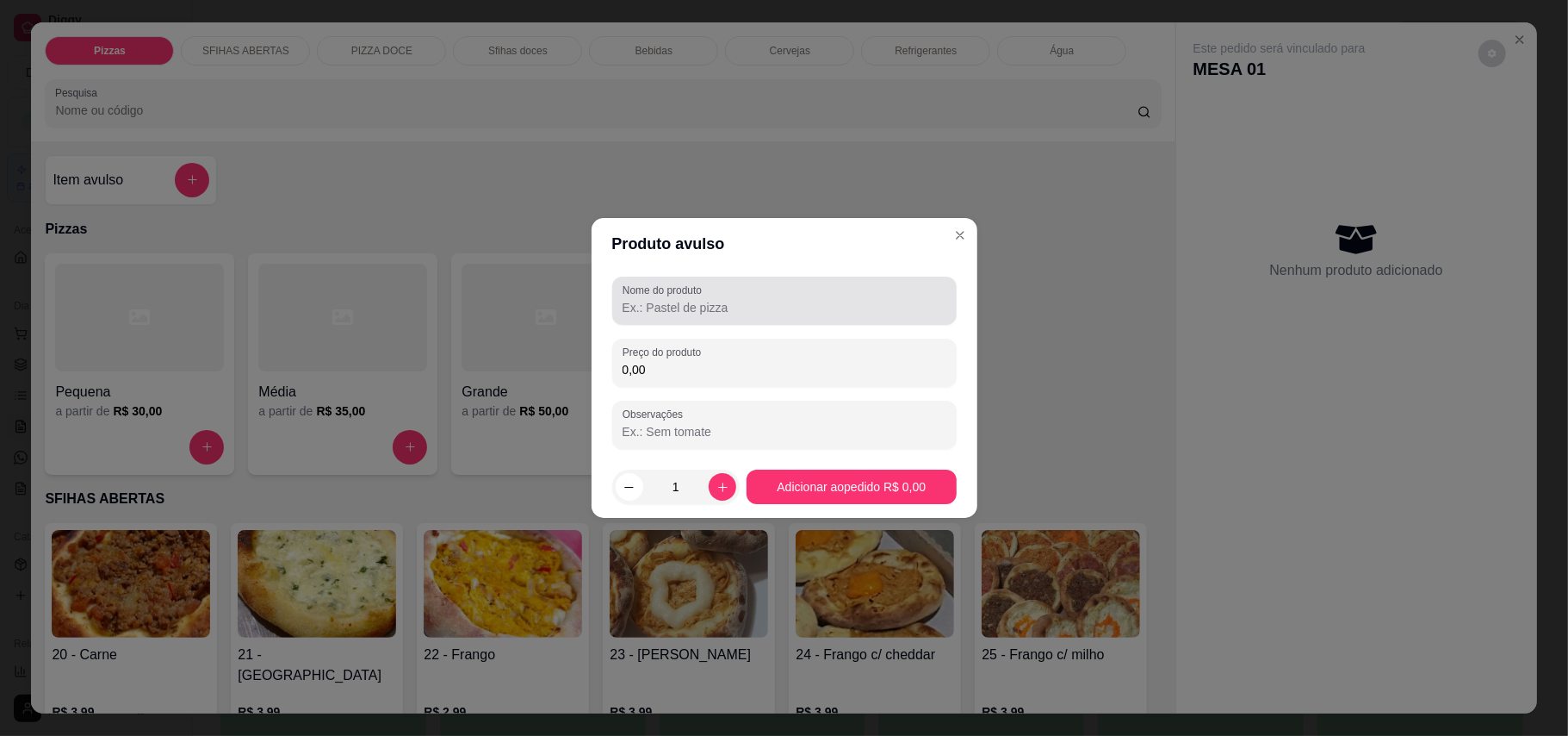
click at [838, 304] on input "Nome do produto" at bounding box center [784, 307] width 324 height 17
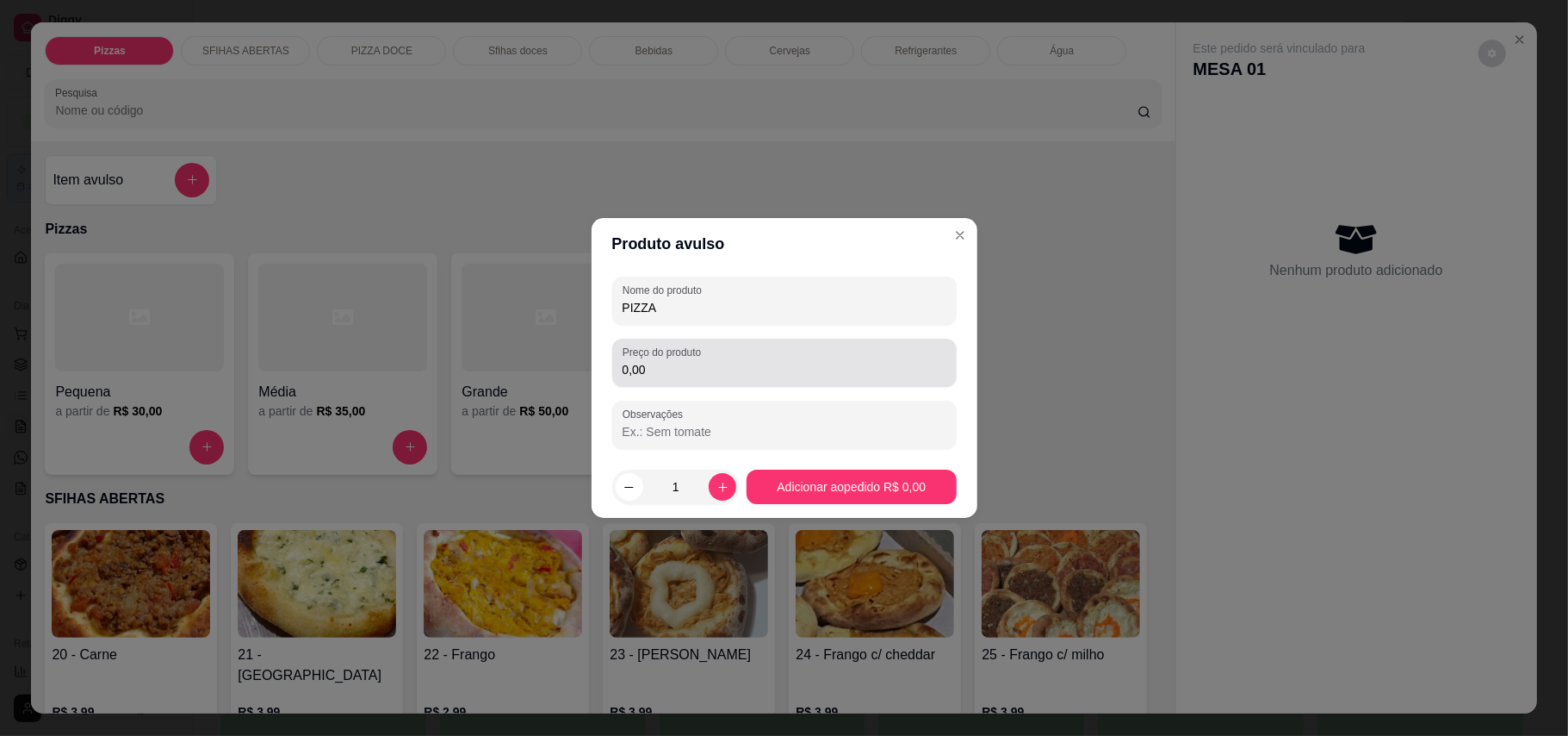
type input "PIZZA"
click at [893, 383] on div "Preço do produto 0,00" at bounding box center [784, 363] width 345 height 48
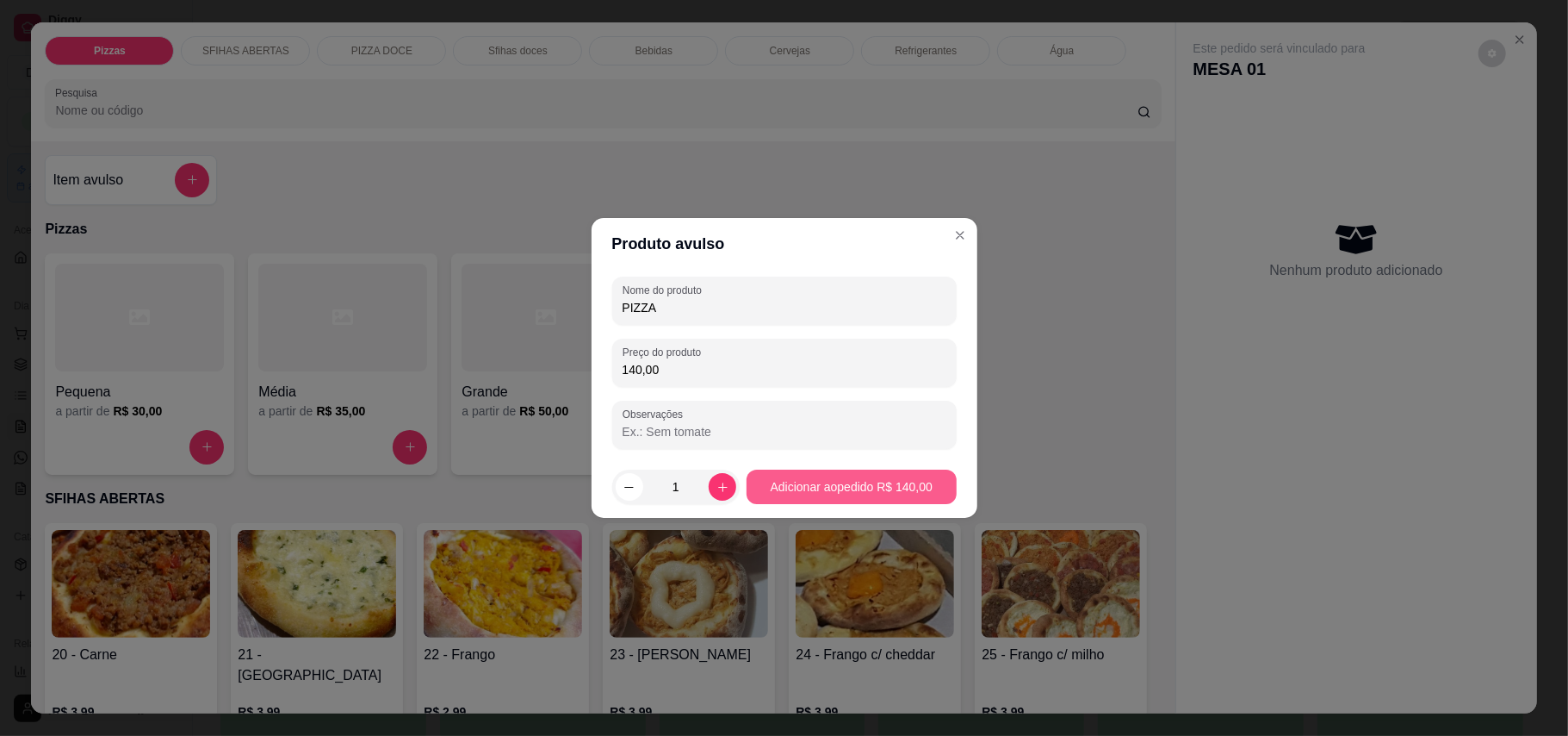
type input "140,00"
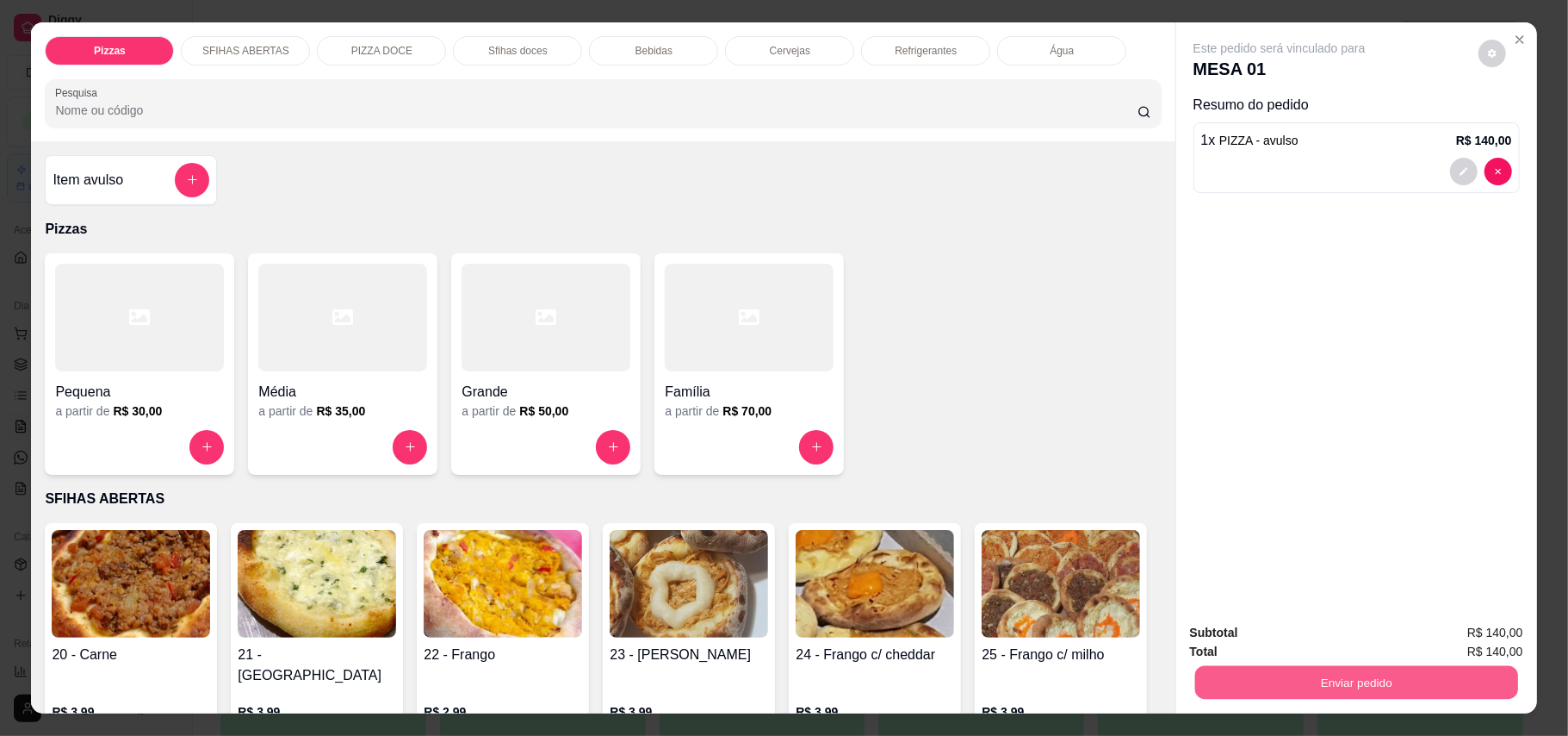
click at [1252, 665] on div "Enviar pedido" at bounding box center [1357, 680] width 333 height 39
click at [1364, 682] on button "Enviar pedido" at bounding box center [1357, 682] width 333 height 35
click at [1496, 637] on button "Enviar pedido" at bounding box center [1476, 640] width 98 height 33
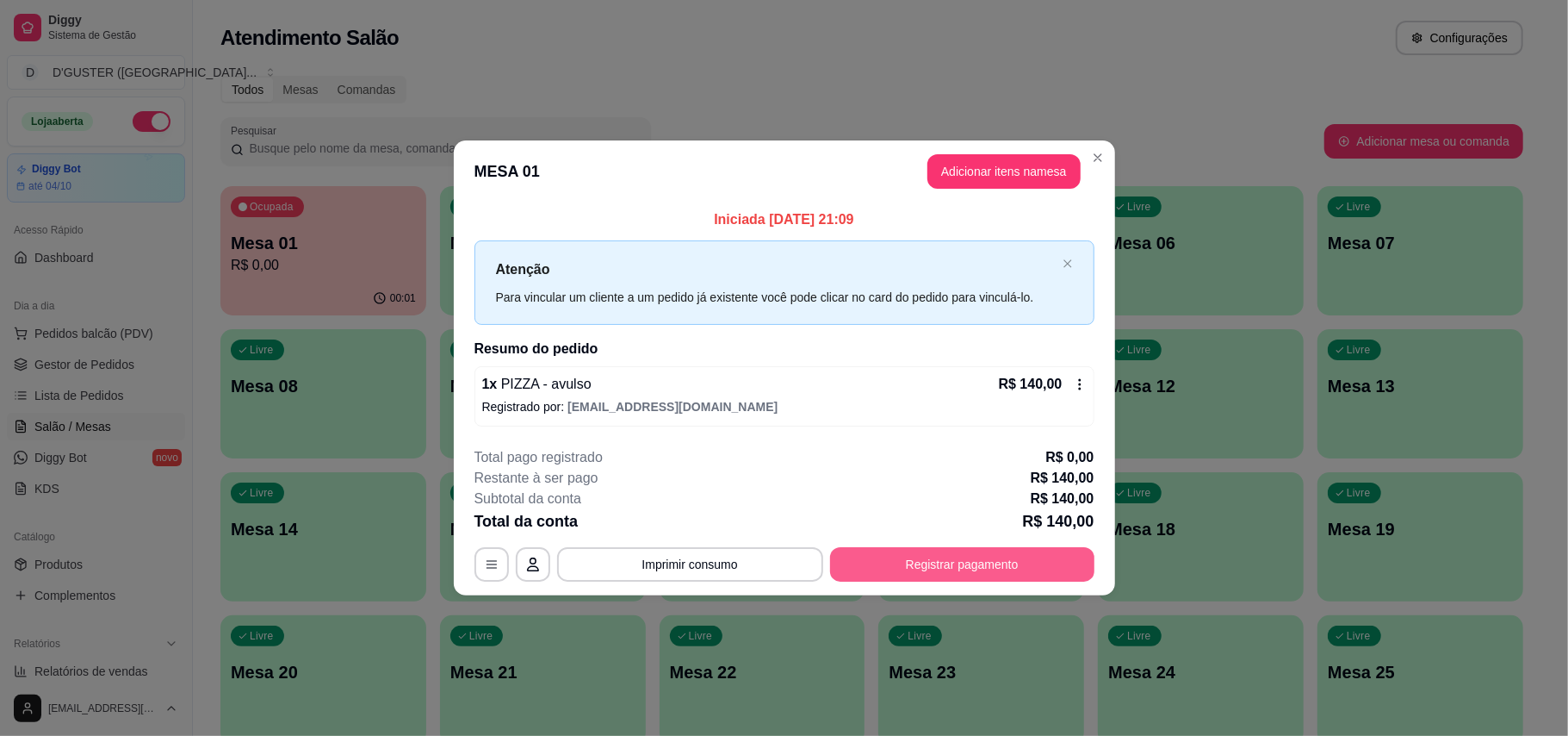
click at [1034, 566] on button "Registrar pagamento" at bounding box center [962, 564] width 264 height 35
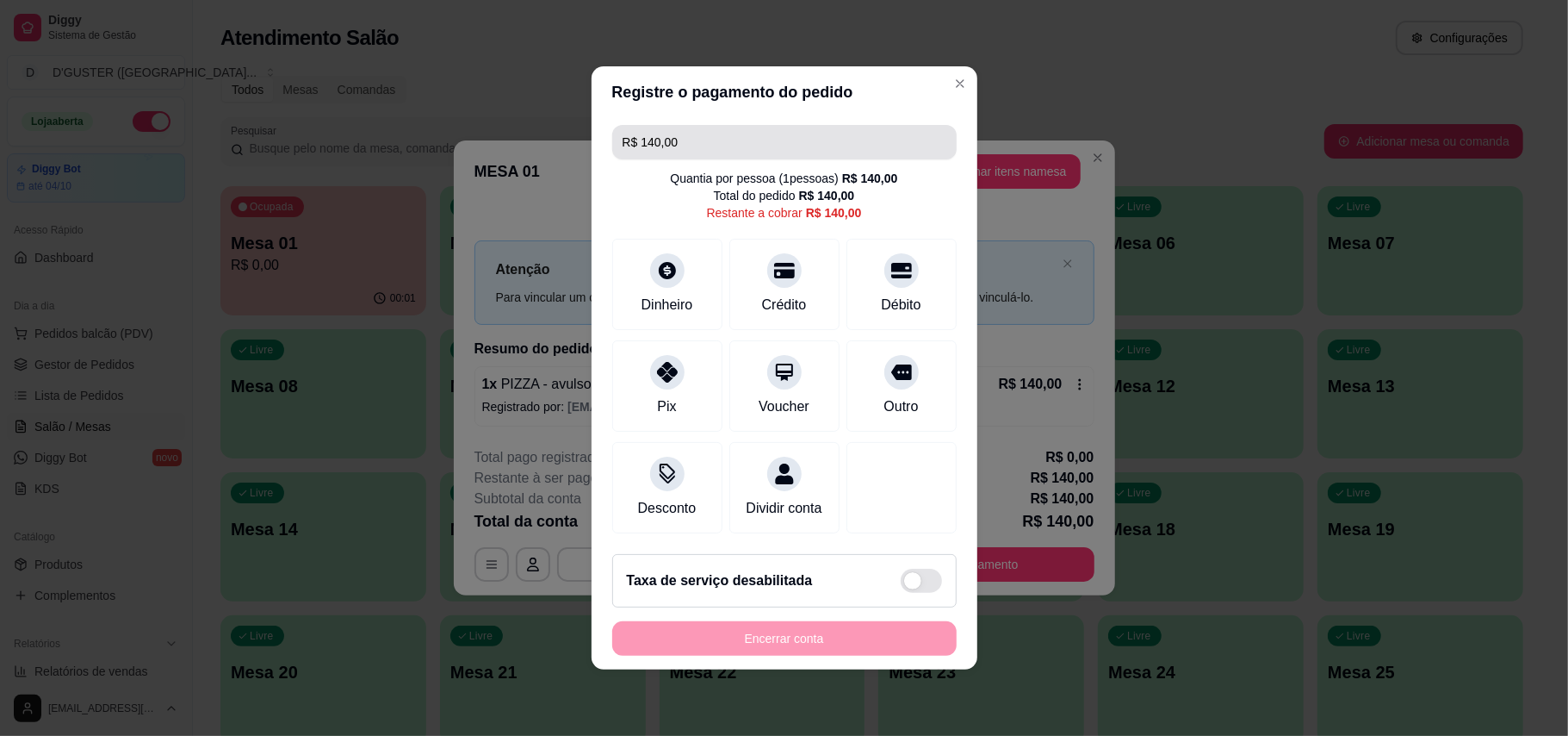
click at [776, 142] on input "R$ 140,00" at bounding box center [784, 142] width 324 height 35
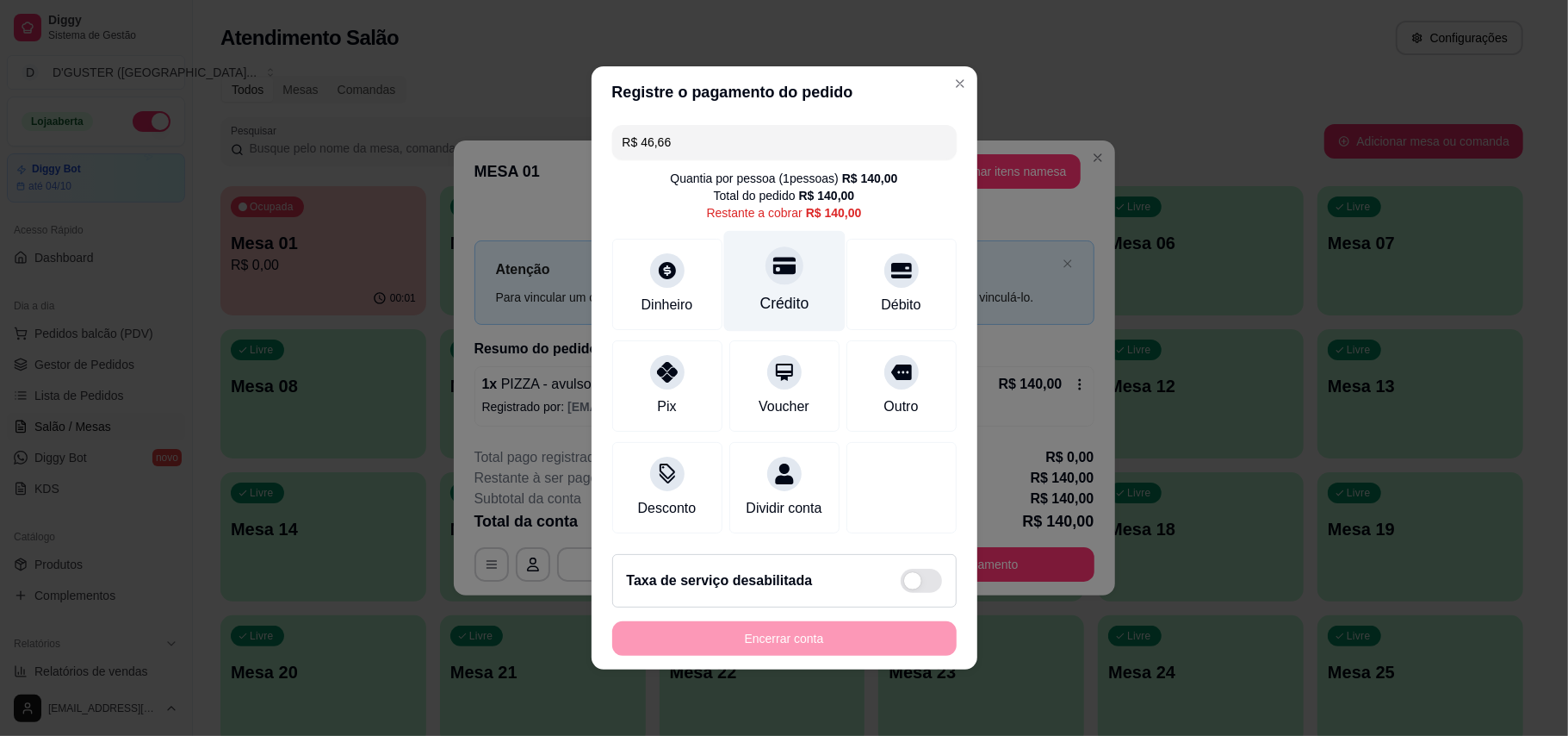
click at [776, 270] on div at bounding box center [784, 265] width 38 height 38
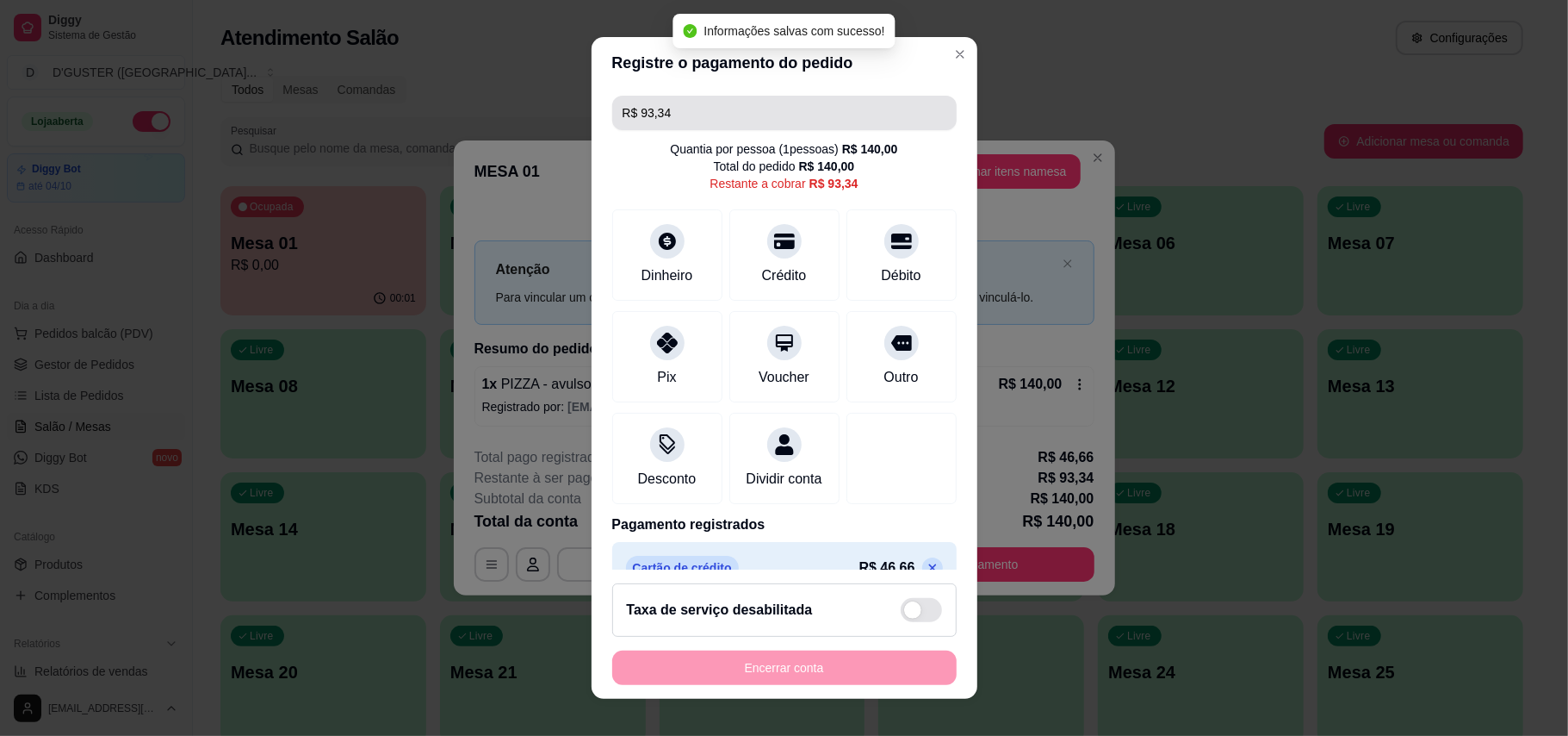
click at [722, 116] on input "R$ 93,34" at bounding box center [784, 113] width 324 height 35
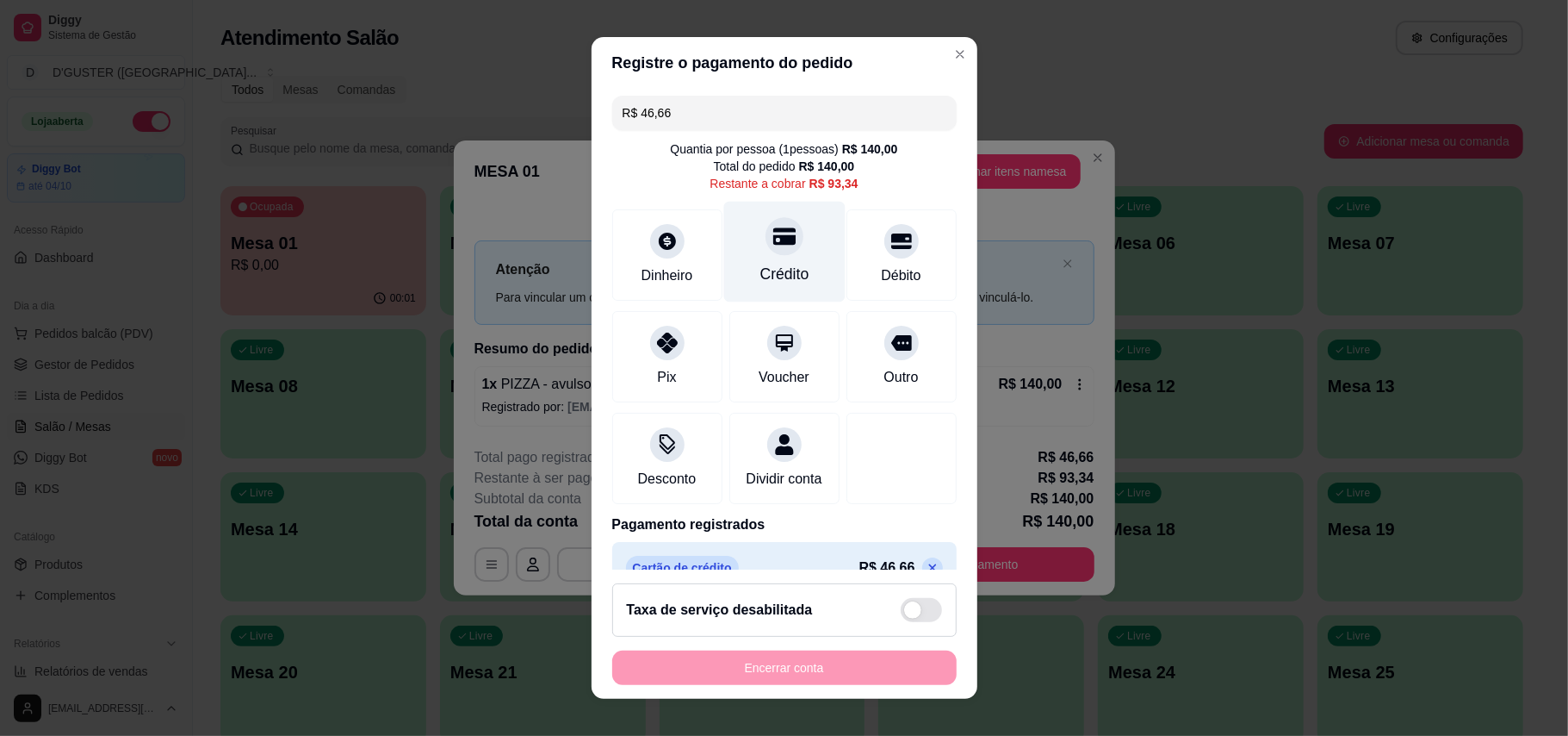
click at [763, 276] on div "Crédito" at bounding box center [784, 273] width 49 height 22
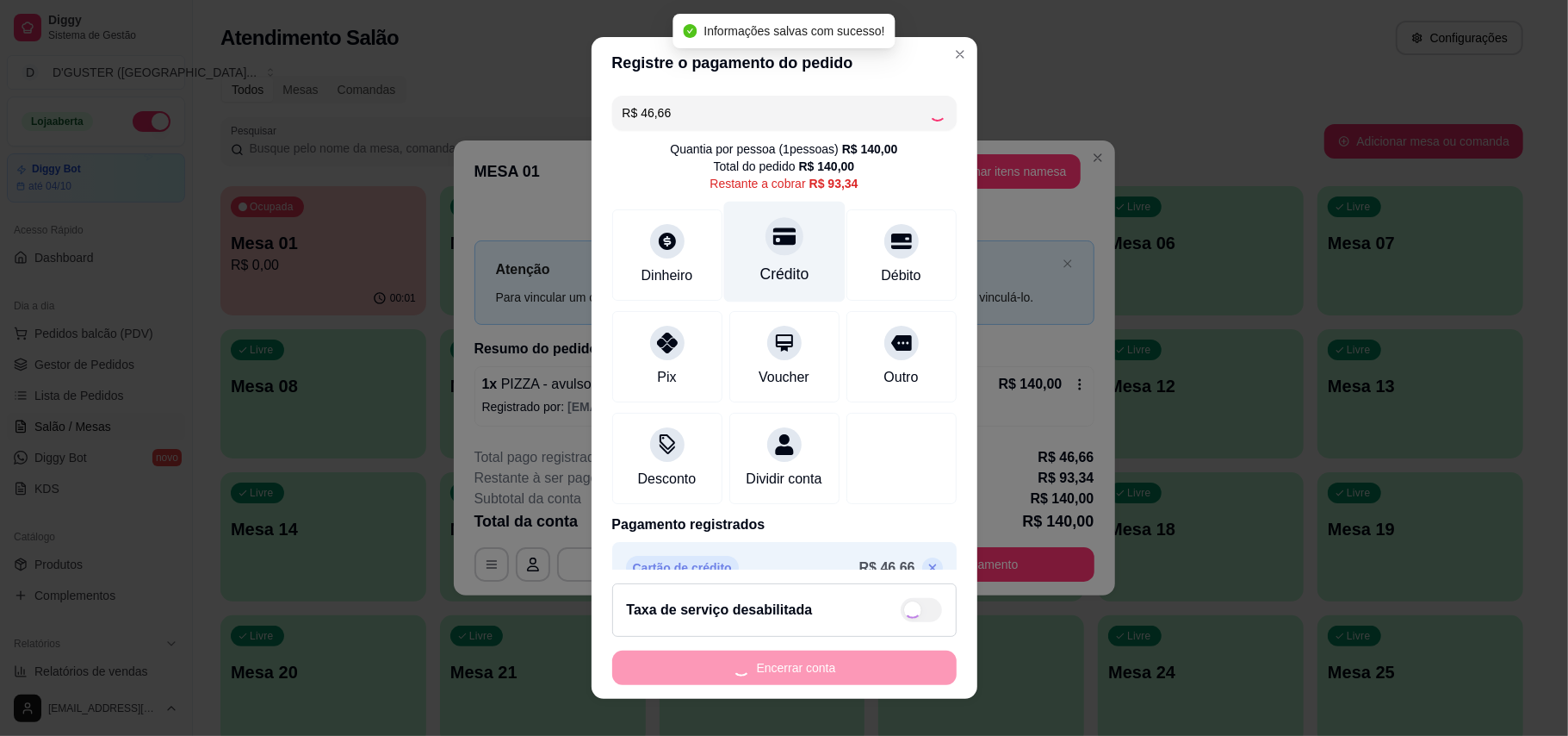
type input "R$ 46,68"
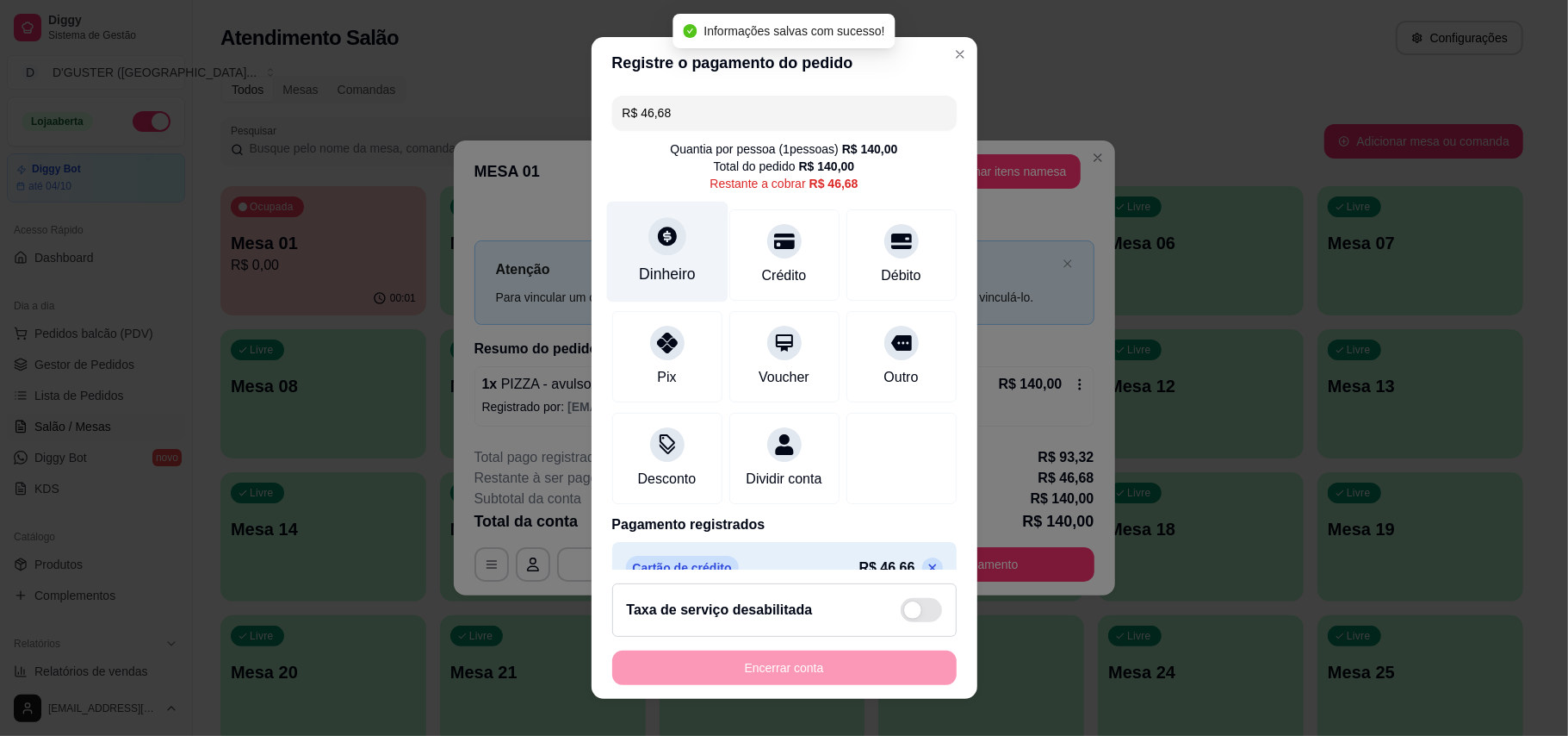
click at [682, 253] on div "Dinheiro" at bounding box center [667, 250] width 122 height 101
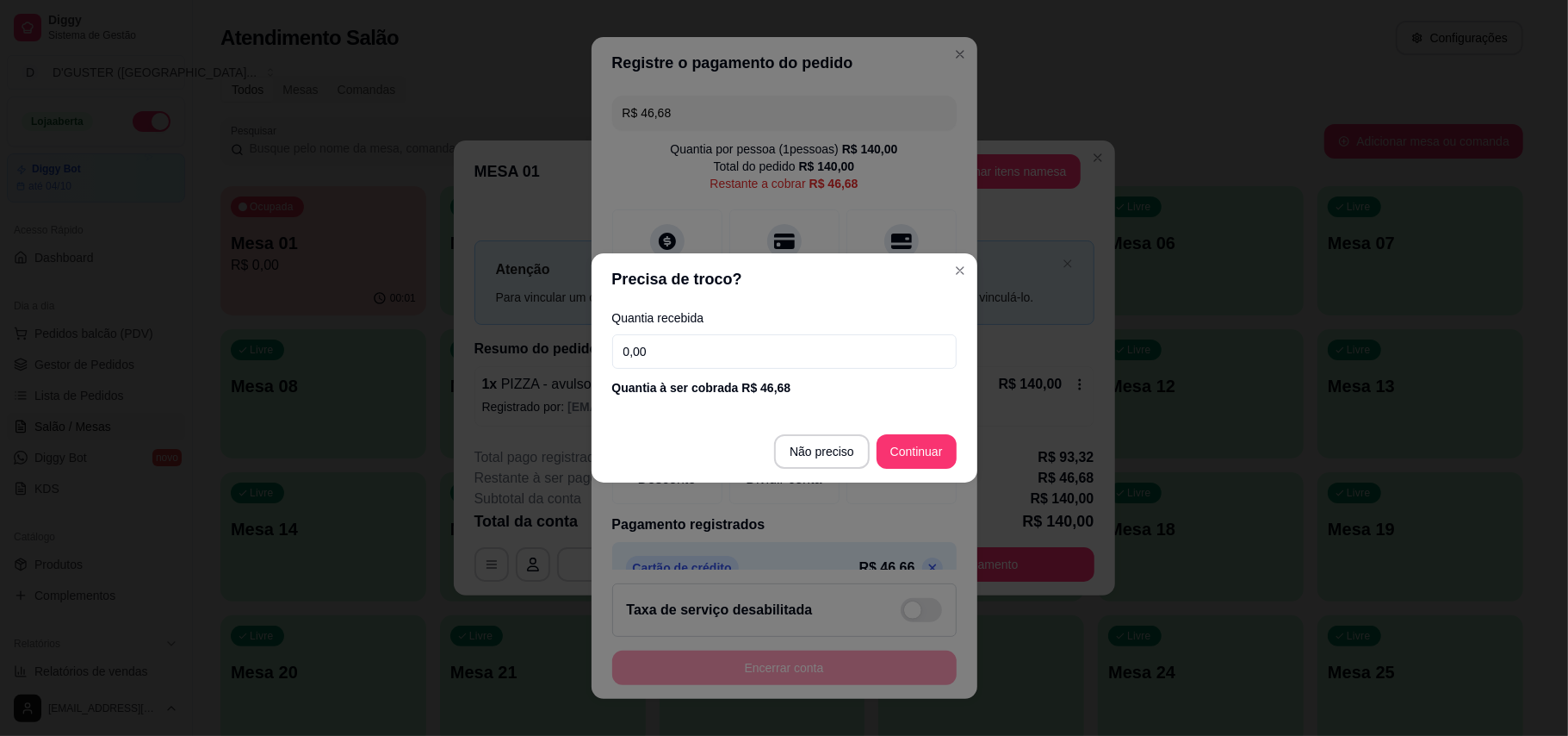
click at [835, 366] on input "0,00" at bounding box center [784, 351] width 345 height 35
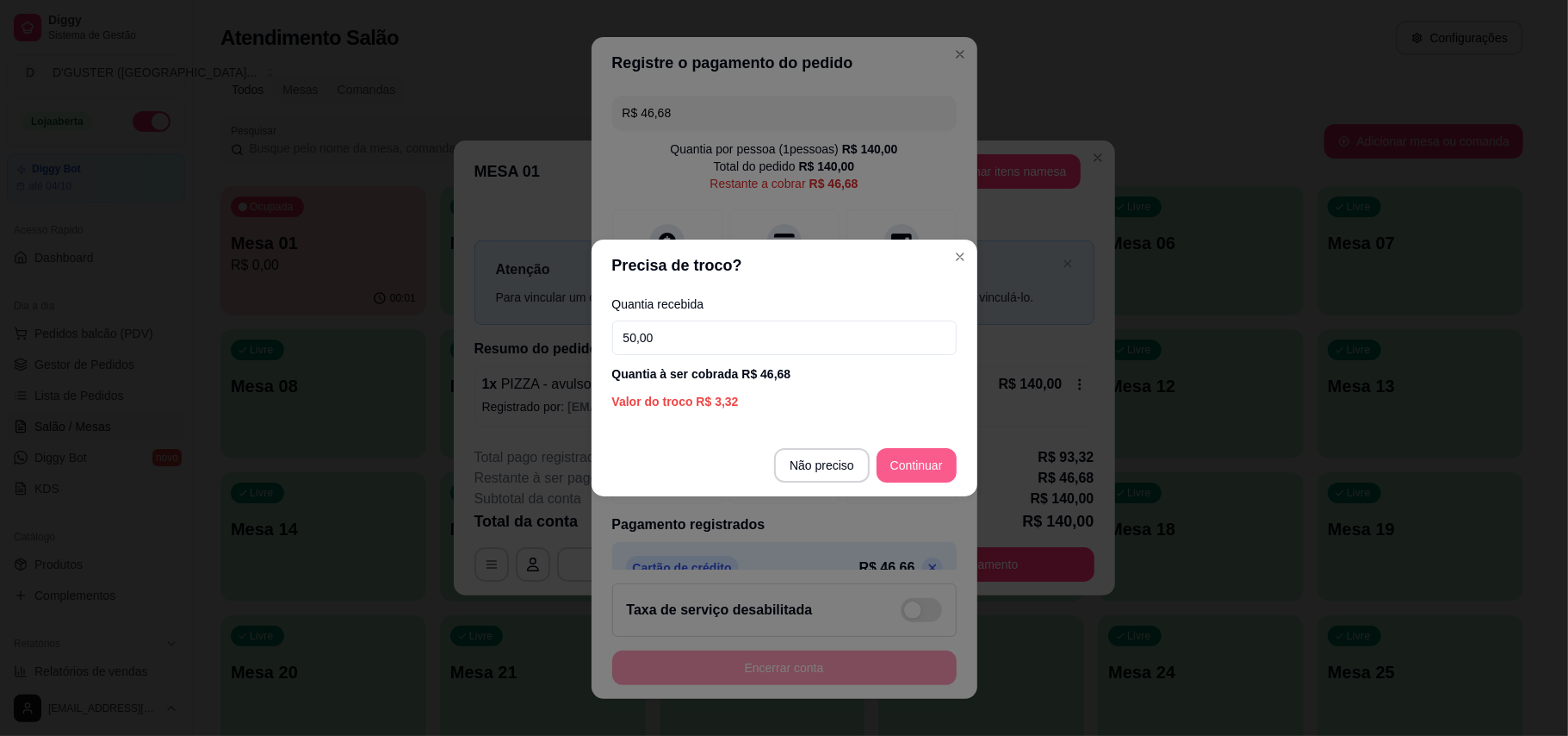
type input "50,00"
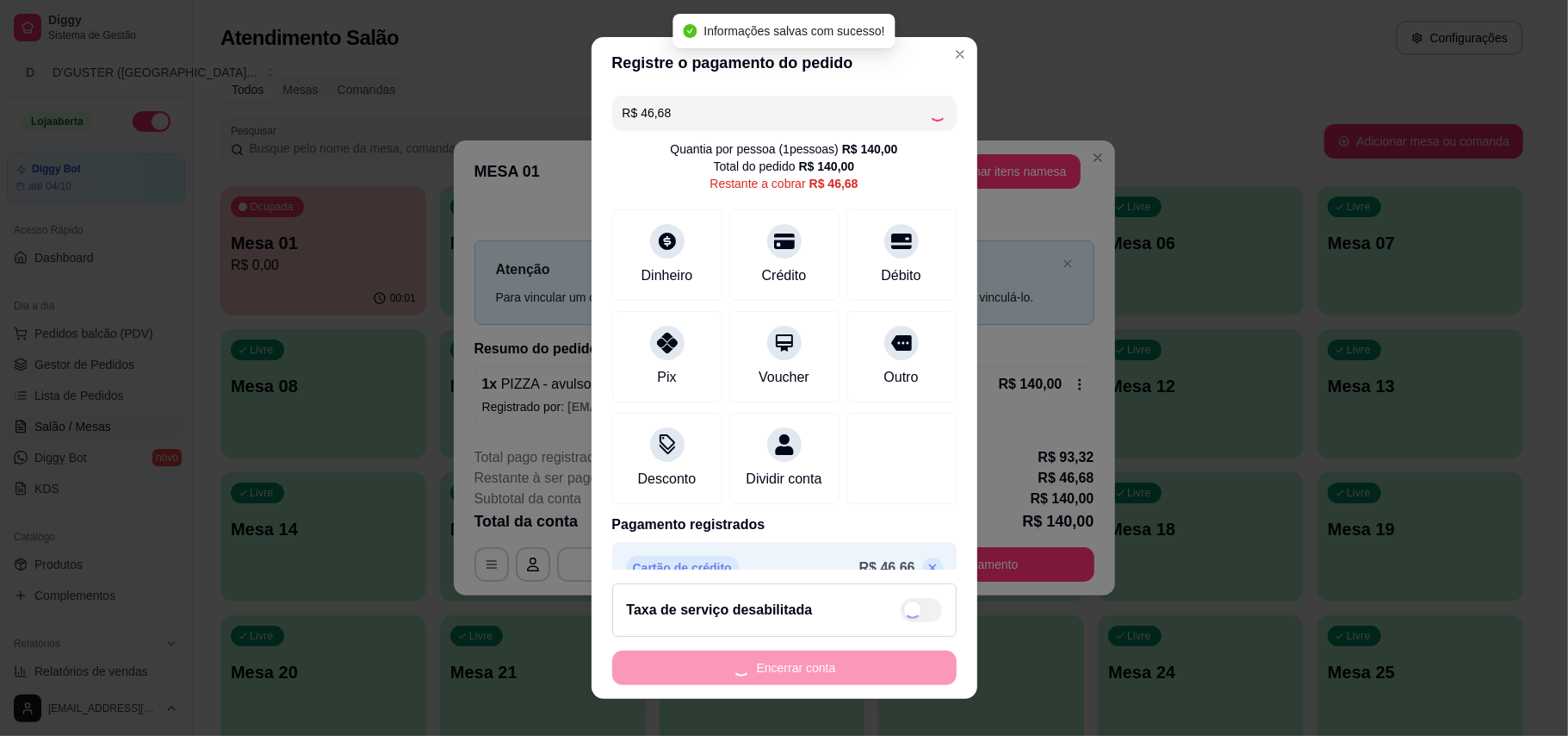
type input "R$ 0,00"
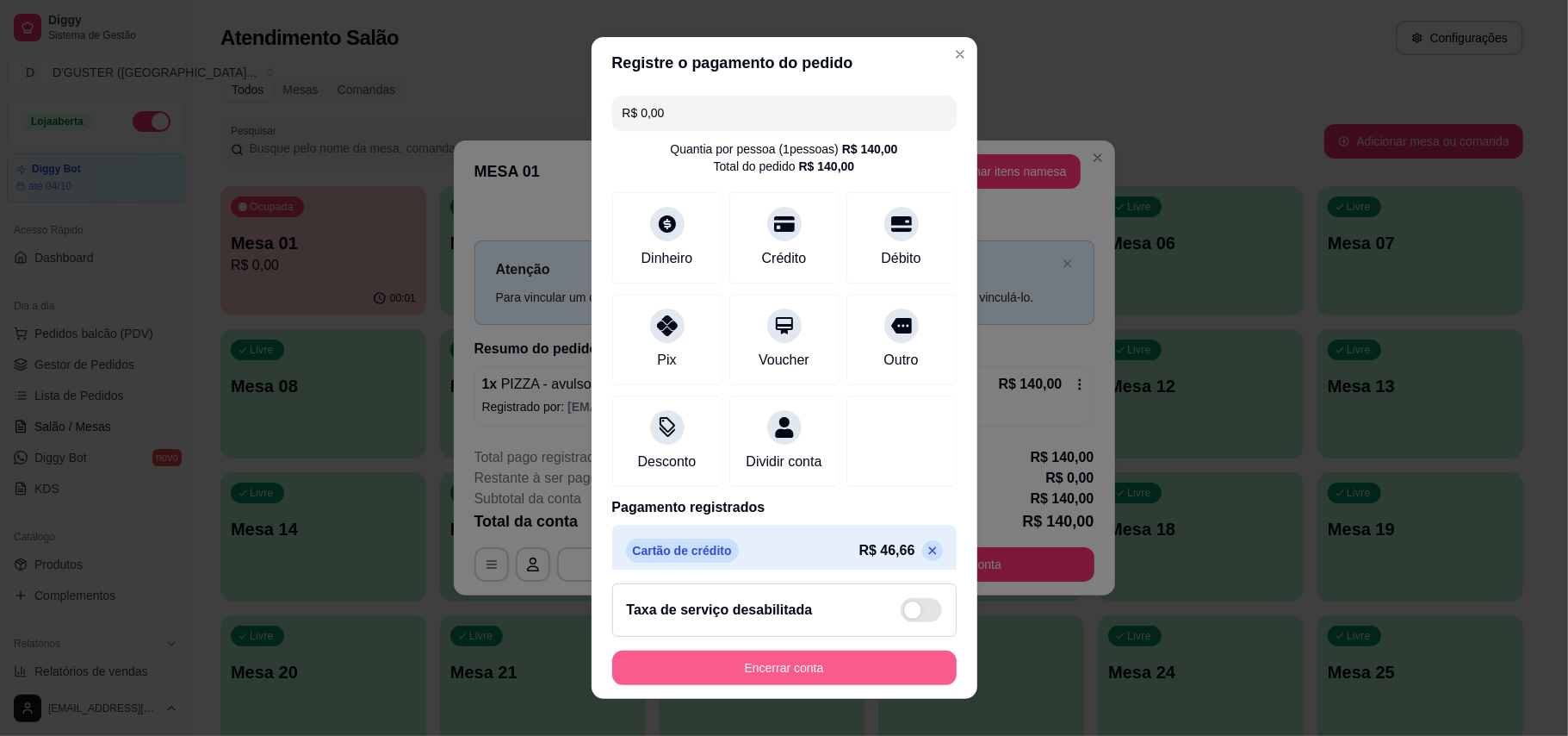
click at [784, 673] on button "Encerrar conta" at bounding box center [784, 667] width 345 height 35
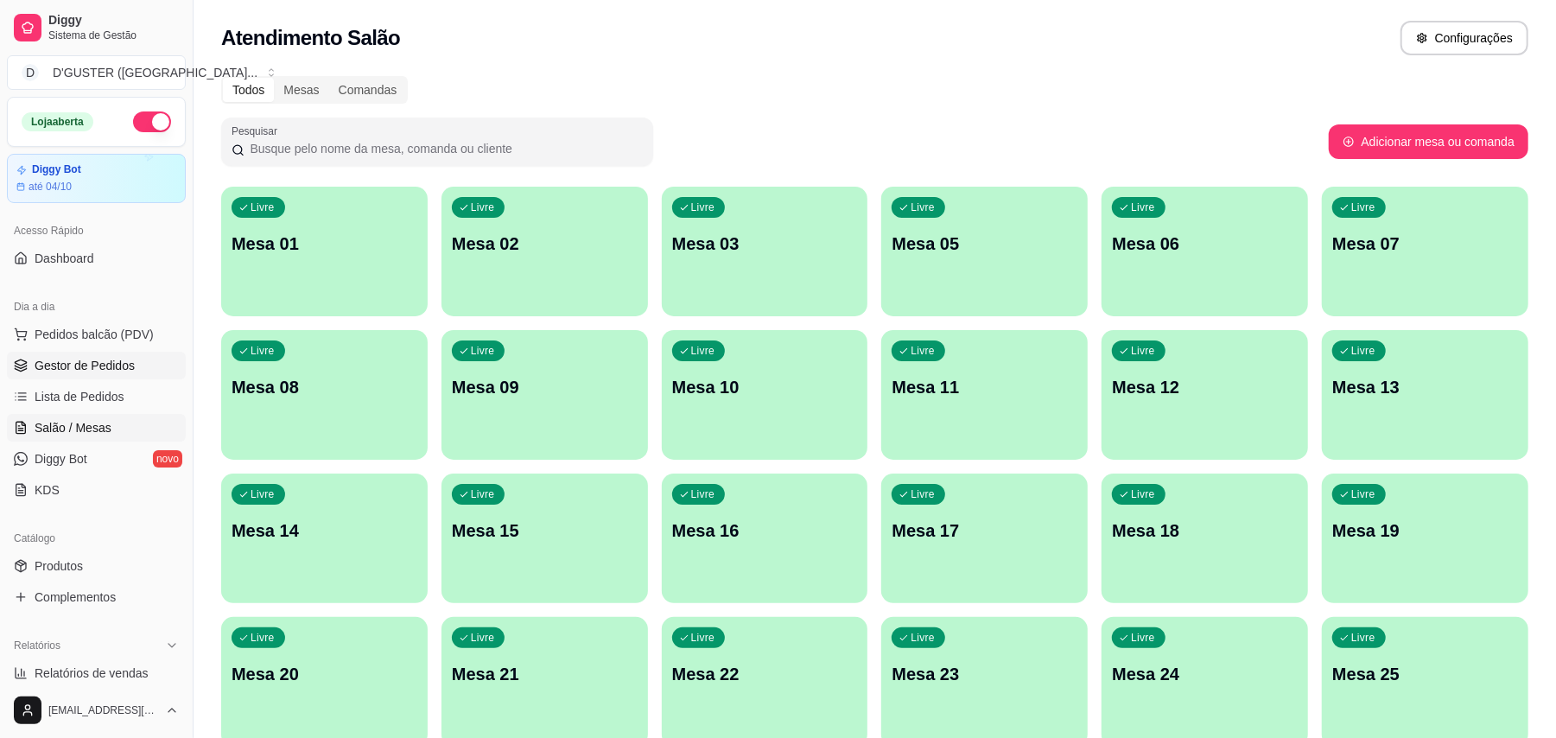
click at [76, 365] on span "Gestor de Pedidos" at bounding box center [85, 365] width 100 height 17
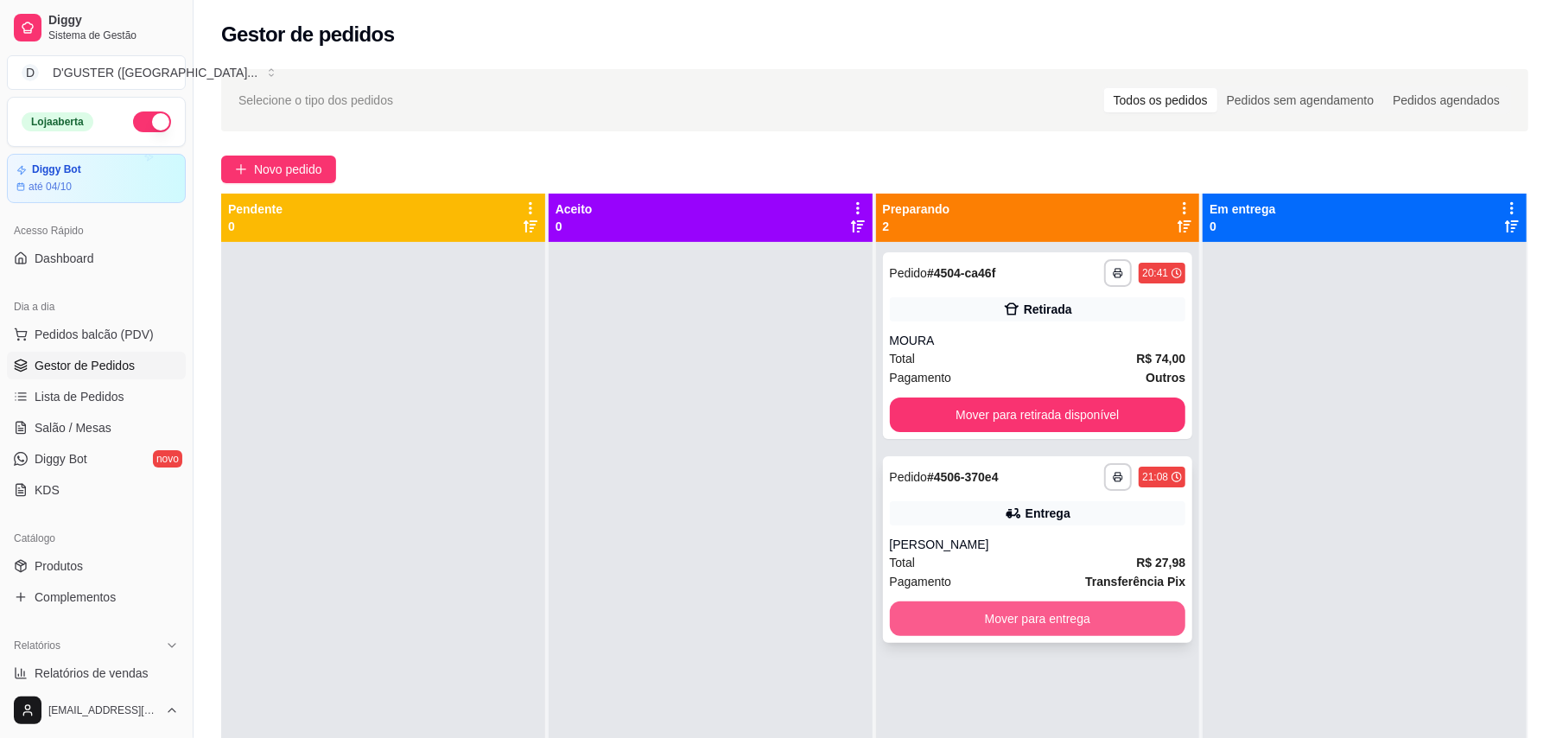
click at [1051, 624] on button "Mover para entrega" at bounding box center [1038, 618] width 296 height 35
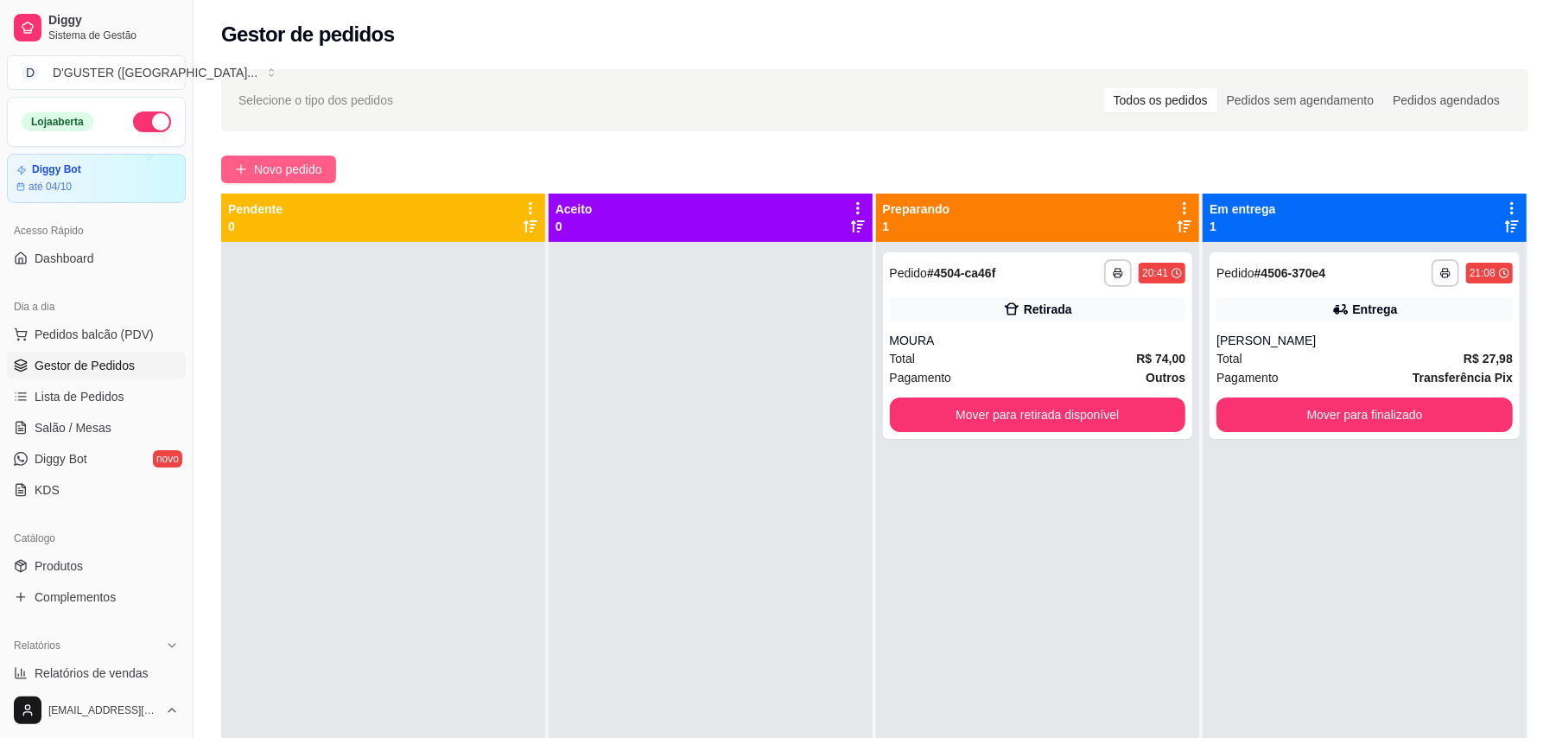
click at [295, 169] on span "Novo pedido" at bounding box center [288, 169] width 68 height 19
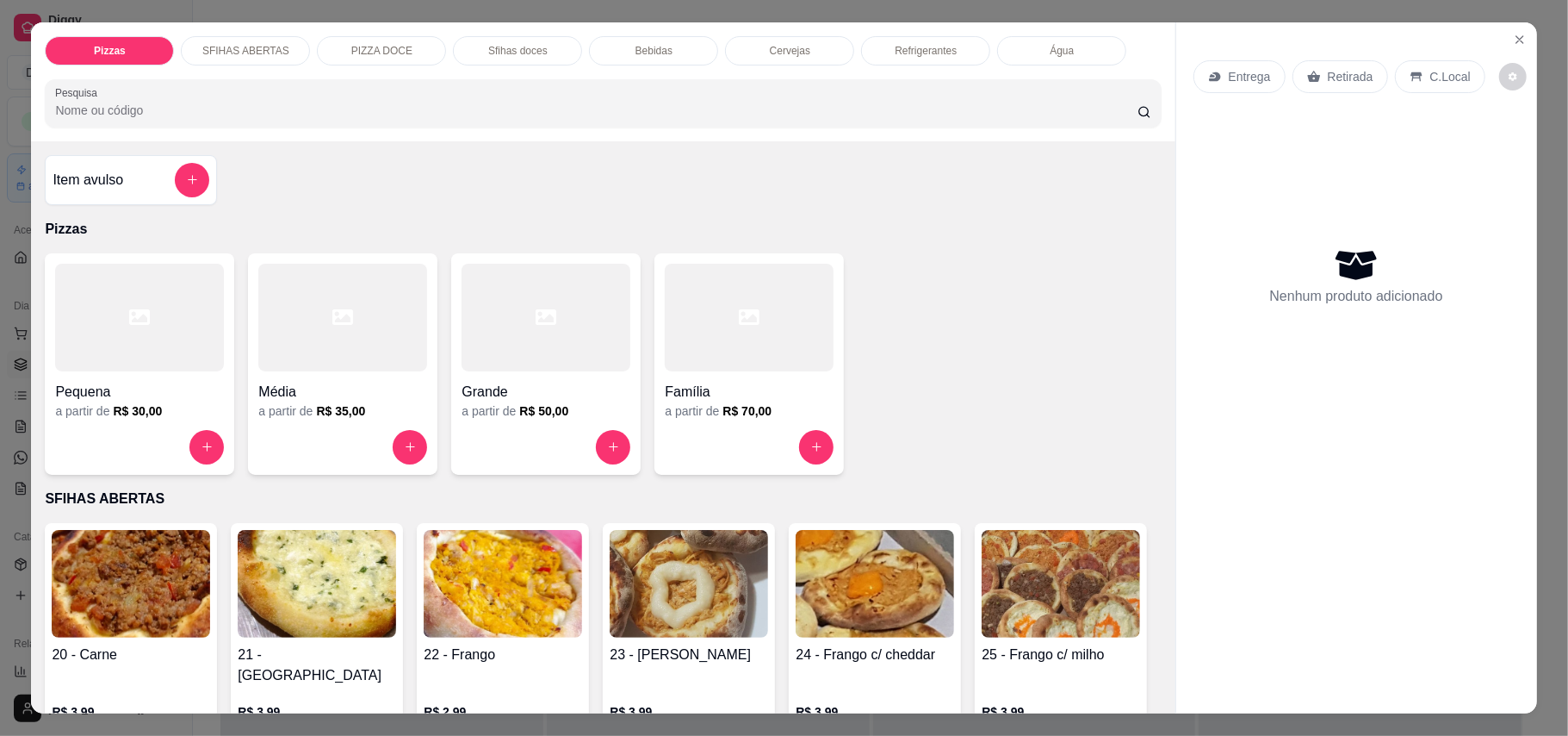
click at [1245, 74] on p "Entrega" at bounding box center [1250, 76] width 42 height 17
click at [1513, 36] on icon "Close" at bounding box center [1520, 40] width 14 height 14
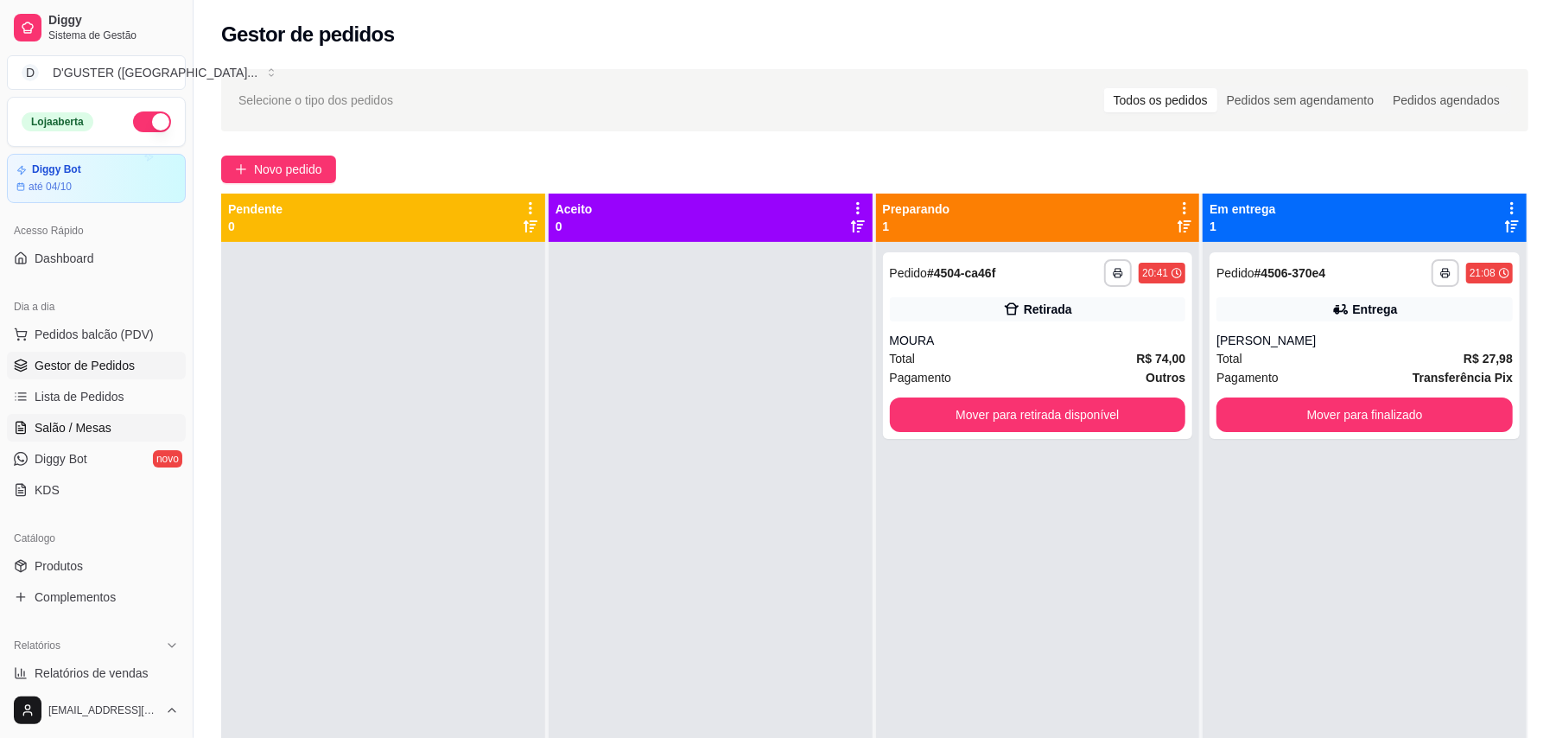
click at [80, 422] on span "Salão / Mesas" at bounding box center [73, 427] width 77 height 17
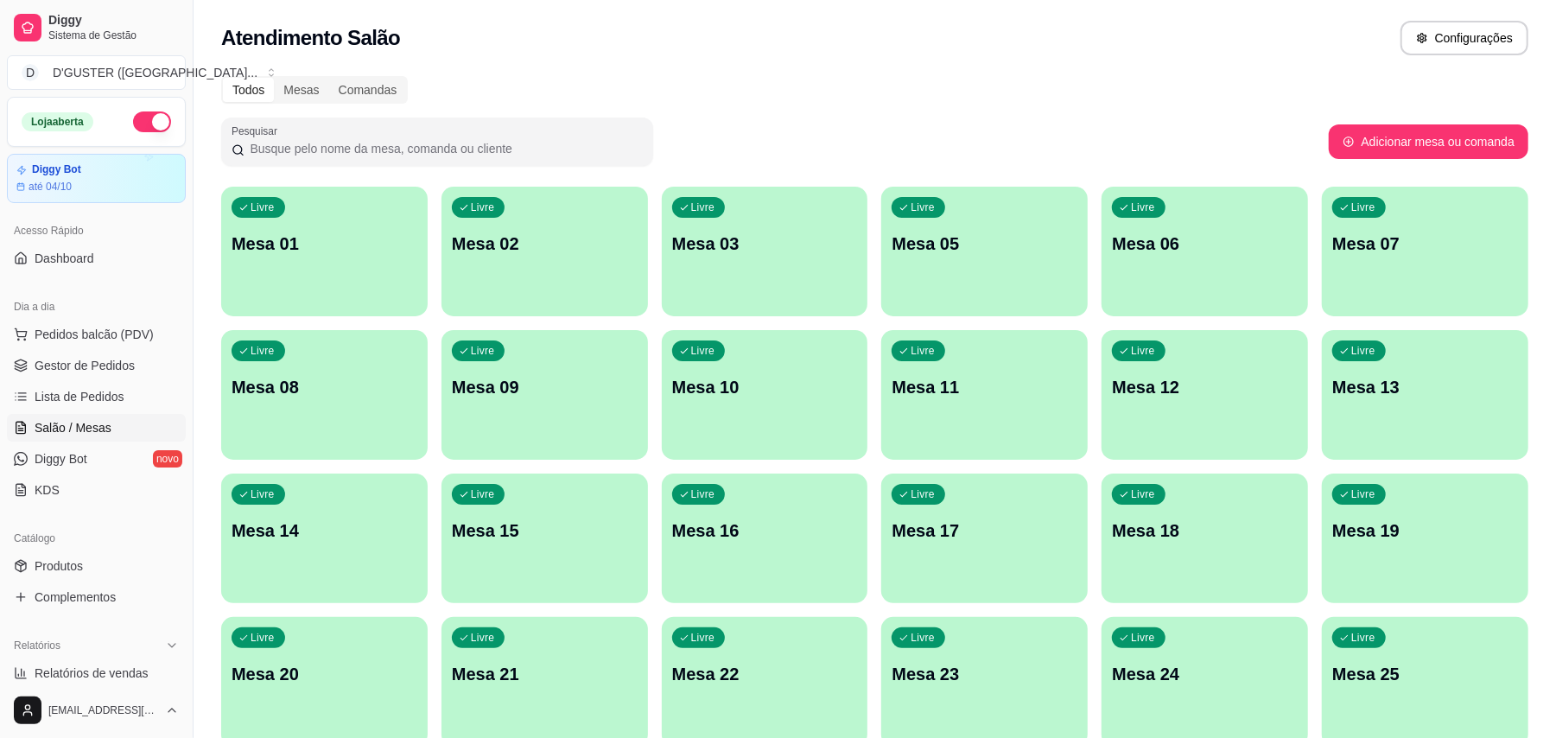
click at [314, 243] on p "Mesa 01" at bounding box center [325, 244] width 186 height 24
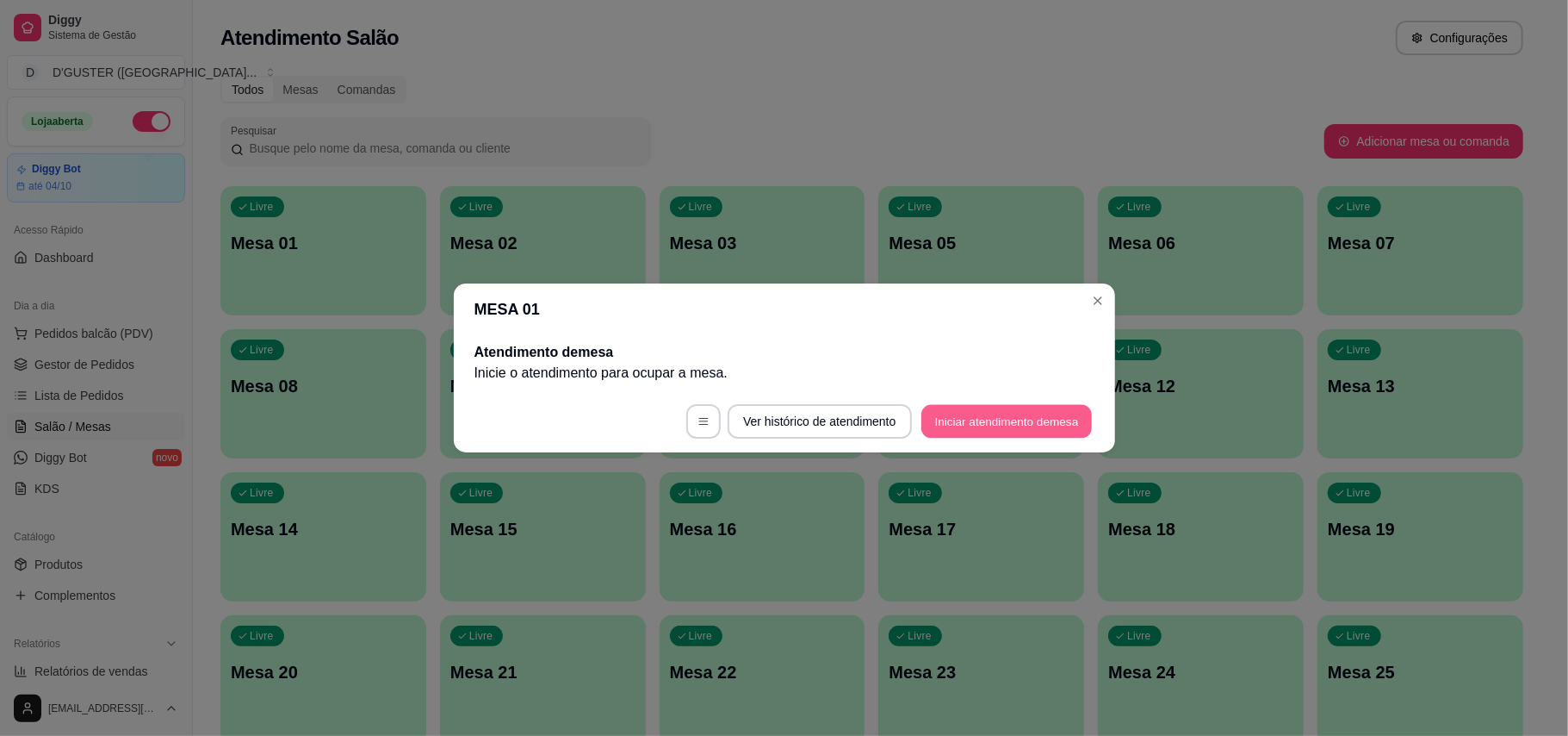
click at [1052, 425] on button "Iniciar atendimento de mesa" at bounding box center [1006, 422] width 170 height 34
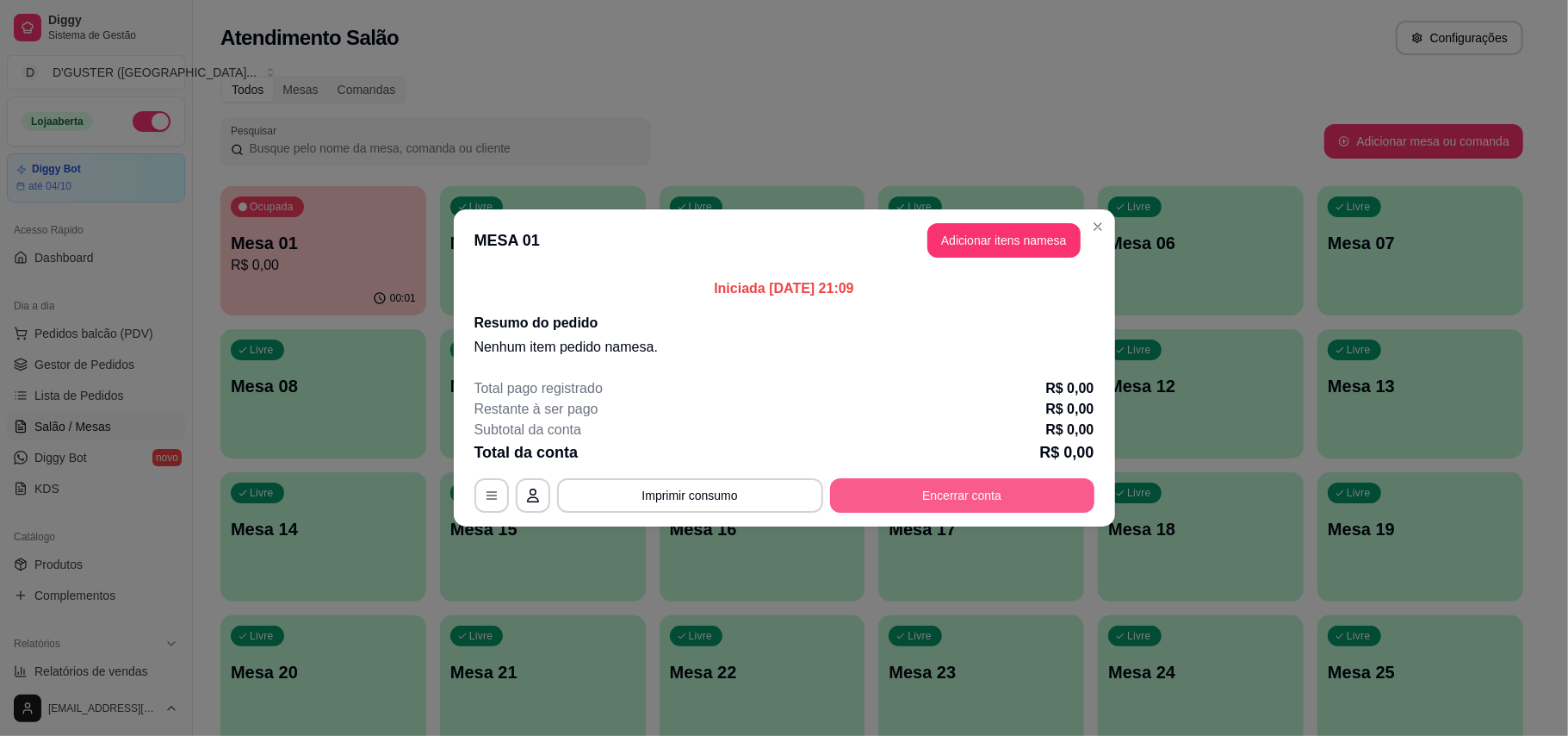
click at [952, 501] on button "Encerrar conta" at bounding box center [962, 495] width 264 height 35
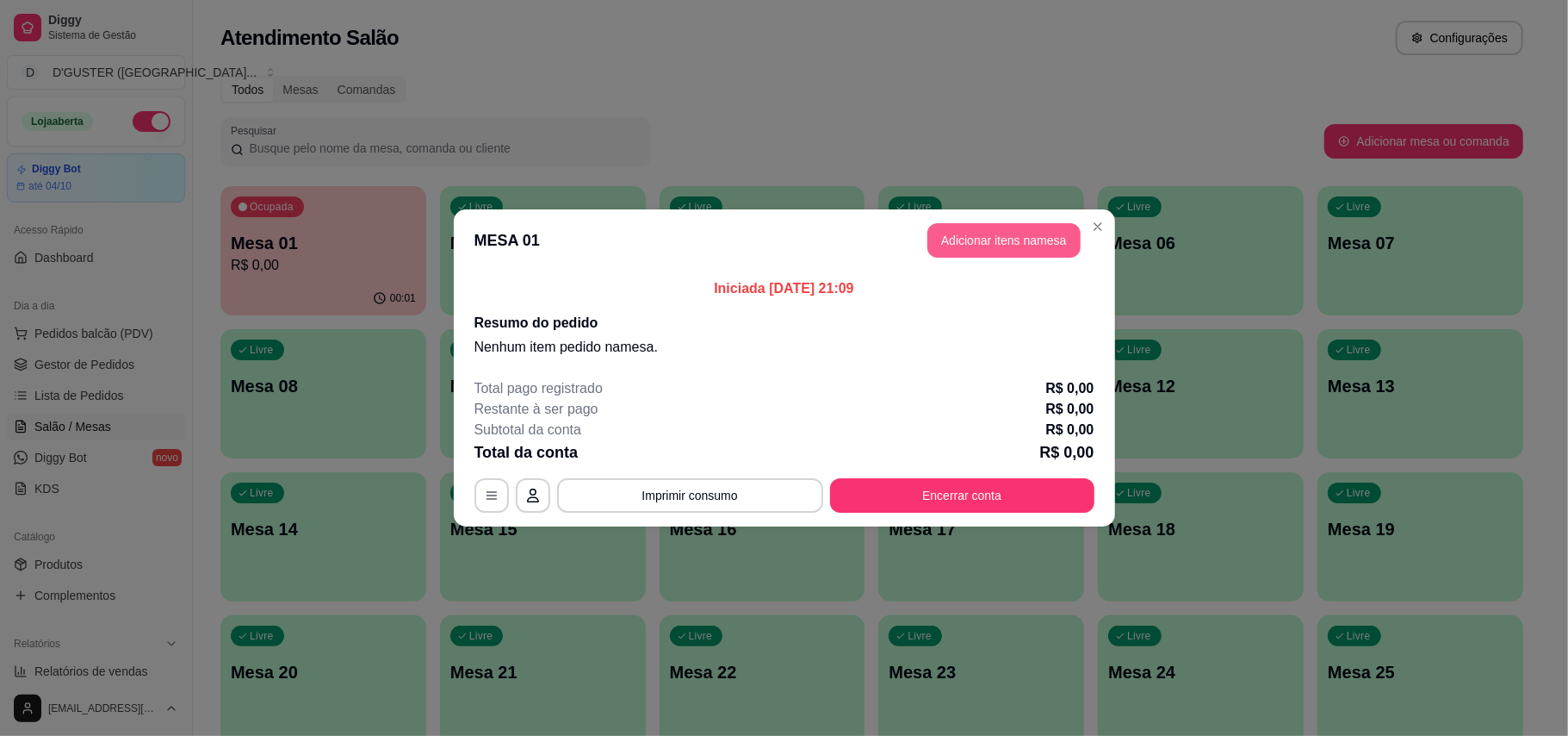
click at [1027, 235] on button "Adicionar itens na mesa" at bounding box center [1004, 240] width 154 height 35
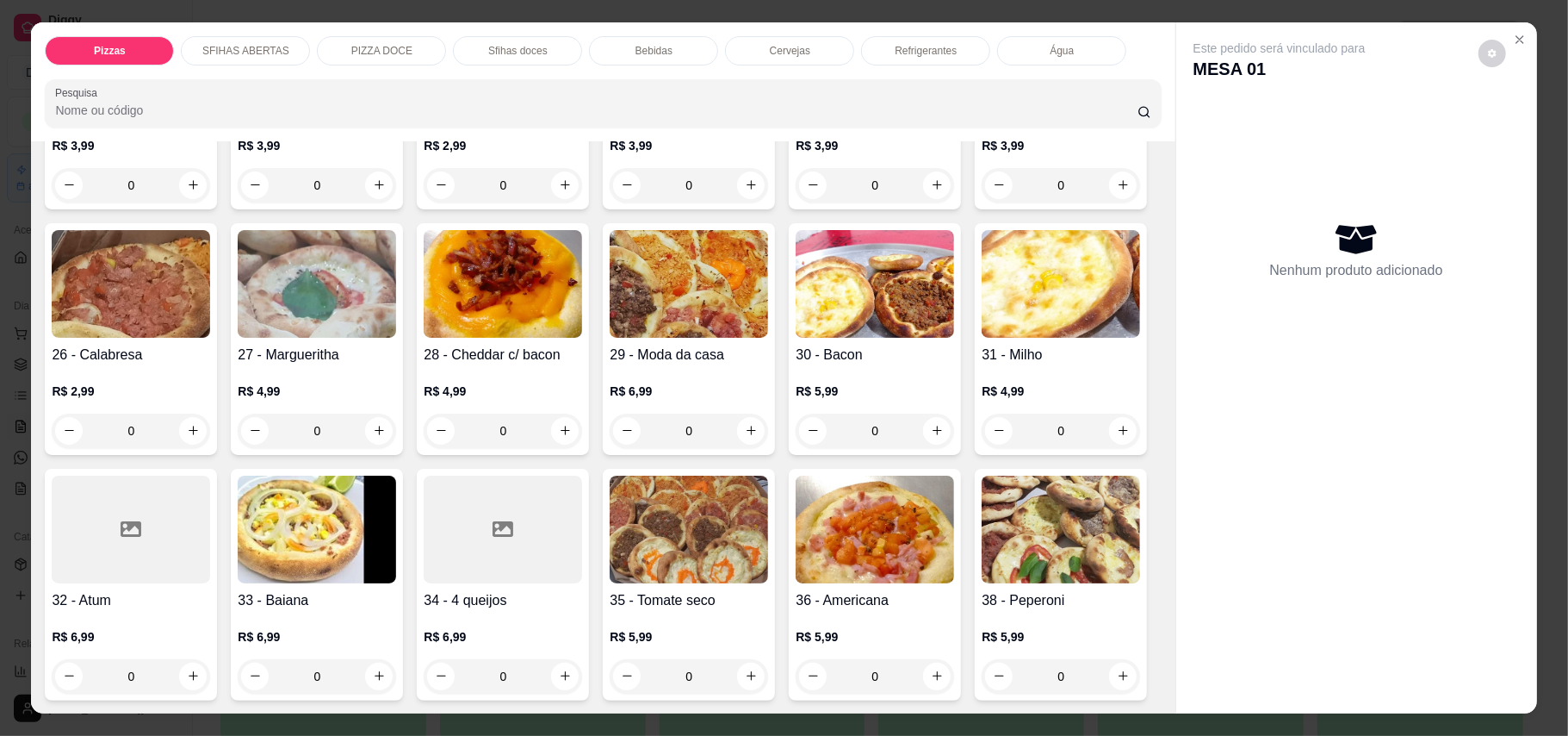
scroll to position [689, 0]
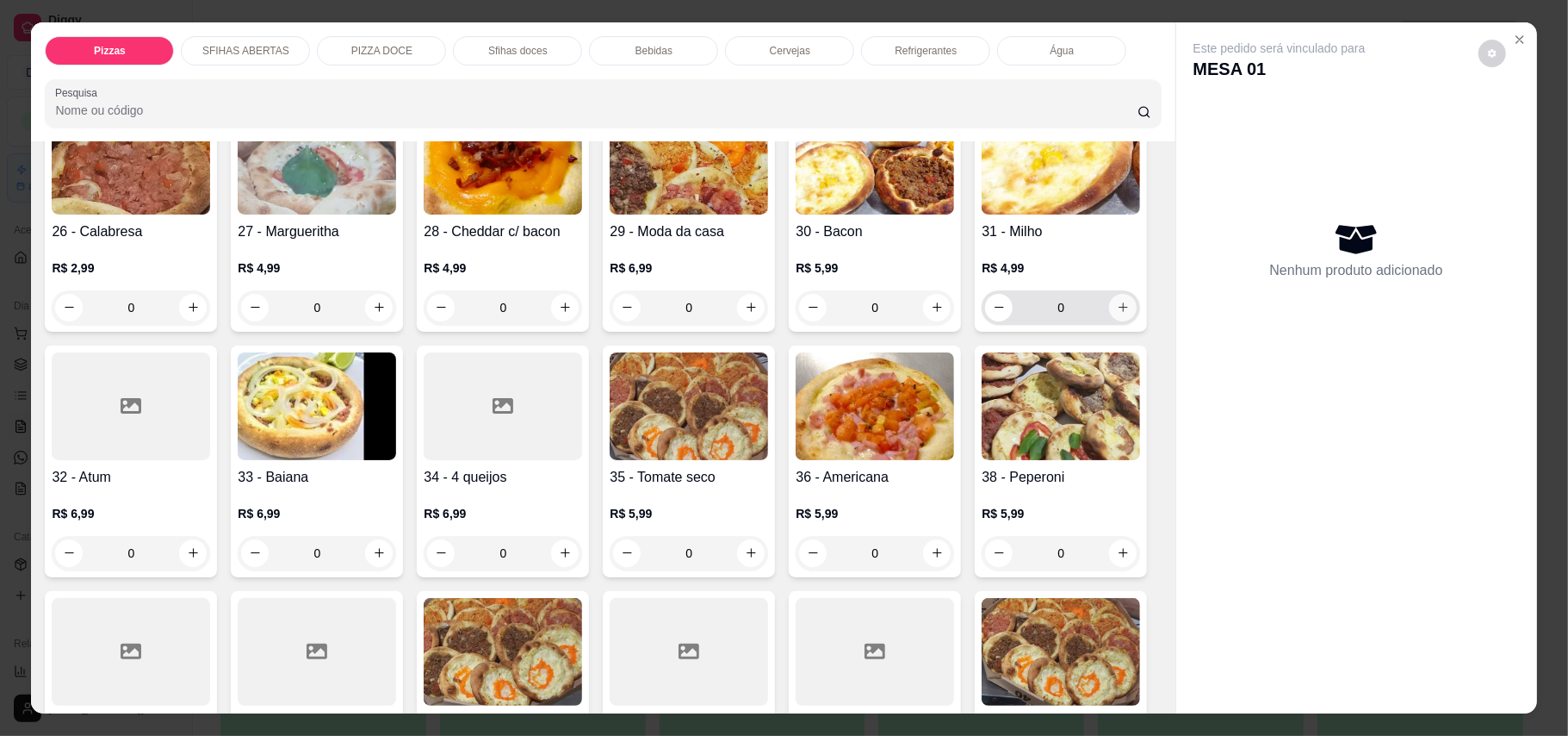
click at [1116, 313] on icon "increase-product-quantity" at bounding box center [1122, 307] width 13 height 13
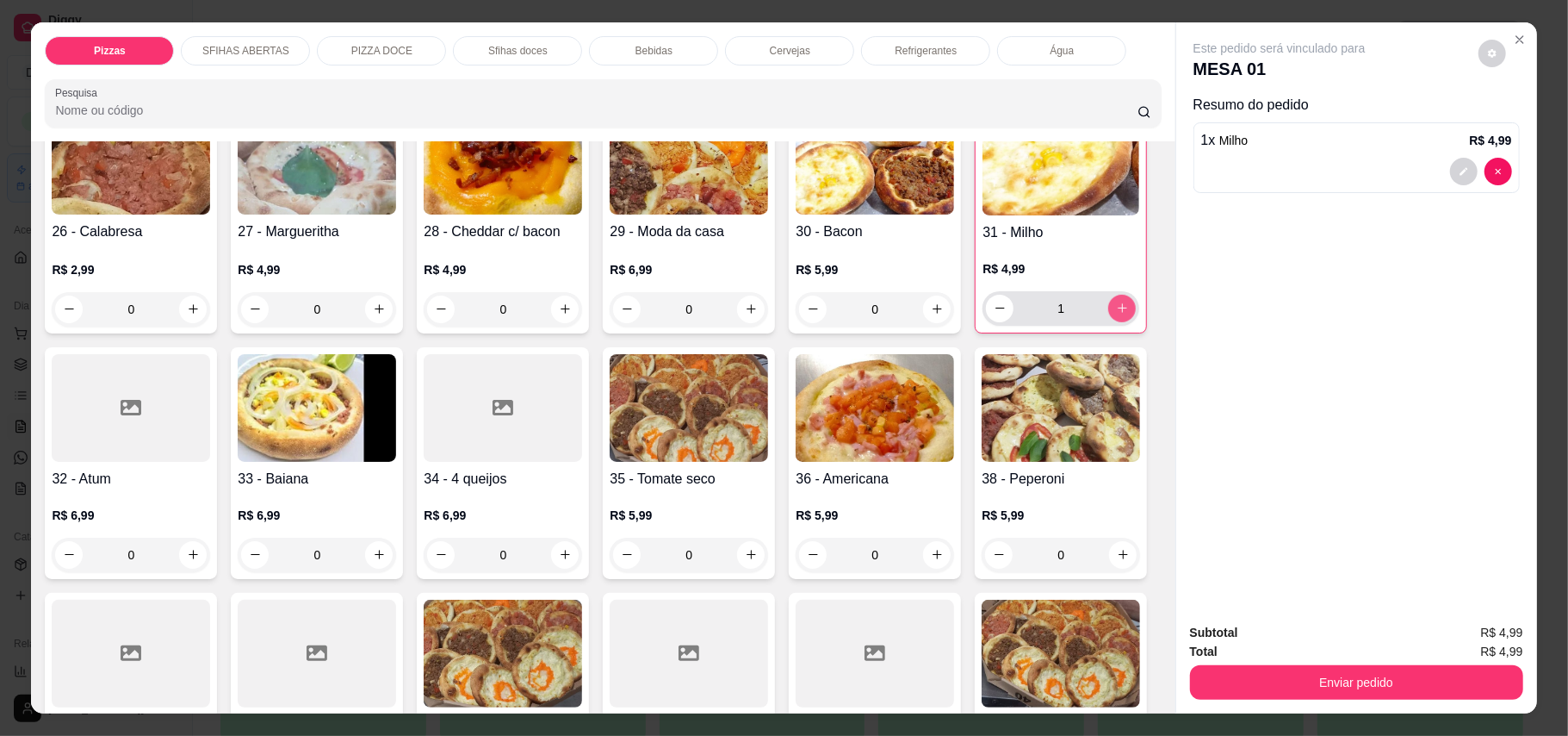
click at [1117, 313] on icon "increase-product-quantity" at bounding box center [1122, 308] width 10 height 10
type input "2"
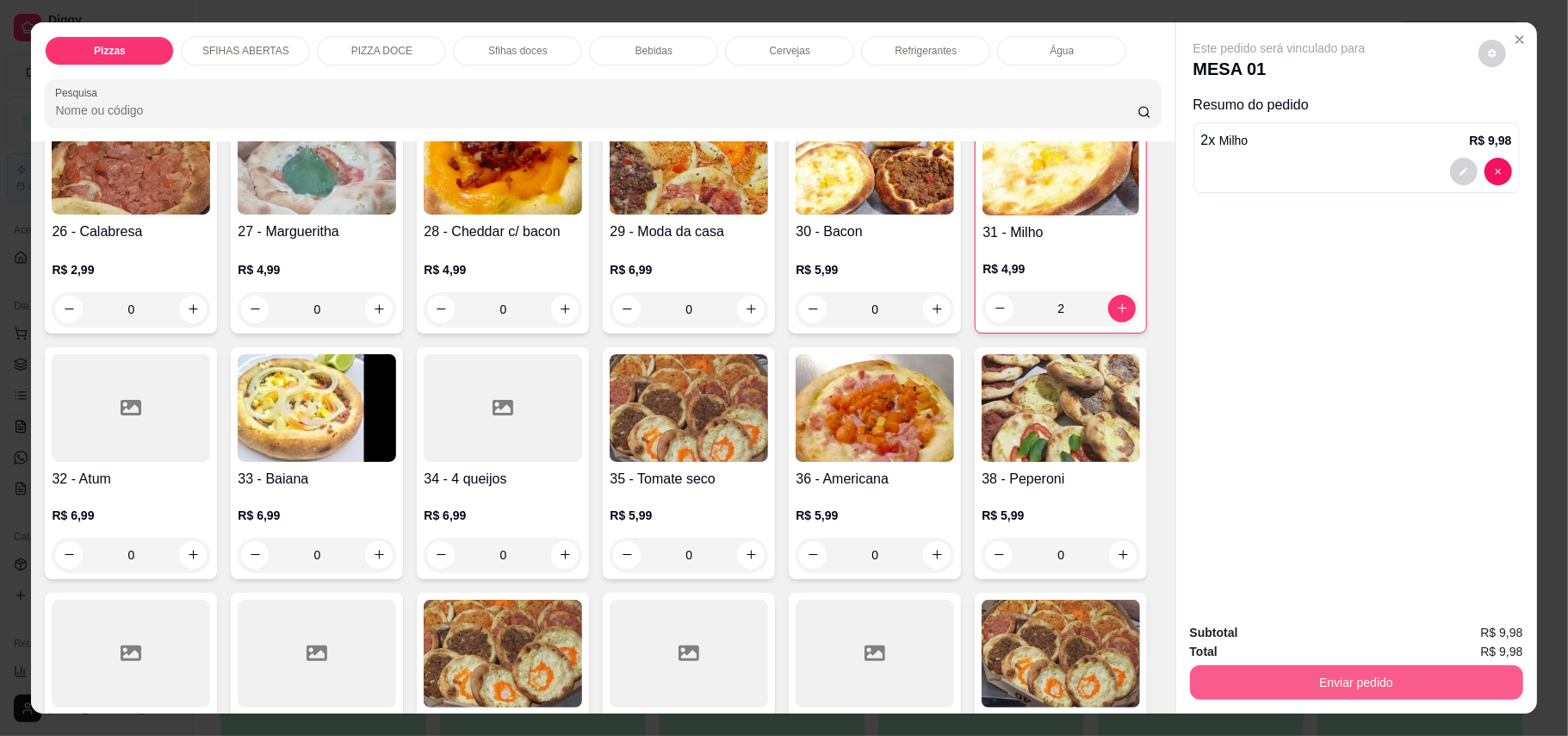
click at [1419, 675] on button "Enviar pedido" at bounding box center [1357, 682] width 333 height 35
click at [1464, 649] on button "Enviar pedido" at bounding box center [1476, 640] width 95 height 32
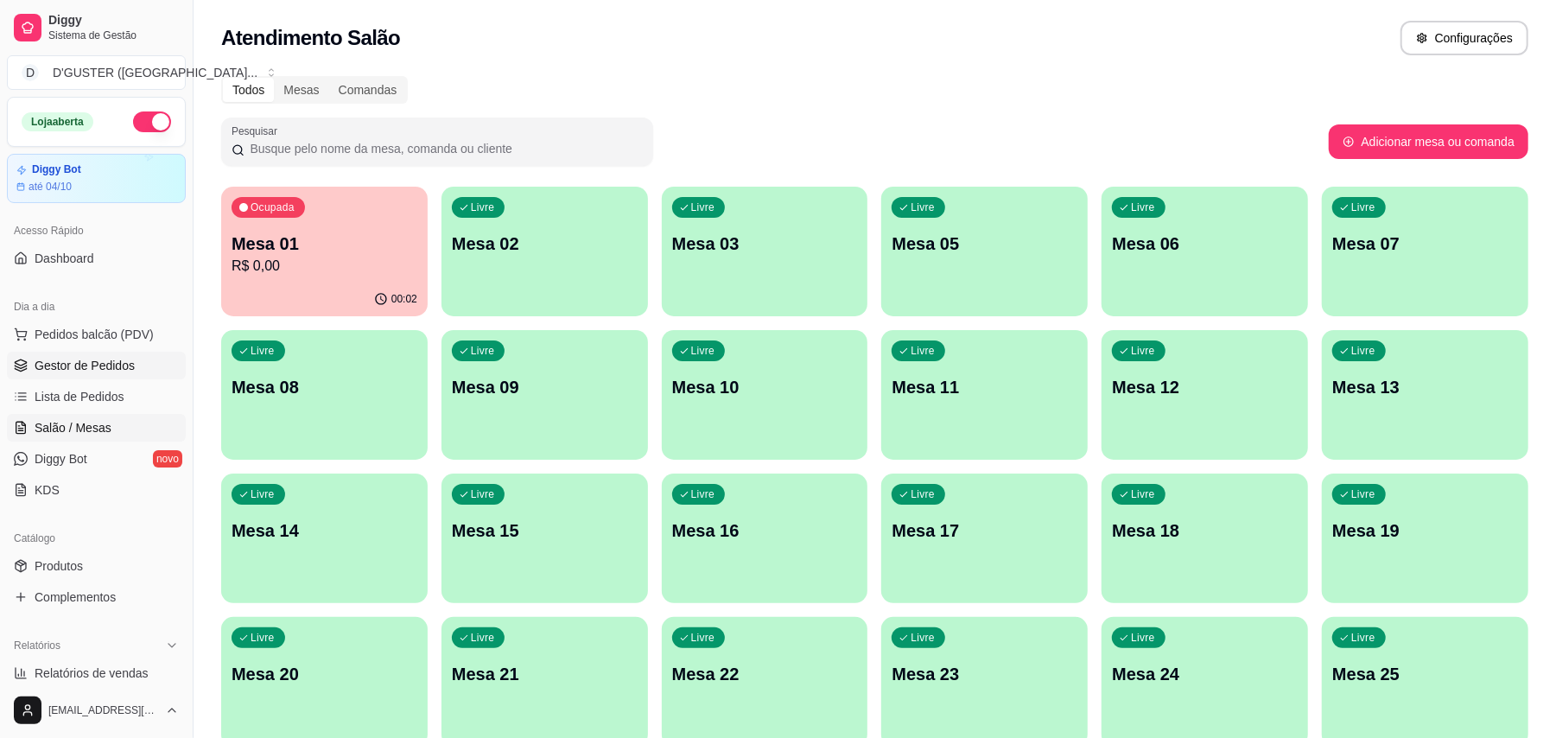
click at [64, 360] on span "Gestor de Pedidos" at bounding box center [85, 365] width 100 height 17
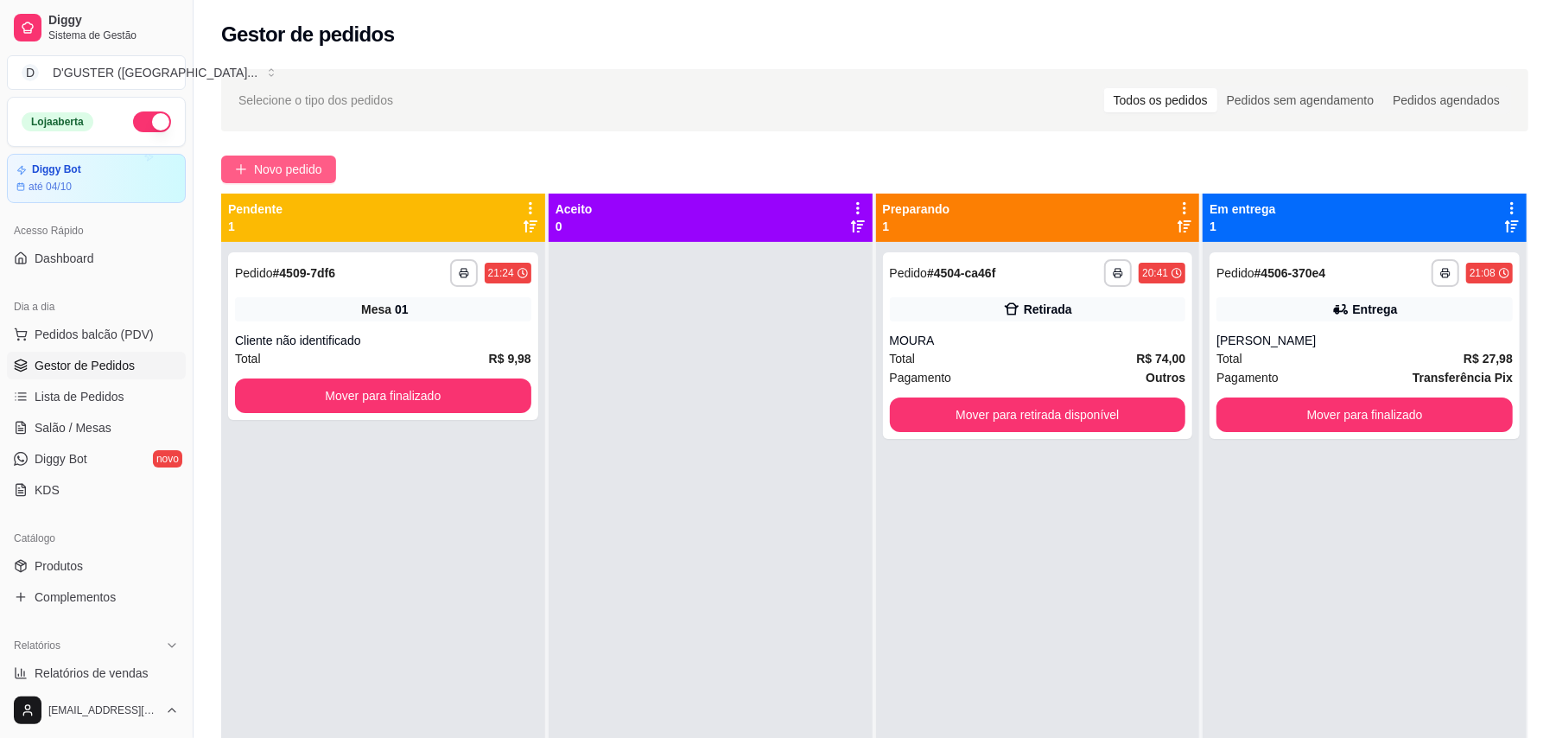
click at [287, 168] on span "Novo pedido" at bounding box center [288, 169] width 68 height 19
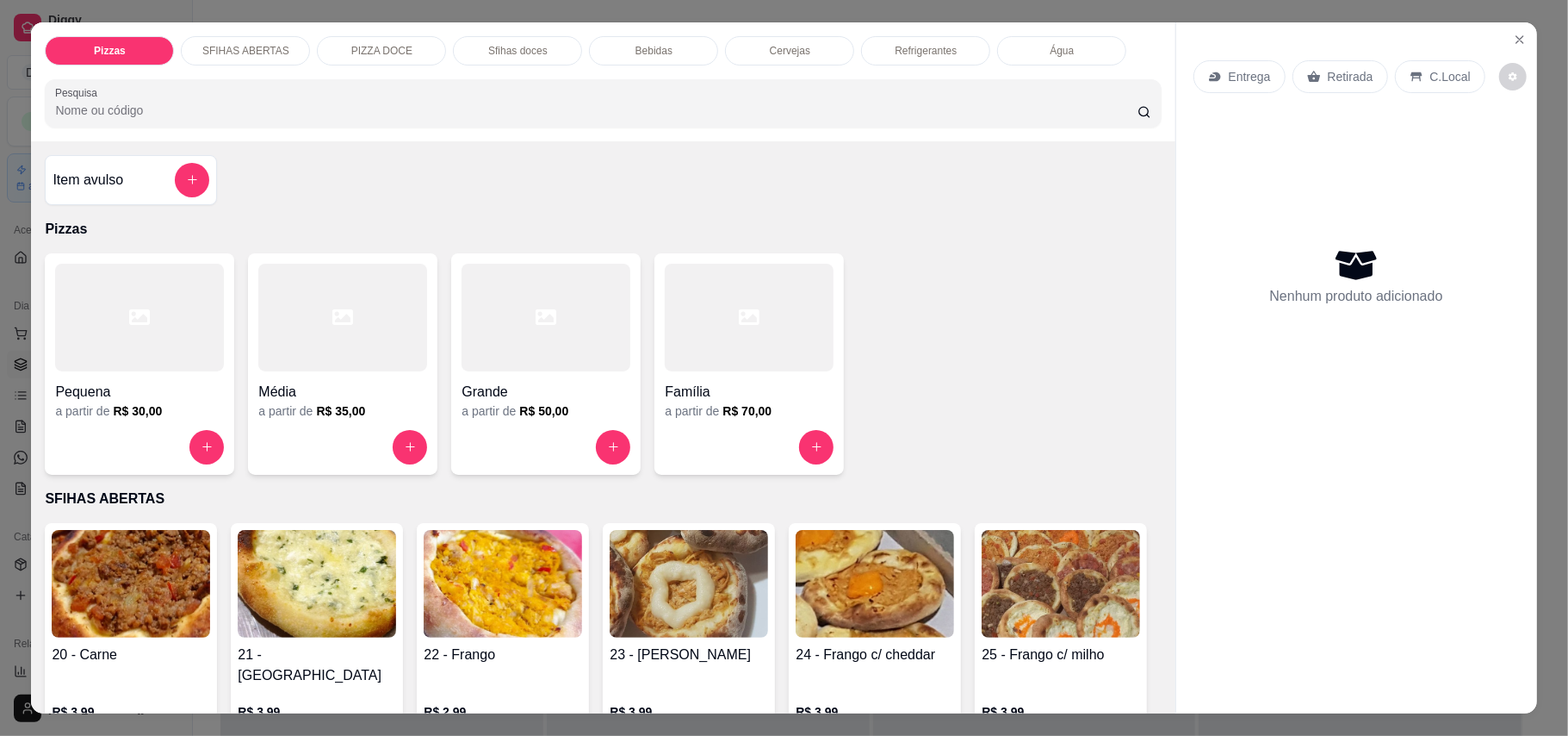
click at [1237, 81] on p "Entrega" at bounding box center [1250, 76] width 42 height 17
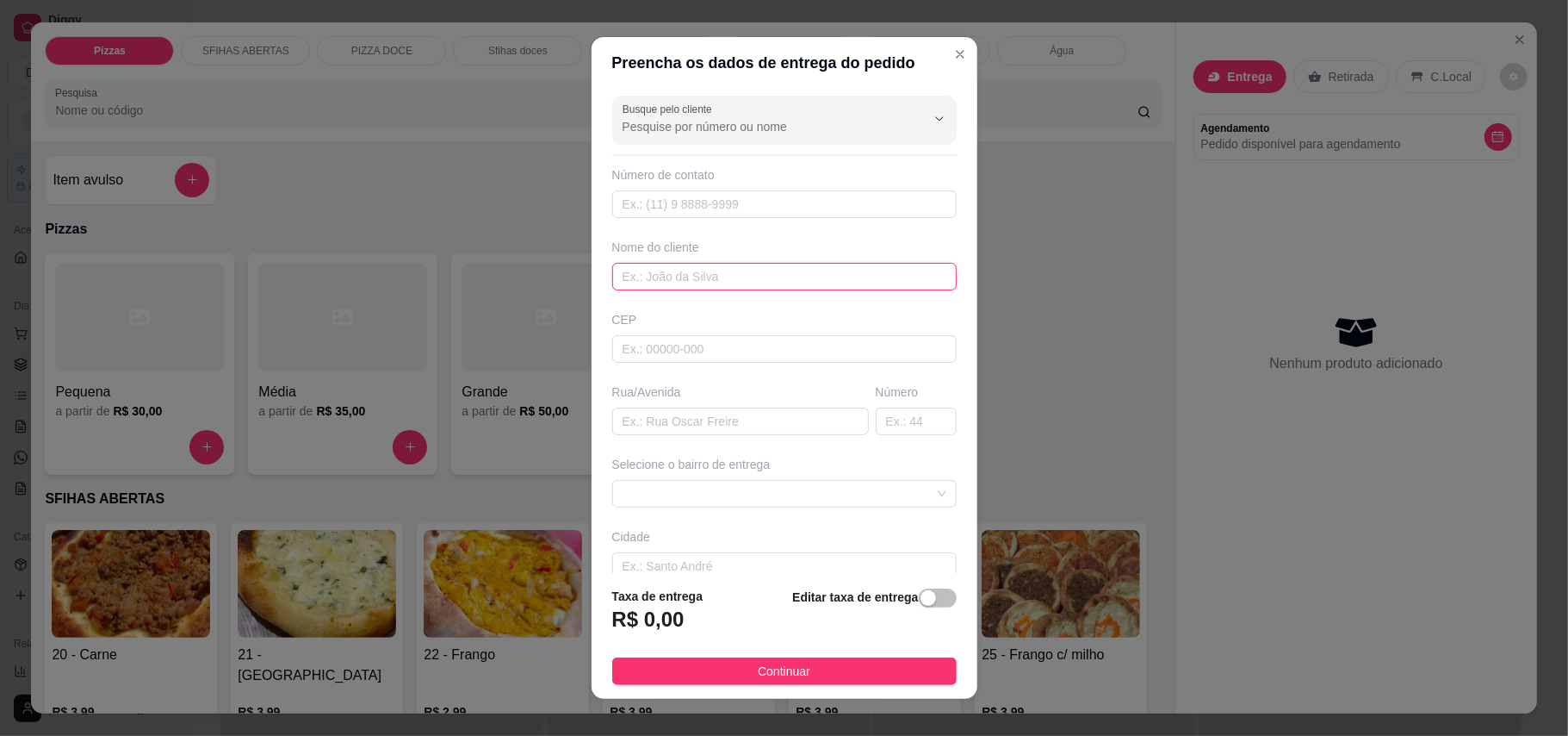
click at [708, 273] on input "text" at bounding box center [784, 276] width 345 height 28
type input "ADOMILSON"
click at [696, 421] on input "text" at bounding box center [740, 422] width 256 height 28
type input "PRIMEIRA RUA DA [GEOGRAPHIC_DATA]"
click at [900, 415] on input "text" at bounding box center [916, 422] width 81 height 28
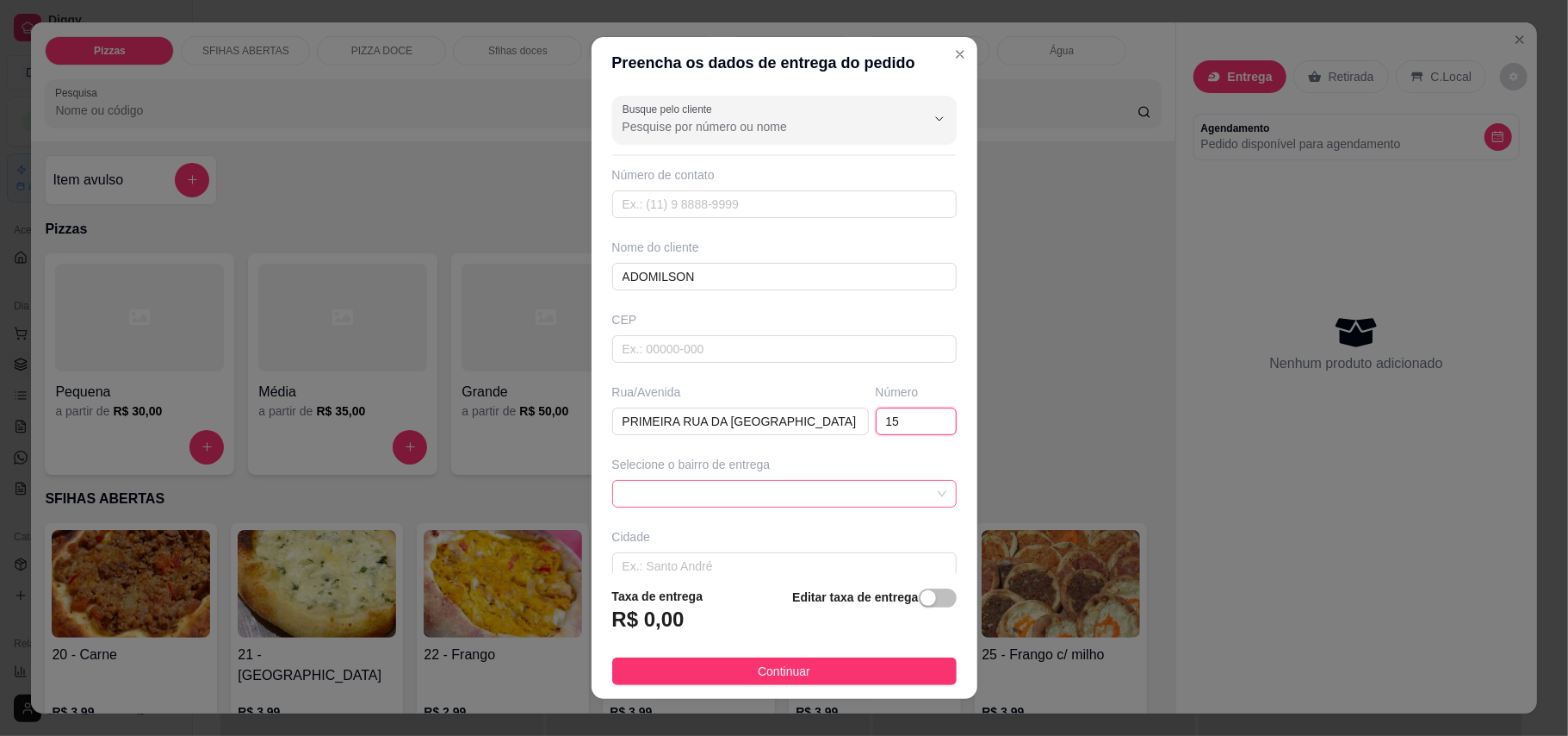
click at [698, 493] on span at bounding box center [784, 494] width 324 height 26
type input "15"
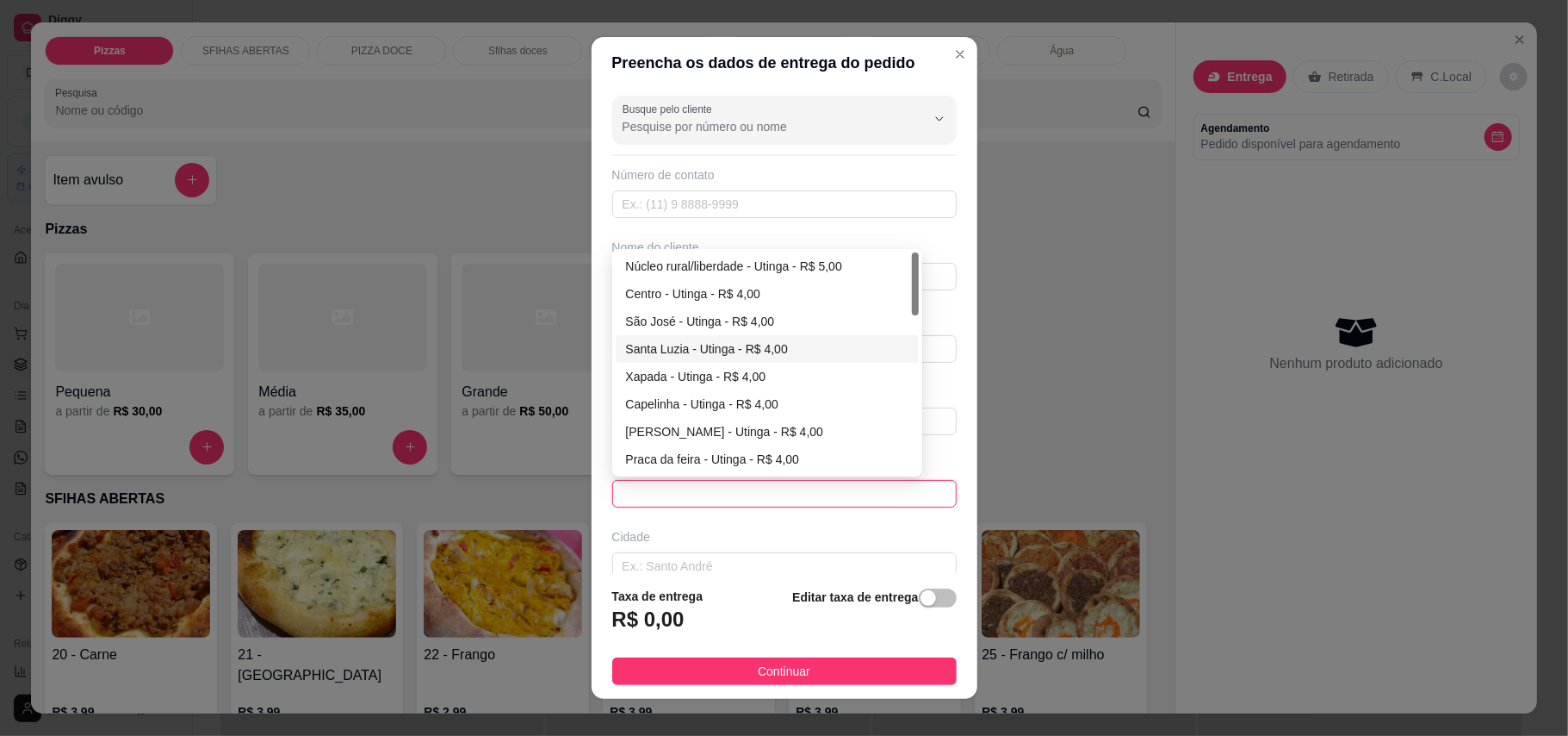
click at [649, 357] on div "Santa Luzia - Utinga - R$ 4,00" at bounding box center [767, 348] width 282 height 19
type input "Utinga"
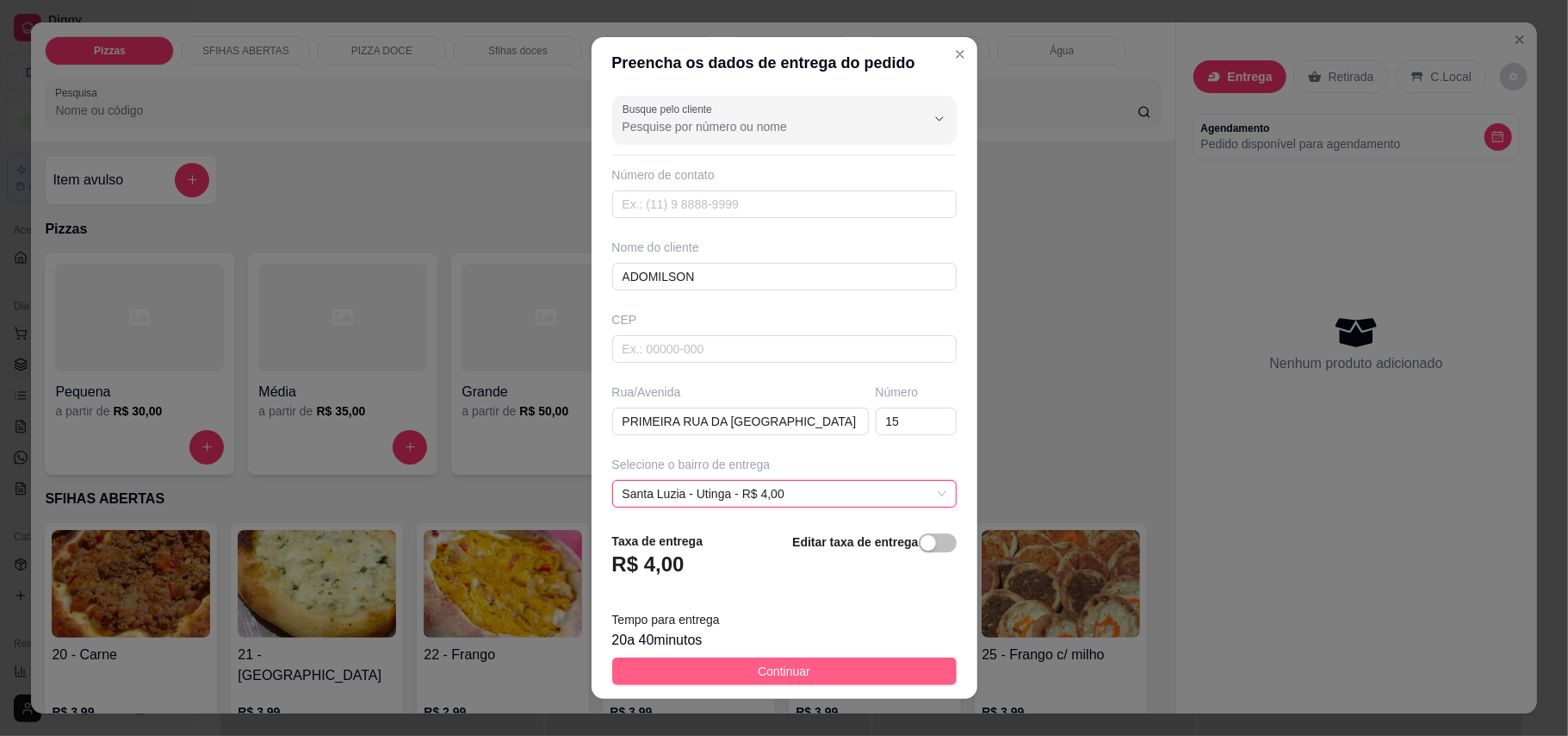
click at [816, 677] on button "Continuar" at bounding box center [784, 671] width 345 height 28
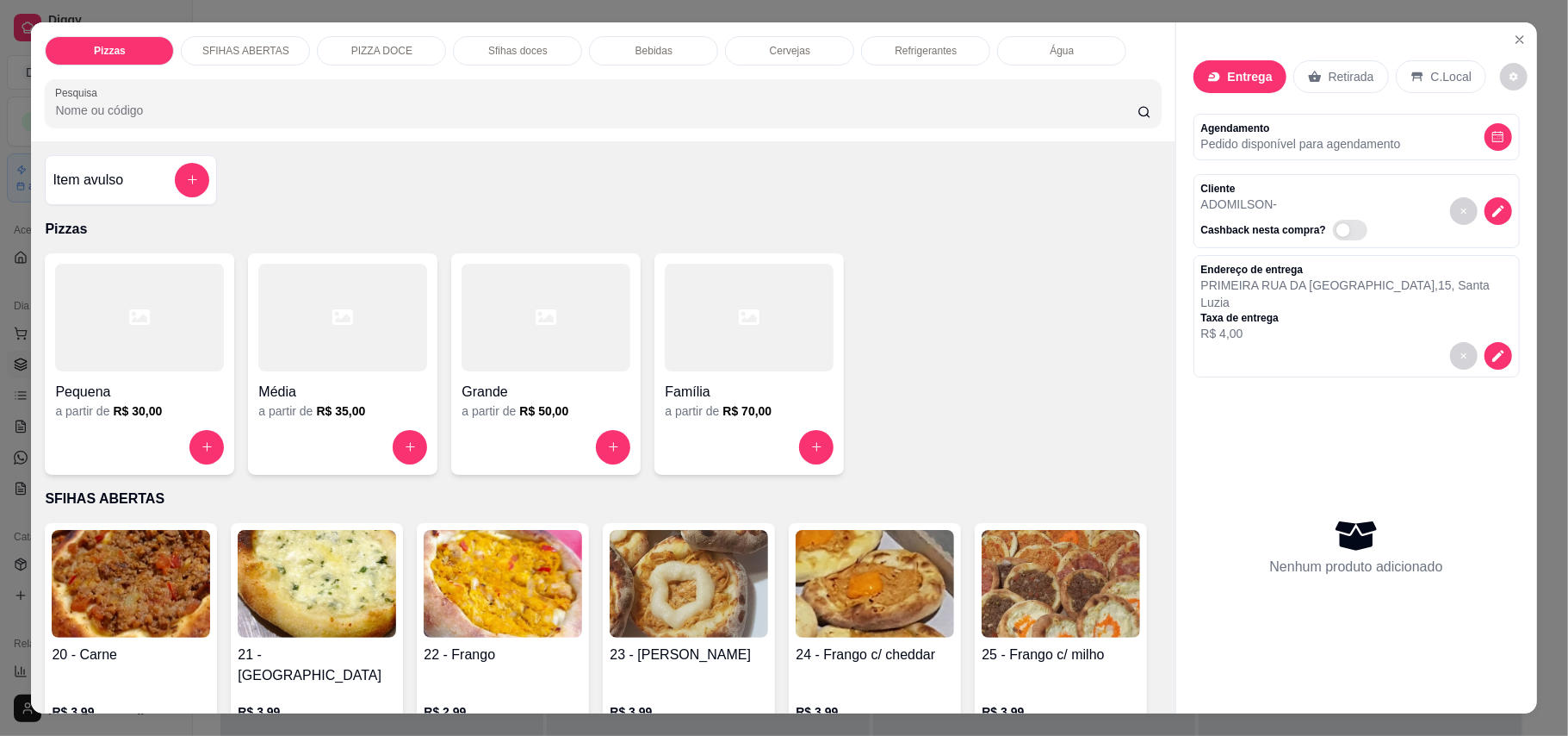
click at [277, 348] on div at bounding box center [342, 317] width 168 height 108
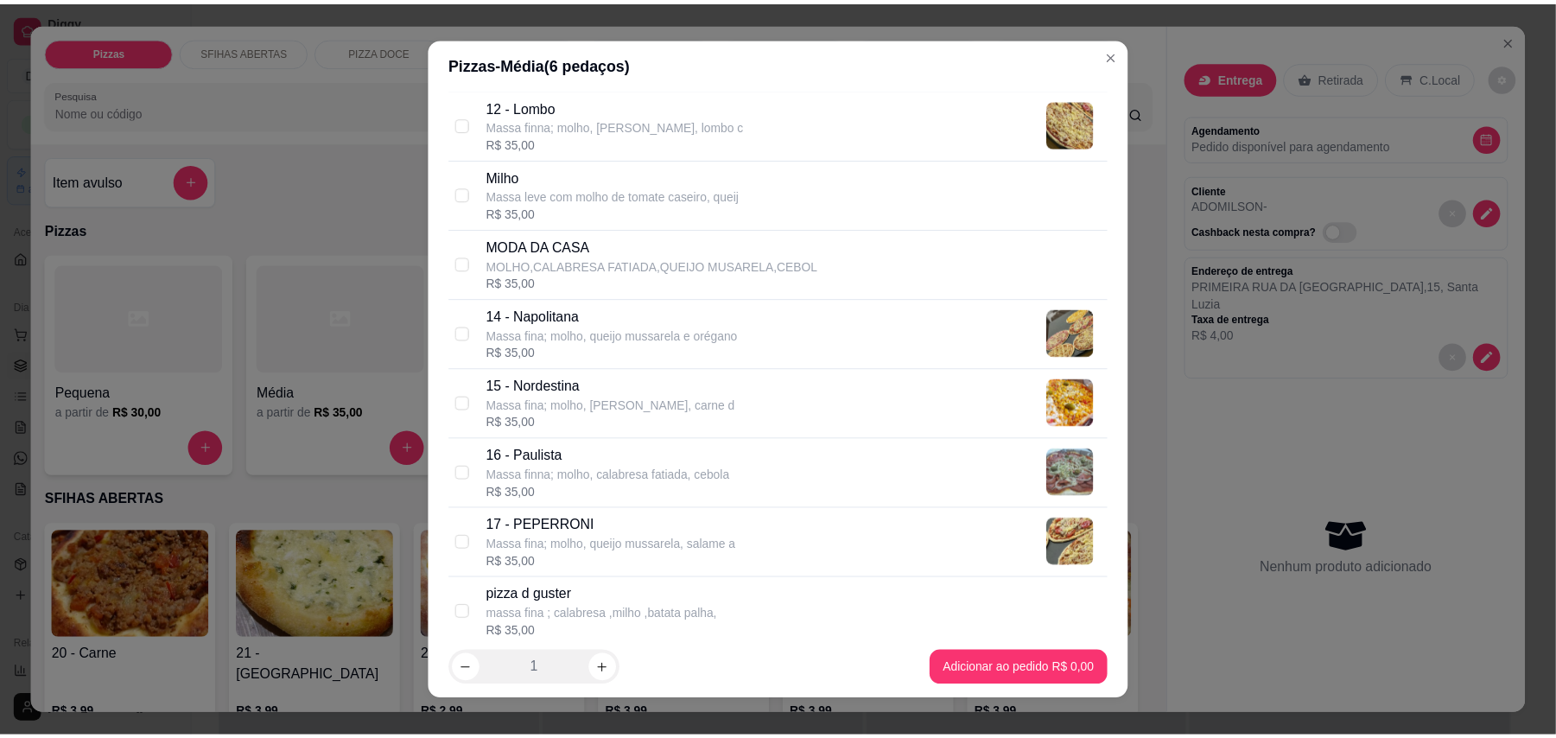
scroll to position [1152, 0]
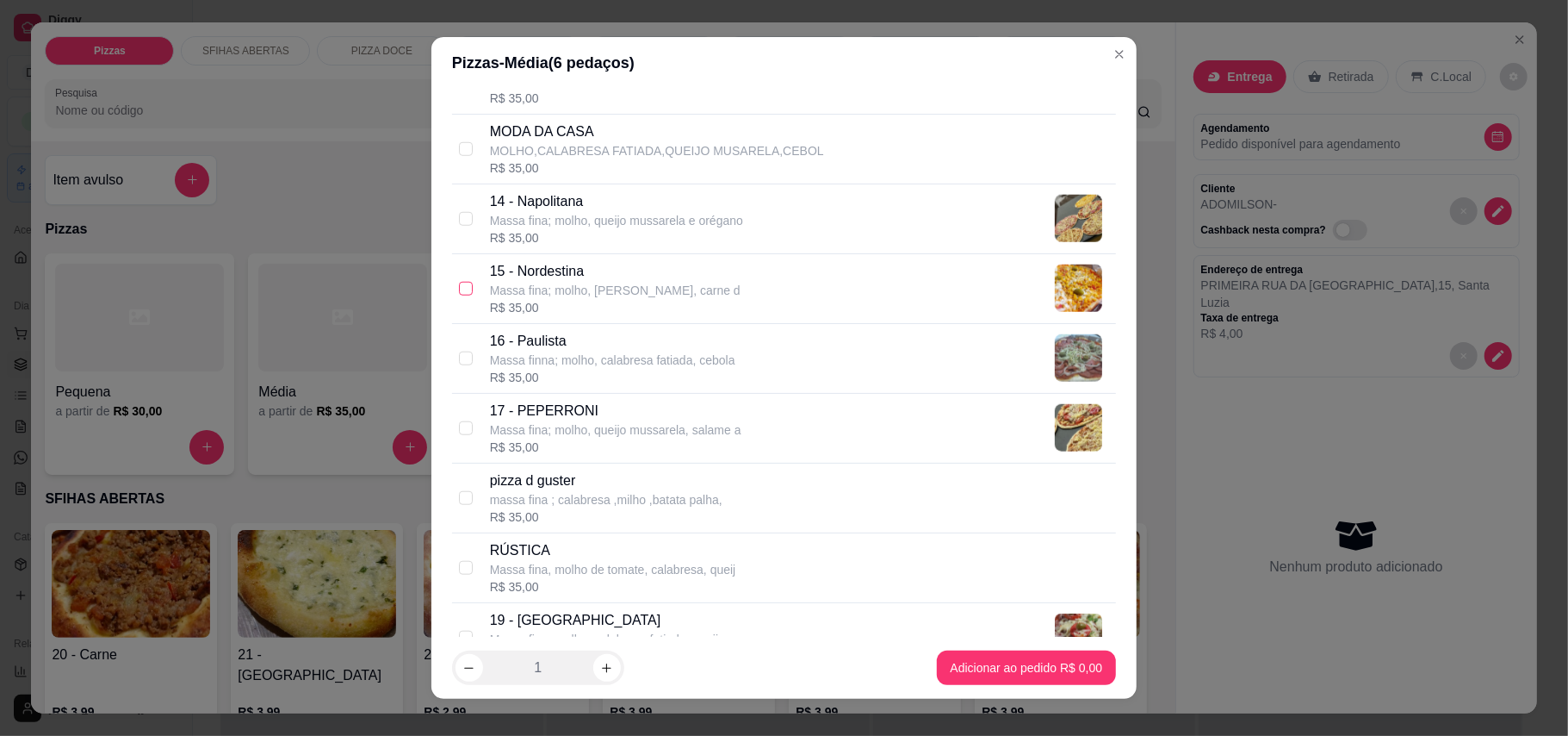
click at [463, 293] on input "checkbox" at bounding box center [466, 288] width 14 height 14
checkbox input "true"
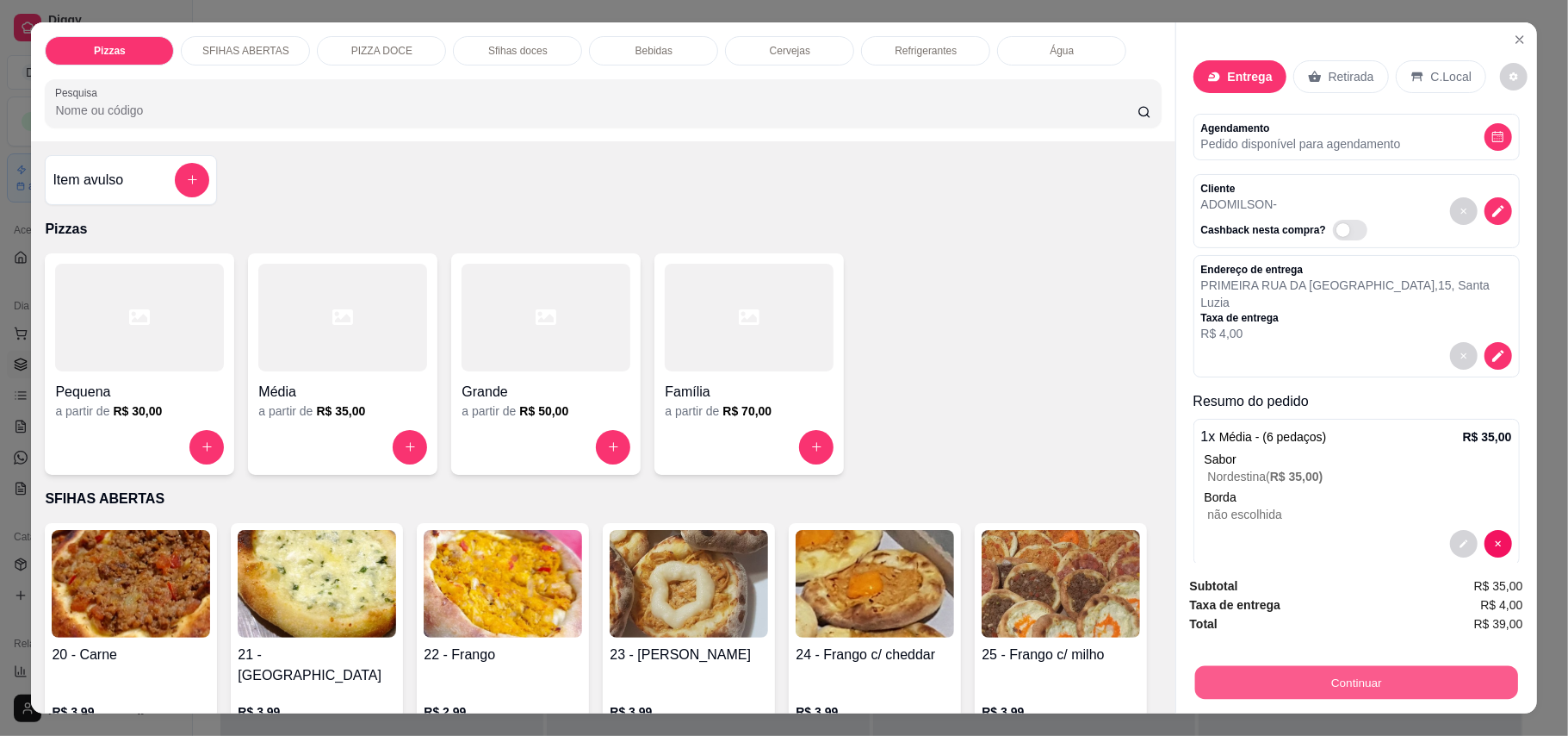
click at [1289, 680] on button "Continuar" at bounding box center [1356, 683] width 323 height 34
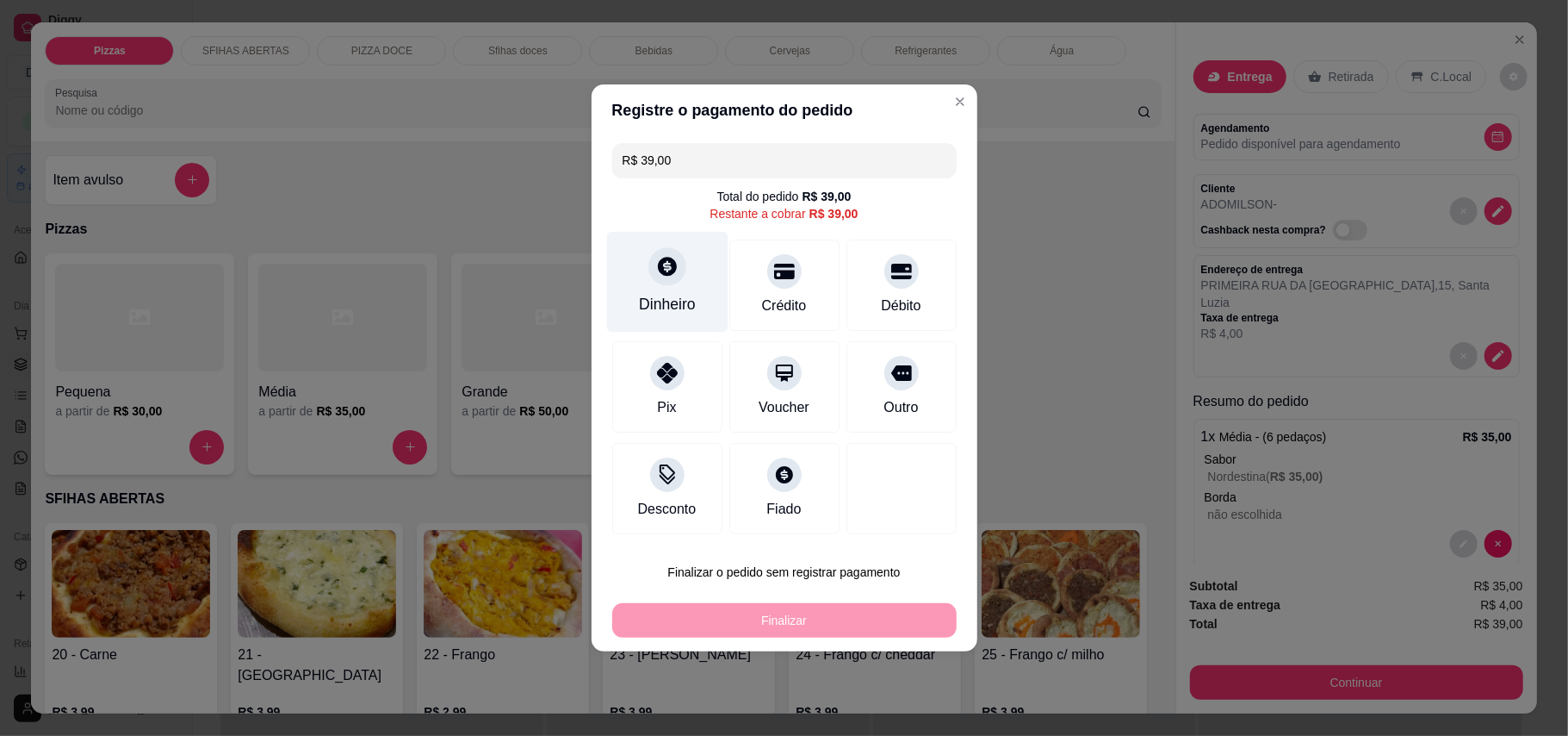
click at [677, 298] on div "Dinheiro" at bounding box center [667, 304] width 57 height 22
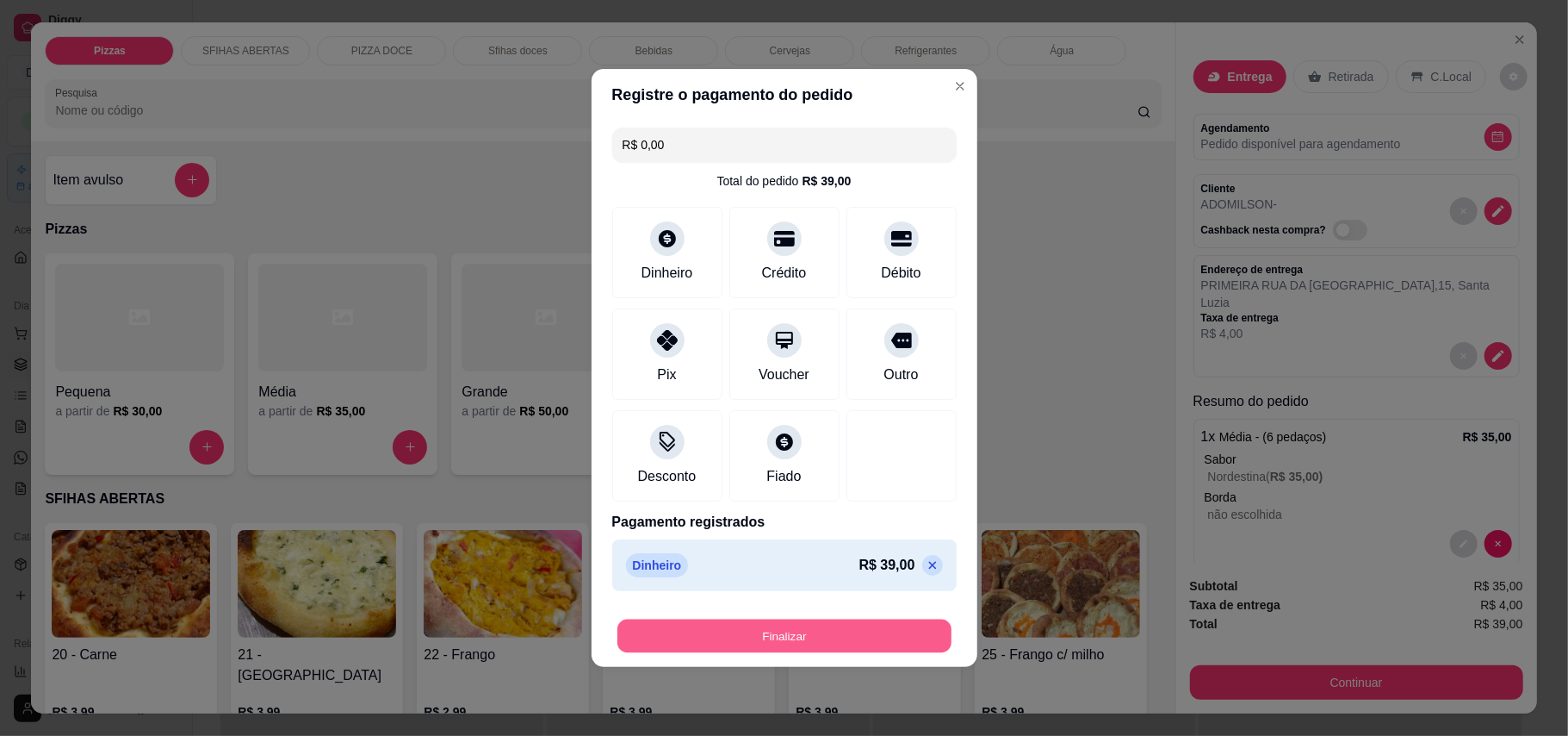
click at [772, 634] on button "Finalizar" at bounding box center [784, 636] width 334 height 34
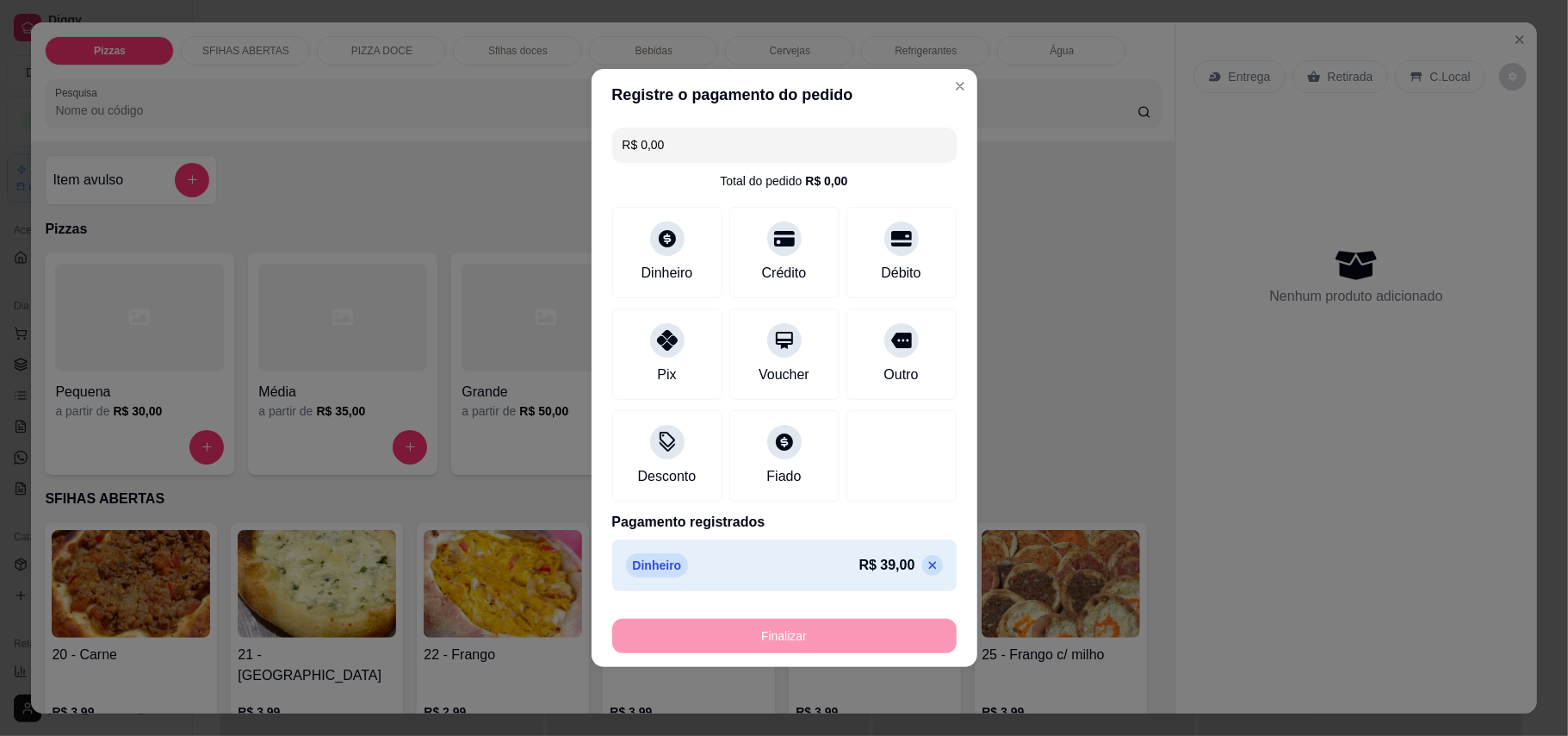
type input "-R$ 39,00"
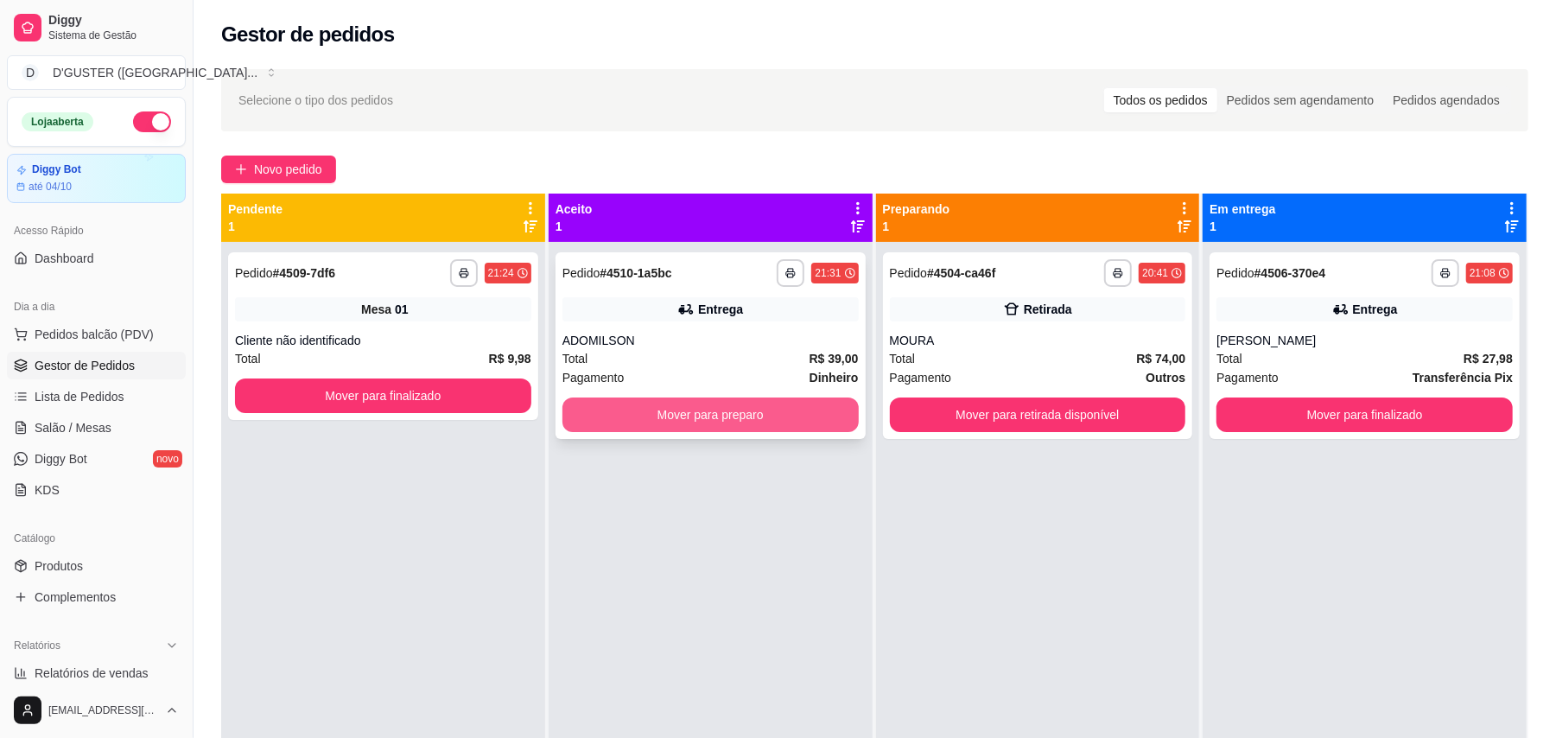
click at [751, 416] on button "Mover para preparo" at bounding box center [710, 414] width 296 height 35
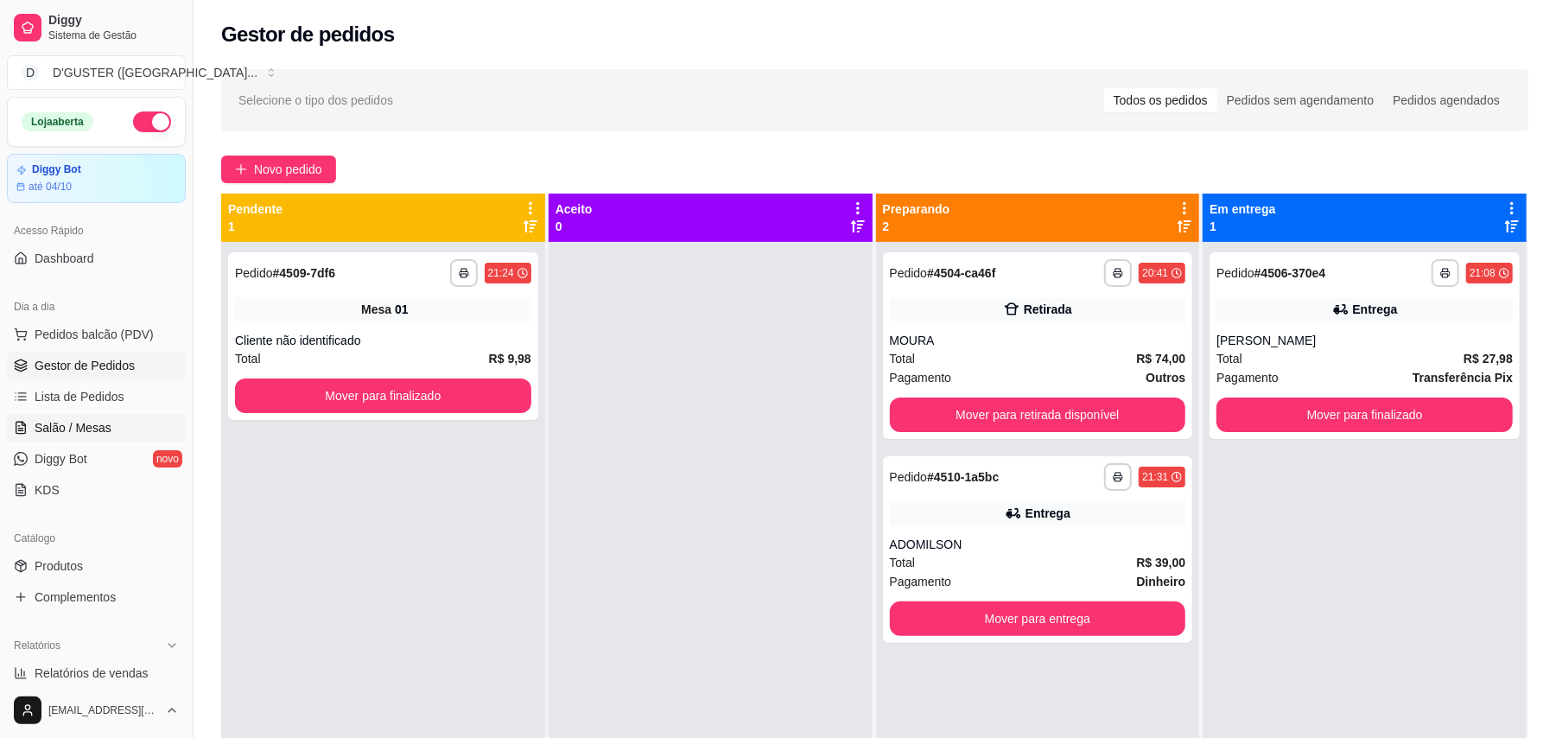
click at [79, 434] on span "Salão / Mesas" at bounding box center [73, 427] width 77 height 17
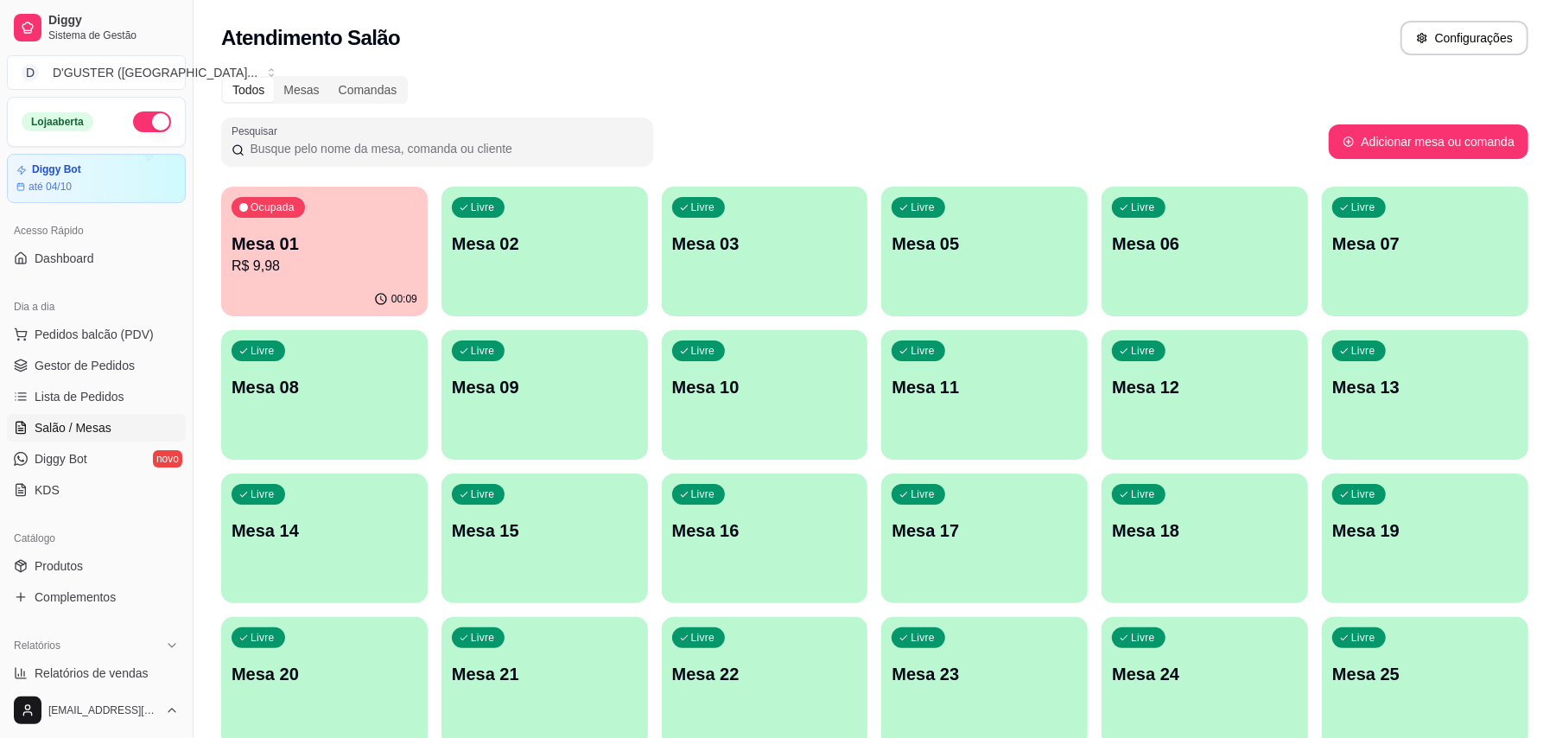
click at [263, 264] on p "R$ 9,98" at bounding box center [325, 266] width 186 height 21
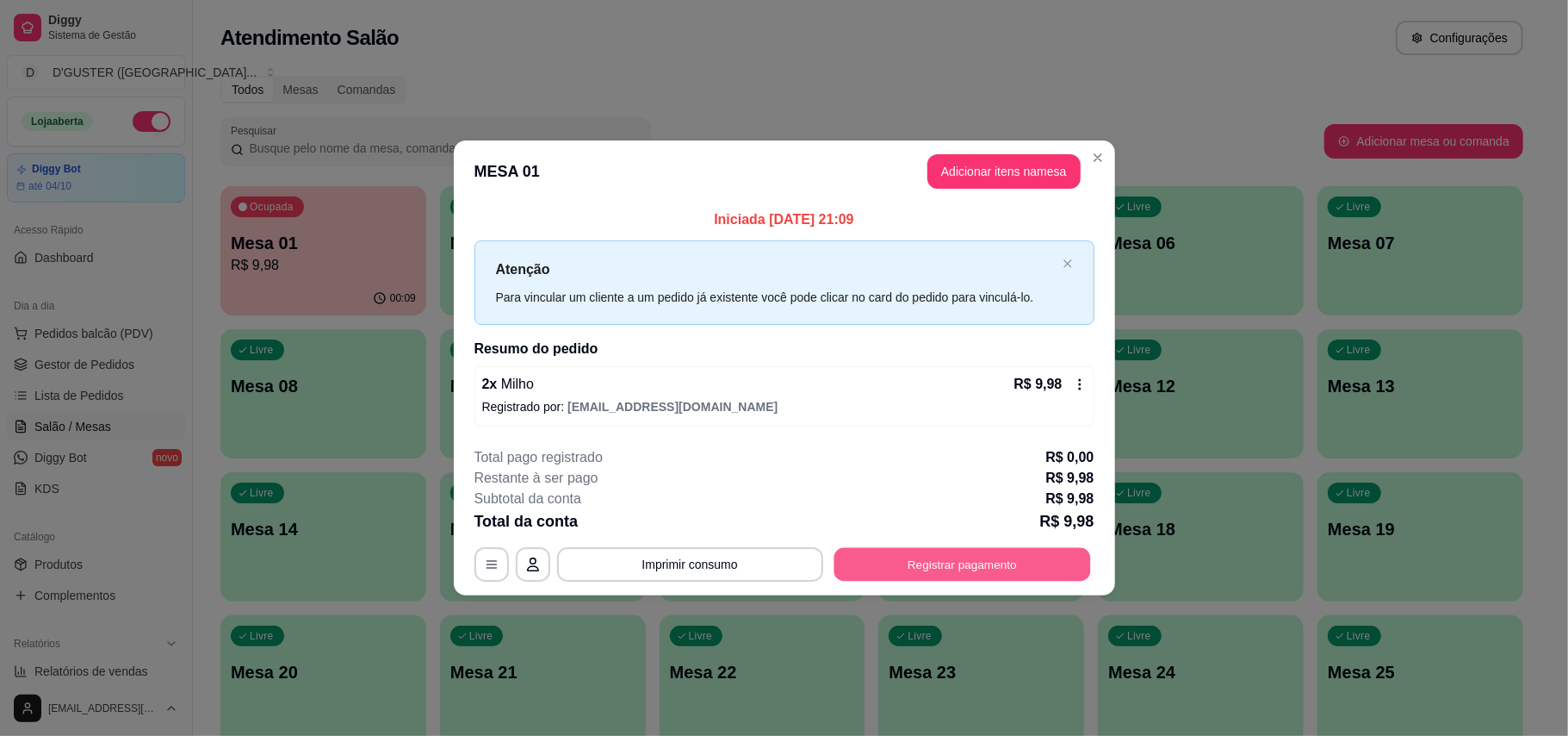
click at [959, 563] on button "Registrar pagamento" at bounding box center [961, 564] width 256 height 34
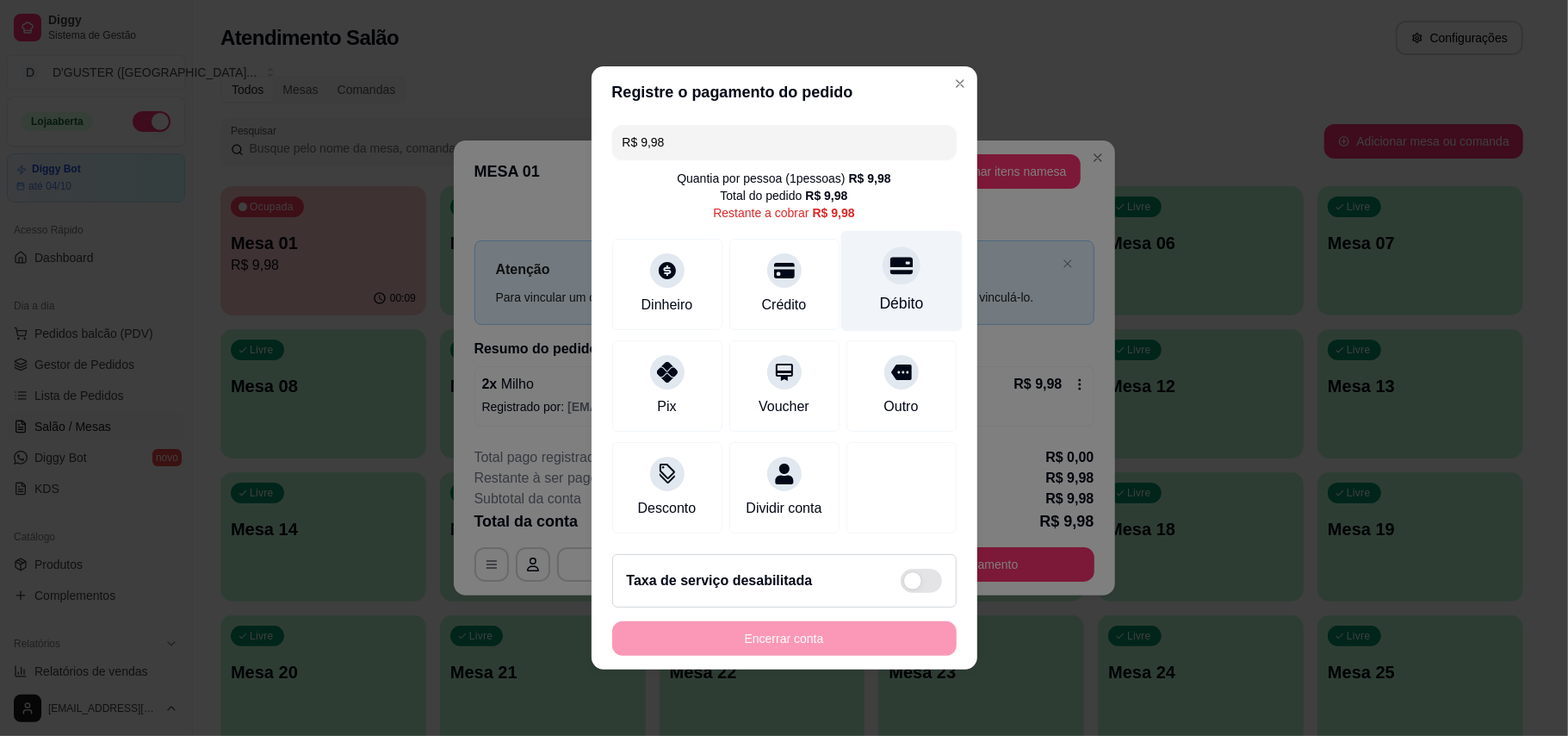
click at [883, 292] on div "Débito" at bounding box center [901, 303] width 44 height 22
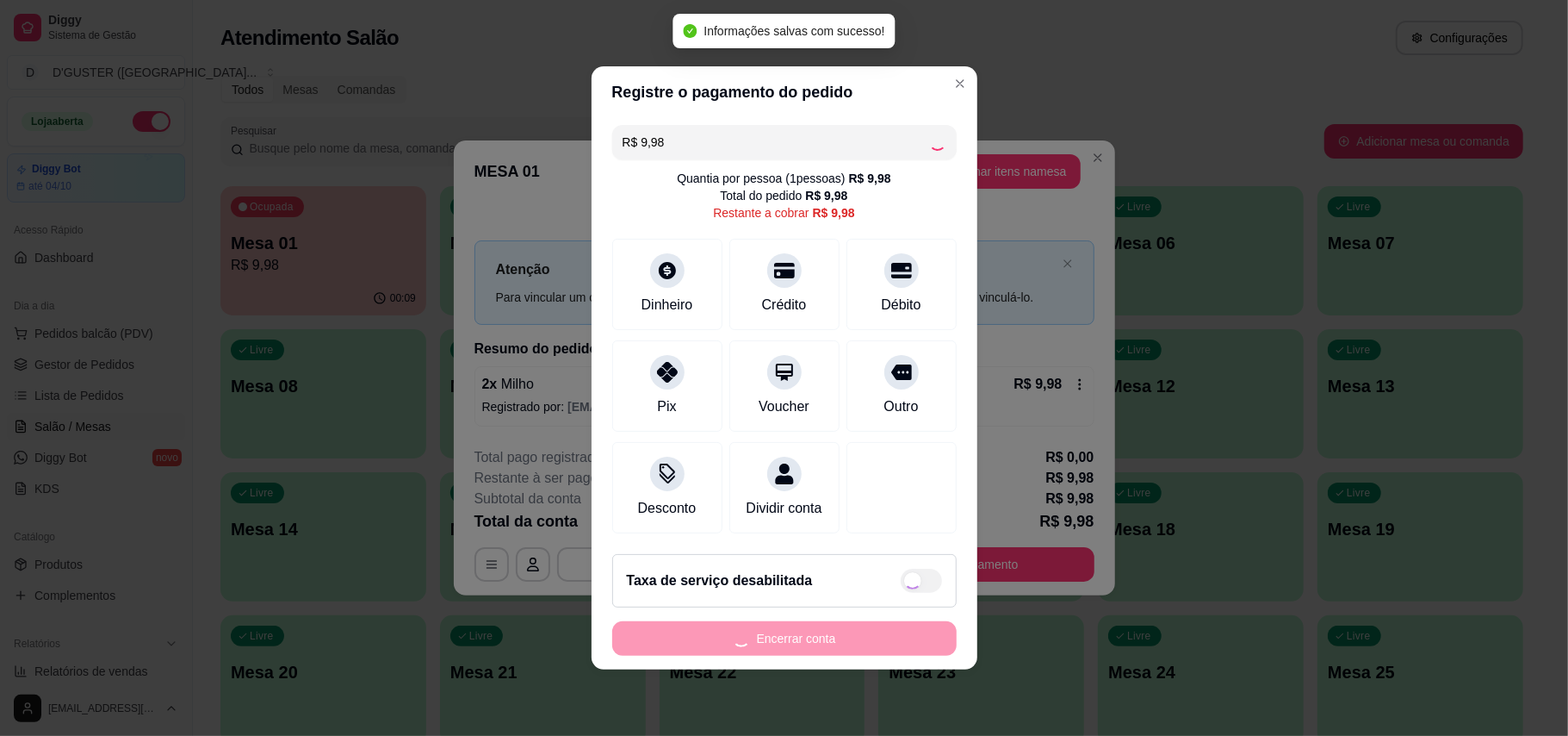
type input "R$ 0,00"
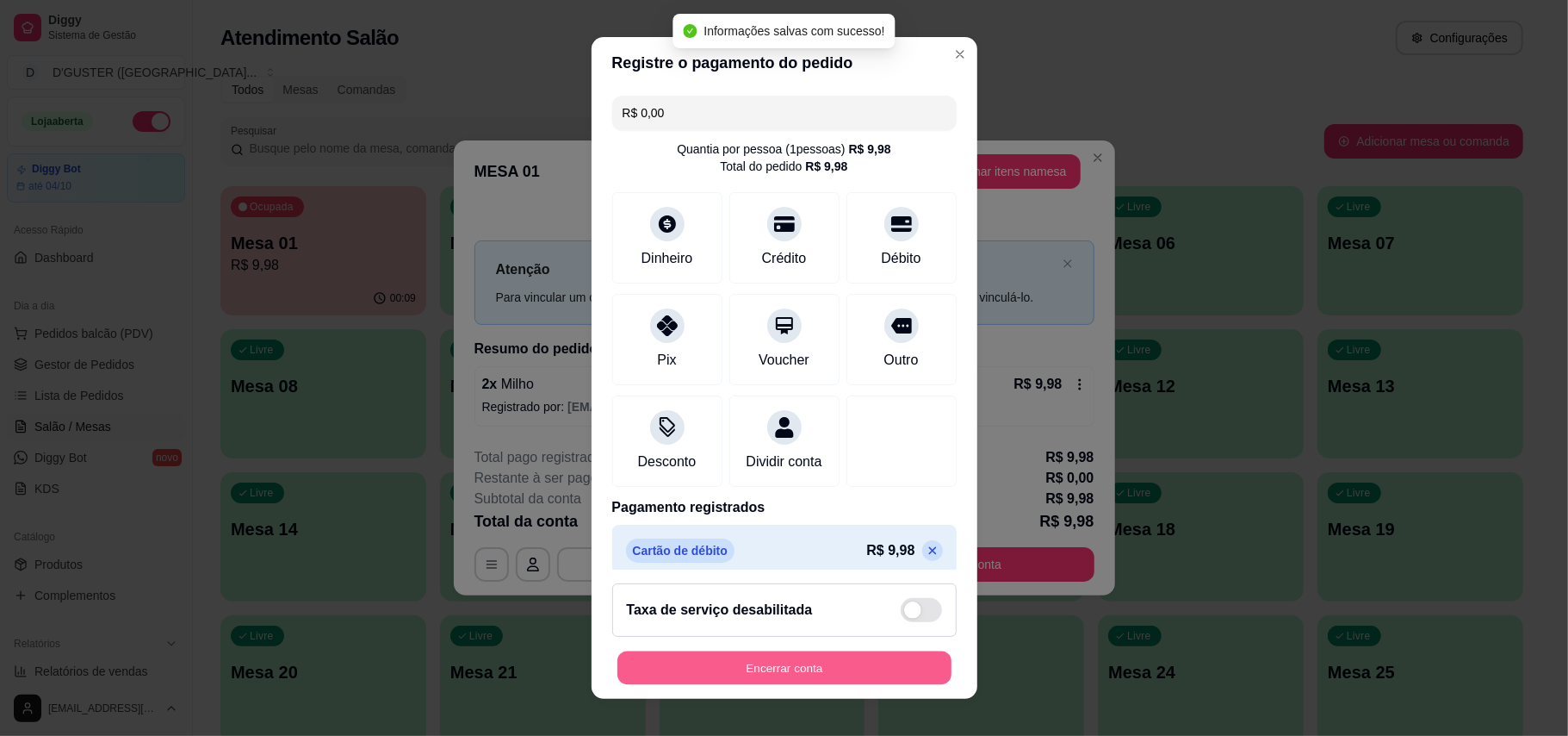
click at [834, 677] on button "Encerrar conta" at bounding box center [784, 668] width 334 height 34
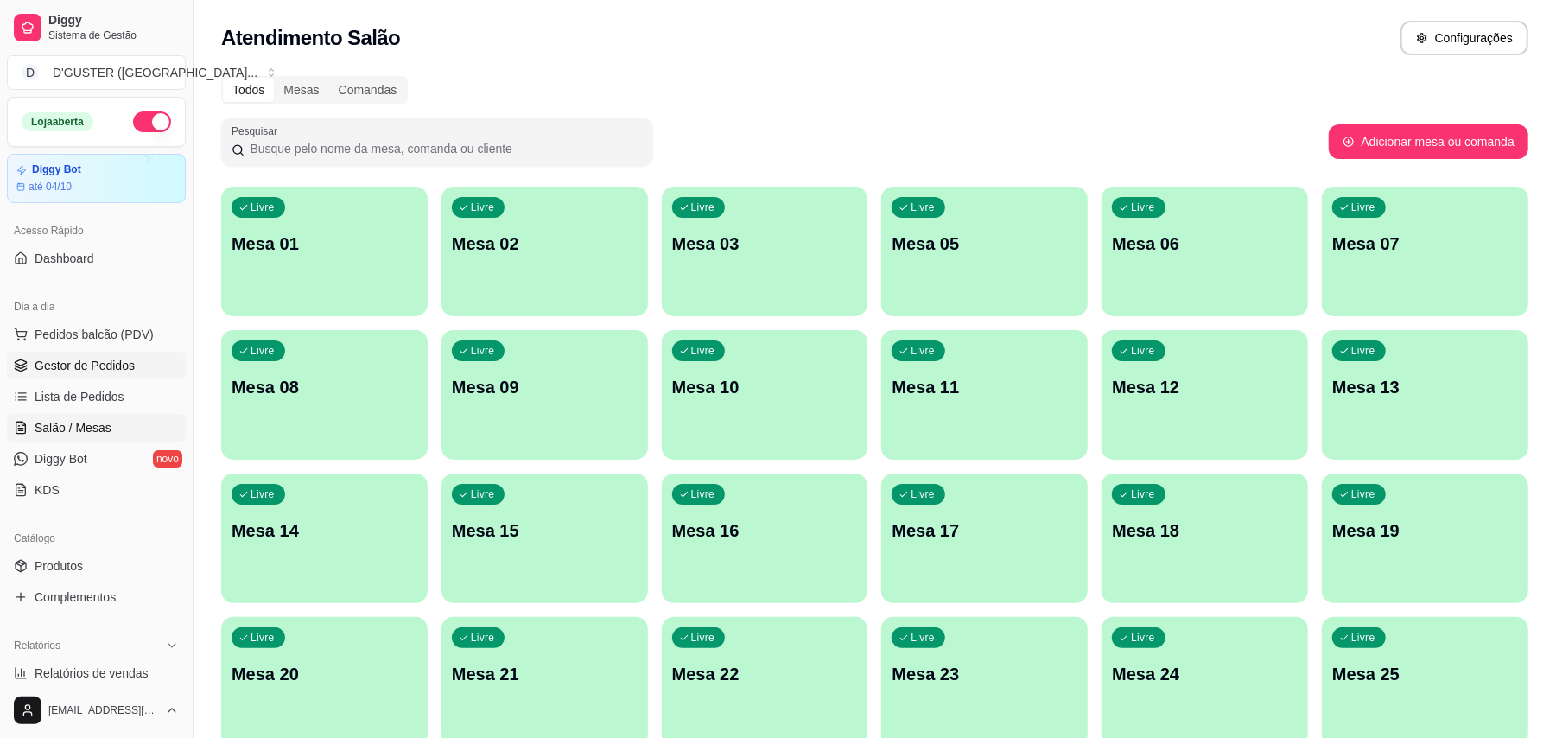
click at [70, 368] on span "Gestor de Pedidos" at bounding box center [85, 365] width 100 height 17
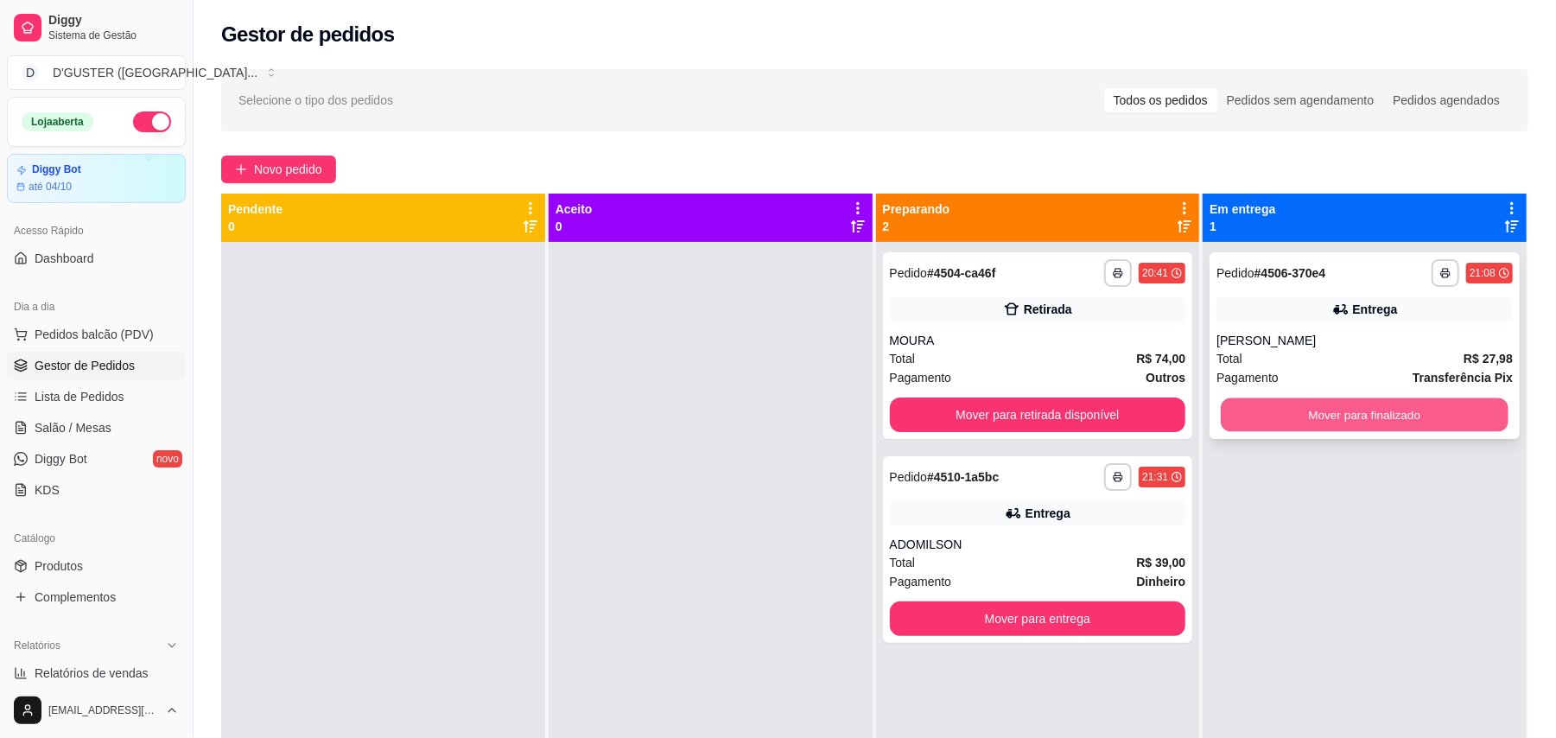
click at [1307, 423] on button "Mover para finalizado" at bounding box center [1364, 415] width 287 height 34
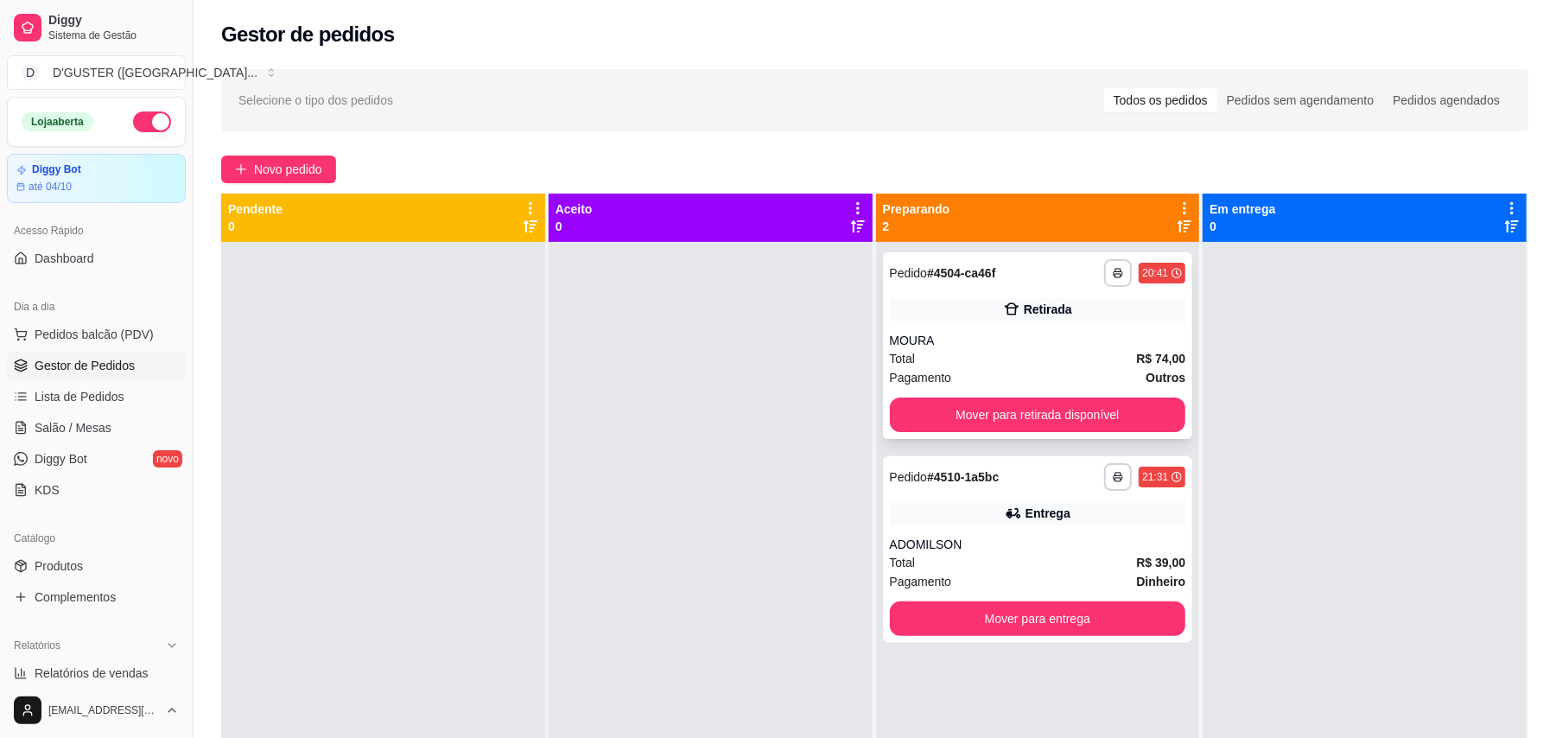
click at [997, 357] on div "Total R$ 74,00" at bounding box center [1038, 358] width 296 height 19
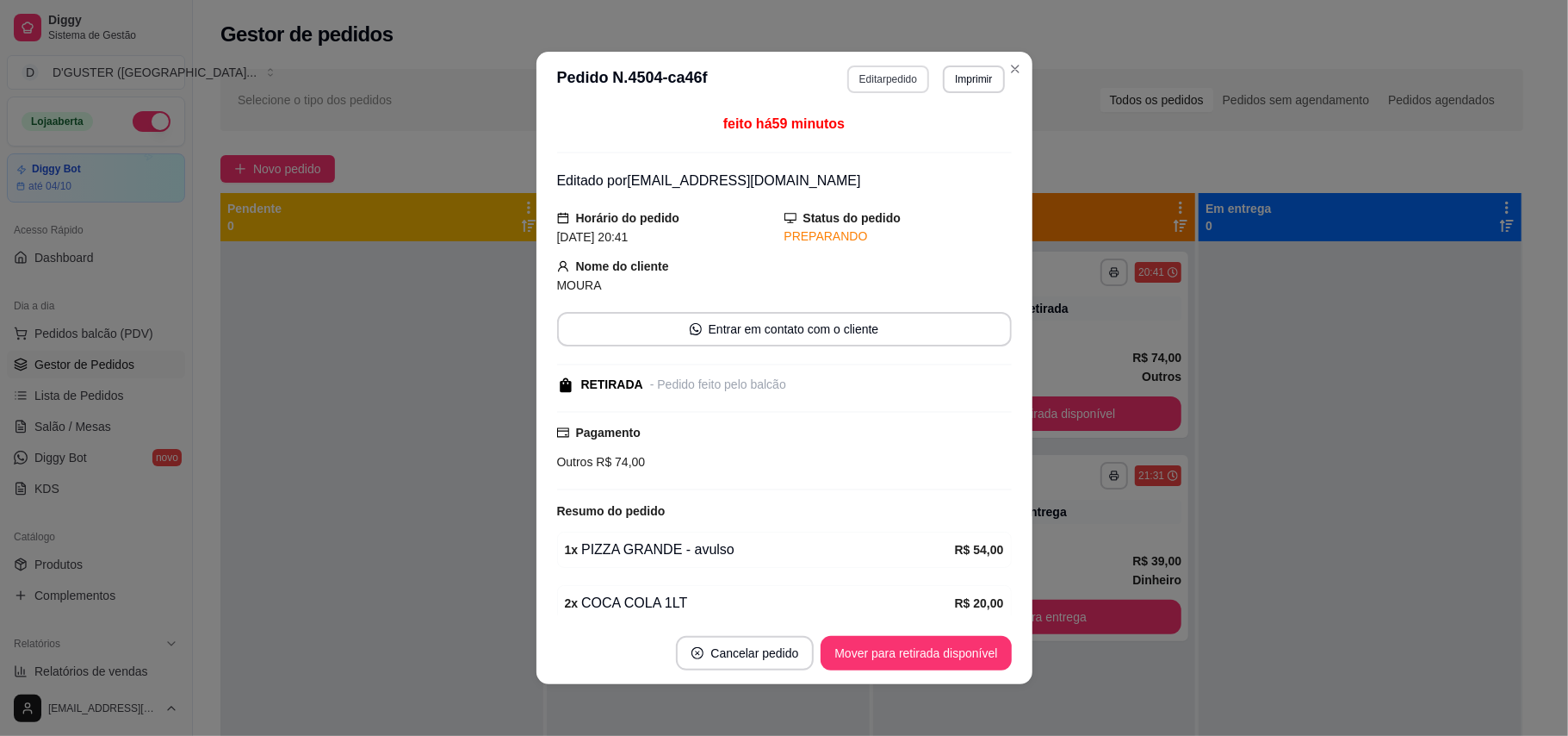
click at [868, 77] on button "Editar pedido" at bounding box center [888, 80] width 82 height 28
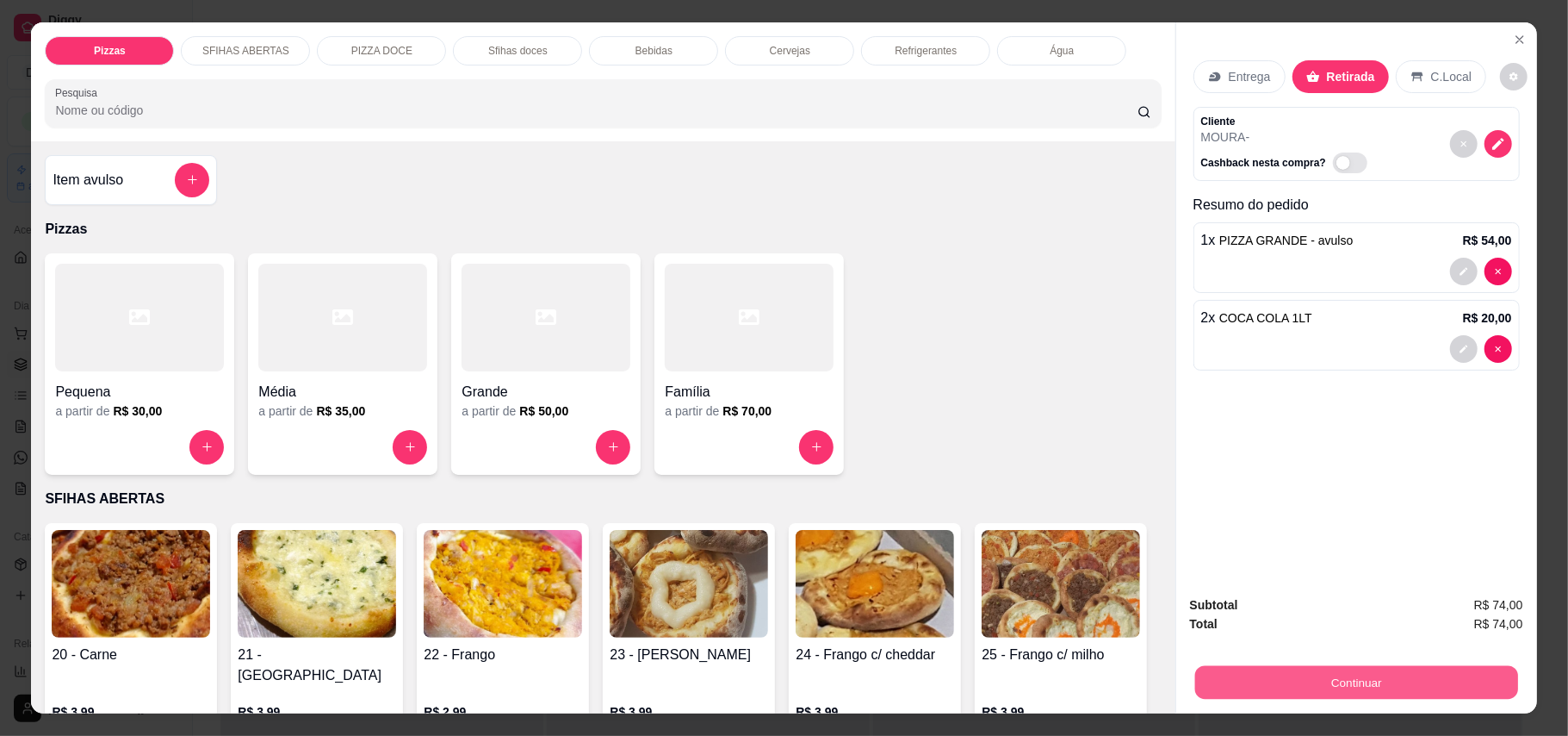
click at [1319, 693] on button "Continuar" at bounding box center [1356, 683] width 323 height 34
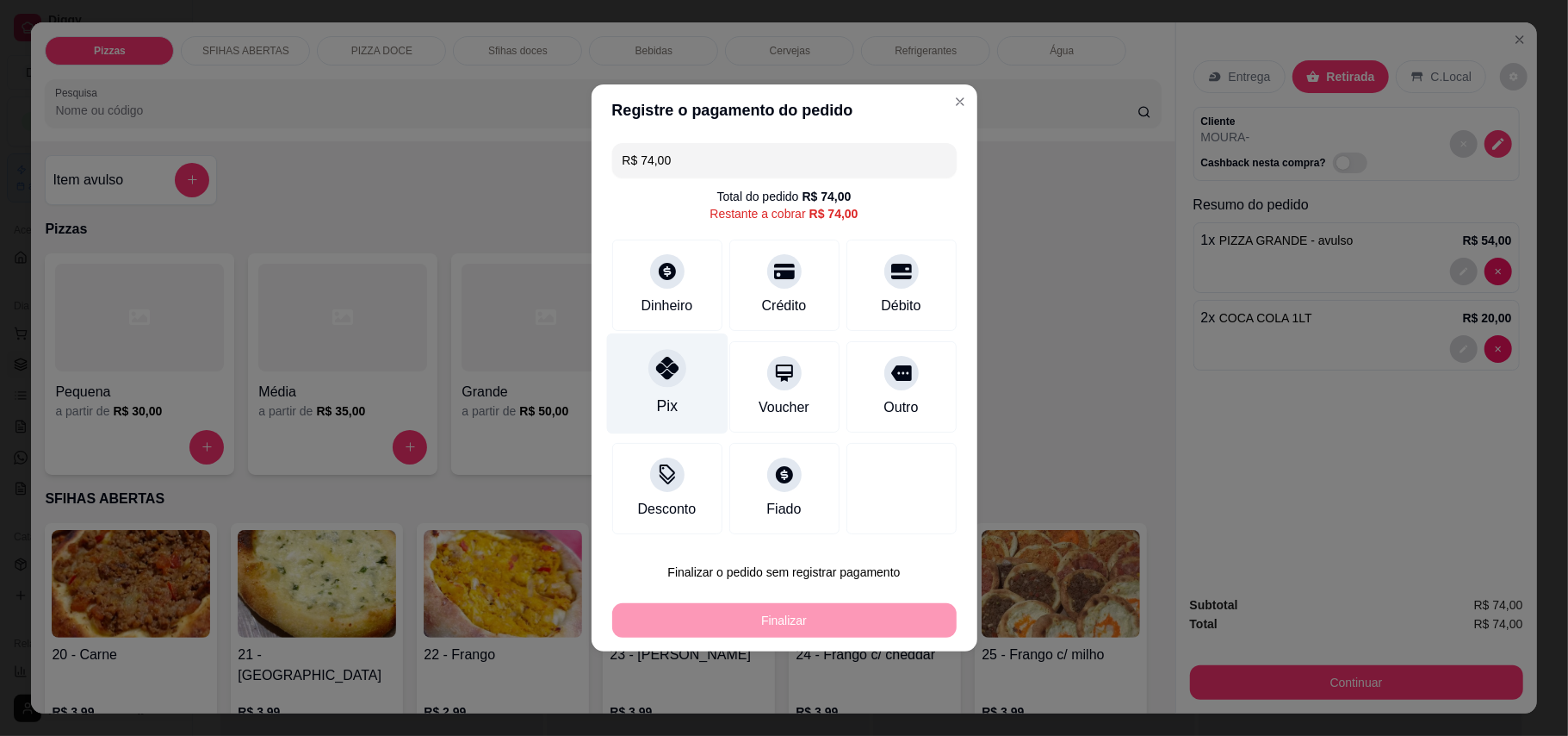
click at [642, 376] on div "Pix" at bounding box center [667, 383] width 122 height 101
type input "R$ 0,00"
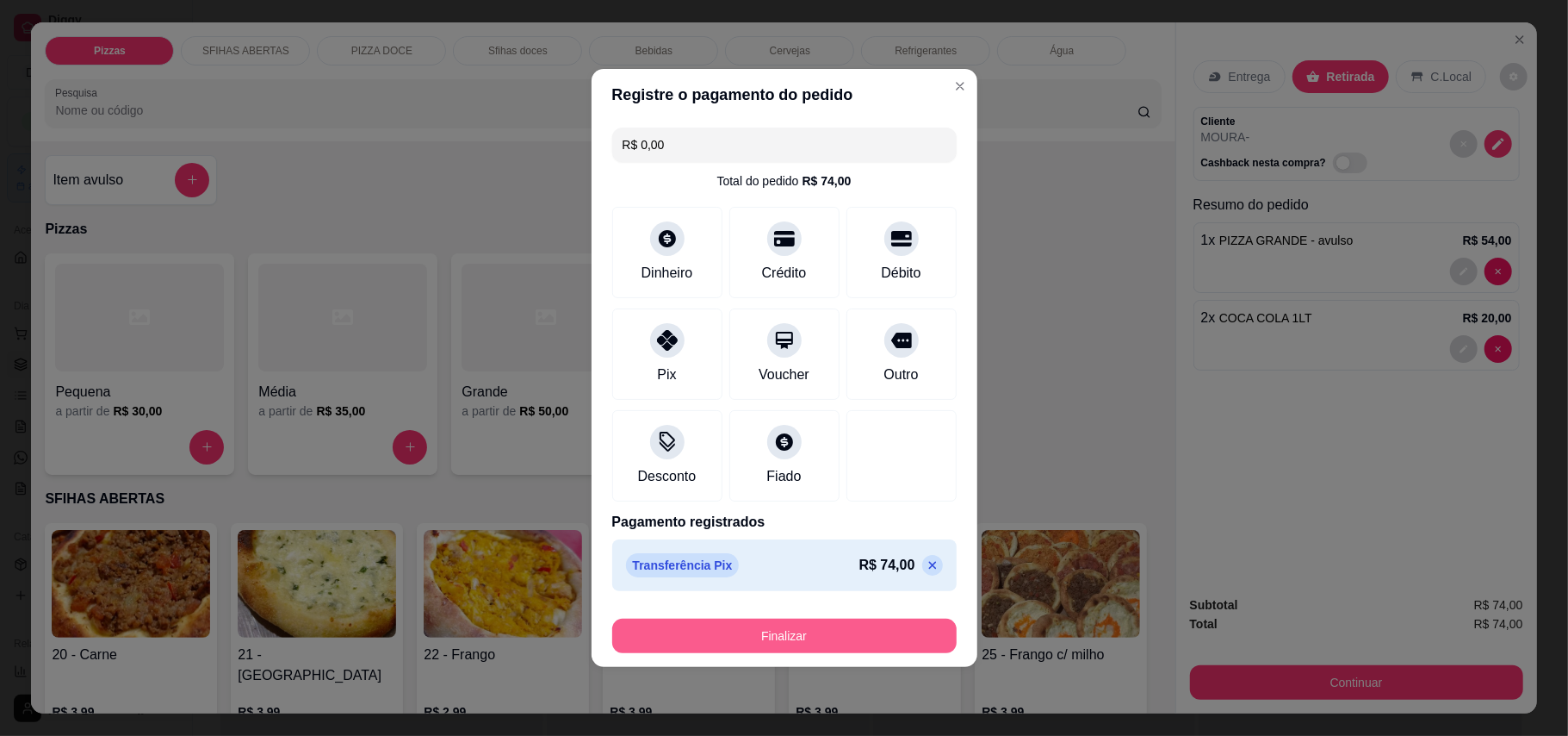
click at [821, 652] on button "Finalizar" at bounding box center [784, 635] width 345 height 35
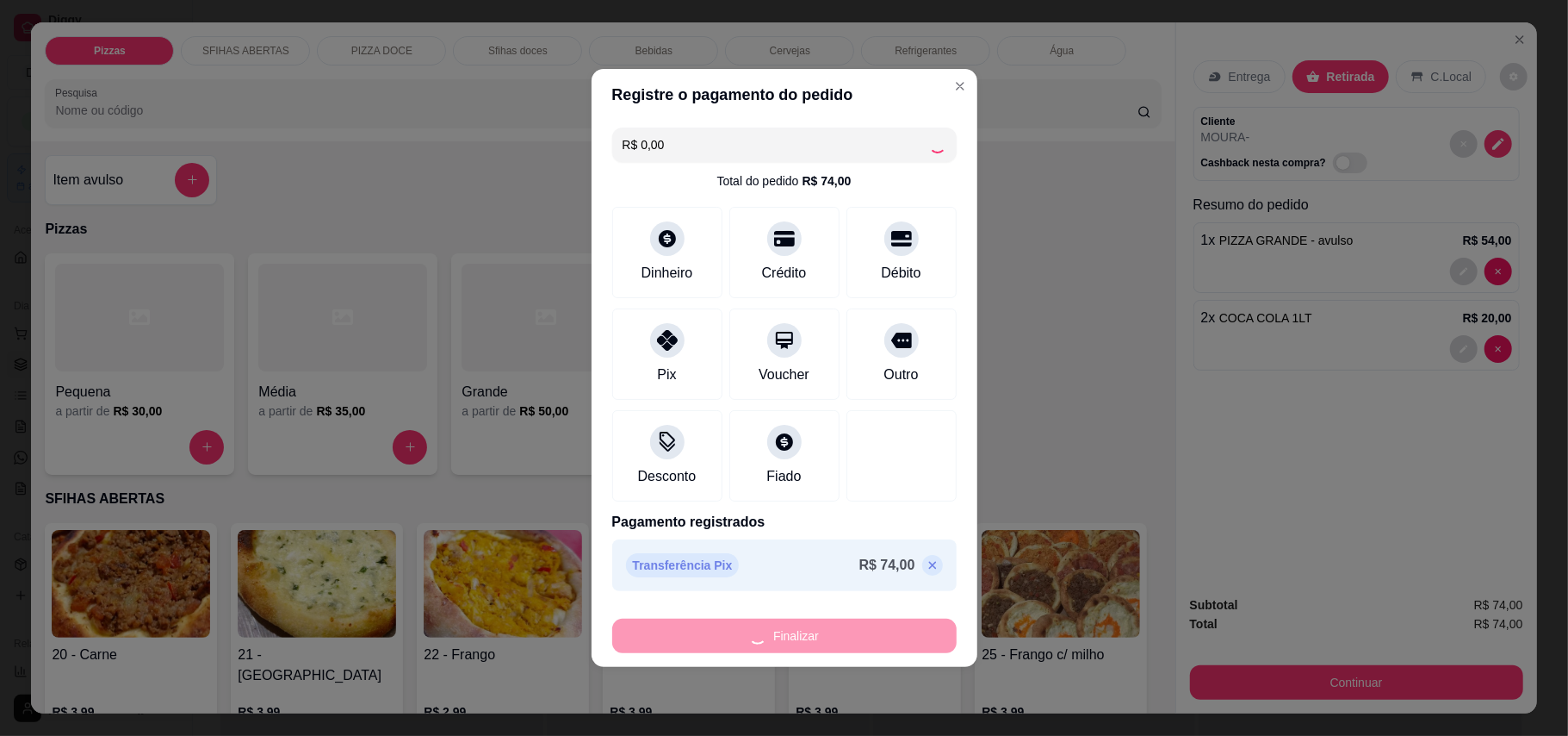
type input "0"
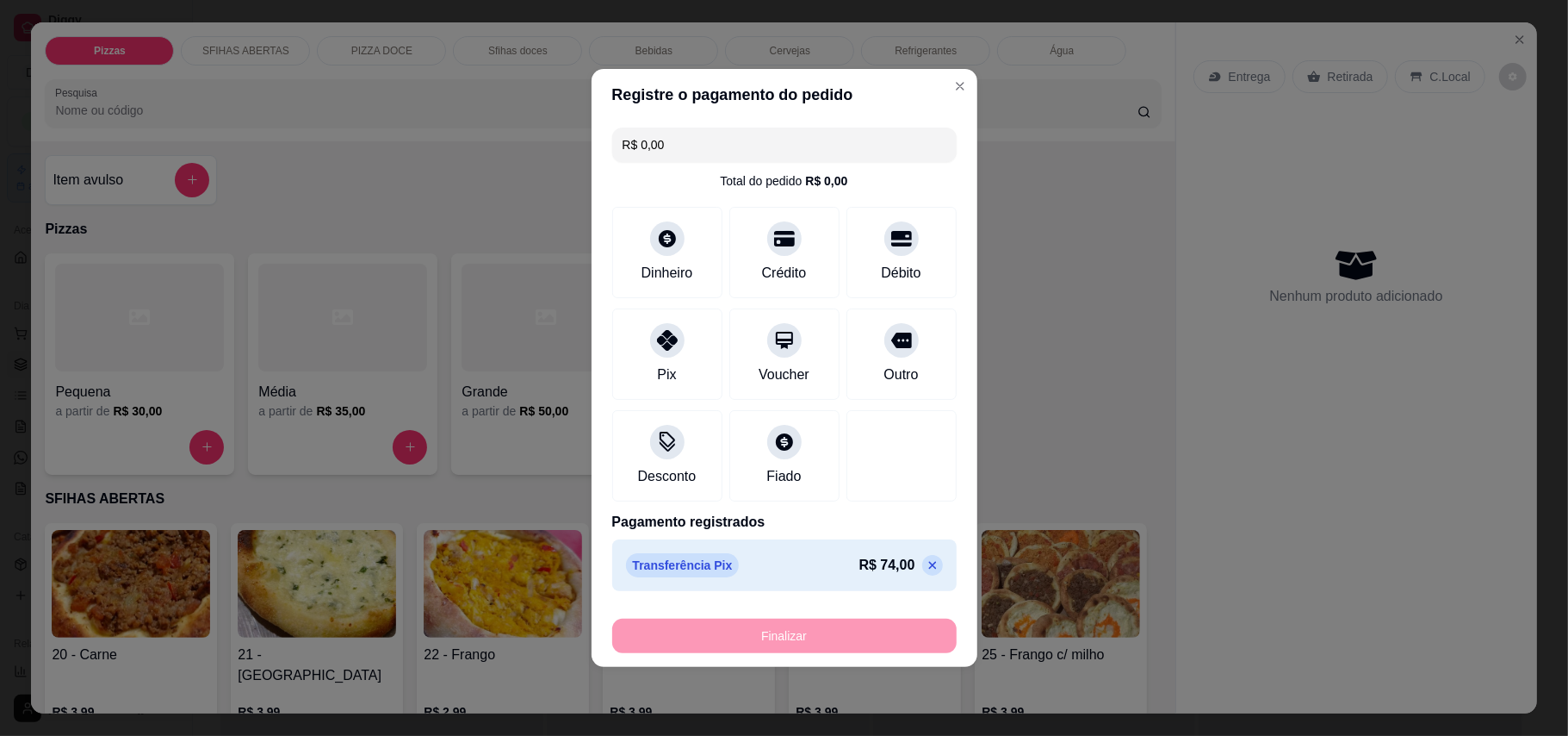
type input "-R$ 74,00"
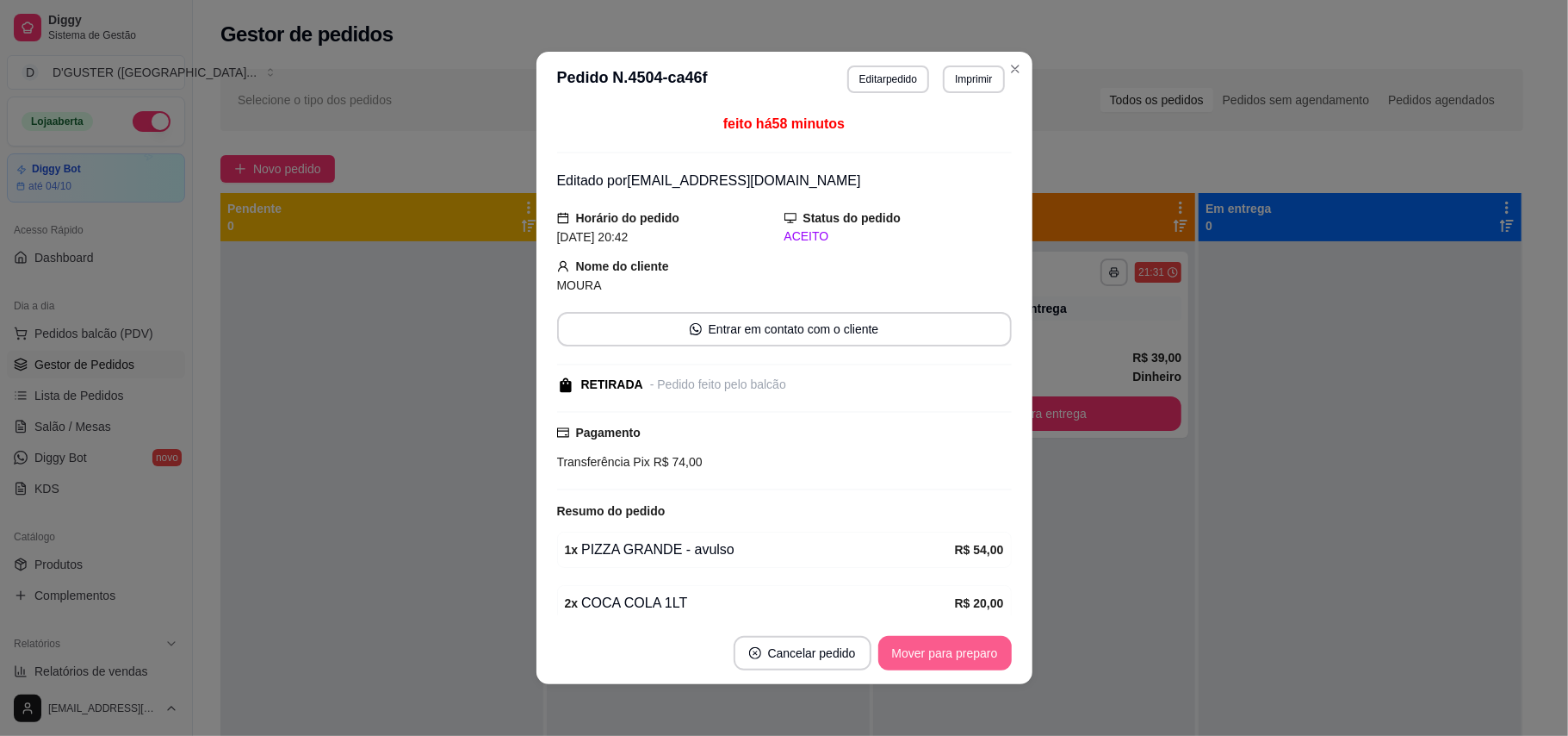
click at [959, 661] on button "Mover para preparo" at bounding box center [945, 653] width 134 height 35
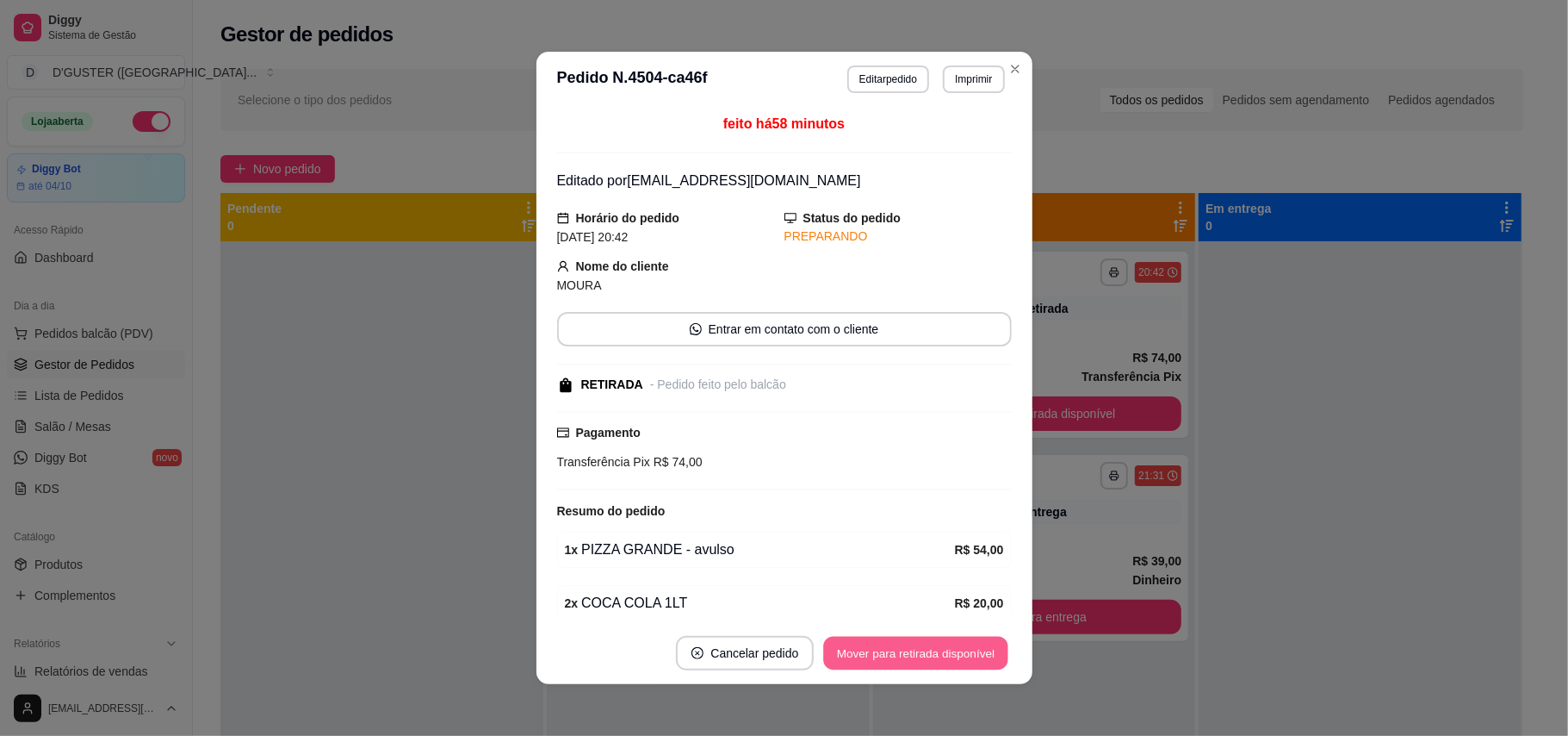
click at [940, 644] on button "Mover para retirada disponível" at bounding box center [916, 653] width 184 height 34
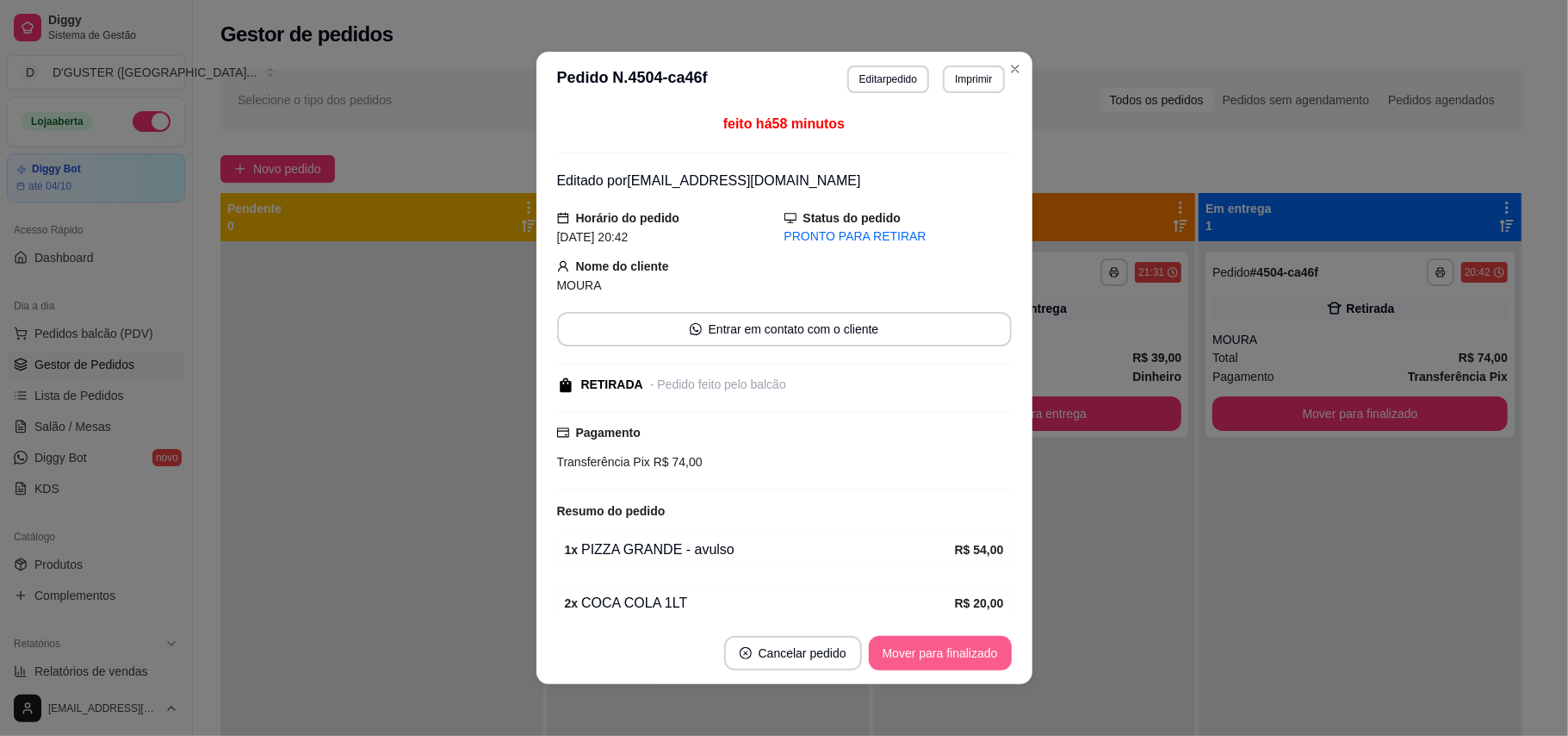
click at [946, 642] on button "Mover para finalizado" at bounding box center [940, 653] width 143 height 35
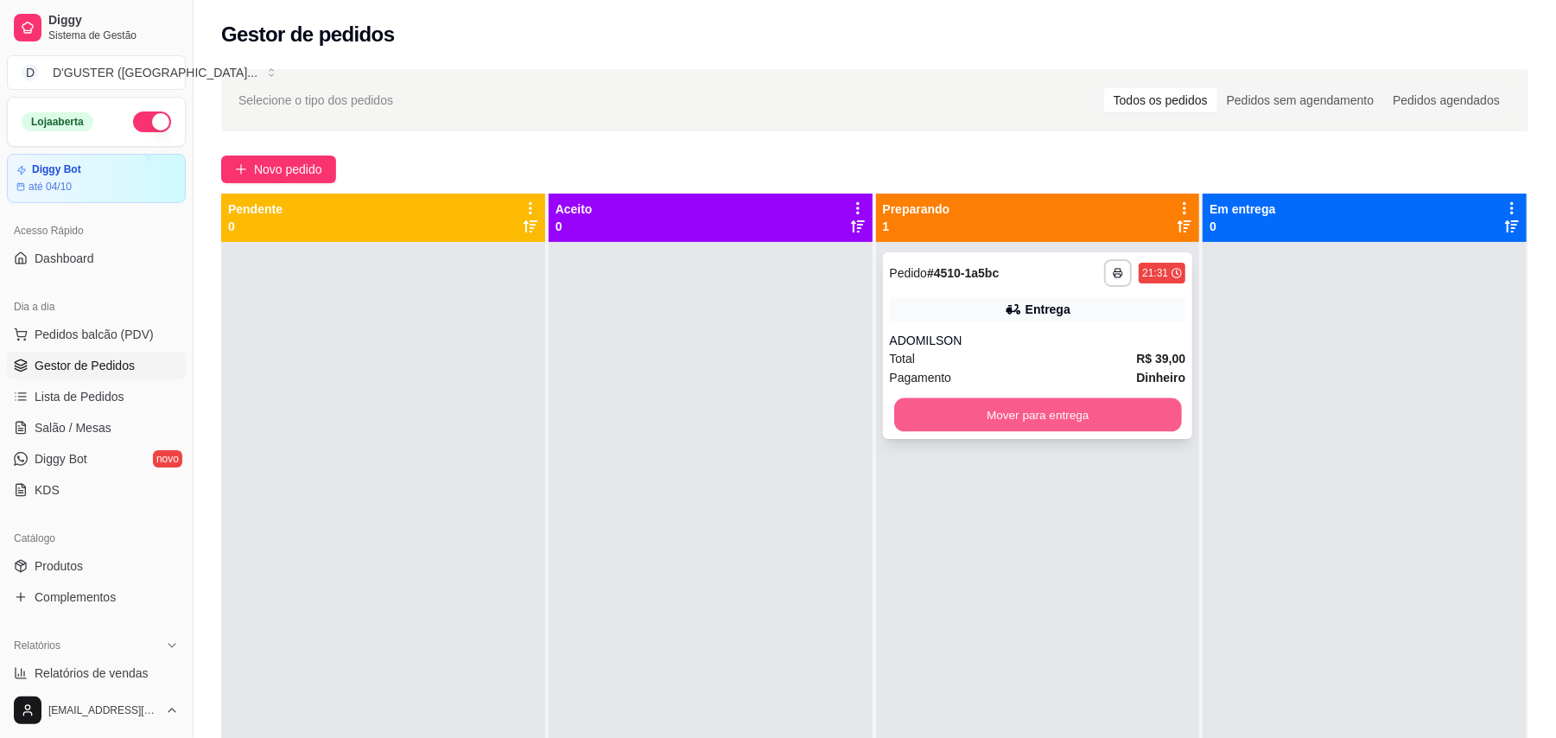
click at [1024, 402] on button "Mover para entrega" at bounding box center [1037, 415] width 287 height 34
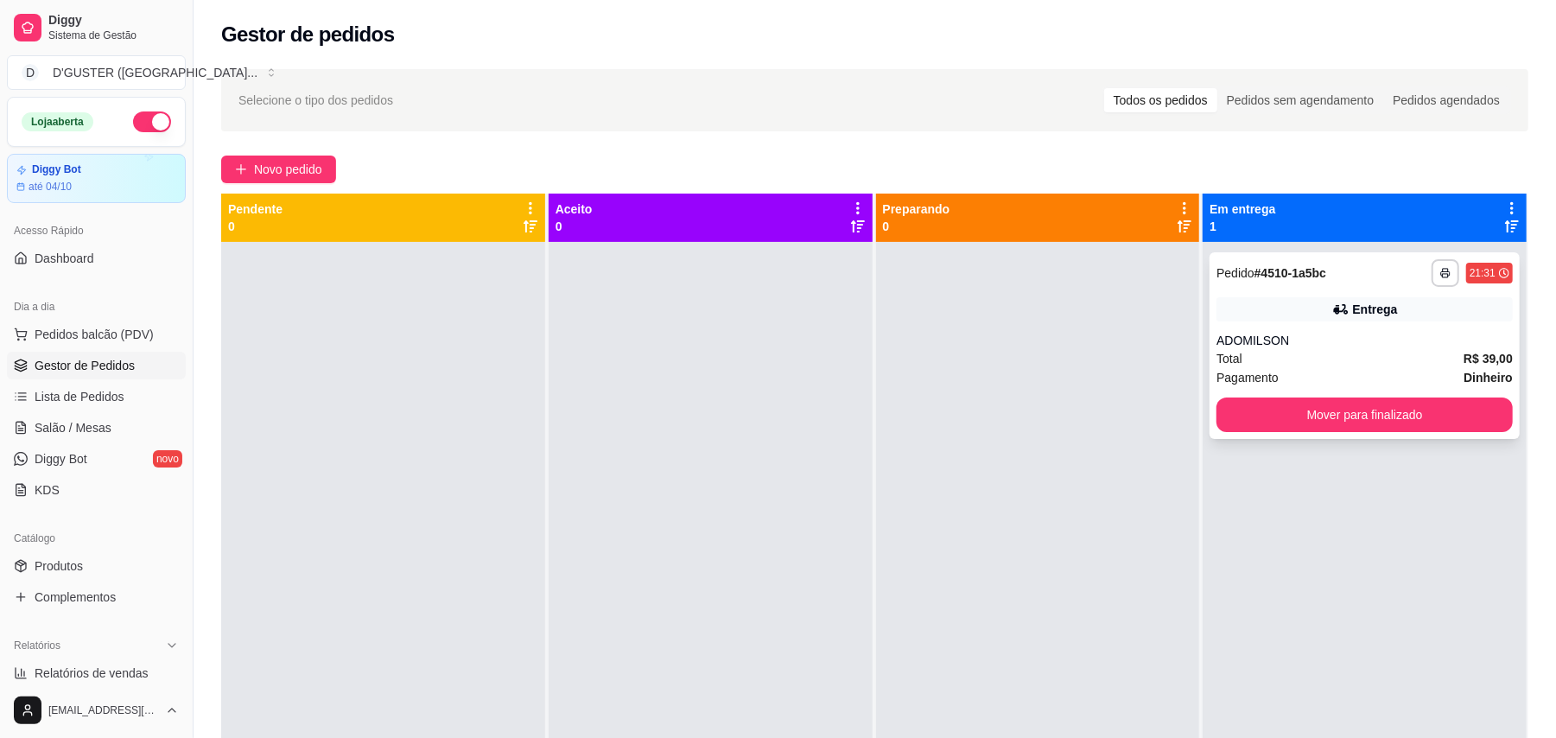
click at [1353, 312] on div "Entrega" at bounding box center [1375, 309] width 45 height 17
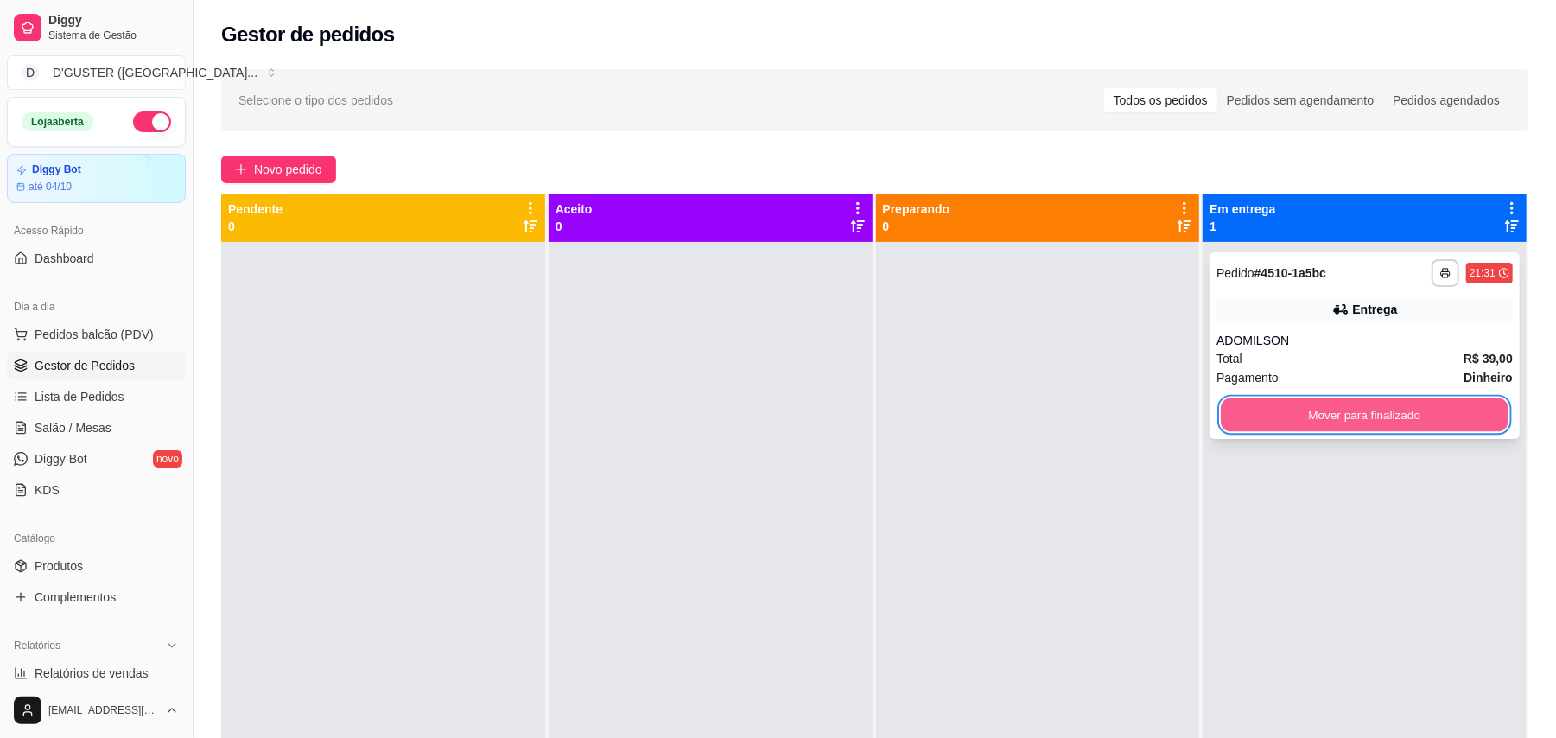
click at [1374, 398] on button "Mover para finalizado" at bounding box center [1364, 415] width 287 height 34
click at [1384, 423] on button "Mover para finalizado" at bounding box center [1364, 415] width 287 height 34
